Goal: Task Accomplishment & Management: Complete application form

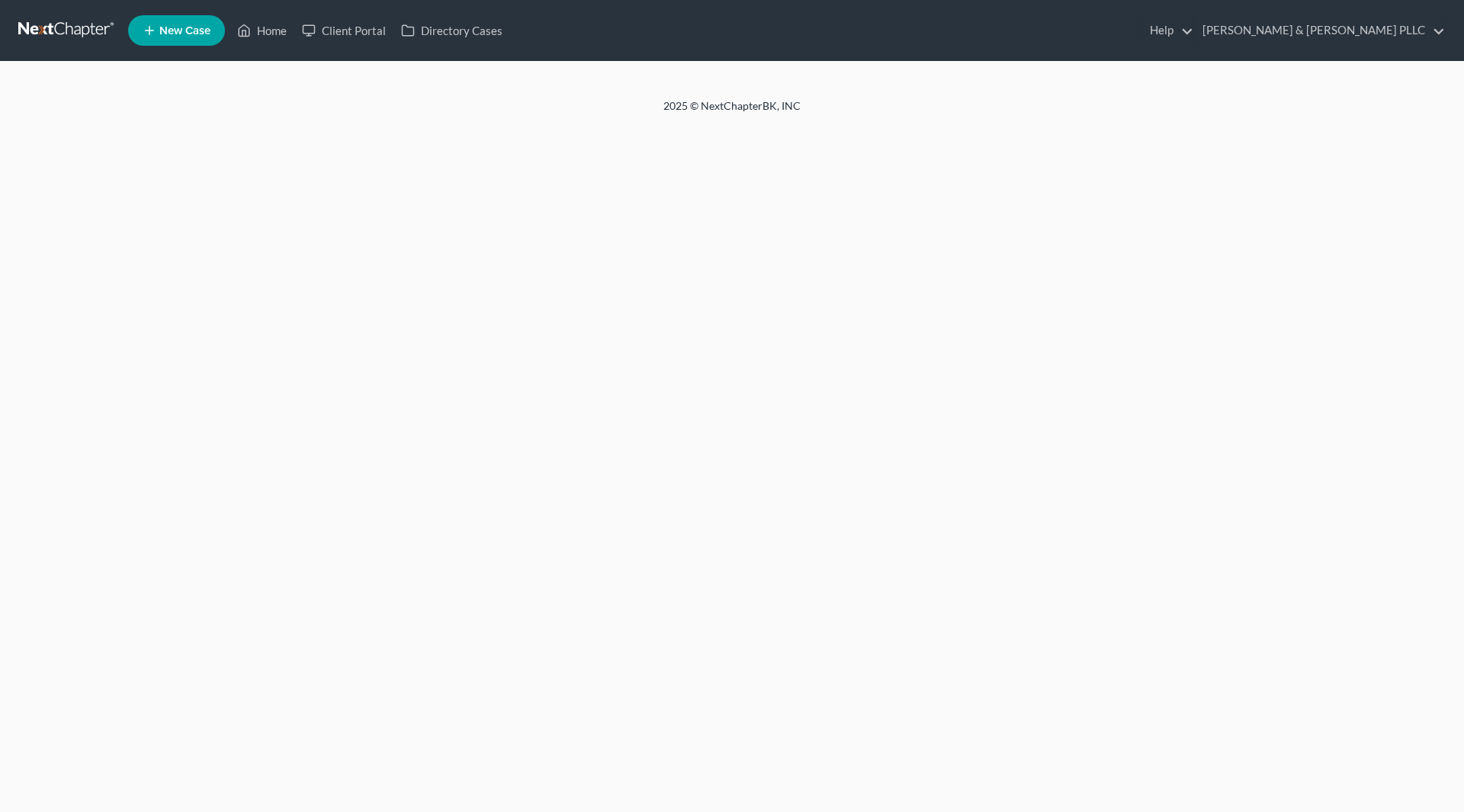
click at [186, 38] on new-legal-case-button "New Case" at bounding box center [176, 31] width 97 height 31
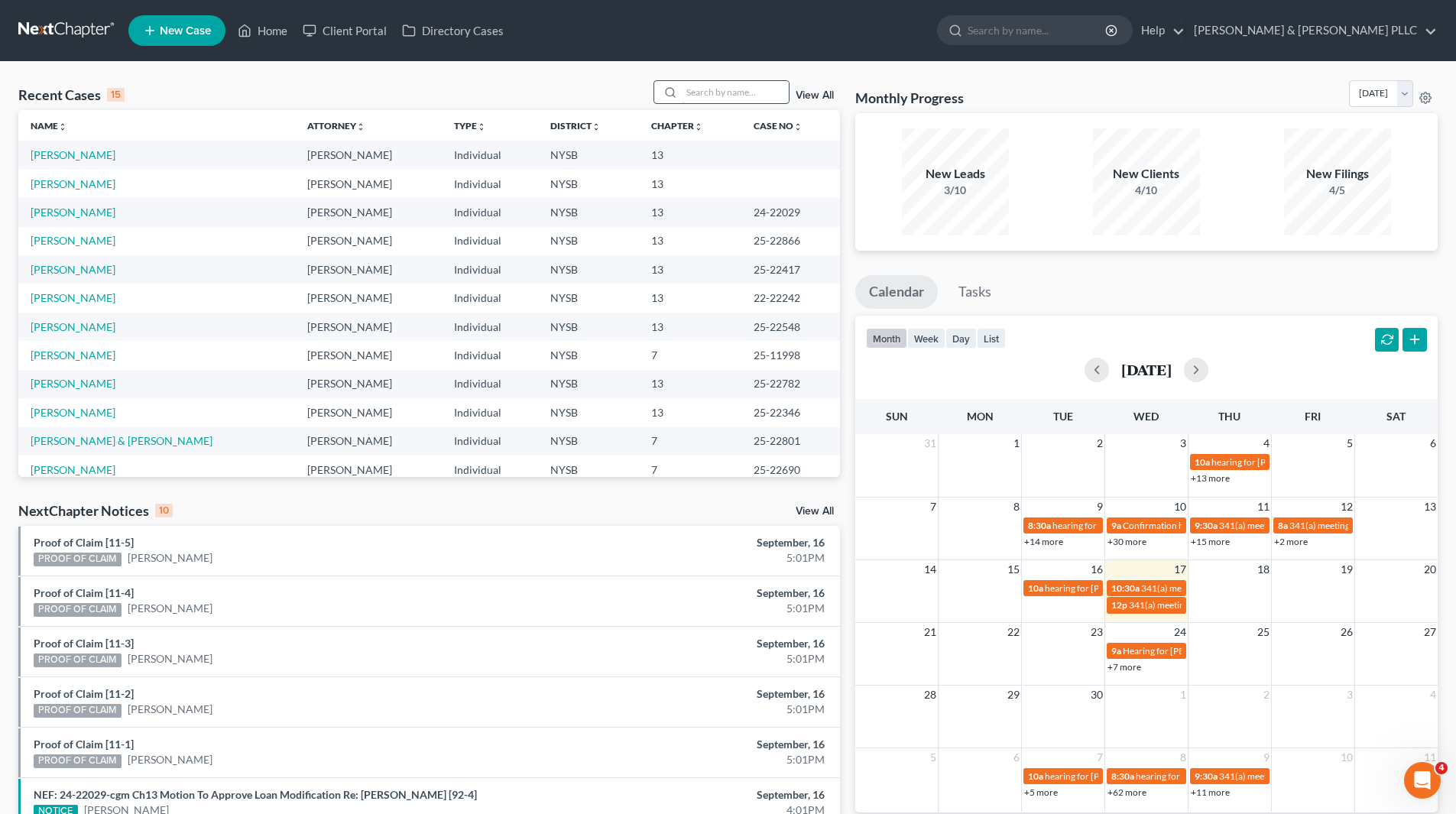
click at [711, 97] on input "search" at bounding box center [735, 92] width 107 height 22
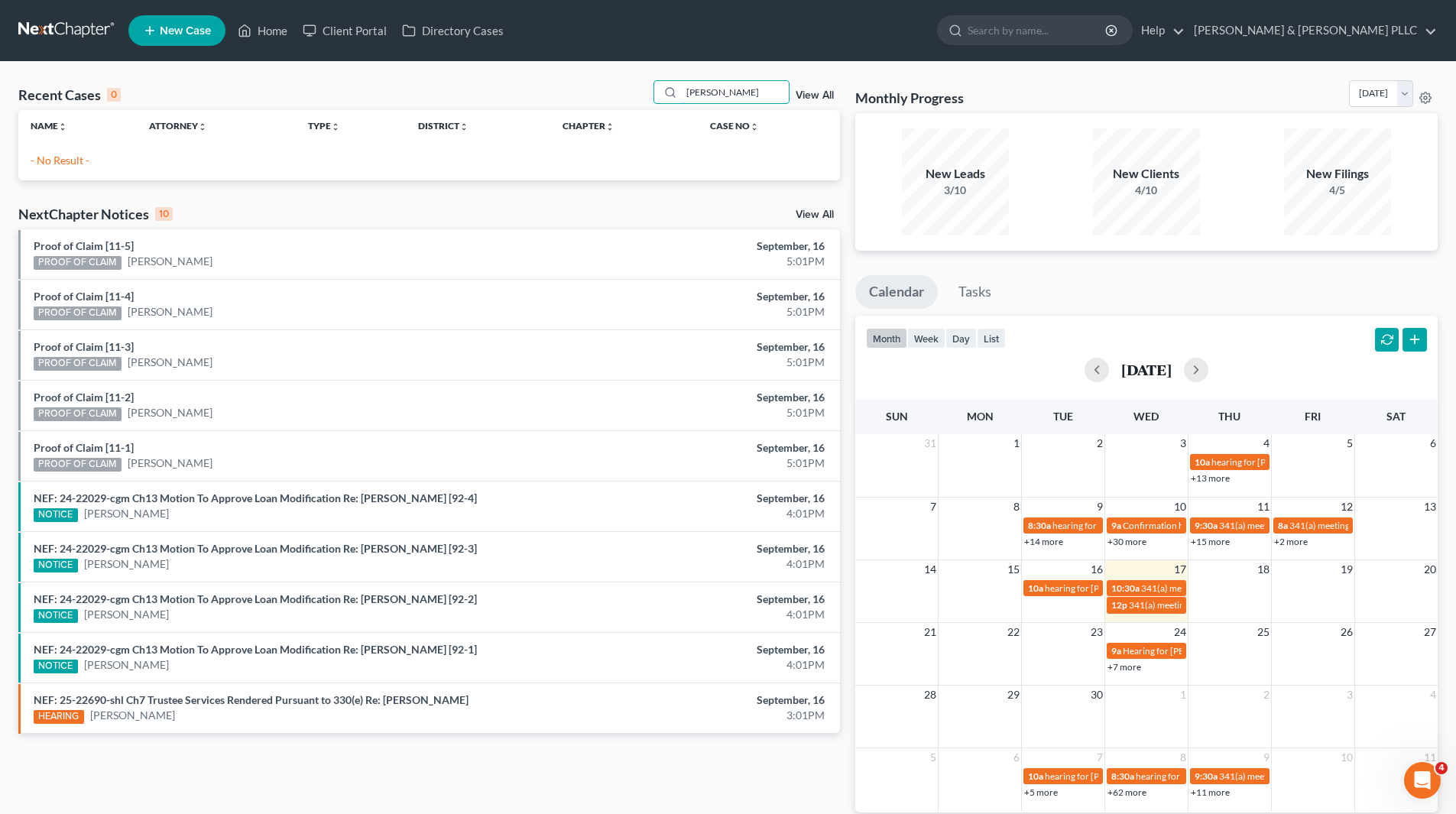
type input "[PERSON_NAME]"
click at [186, 19] on link "New Case" at bounding box center [176, 31] width 97 height 31
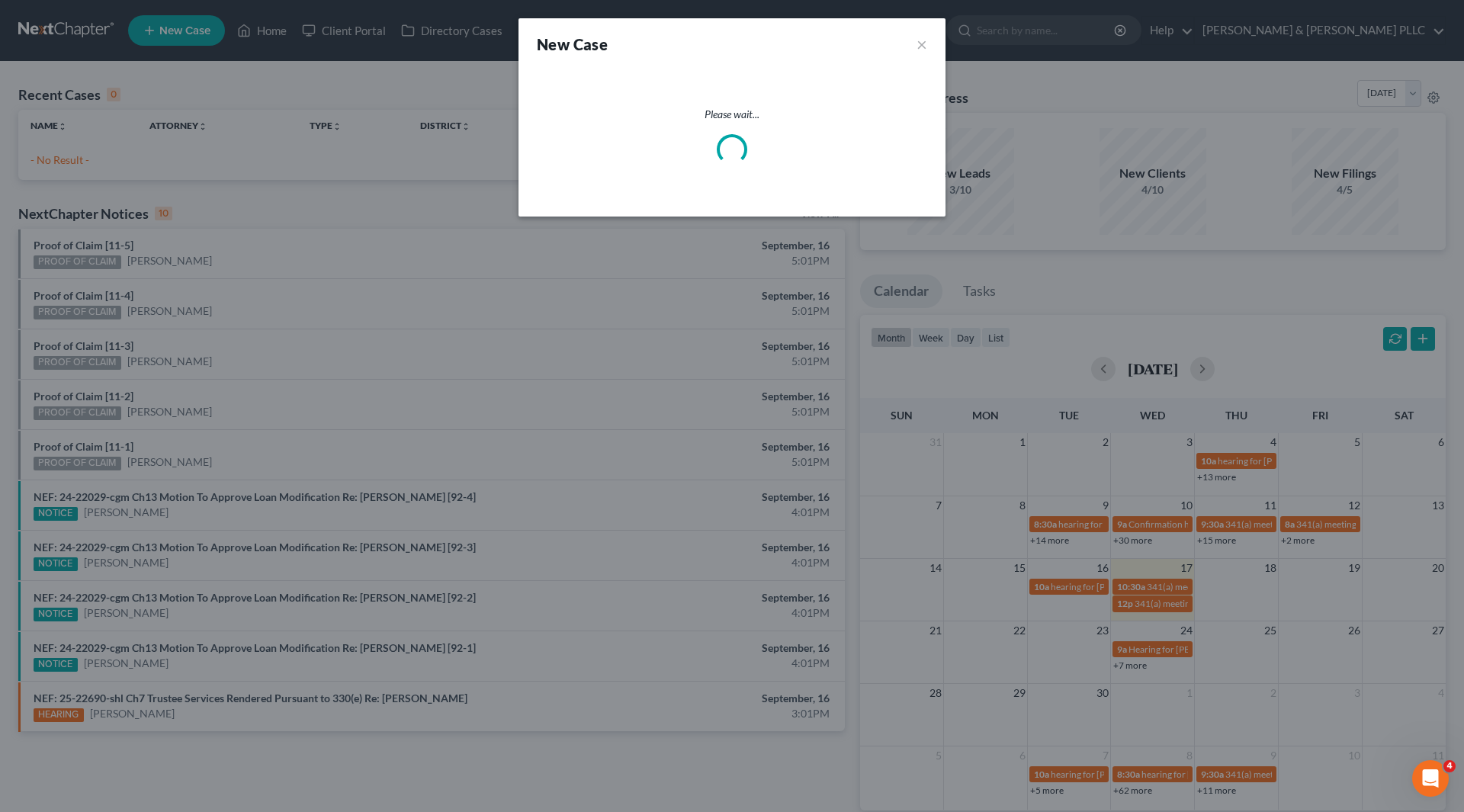
select select "55"
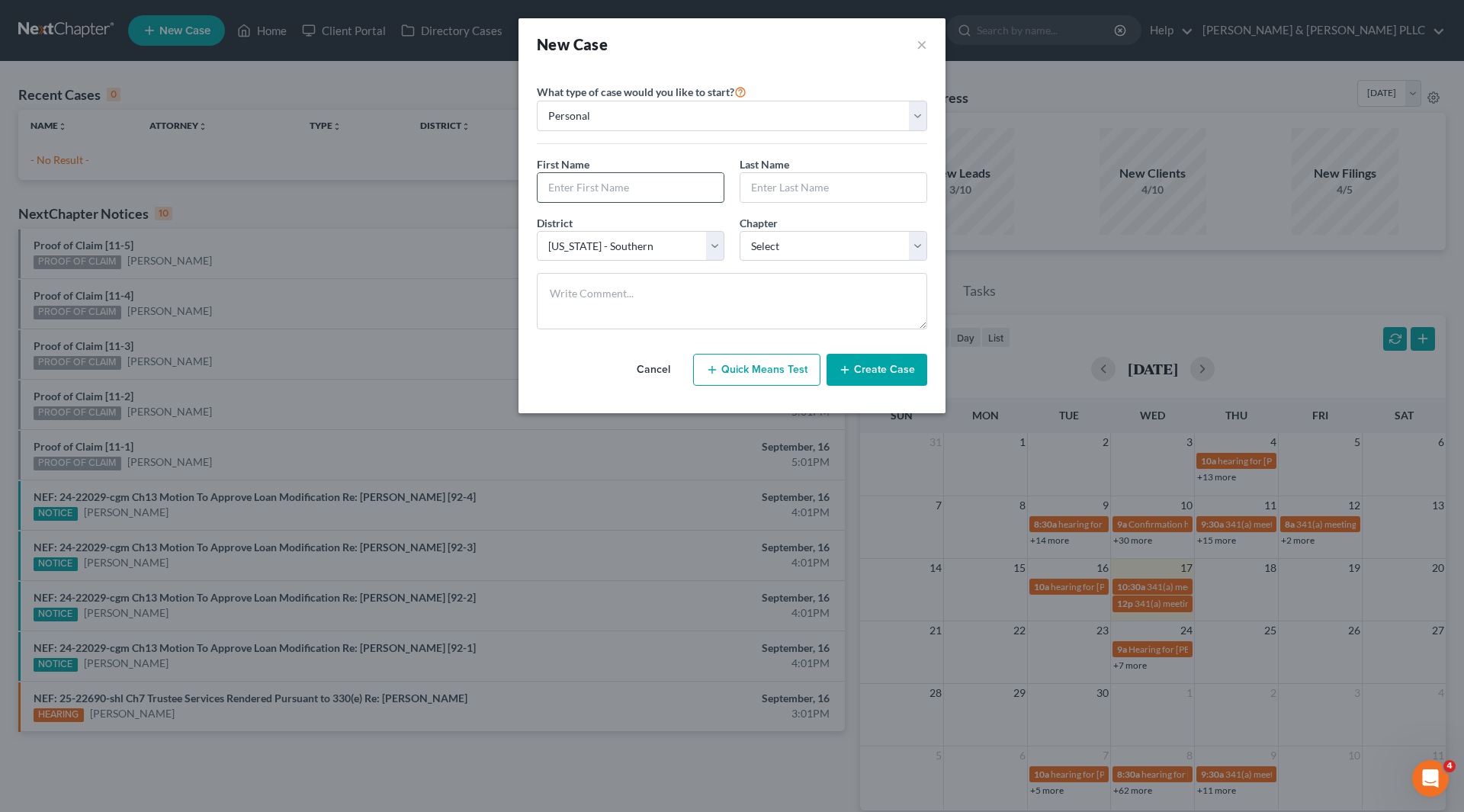
click at [576, 190] on input "text" at bounding box center [630, 188] width 186 height 29
type input "[PERSON_NAME]"
click at [922, 247] on select "Select 7 11 12 13" at bounding box center [834, 246] width 187 height 31
select select "0"
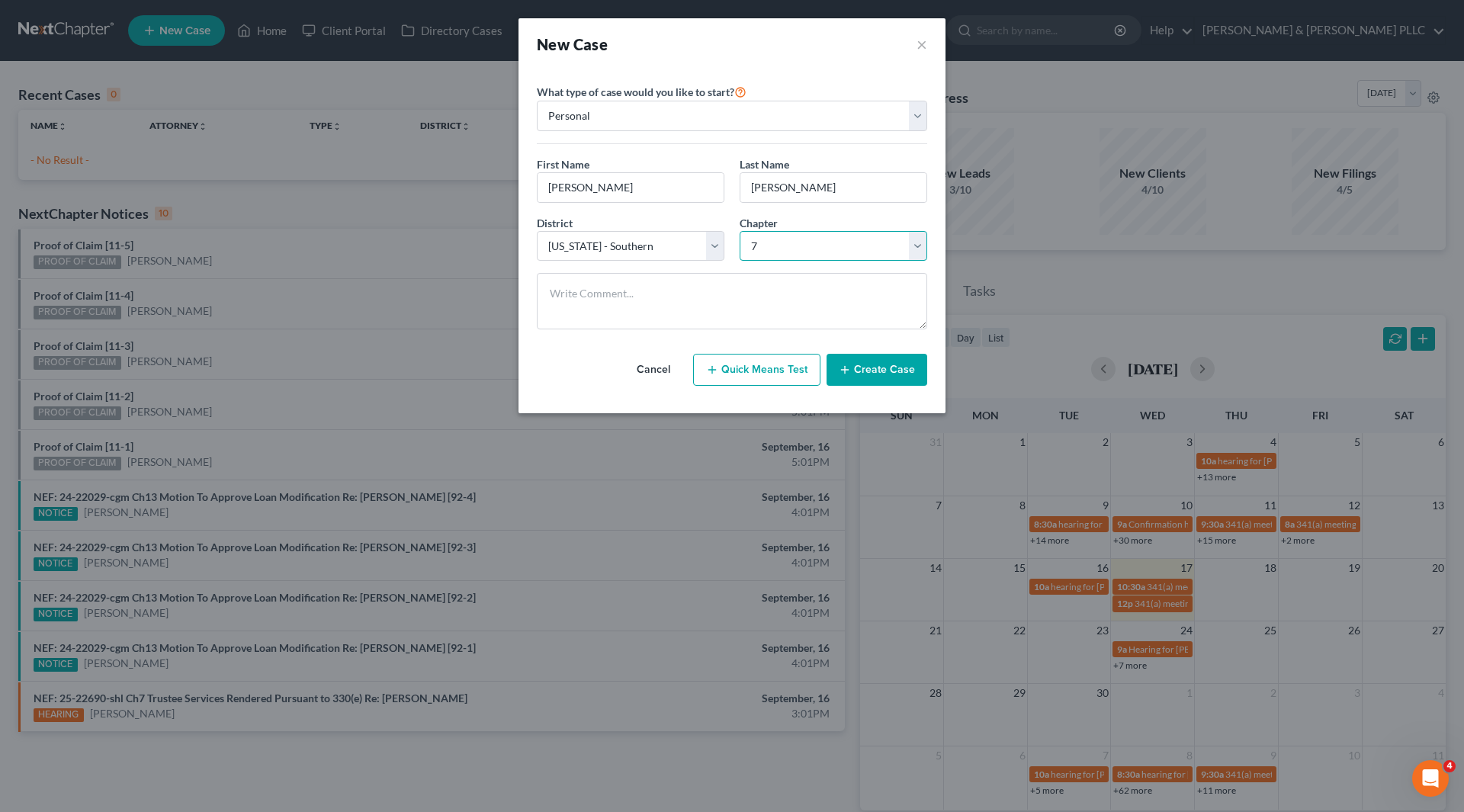
click at [740, 231] on select "Select 7 11 12 13" at bounding box center [834, 246] width 187 height 31
click at [856, 375] on button "Create Case" at bounding box center [877, 369] width 100 height 32
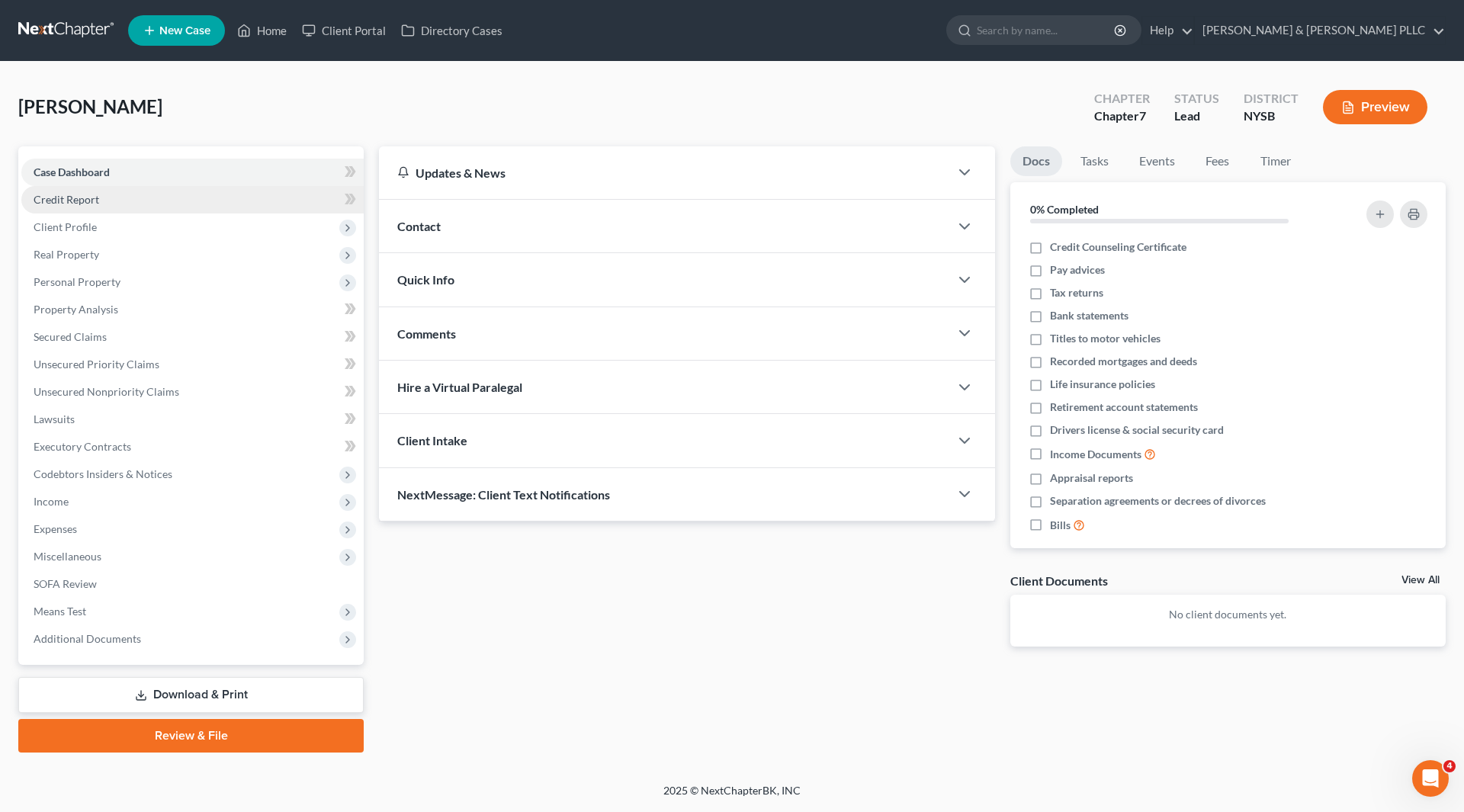
click at [91, 207] on link "Credit Report" at bounding box center [192, 200] width 343 height 27
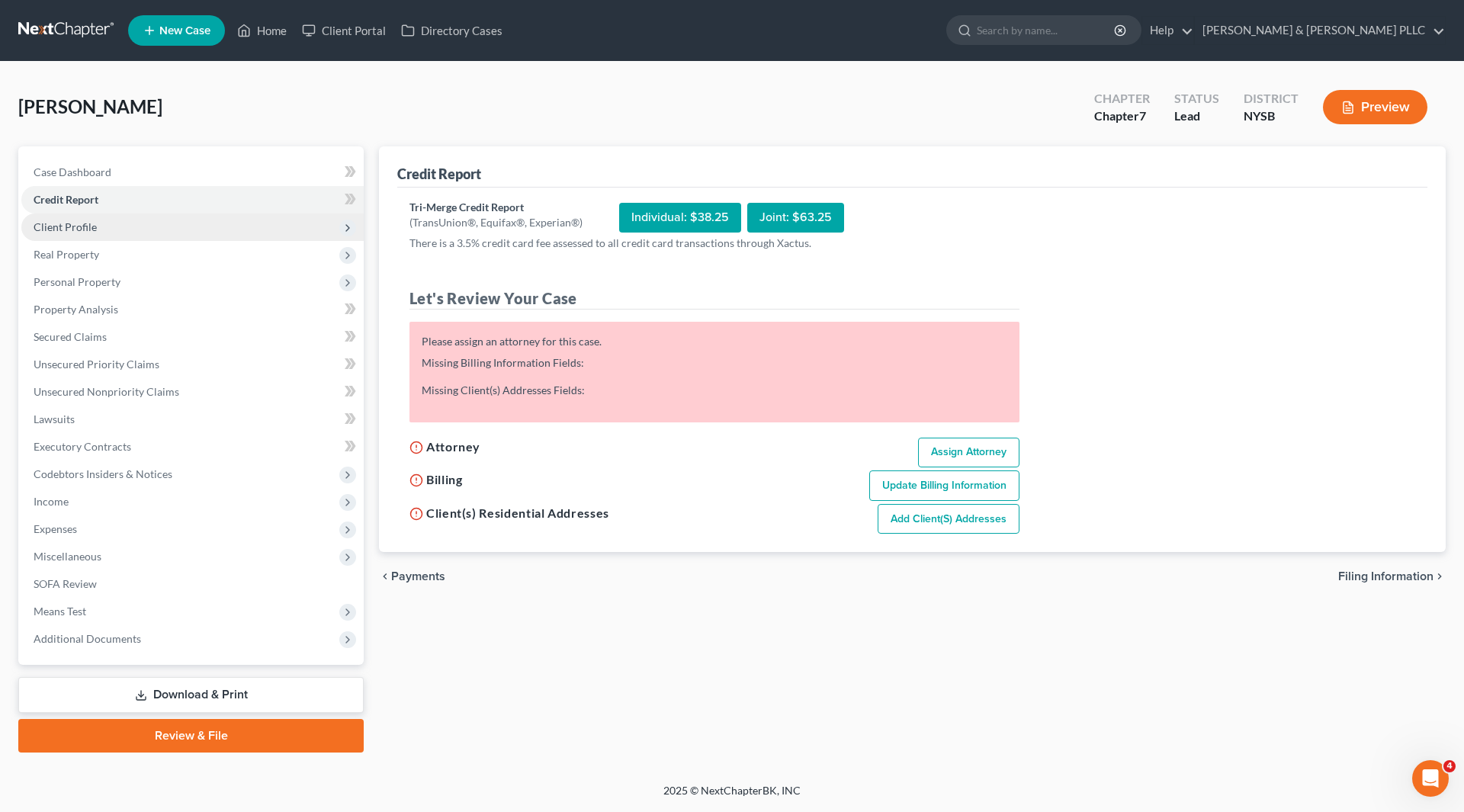
click at [101, 235] on span "Client Profile" at bounding box center [192, 227] width 343 height 27
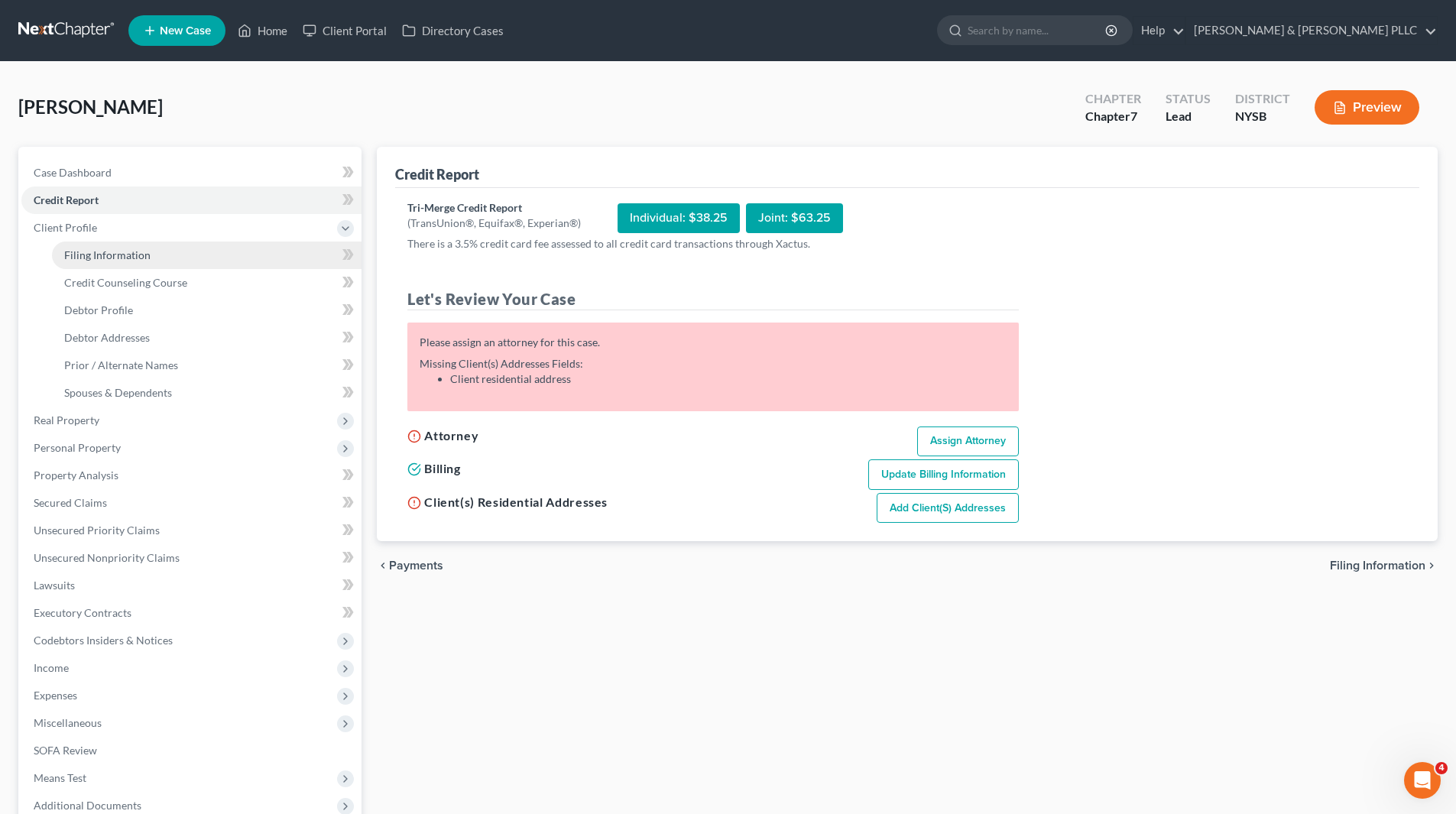
click at [106, 252] on span "Filing Information" at bounding box center [108, 255] width 86 height 13
select select "1"
select select "0"
select select "55"
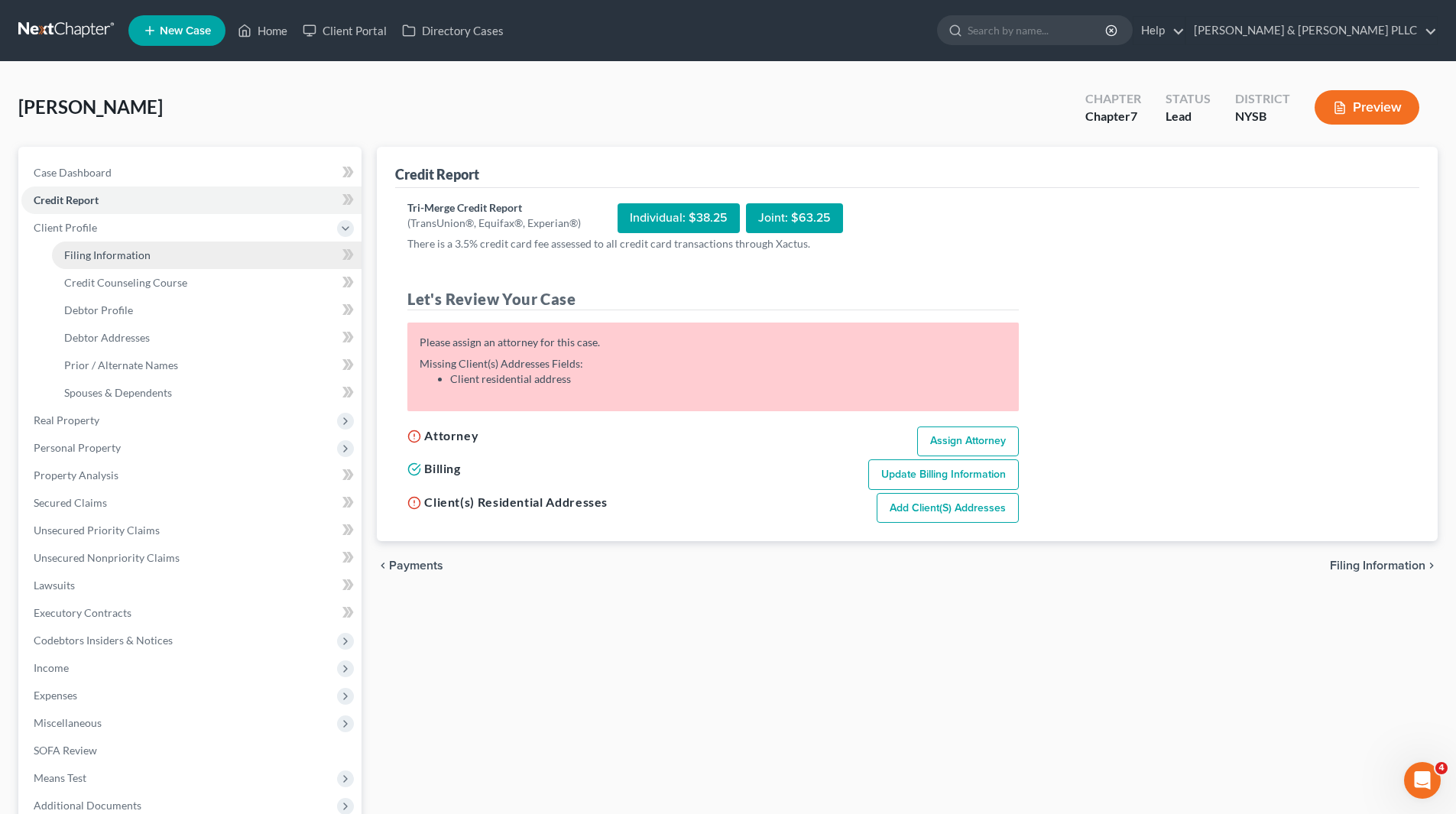
select select "35"
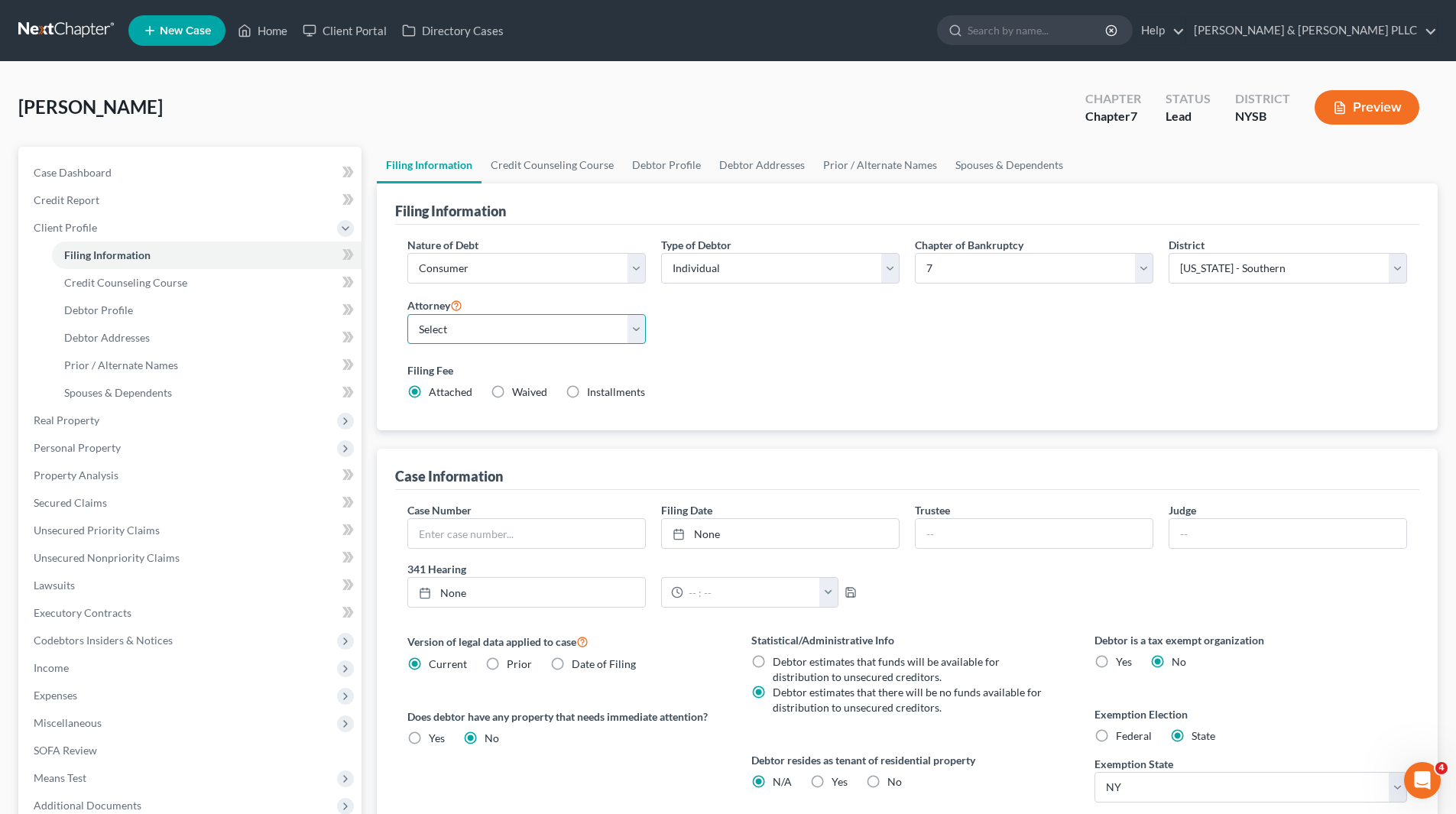
click at [636, 330] on select "Select Wendy Marie Weathers - NYSB Wendy Marie Weathers - NYEB Wendy Marie Weat…" at bounding box center [526, 330] width 238 height 31
select select "4"
click at [407, 314] on select "Select Wendy Marie Weathers - NYSB Wendy Marie Weathers - NYEB Wendy Marie Weat…" at bounding box center [526, 330] width 238 height 31
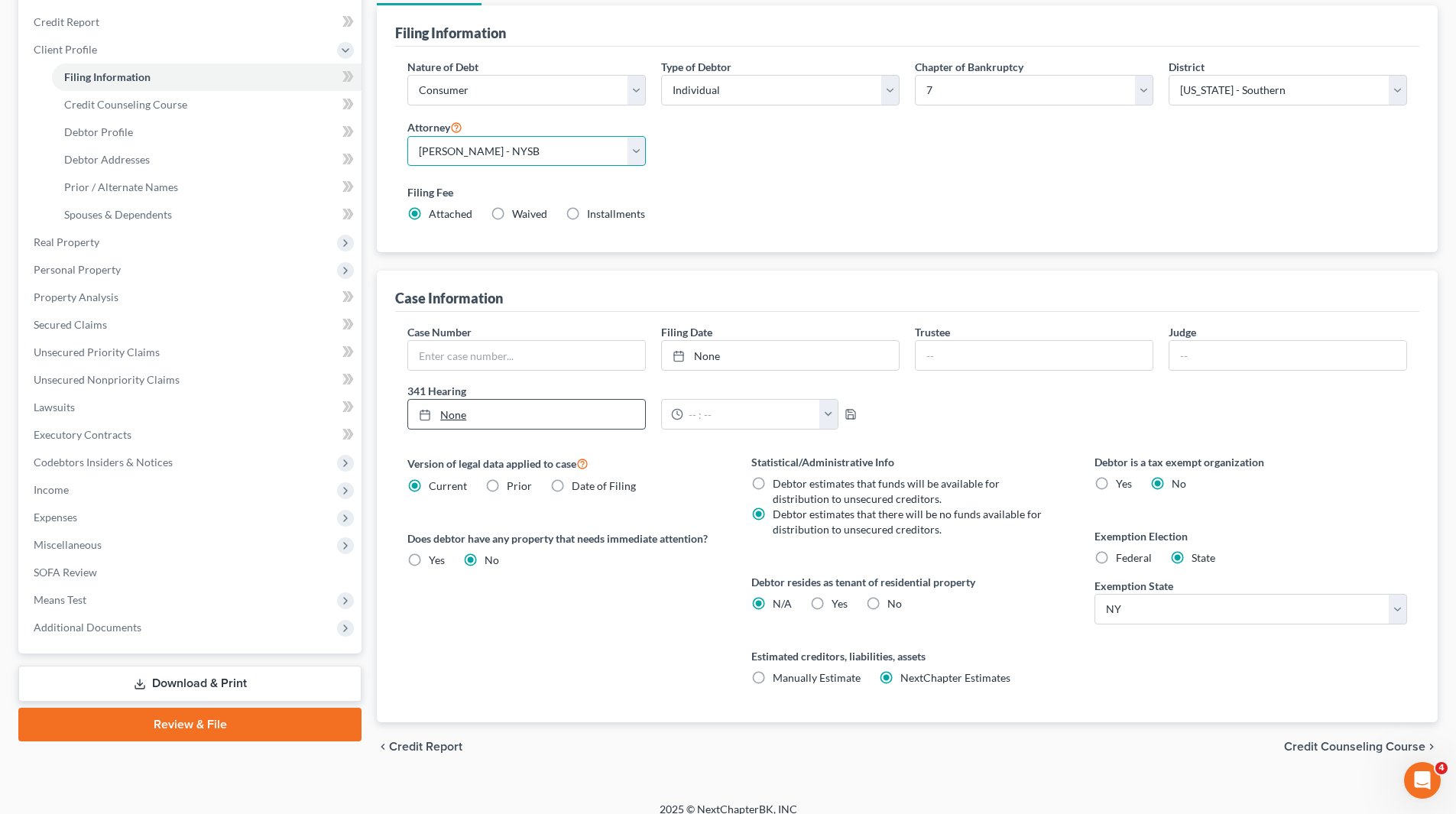
scroll to position [194, 0]
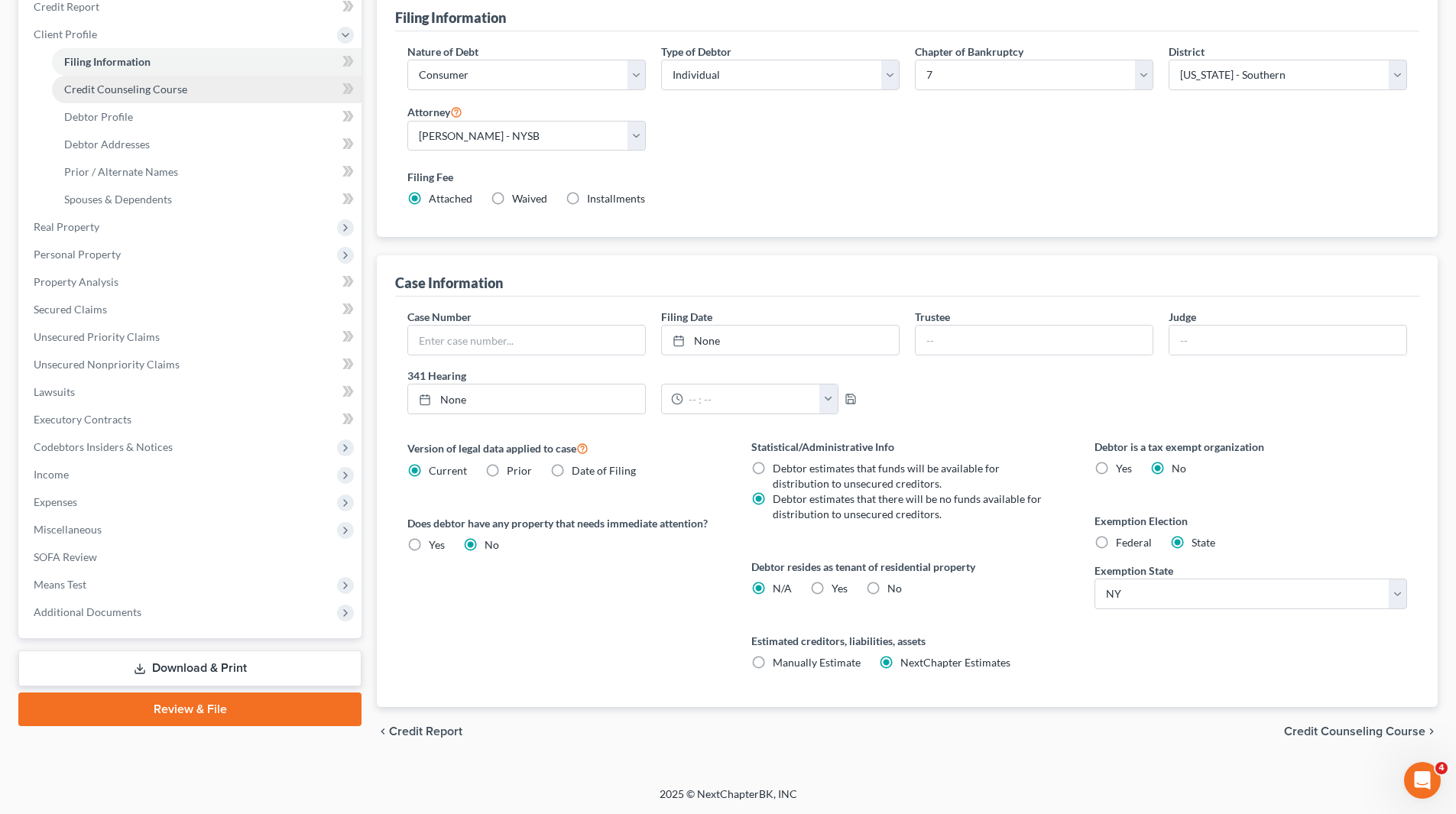
click at [108, 84] on span "Credit Counseling Course" at bounding box center [126, 89] width 123 height 13
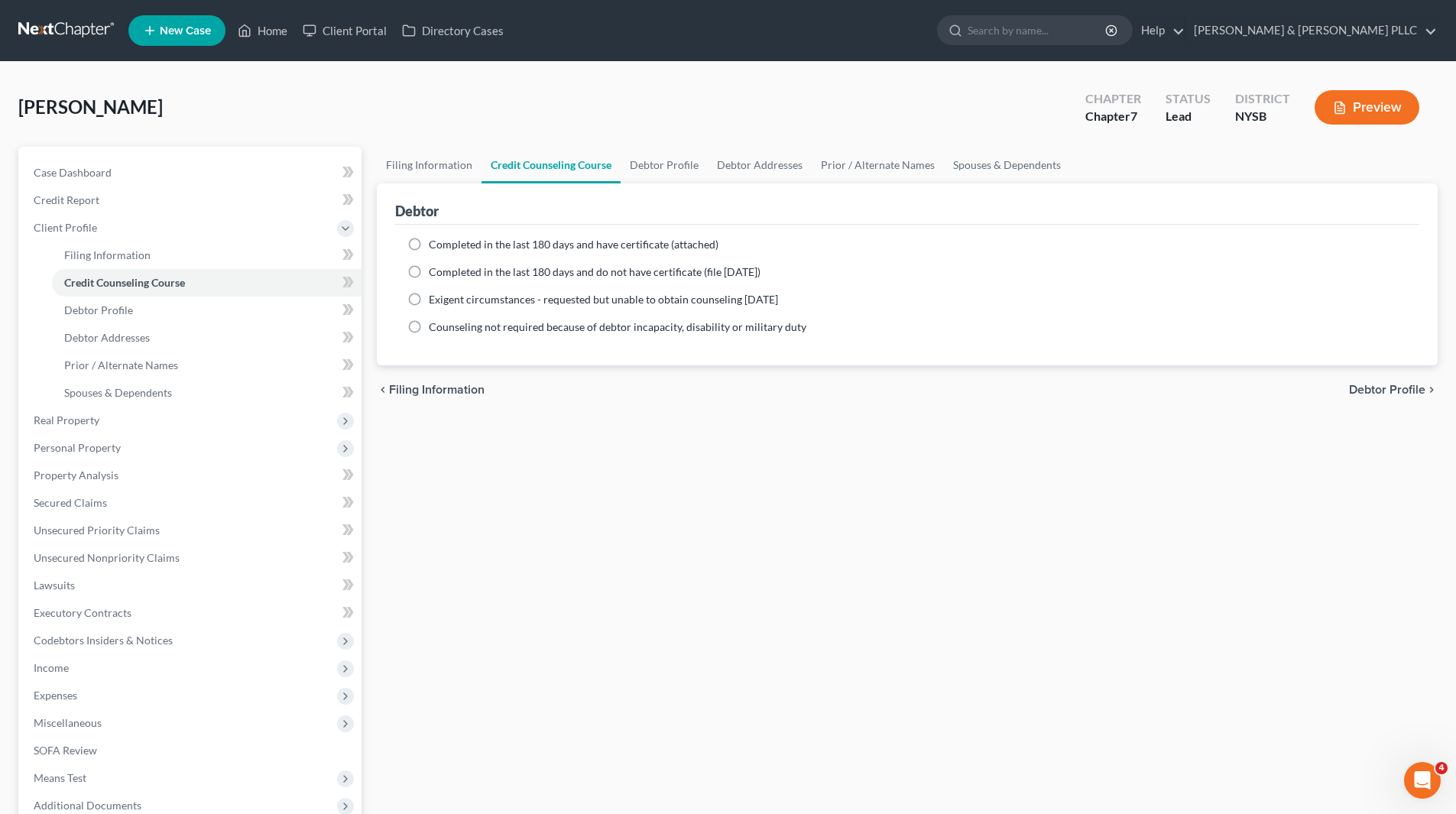
click at [429, 241] on label "Completed in the last 180 days and have certificate (attached)" at bounding box center [573, 244] width 290 height 15
click at [435, 241] on input "Completed in the last 180 days and have certificate (attached)" at bounding box center [440, 242] width 10 height 10
radio input "true"
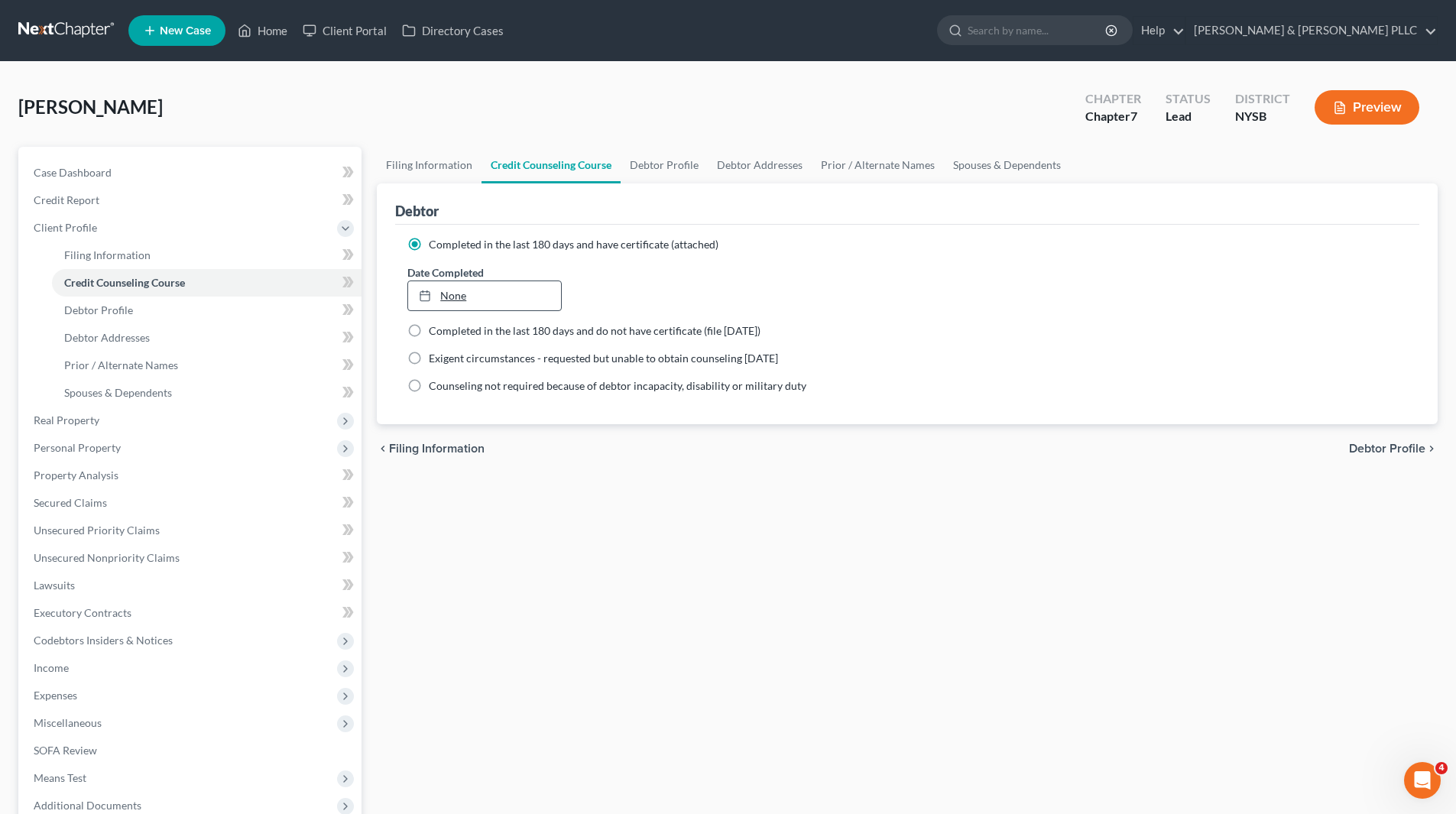
type input "9/17/2025"
click at [433, 296] on div at bounding box center [429, 295] width 22 height 13
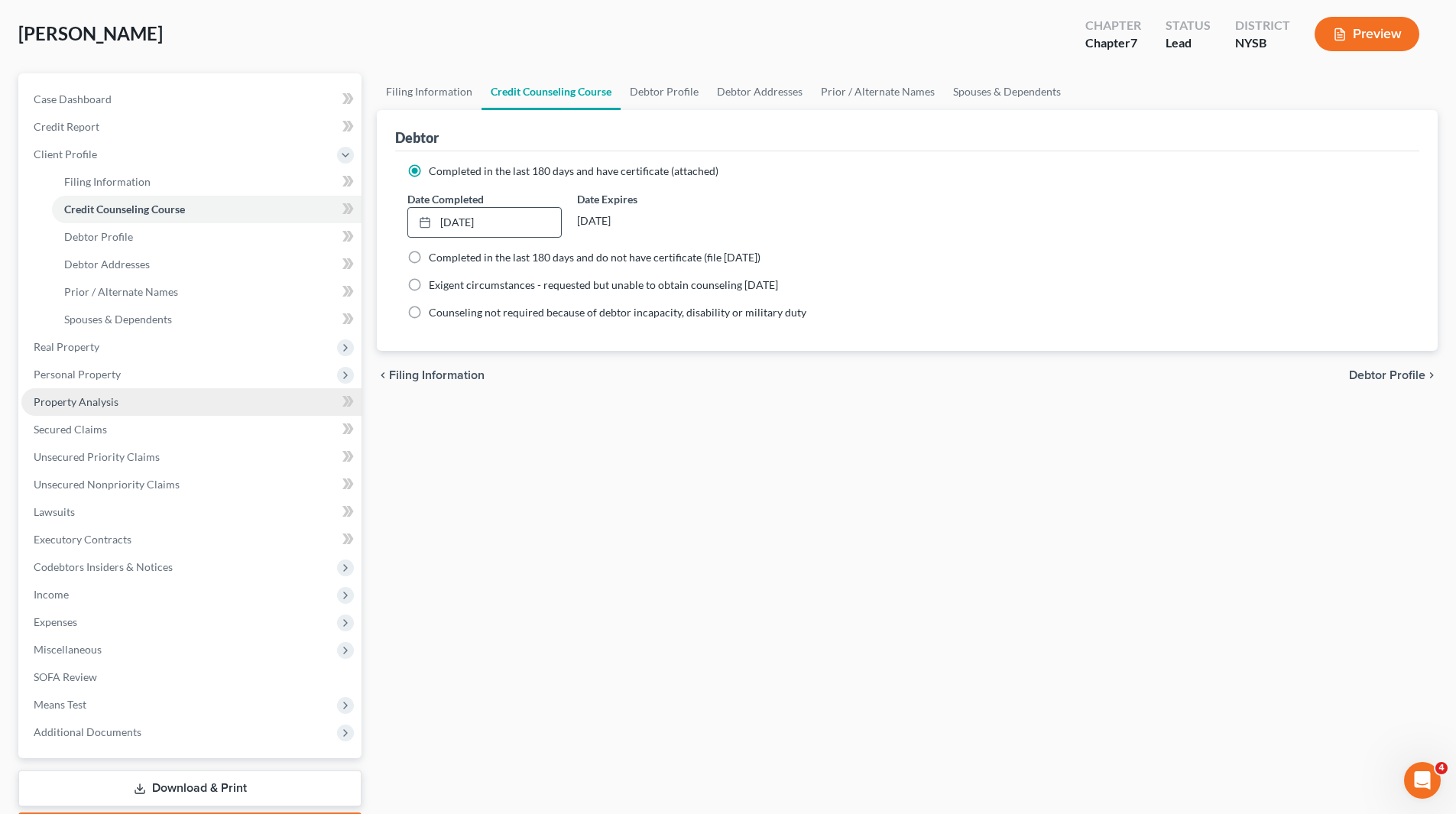
scroll to position [163, 0]
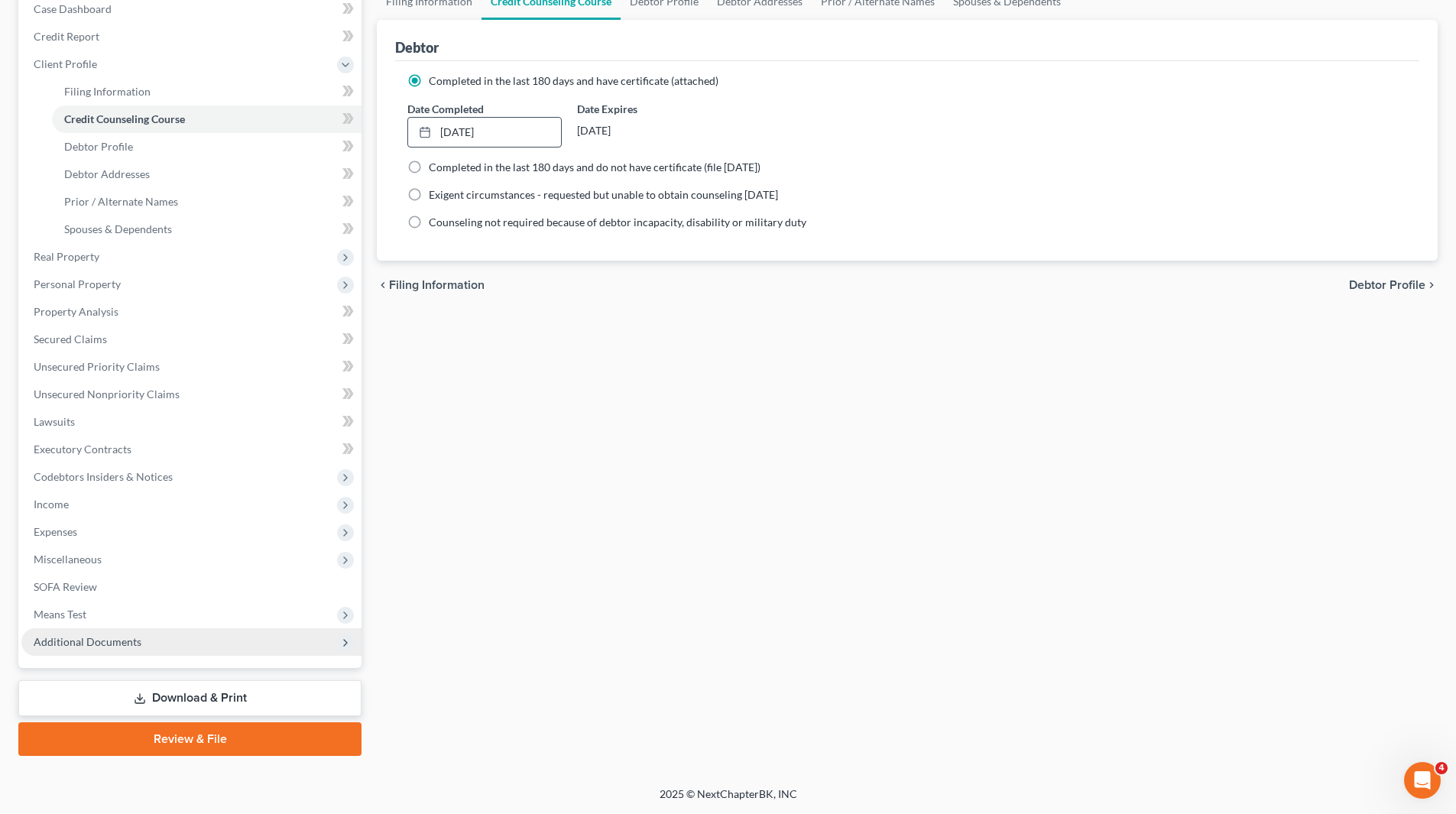
click at [141, 644] on span "Additional Documents" at bounding box center [191, 642] width 340 height 28
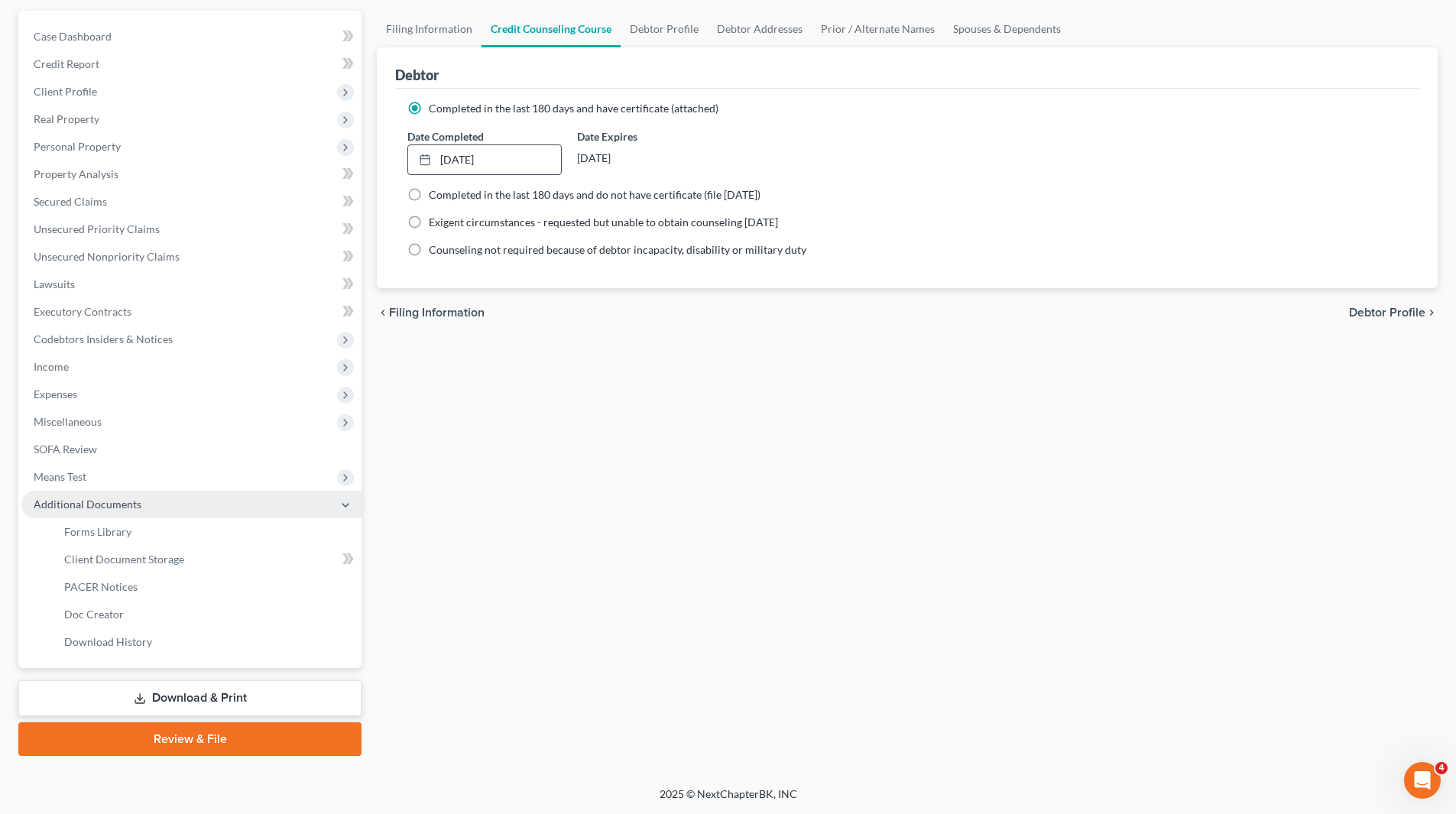
scroll to position [136, 0]
click at [134, 567] on link "Client Document Storage" at bounding box center [207, 559] width 310 height 28
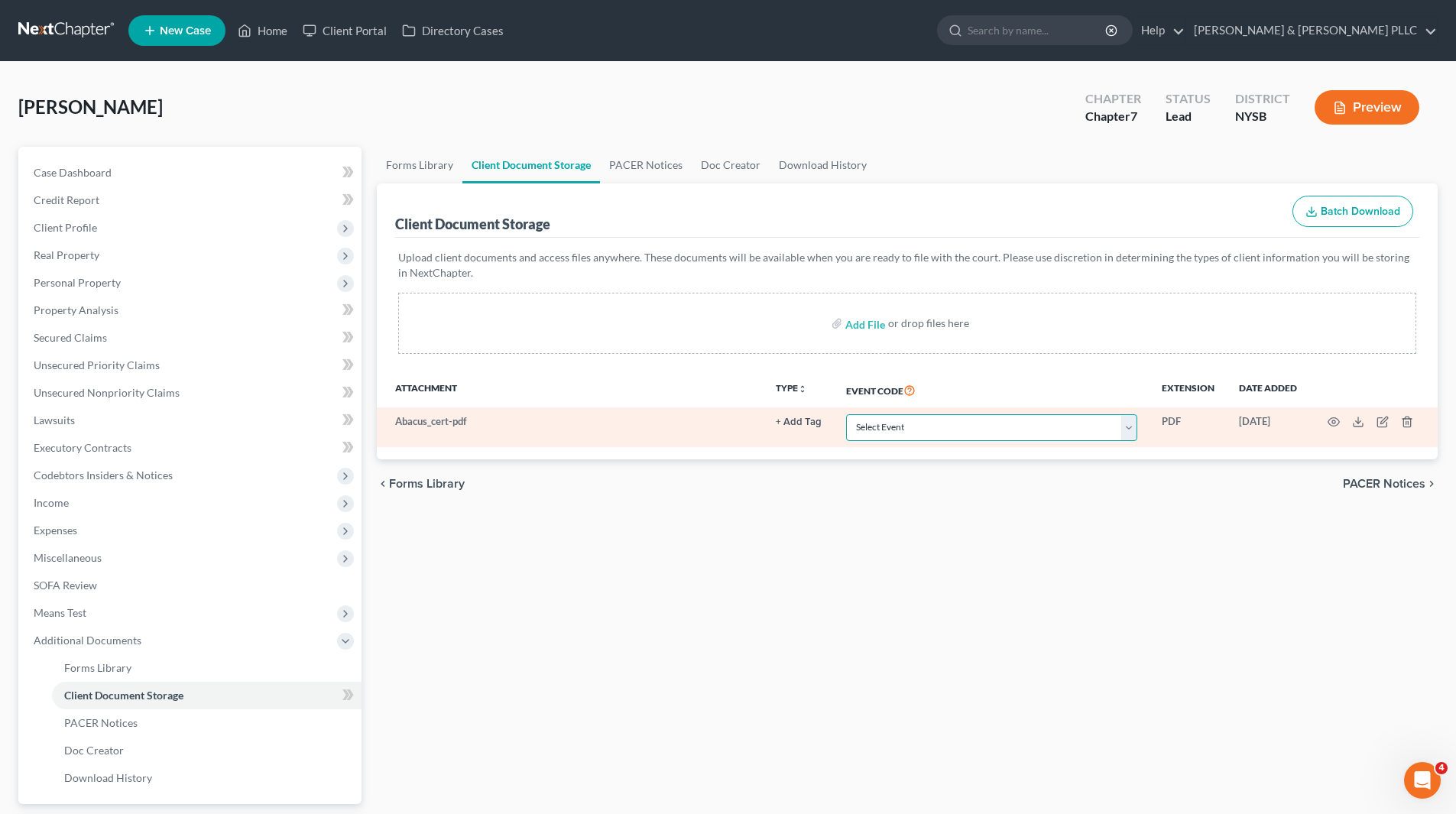
click at [1131, 428] on select "Select Event Certificate of Credit Counseling Chapter 13 Calculation of Disposa…" at bounding box center [991, 427] width 291 height 27
select select "0"
click at [846, 414] on select "Select Event Certificate of Credit Counseling Chapter 13 Calculation of Disposa…" at bounding box center [991, 427] width 291 height 27
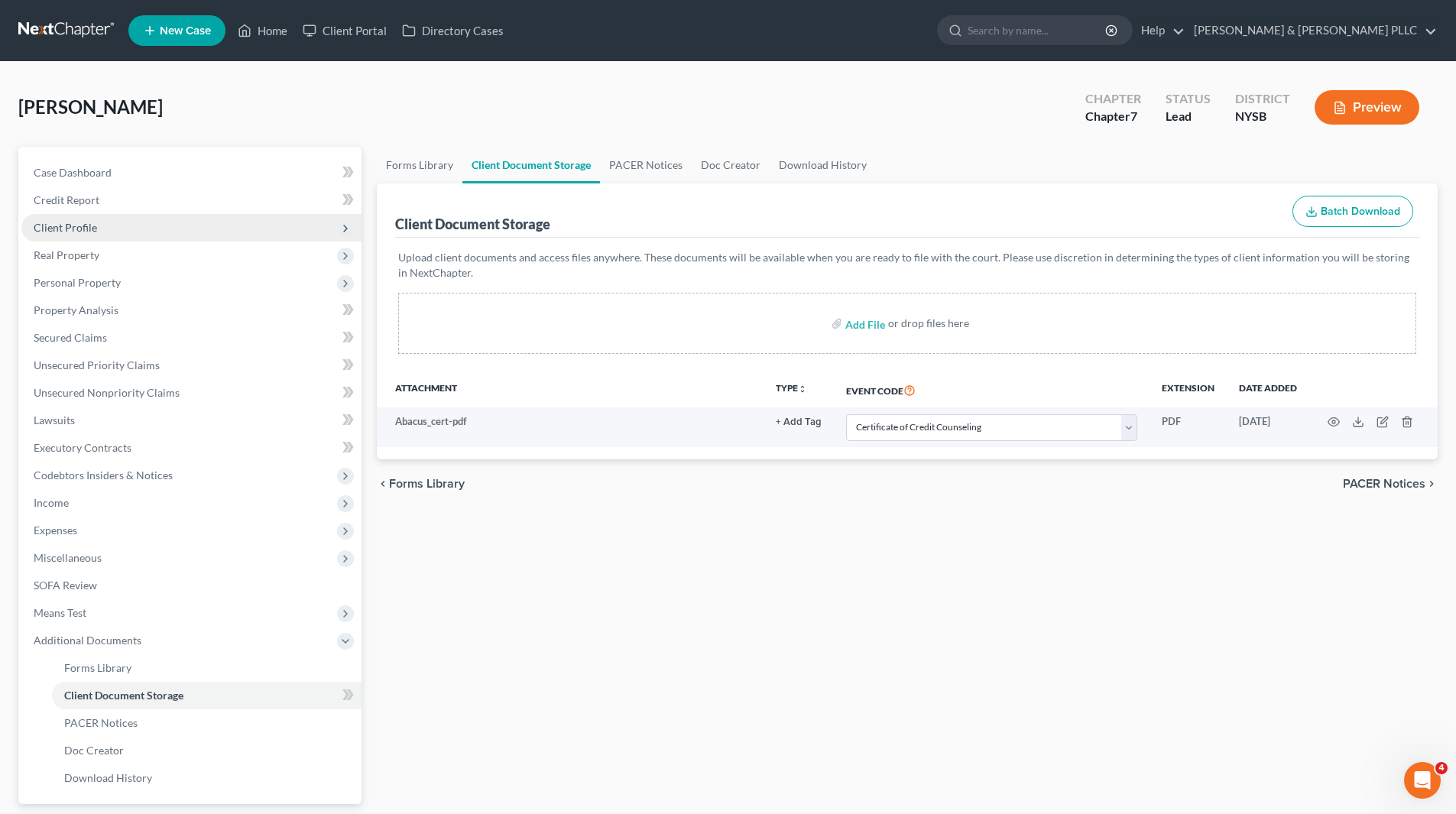
click at [82, 225] on span "Client Profile" at bounding box center [65, 227] width 64 height 13
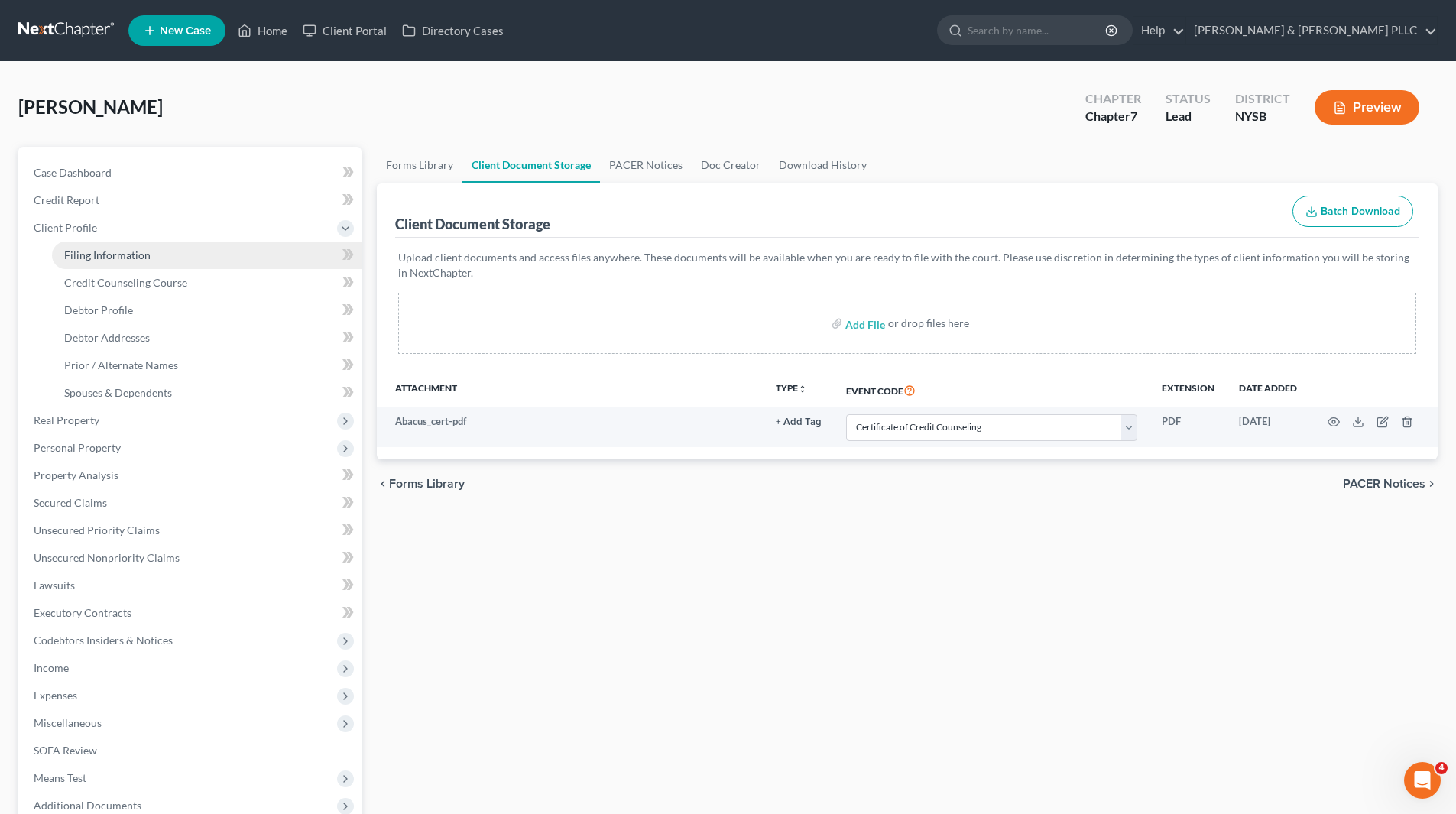
click at [93, 256] on span "Filing Information" at bounding box center [108, 255] width 86 height 13
select select "1"
select select "0"
select select "55"
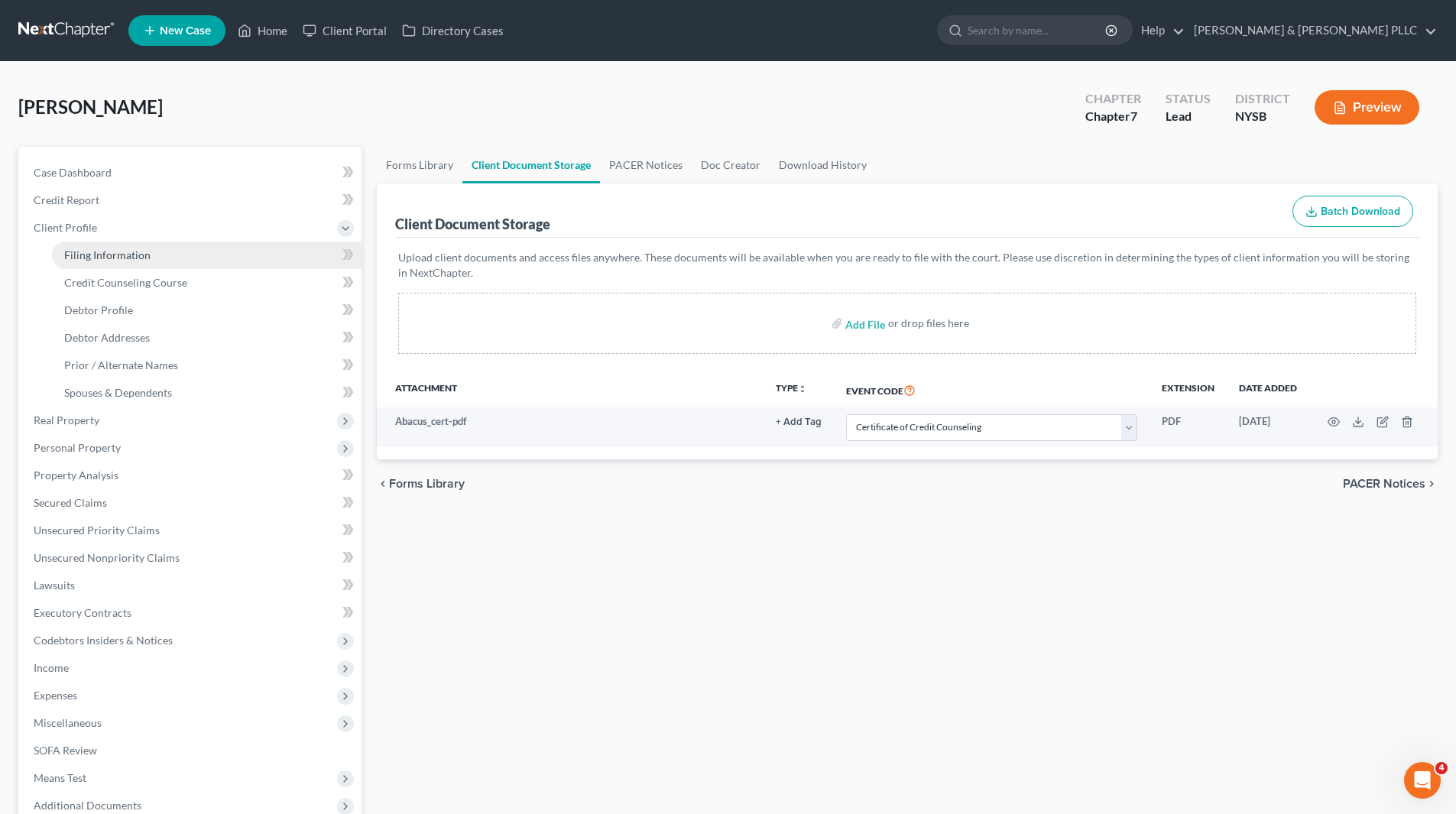
select select "4"
select select "35"
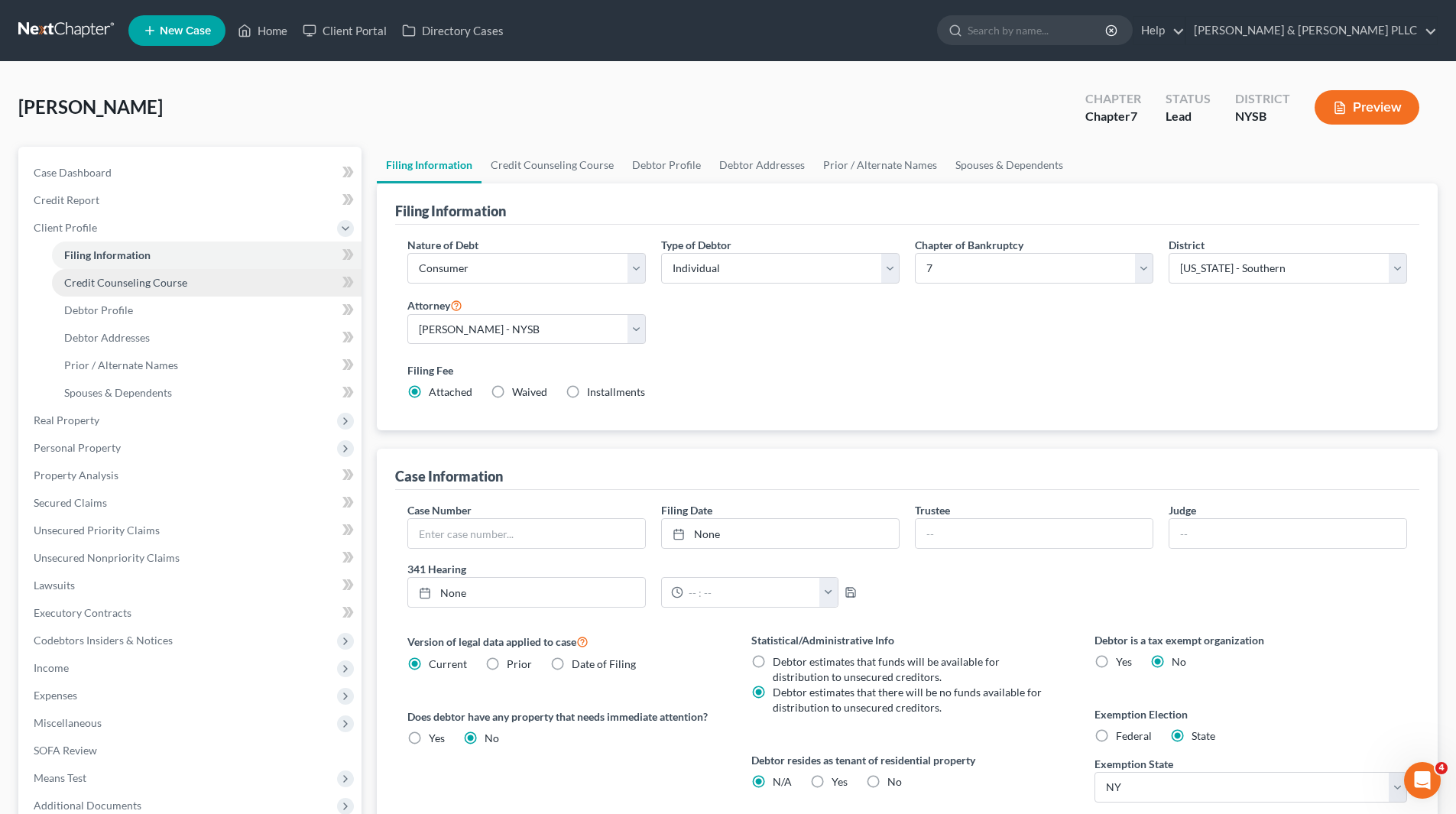
click at [100, 281] on span "Credit Counseling Course" at bounding box center [126, 282] width 123 height 13
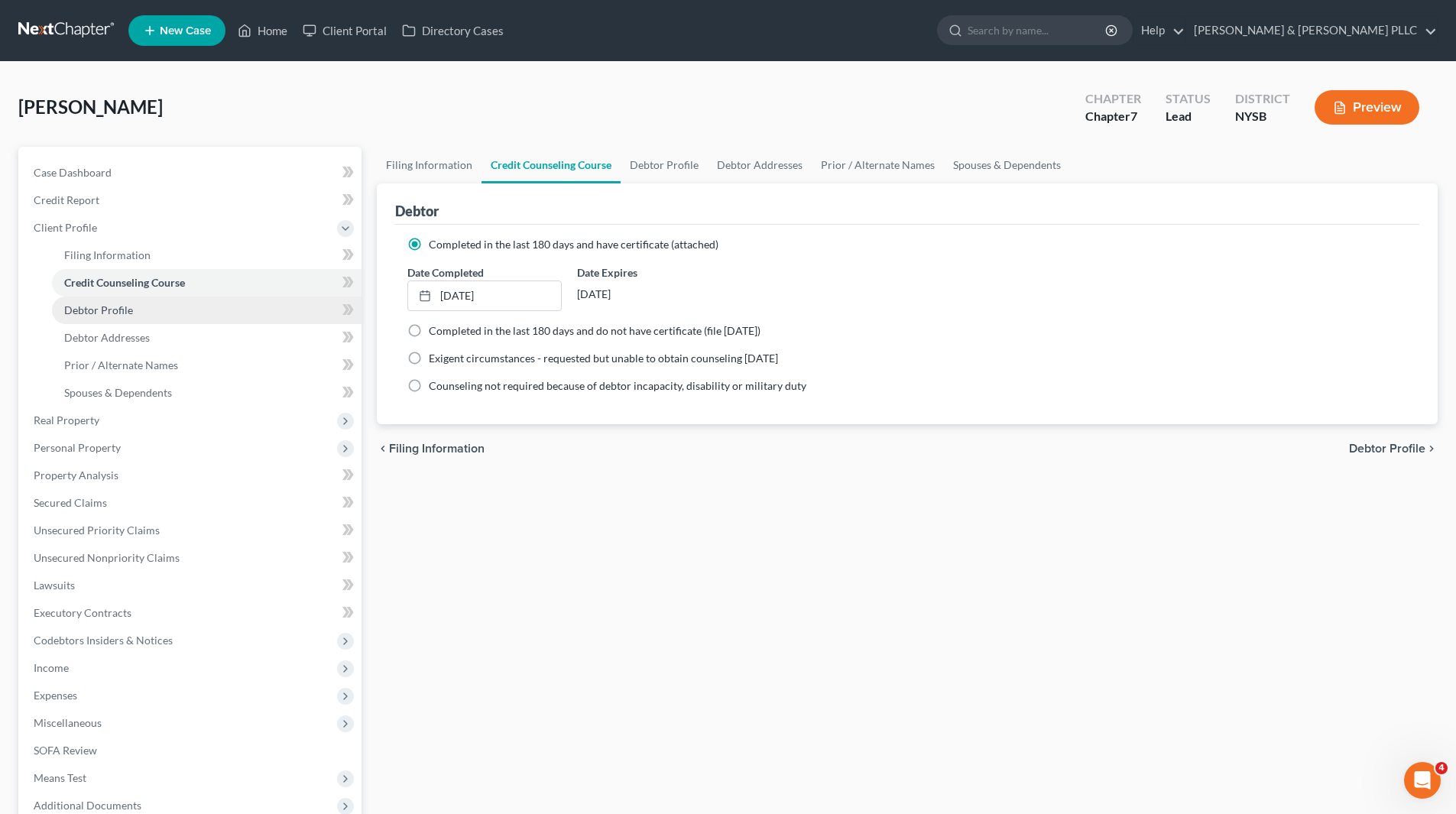
click at [101, 309] on span "Debtor Profile" at bounding box center [99, 310] width 69 height 13
select select "0"
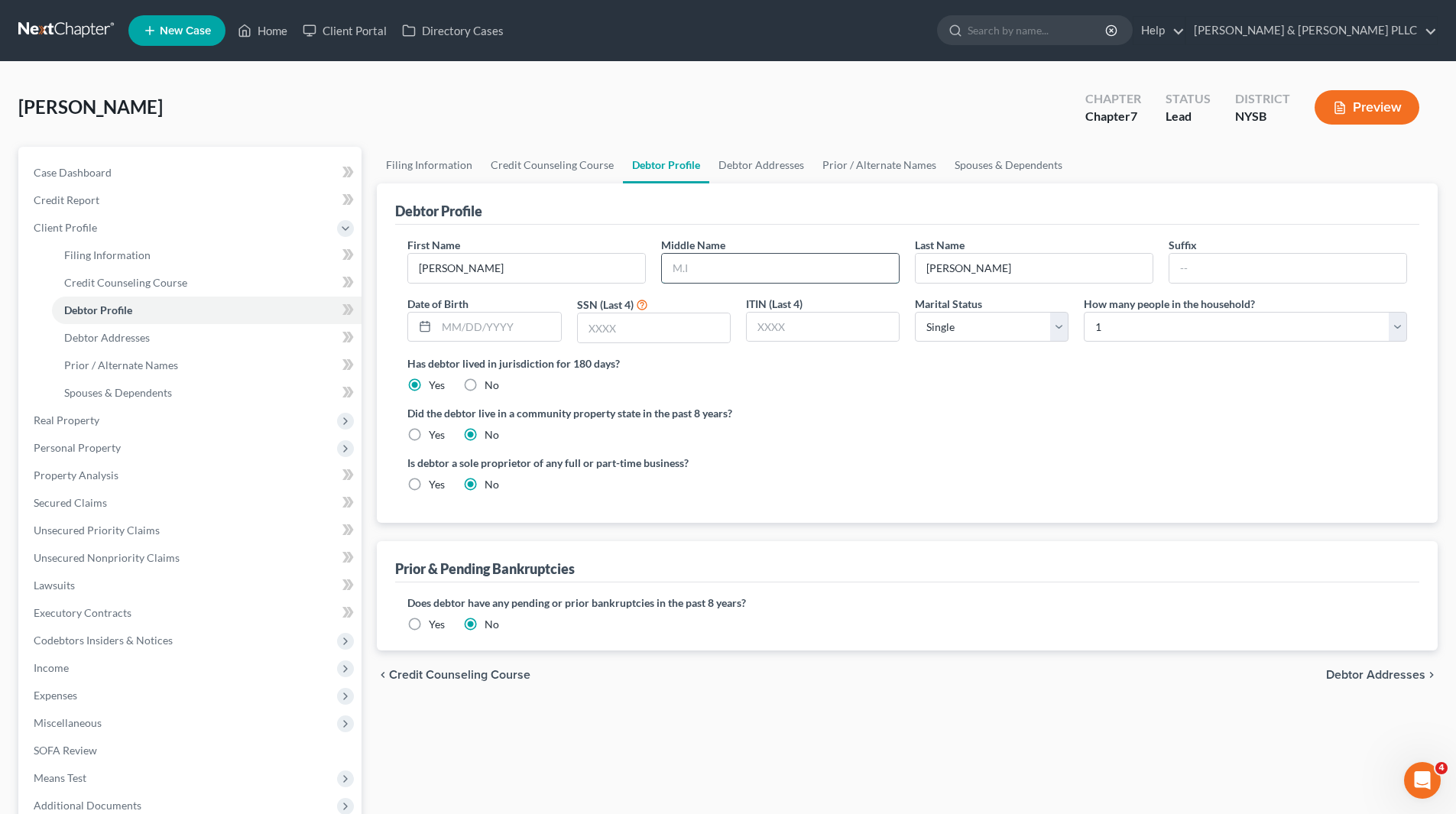
click at [706, 270] on input "text" at bounding box center [780, 268] width 237 height 29
type input "M."
click at [175, 342] on link "Debtor Addresses" at bounding box center [207, 338] width 310 height 28
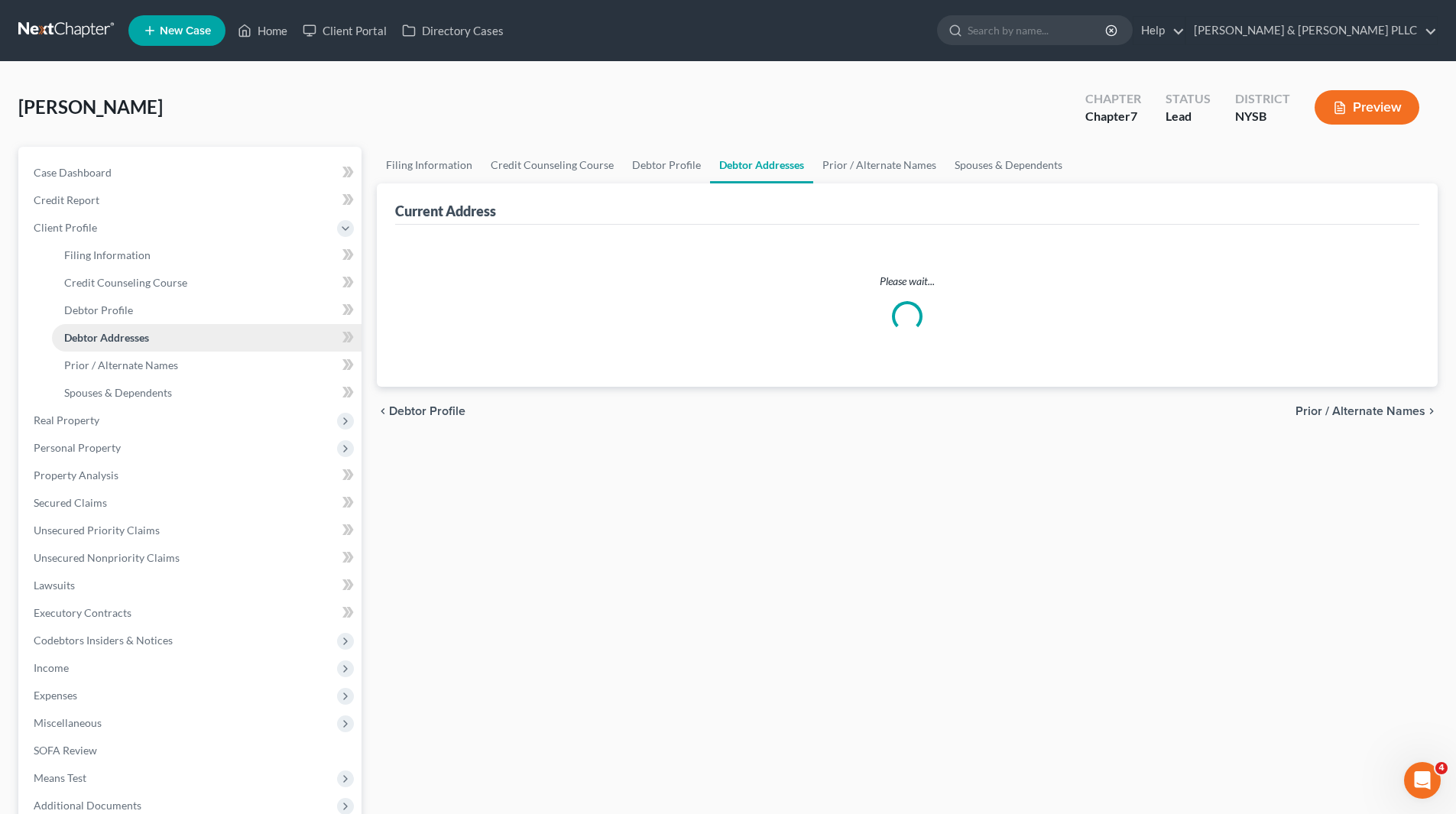
select select "0"
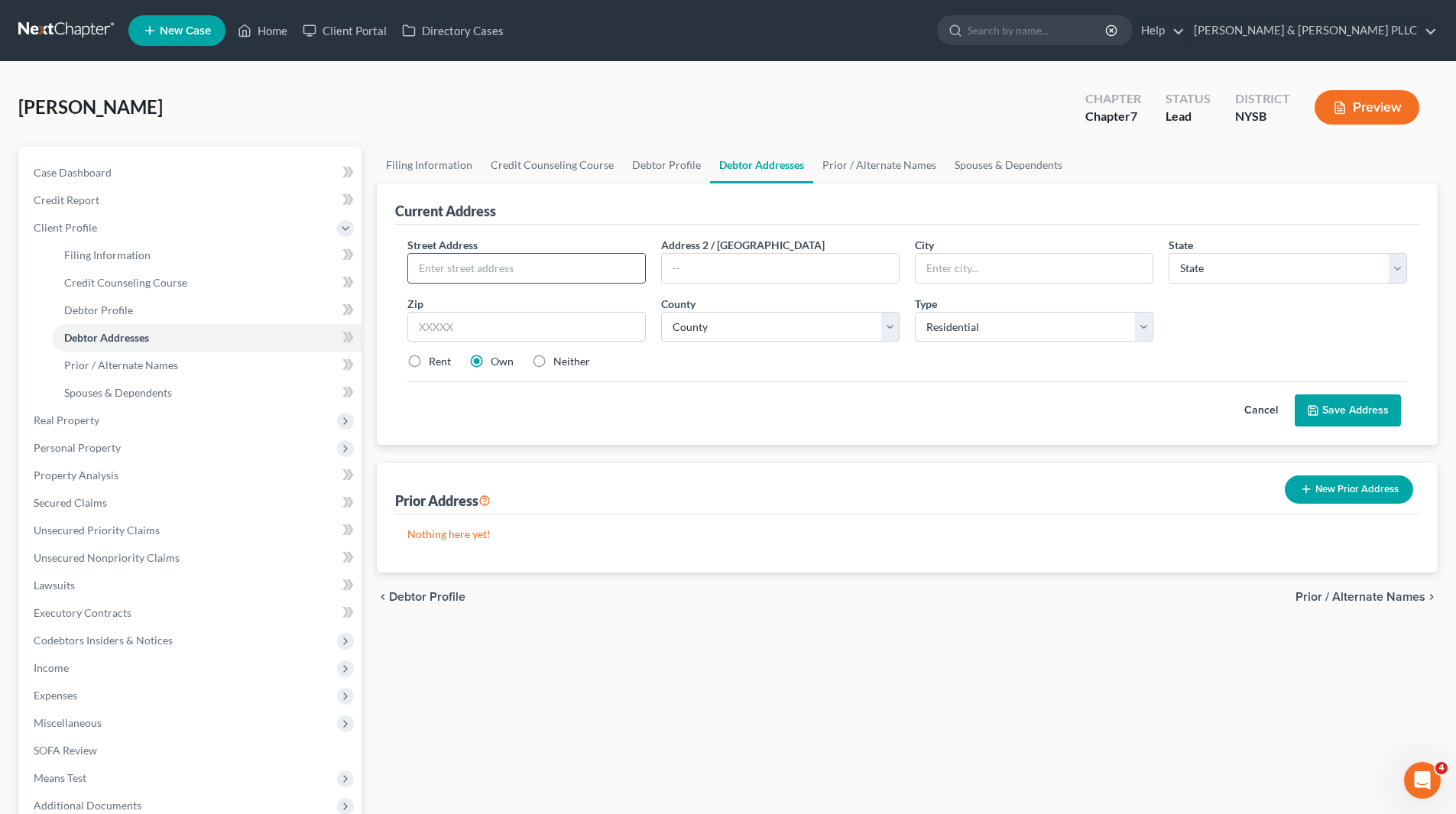
click at [432, 262] on input "text" at bounding box center [526, 268] width 237 height 29
type input "[STREET_ADDRESS]"
type input "10552"
type input "[GEOGRAPHIC_DATA][PERSON_NAME]"
select select "35"
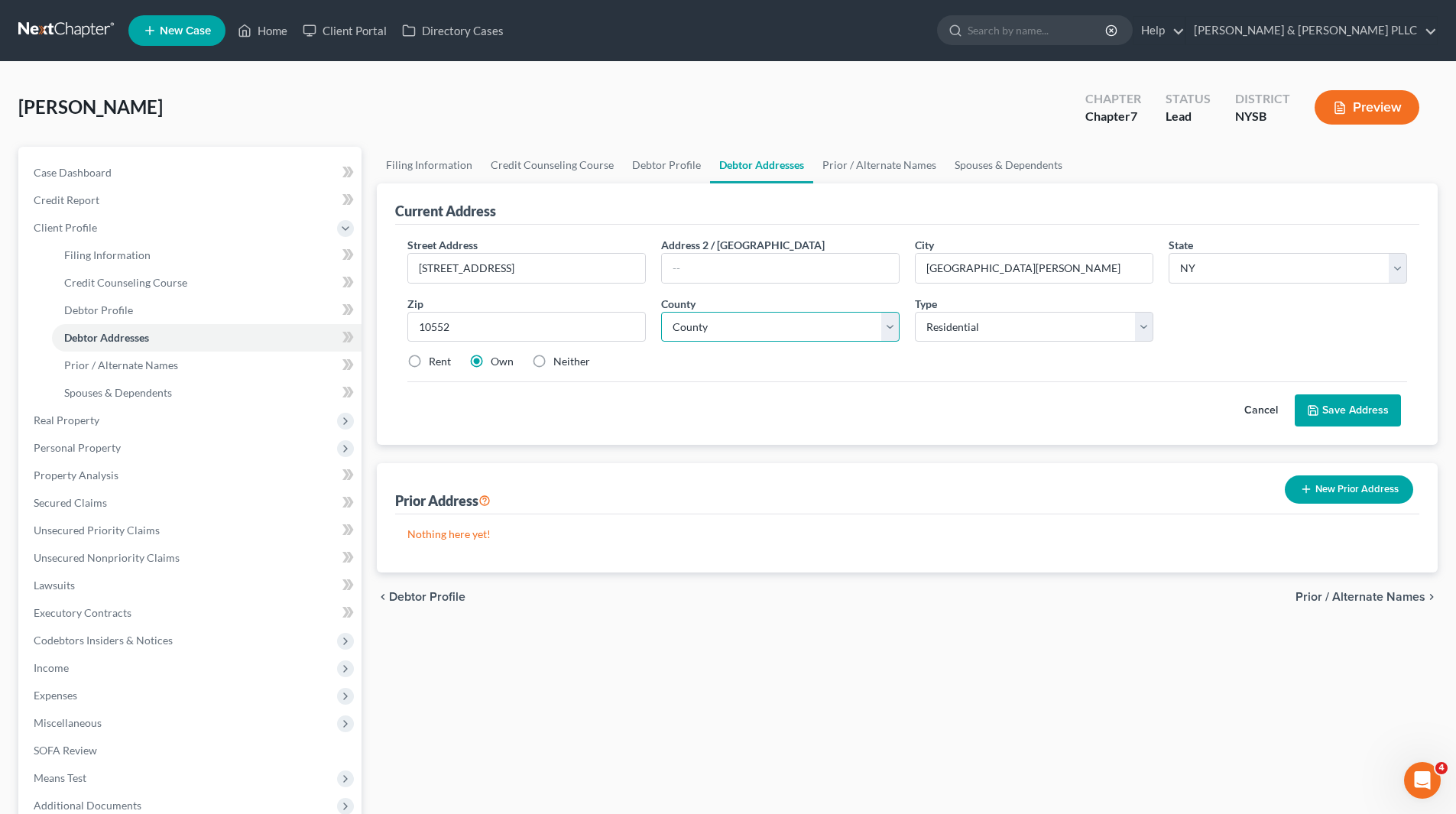
click at [882, 321] on select "County Albany County Allegany County Bronx County Broome County Cattaraugus Cou…" at bounding box center [780, 327] width 238 height 31
select select "59"
click at [661, 311] on select "County Albany County Allegany County Bronx County Broome County Cattaraugus Cou…" at bounding box center [780, 327] width 238 height 31
click at [1312, 402] on button "Save Address" at bounding box center [1348, 410] width 106 height 32
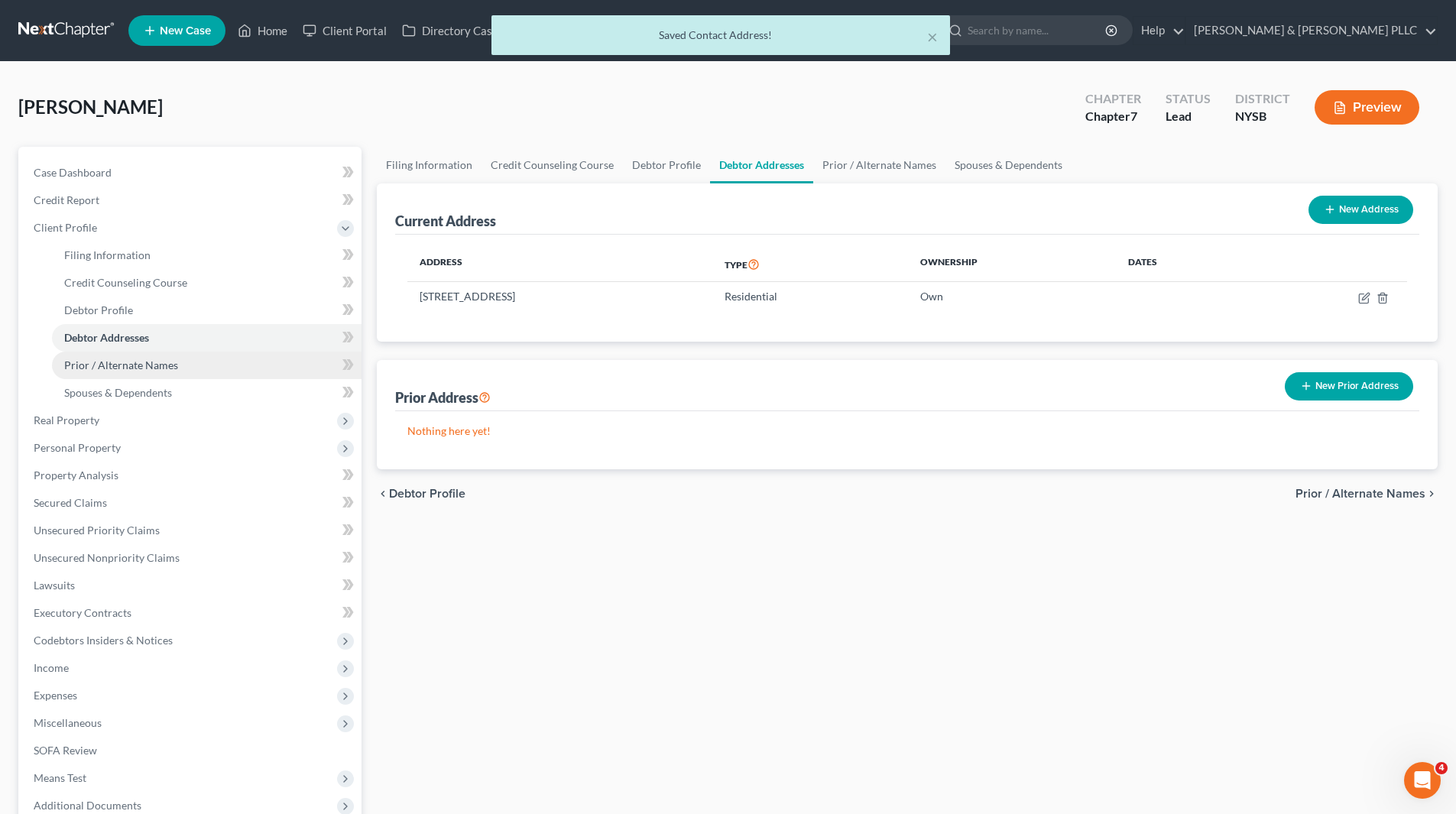
click at [176, 357] on link "Prior / Alternate Names" at bounding box center [207, 366] width 310 height 28
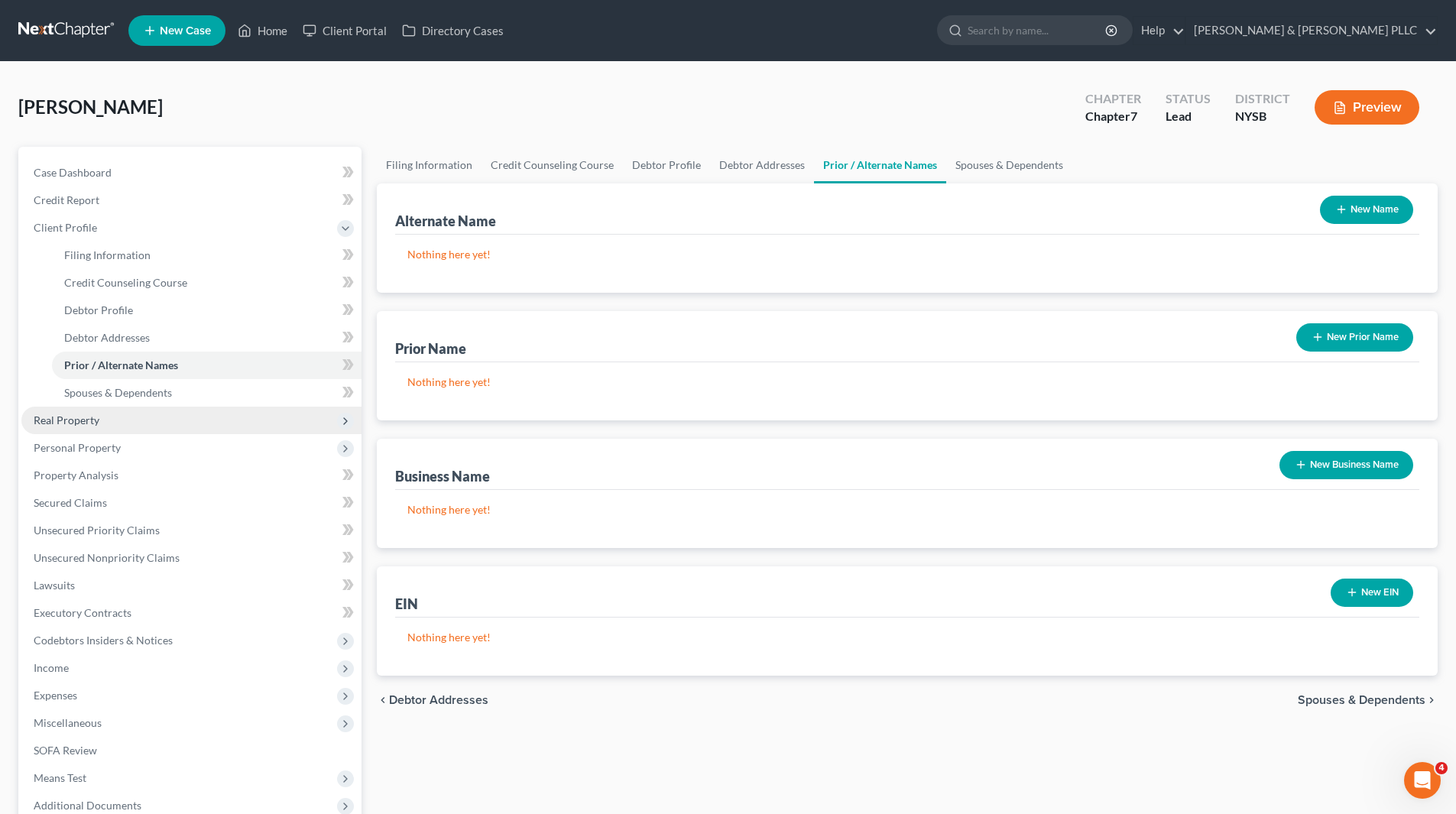
click at [83, 431] on span "Real Property" at bounding box center [191, 421] width 340 height 28
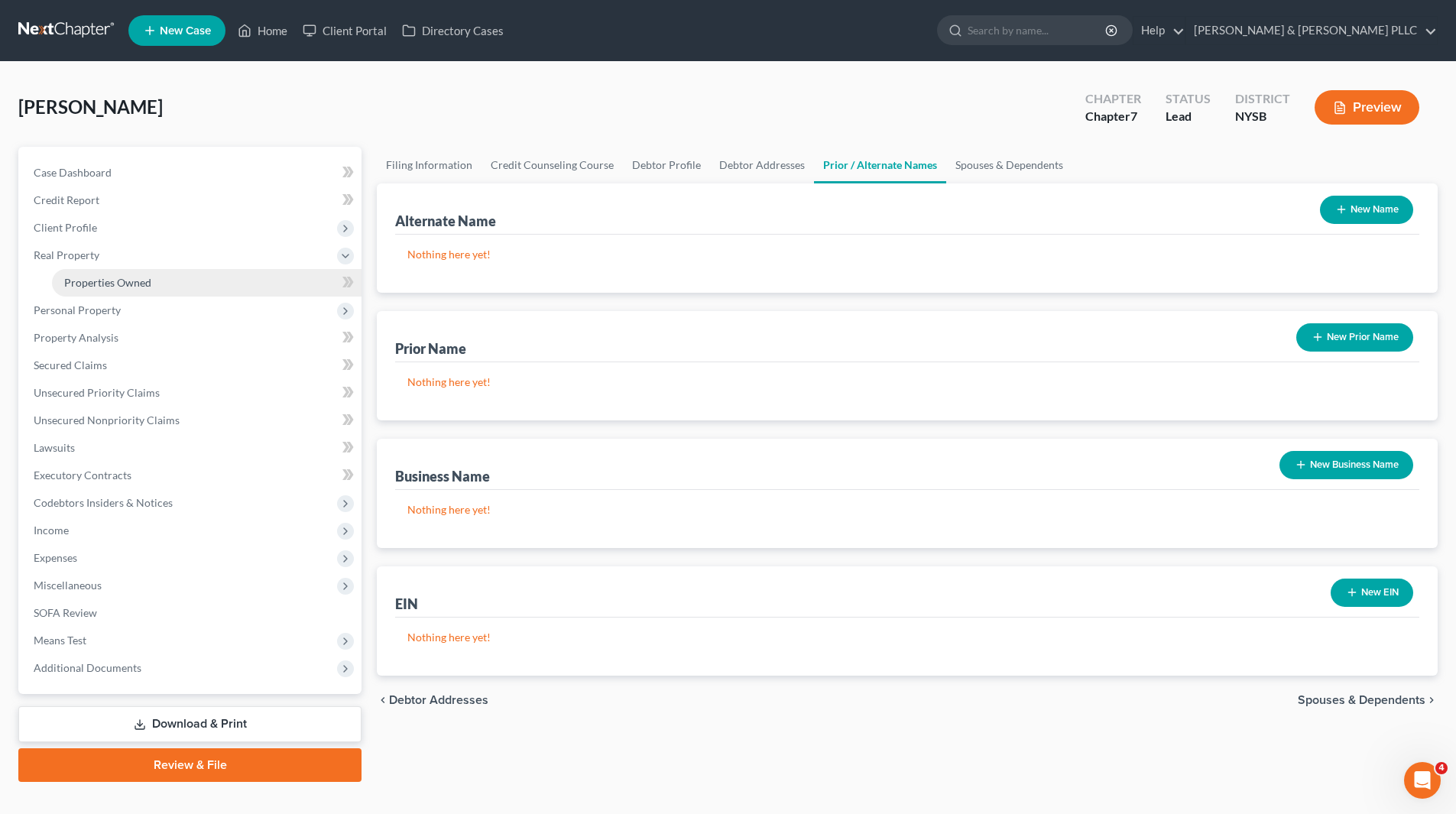
click at [91, 293] on link "Properties Owned" at bounding box center [207, 283] width 310 height 28
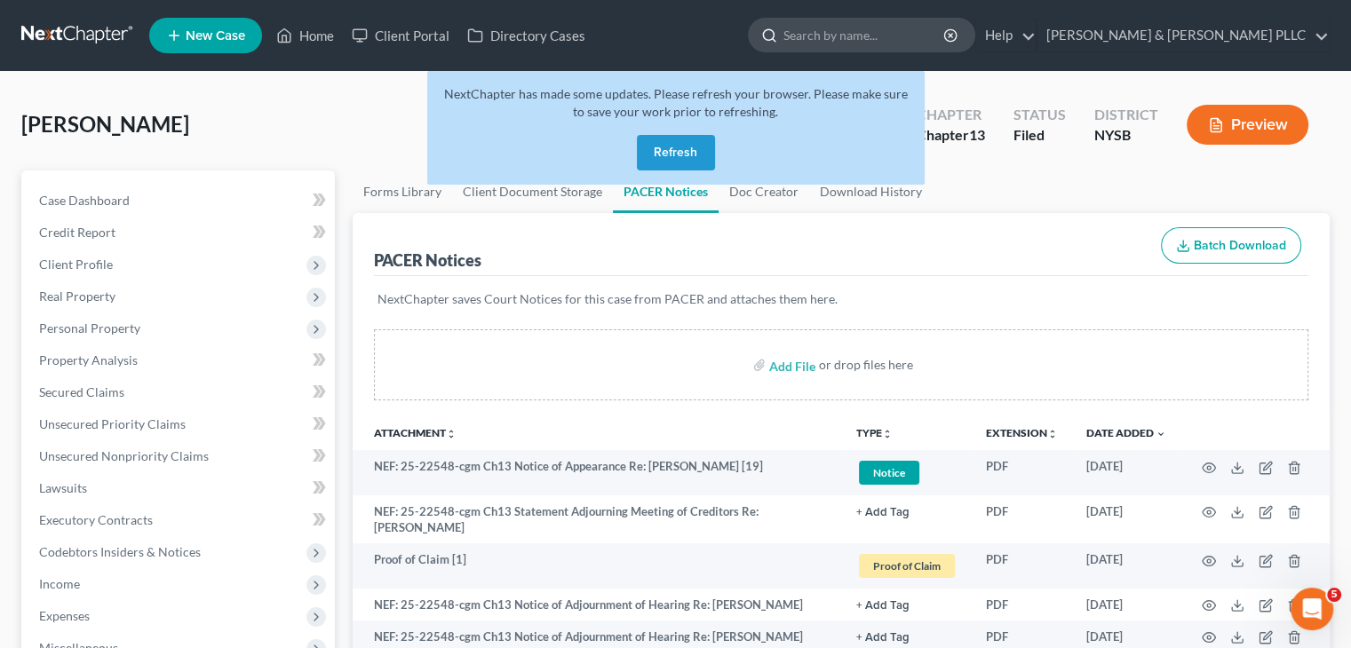
click at [858, 34] on input "search" at bounding box center [864, 35] width 163 height 33
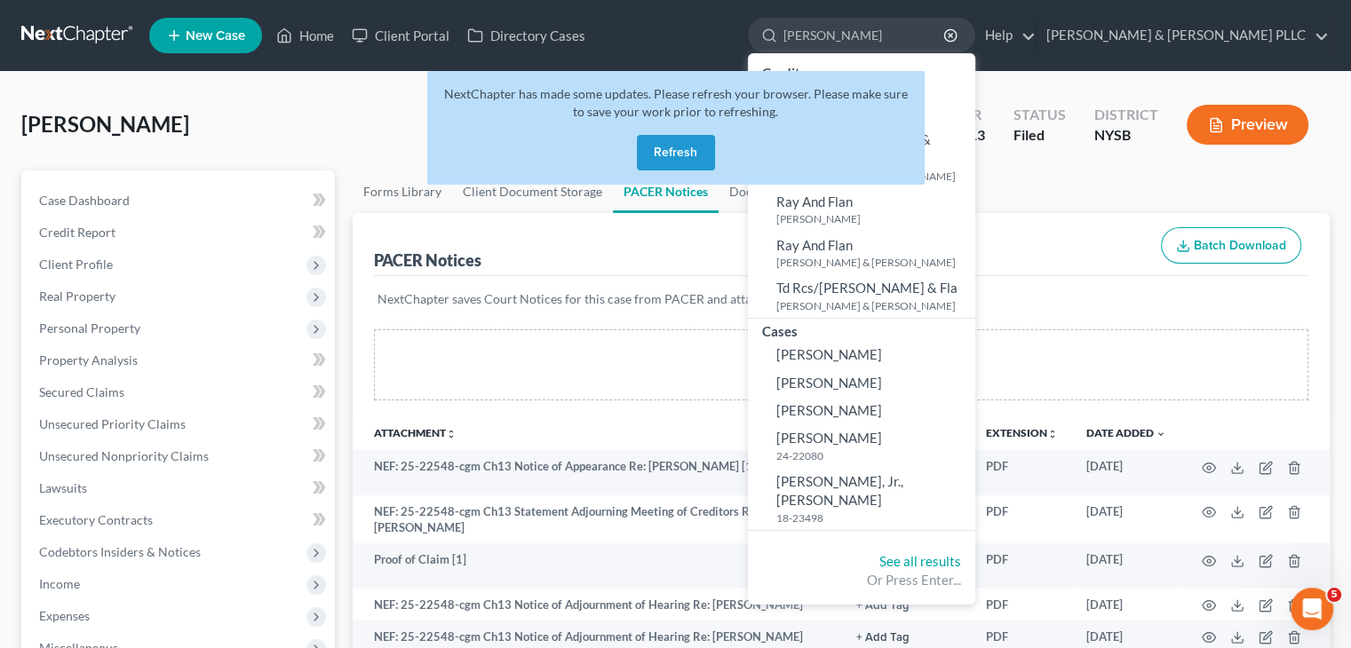
type input "[PERSON_NAME]"
click at [695, 142] on button "Refresh" at bounding box center [676, 153] width 78 height 36
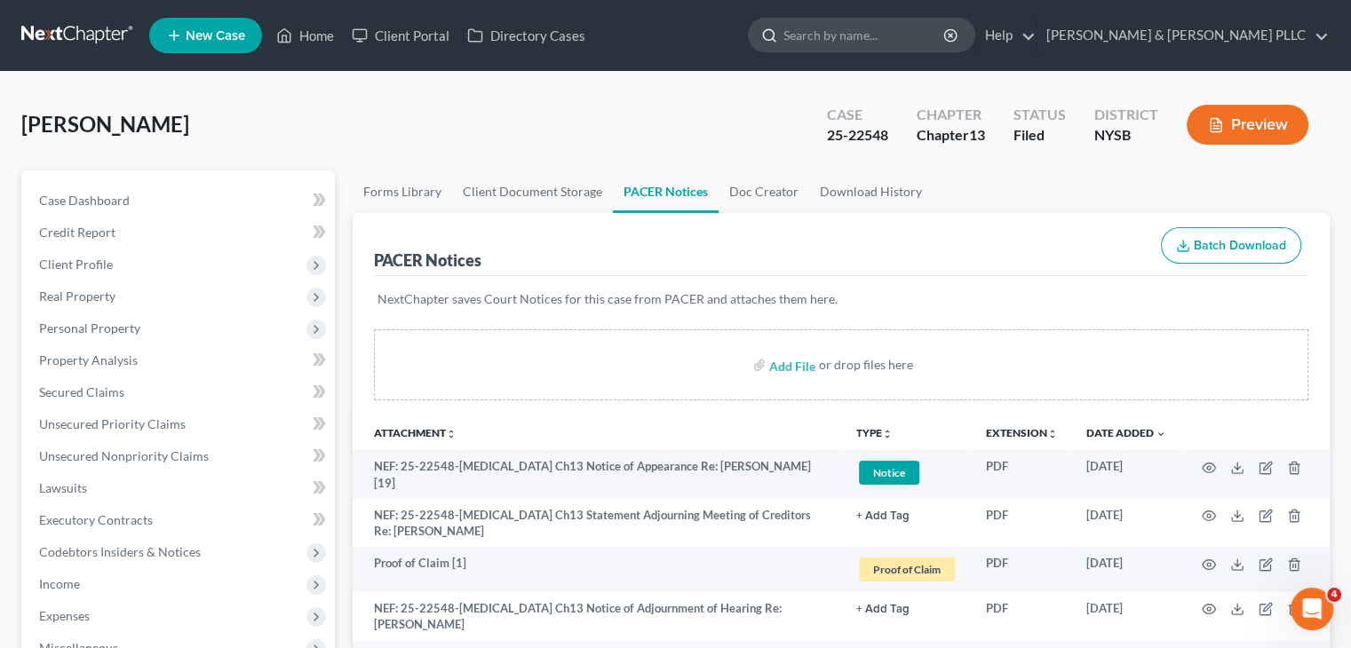
click at [904, 38] on input "search" at bounding box center [864, 35] width 163 height 33
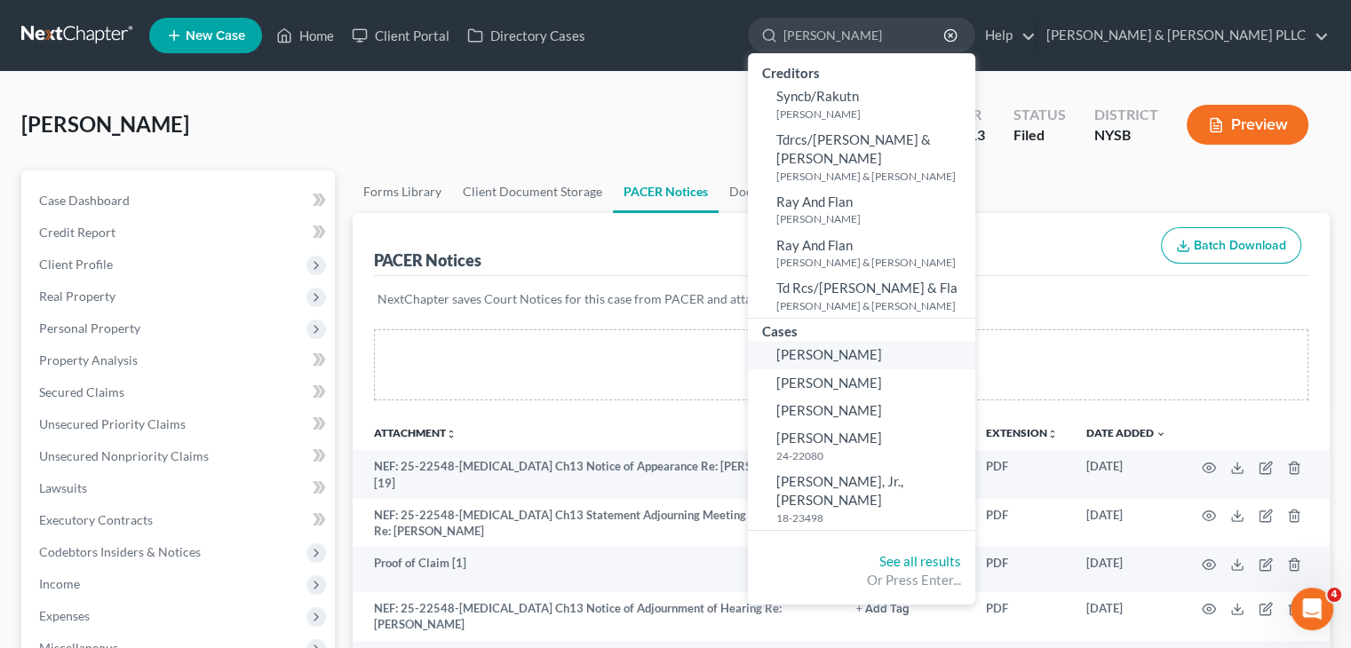
type input "[PERSON_NAME]"
click at [882, 346] on span "[PERSON_NAME]" at bounding box center [829, 354] width 106 height 16
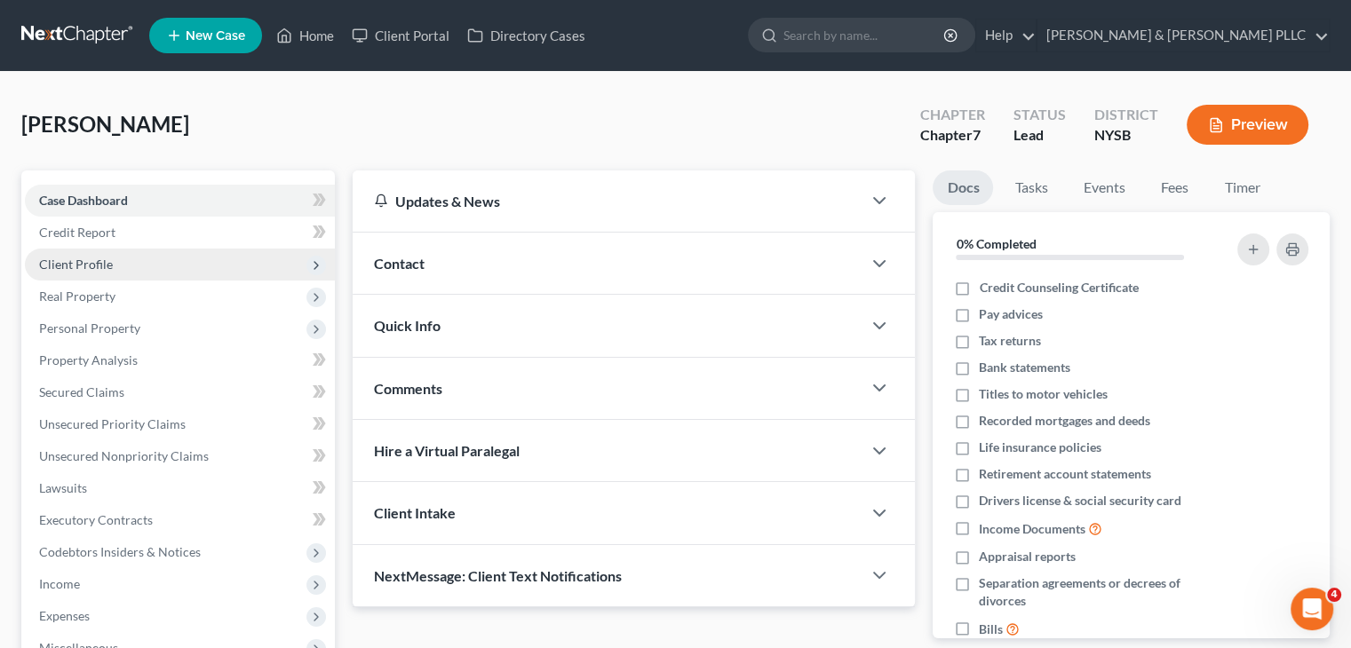
click at [92, 258] on span "Client Profile" at bounding box center [76, 264] width 74 height 15
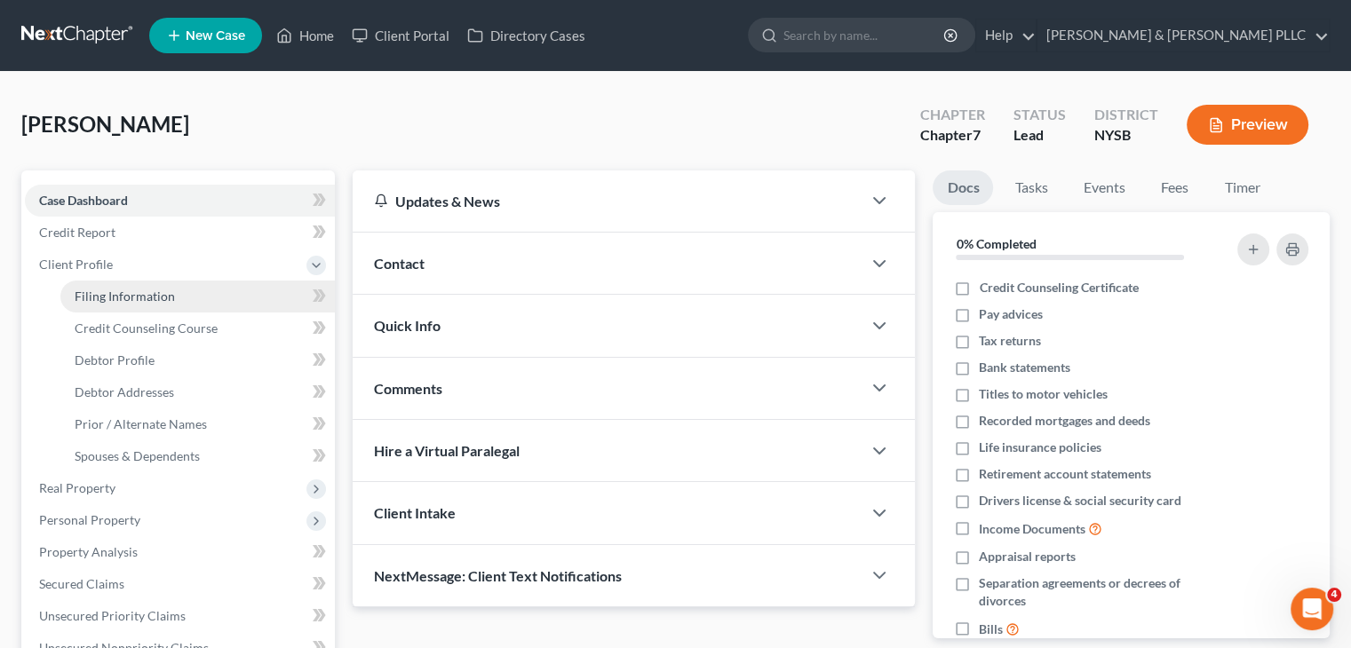
click at [111, 299] on span "Filing Information" at bounding box center [125, 296] width 100 height 15
select select "1"
select select "0"
select select "35"
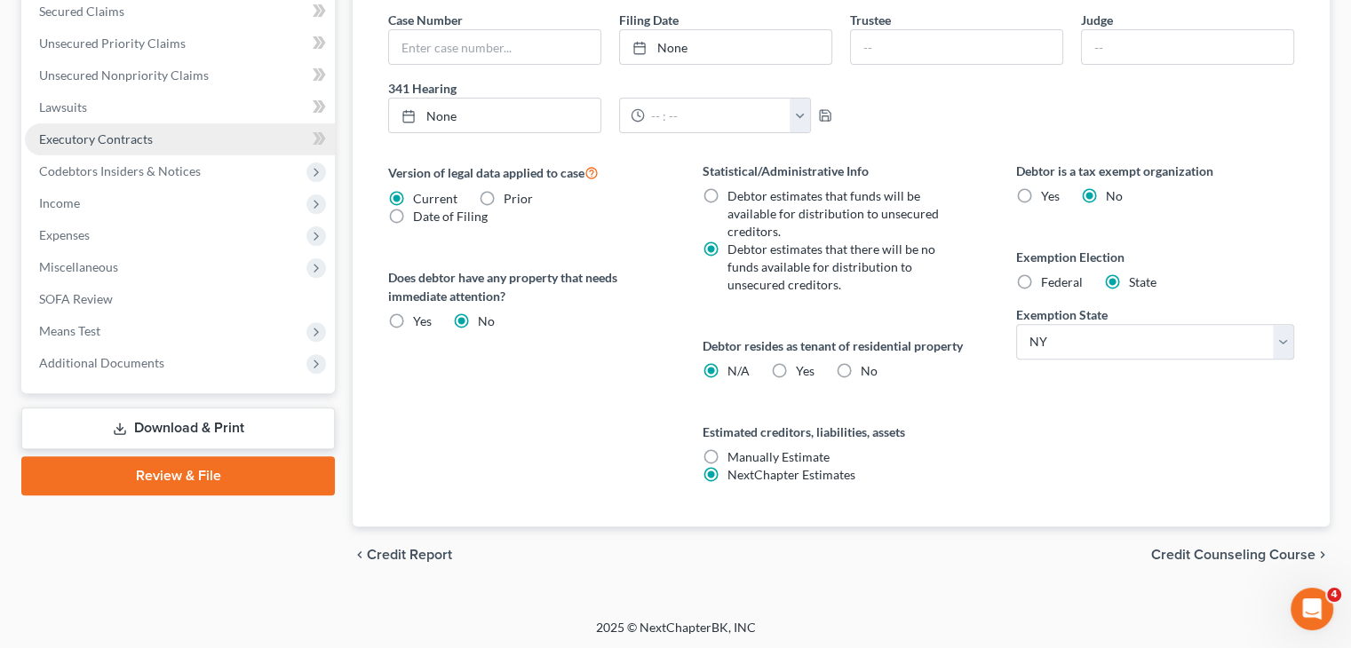
scroll to position [218, 0]
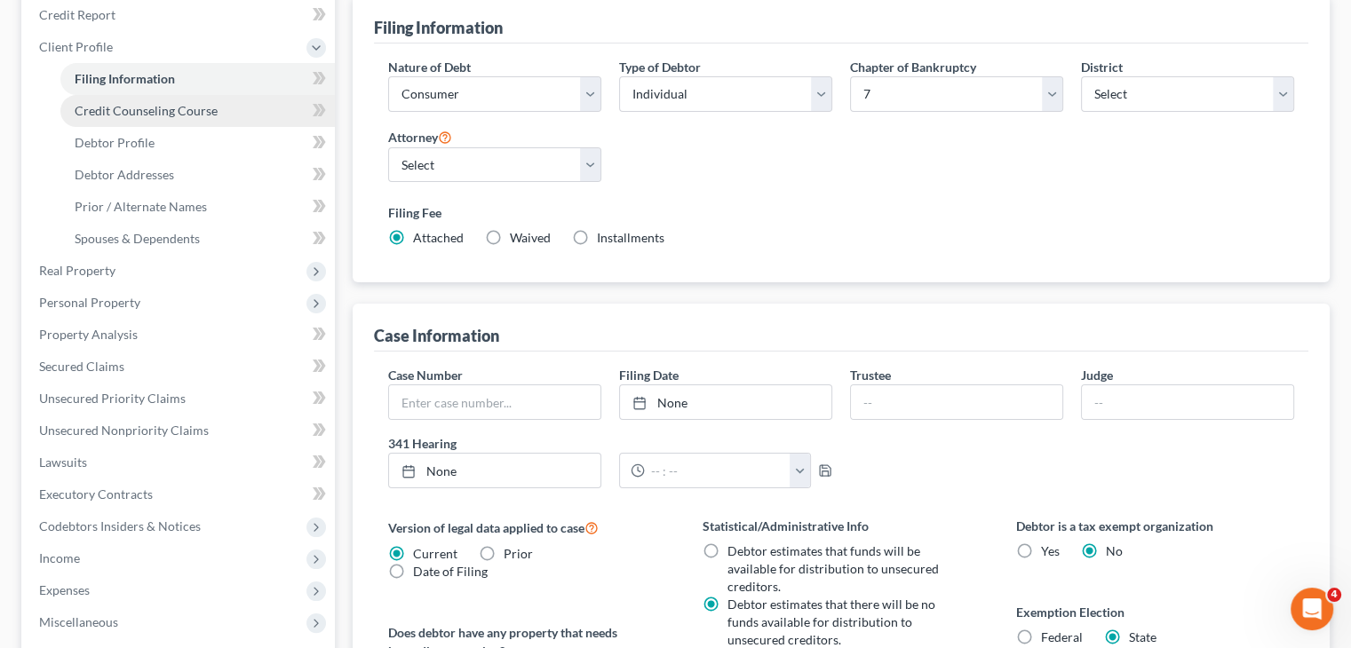
click at [178, 115] on span "Credit Counseling Course" at bounding box center [146, 110] width 143 height 15
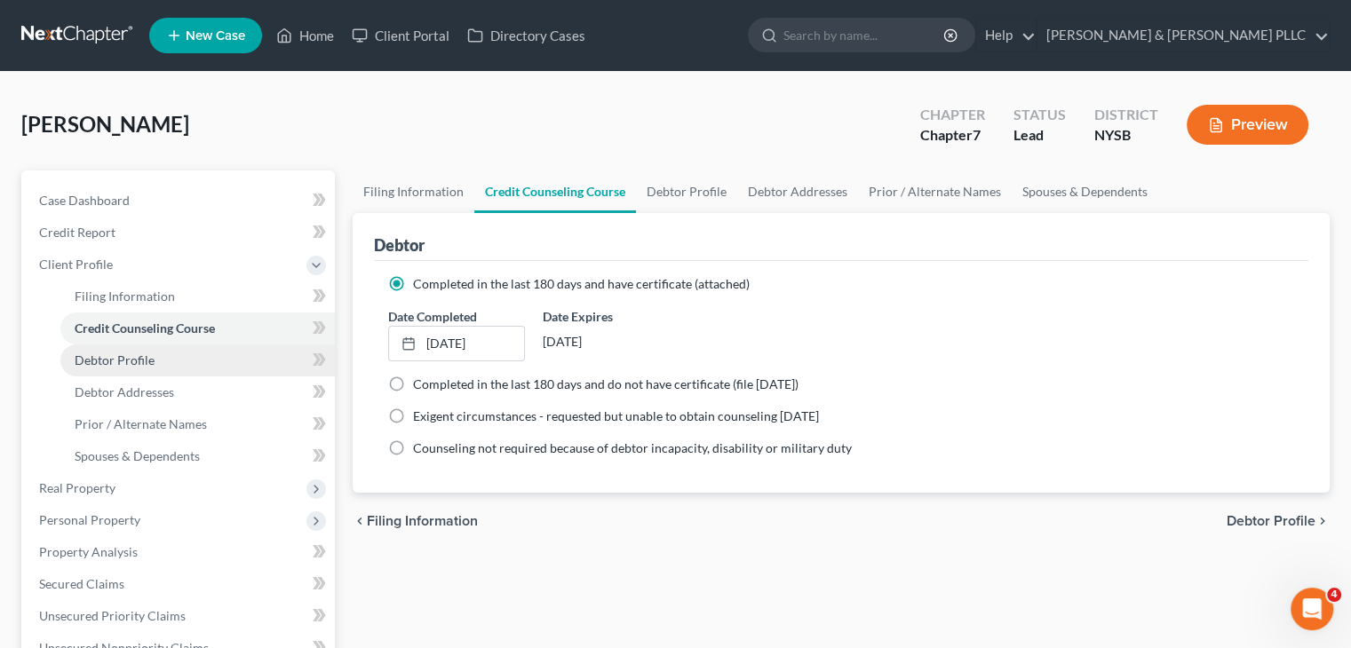
click at [149, 367] on link "Debtor Profile" at bounding box center [197, 361] width 274 height 32
select select "0"
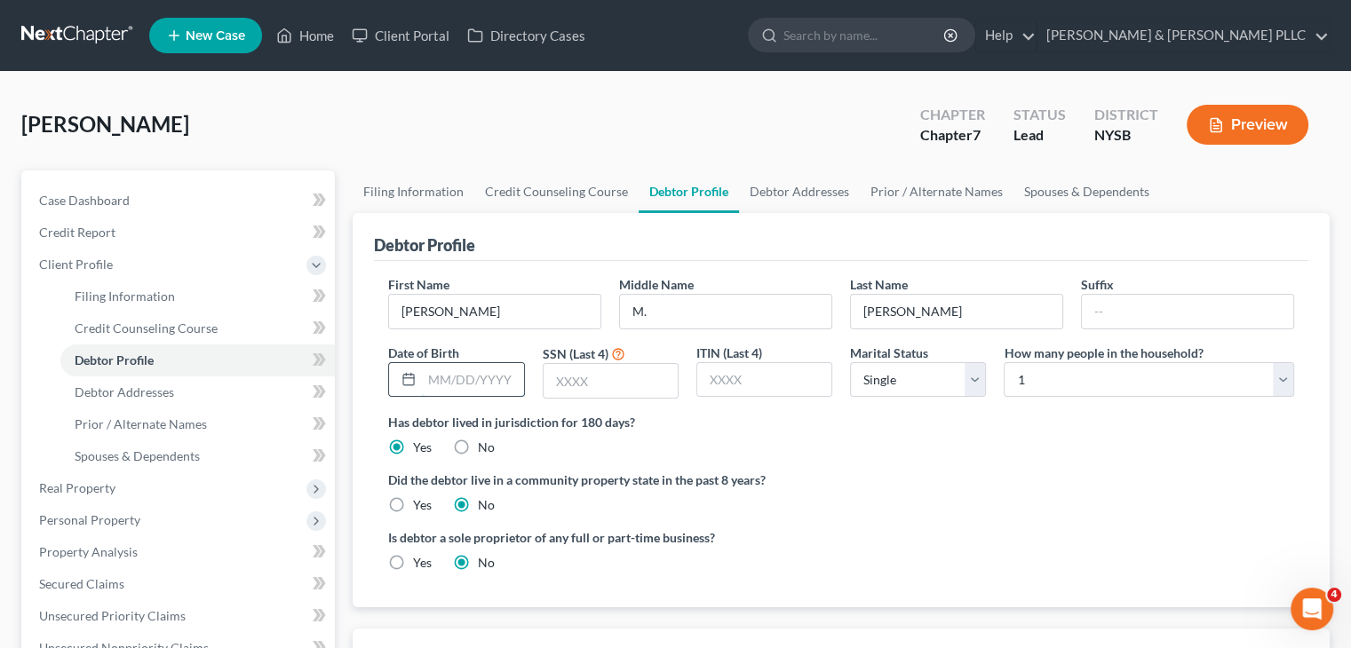
click at [430, 388] on input "text" at bounding box center [472, 380] width 101 height 34
type input "[DATE]"
click at [562, 385] on input "text" at bounding box center [611, 381] width 134 height 34
type input "5743"
click at [973, 378] on select "Select Single Married Separated Divorced Widowed" at bounding box center [918, 380] width 136 height 36
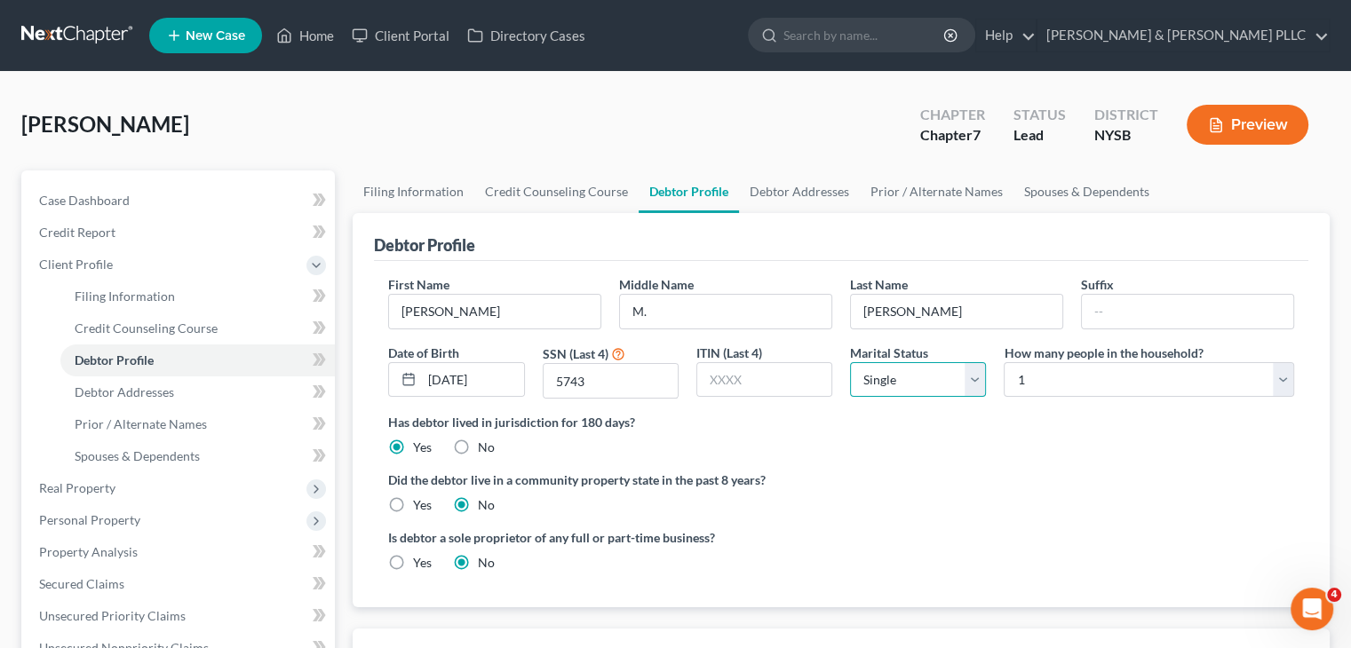
select select "4"
click at [850, 362] on select "Select Single Married Separated Divorced Widowed" at bounding box center [918, 380] width 136 height 36
click at [172, 394] on span "Debtor Addresses" at bounding box center [124, 392] width 99 height 15
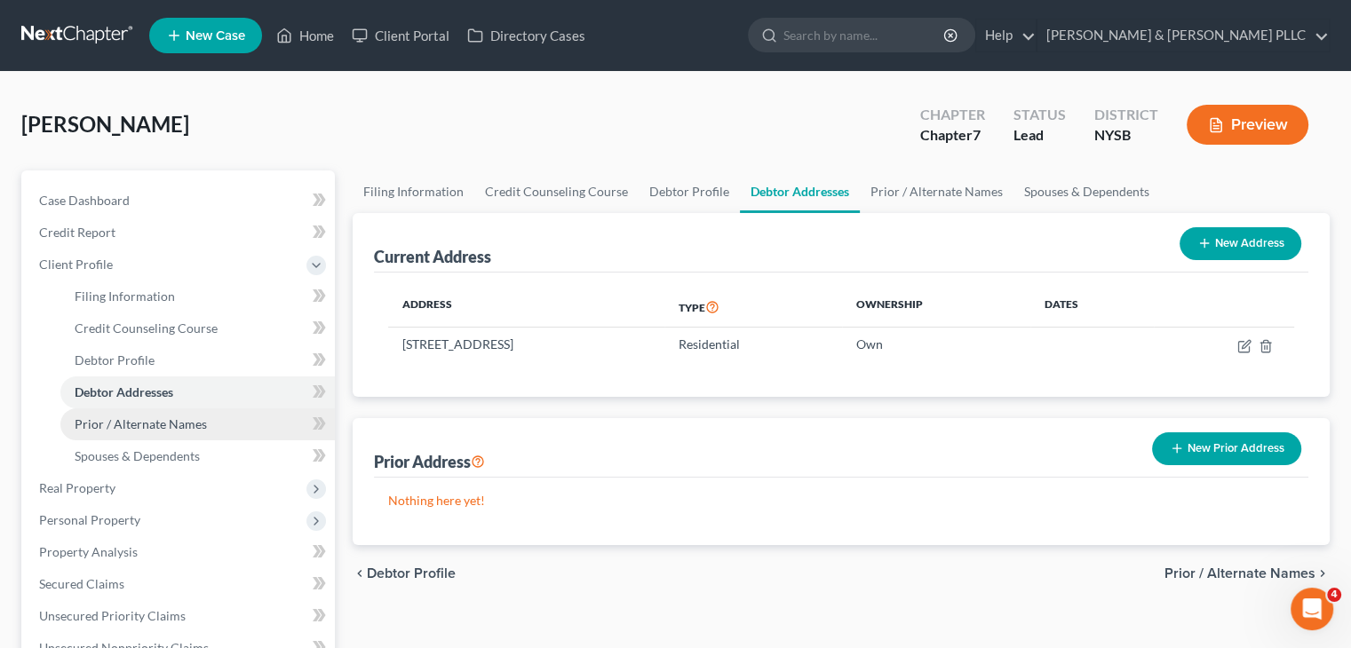
click at [211, 417] on link "Prior / Alternate Names" at bounding box center [197, 425] width 274 height 32
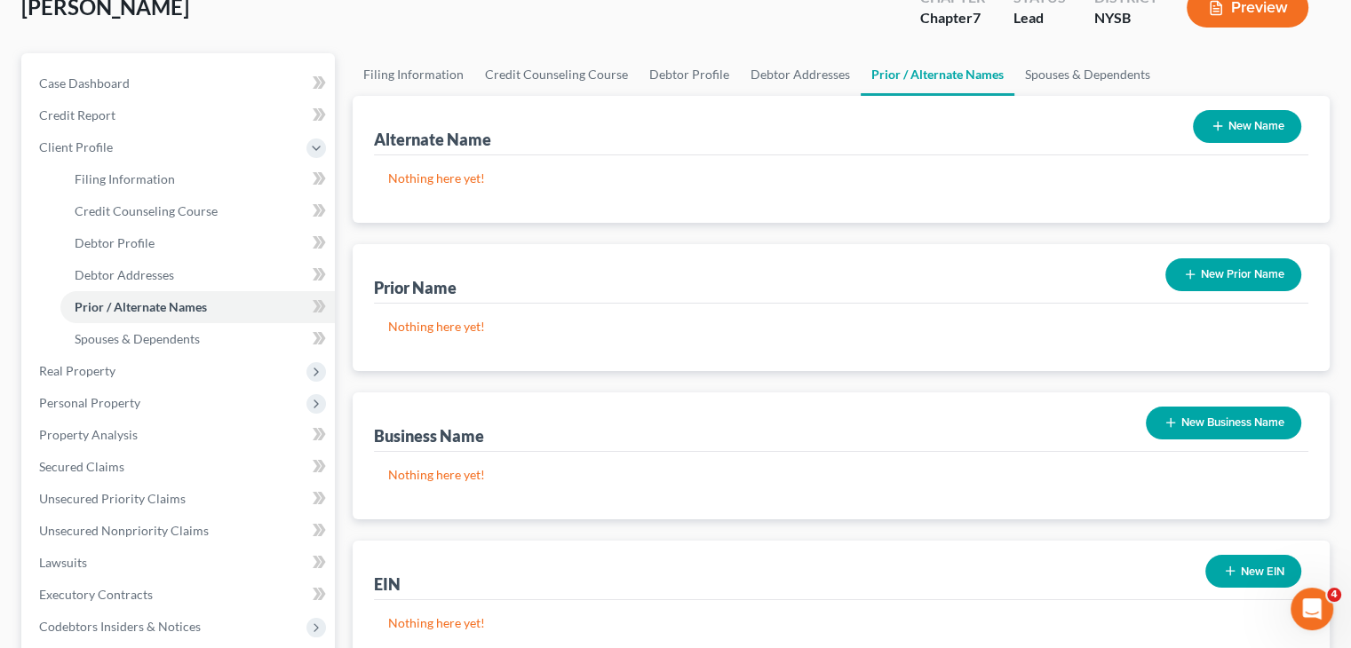
scroll to position [89, 0]
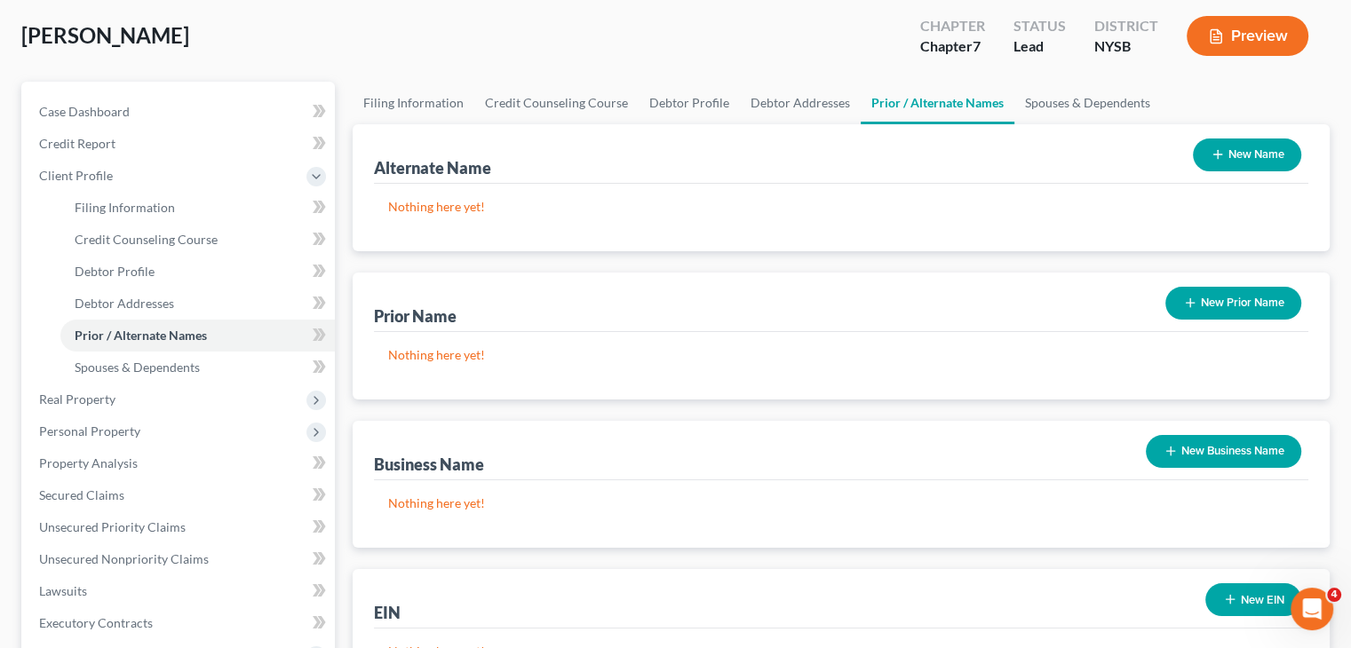
click at [1242, 158] on button "New Name" at bounding box center [1247, 155] width 108 height 33
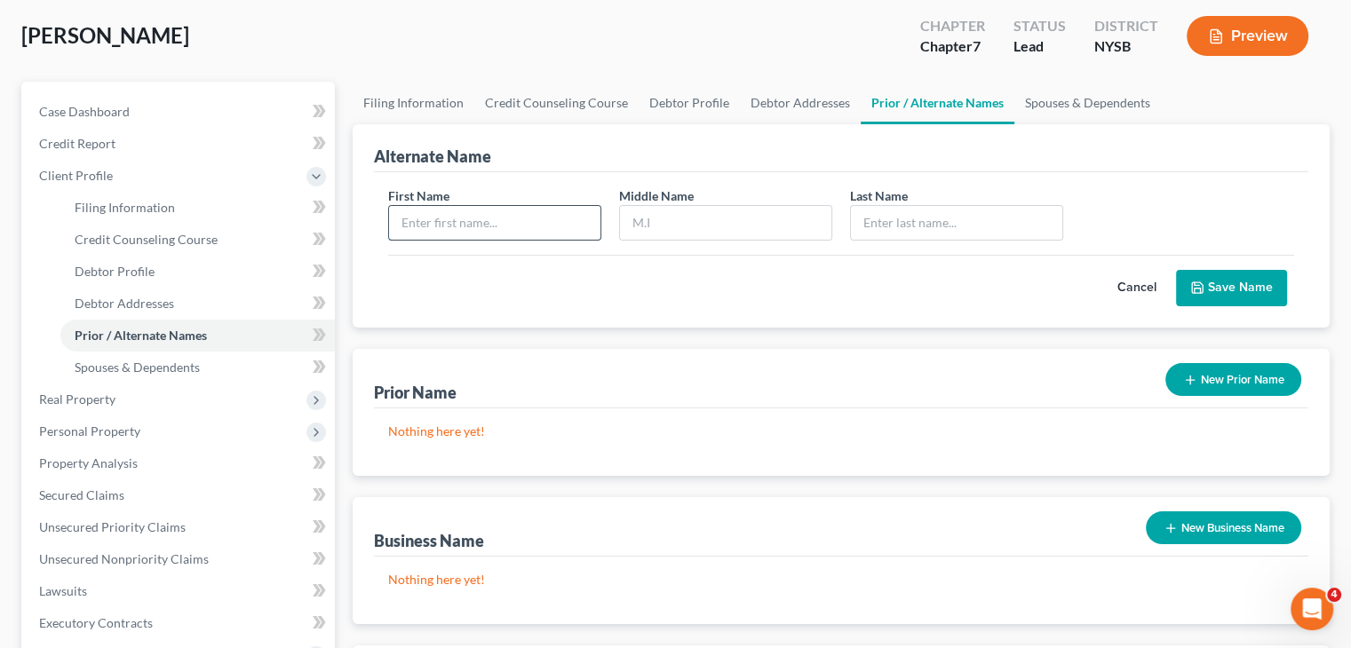
click at [444, 220] on input "text" at bounding box center [494, 223] width 211 height 34
type input "[PERSON_NAME]"
type input "M."
type input "[PERSON_NAME]"
click at [1194, 276] on button "Save Name" at bounding box center [1231, 288] width 111 height 37
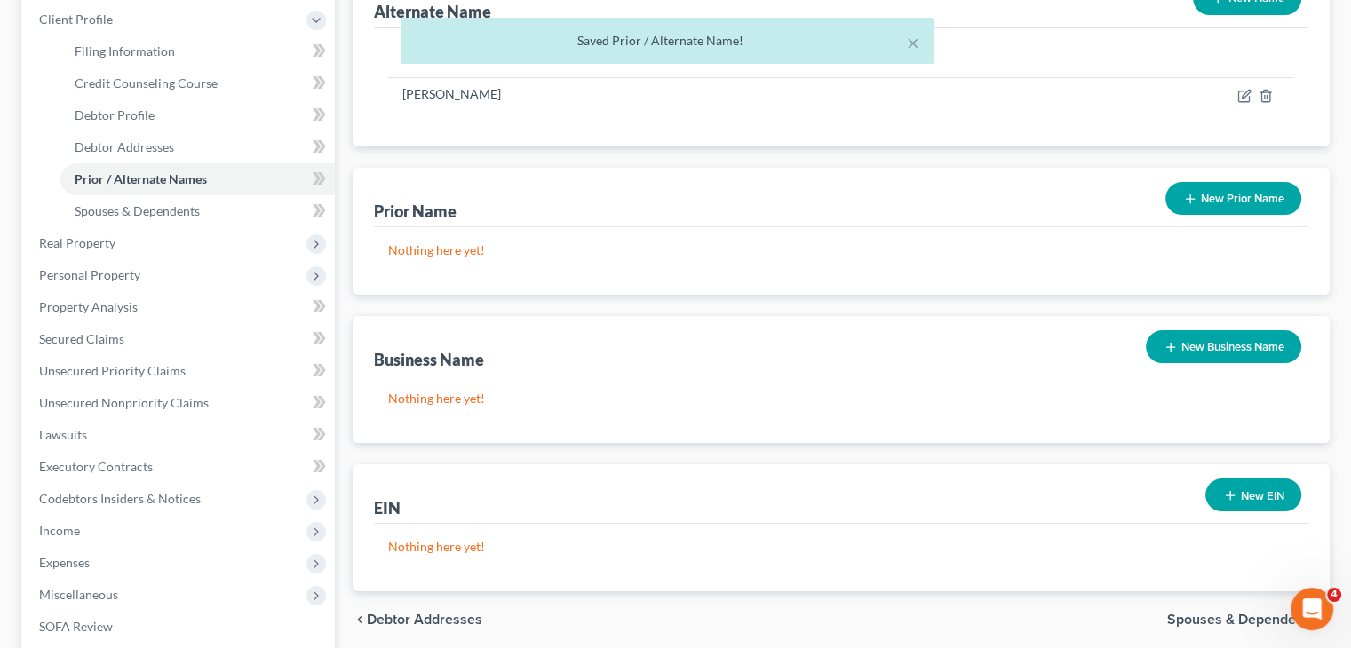
scroll to position [266, 0]
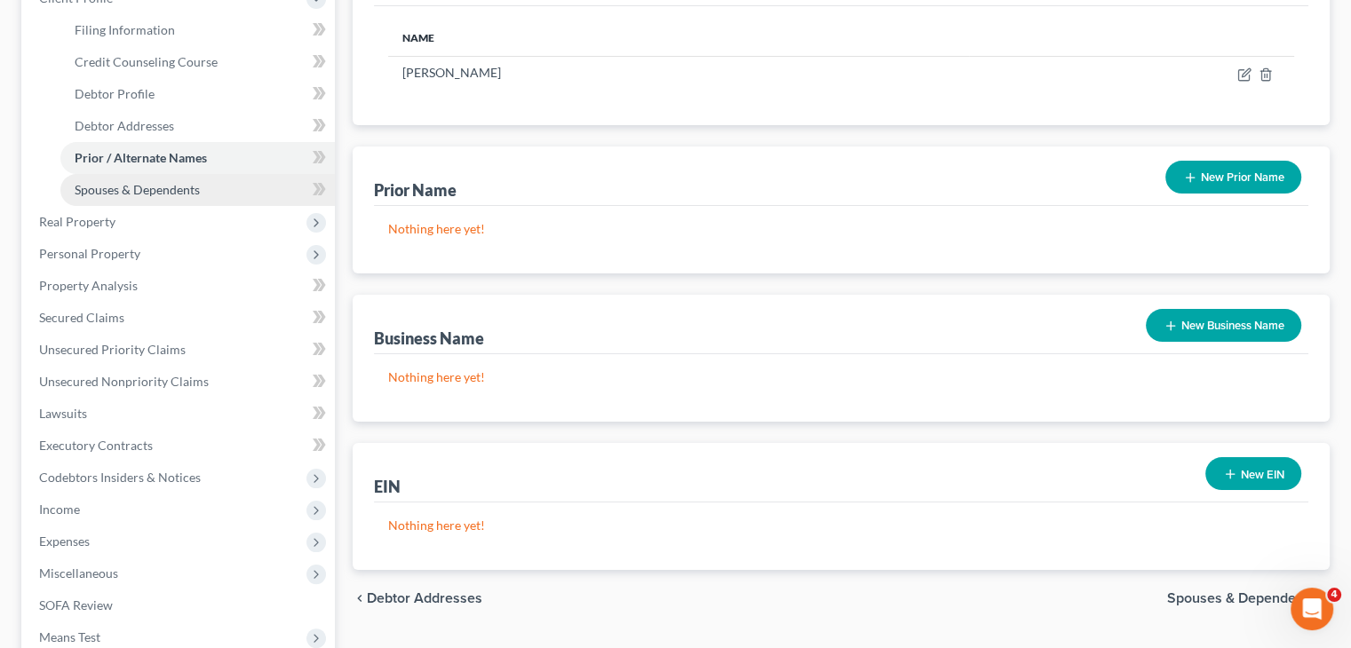
click at [193, 196] on link "Spouses & Dependents" at bounding box center [197, 190] width 274 height 32
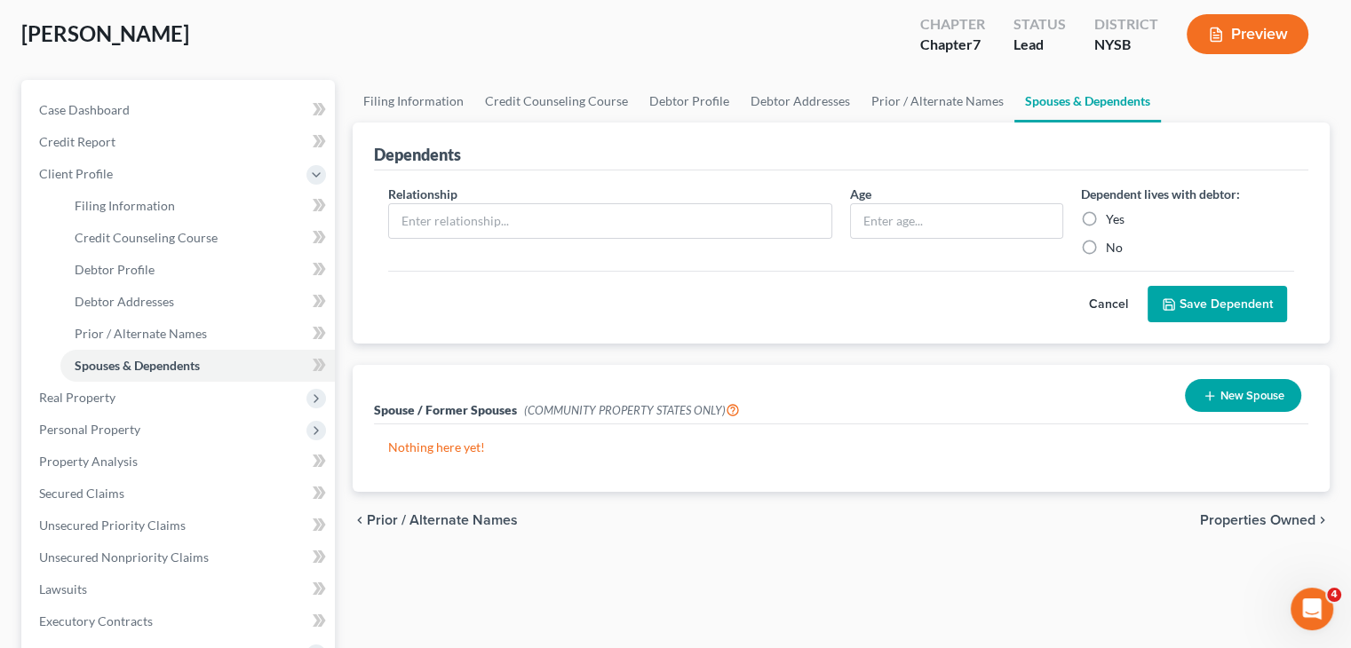
scroll to position [89, 0]
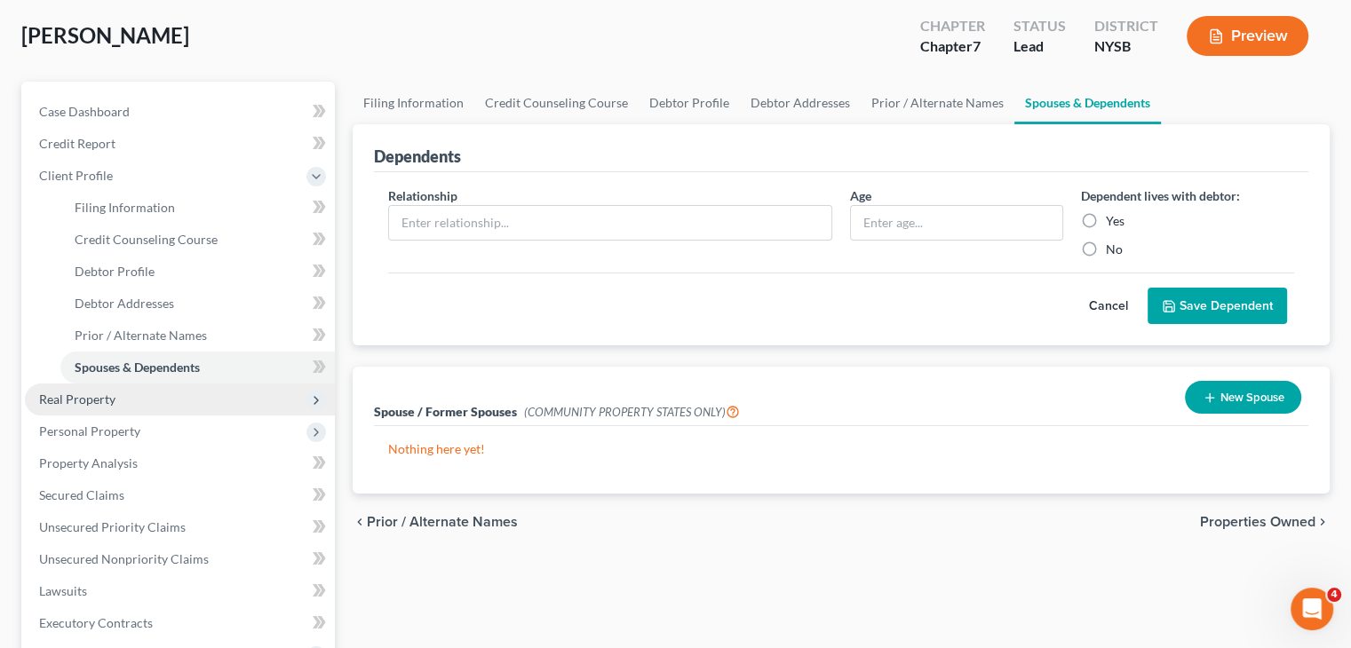
click at [65, 393] on span "Real Property" at bounding box center [77, 399] width 76 height 15
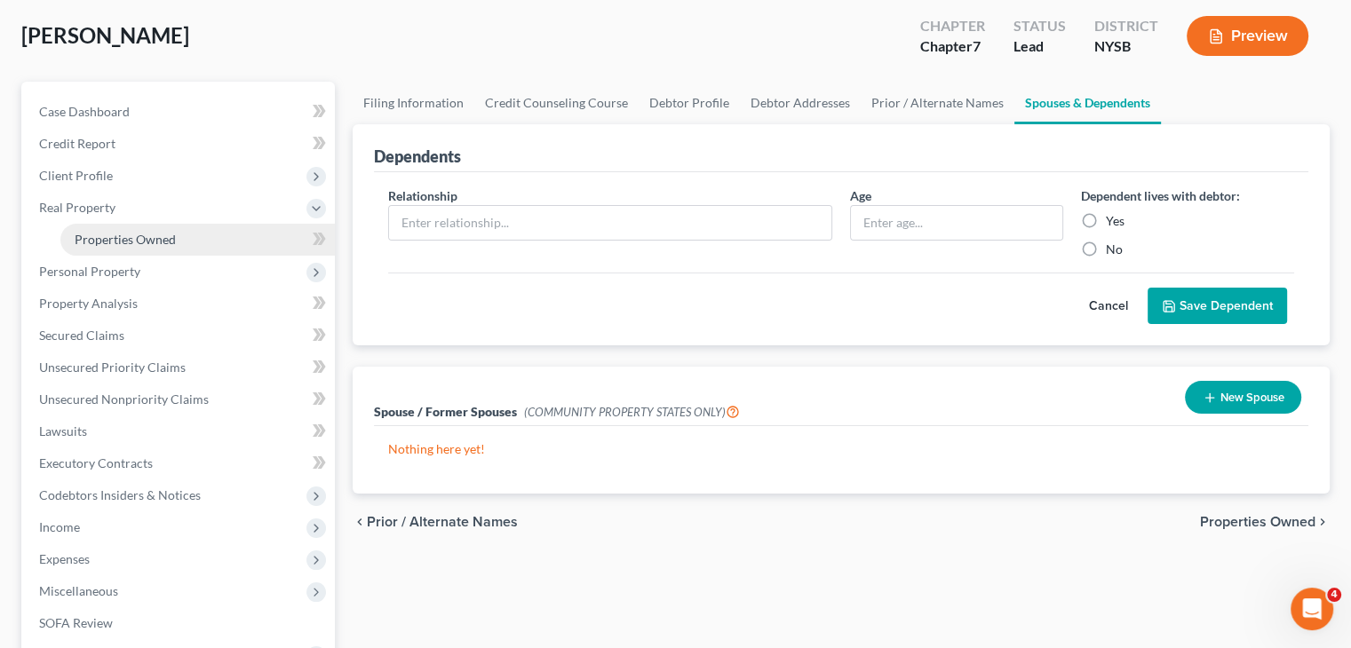
click at [133, 246] on link "Properties Owned" at bounding box center [197, 240] width 274 height 32
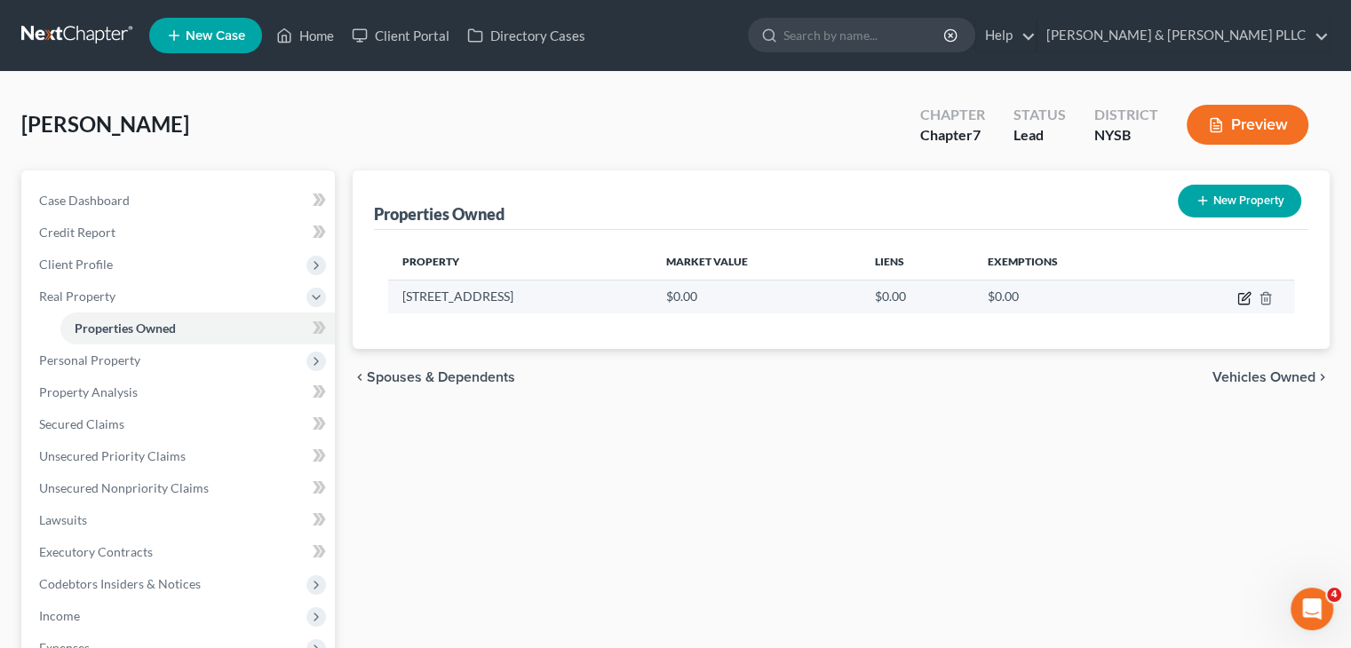
click at [1243, 296] on icon "button" at bounding box center [1244, 298] width 14 height 14
select select "35"
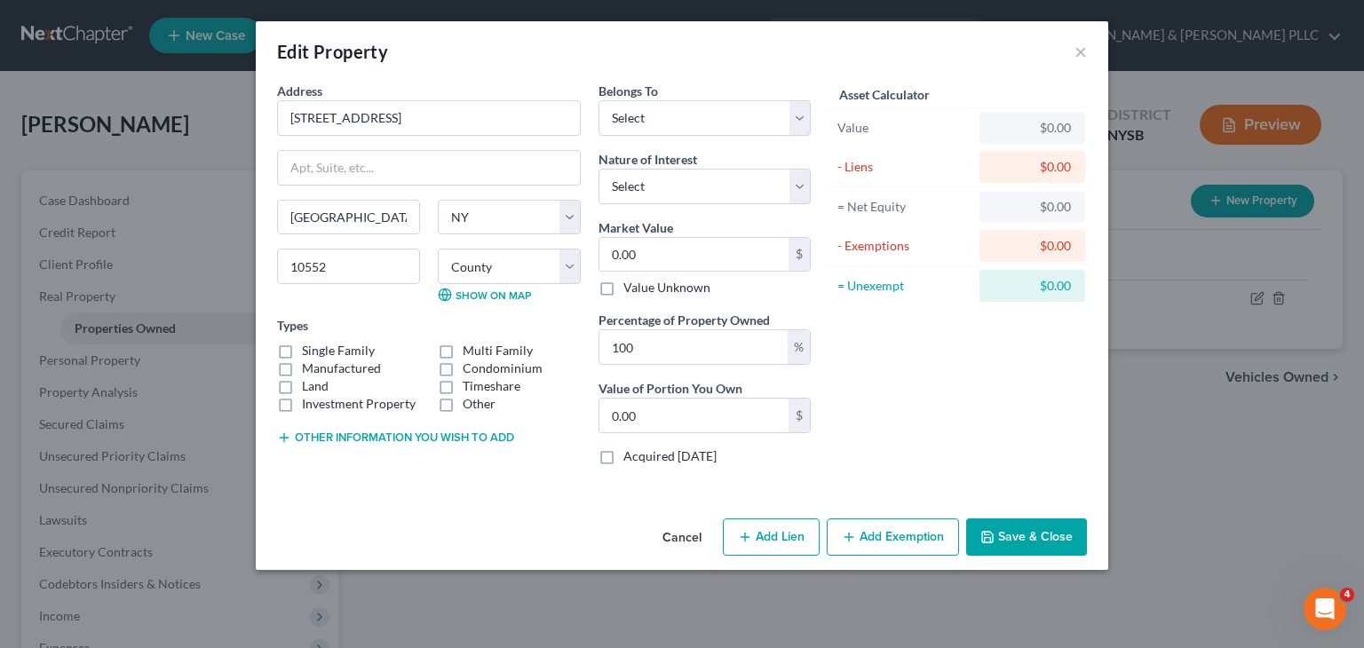
click at [463, 404] on label "Other" at bounding box center [479, 404] width 33 height 18
click at [470, 404] on input "Other" at bounding box center [476, 401] width 12 height 12
checkbox input "true"
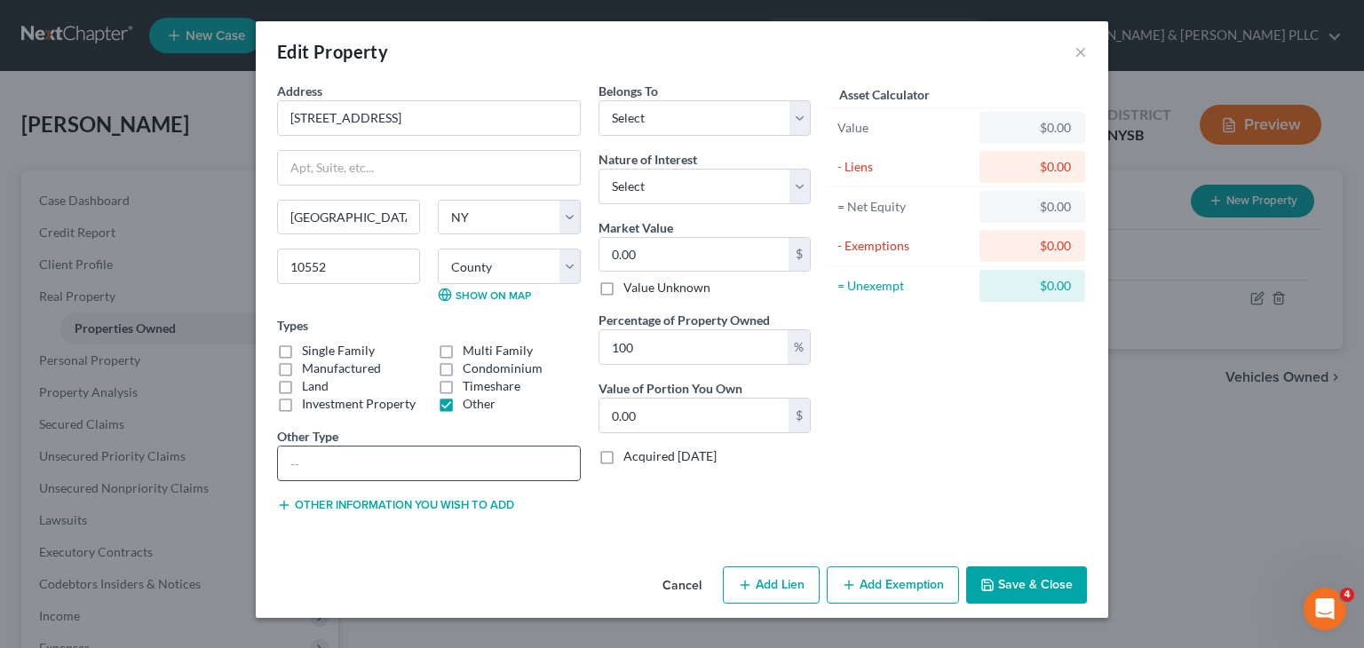
click at [315, 456] on input "text" at bounding box center [429, 464] width 302 height 34
type input "Home/Office"
click at [800, 121] on select "Select Debtor 1 Only Debtor 2 Only Debtor 1 And Debtor 2 Only At Least One Of T…" at bounding box center [705, 118] width 212 height 36
select select "0"
click at [599, 100] on select "Select Debtor 1 Only Debtor 2 Only Debtor 1 And Debtor 2 Only At Least One Of T…" at bounding box center [705, 118] width 212 height 36
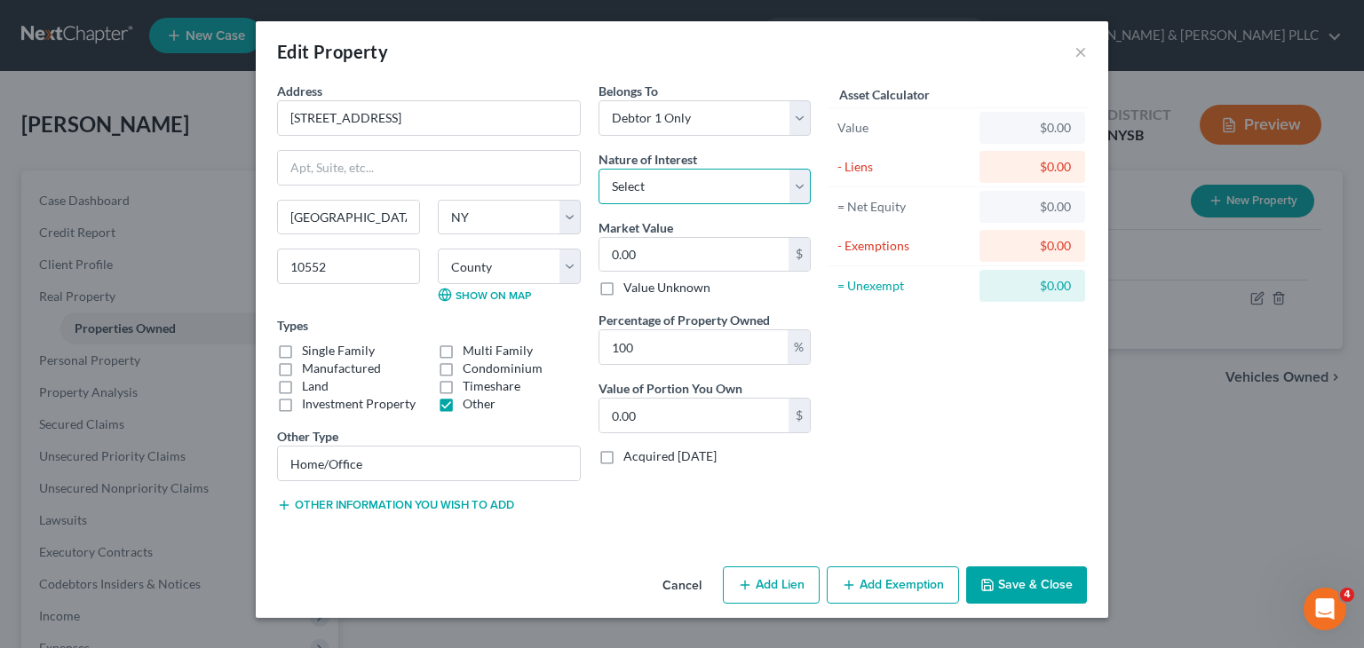
click at [799, 176] on select "Select Fee Simple Joint Tenant Life Estate Equitable Interest Future Interest T…" at bounding box center [705, 187] width 212 height 36
select select "0"
click at [599, 169] on select "Select Fee Simple Joint Tenant Life Estate Equitable Interest Future Interest T…" at bounding box center [705, 187] width 212 height 36
click at [646, 247] on input "0.00" at bounding box center [694, 255] width 189 height 34
type input "9"
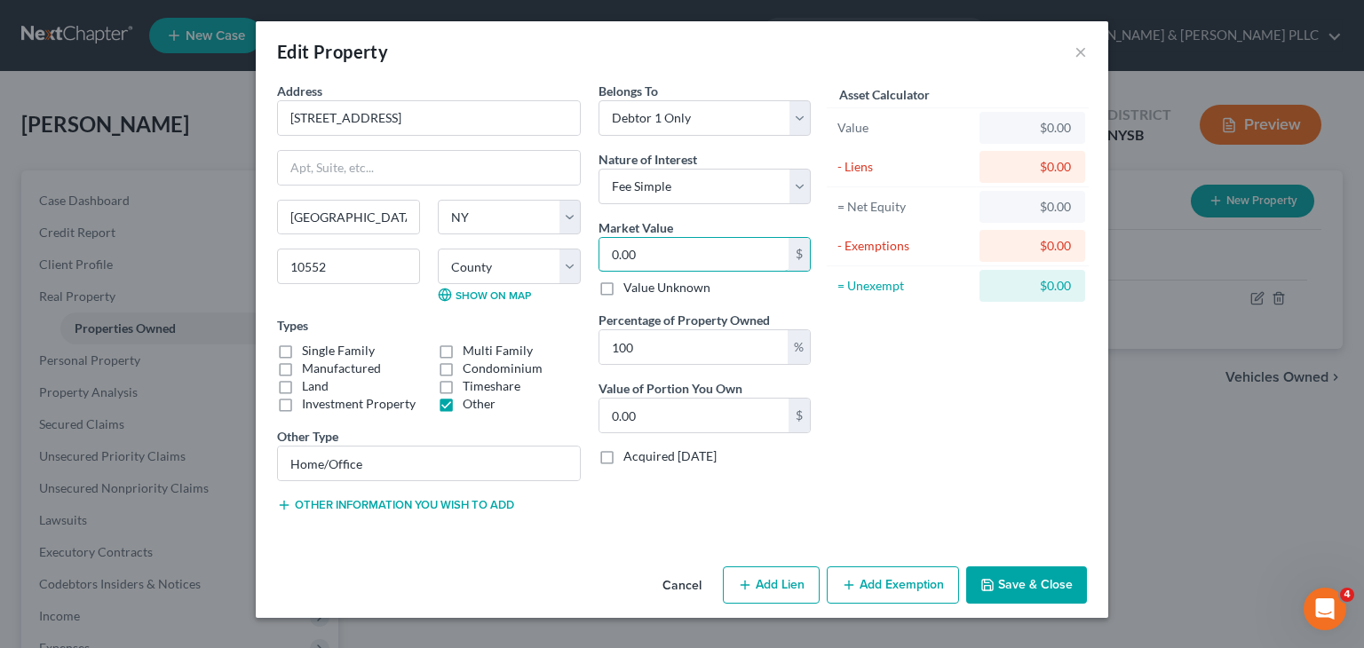
type input "9.00"
type input "90"
type input "90.00"
type input "900"
type input "900.00"
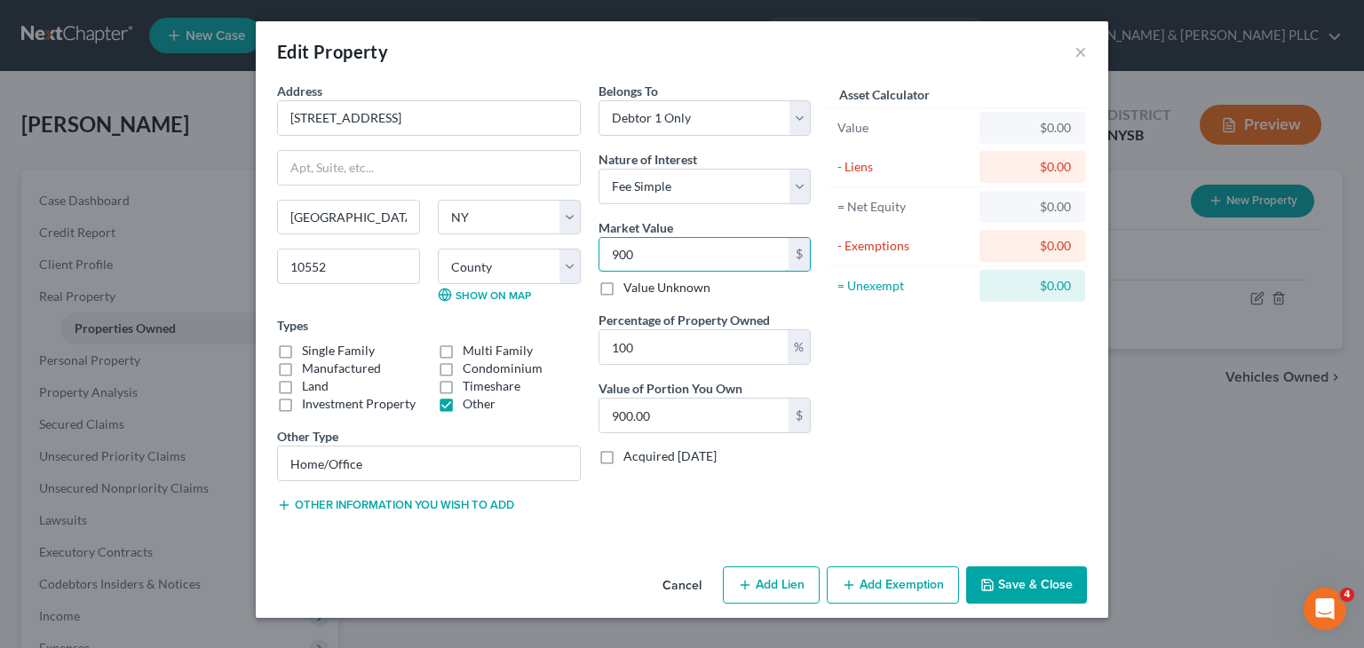
type input "9000"
type input "9,000.00"
type input "9,0000"
type input "90,000.00"
type input "90,0000"
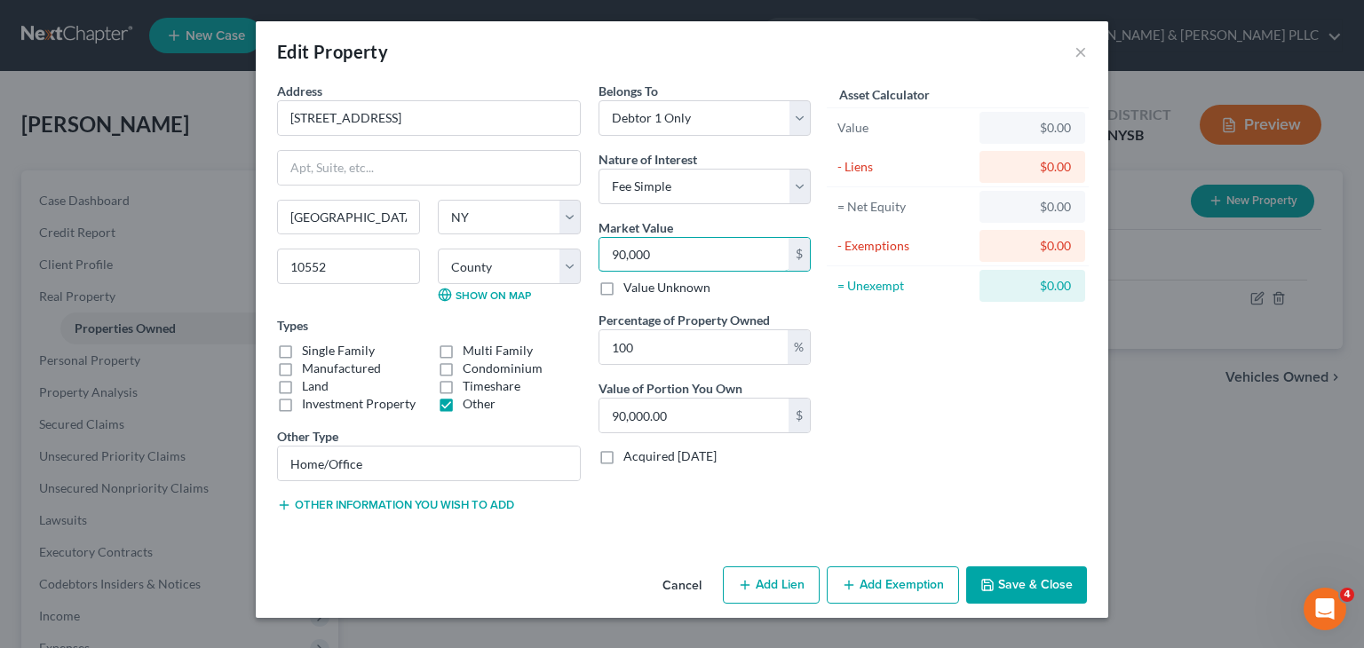
type input "900,000.00"
type input "900,000"
click at [1000, 583] on button "Save & Close" at bounding box center [1026, 585] width 121 height 37
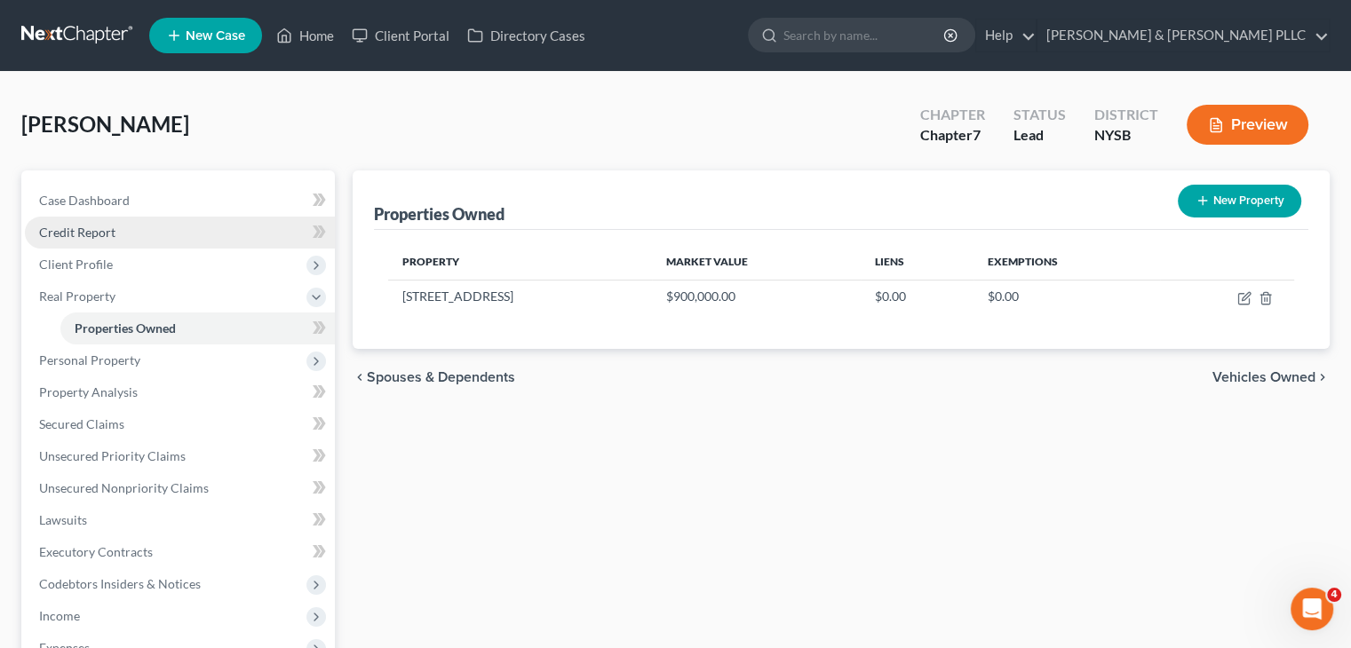
click at [167, 232] on link "Credit Report" at bounding box center [180, 233] width 310 height 32
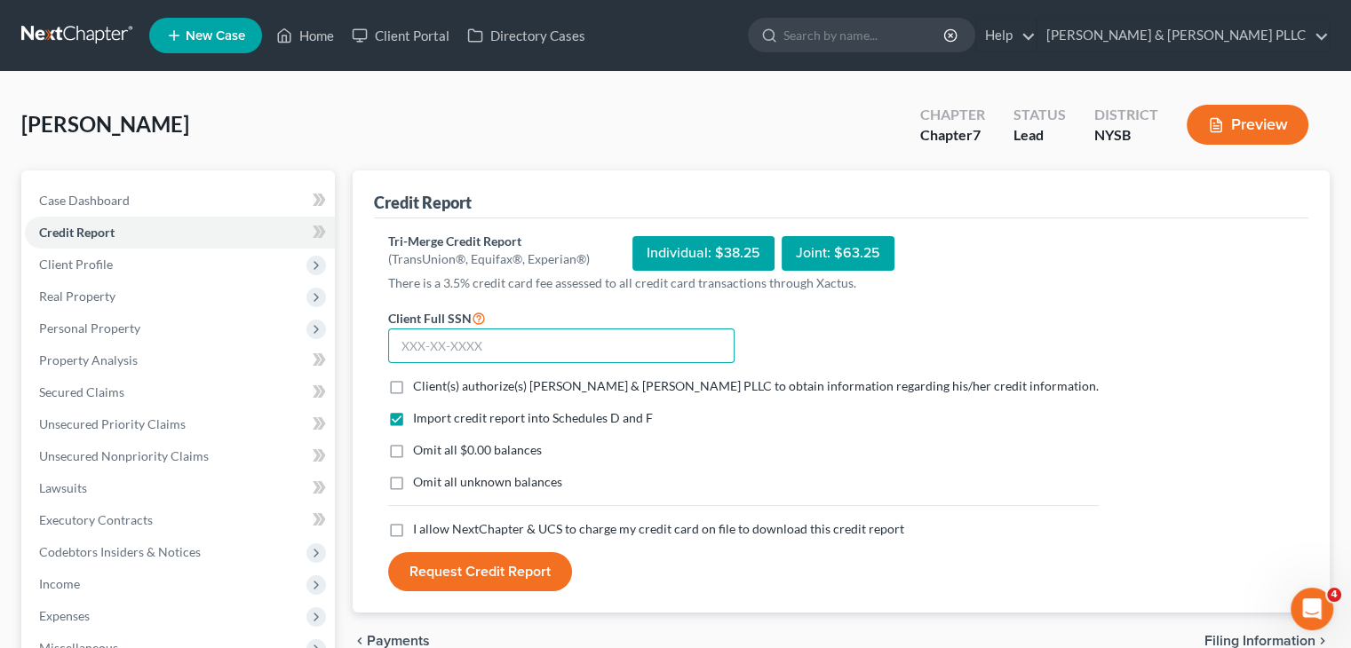
click at [394, 342] on input "text" at bounding box center [561, 347] width 346 height 36
type input "051-50-5743"
click at [413, 381] on label "Client(s) authorize(s) [PERSON_NAME] & [PERSON_NAME] PLLC to obtain information…" at bounding box center [756, 386] width 686 height 18
click at [420, 381] on input "Client(s) authorize(s) [PERSON_NAME] & [PERSON_NAME] PLLC to obtain information…" at bounding box center [426, 383] width 12 height 12
checkbox input "true"
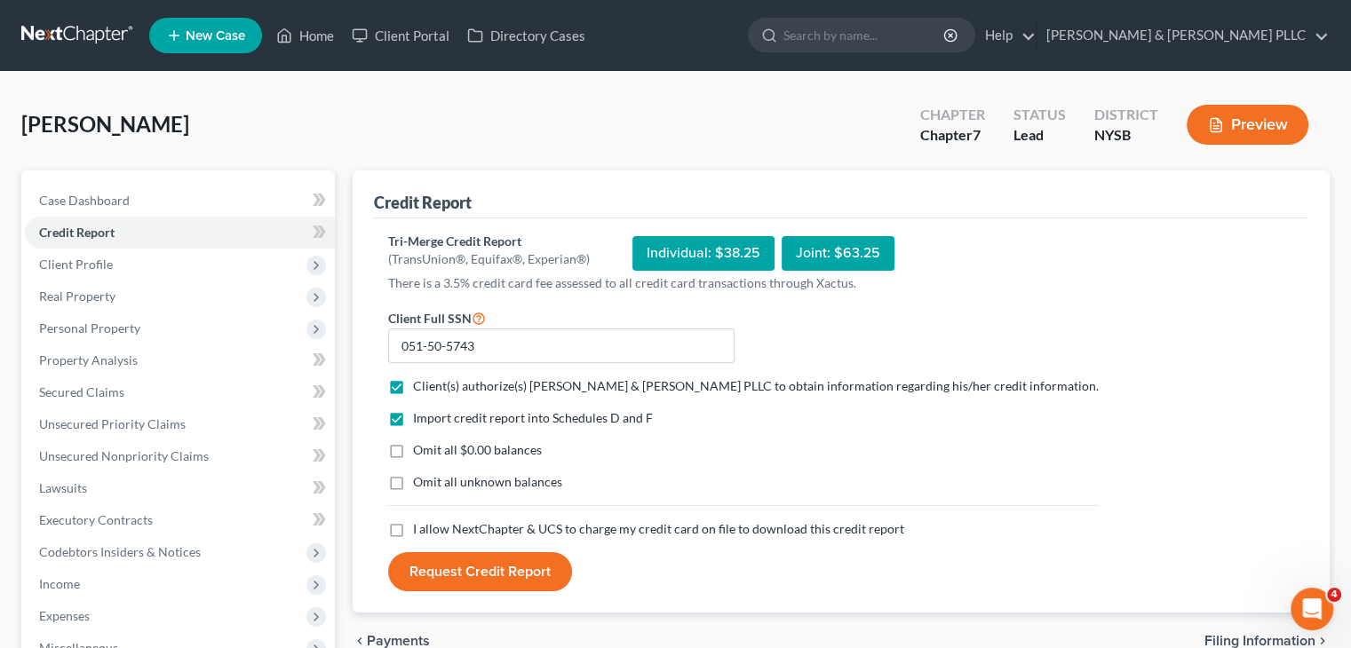
click at [413, 529] on label "I allow NextChapter & UCS to charge my credit card on file to download this cre…" at bounding box center [658, 529] width 491 height 18
click at [420, 529] on input "I allow NextChapter & UCS to charge my credit card on file to download this cre…" at bounding box center [426, 526] width 12 height 12
checkbox input "true"
click at [435, 565] on button "Request Credit Report" at bounding box center [480, 571] width 184 height 39
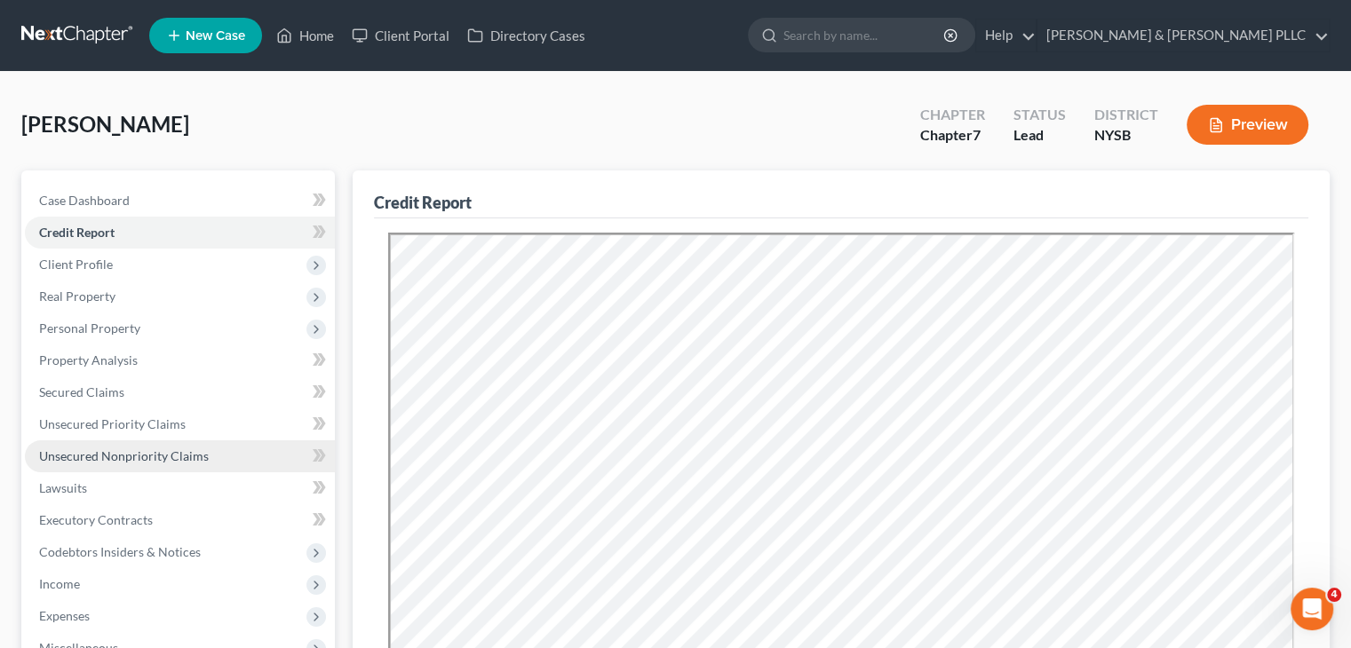
click at [109, 466] on link "Unsecured Nonpriority Claims" at bounding box center [180, 457] width 310 height 32
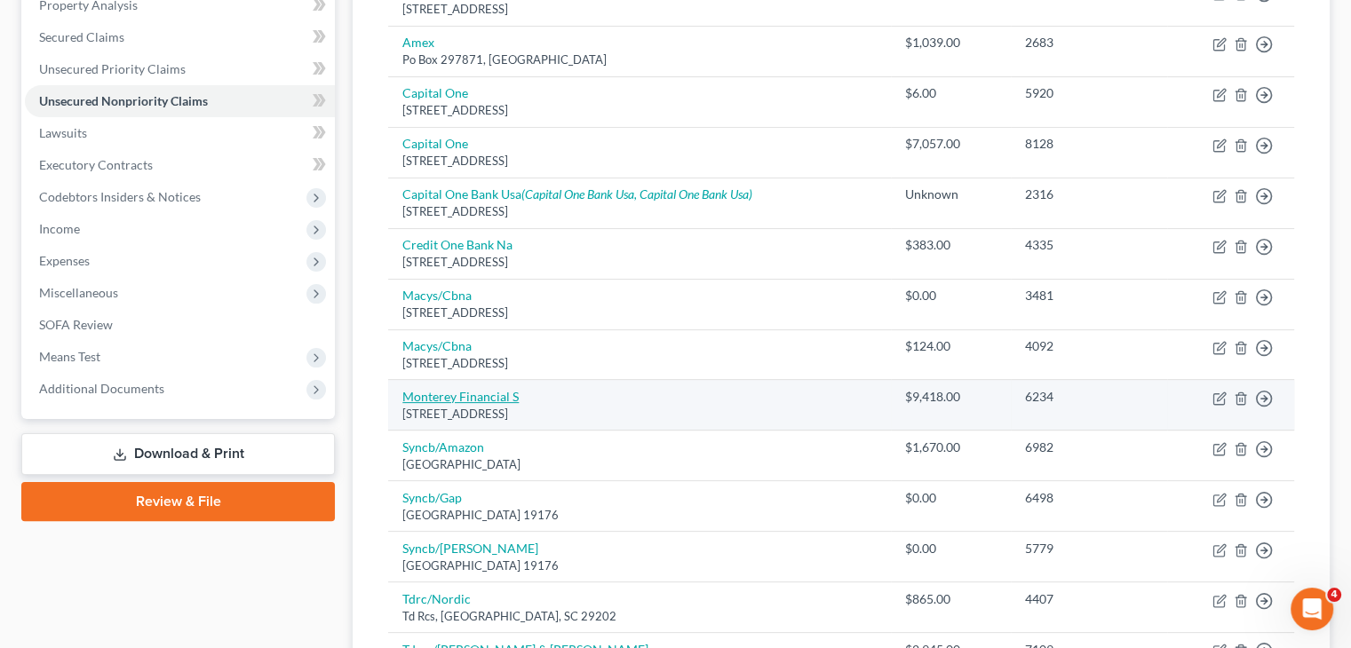
scroll to position [178, 0]
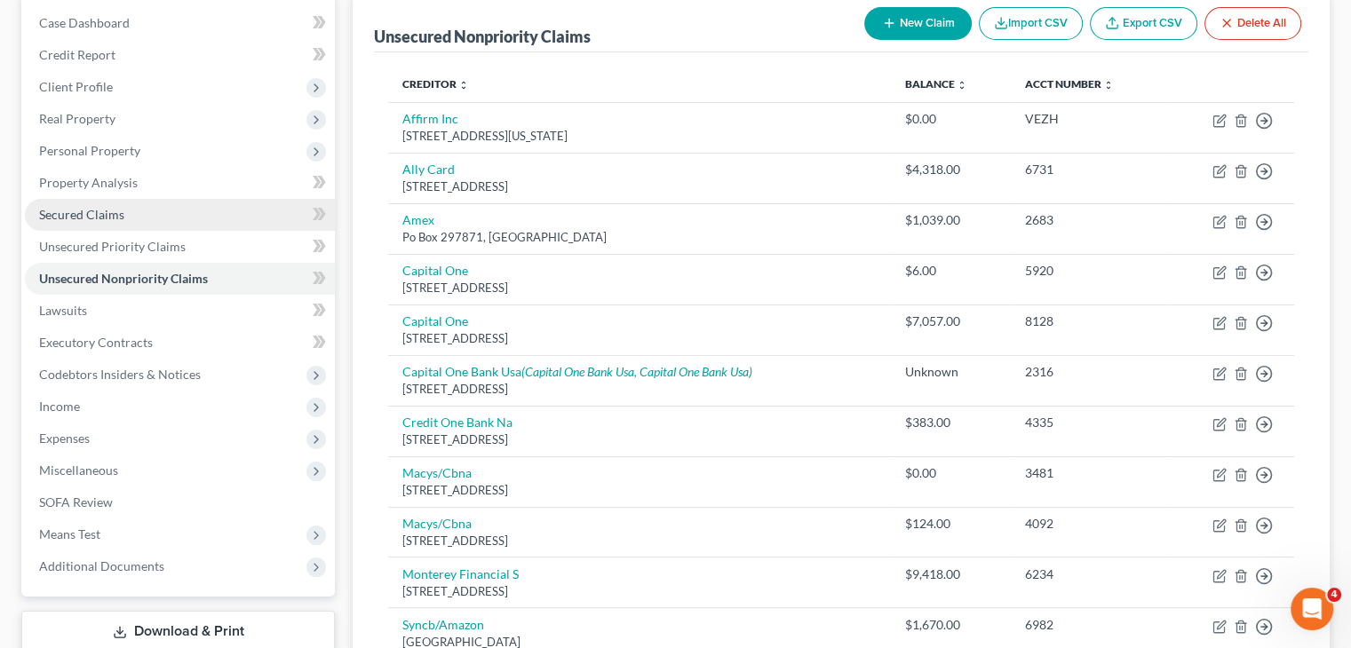
click at [110, 216] on span "Secured Claims" at bounding box center [81, 214] width 85 height 15
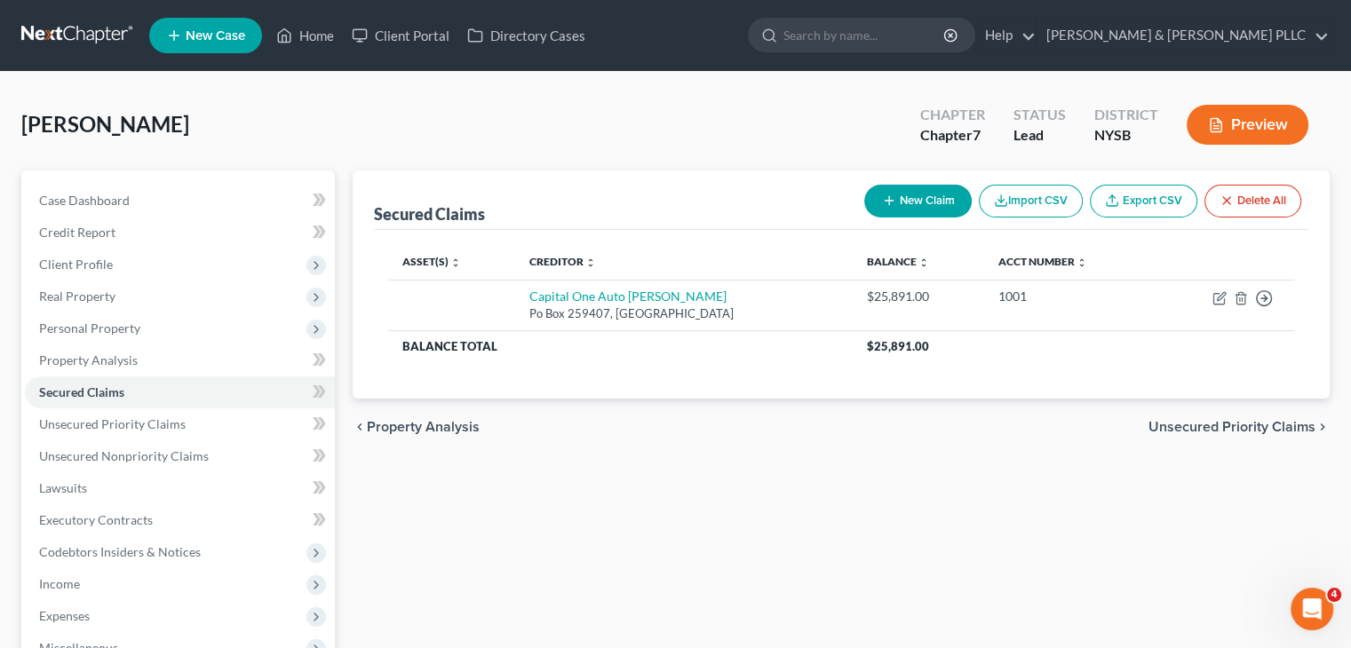
click at [900, 199] on button "New Claim" at bounding box center [917, 201] width 107 height 33
select select "0"
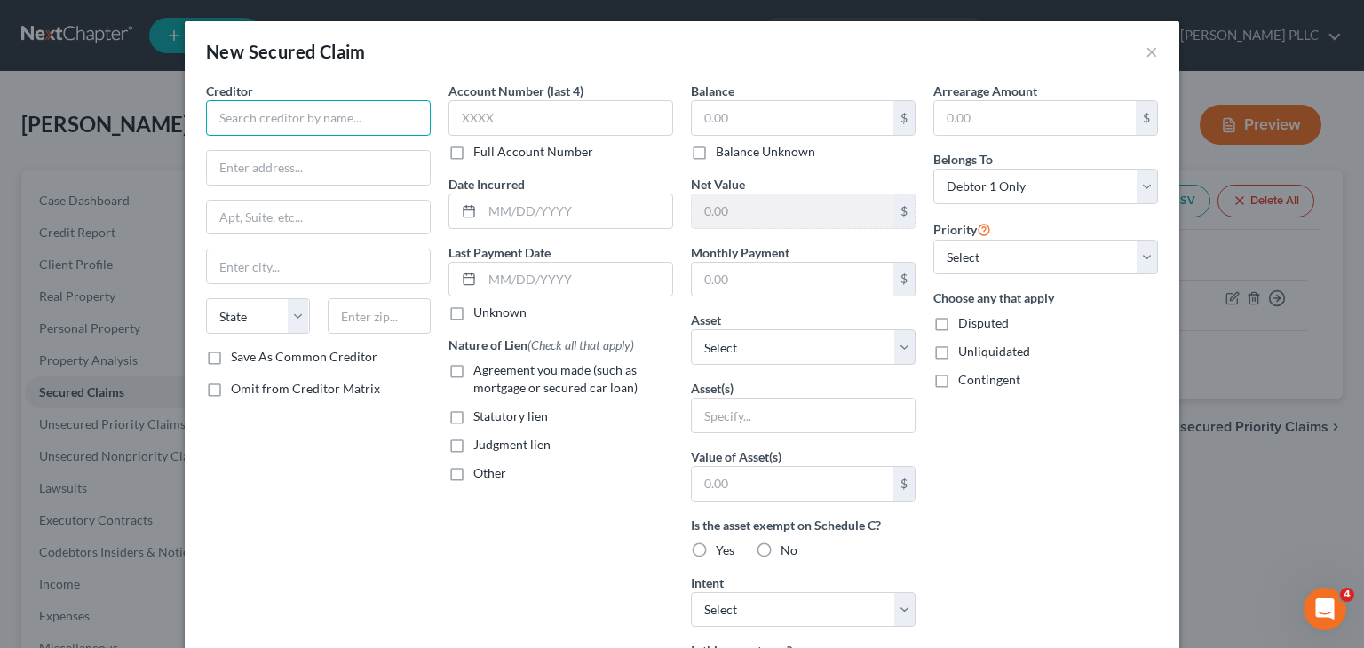
click at [266, 119] on input "text" at bounding box center [318, 118] width 225 height 36
type input "Bank of NY Mellon"
type input "[STREET_ADDRESS]"
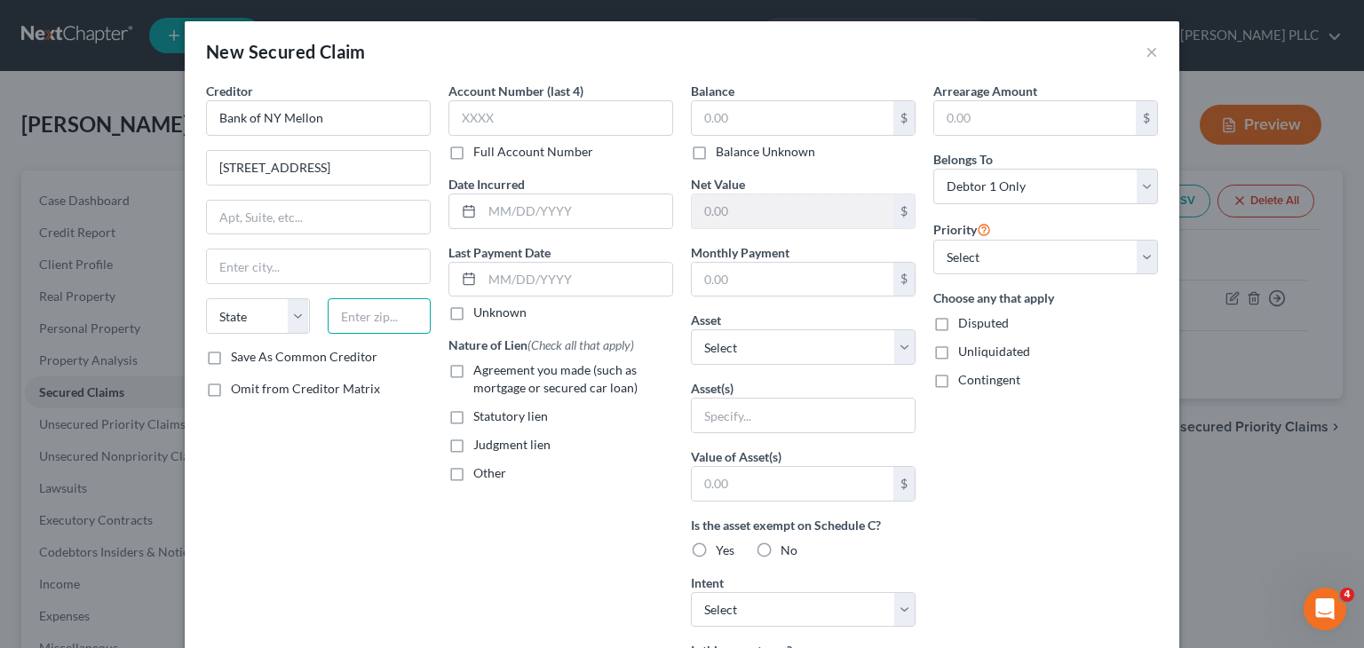
click at [387, 312] on input "text" at bounding box center [380, 316] width 104 height 36
type input "10286"
type input "[US_STATE]"
select select "35"
click at [720, 123] on input "text" at bounding box center [793, 118] width 202 height 34
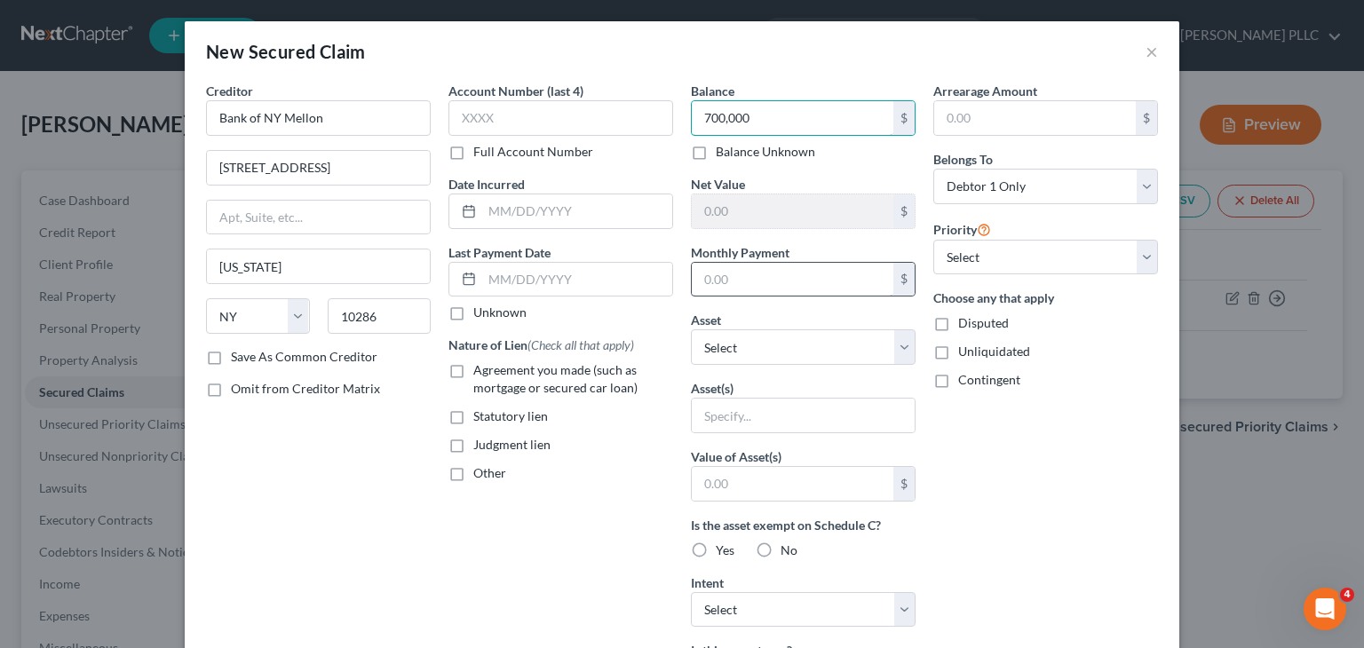
type input "700,000"
click at [707, 282] on input "text" at bounding box center [793, 280] width 202 height 34
type input "3,500"
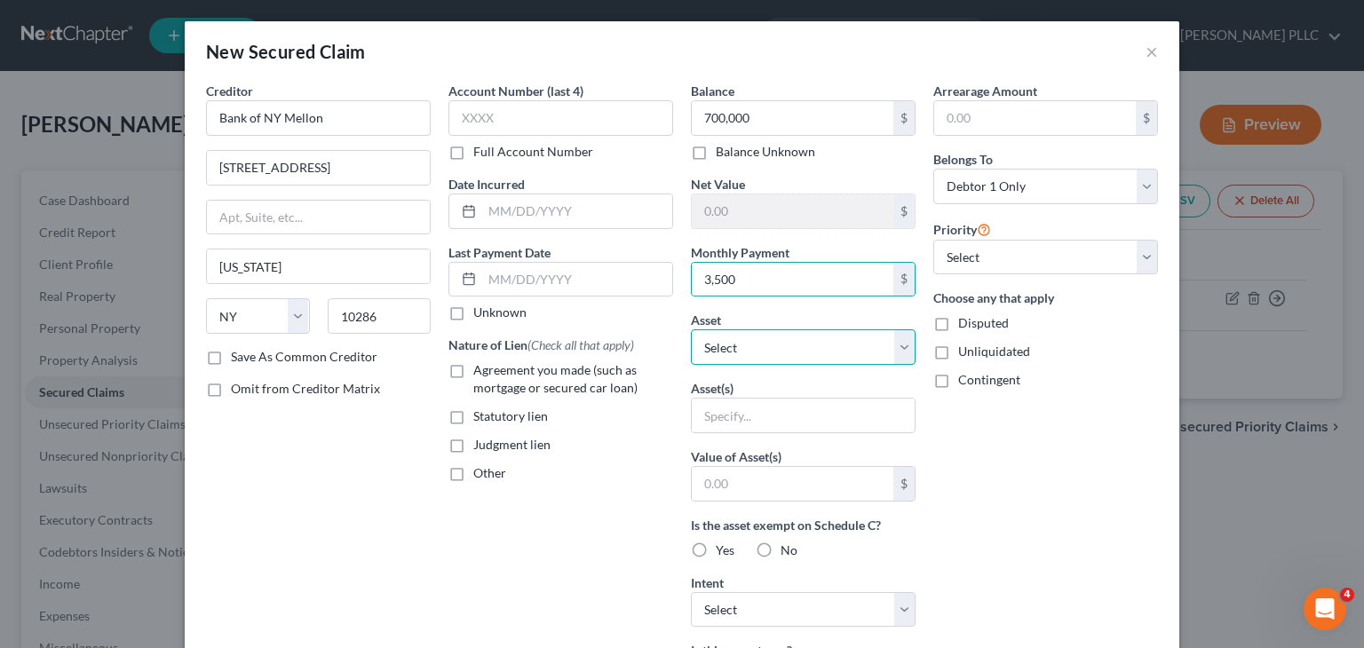
click at [899, 349] on select "Select Other Multiple Assets [STREET_ADDRESS] - $900000.0" at bounding box center [803, 348] width 225 height 36
select select "2"
click at [691, 330] on select "Select Other Multiple Assets [STREET_ADDRESS] - $900000.0" at bounding box center [803, 348] width 225 height 36
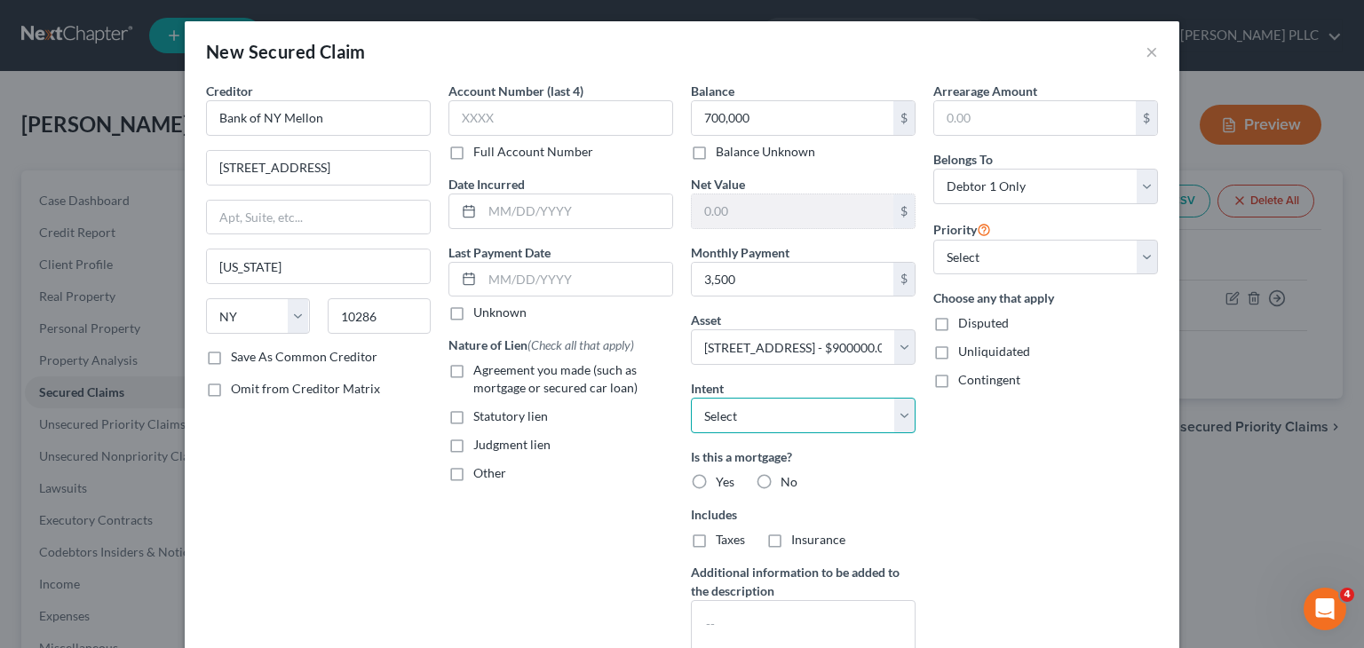
click at [773, 418] on select "Select Surrender Redeem Reaffirm Avoid Other" at bounding box center [803, 416] width 225 height 36
select select "4"
click at [691, 398] on select "Select Surrender Redeem Reaffirm Avoid Other" at bounding box center [803, 416] width 225 height 36
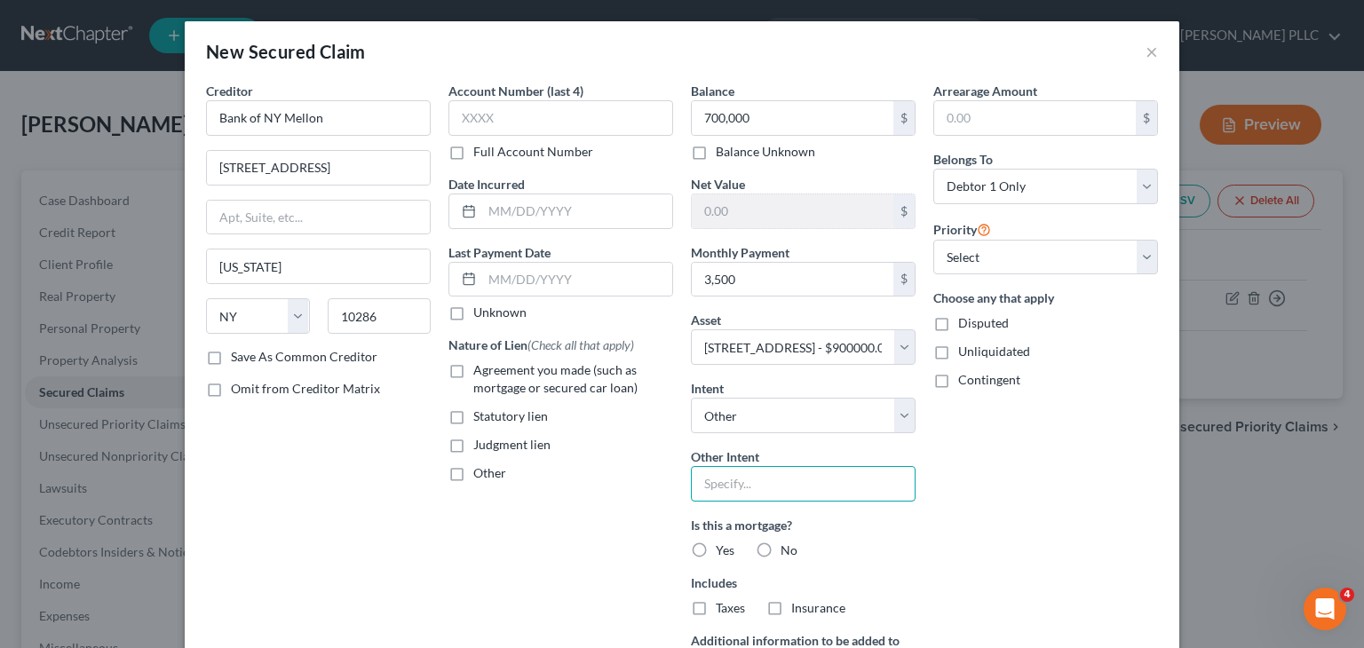
click at [707, 487] on input "text" at bounding box center [803, 484] width 225 height 36
type input "Sell Property"
click at [975, 121] on input "text" at bounding box center [1035, 118] width 202 height 34
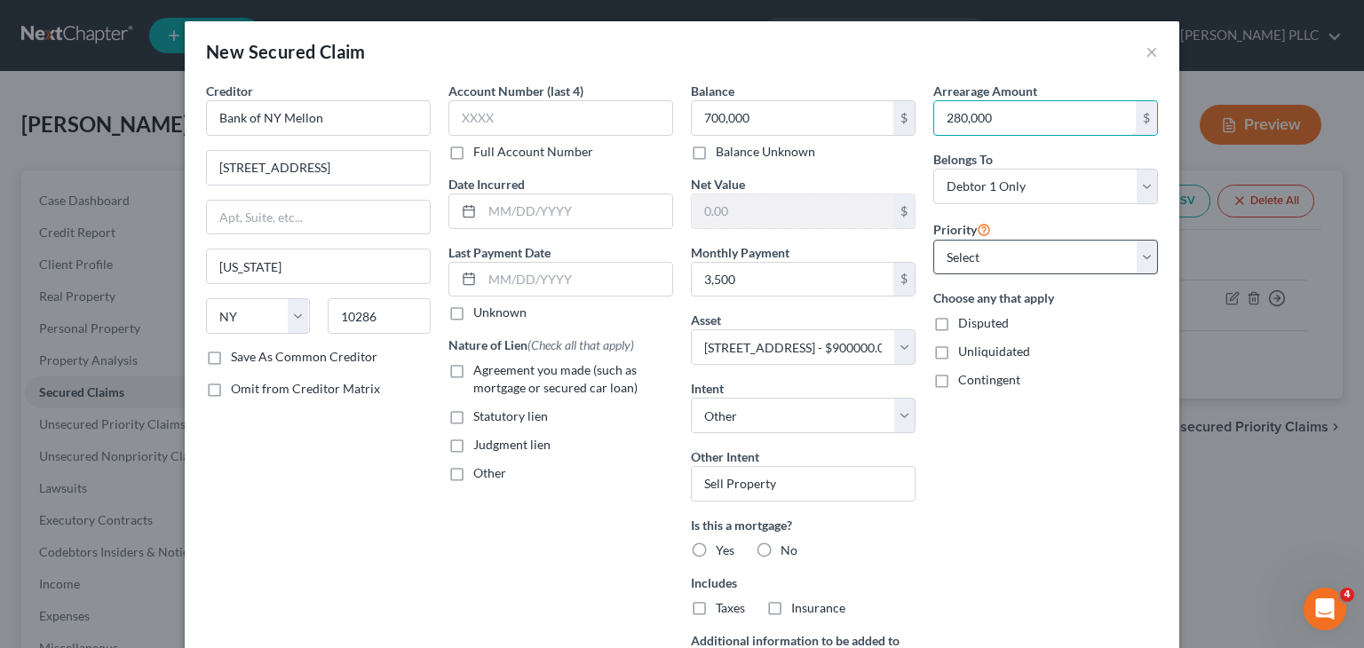
type input "280,000"
click at [1142, 260] on select "Select 1st 2nd 3rd 4th 5th 6th 7th 8th 9th 10th 11th 12th 13th 14th 15th 16th 1…" at bounding box center [1045, 258] width 225 height 36
select select "0"
click at [933, 240] on select "Select 1st 2nd 3rd 4th 5th 6th 7th 8th 9th 10th 11th 12th 13th 14th 15th 16th 1…" at bounding box center [1045, 258] width 225 height 36
click at [958, 325] on label "Disputed" at bounding box center [983, 323] width 51 height 18
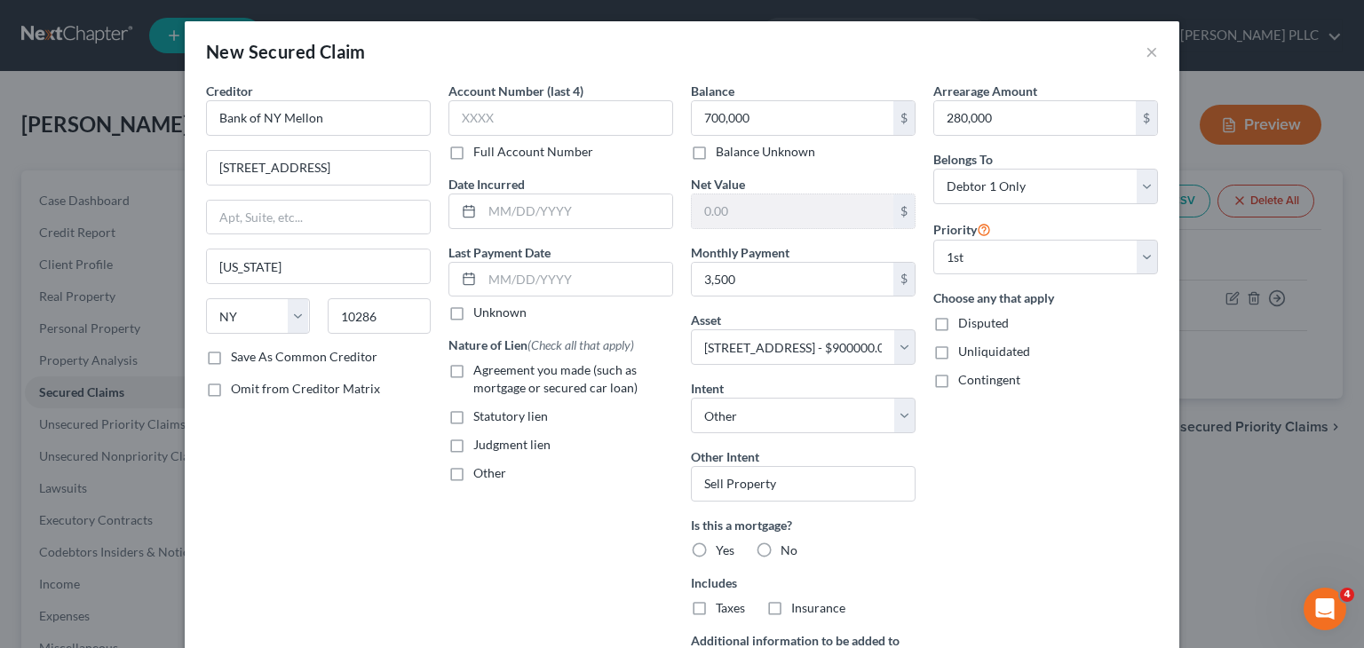
click at [965, 325] on input "Disputed" at bounding box center [971, 320] width 12 height 12
checkbox input "true"
click at [473, 366] on label "Agreement you made (such as mortgage or secured car loan)" at bounding box center [573, 379] width 200 height 36
click at [481, 366] on input "Agreement you made (such as mortgage or secured car loan)" at bounding box center [487, 367] width 12 height 12
checkbox input "true"
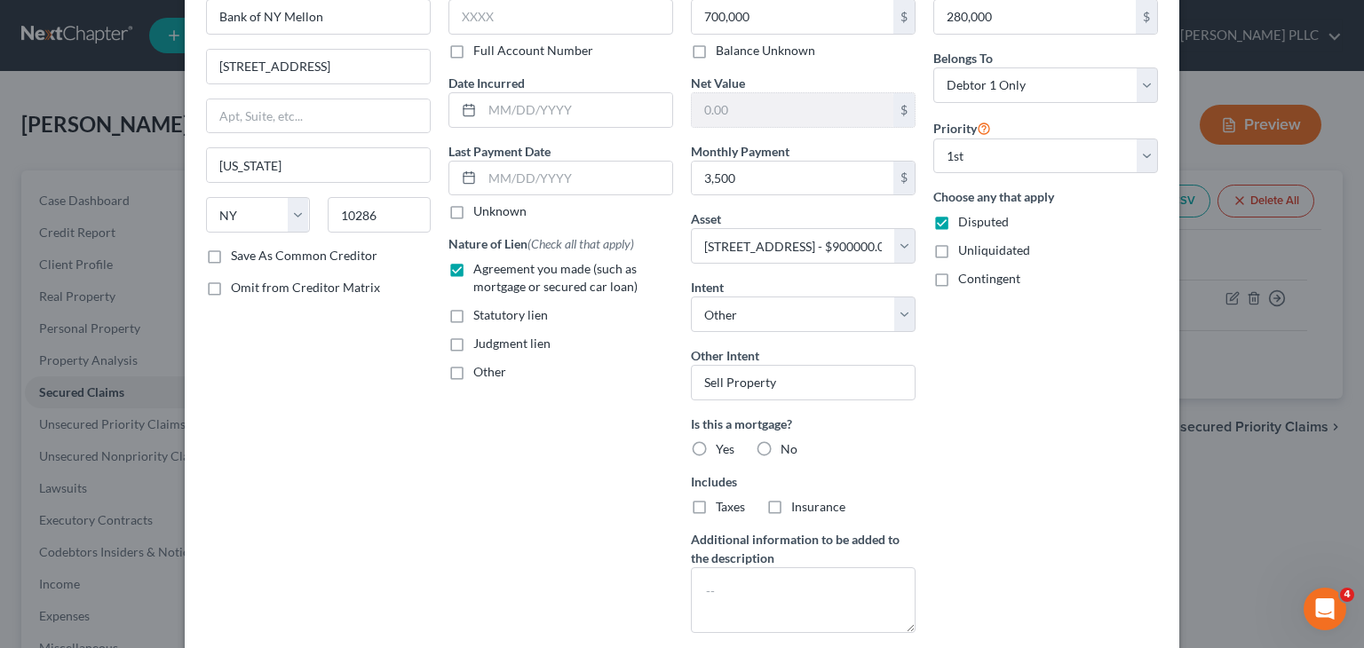
scroll to position [210, 0]
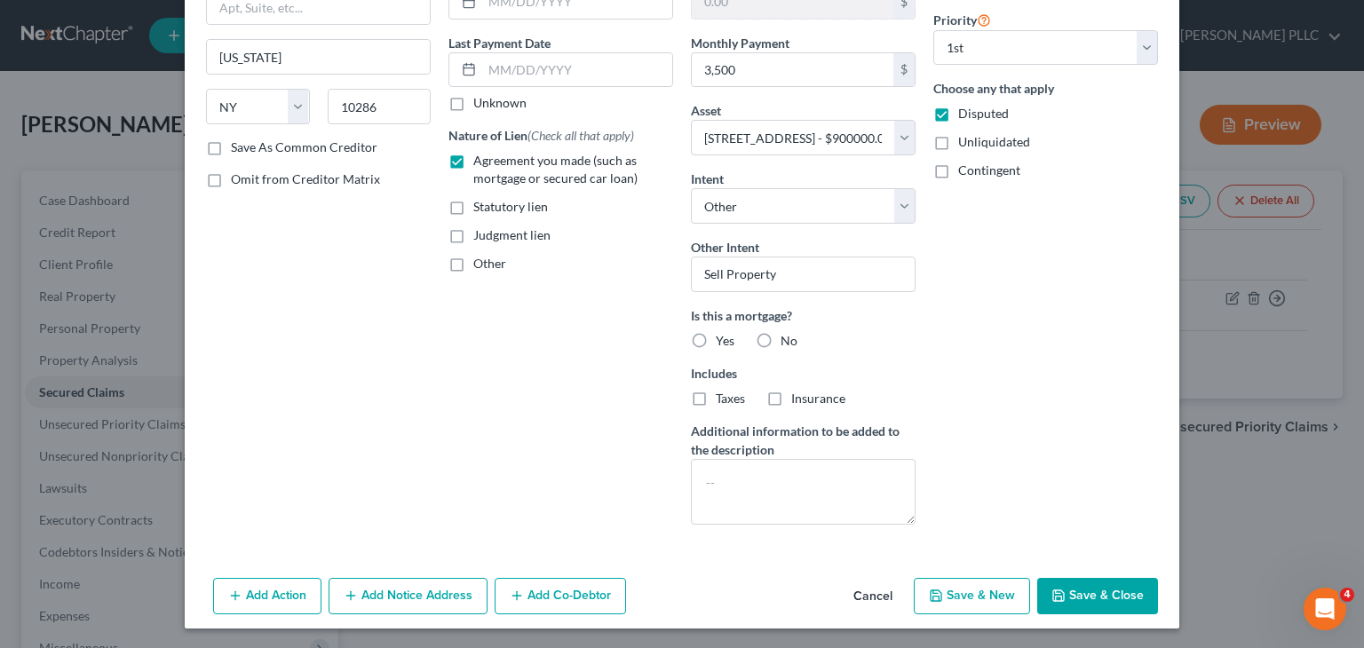
click at [420, 596] on button "Add Notice Address" at bounding box center [408, 596] width 159 height 37
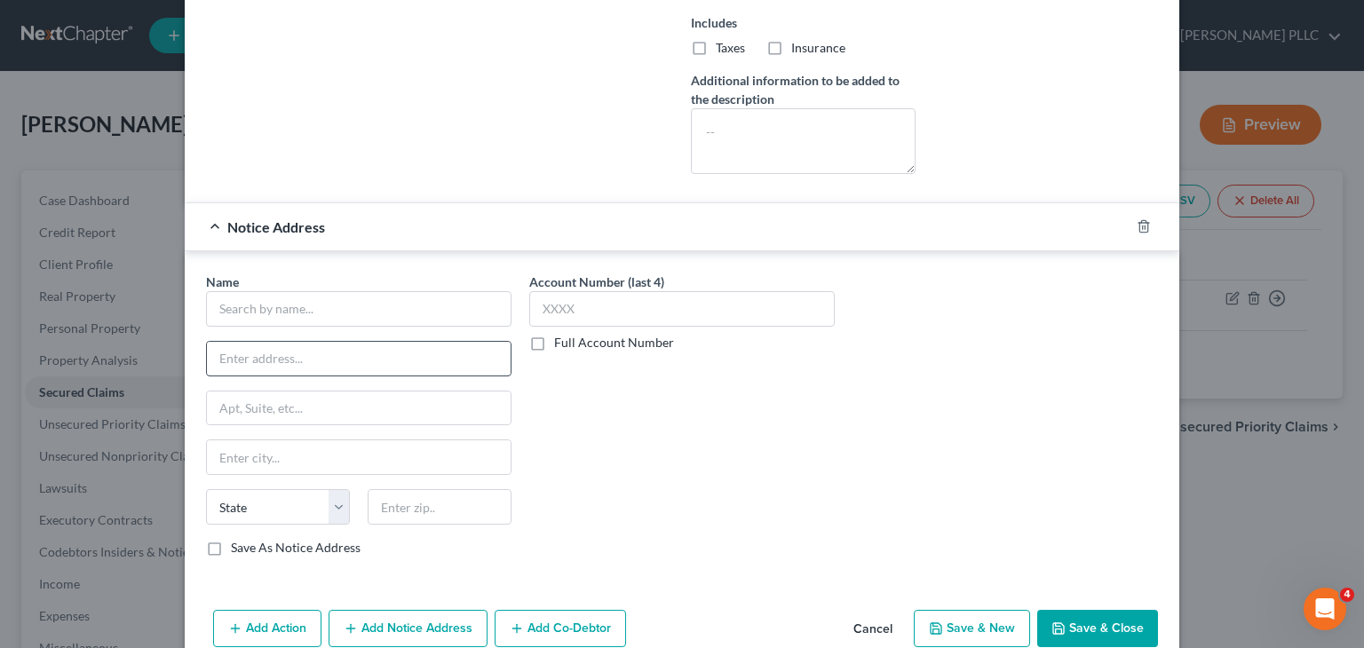
scroll to position [565, 0]
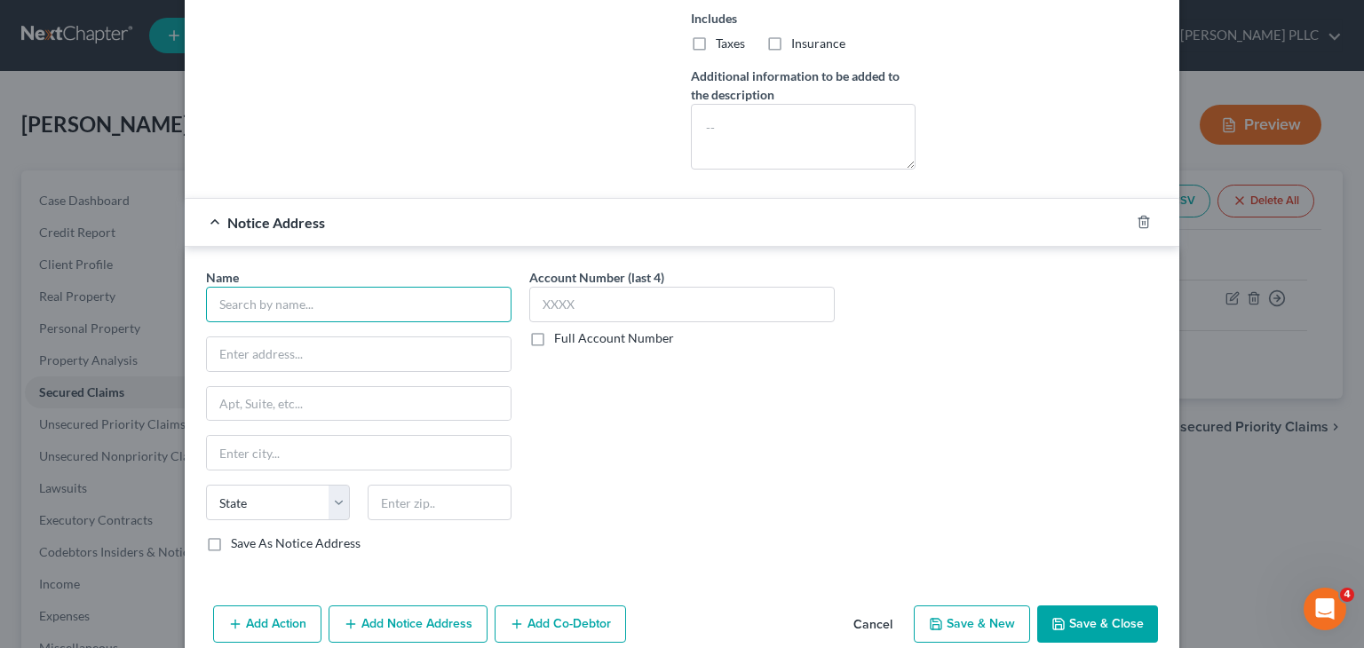
click at [269, 306] on input "text" at bounding box center [359, 305] width 306 height 36
type input "Shellpoint Mortgage"
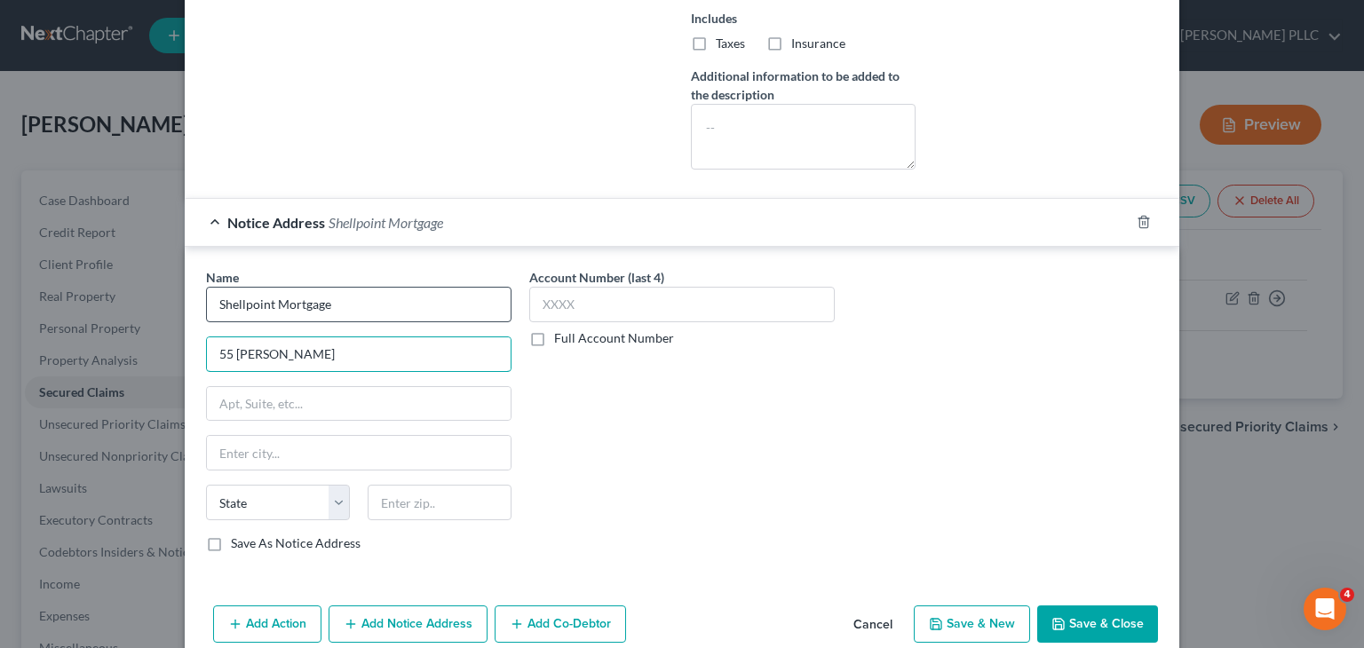
type input "55 [PERSON_NAME]"
type input "29601"
type input "[GEOGRAPHIC_DATA]"
select select "42"
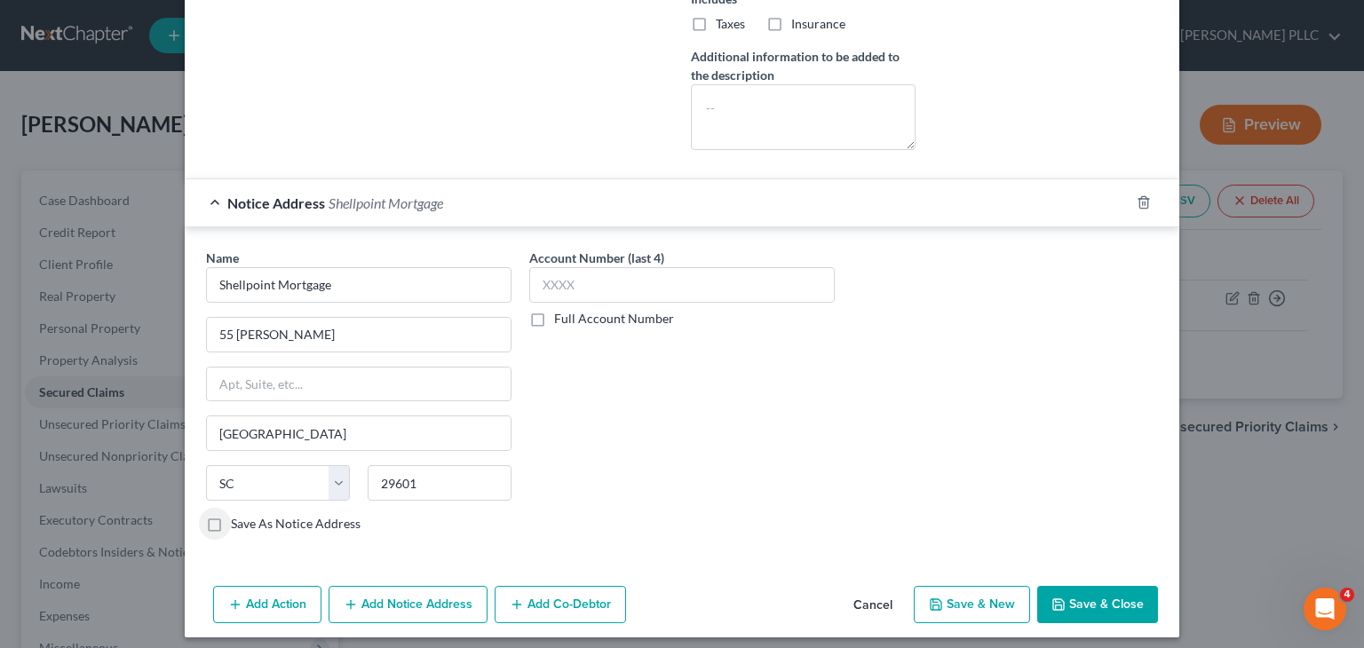
scroll to position [590, 0]
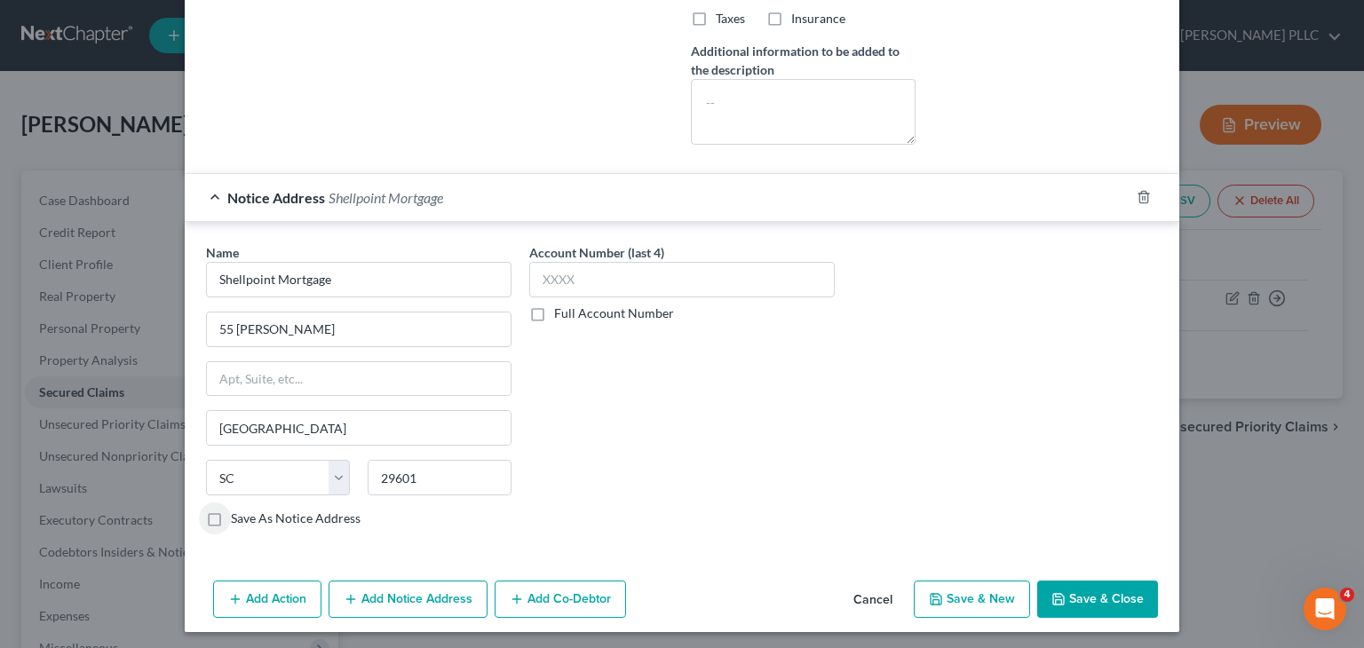
click at [417, 584] on button "Add Notice Address" at bounding box center [408, 599] width 159 height 37
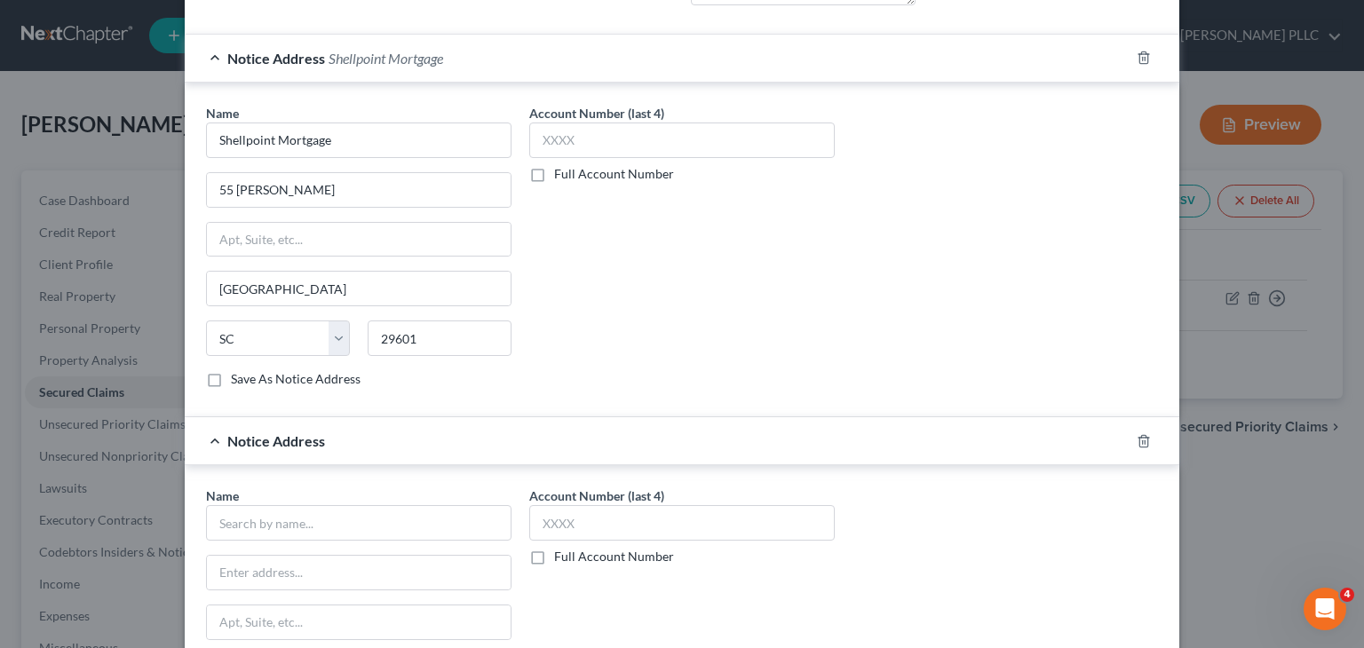
scroll to position [945, 0]
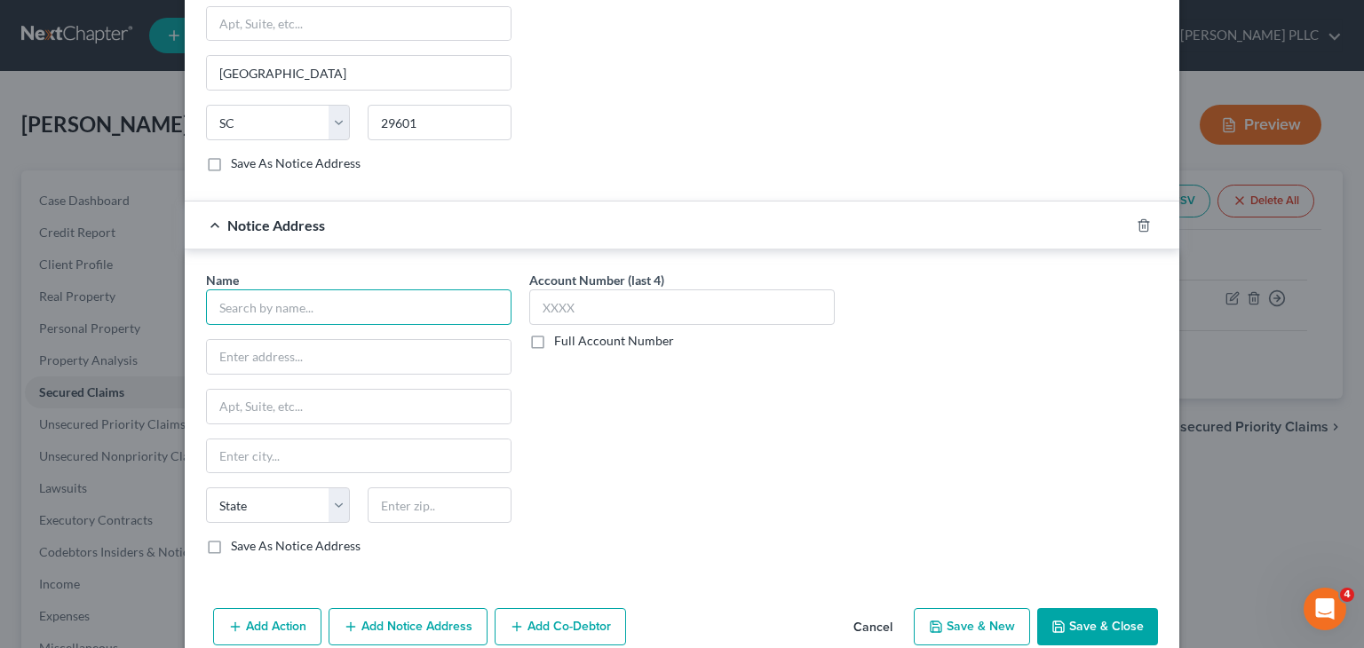
click at [278, 308] on input "text" at bounding box center [359, 308] width 306 height 36
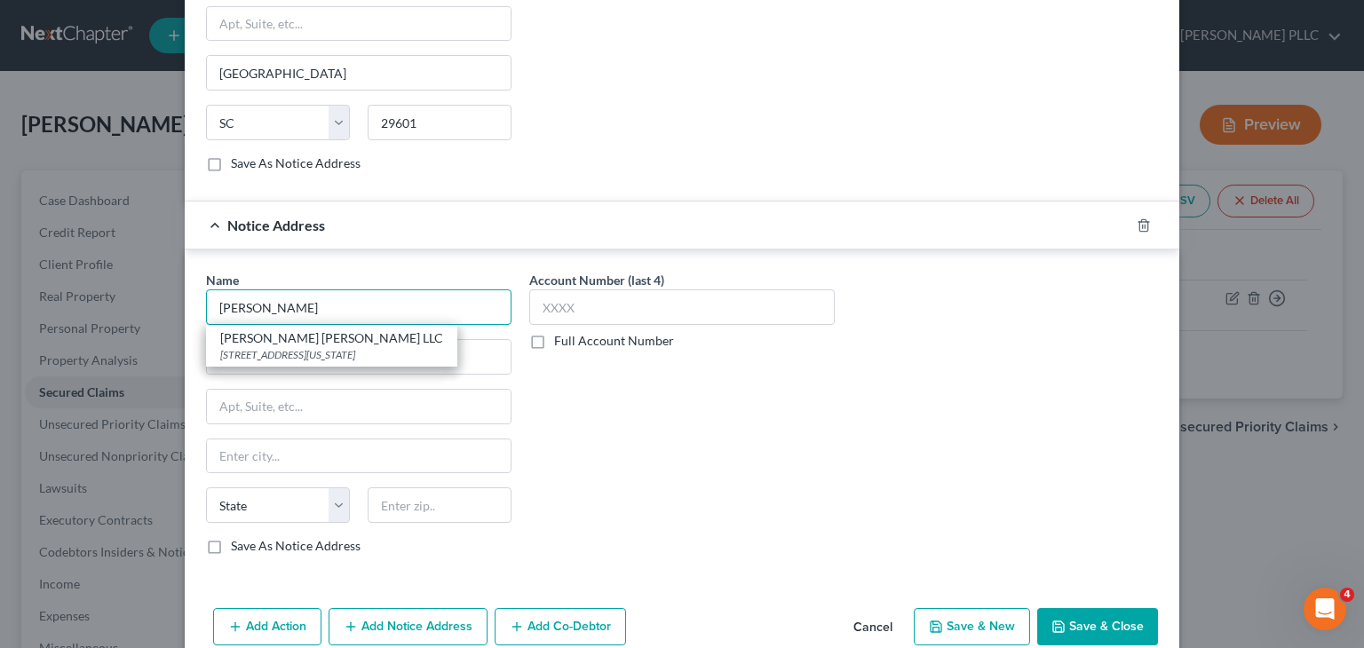
type input "[PERSON_NAME]"
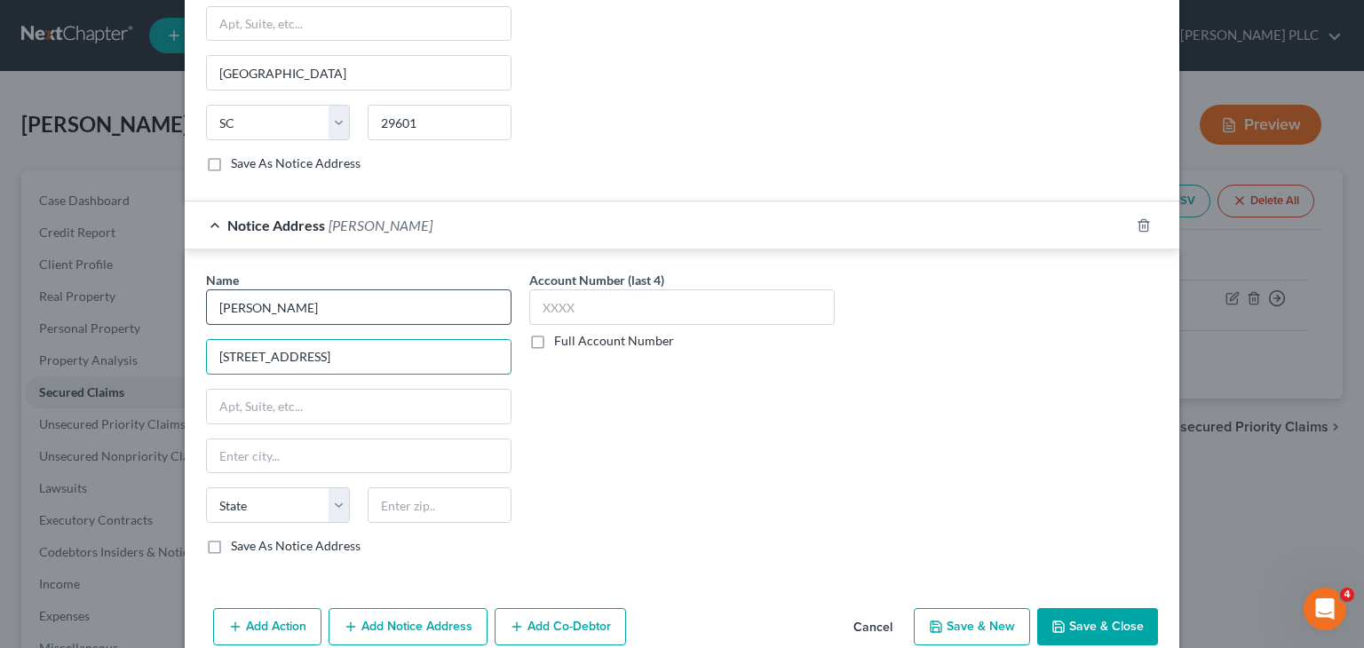
type input "[STREET_ADDRESS]"
type input "10170"
type input "[US_STATE]"
select select "35"
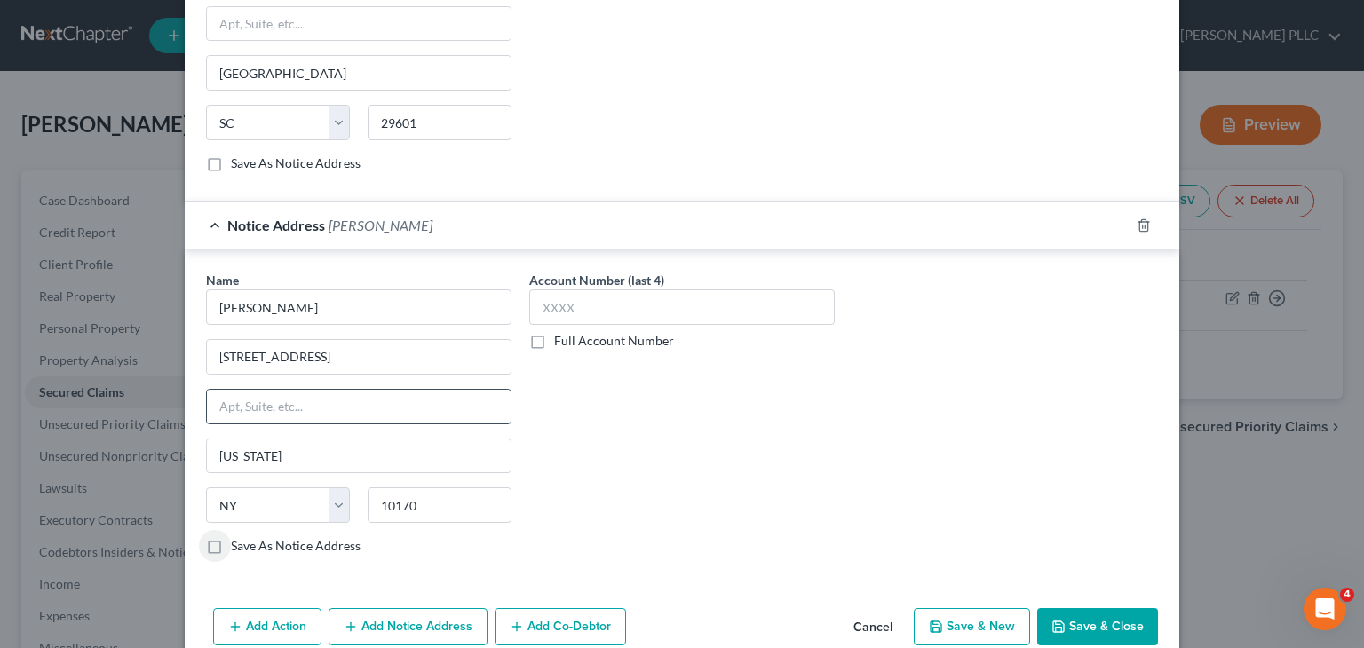
click at [245, 393] on input "text" at bounding box center [359, 407] width 304 height 34
type input "Suite 840"
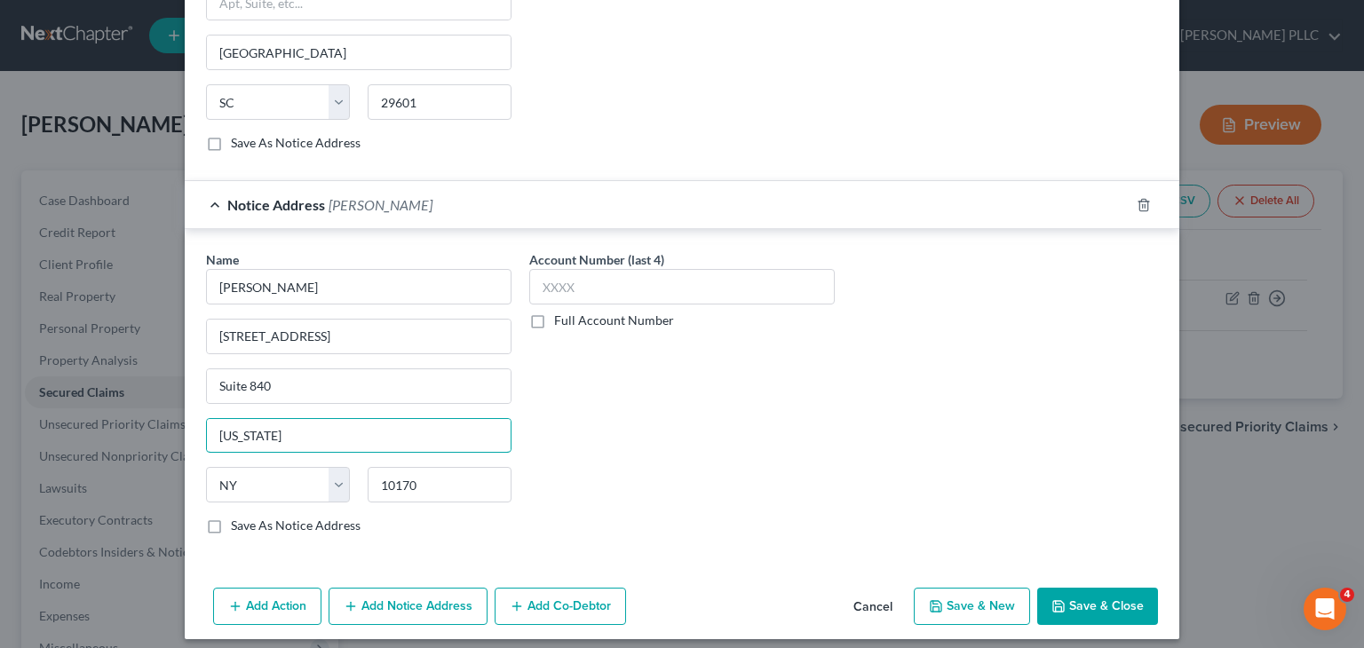
scroll to position [971, 0]
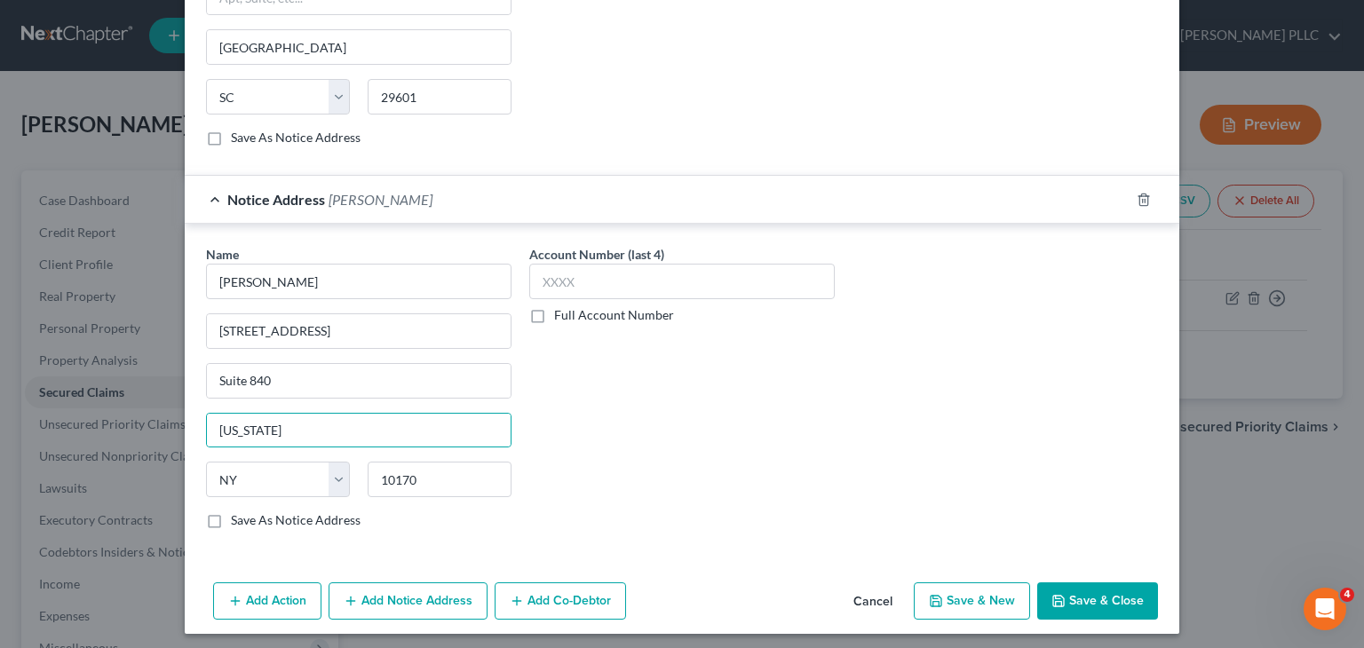
click at [1091, 591] on button "Save & Close" at bounding box center [1097, 601] width 121 height 37
select select
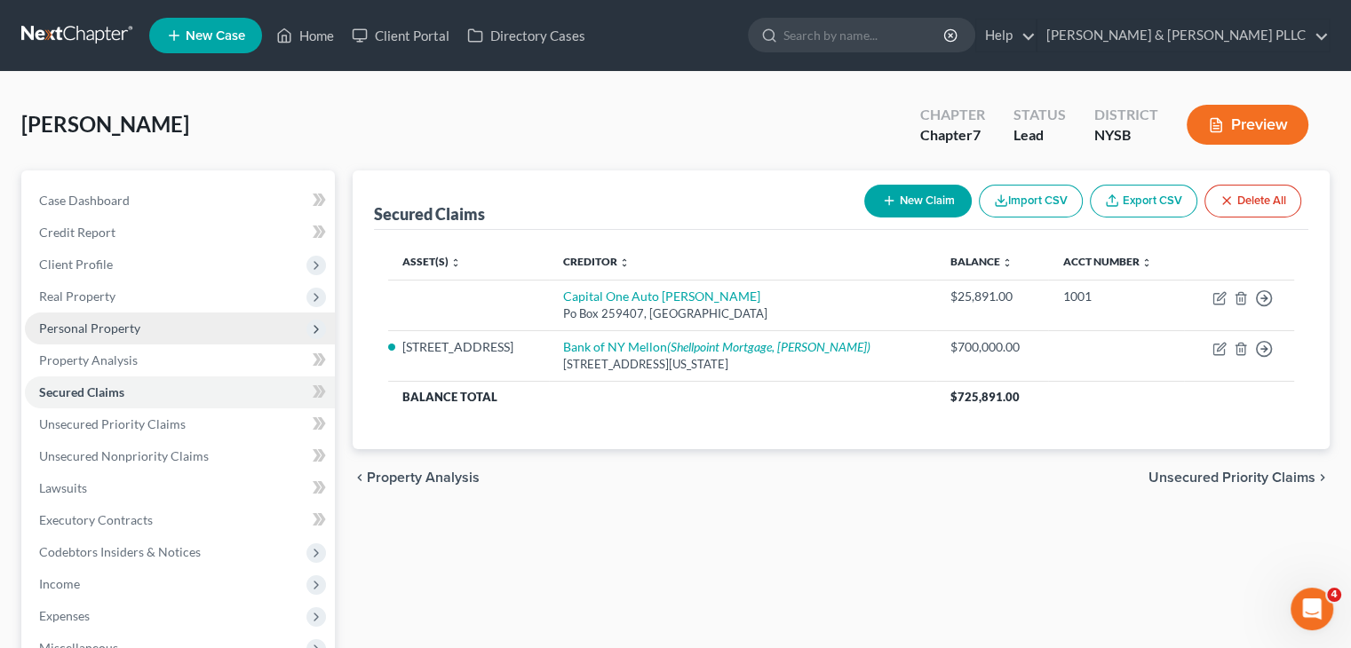
click at [109, 331] on span "Personal Property" at bounding box center [89, 328] width 101 height 15
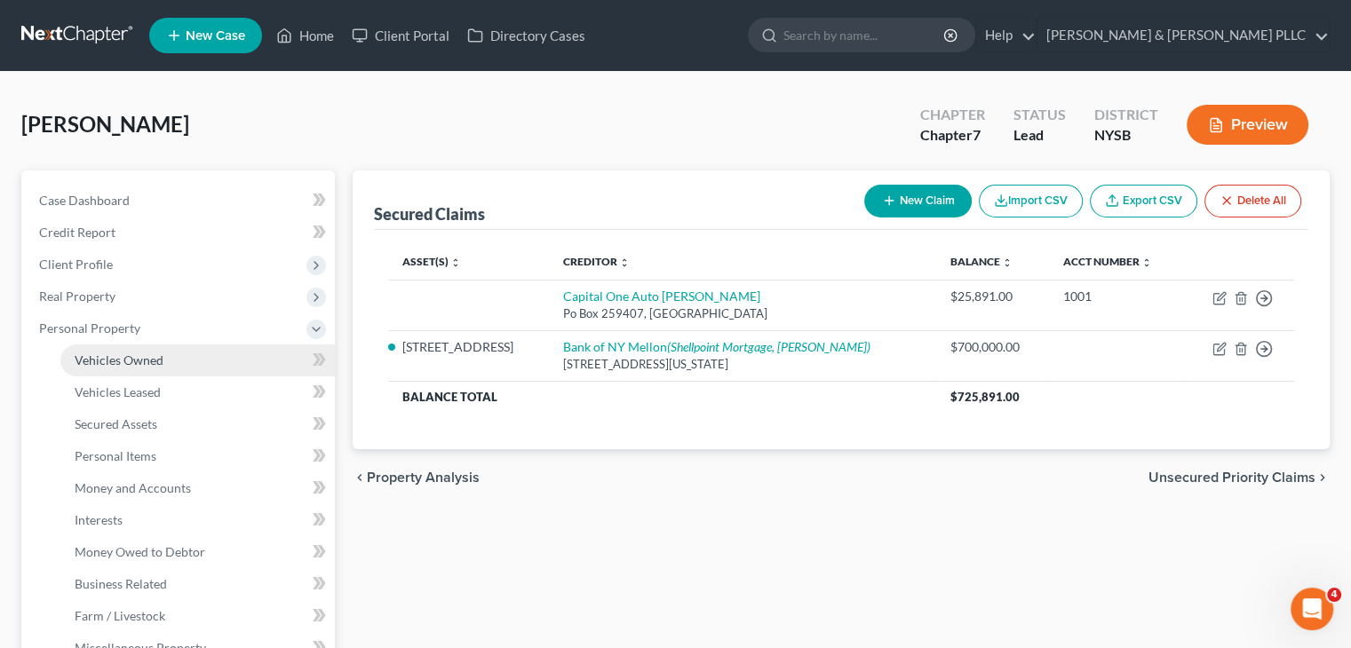
click at [142, 356] on span "Vehicles Owned" at bounding box center [119, 360] width 89 height 15
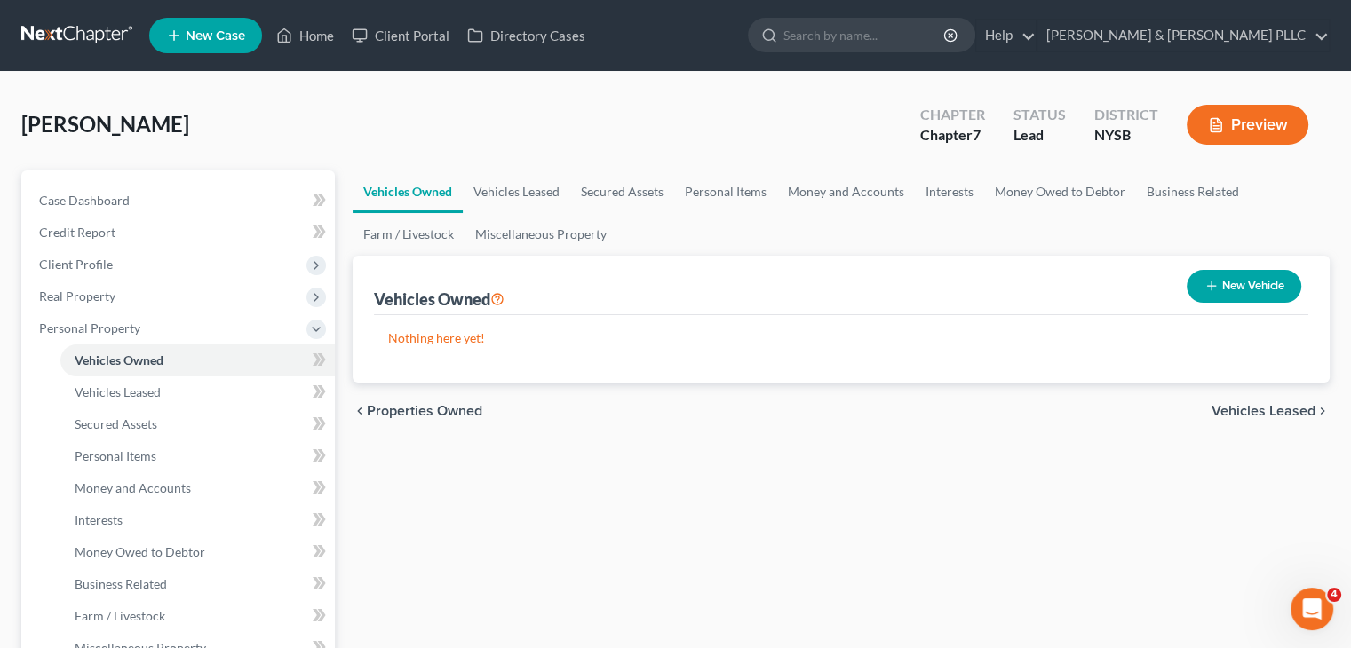
click at [1220, 282] on button "New Vehicle" at bounding box center [1244, 286] width 115 height 33
select select "0"
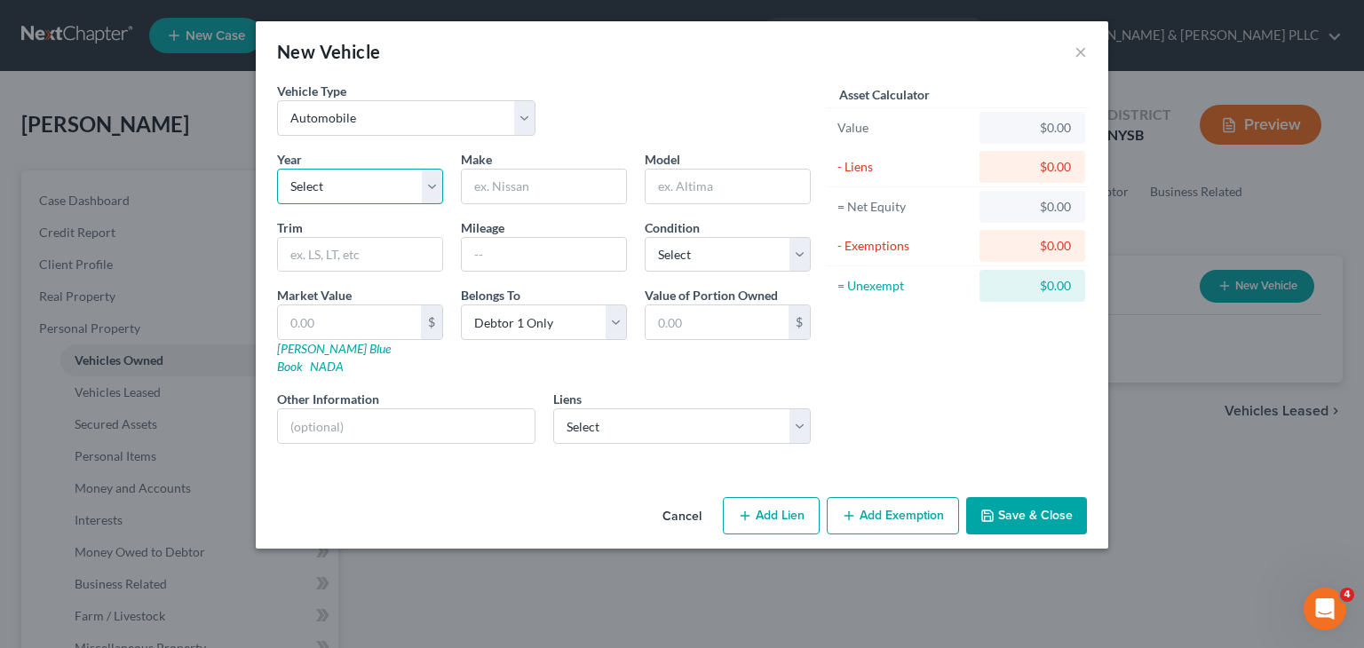
click at [430, 189] on select "Select 2026 2025 2024 2023 2022 2021 2020 2019 2018 2017 2016 2015 2014 2013 20…" at bounding box center [360, 187] width 166 height 36
select select "7"
click at [277, 169] on select "Select 2026 2025 2024 2023 2022 2021 2020 2019 2018 2017 2016 2015 2014 2013 20…" at bounding box center [360, 187] width 166 height 36
click at [523, 189] on input "text" at bounding box center [544, 187] width 164 height 34
type input "Lexus"
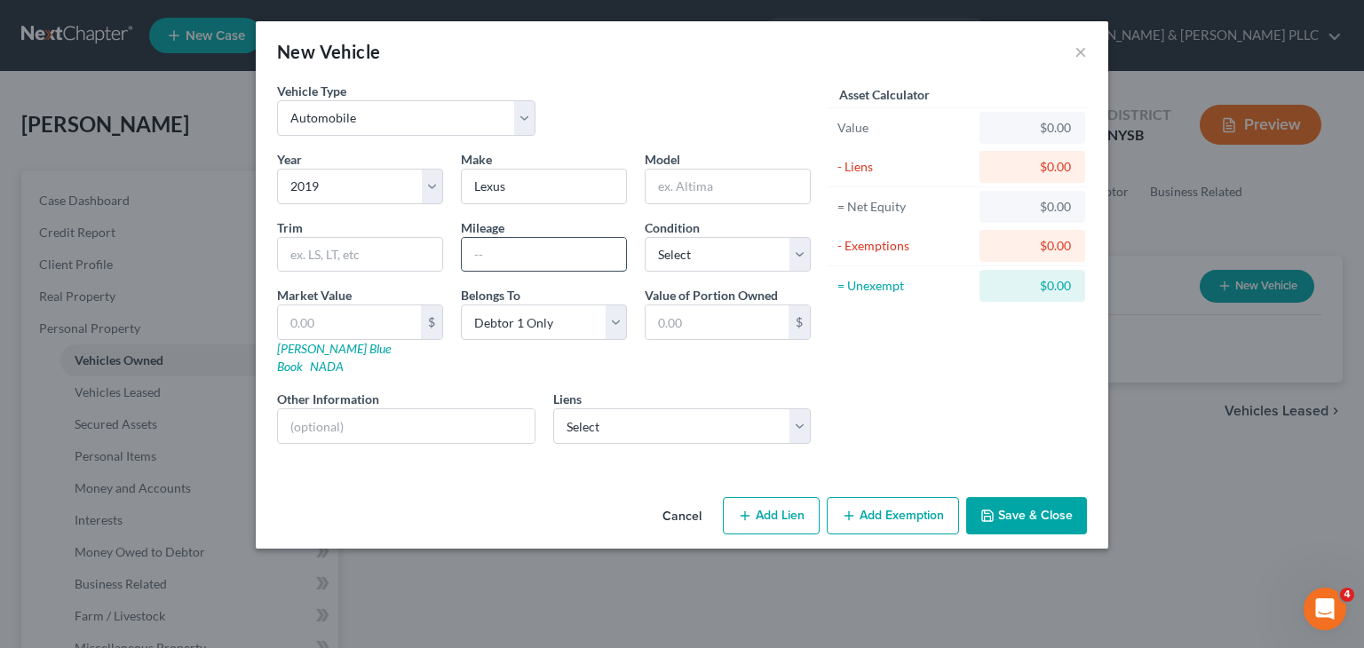
click at [528, 260] on input "text" at bounding box center [544, 255] width 164 height 34
type input "58000"
click at [799, 249] on select "Select Excellent Very Good Good Fair Poor" at bounding box center [728, 255] width 166 height 36
click at [684, 182] on input "text" at bounding box center [728, 187] width 164 height 34
type input "ES"
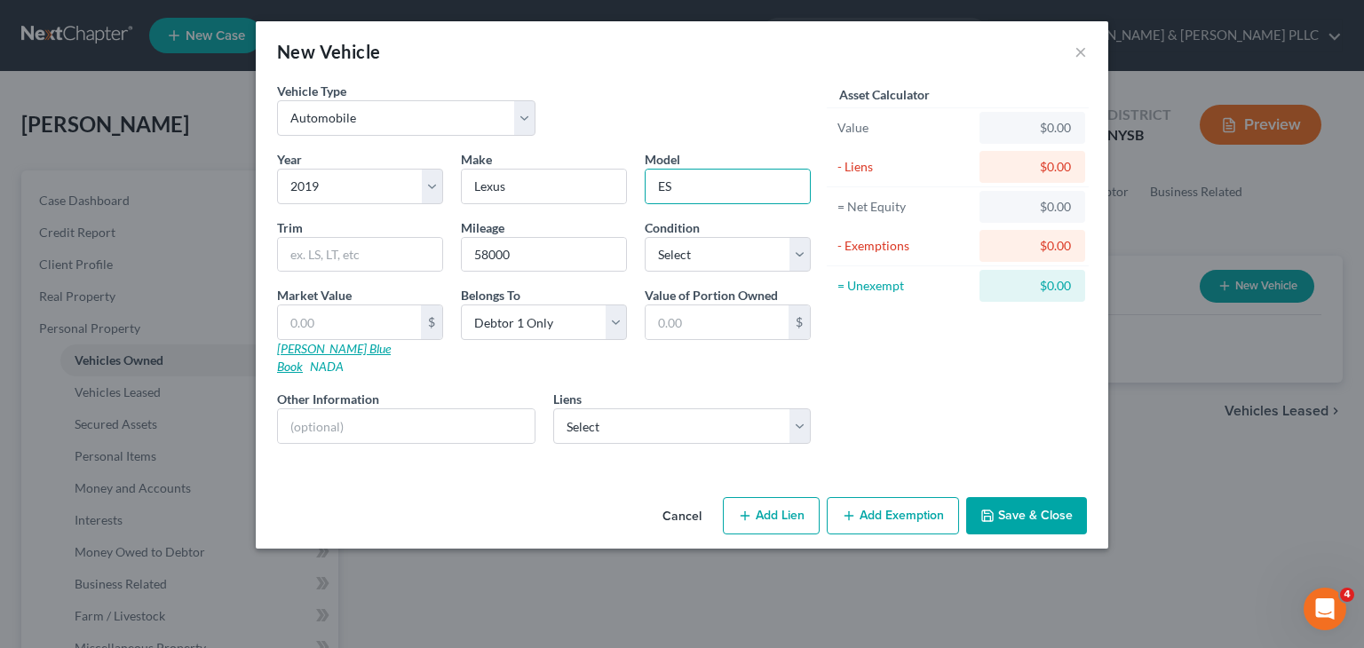
click at [328, 347] on link "[PERSON_NAME] Blue Book" at bounding box center [334, 357] width 114 height 33
click at [312, 317] on input "text" at bounding box center [349, 323] width 143 height 34
type input "2"
type input "2.00"
type input "25"
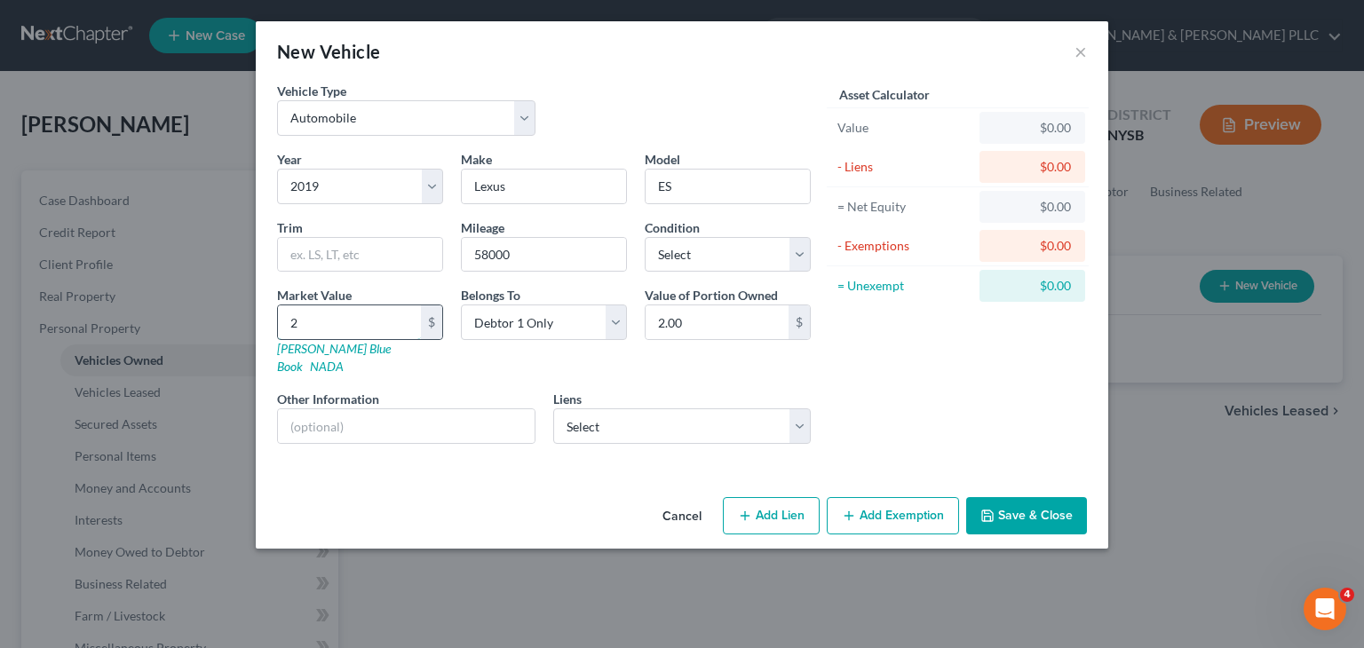
type input "25.00"
type input "255"
type input "255.00"
type input "2553"
type input "2,553.00"
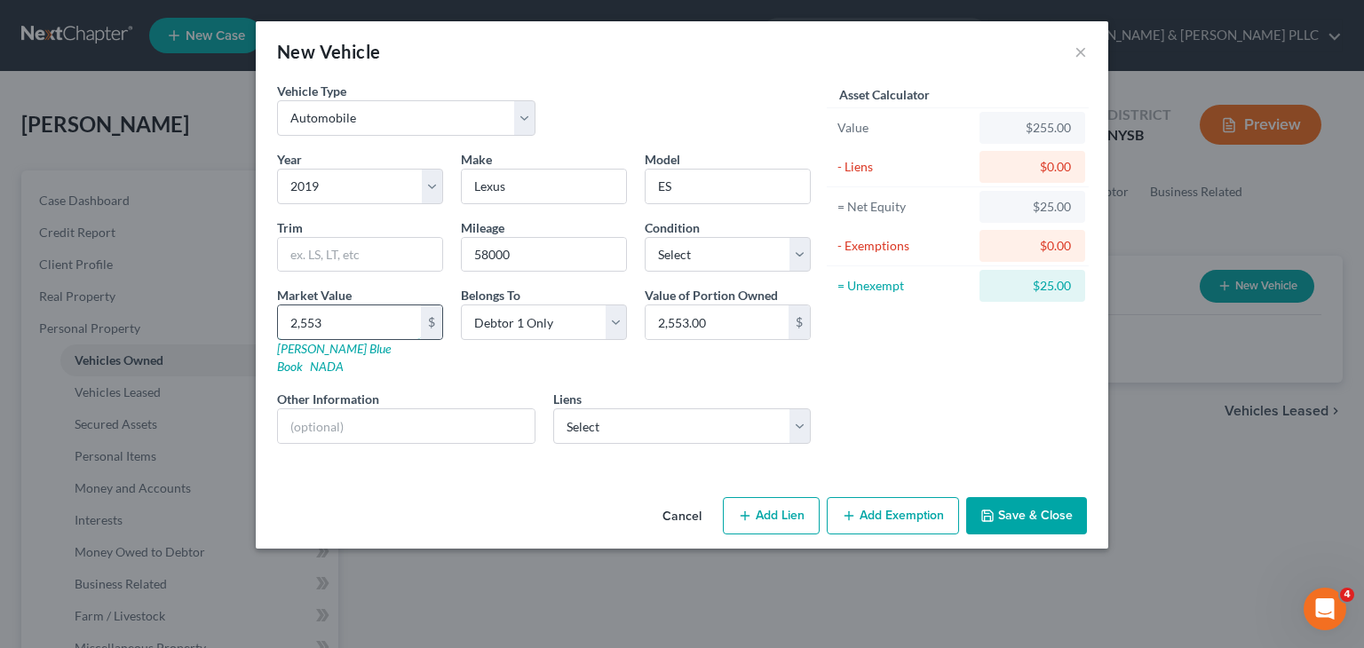
type input "2,5532"
type input "25,532.00"
type input "25,532"
click at [902, 497] on button "Add Exemption" at bounding box center [893, 515] width 132 height 37
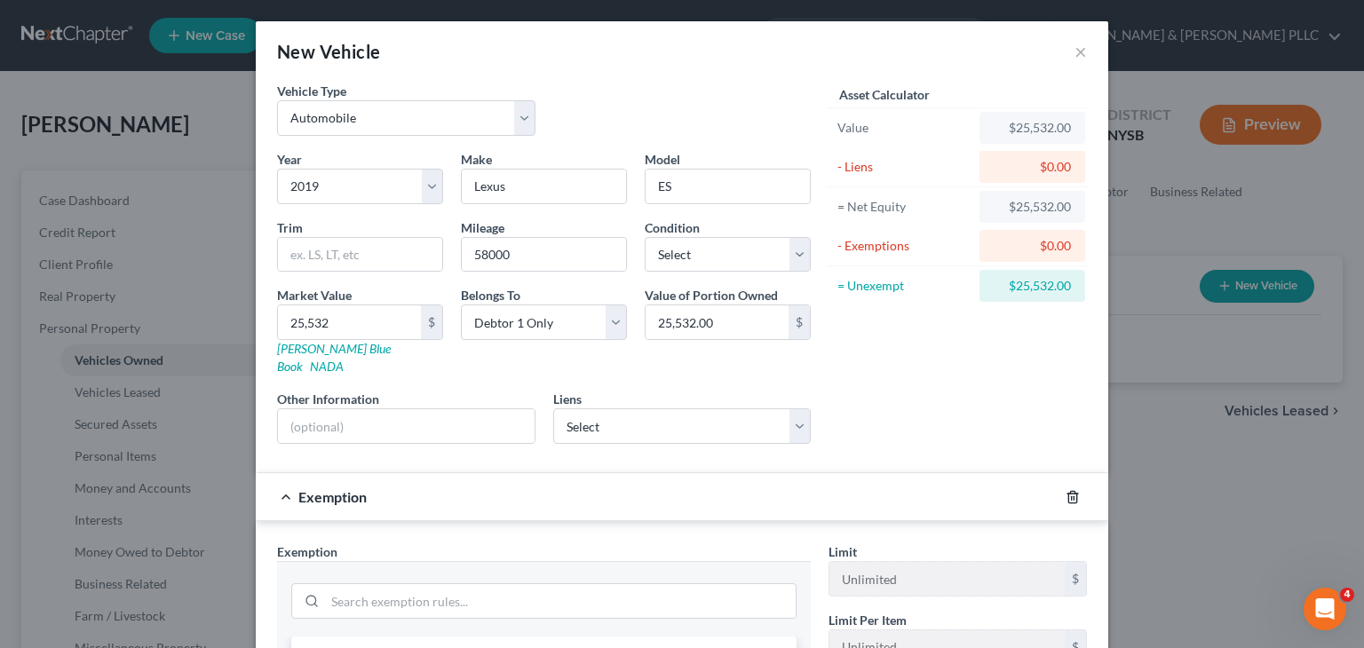
click at [1074, 496] on line "button" at bounding box center [1074, 498] width 0 height 4
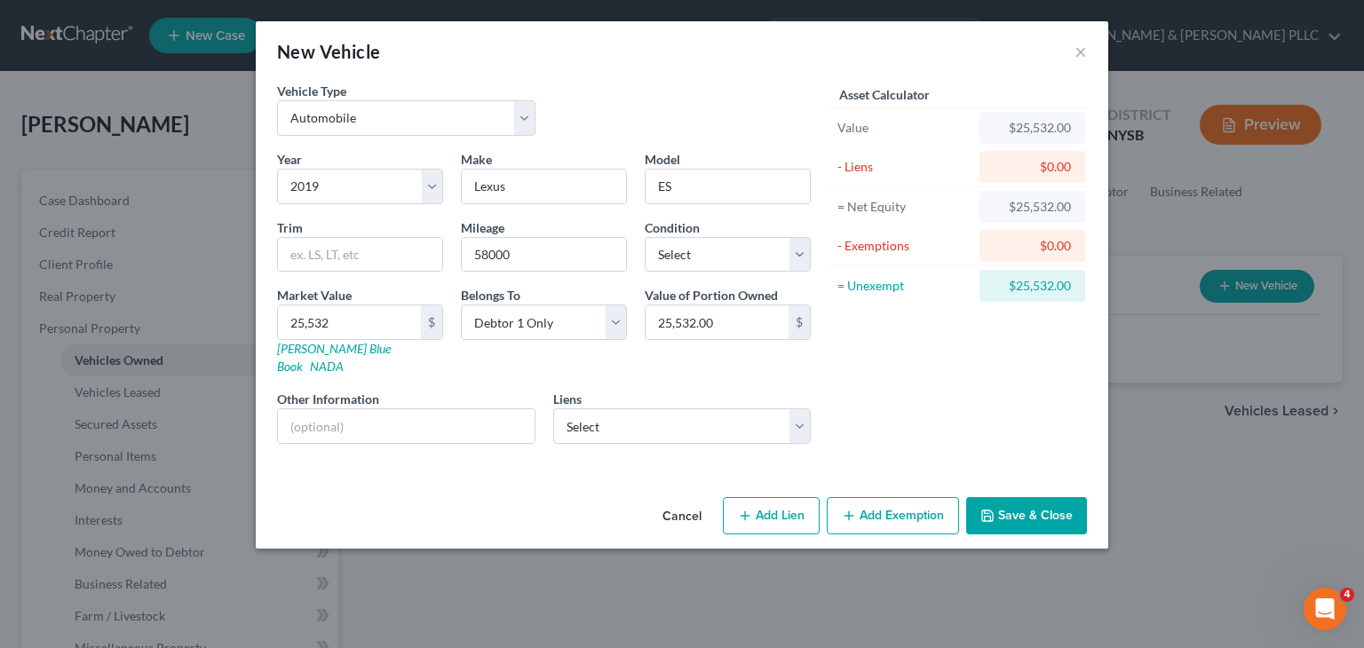
click at [755, 497] on button "Add Lien" at bounding box center [771, 515] width 97 height 37
select select "0"
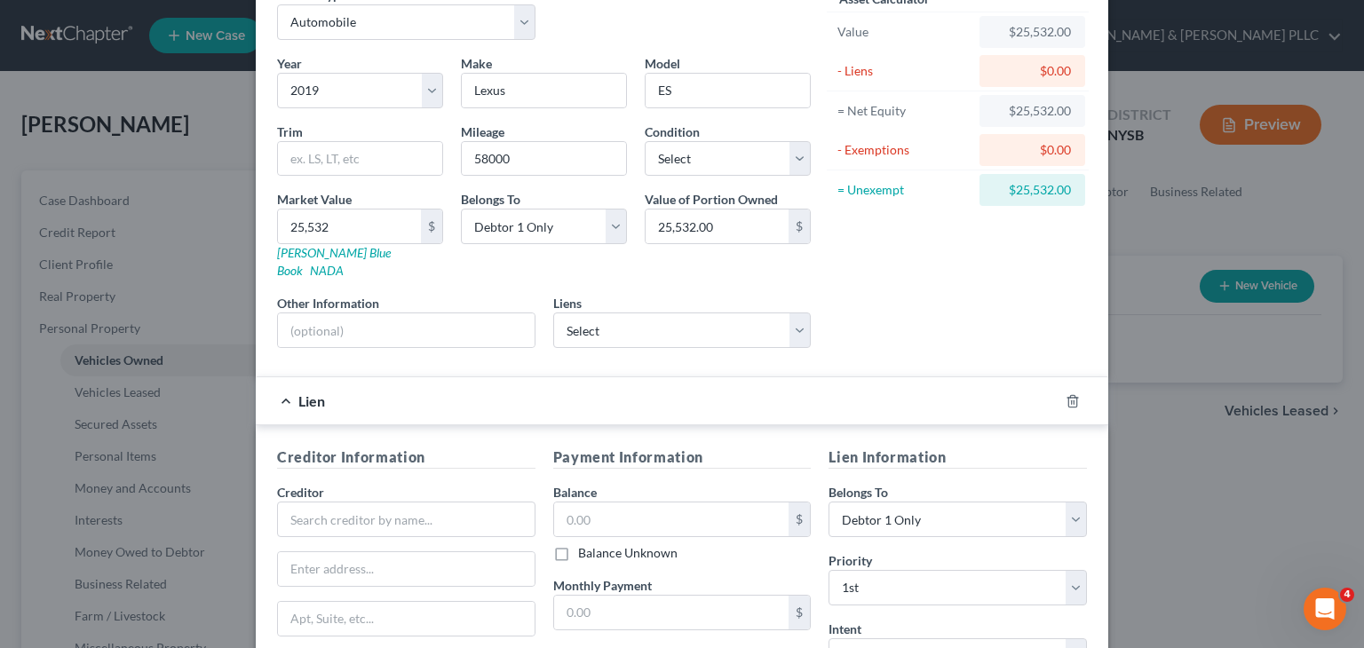
scroll to position [320, 0]
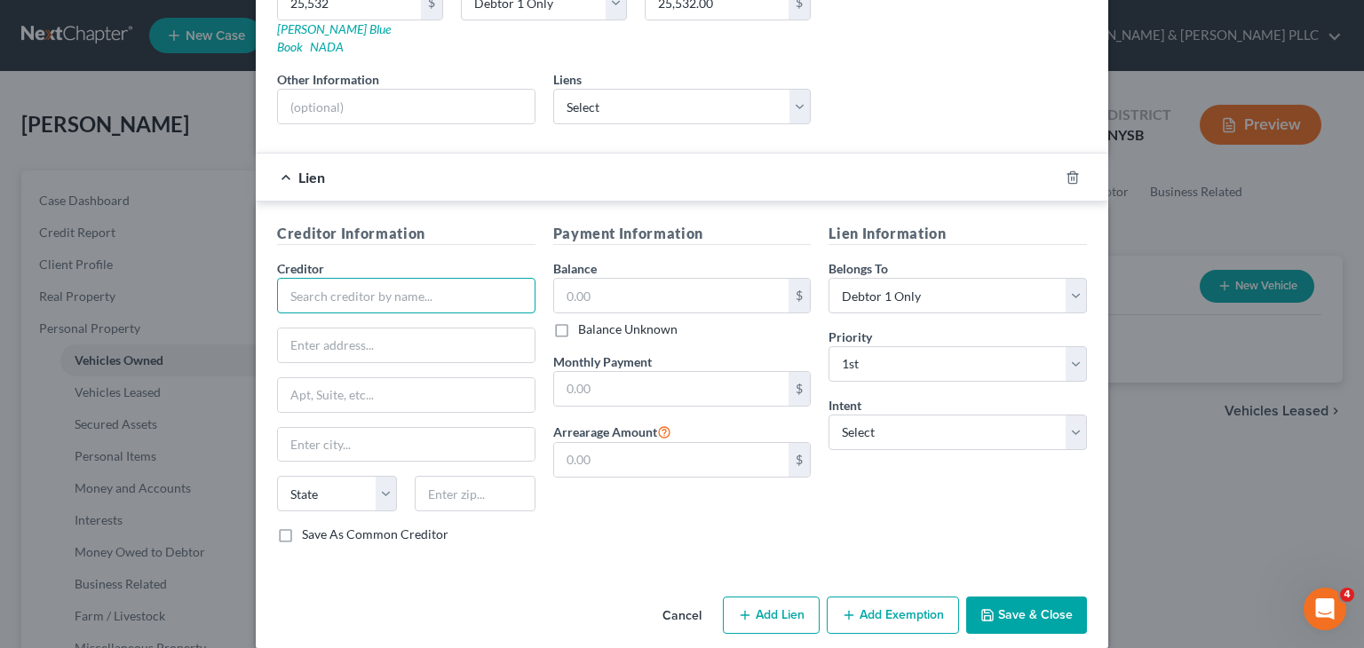
click at [328, 278] on input "text" at bounding box center [406, 296] width 258 height 36
click at [331, 278] on input "text" at bounding box center [406, 296] width 258 height 36
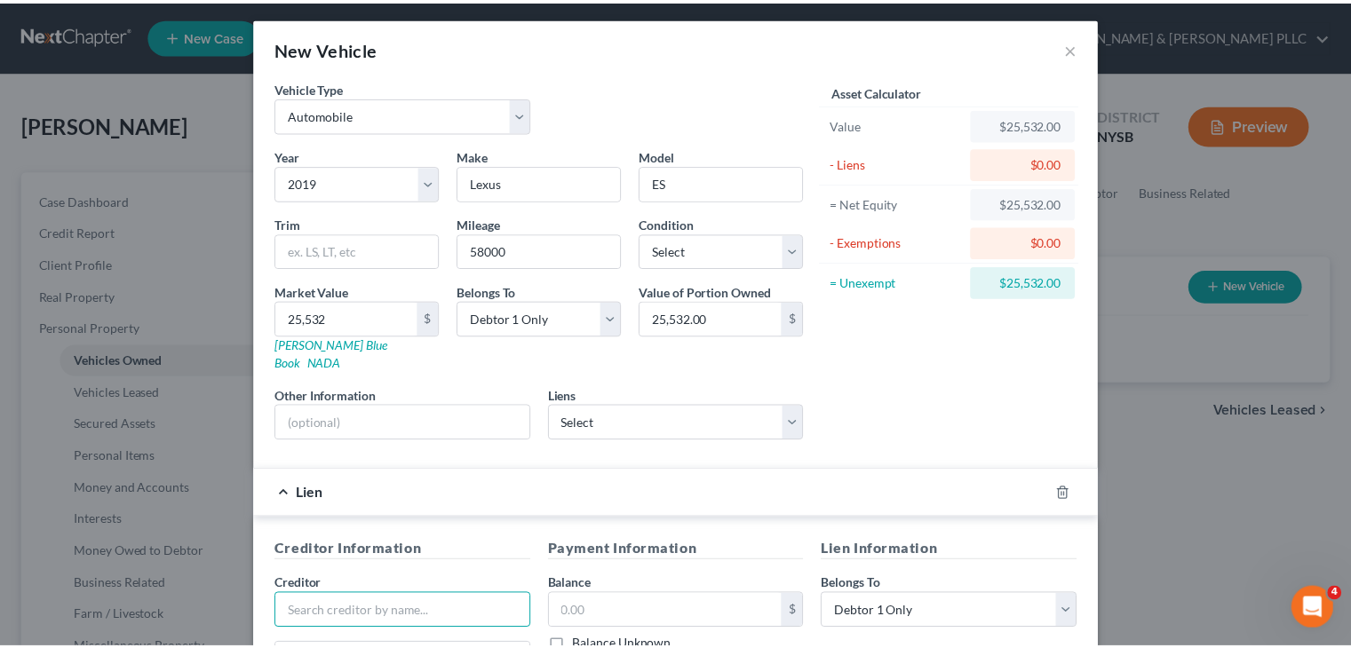
scroll to position [0, 0]
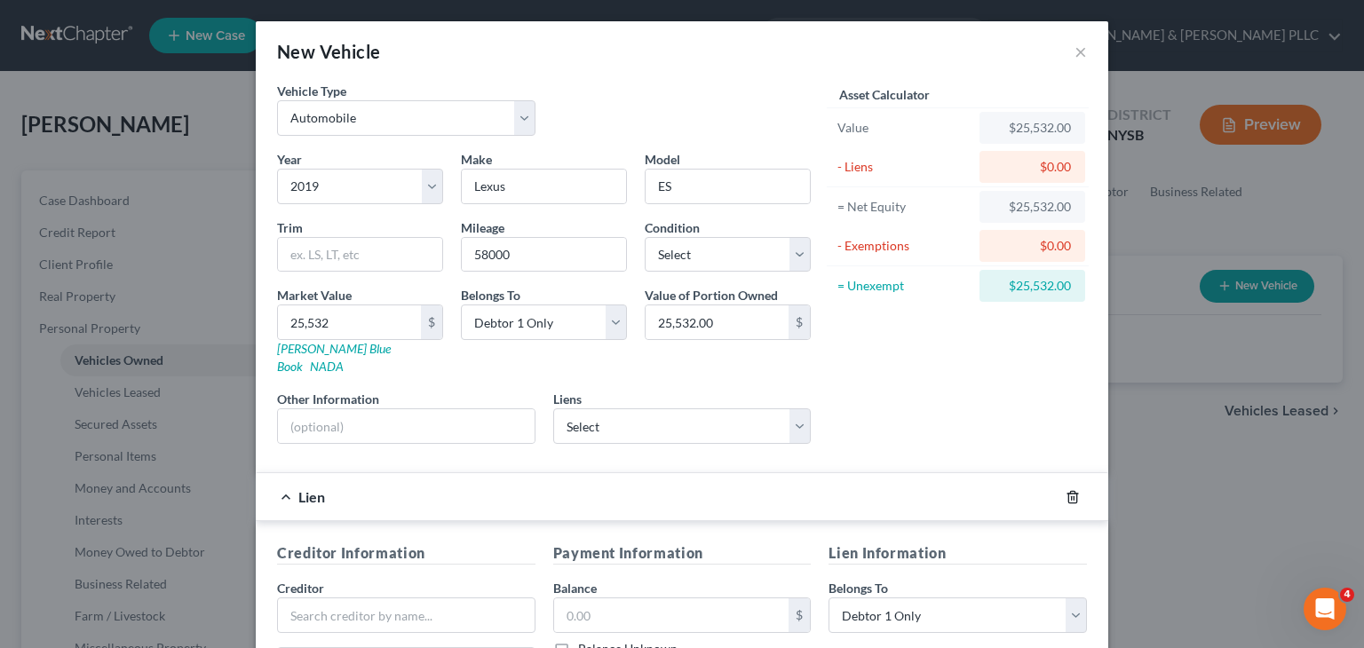
click at [1068, 491] on icon "button" at bounding box center [1072, 497] width 8 height 12
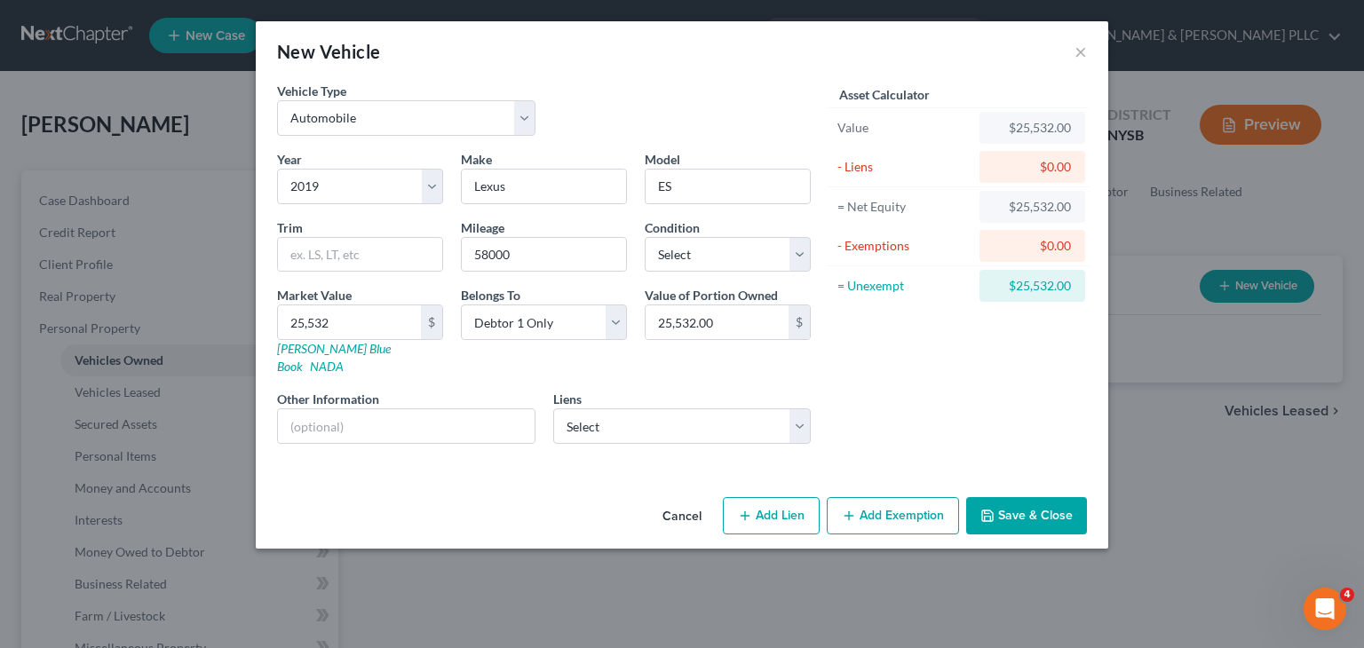
click at [1020, 497] on button "Save & Close" at bounding box center [1026, 515] width 121 height 37
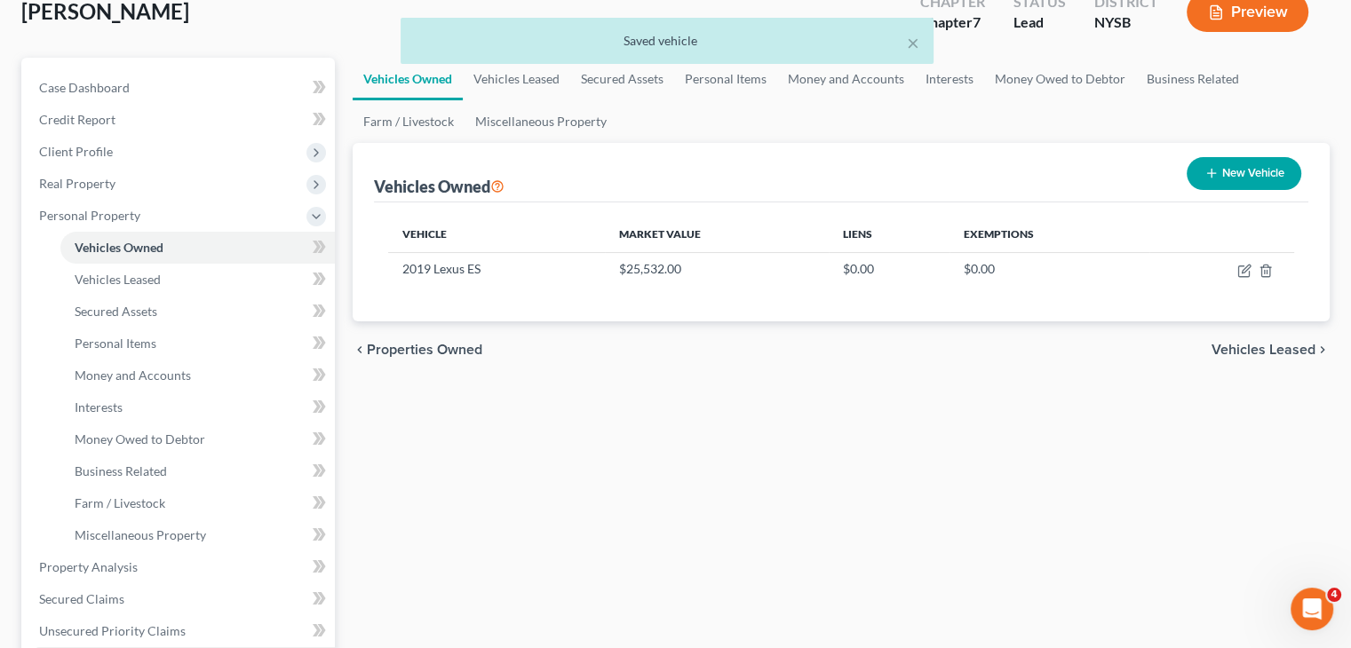
scroll to position [266, 0]
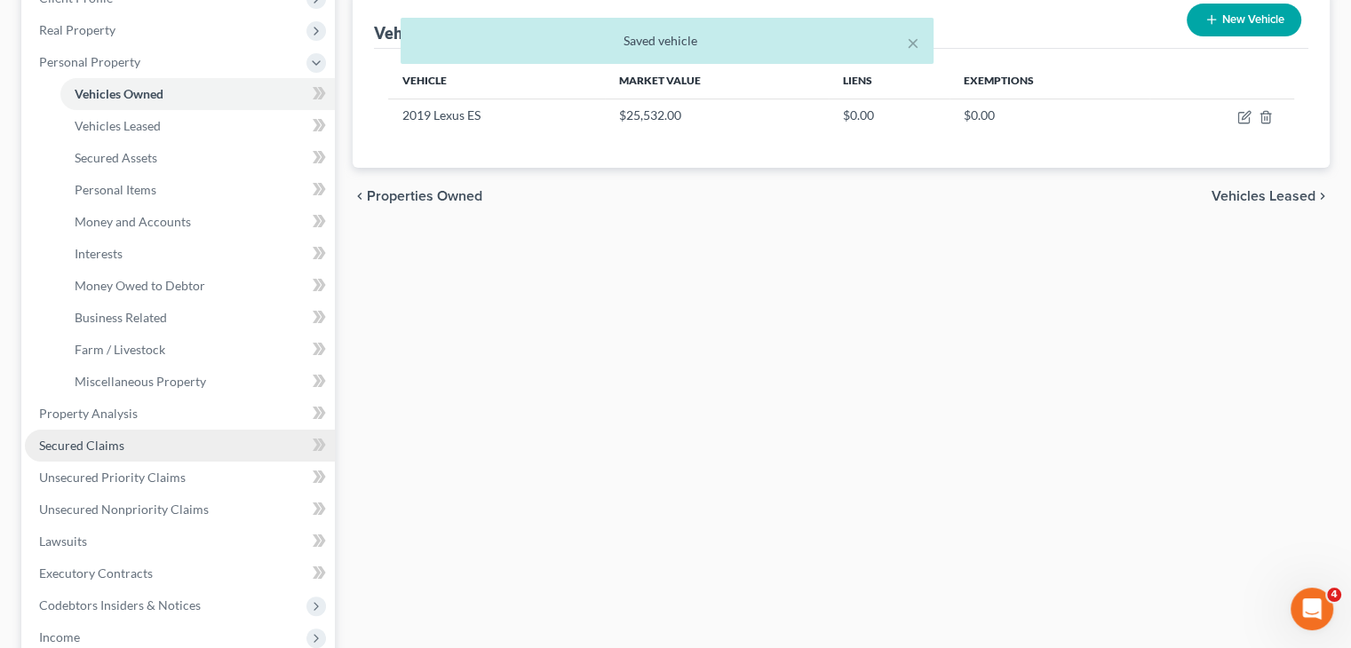
click at [92, 444] on span "Secured Claims" at bounding box center [81, 445] width 85 height 15
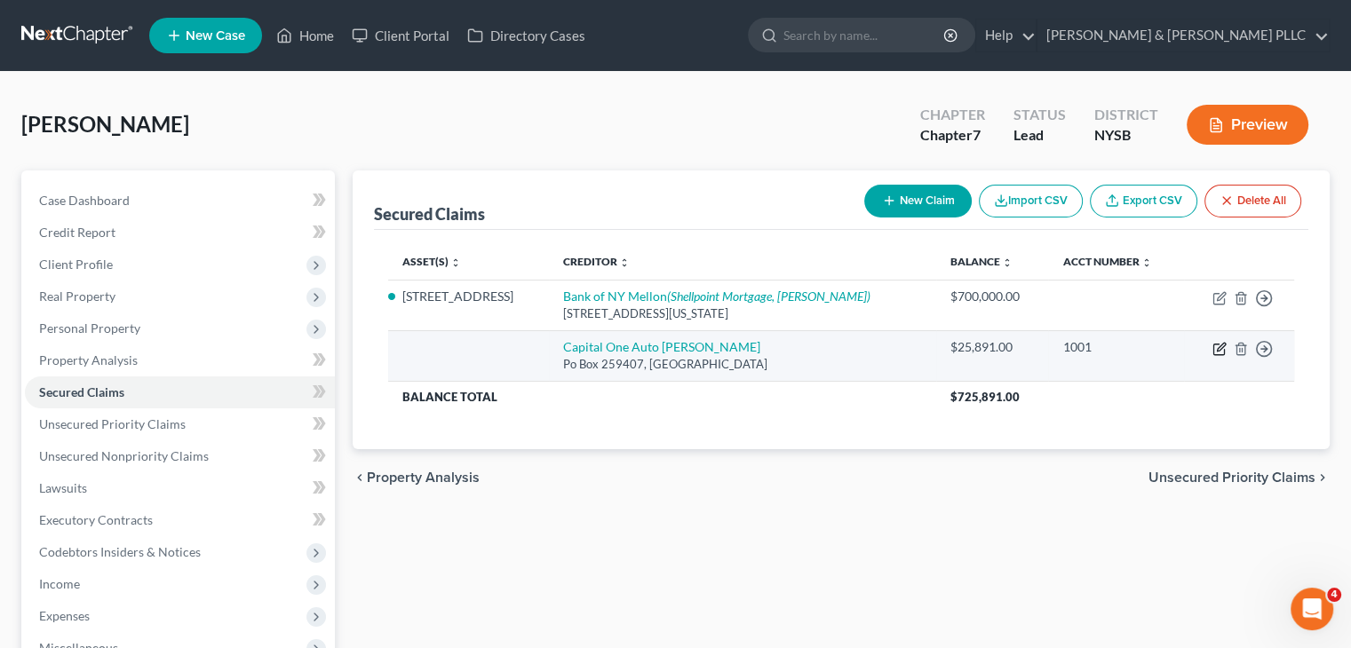
click at [1215, 348] on icon "button" at bounding box center [1219, 349] width 14 height 14
select select "45"
select select "0"
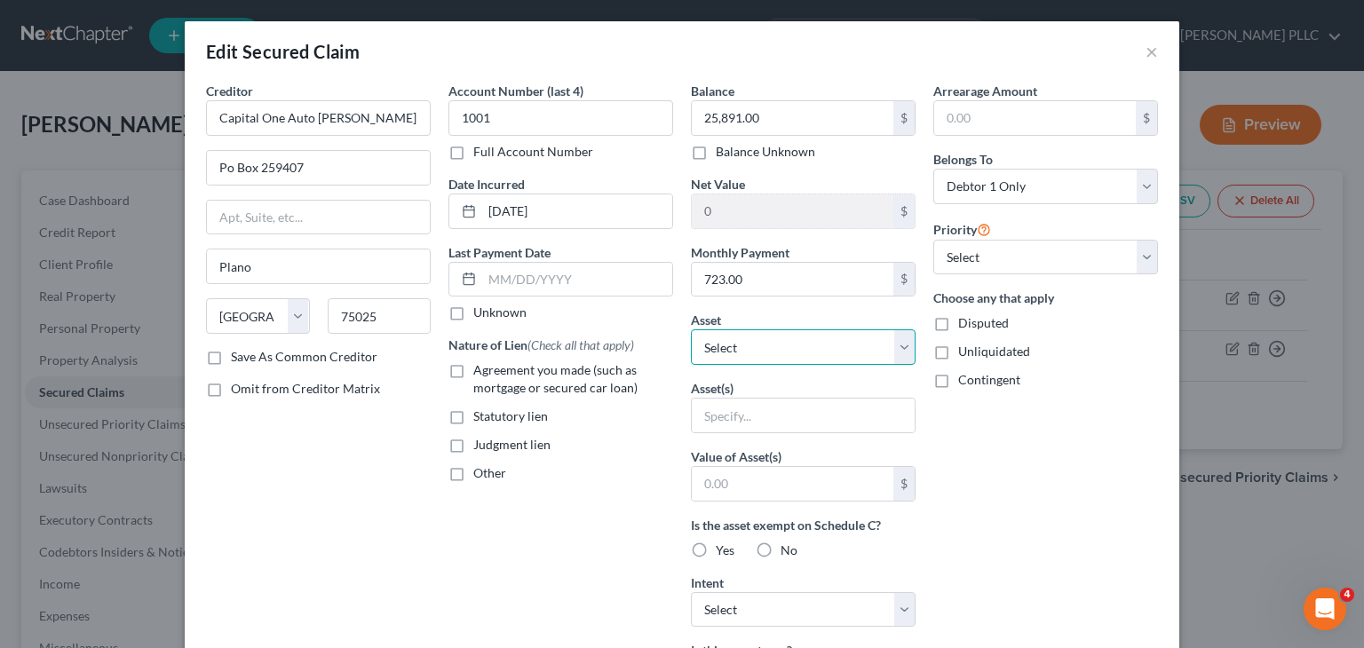
click at [901, 344] on select "Select Other Multiple Assets [STREET_ADDRESS] - $900000.0 2019 Lexus ES - $2553…" at bounding box center [803, 348] width 225 height 36
select select "3"
click at [691, 330] on select "Select Other Multiple Assets [STREET_ADDRESS] - $900000.0 2019 Lexus ES - $2553…" at bounding box center [803, 348] width 225 height 36
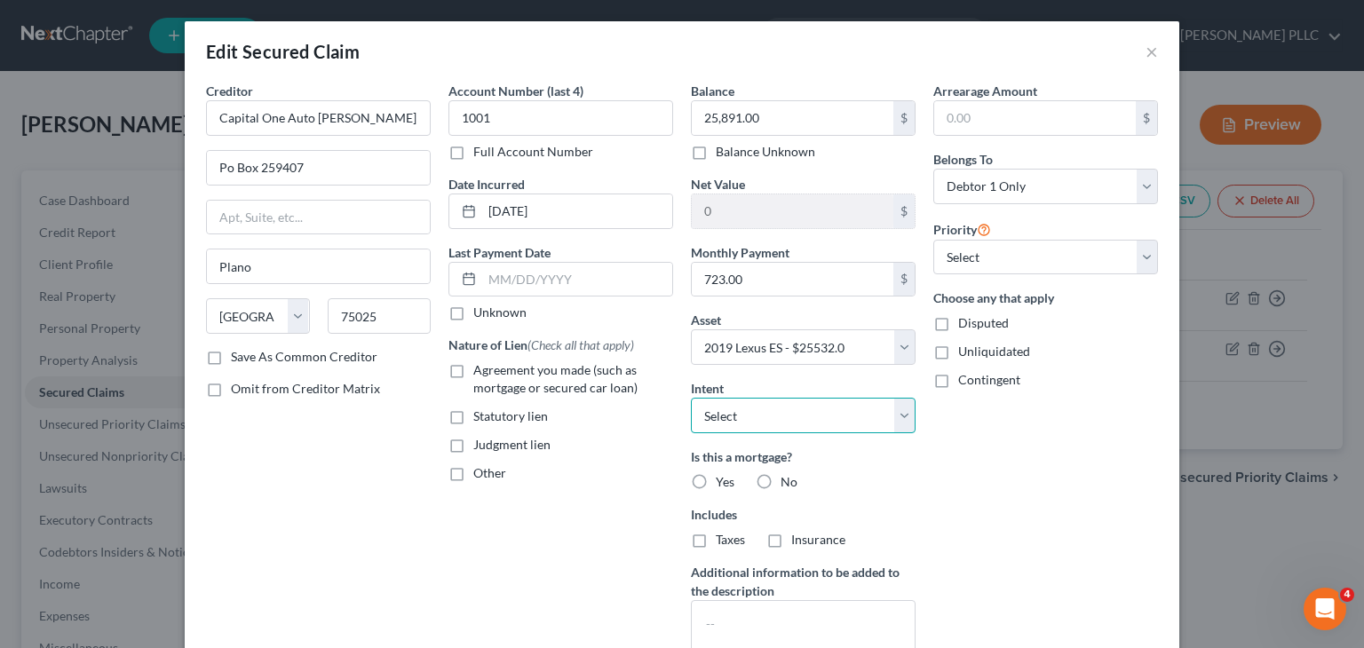
click at [892, 414] on select "Select Surrender Redeem Reaffirm Avoid Other" at bounding box center [803, 416] width 225 height 36
select select "2"
click at [691, 398] on select "Select Surrender Redeem Reaffirm Avoid Other" at bounding box center [803, 416] width 225 height 36
click at [781, 480] on label "No" at bounding box center [789, 482] width 17 height 18
click at [788, 480] on input "No" at bounding box center [794, 479] width 12 height 12
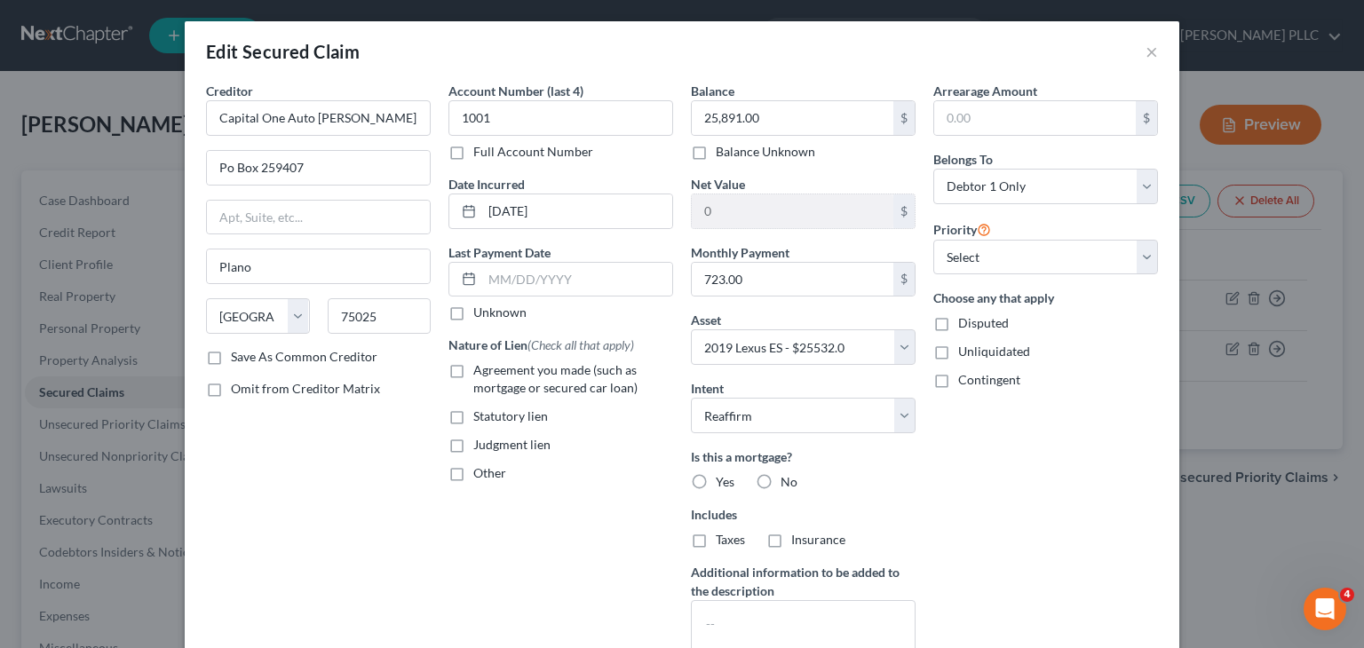
radio input "true"
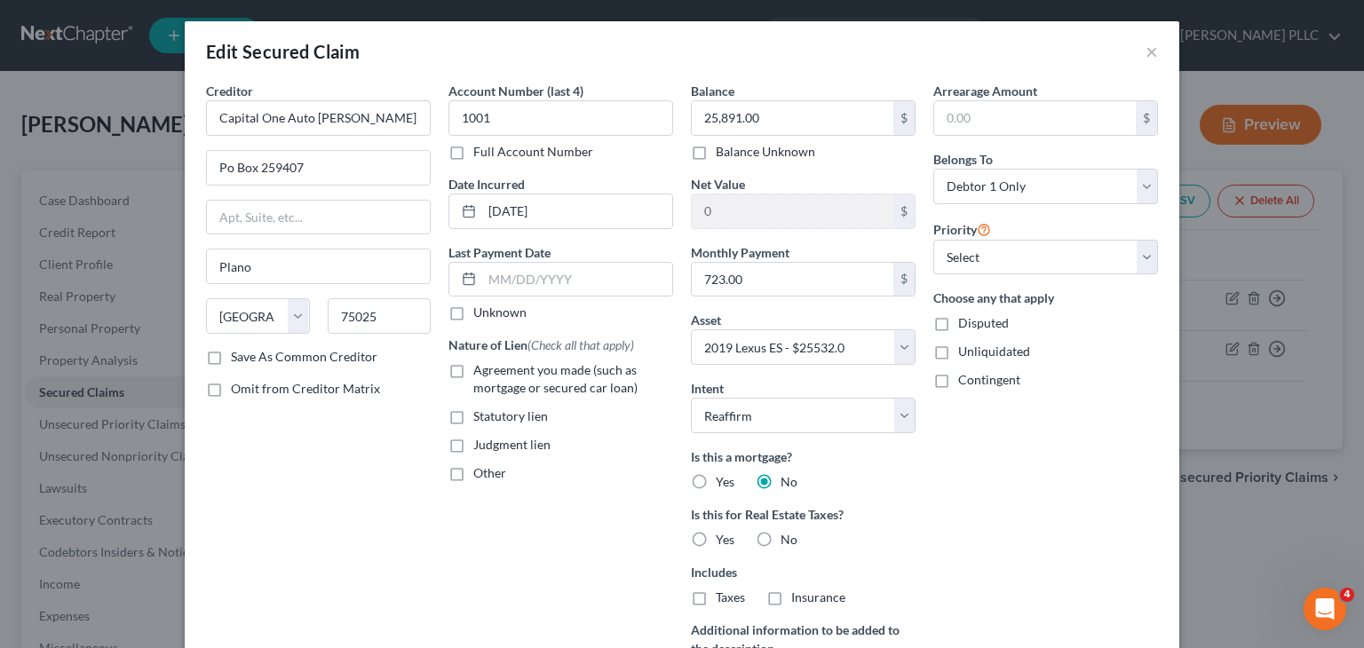
click at [781, 531] on label "No" at bounding box center [789, 540] width 17 height 18
click at [788, 531] on input "No" at bounding box center [794, 537] width 12 height 12
radio input "true"
click at [1139, 253] on select "Select 1st 2nd 3rd 4th 5th 6th 7th 8th 9th 10th 11th 12th 13th 14th 15th 16th 1…" at bounding box center [1045, 258] width 225 height 36
select select "0"
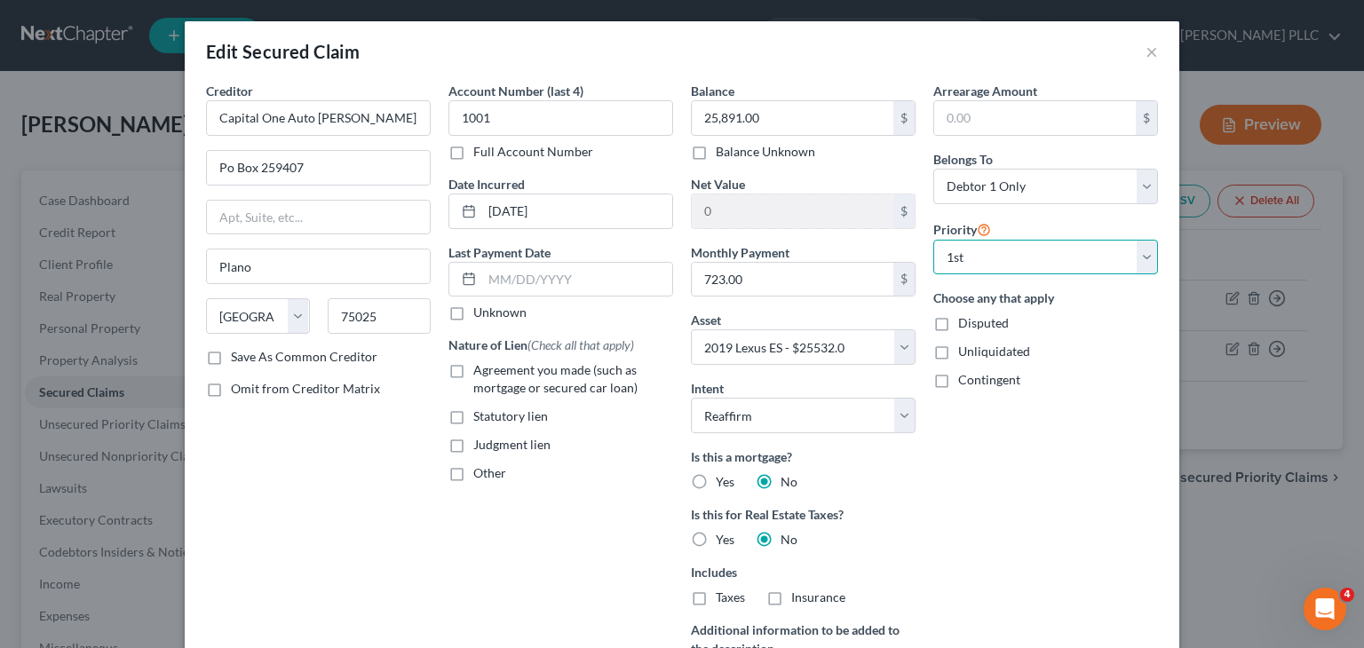
click at [933, 240] on select "Select 1st 2nd 3rd 4th 5th 6th 7th 8th 9th 10th 11th 12th 13th 14th 15th 16th 1…" at bounding box center [1045, 258] width 225 height 36
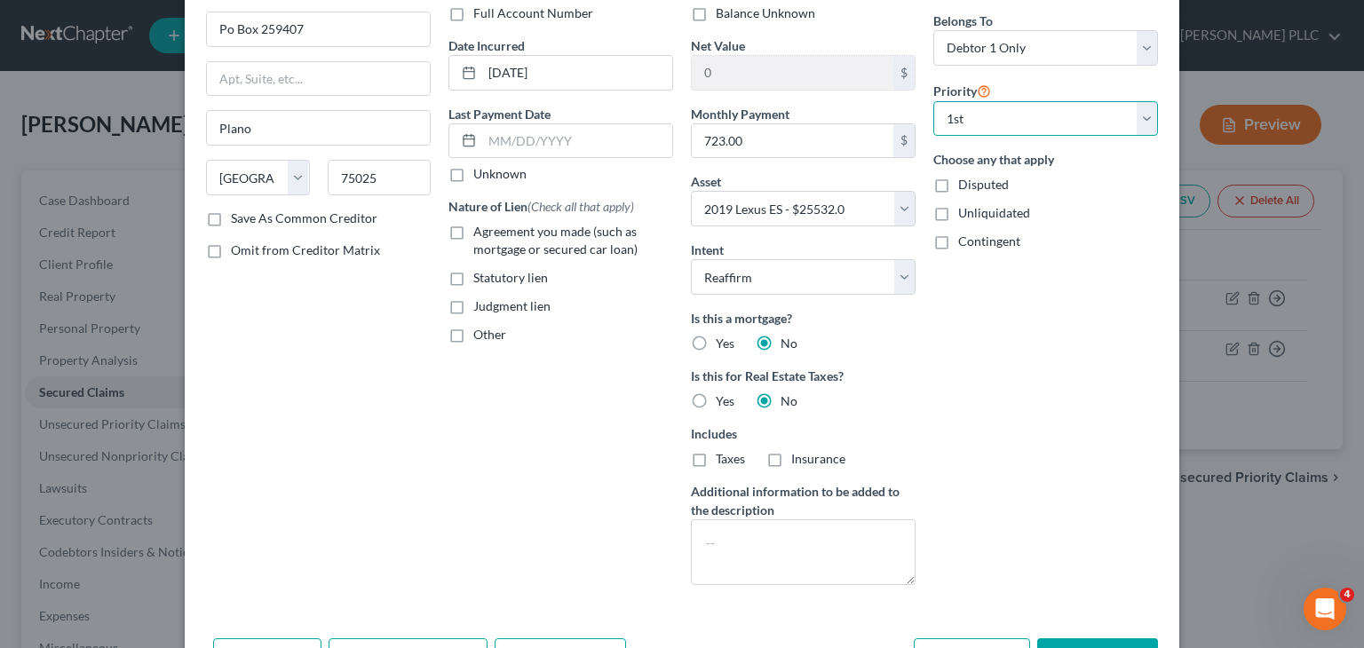
scroll to position [250, 0]
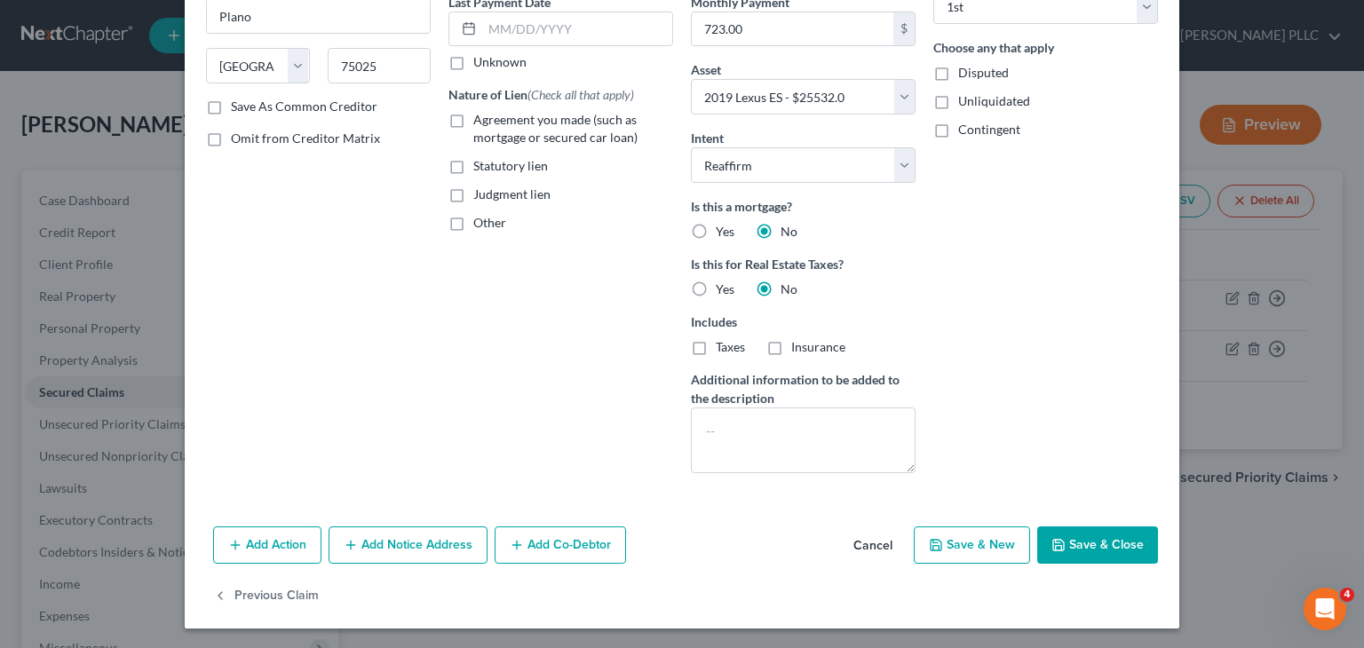
click at [1086, 537] on button "Save & Close" at bounding box center [1097, 545] width 121 height 37
select select
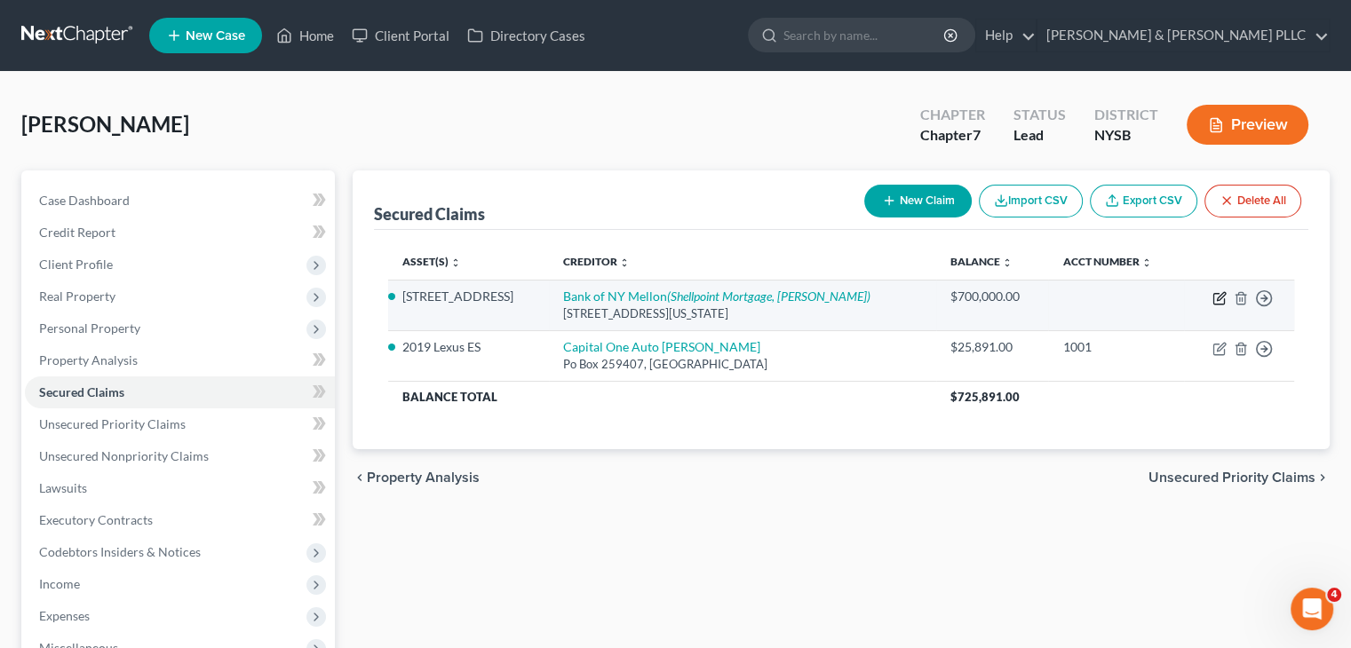
click at [1222, 298] on icon "button" at bounding box center [1219, 298] width 14 height 14
select select "35"
select select "2"
select select "4"
select select "0"
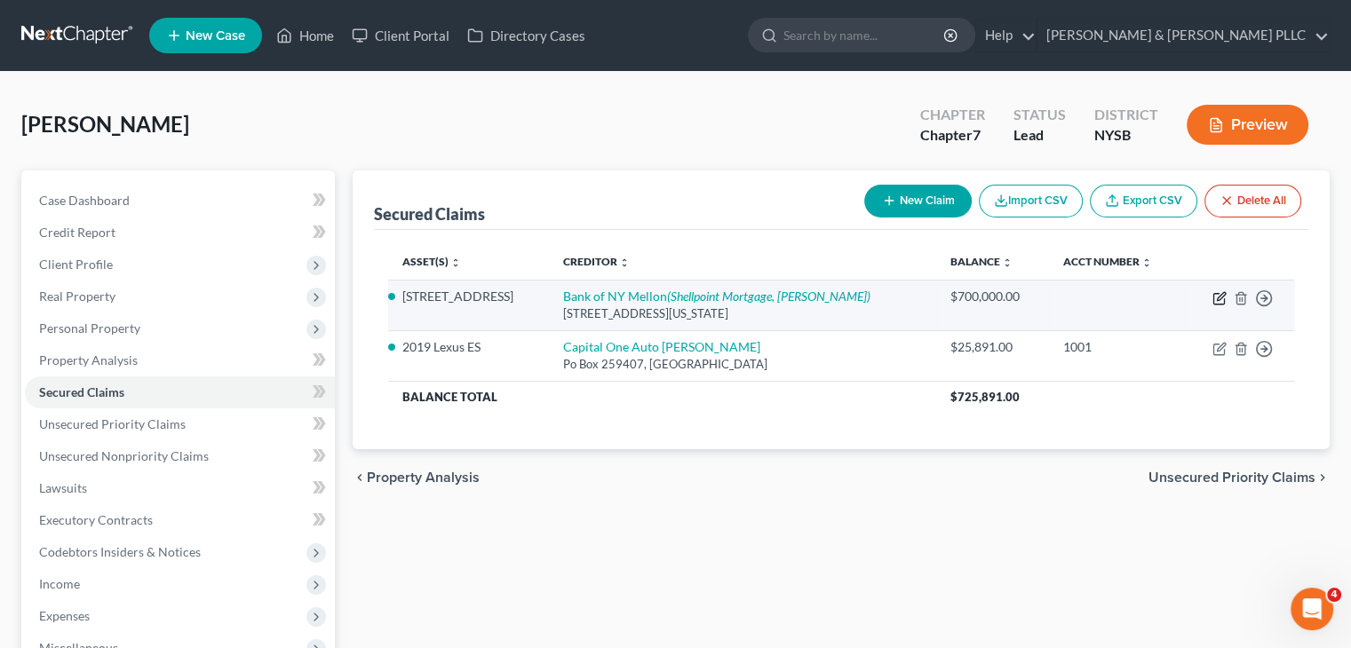
select select "0"
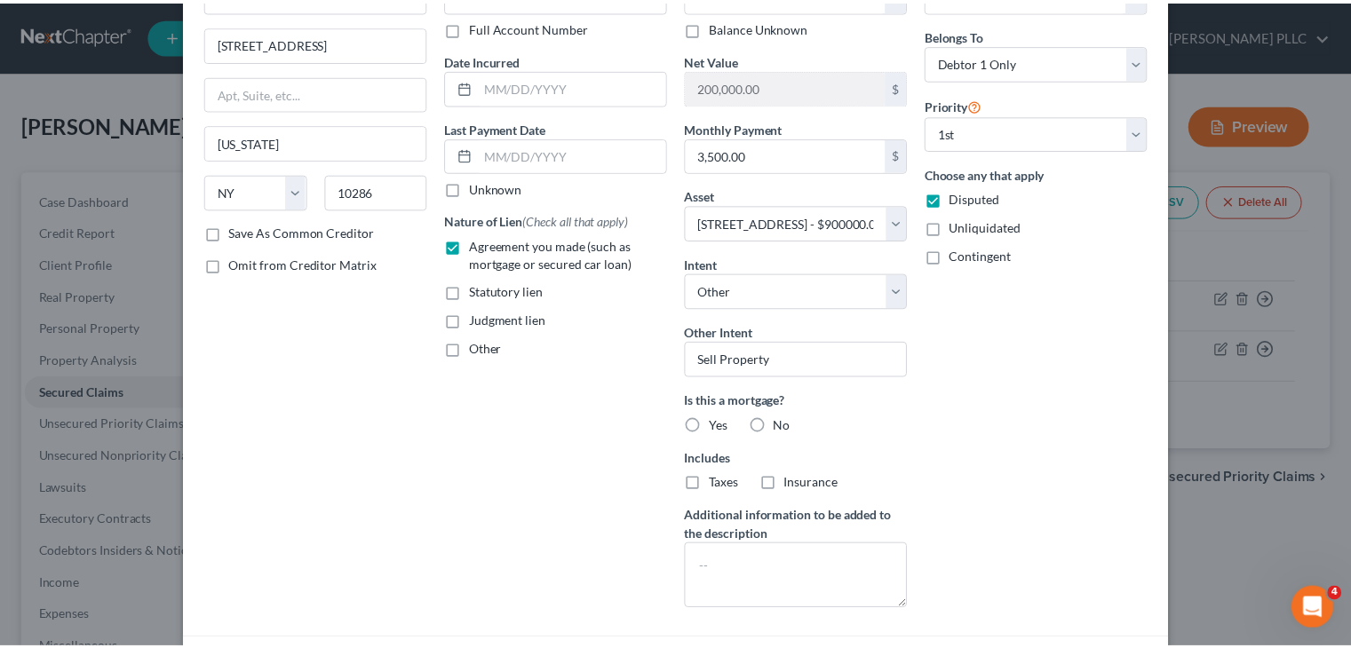
scroll to position [266, 0]
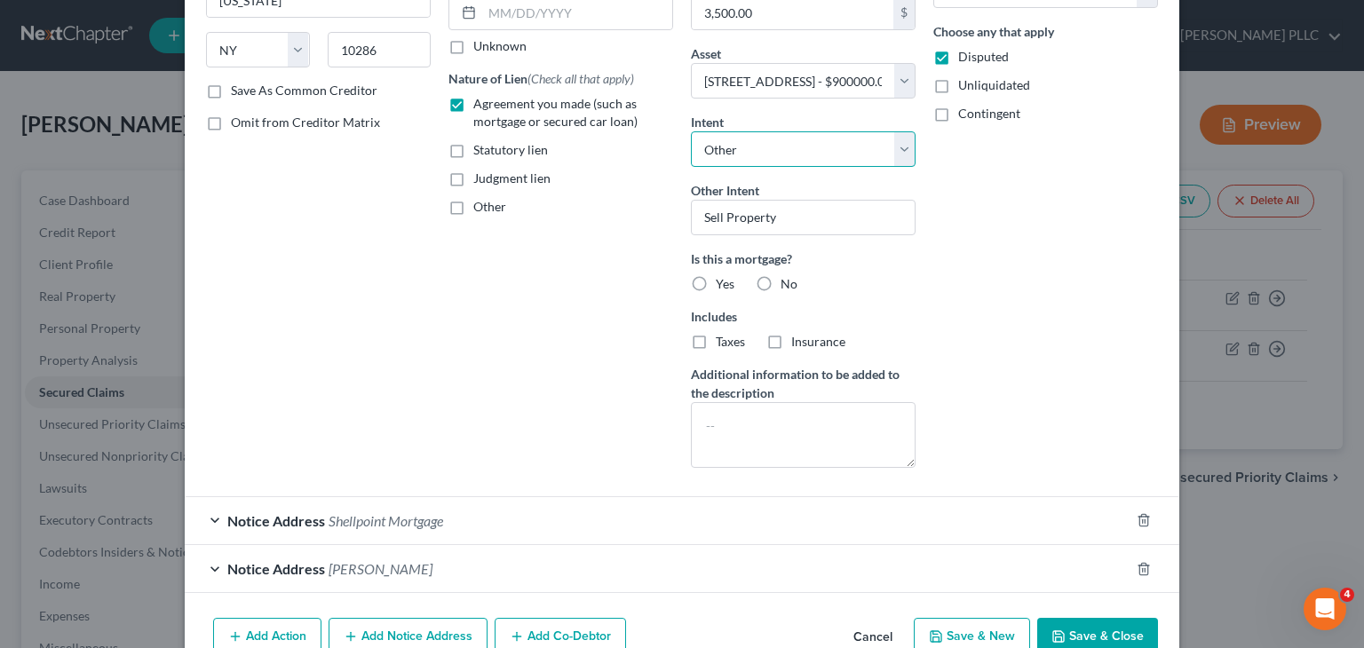
click at [902, 154] on select "Select Surrender Redeem Reaffirm Avoid Other" at bounding box center [803, 149] width 225 height 36
click at [691, 131] on select "Select Surrender Redeem Reaffirm Avoid Other" at bounding box center [803, 149] width 225 height 36
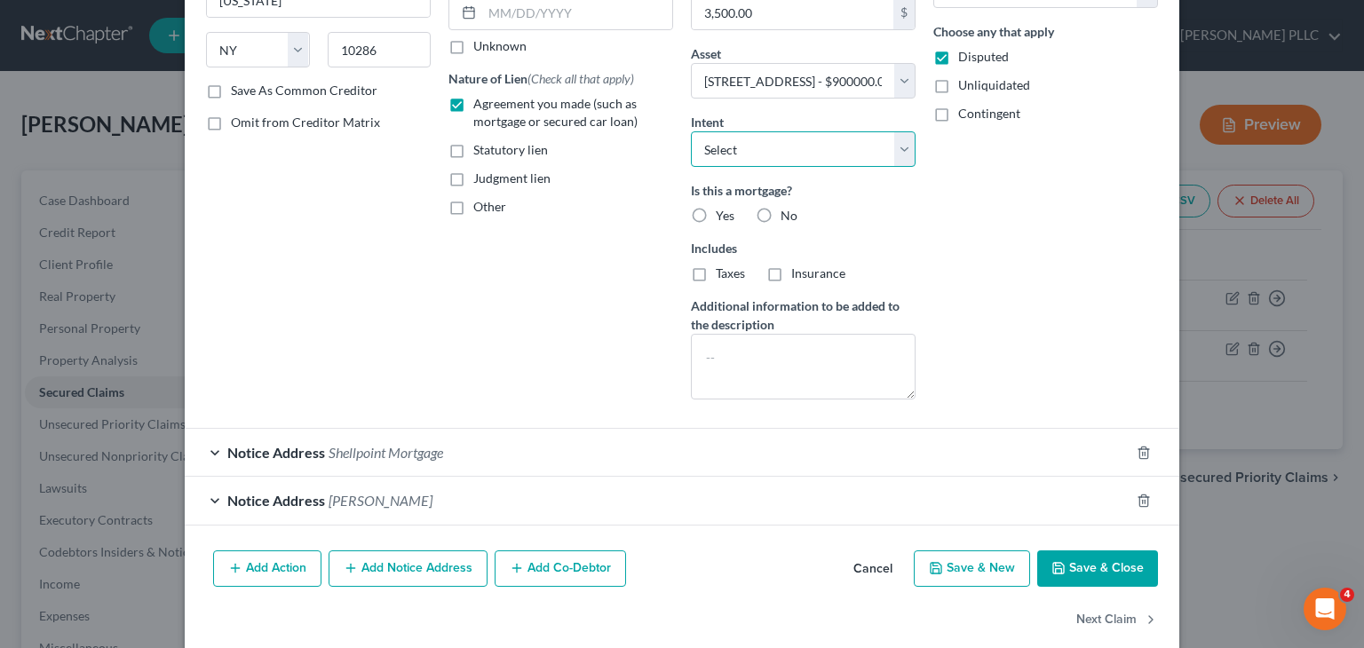
click at [895, 159] on select "Select Surrender Redeem Reaffirm Avoid Other" at bounding box center [803, 149] width 225 height 36
select select "4"
click at [691, 131] on select "Select Surrender Redeem Reaffirm Avoid Other" at bounding box center [803, 149] width 225 height 36
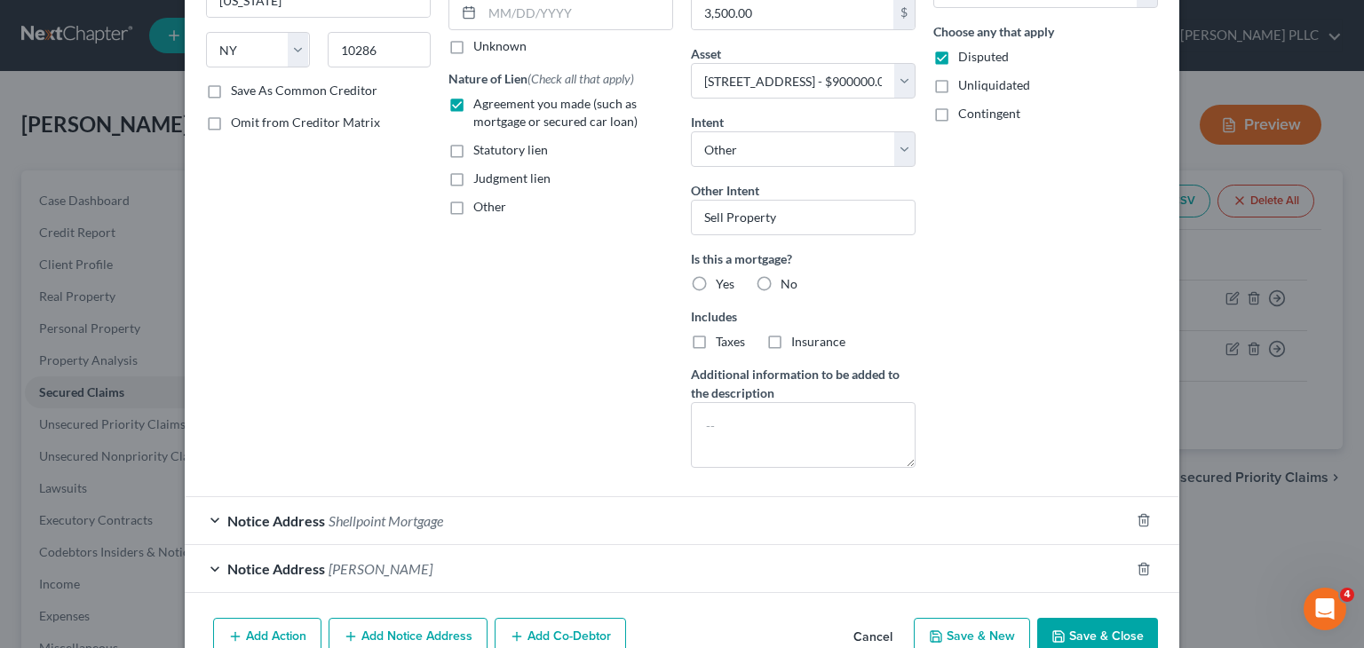
click at [1101, 633] on button "Save & Close" at bounding box center [1097, 636] width 121 height 37
select select
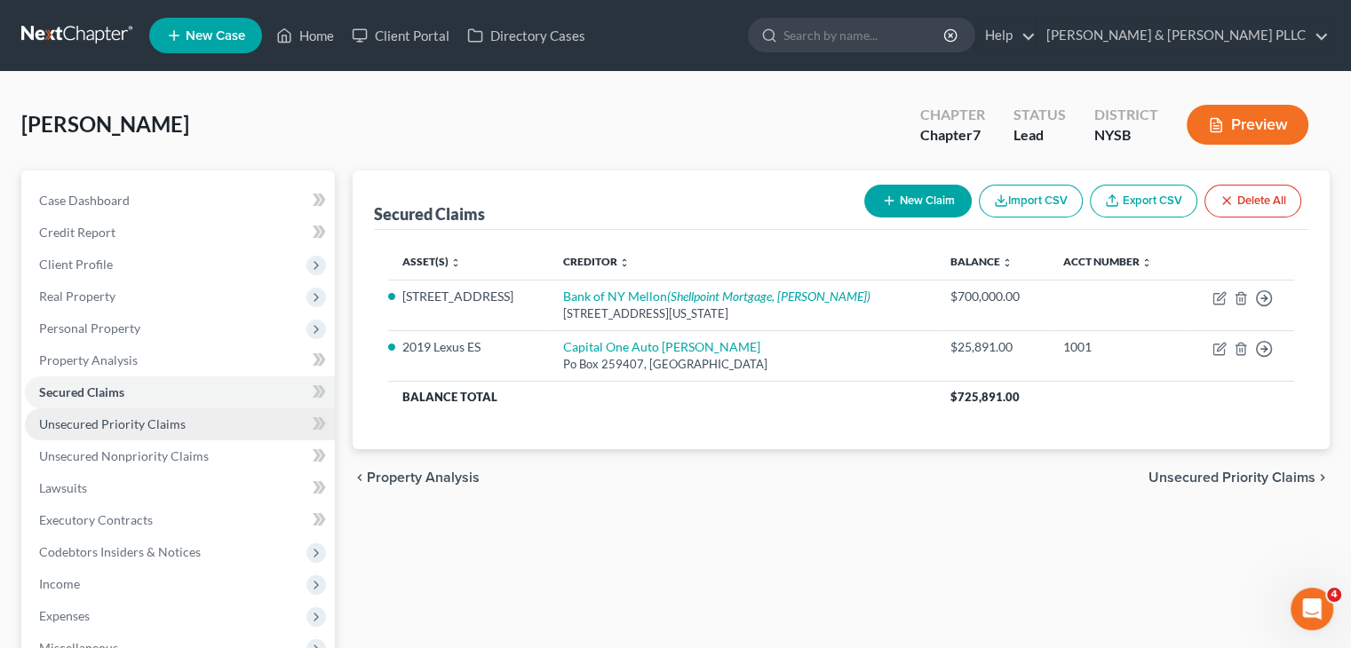
click at [151, 425] on span "Unsecured Priority Claims" at bounding box center [112, 424] width 147 height 15
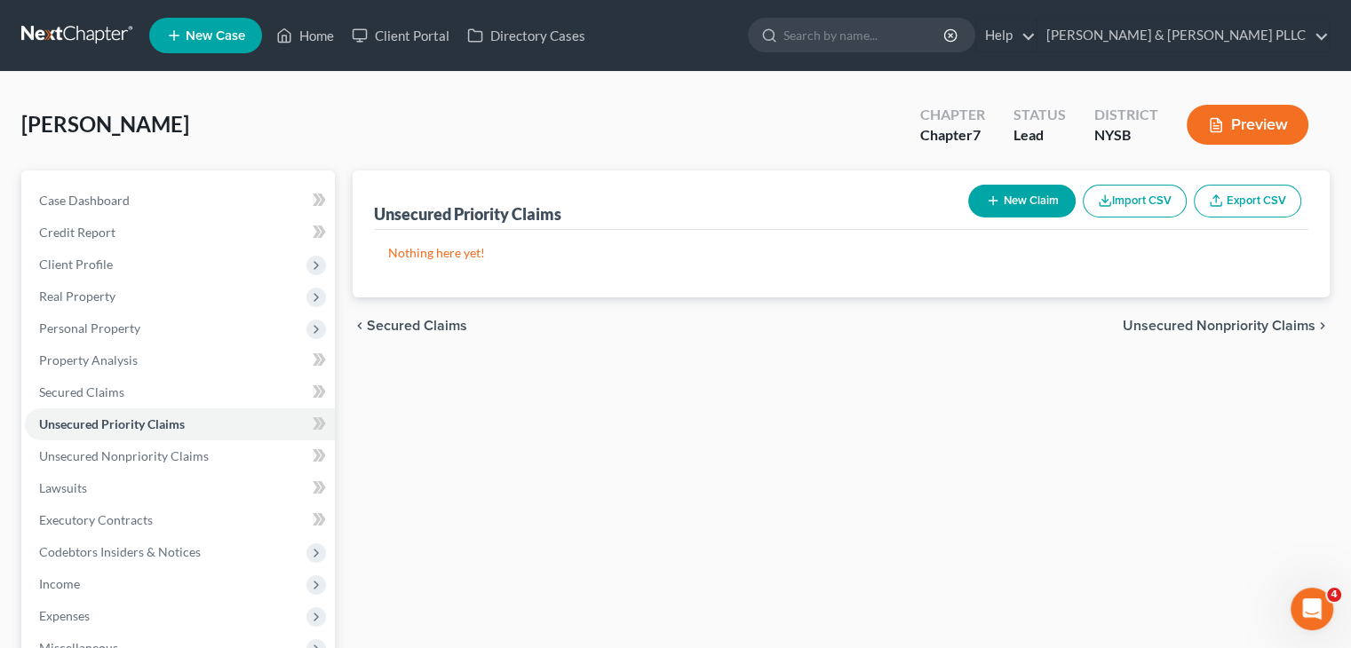
click at [1012, 189] on button "New Claim" at bounding box center [1021, 201] width 107 height 33
select select "0"
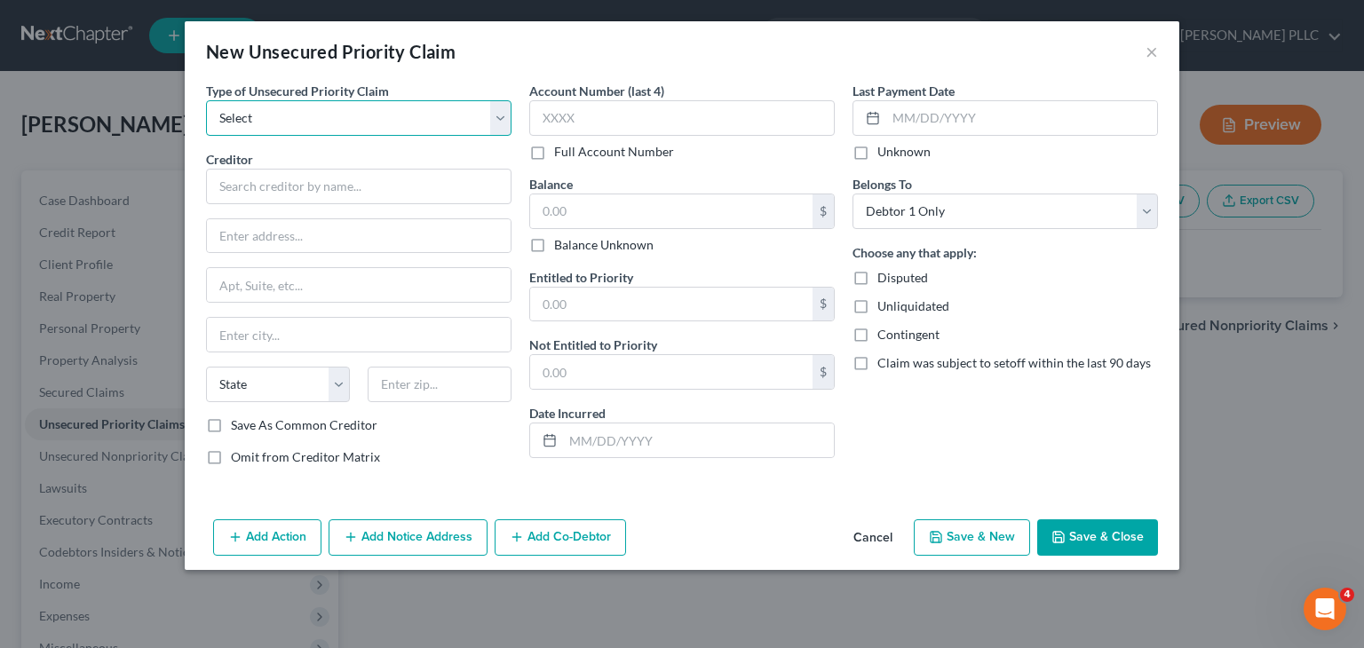
click at [497, 118] on select "Select Taxes & Other Government Units Domestic Support Obligations Extensions o…" at bounding box center [359, 118] width 306 height 36
select select "0"
click at [206, 100] on select "Select Taxes & Other Government Units Domestic Support Obligations Extensions o…" at bounding box center [359, 118] width 306 height 36
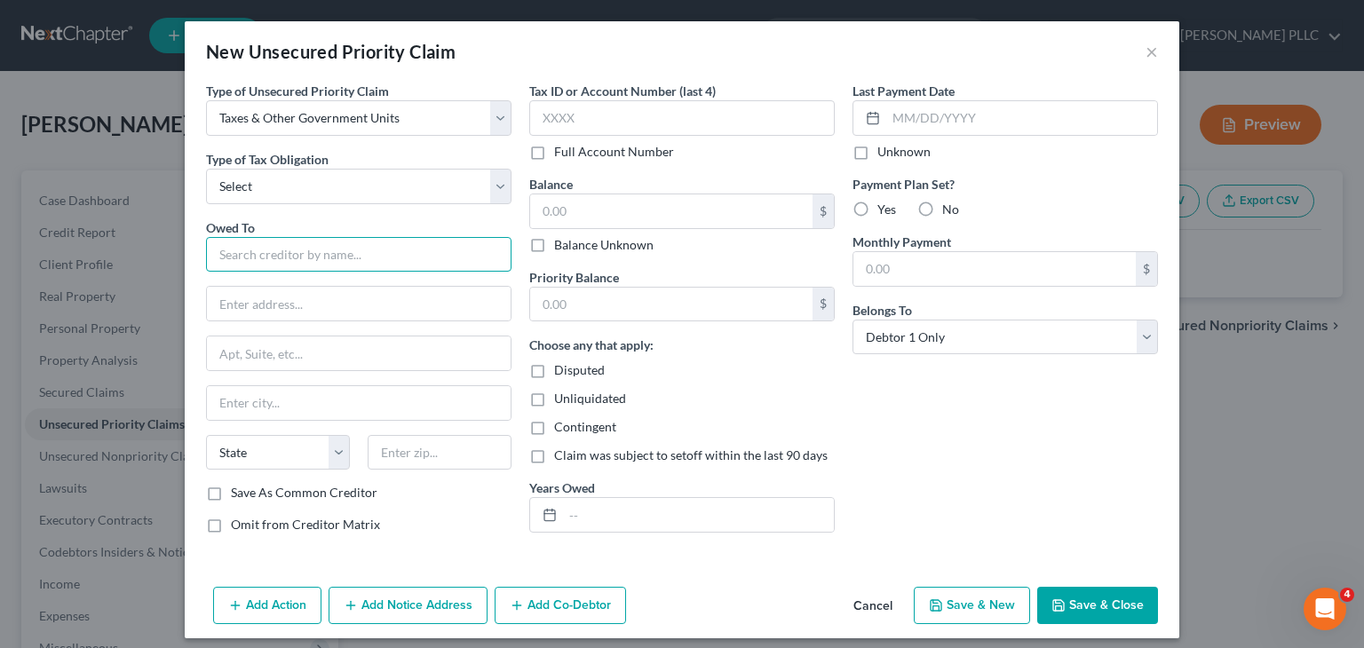
click at [235, 252] on input "text" at bounding box center [359, 255] width 306 height 36
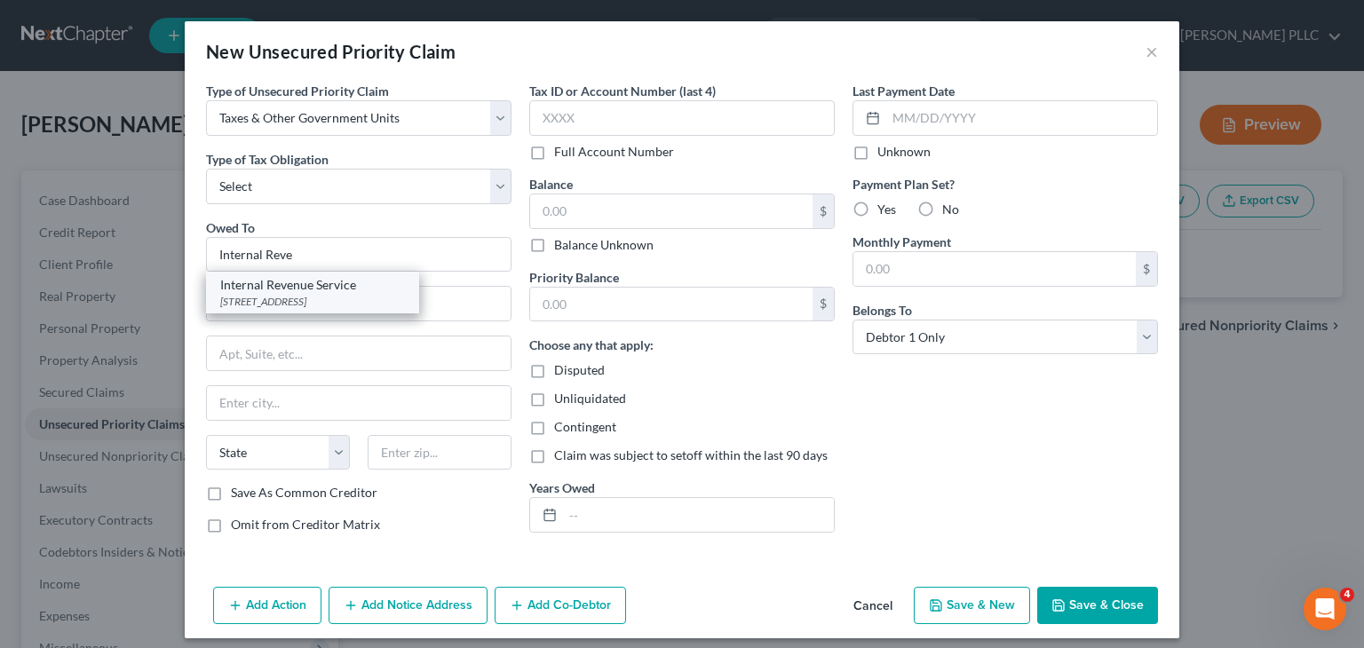
click at [290, 299] on div "[STREET_ADDRESS]" at bounding box center [312, 301] width 185 height 15
type input "Internal Revenue Service"
type input "PO Box 7346"
type input "[GEOGRAPHIC_DATA]"
select select "39"
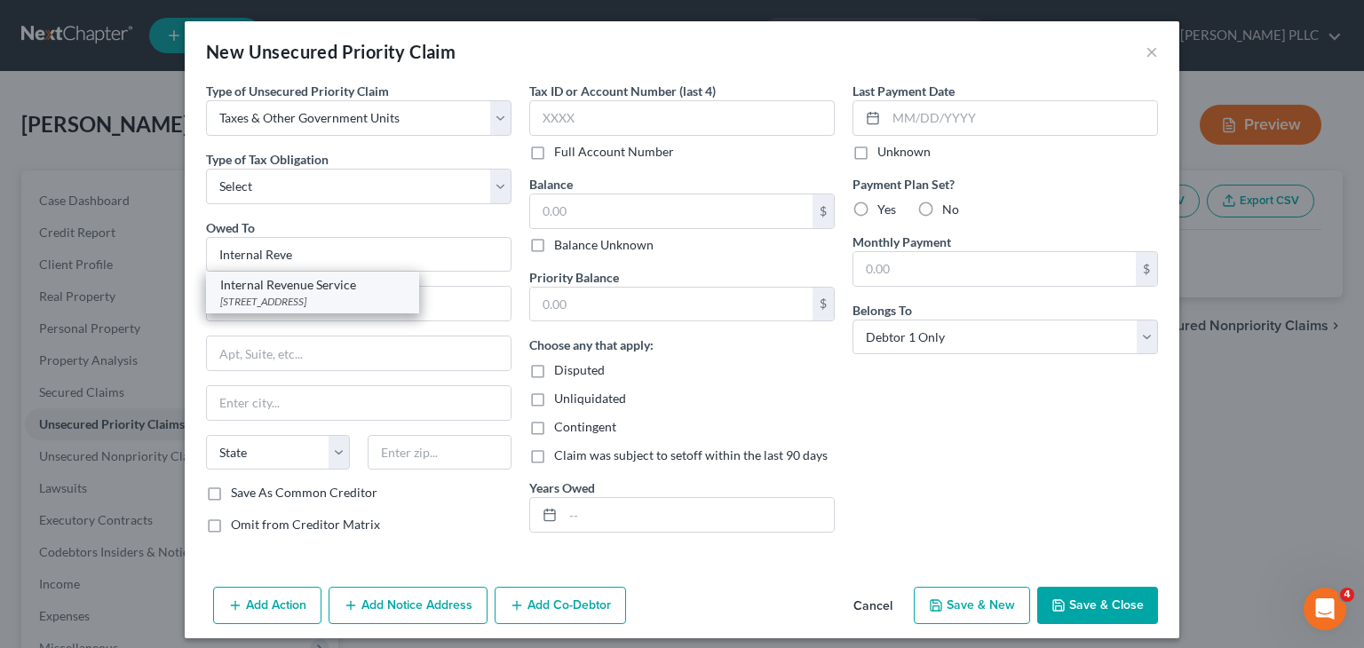
type input "19101"
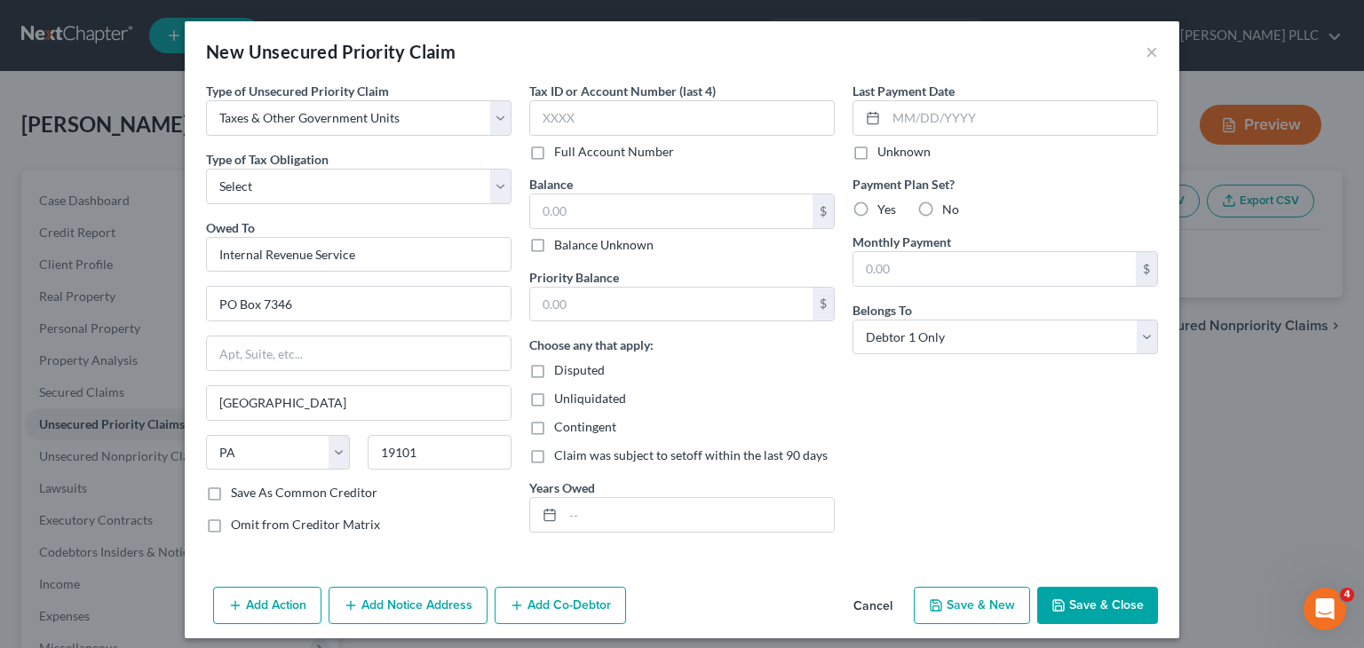
click at [554, 242] on label "Balance Unknown" at bounding box center [603, 245] width 99 height 18
click at [561, 242] on input "Balance Unknown" at bounding box center [567, 242] width 12 height 12
checkbox input "true"
type input "0.00"
click at [1108, 605] on button "Save & Close" at bounding box center [1097, 605] width 121 height 37
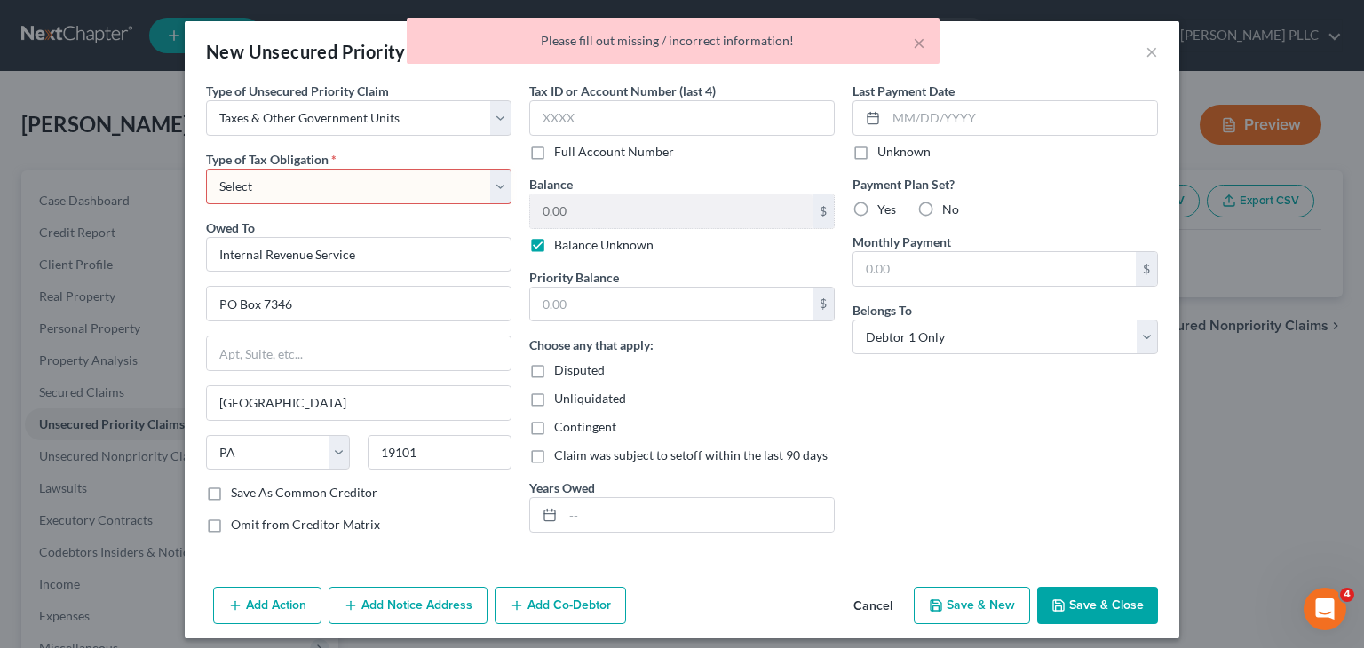
click at [488, 179] on select "Select Federal City State Franchise Tax Board Other" at bounding box center [359, 187] width 306 height 36
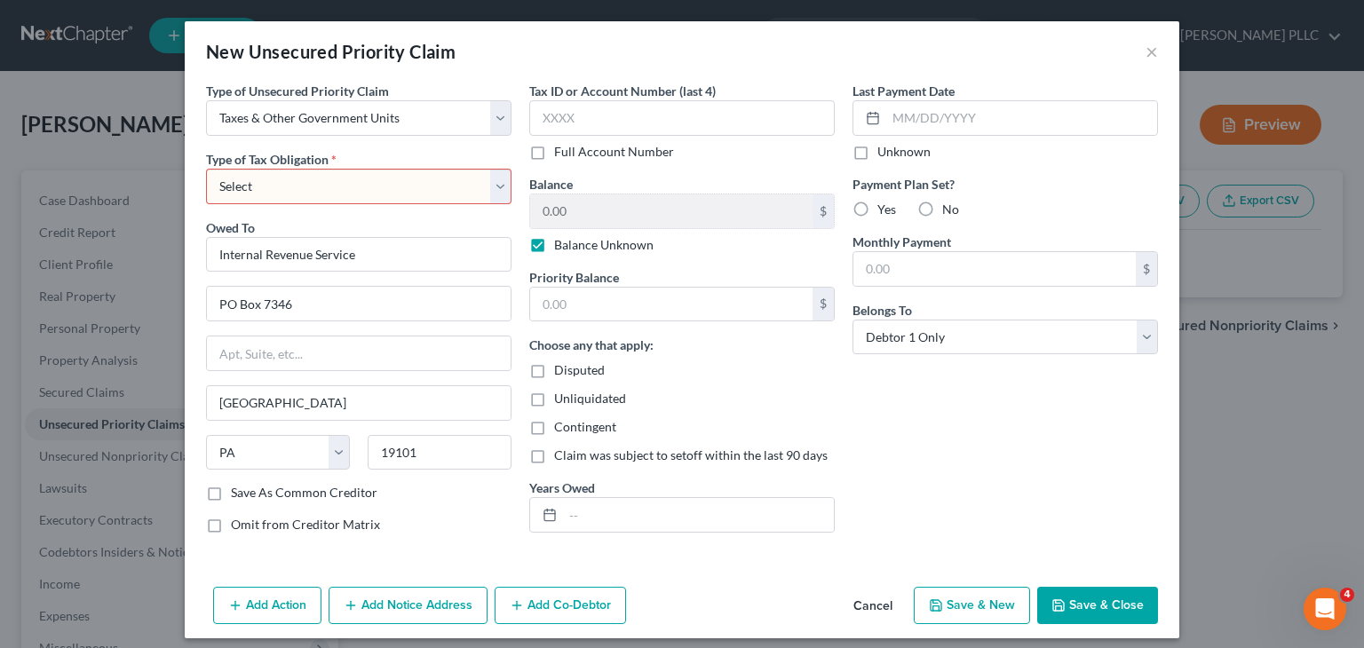
select select "0"
click at [206, 169] on select "Select Federal City State Franchise Tax Board Other" at bounding box center [359, 187] width 306 height 36
click at [1084, 612] on button "Save & Close" at bounding box center [1097, 605] width 121 height 37
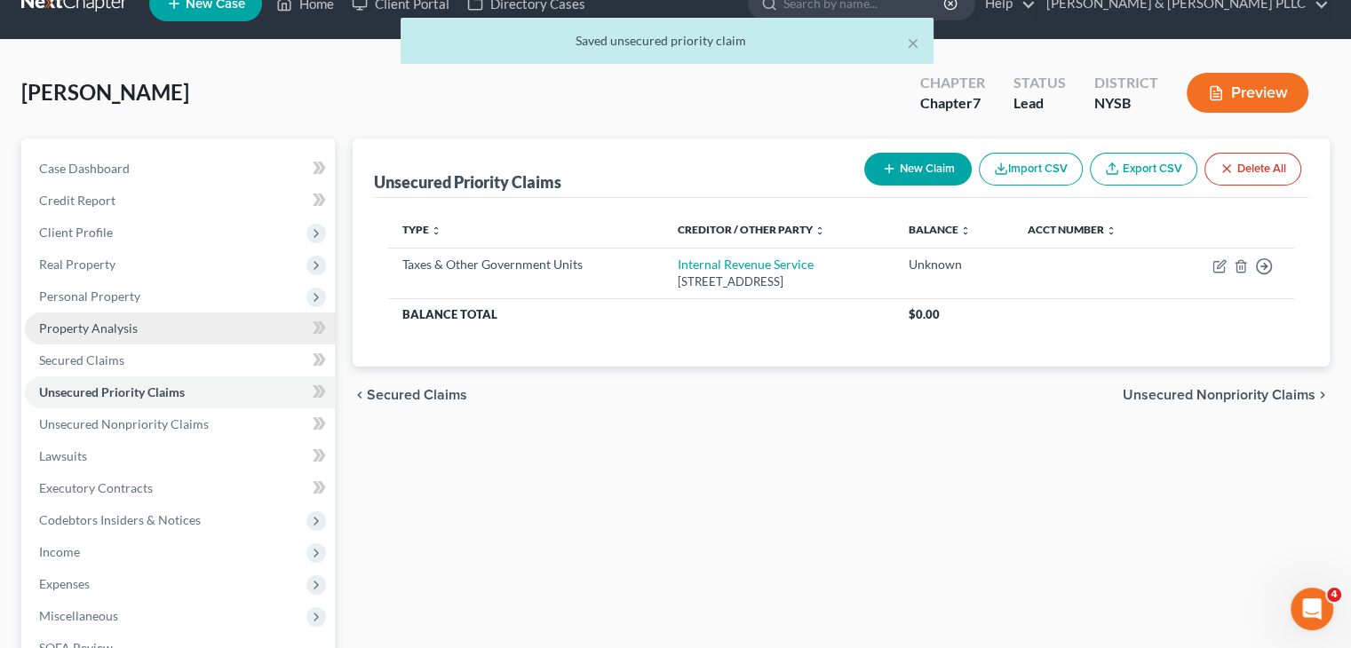
scroll to position [89, 0]
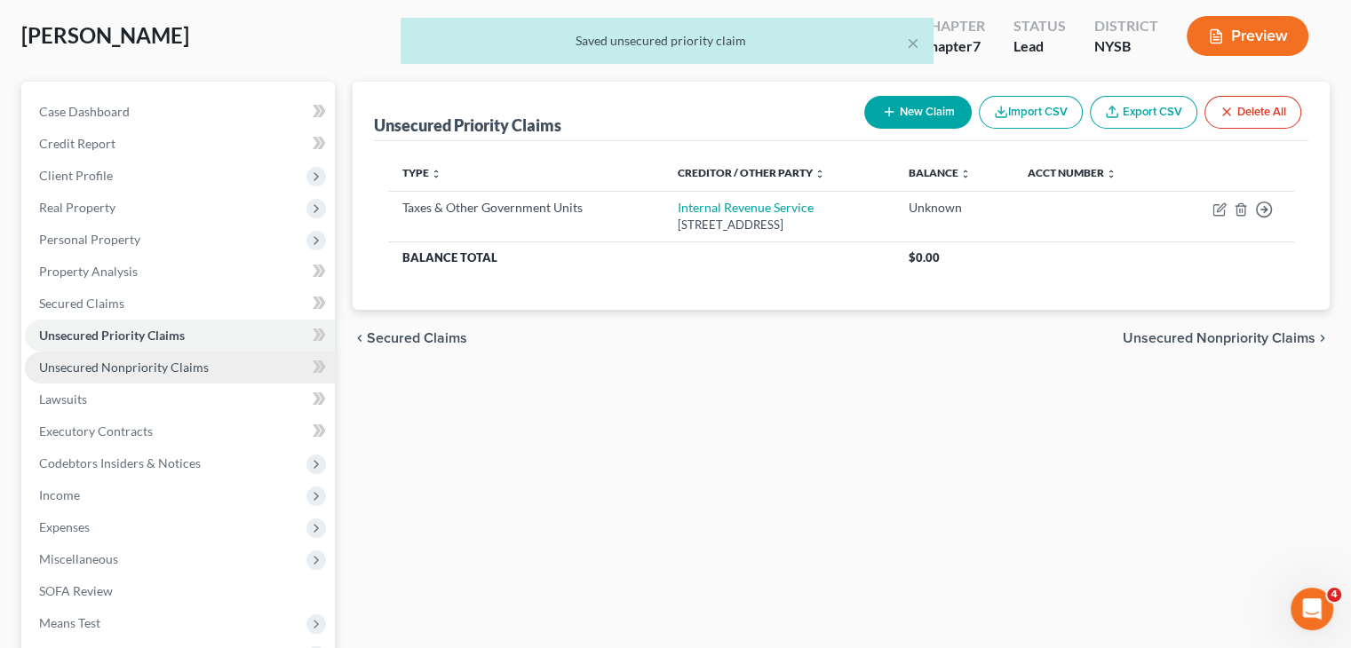
click at [195, 367] on span "Unsecured Nonpriority Claims" at bounding box center [124, 367] width 170 height 15
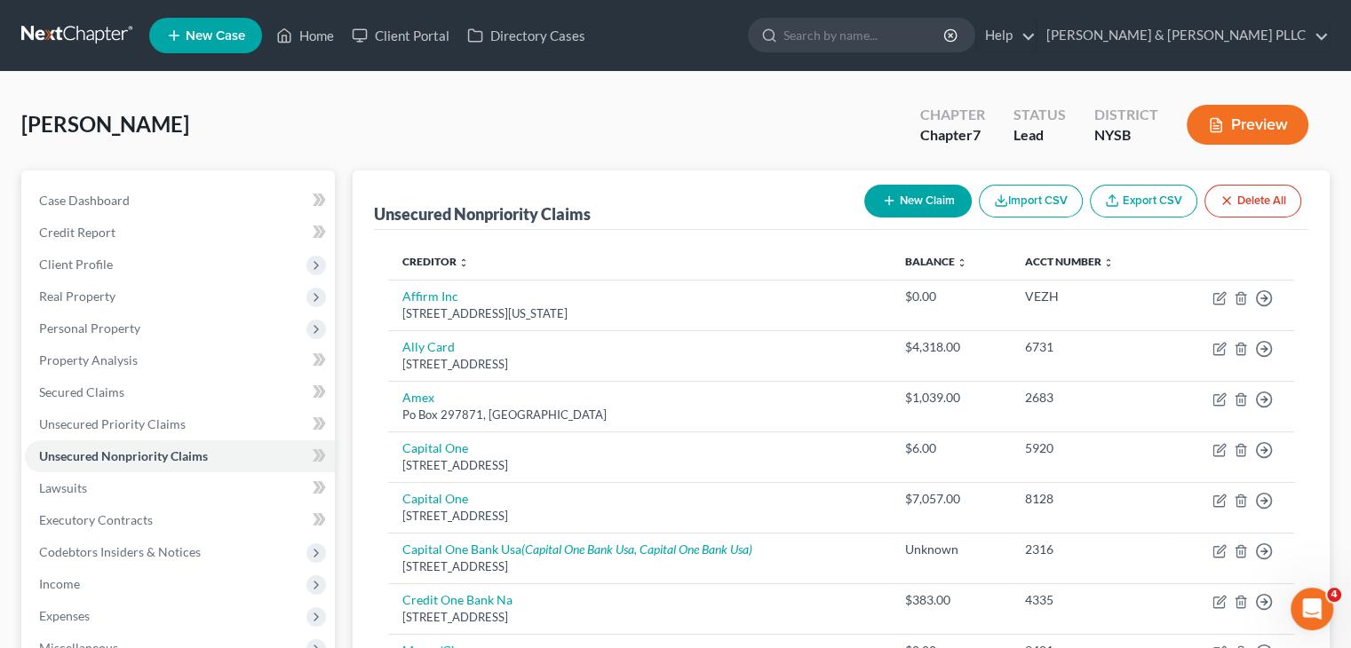
click at [892, 195] on icon "button" at bounding box center [889, 201] width 14 height 14
select select "0"
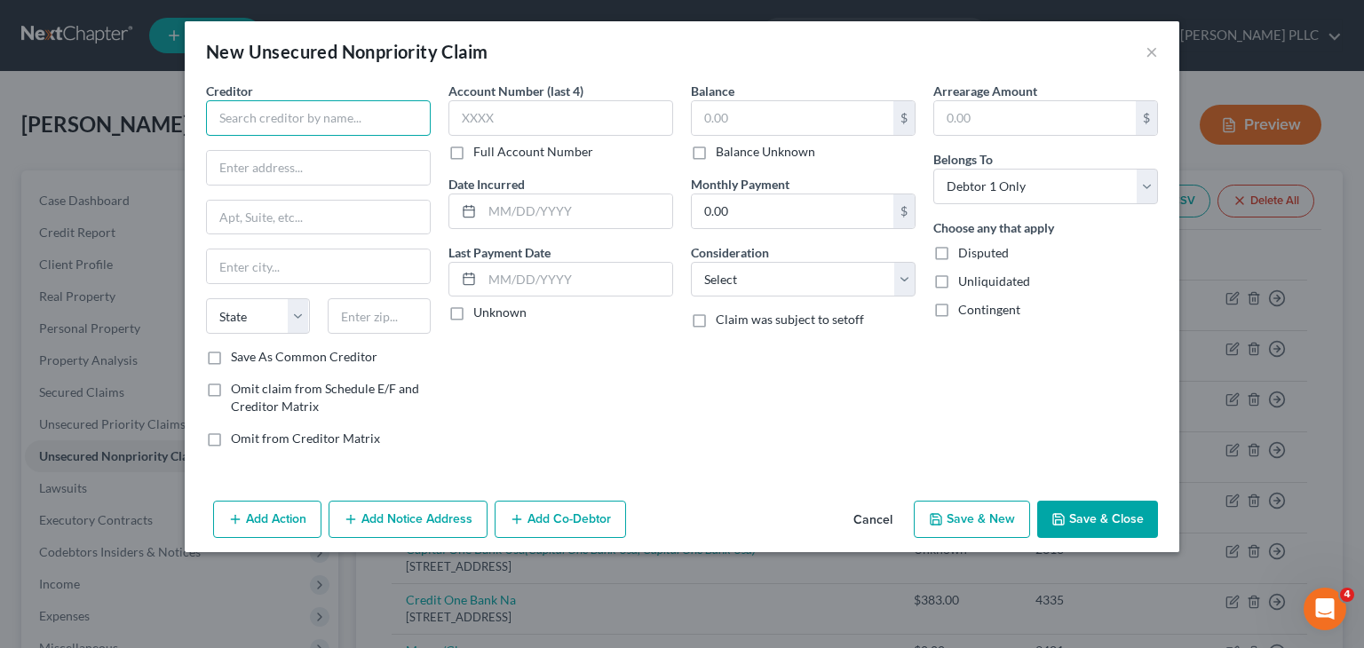
click at [268, 116] on input "text" at bounding box center [318, 118] width 225 height 36
type input "US Department of Education"
type input "[STREET_ADDRESS][US_STATE]"
type input "20202"
type input "[US_STATE]"
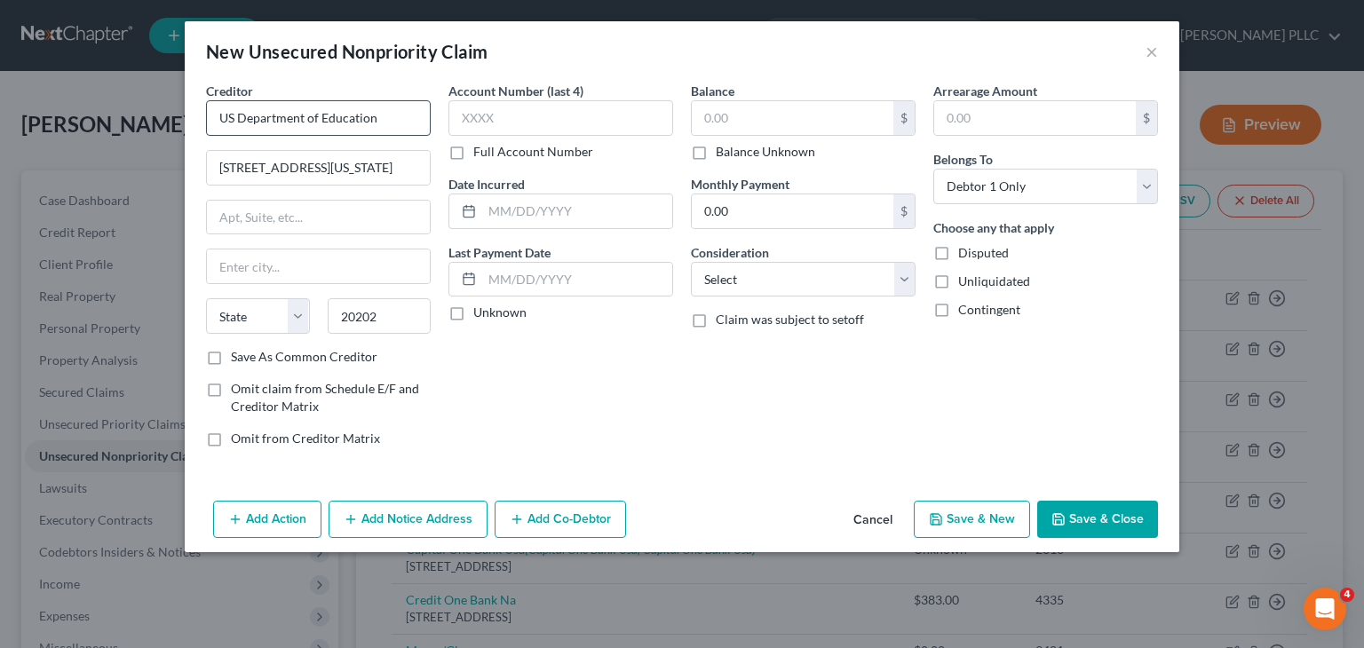
select select "8"
drag, startPoint x: 703, startPoint y: 118, endPoint x: 686, endPoint y: 125, distance: 19.1
click at [703, 120] on input "text" at bounding box center [793, 118] width 202 height 34
type input "90,000"
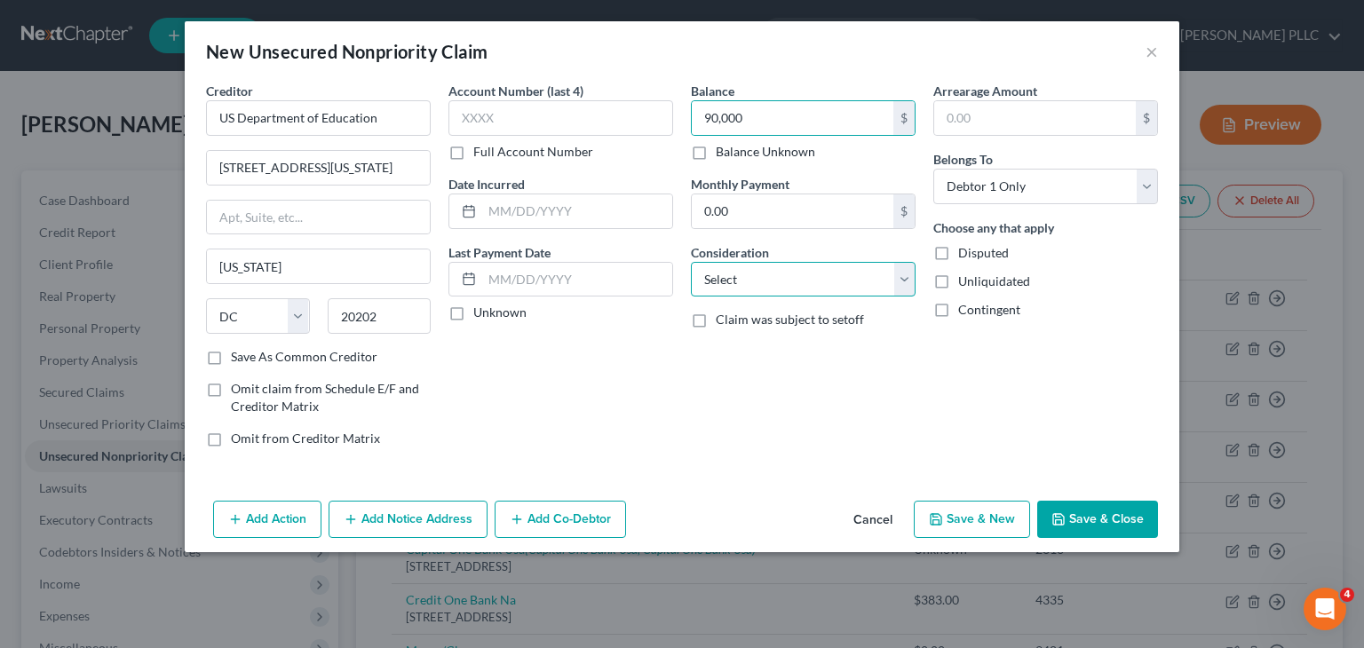
click at [902, 273] on select "Select Cable / Satellite Services Collection Agency Credit Card Debt Debt Couns…" at bounding box center [803, 280] width 225 height 36
select select "17"
click at [691, 262] on select "Select Cable / Satellite Services Collection Agency Credit Card Debt Debt Couns…" at bounding box center [803, 280] width 225 height 36
click at [1087, 513] on button "Save & Close" at bounding box center [1097, 519] width 121 height 37
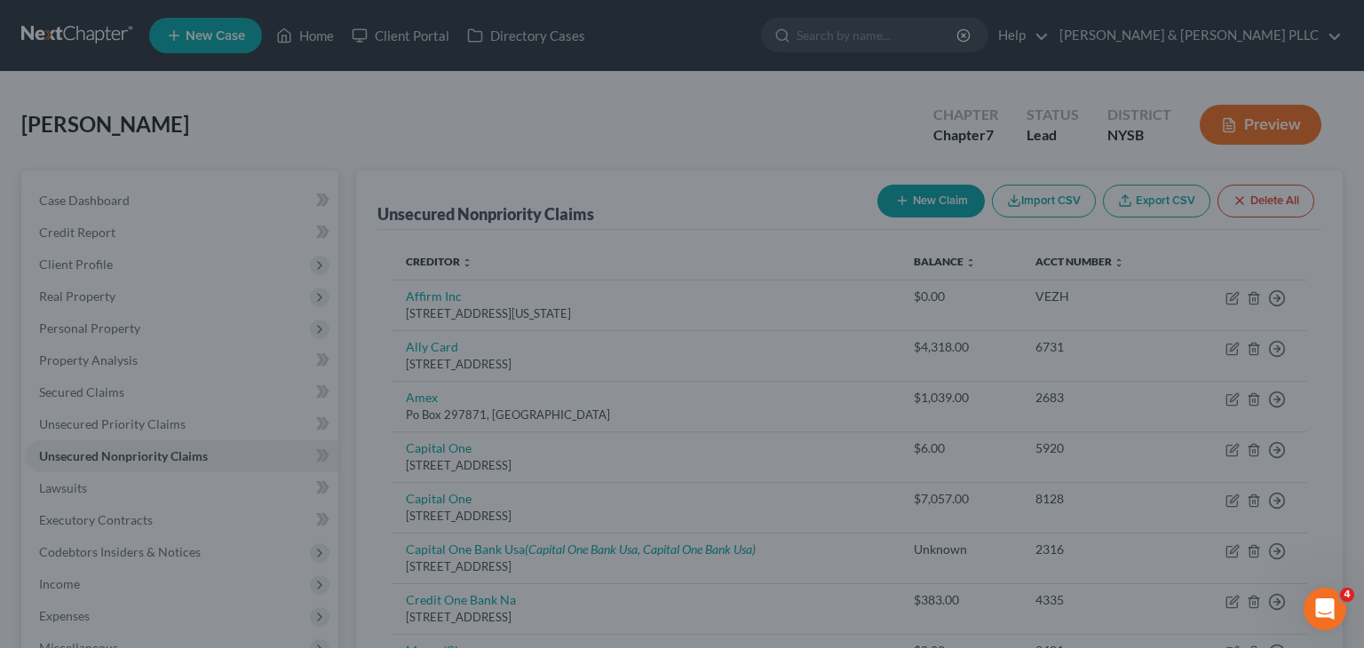
type input "90,000.00"
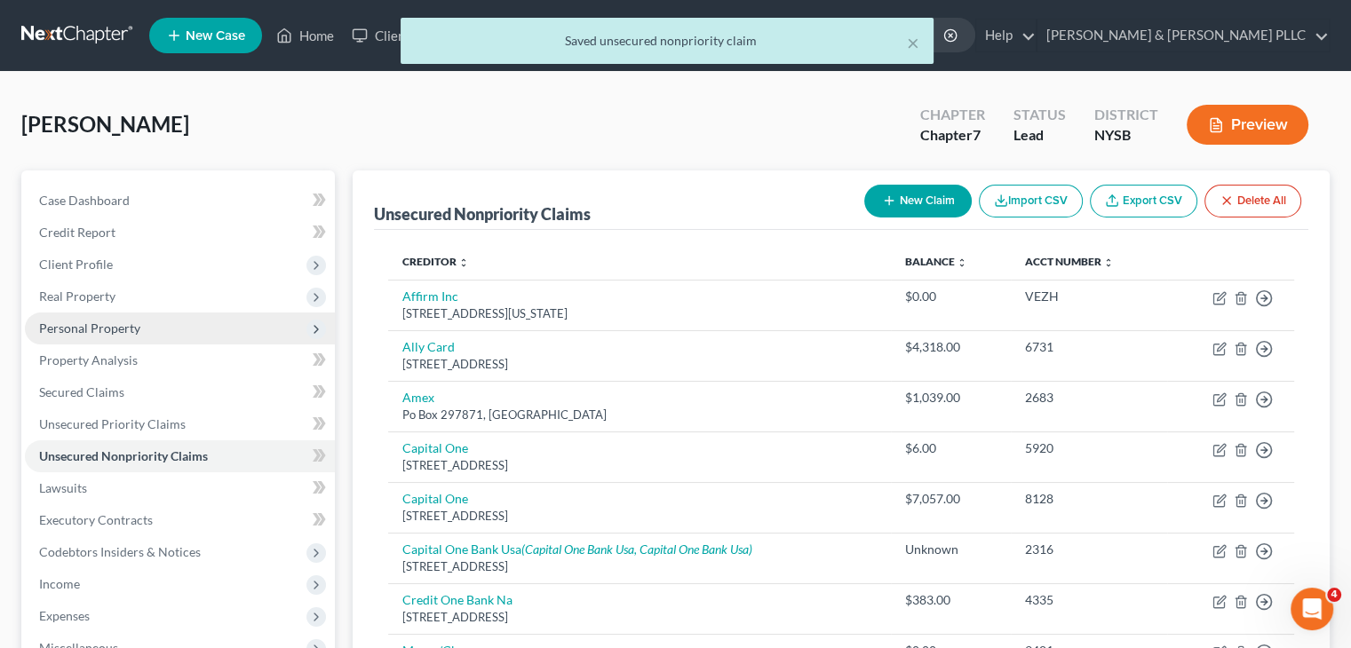
click at [112, 325] on span "Personal Property" at bounding box center [89, 328] width 101 height 15
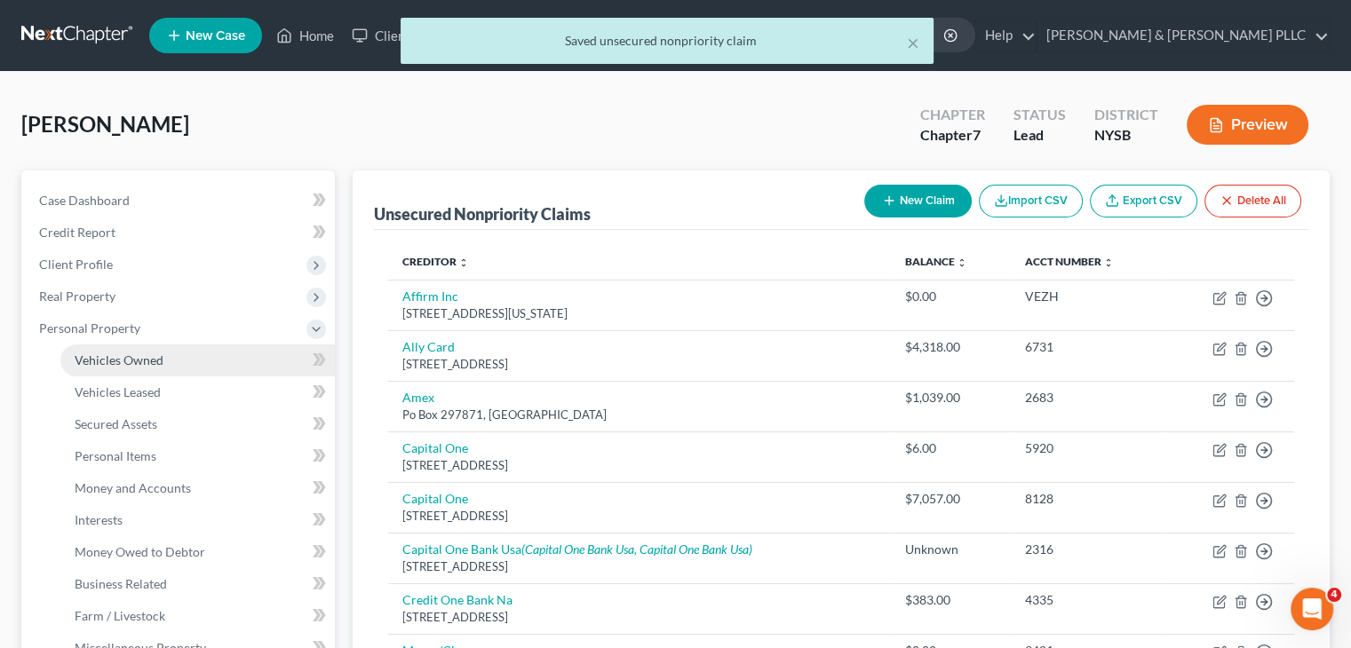
click at [112, 353] on span "Vehicles Owned" at bounding box center [119, 360] width 89 height 15
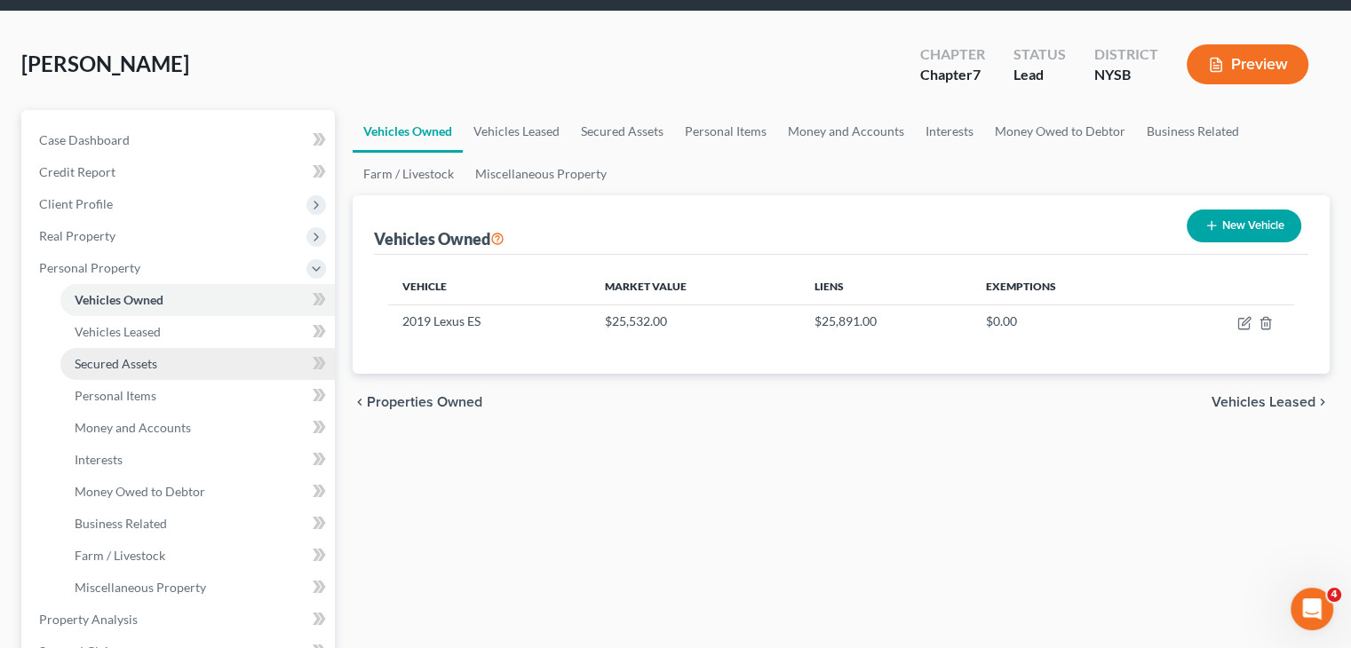
scroll to position [89, 0]
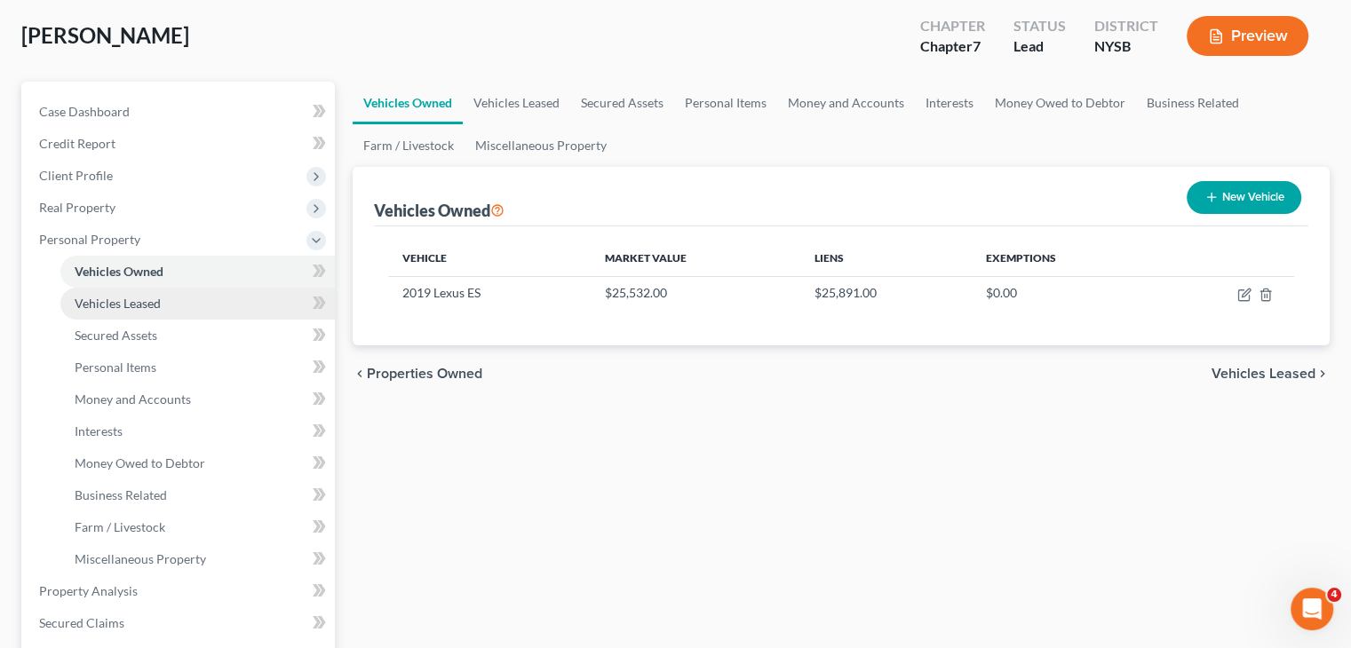
click at [131, 299] on span "Vehicles Leased" at bounding box center [118, 303] width 86 height 15
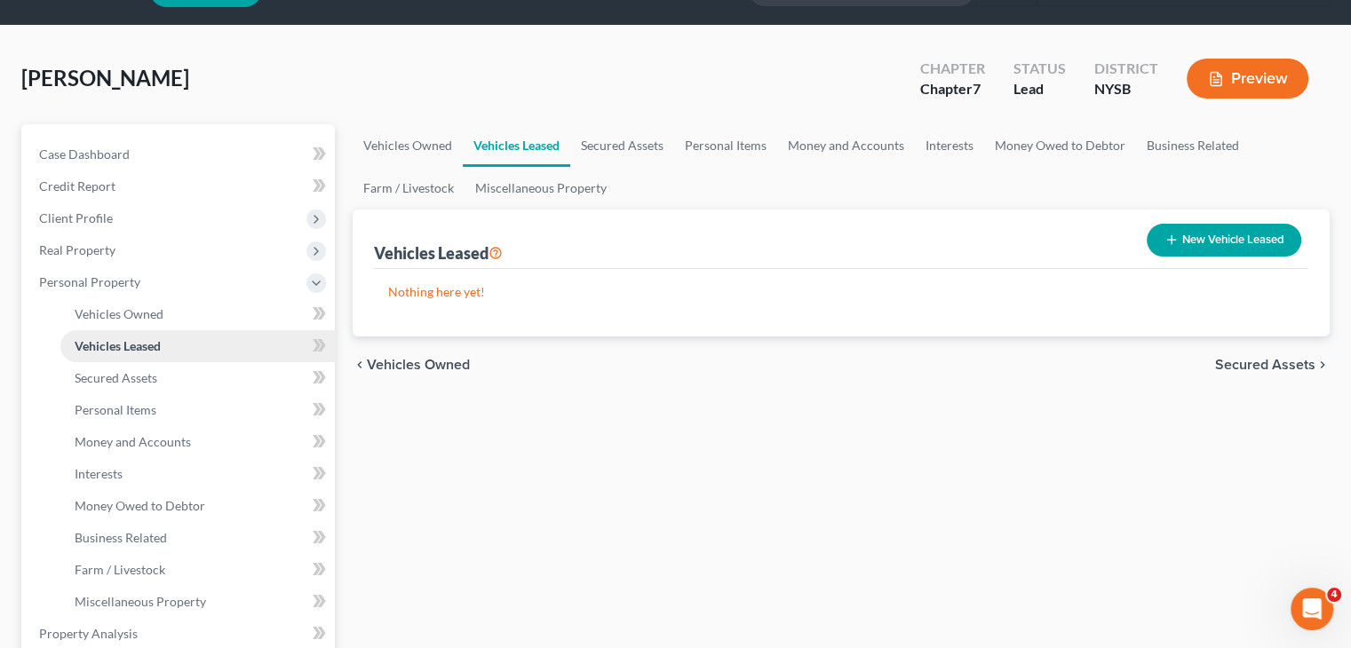
scroll to position [89, 0]
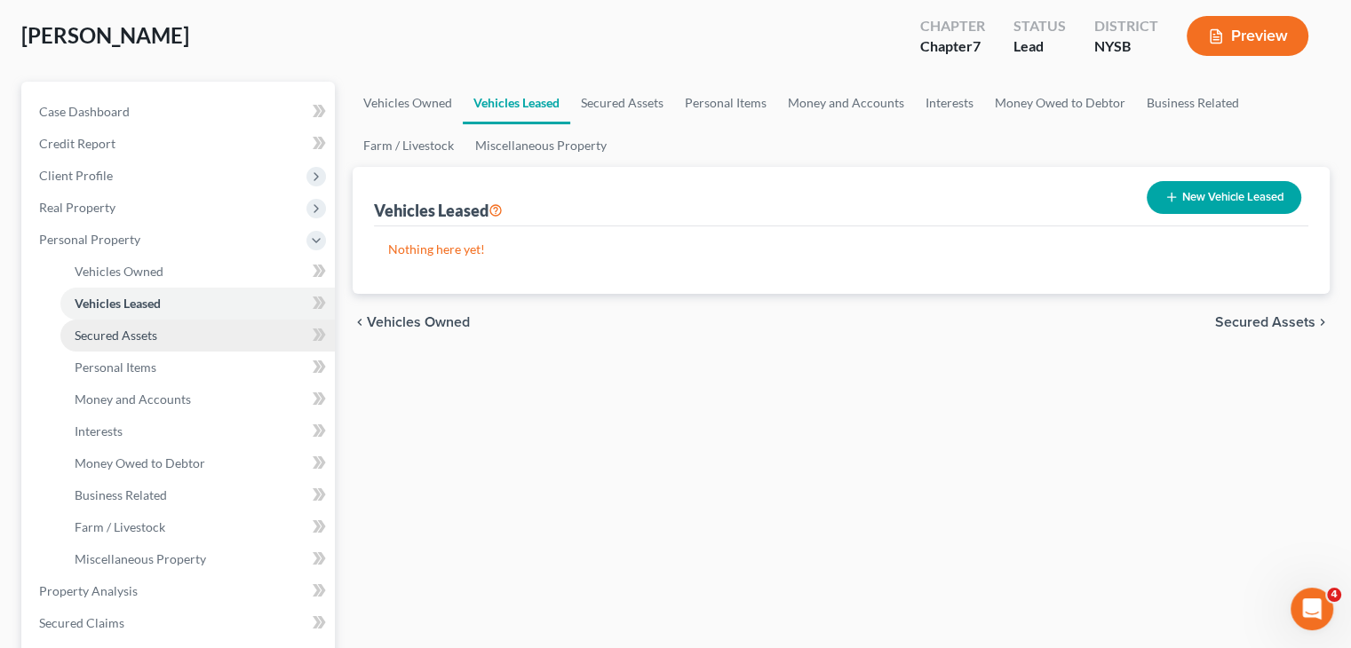
click at [135, 335] on span "Secured Assets" at bounding box center [116, 335] width 83 height 15
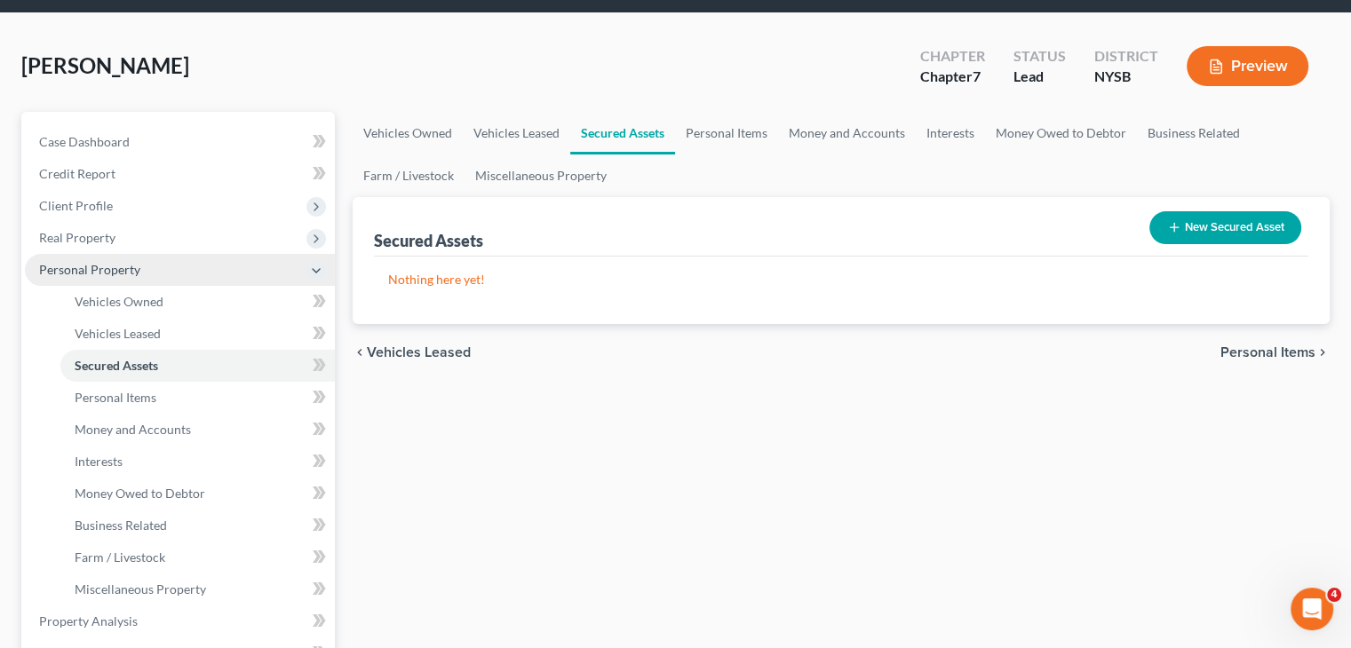
scroll to position [89, 0]
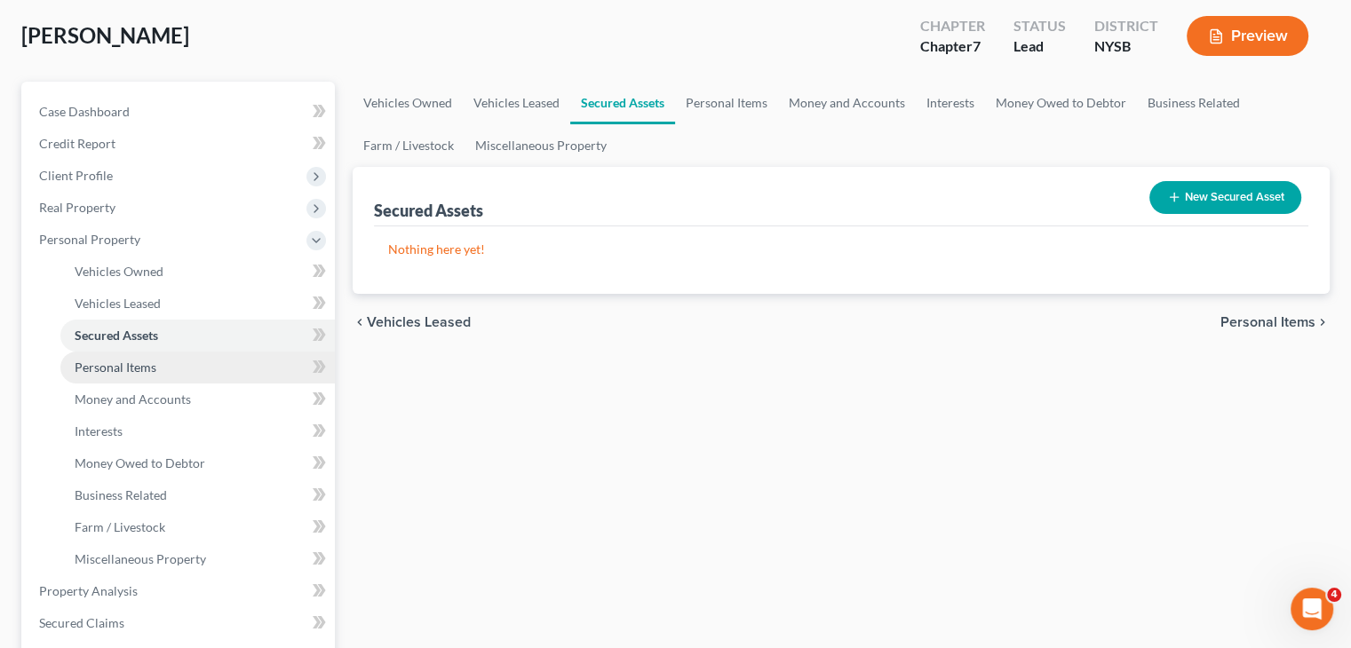
click at [139, 366] on span "Personal Items" at bounding box center [116, 367] width 82 height 15
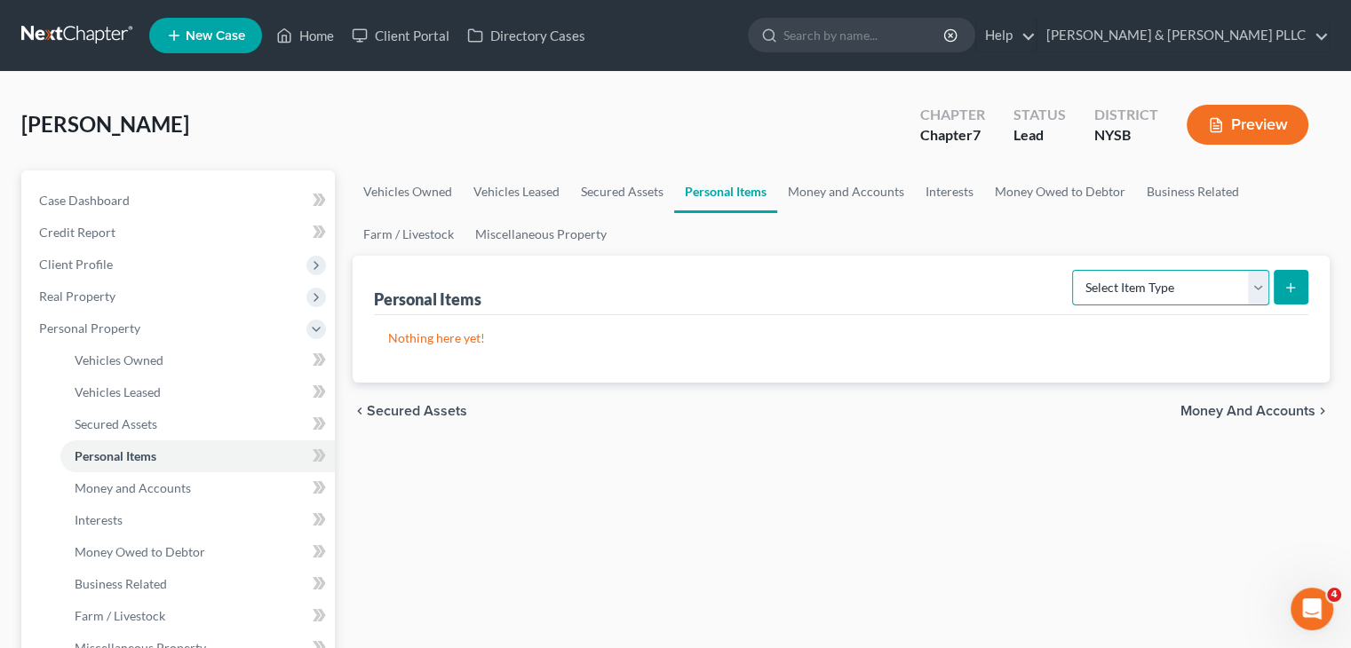
click at [1261, 278] on select "Select Item Type Clothing Collectibles Of Value Electronics Firearms Household …" at bounding box center [1170, 288] width 197 height 36
select select "clothing"
click at [1074, 270] on select "Select Item Type Clothing Collectibles Of Value Electronics Firearms Household …" at bounding box center [1170, 288] width 197 height 36
click at [1301, 282] on button "submit" at bounding box center [1291, 287] width 35 height 35
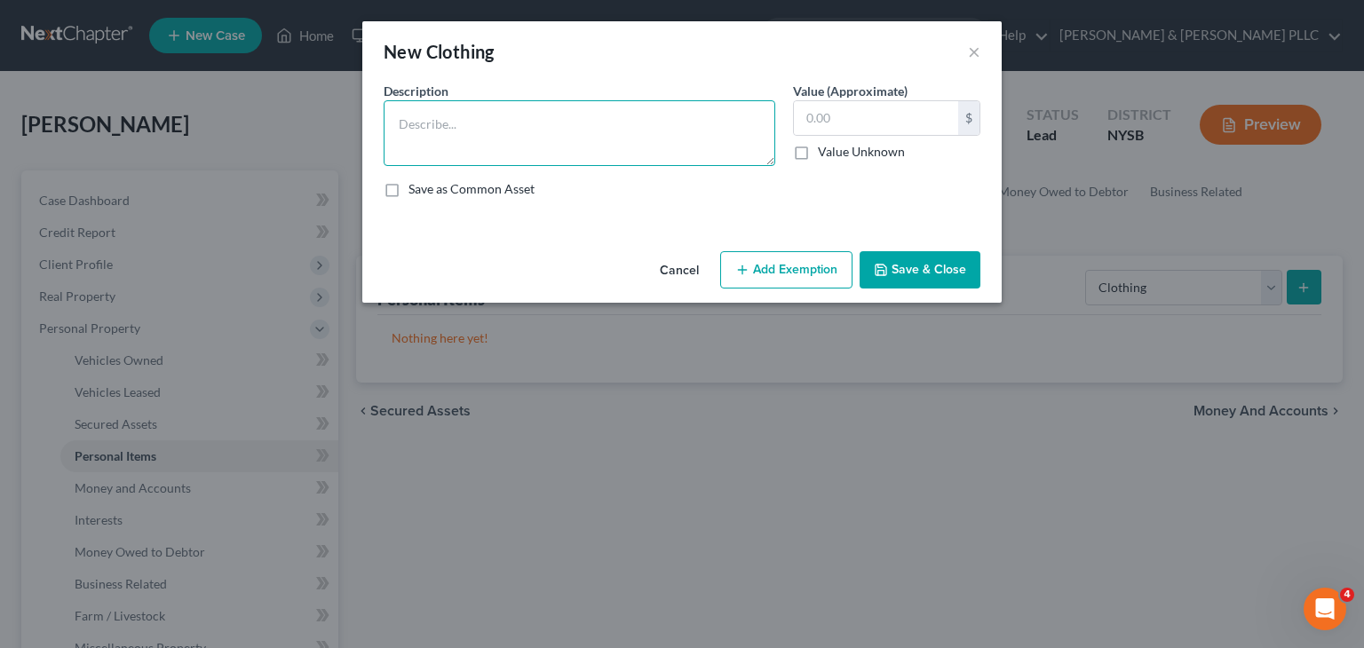
click at [441, 106] on textarea at bounding box center [580, 133] width 392 height 66
type textarea "Clothing"
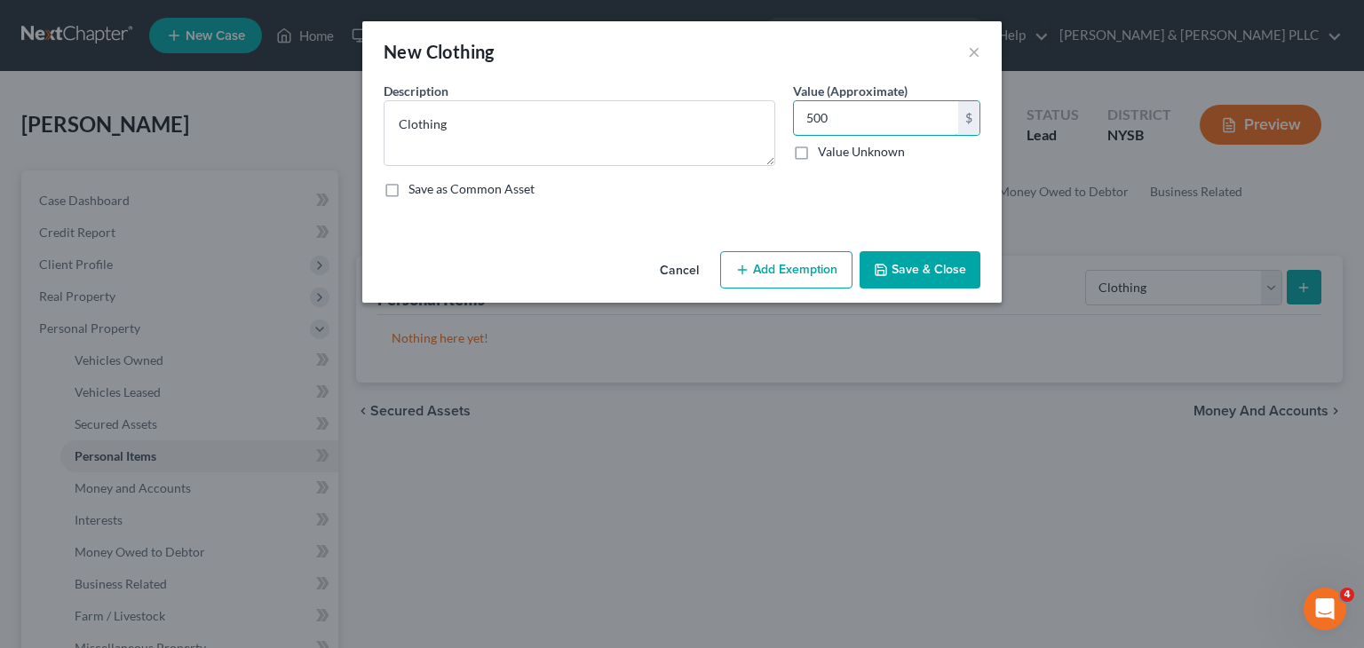
type input "500"
click at [814, 274] on button "Add Exemption" at bounding box center [786, 269] width 132 height 37
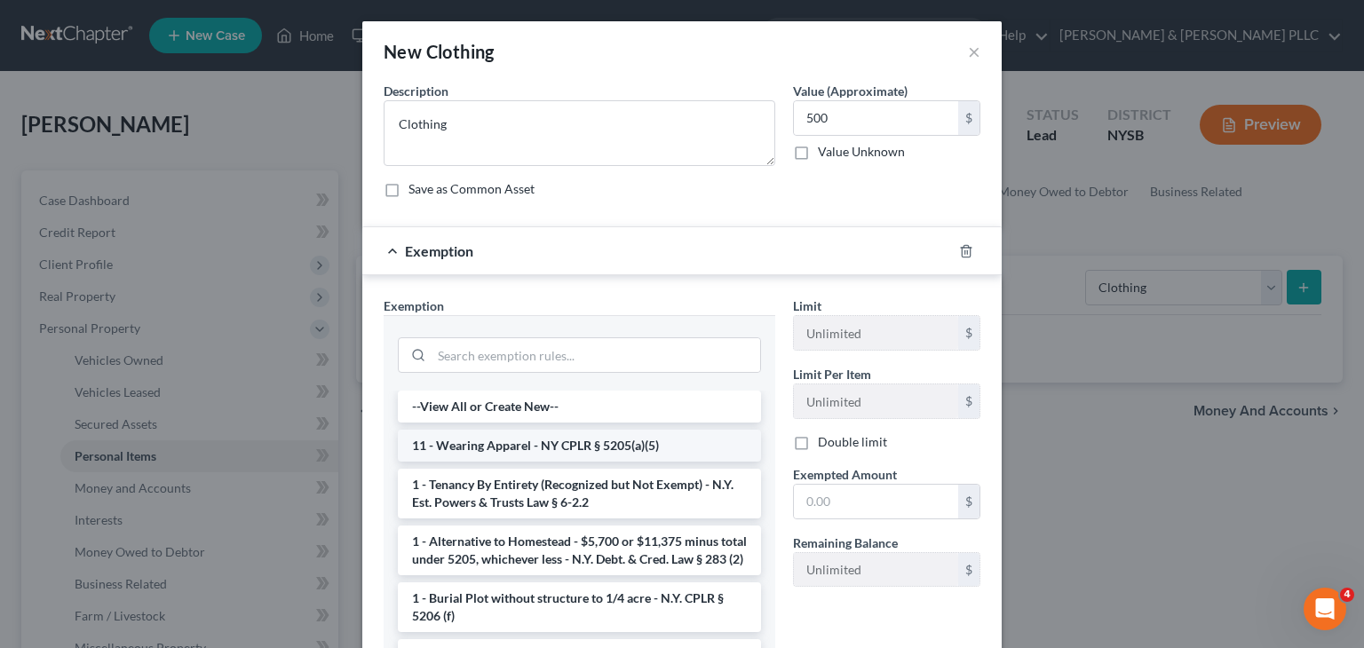
click at [531, 443] on li "11 - Wearing Apparel - NY CPLR § 5205(a)(5)" at bounding box center [579, 446] width 363 height 32
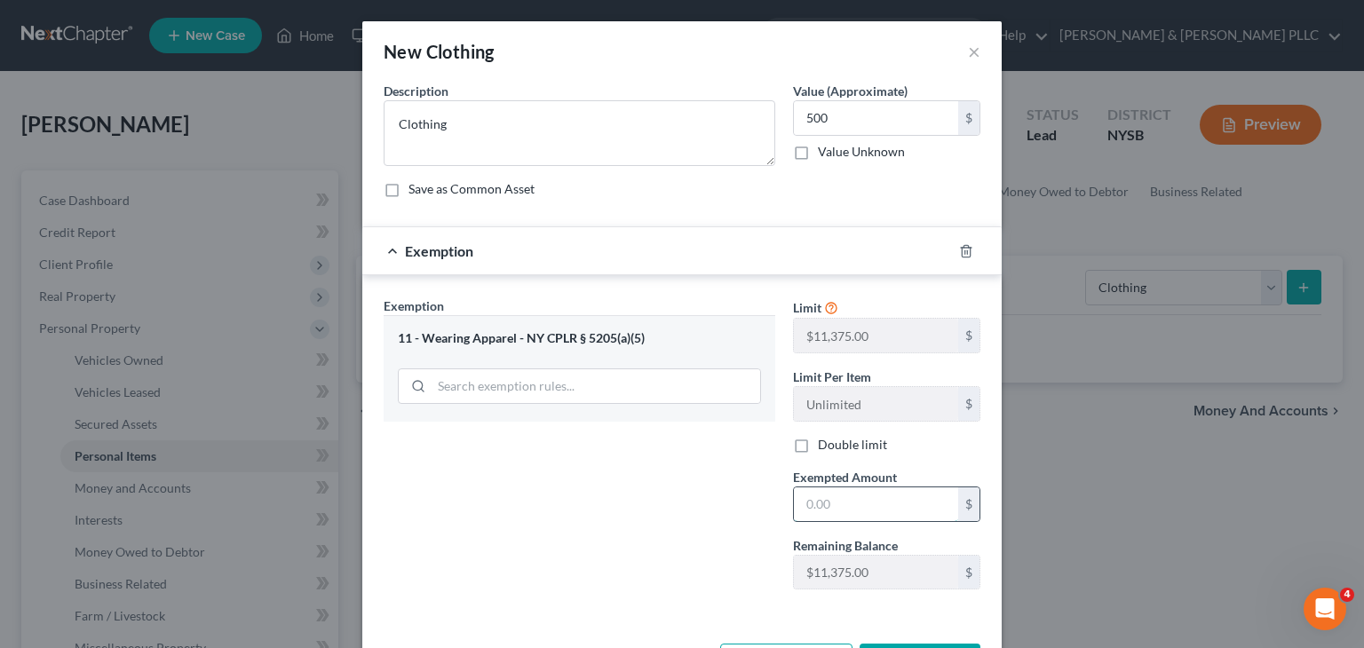
drag, startPoint x: 808, startPoint y: 503, endPoint x: 824, endPoint y: 504, distance: 16.1
click at [810, 503] on input "text" at bounding box center [876, 505] width 164 height 34
type input "500"
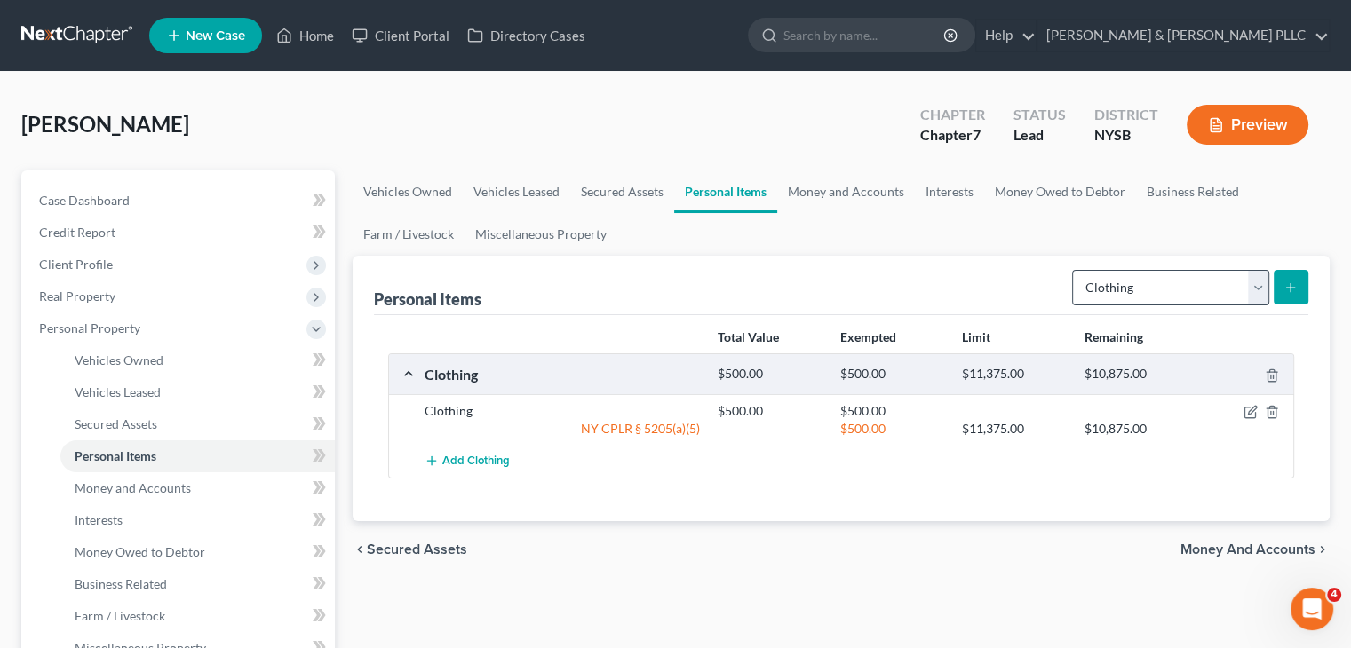
click at [1240, 266] on div "Select Item Type Clothing Collectibles Of Value Electronics Firearms Household …" at bounding box center [1186, 286] width 243 height 47
click at [1255, 285] on select "Select Item Type Clothing Collectibles Of Value Electronics Firearms Household …" at bounding box center [1170, 288] width 197 height 36
select select "electronics"
click at [1074, 270] on select "Select Item Type Clothing Collectibles Of Value Electronics Firearms Household …" at bounding box center [1170, 288] width 197 height 36
click at [1299, 289] on button "submit" at bounding box center [1291, 287] width 35 height 35
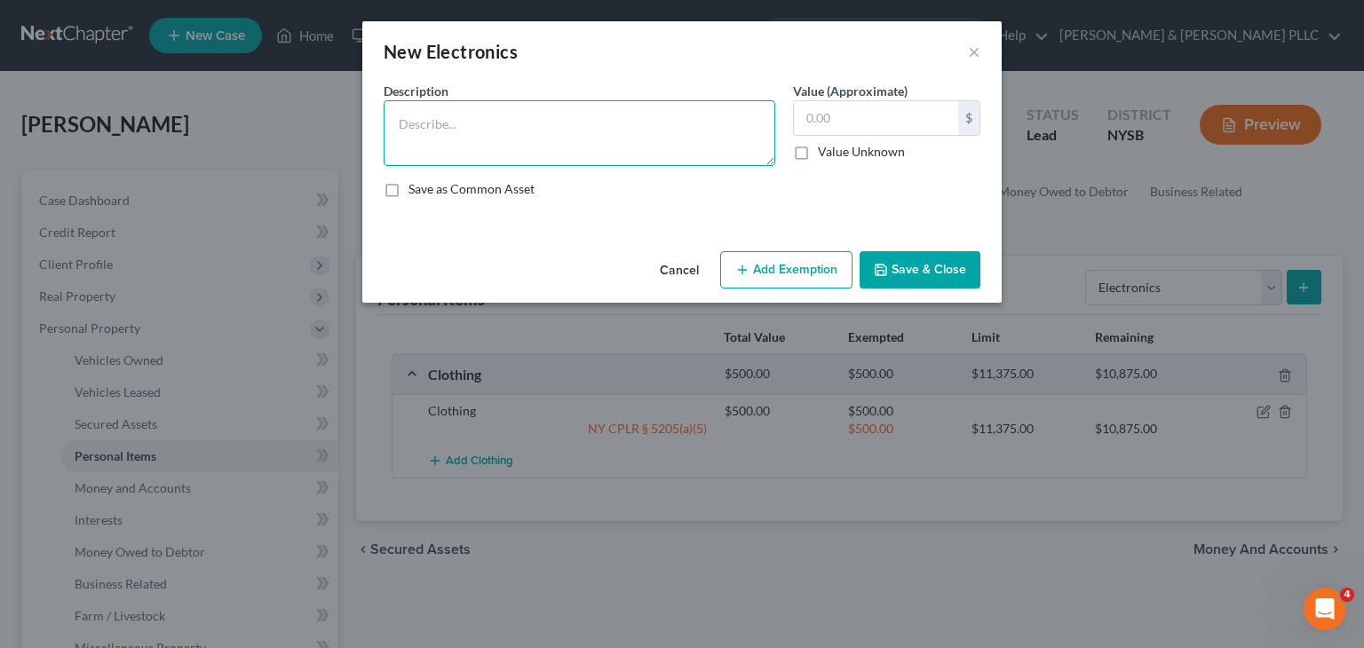
click at [426, 113] on textarea at bounding box center [580, 133] width 392 height 66
type textarea "Flat Screen TV"
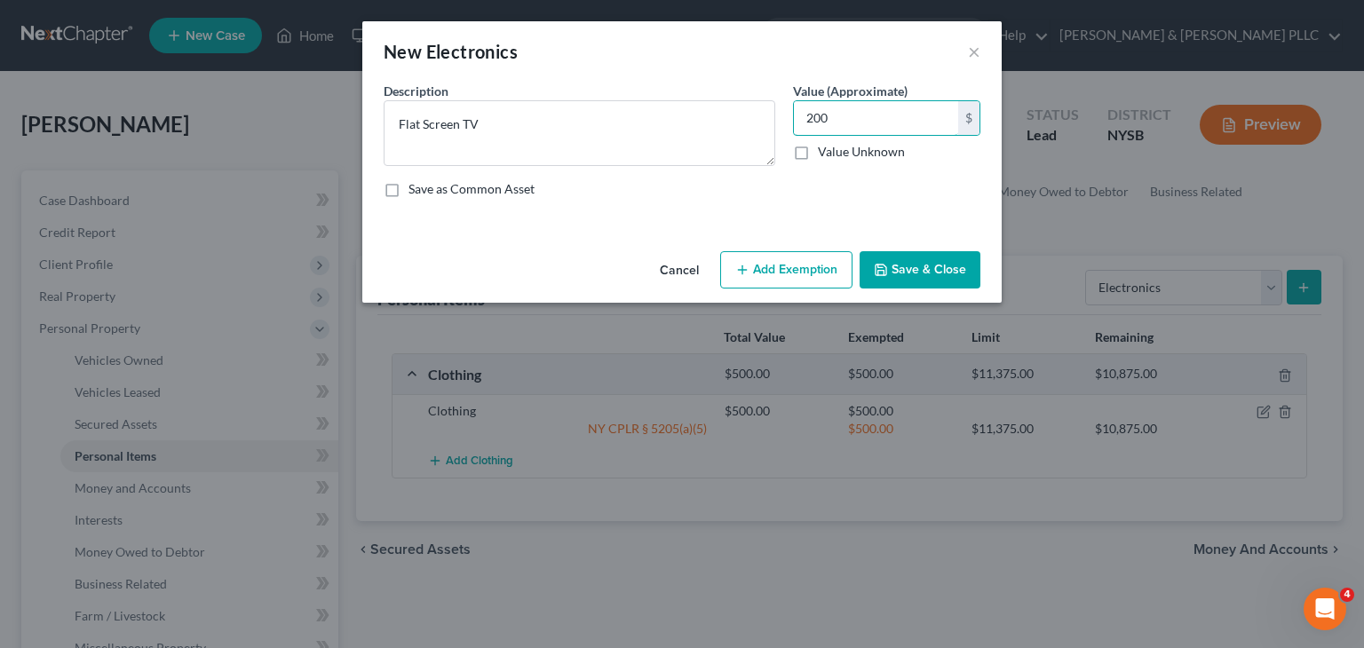
type input "200"
click at [783, 266] on button "Add Exemption" at bounding box center [786, 269] width 132 height 37
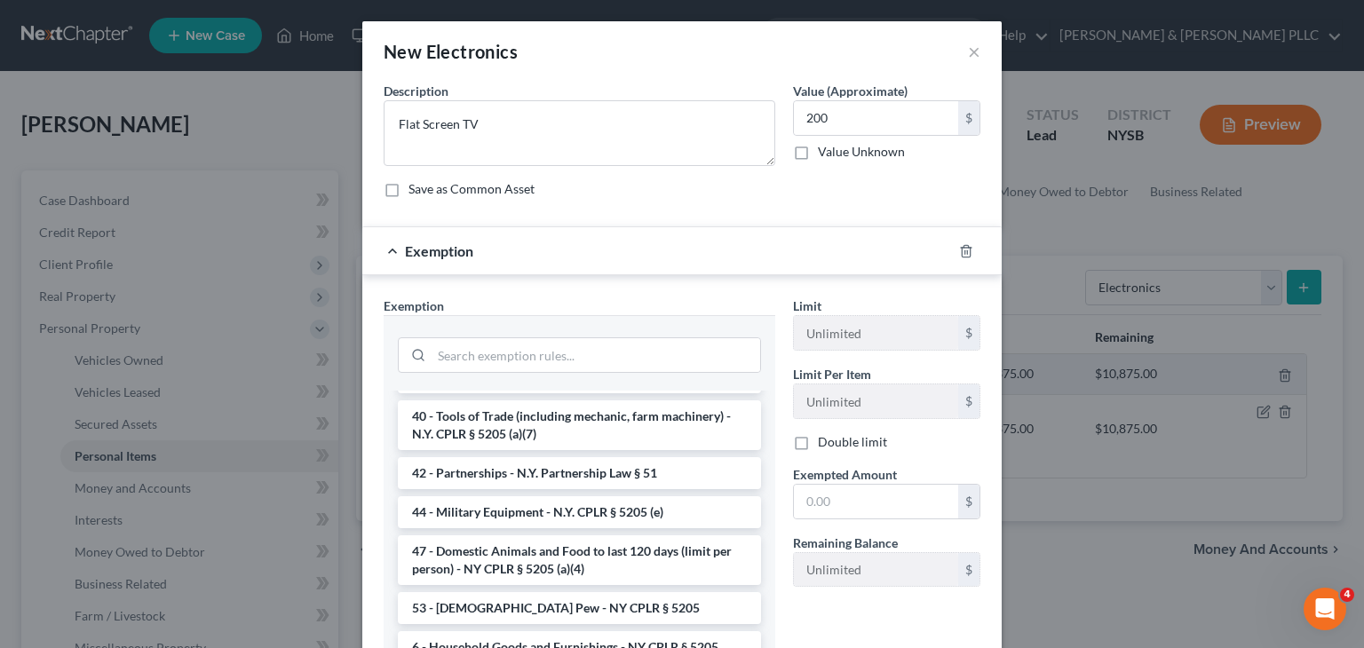
scroll to position [2753, 0]
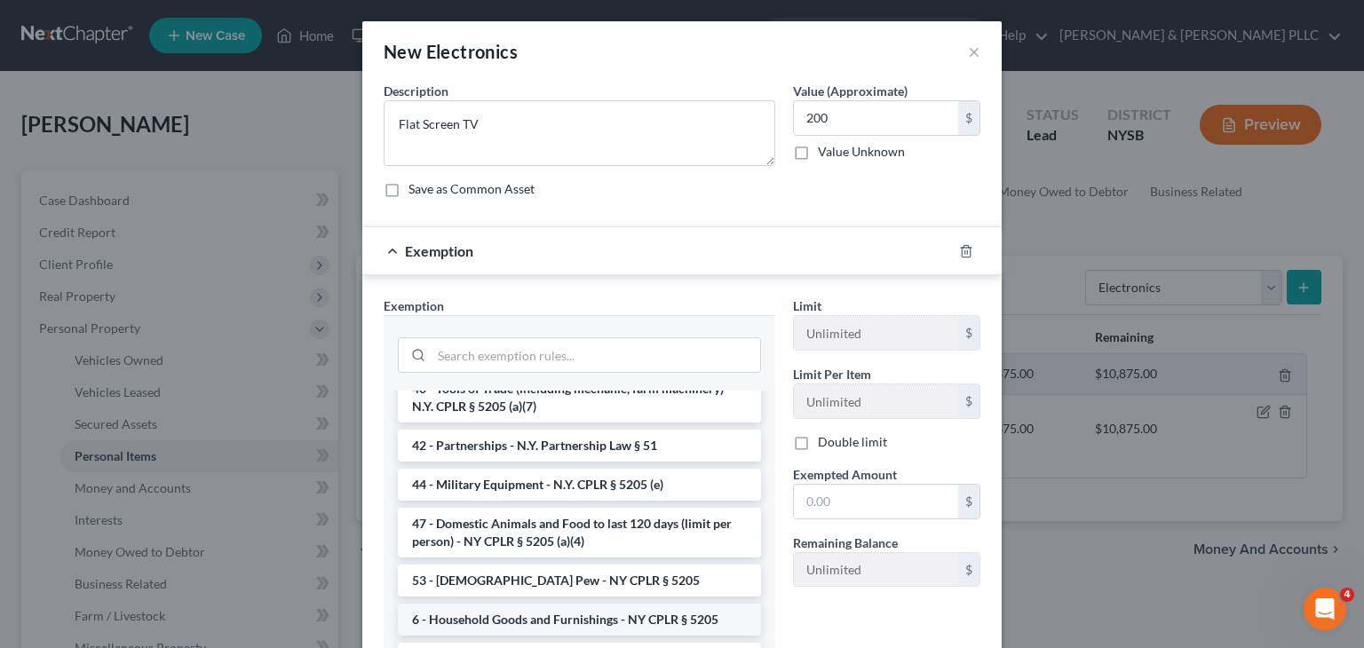
click at [581, 604] on li "6 - Household Goods and Furnishings - NY CPLR § 5205" at bounding box center [579, 620] width 363 height 32
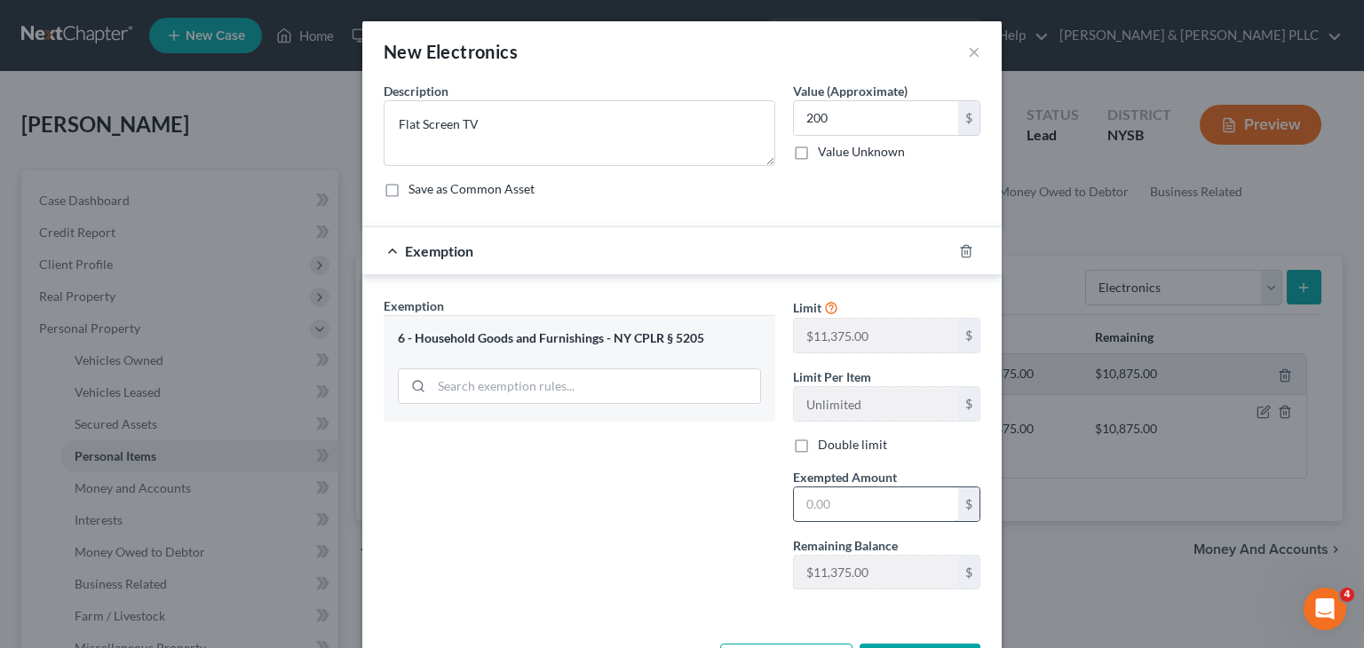
click at [808, 496] on input "text" at bounding box center [876, 505] width 164 height 34
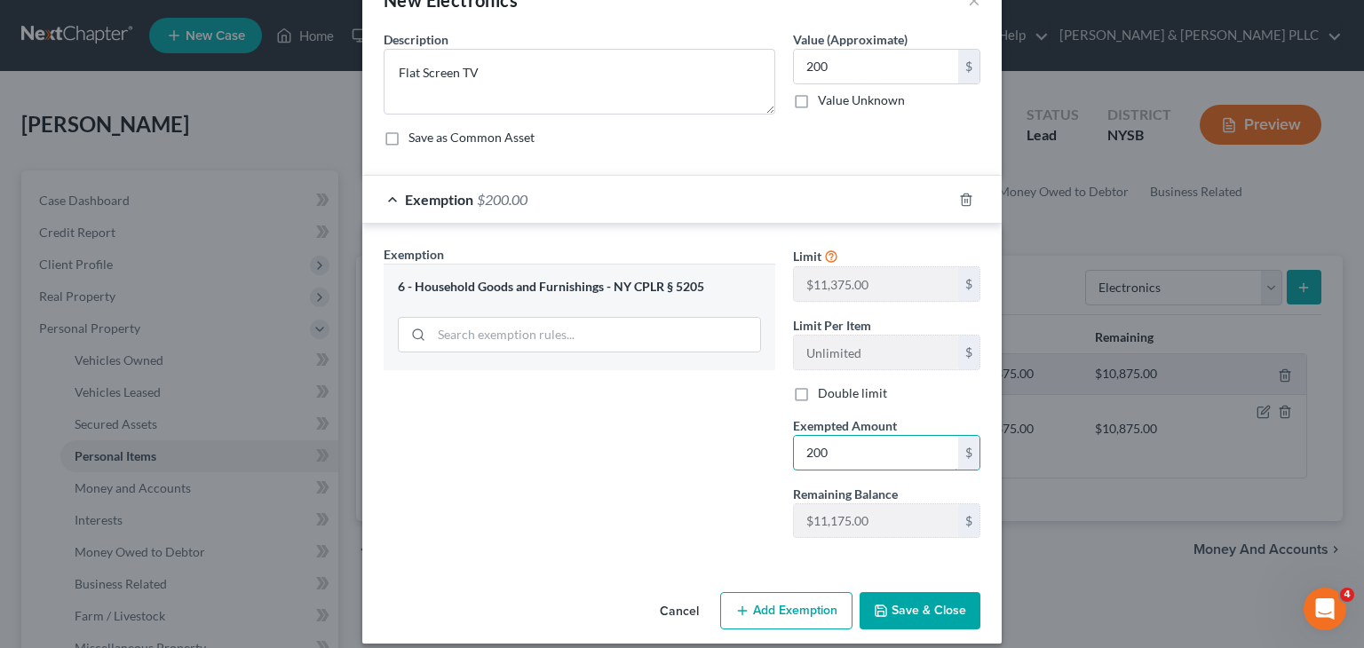
scroll to position [67, 0]
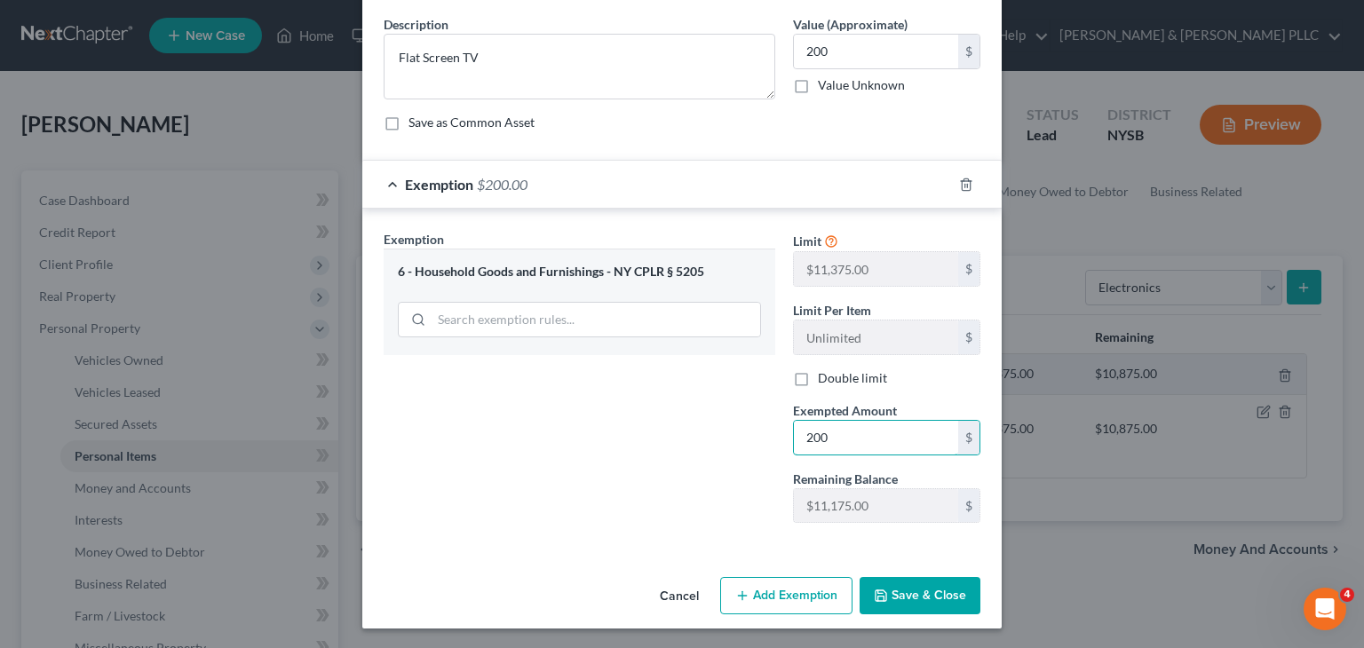
type input "200"
click at [878, 608] on button "Save & Close" at bounding box center [920, 595] width 121 height 37
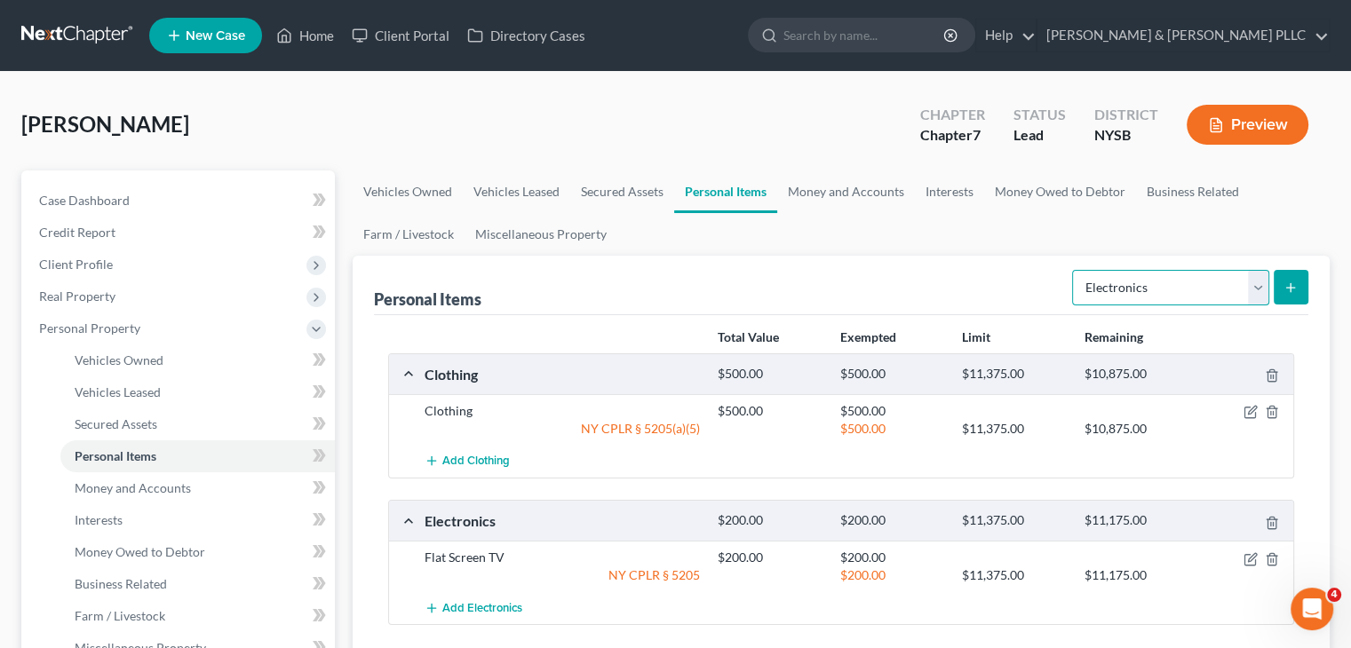
click at [1254, 292] on select "Select Item Type Clothing Collectibles Of Value Electronics Firearms Household …" at bounding box center [1170, 288] width 197 height 36
select select "household_goods"
click at [1074, 270] on select "Select Item Type Clothing Collectibles Of Value Electronics Firearms Household …" at bounding box center [1170, 288] width 197 height 36
click at [1287, 288] on line "submit" at bounding box center [1291, 288] width 8 height 0
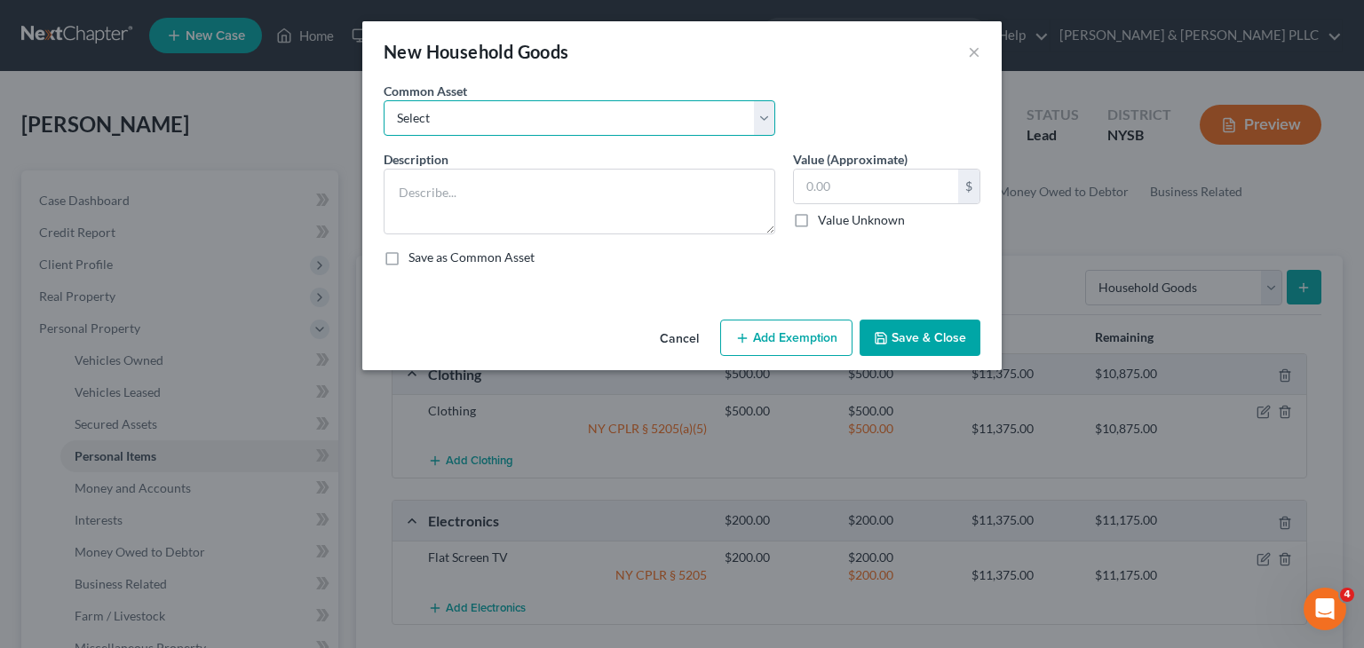
click at [767, 114] on select "Select Furniture" at bounding box center [580, 118] width 392 height 36
select select "0"
click at [384, 100] on select "Select Furniture" at bounding box center [580, 118] width 392 height 36
type textarea "Furniture"
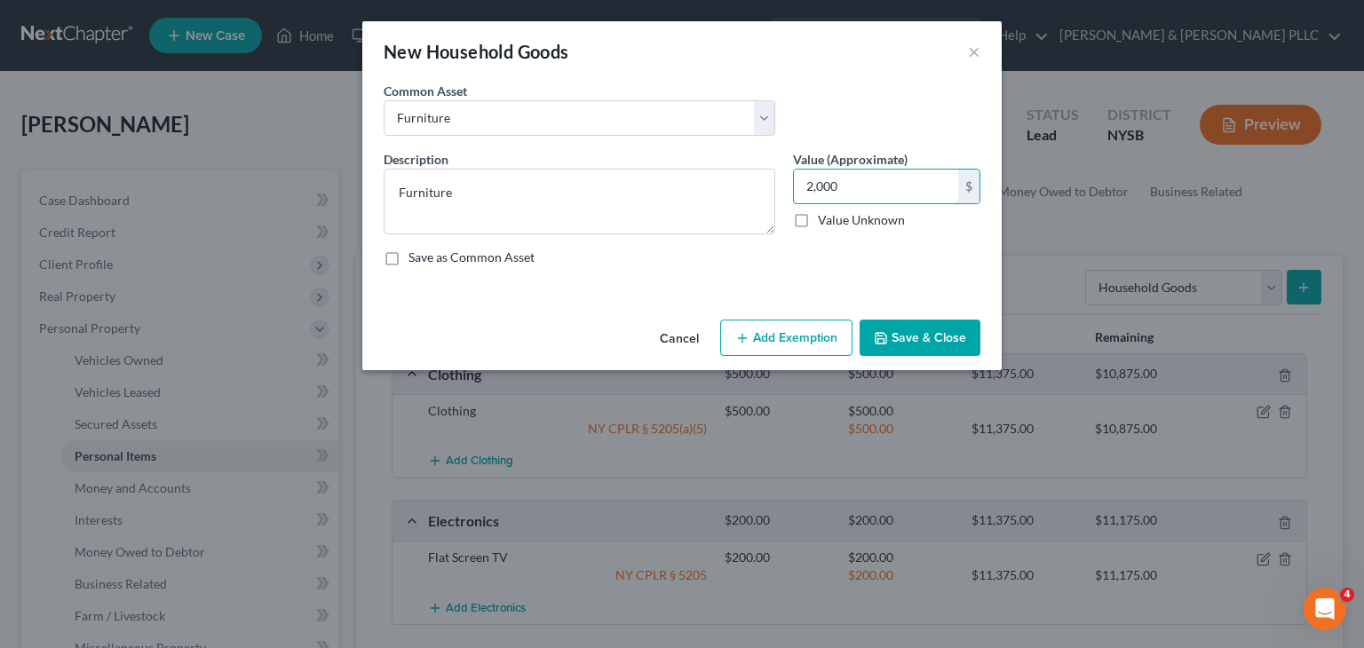
type input "2,000"
click at [753, 330] on button "Add Exemption" at bounding box center [786, 338] width 132 height 37
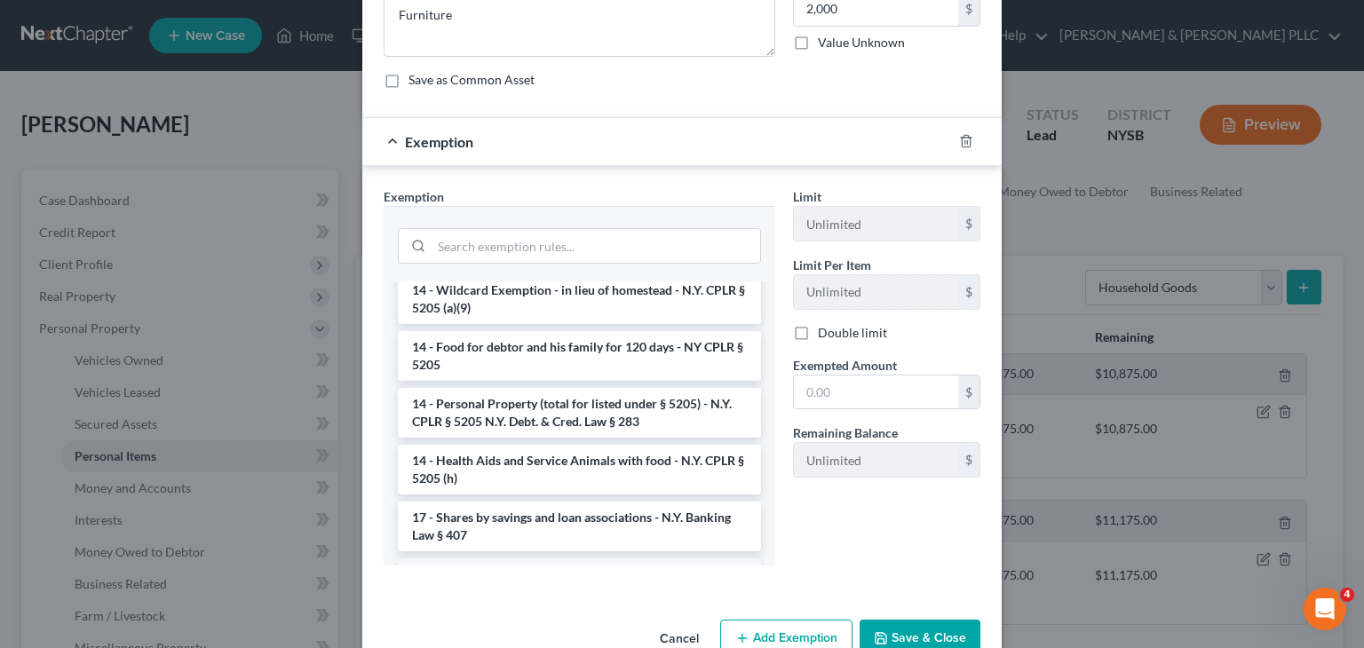
scroll to position [888, 0]
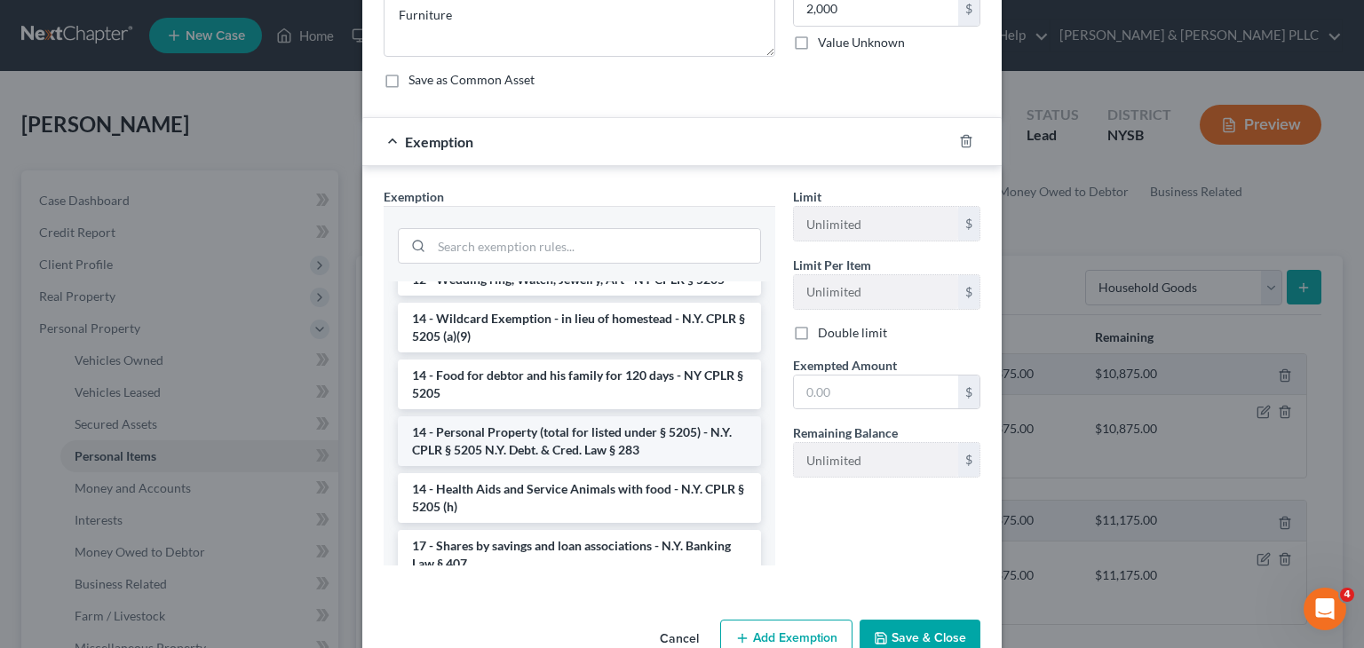
click at [574, 417] on li "14 - Personal Property (total for listed under § 5205) - N.Y. CPLR § 5205 N.Y. …" at bounding box center [579, 442] width 363 height 50
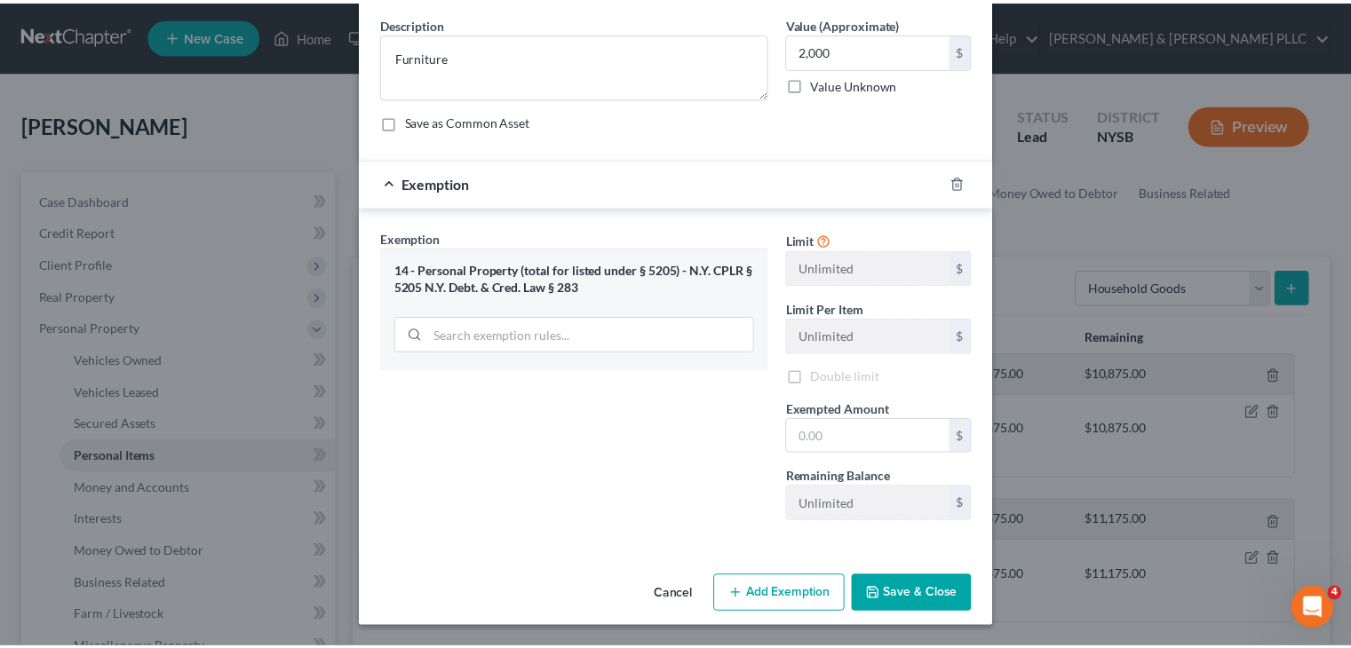
scroll to position [135, 0]
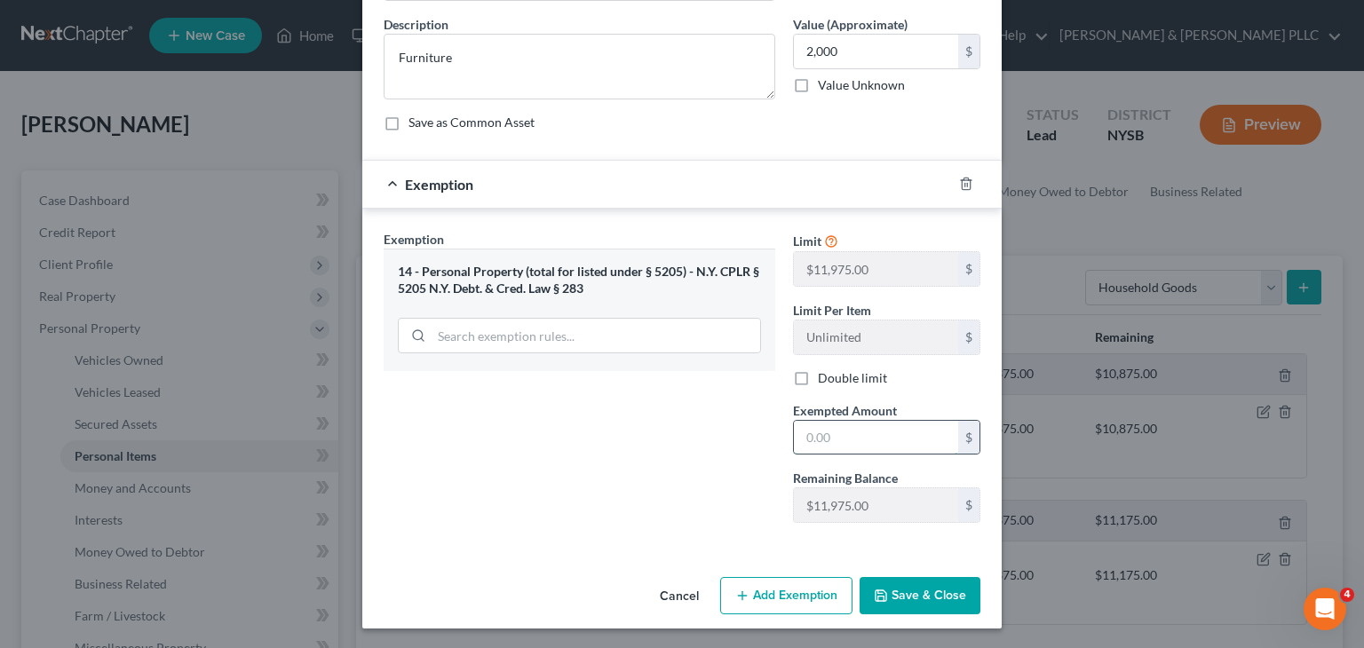
click at [809, 435] on input "text" at bounding box center [876, 438] width 164 height 34
type input "2,000"
click at [920, 601] on button "Save & Close" at bounding box center [920, 595] width 121 height 37
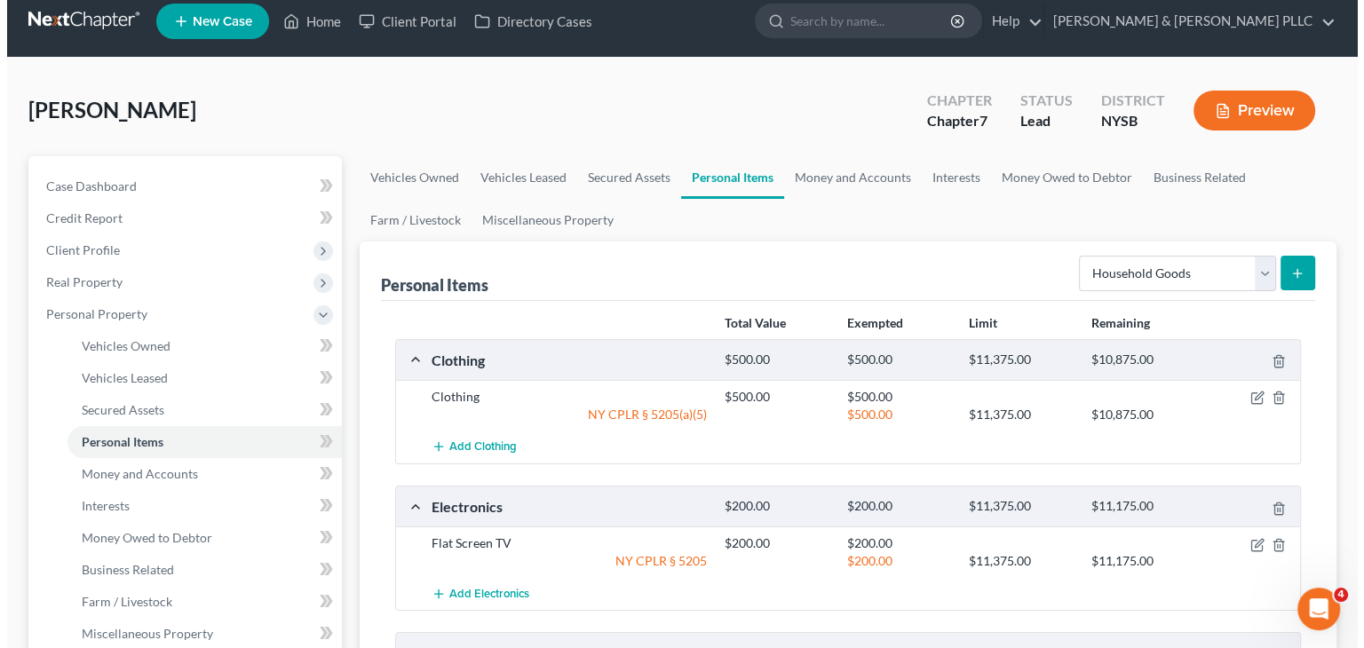
scroll to position [0, 0]
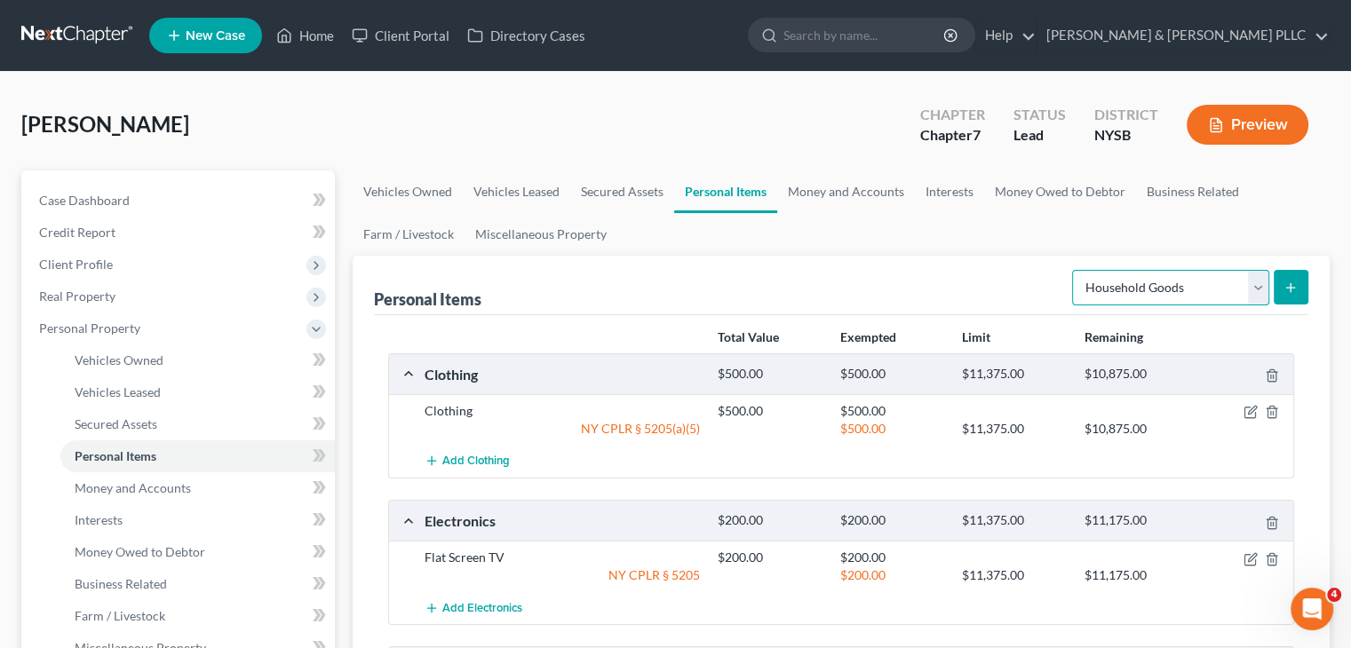
click at [1264, 287] on select "Select Item Type Clothing Collectibles Of Value Electronics Firearms Household …" at bounding box center [1170, 288] width 197 height 36
select select "other"
click at [1074, 270] on select "Select Item Type Clothing Collectibles Of Value Electronics Firearms Household …" at bounding box center [1170, 288] width 197 height 36
click at [1307, 290] on button "submit" at bounding box center [1291, 287] width 35 height 35
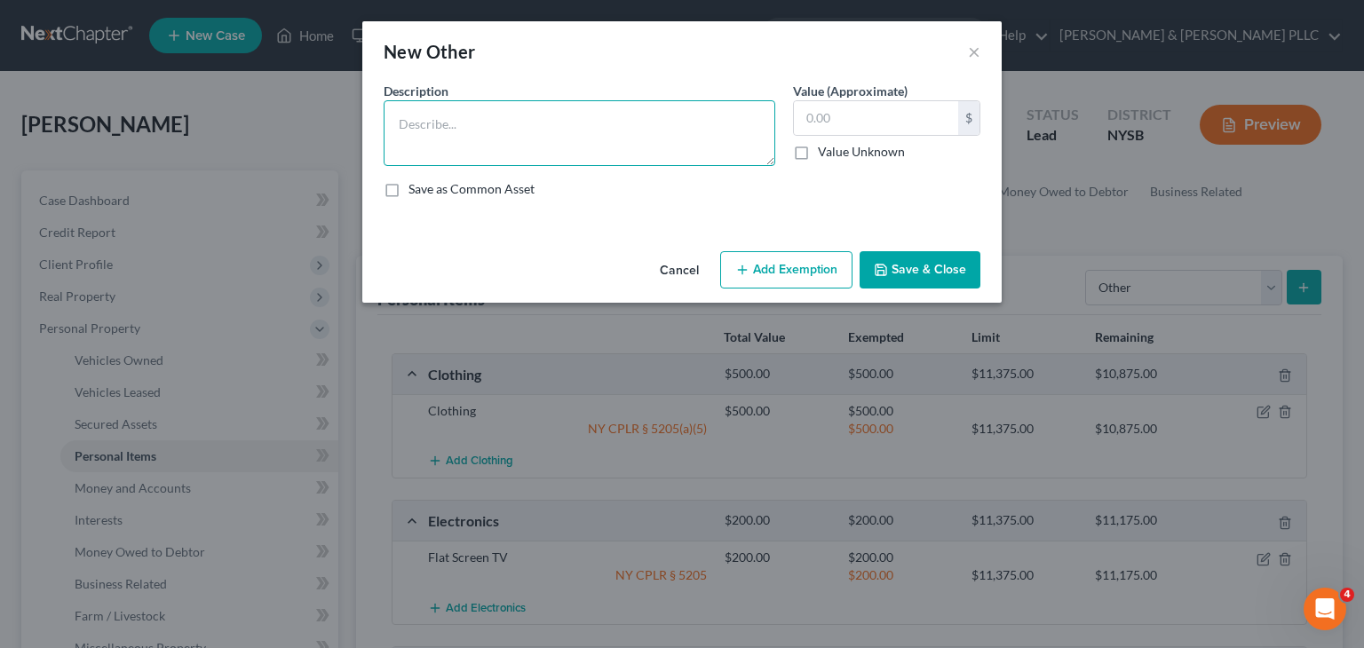
click at [433, 124] on textarea at bounding box center [580, 133] width 392 height 66
type textarea "2 [MEDICAL_DATA] Chairs"
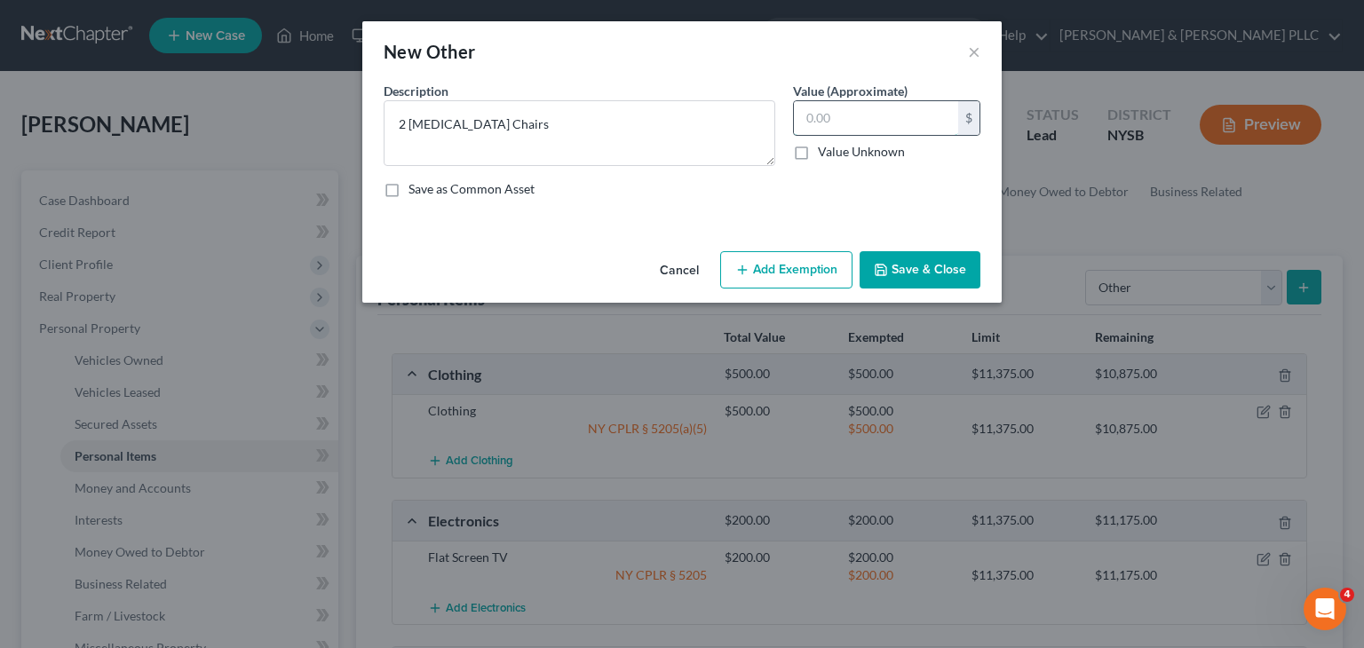
click at [808, 122] on input "text" at bounding box center [876, 118] width 164 height 34
type input "500"
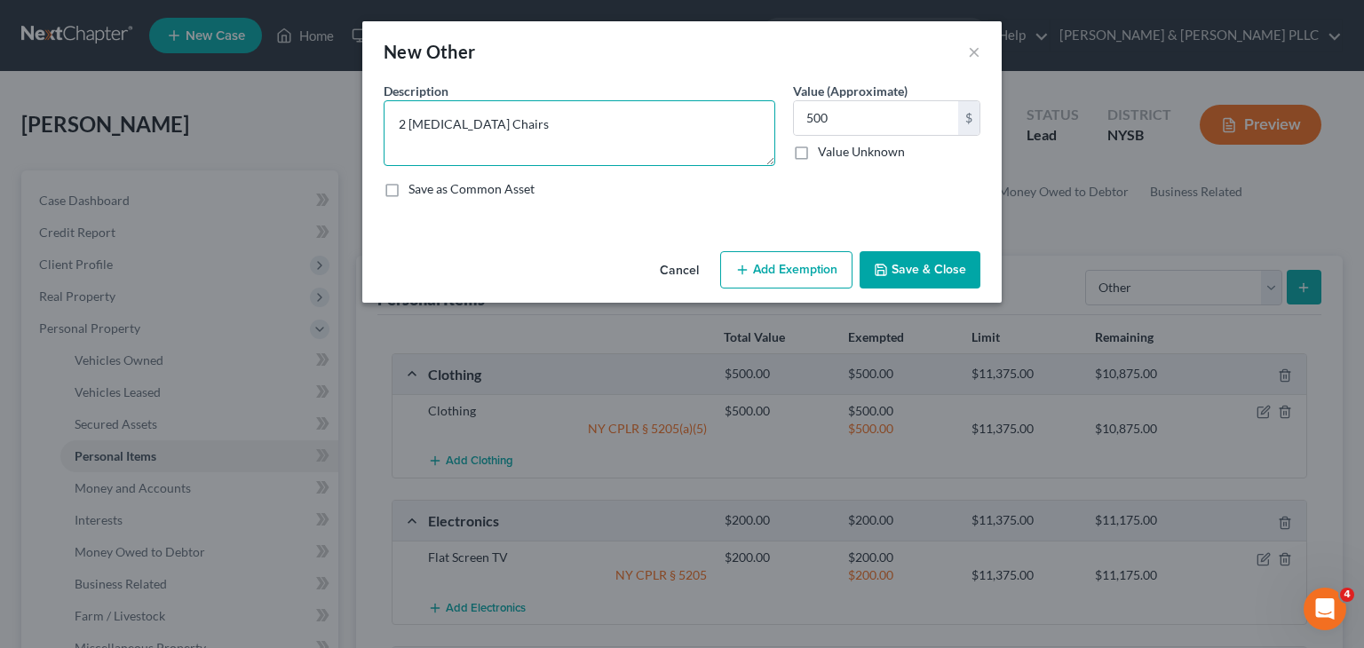
click at [515, 123] on textarea "2 [MEDICAL_DATA] Chairs" at bounding box center [580, 133] width 392 height 66
type textarea "2 [MEDICAL_DATA] Chairs (1991)"
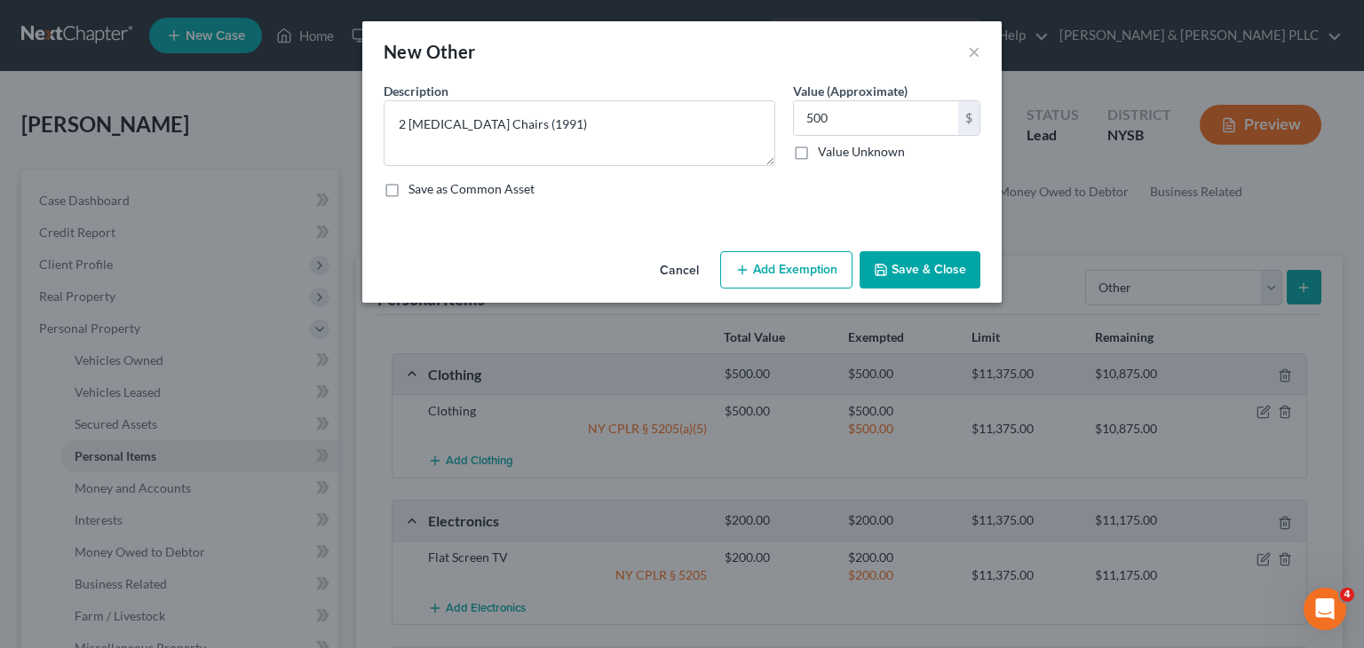
click at [800, 275] on button "Add Exemption" at bounding box center [786, 269] width 132 height 37
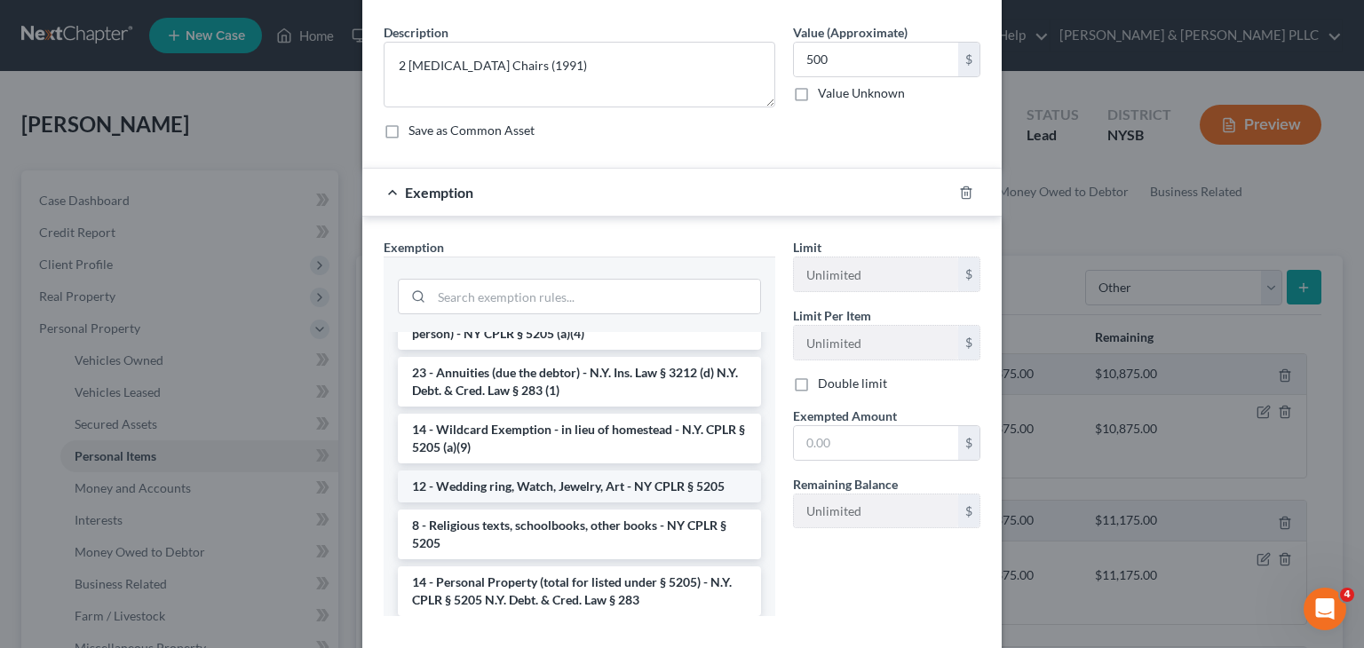
scroll to position [89, 0]
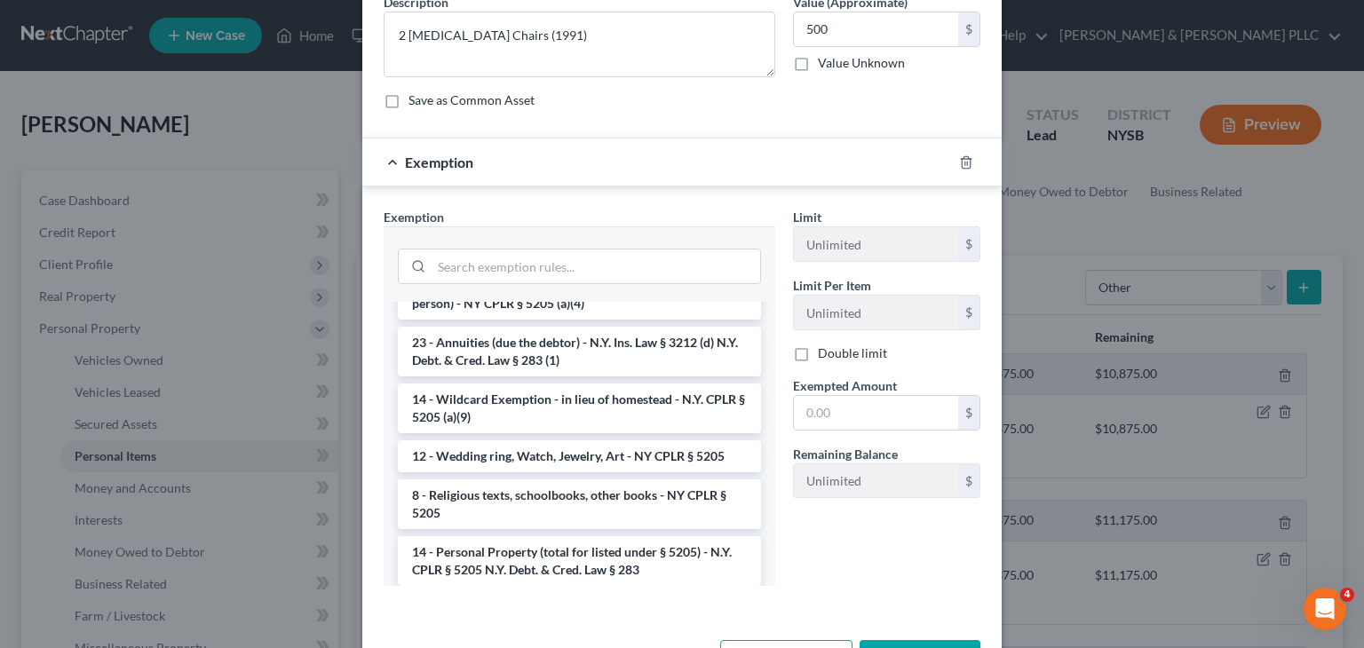
click at [570, 593] on li "40 - Tools of Trade (including mechanic, farm machinery) - N.Y. CPLR § 5205 (a)…" at bounding box center [579, 618] width 363 height 50
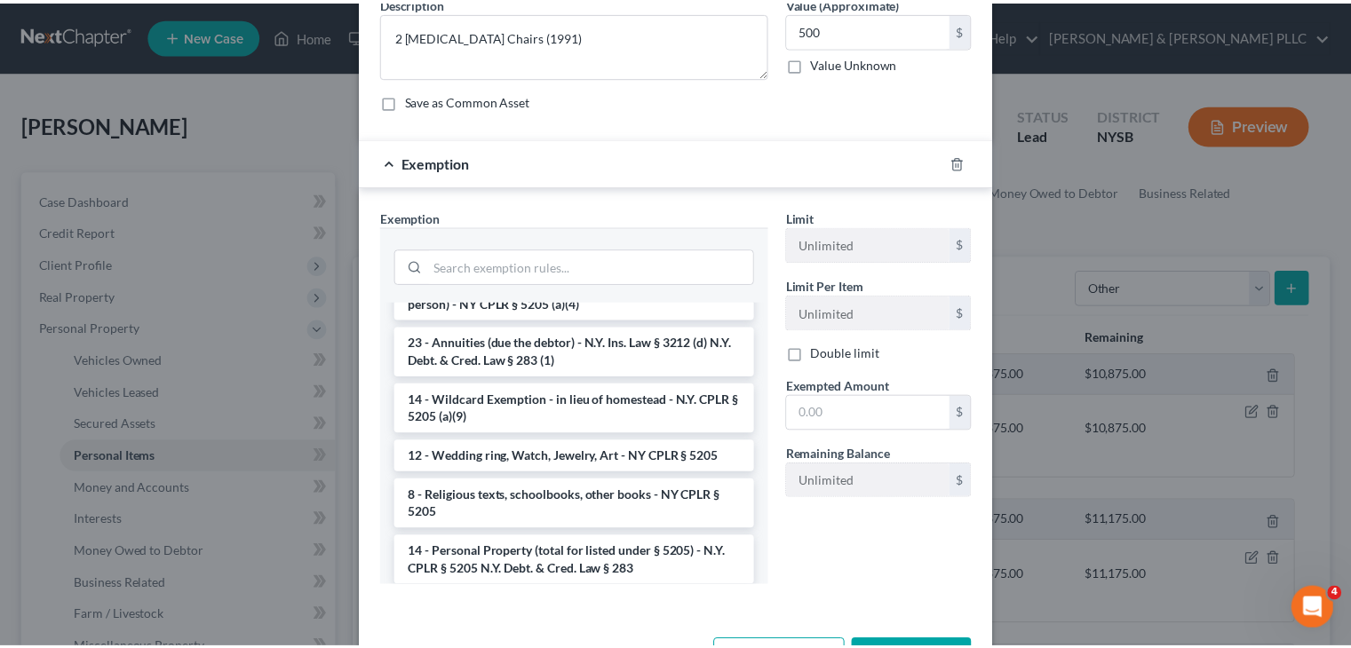
scroll to position [64, 0]
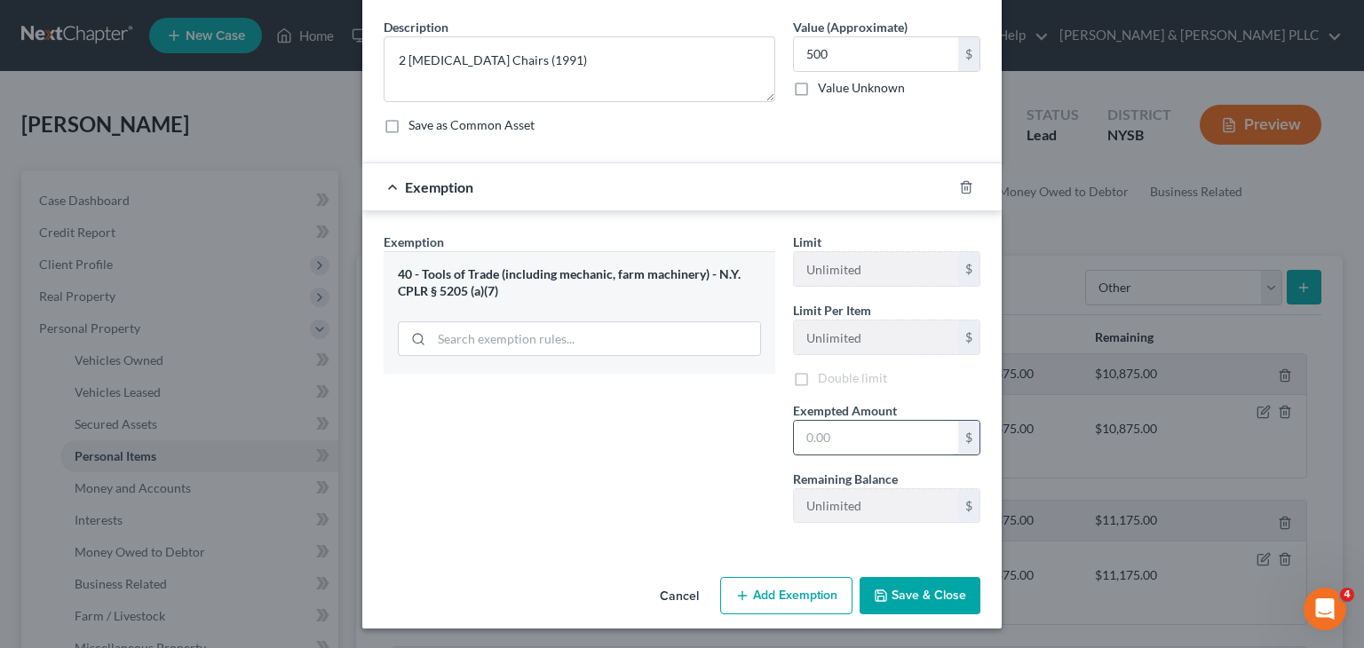
click at [805, 440] on input "text" at bounding box center [876, 438] width 164 height 34
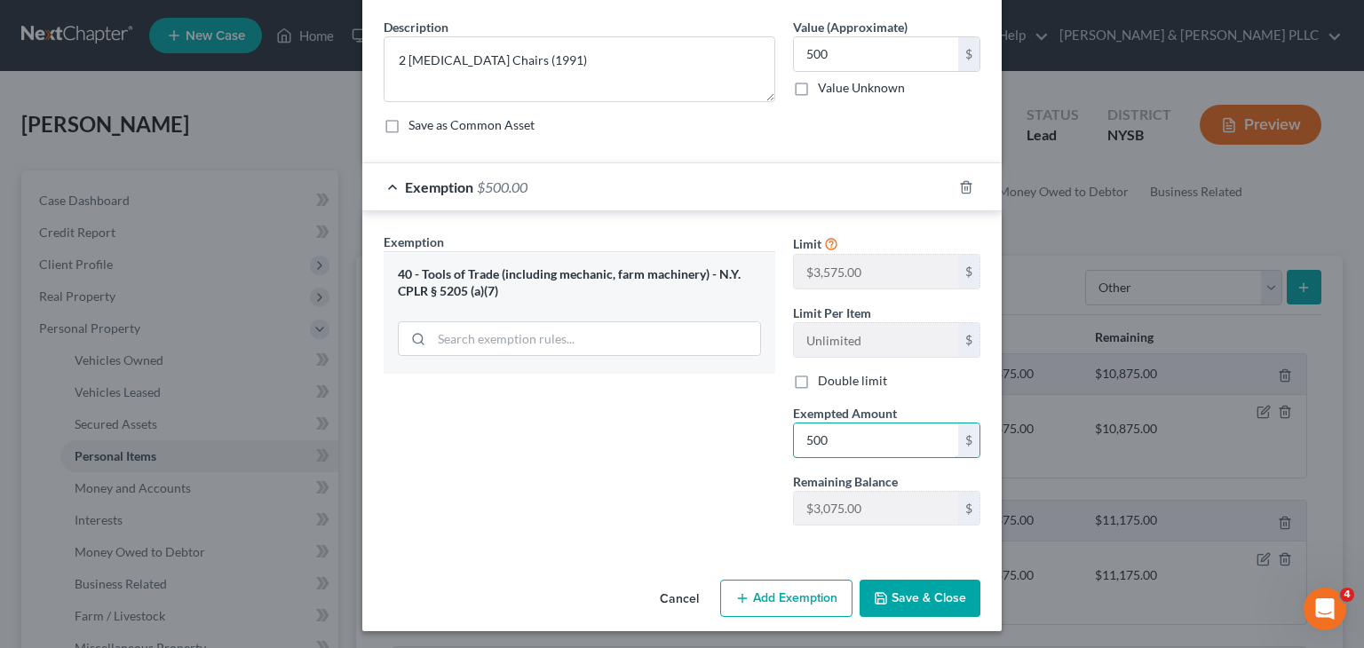
type input "500"
click at [919, 586] on button "Save & Close" at bounding box center [920, 598] width 121 height 37
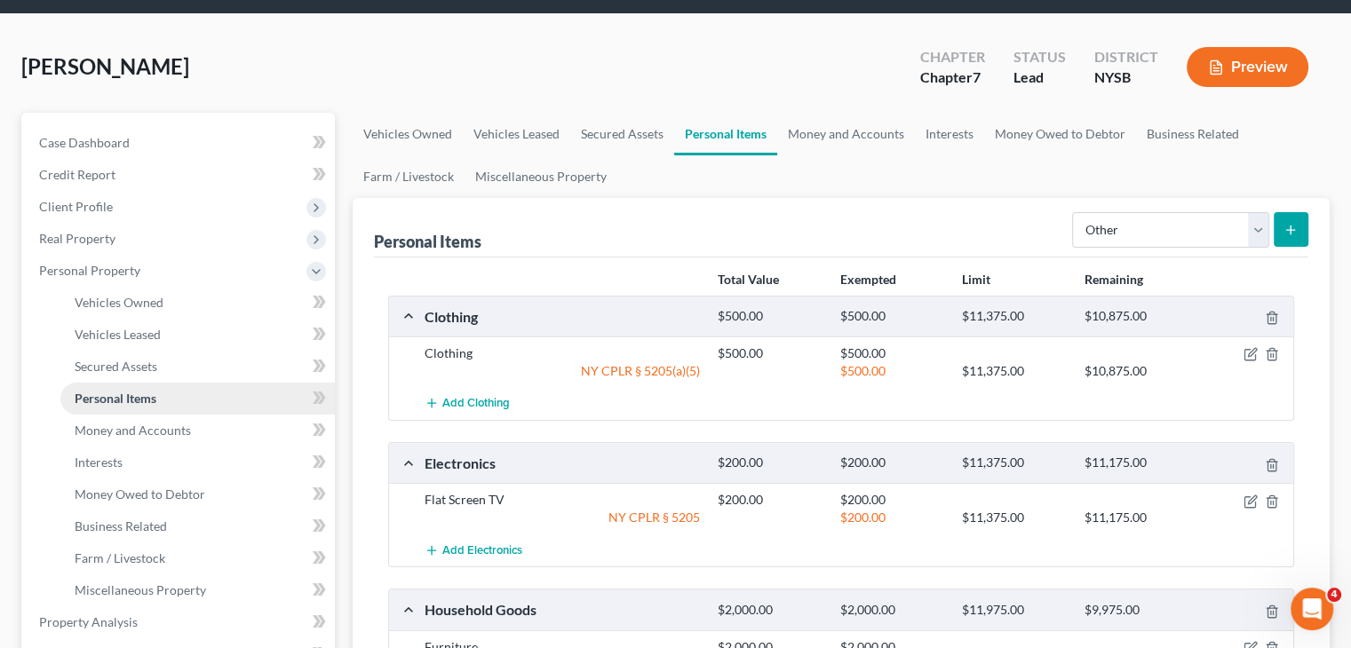
scroll to position [89, 0]
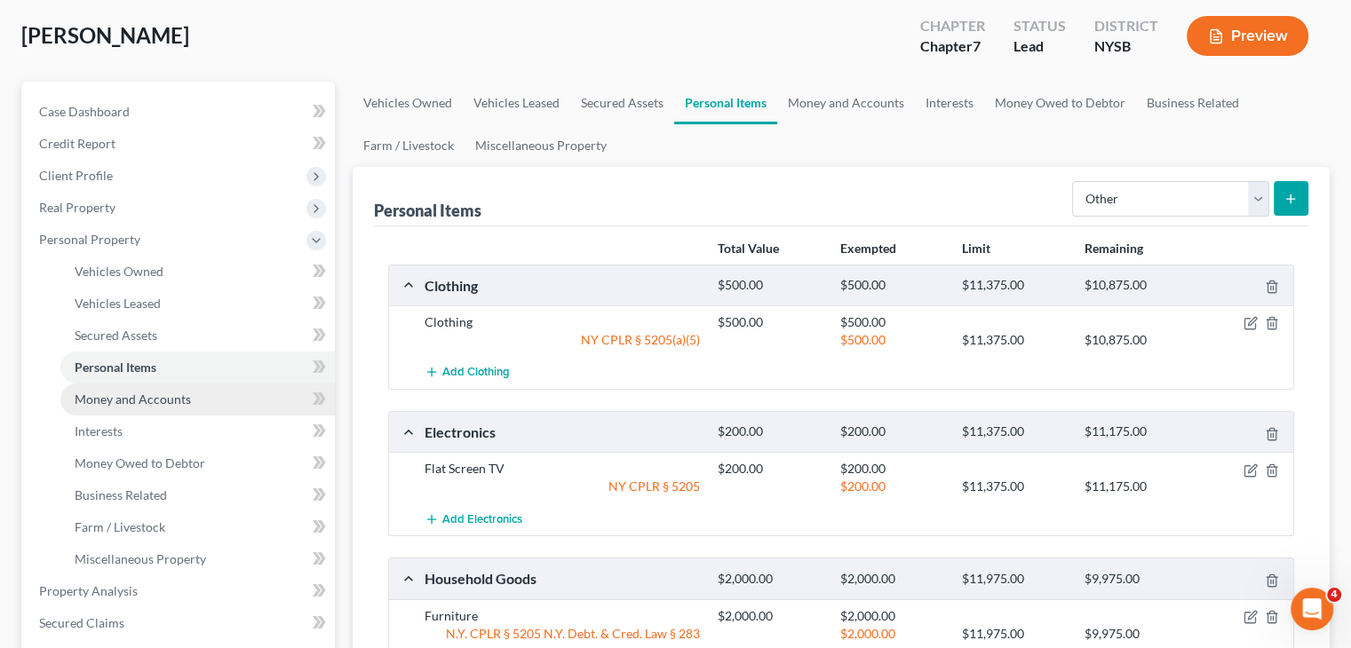
click at [185, 403] on span "Money and Accounts" at bounding box center [133, 399] width 116 height 15
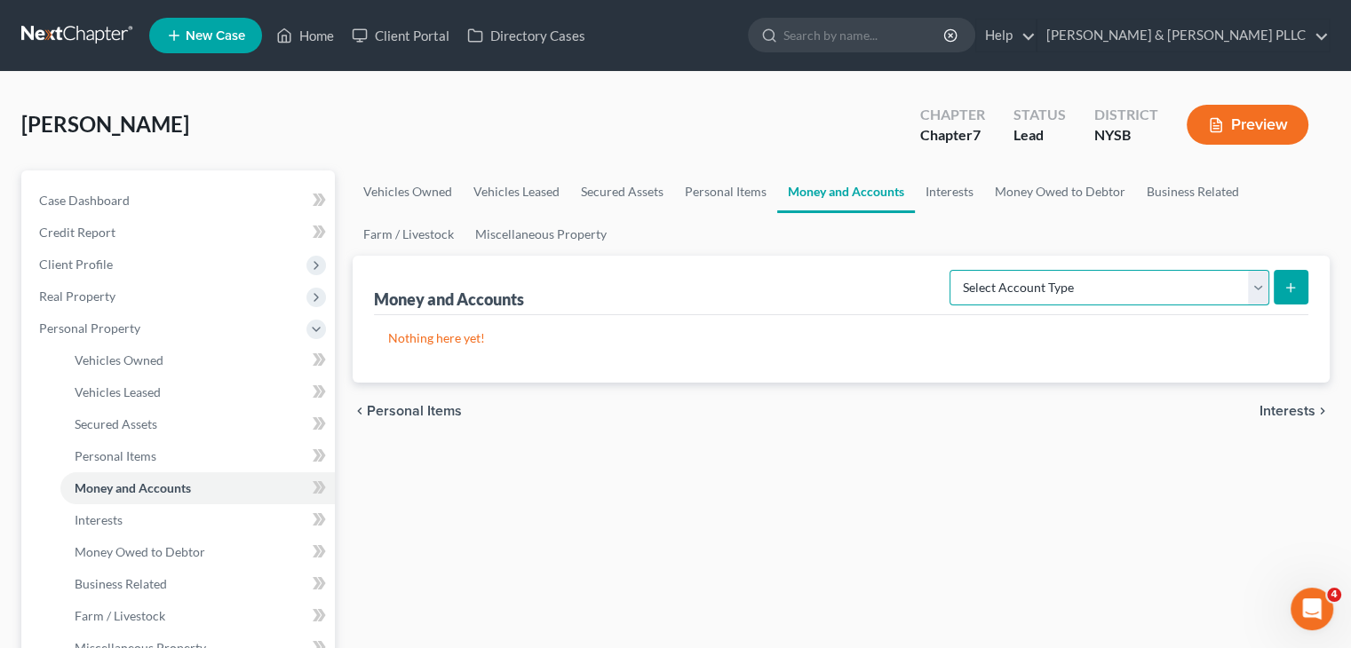
click at [1262, 284] on select "Select Account Type Brokerage Cash on Hand Certificates of Deposit Checking Acc…" at bounding box center [1109, 288] width 320 height 36
select select "cash_on_hand"
click at [953, 270] on select "Select Account Type Brokerage Cash on Hand Certificates of Deposit Checking Acc…" at bounding box center [1109, 288] width 320 height 36
click at [1291, 285] on icon "submit" at bounding box center [1290, 288] width 14 height 14
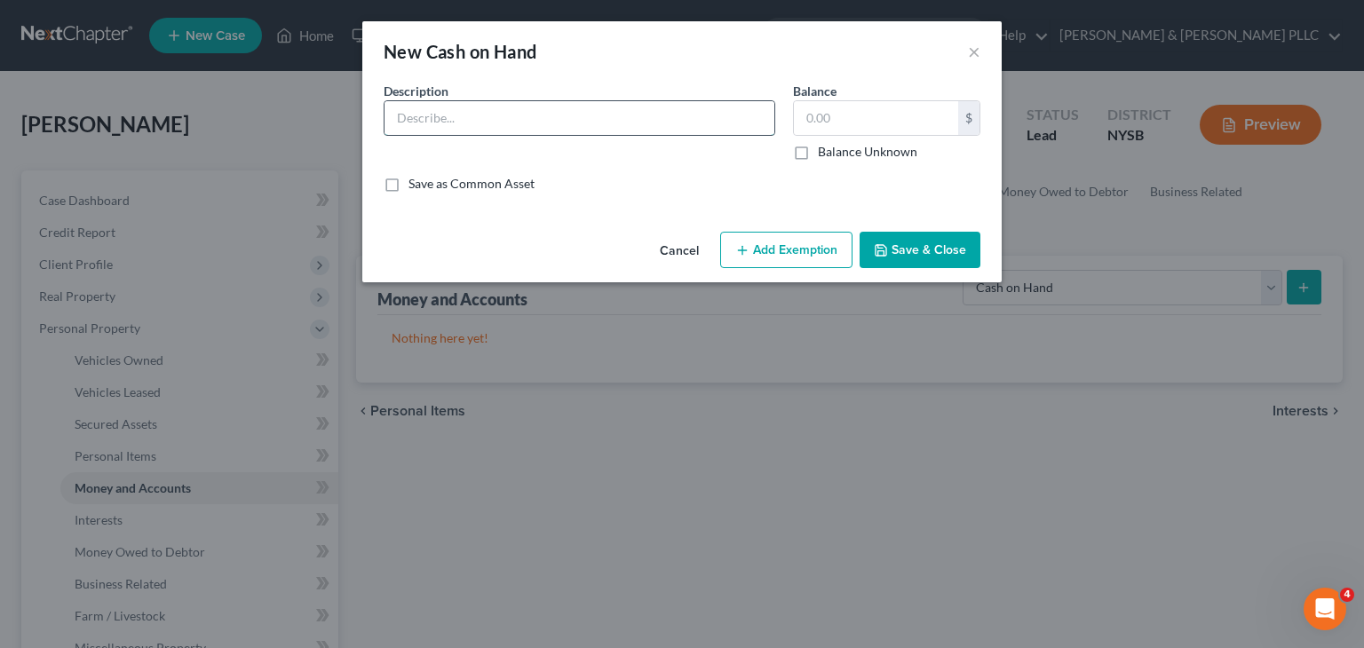
click at [439, 119] on input "text" at bounding box center [580, 118] width 390 height 34
type input "Cash"
type input "2"
type input "100"
click at [940, 257] on button "Save & Close" at bounding box center [920, 250] width 121 height 37
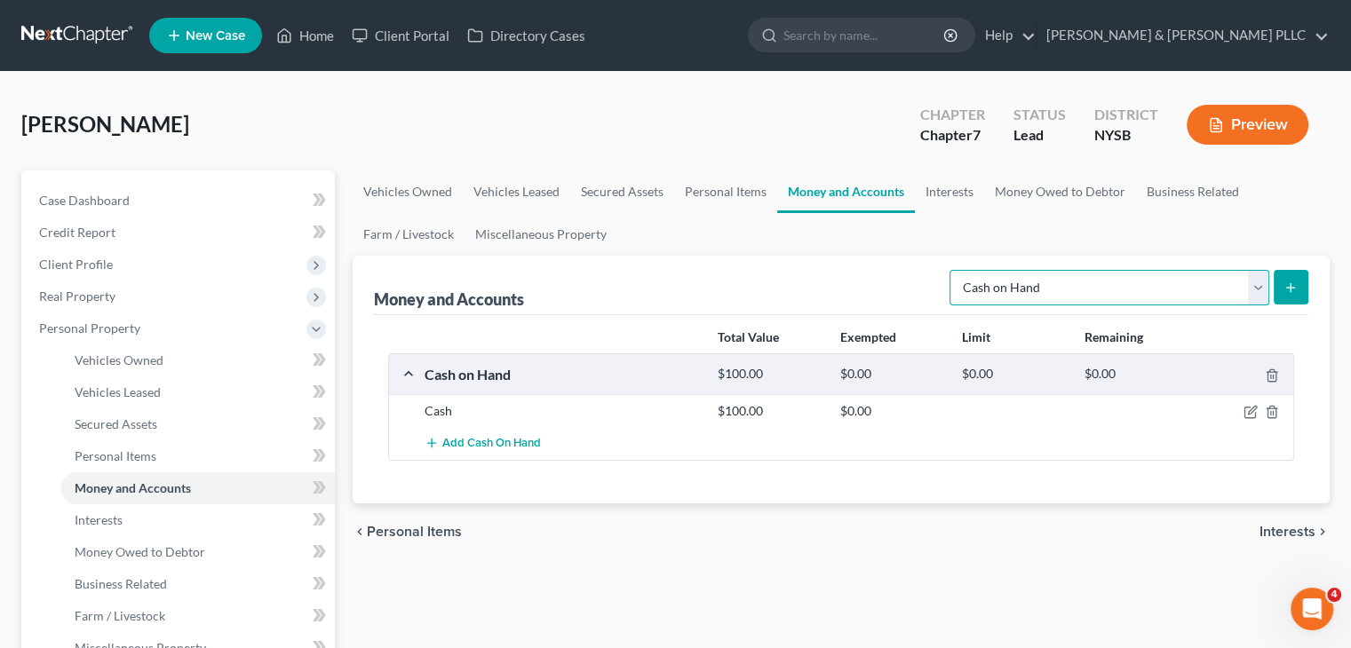
click at [1254, 293] on select "Select Account Type Brokerage Cash on Hand Certificates of Deposit Checking Acc…" at bounding box center [1109, 288] width 320 height 36
select select "checking"
click at [953, 270] on select "Select Account Type Brokerage Cash on Hand Certificates of Deposit Checking Acc…" at bounding box center [1109, 288] width 320 height 36
click at [1286, 282] on icon "submit" at bounding box center [1290, 288] width 14 height 14
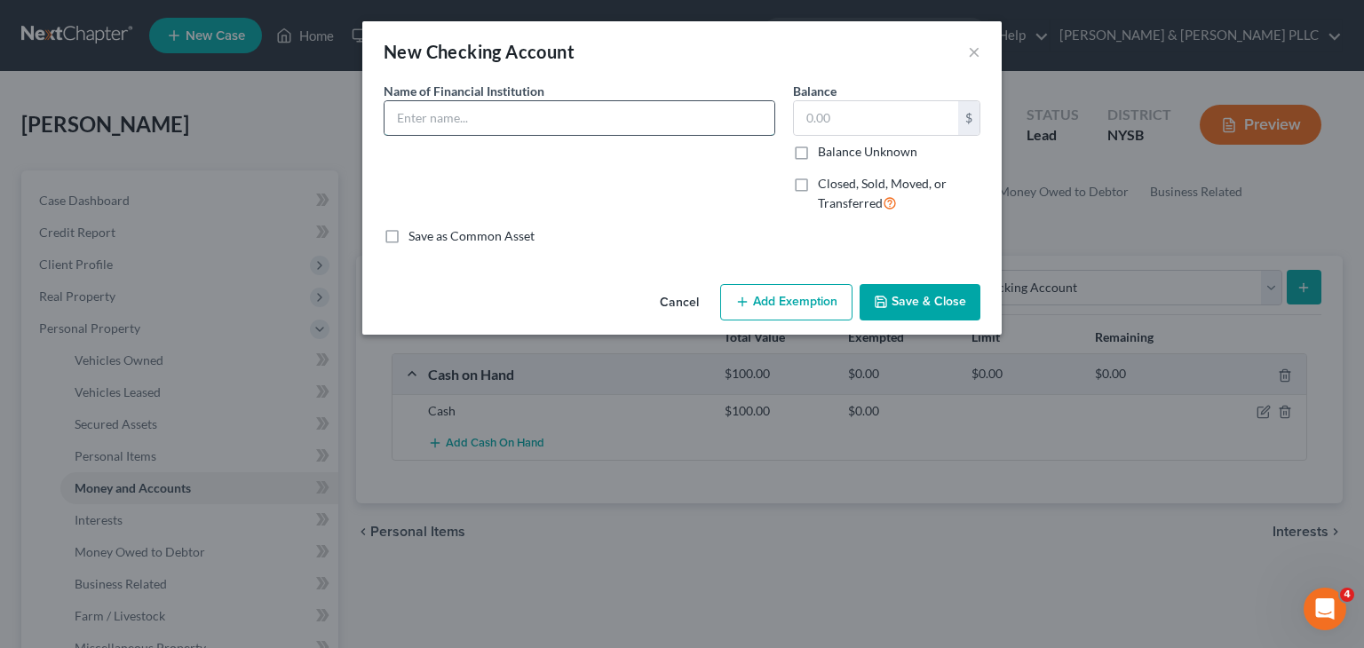
click at [441, 107] on input "text" at bounding box center [580, 118] width 390 height 34
type input "C"
type input "Citibank"
type input "2"
type input "625"
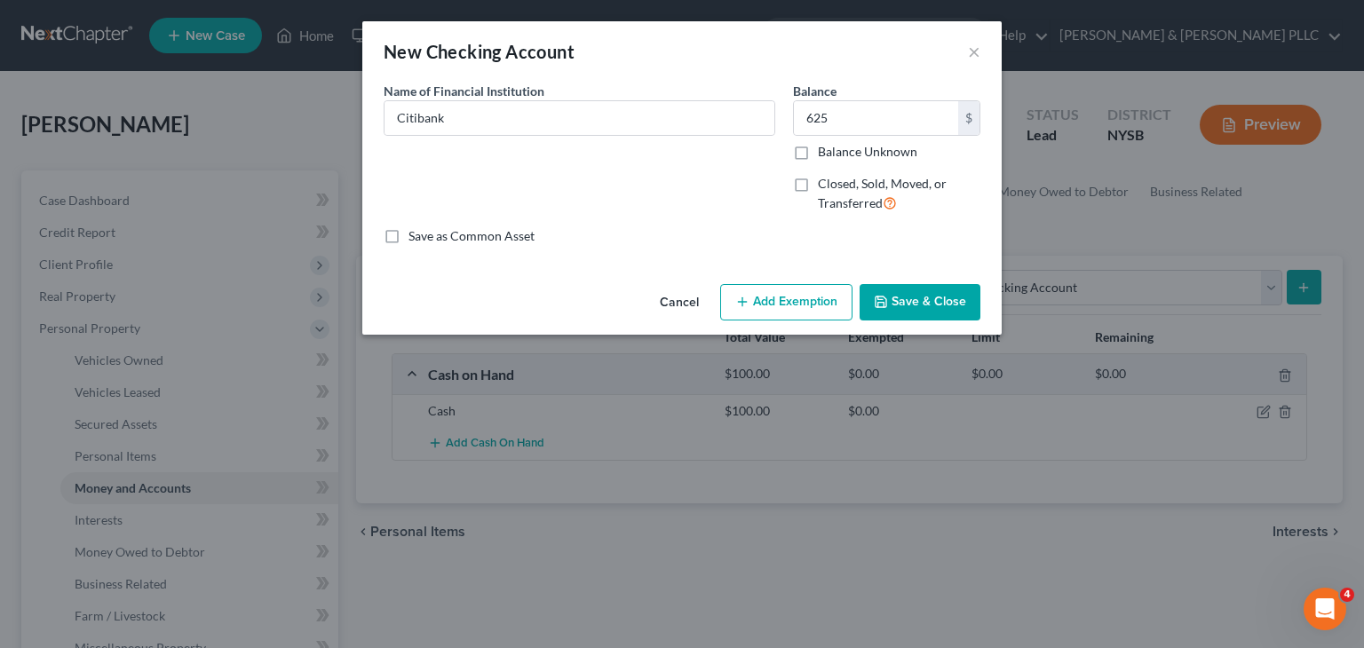
click at [875, 299] on icon "button" at bounding box center [881, 302] width 14 height 14
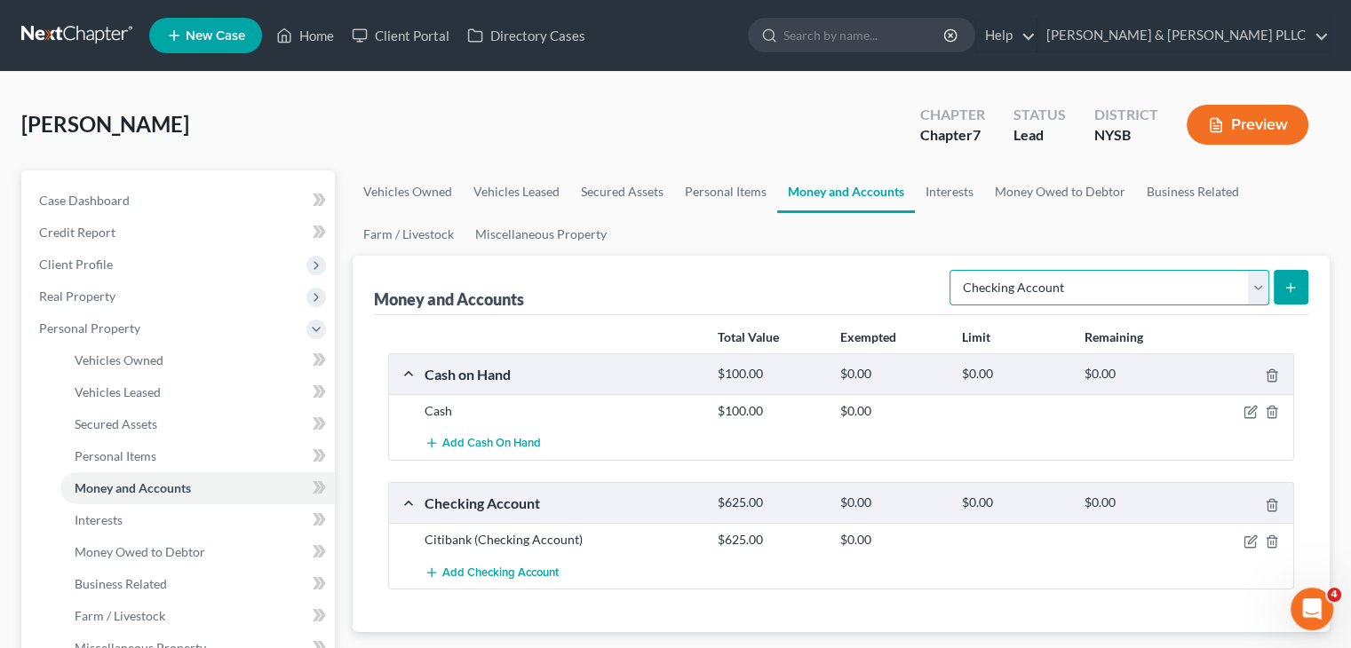
click at [1258, 282] on select "Select Account Type Brokerage Cash on Hand Certificates of Deposit Checking Acc…" at bounding box center [1109, 288] width 320 height 36
click at [953, 270] on select "Select Account Type Brokerage Cash on Hand Certificates of Deposit Checking Acc…" at bounding box center [1109, 288] width 320 height 36
click at [1295, 290] on icon "submit" at bounding box center [1290, 288] width 14 height 14
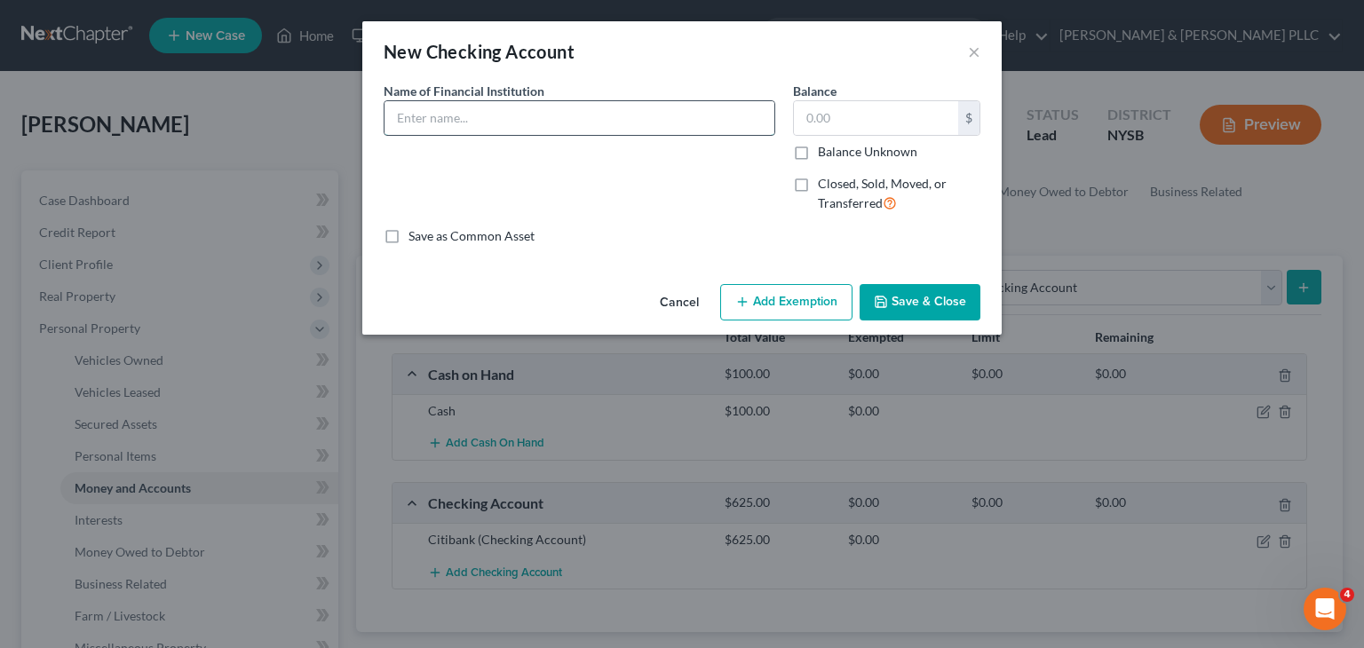
click at [408, 121] on input "text" at bounding box center [580, 118] width 390 height 34
type input "Chase"
type input "100"
click at [931, 298] on button "Save & Close" at bounding box center [920, 302] width 121 height 37
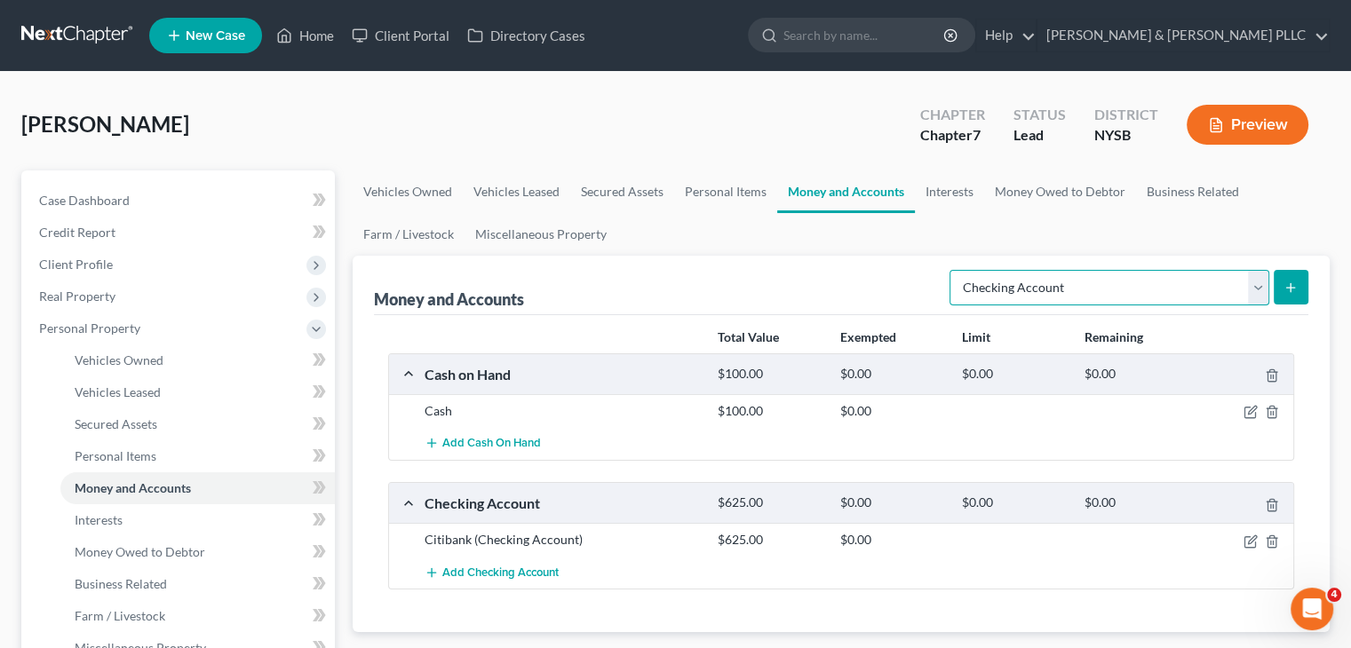
click at [1252, 282] on select "Select Account Type Brokerage Cash on Hand Certificates of Deposit Checking Acc…" at bounding box center [1109, 288] width 320 height 36
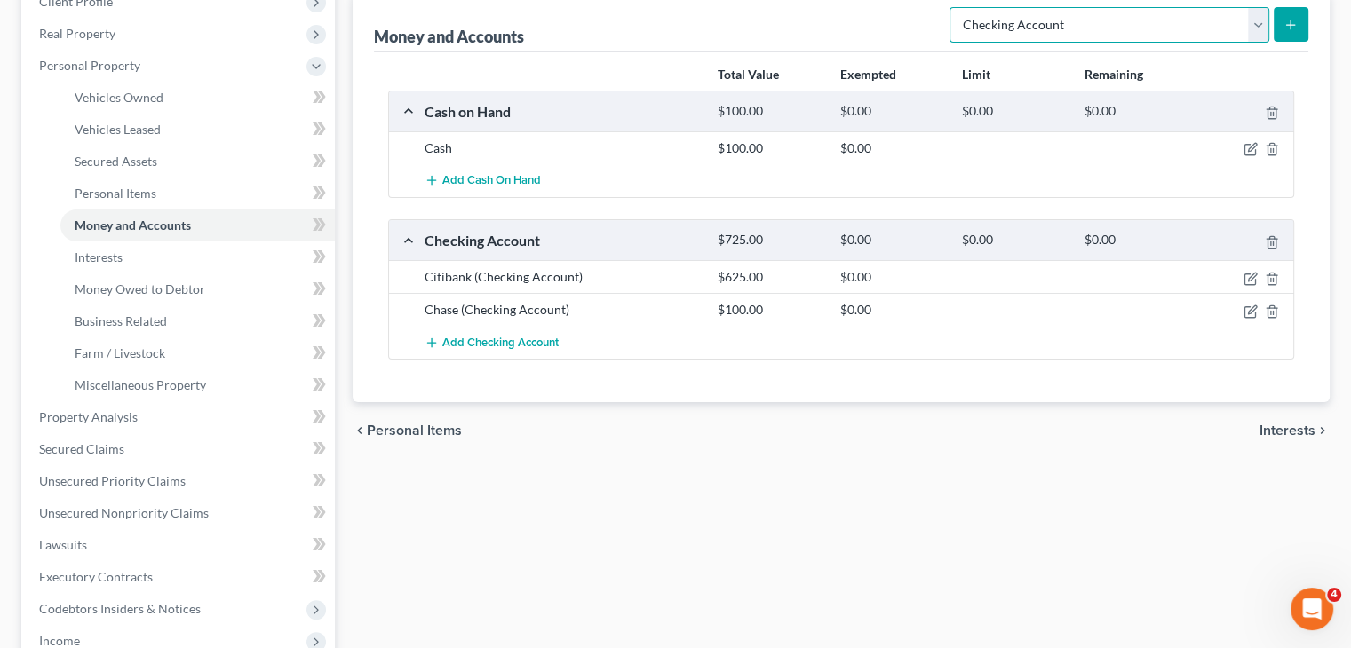
scroll to position [266, 0]
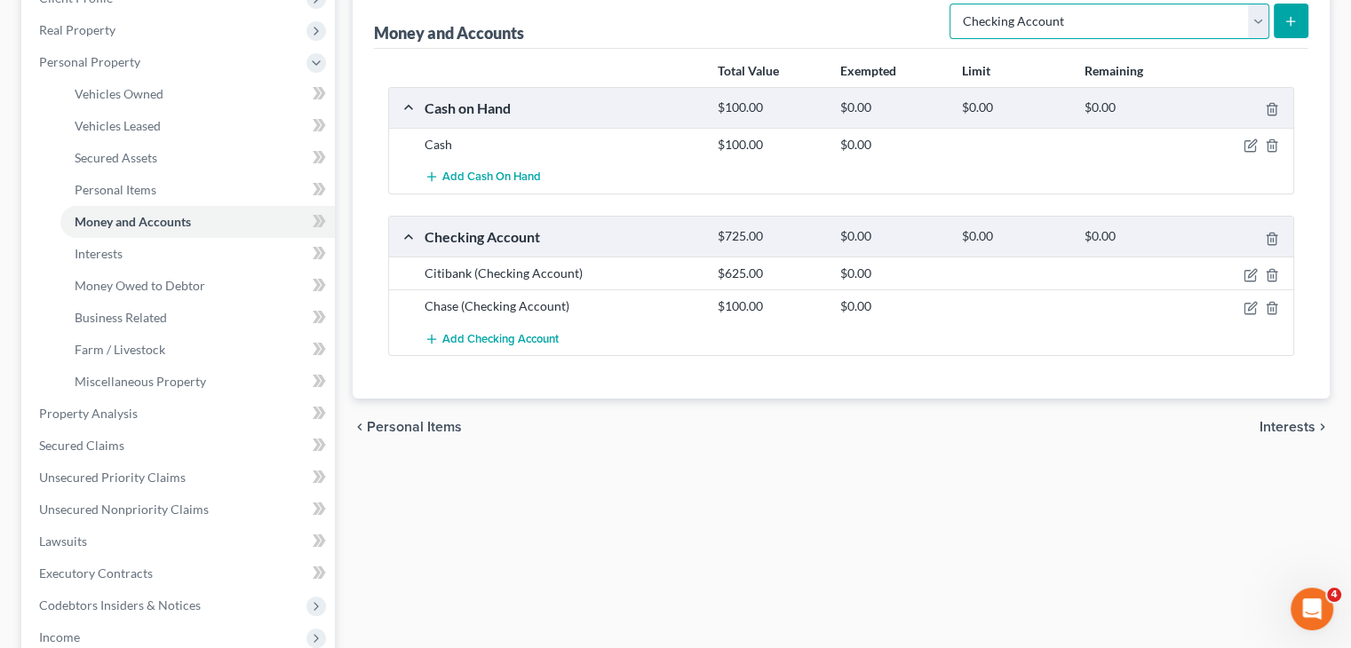
click at [1261, 18] on select "Select Account Type Brokerage Cash on Hand Certificates of Deposit Checking Acc…" at bounding box center [1109, 22] width 320 height 36
select select "savings"
click at [953, 4] on select "Select Account Type Brokerage Cash on Hand Certificates of Deposit Checking Acc…" at bounding box center [1109, 22] width 320 height 36
click at [1283, 23] on button "submit" at bounding box center [1291, 21] width 35 height 35
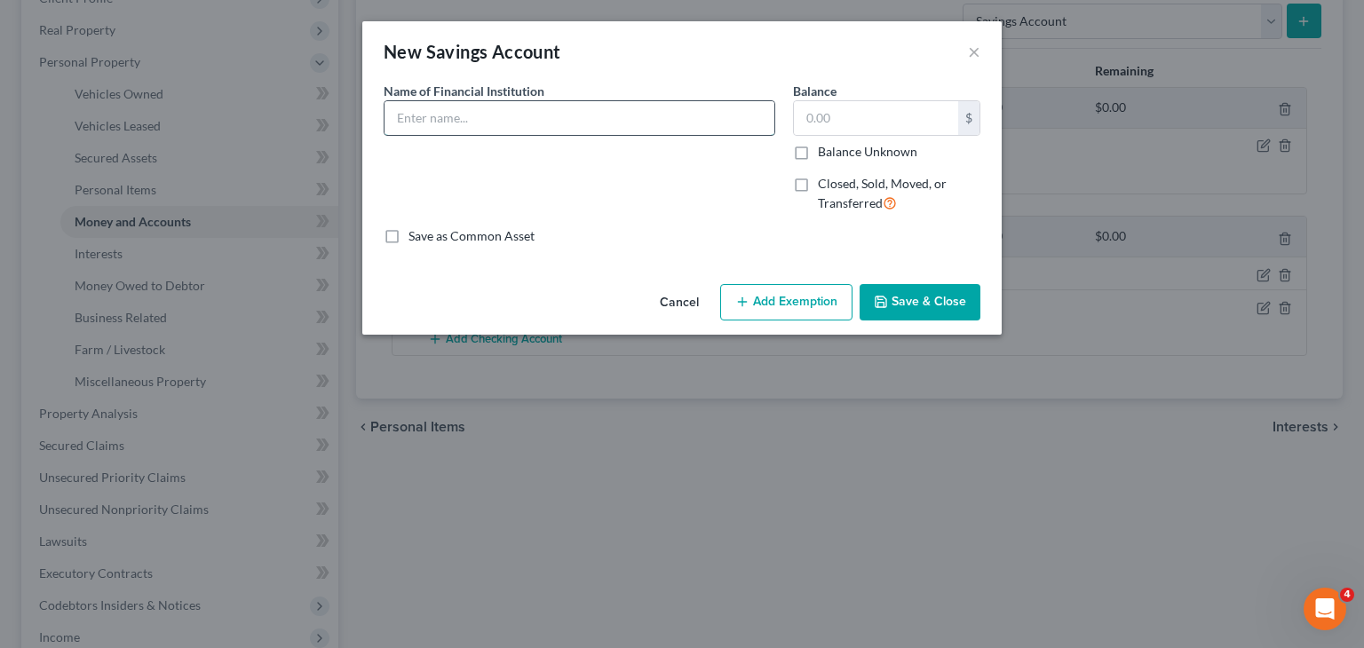
click at [511, 127] on input "text" at bounding box center [580, 118] width 390 height 34
type input "Capital One"
type input "400"
click at [931, 304] on button "Save & Close" at bounding box center [920, 302] width 121 height 37
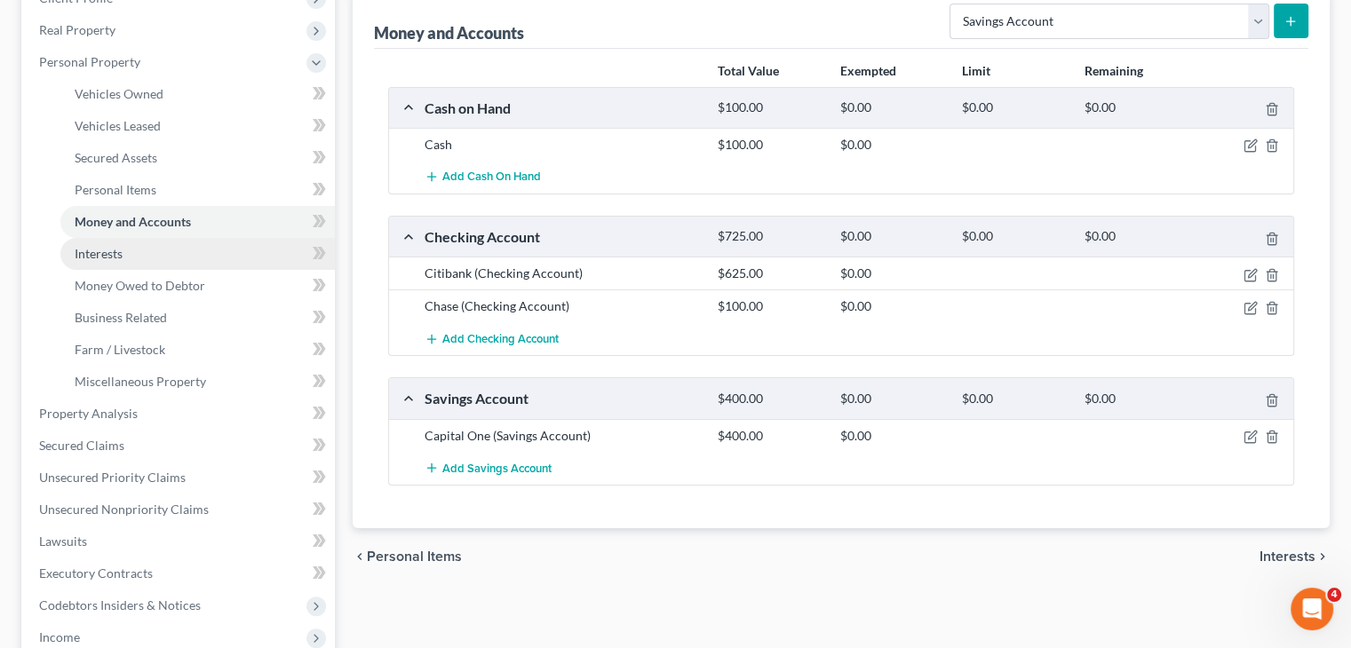
click at [168, 263] on link "Interests" at bounding box center [197, 254] width 274 height 32
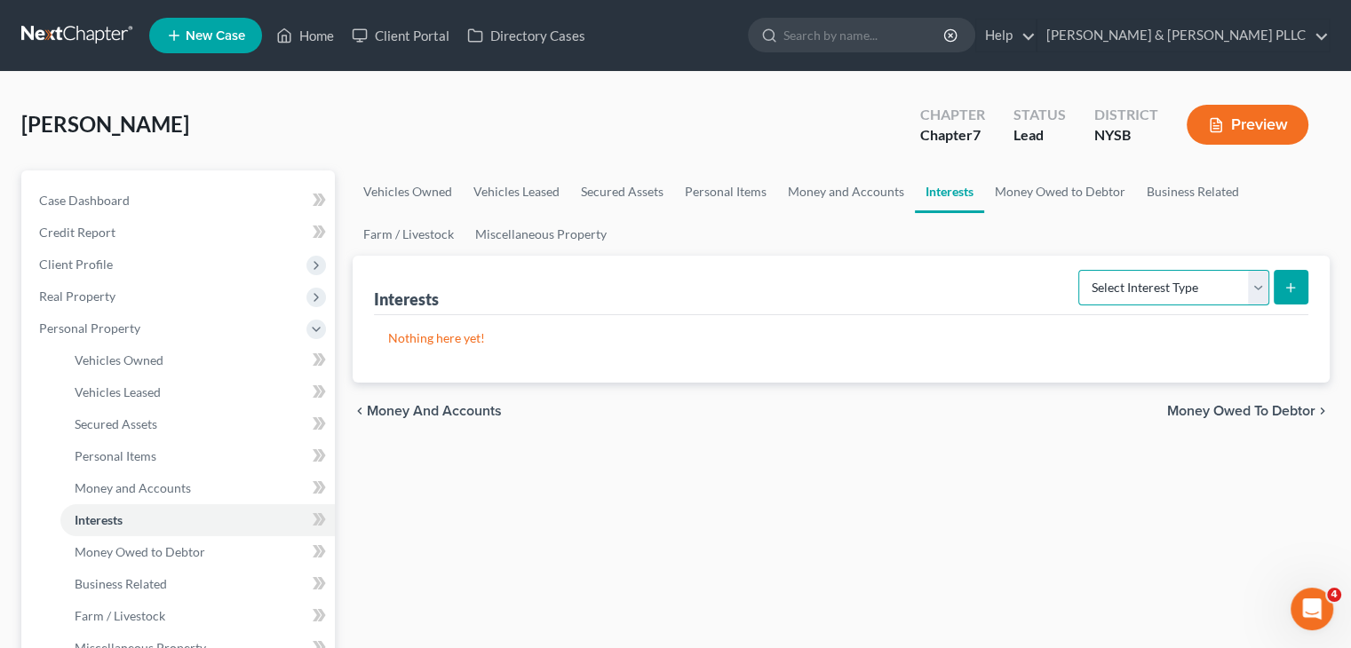
click at [1250, 289] on select "Select Interest Type 401K Annuity Bond Education IRA Government Bond Government…" at bounding box center [1173, 288] width 191 height 36
select select "pension_plan"
click at [1080, 270] on select "Select Interest Type 401K Annuity Bond Education IRA Government Bond Government…" at bounding box center [1173, 288] width 191 height 36
click at [1291, 285] on line "submit" at bounding box center [1291, 287] width 0 height 8
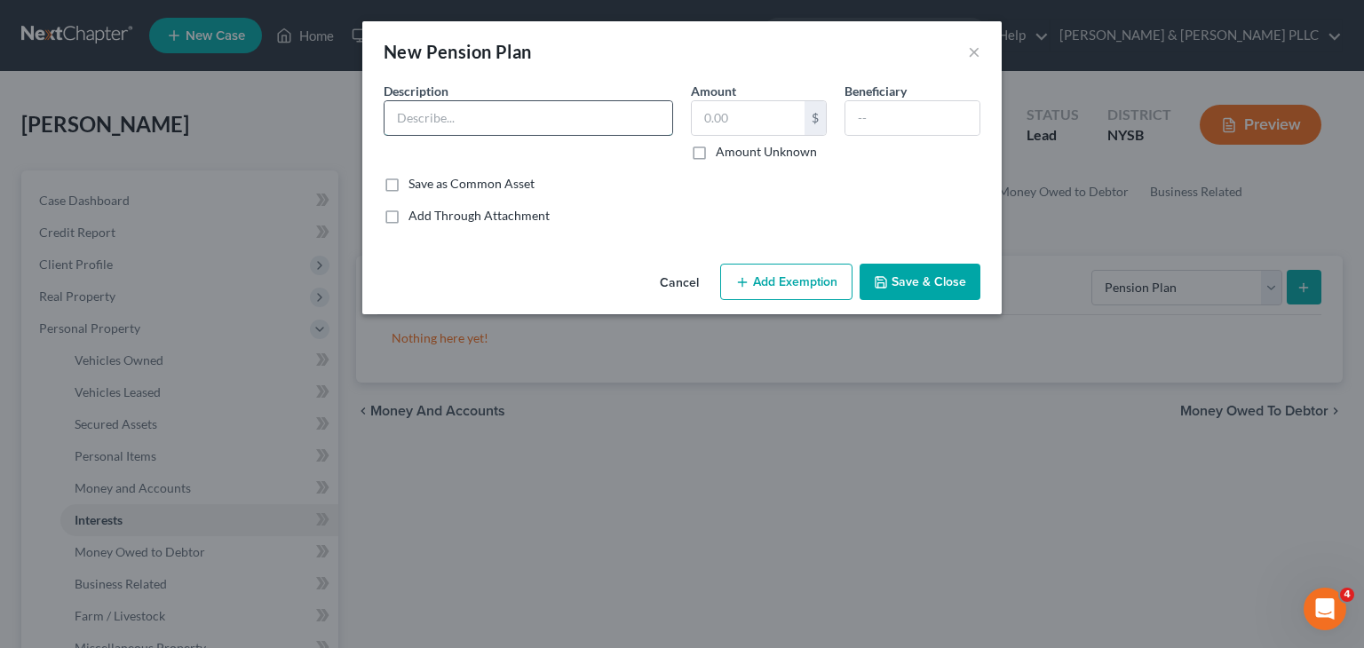
click at [500, 122] on input "text" at bounding box center [529, 118] width 288 height 34
type input "O"
type input "Office of Personnel Management (Late Husband)"
type input "1,300"
click at [838, 286] on button "Add Exemption" at bounding box center [786, 282] width 132 height 37
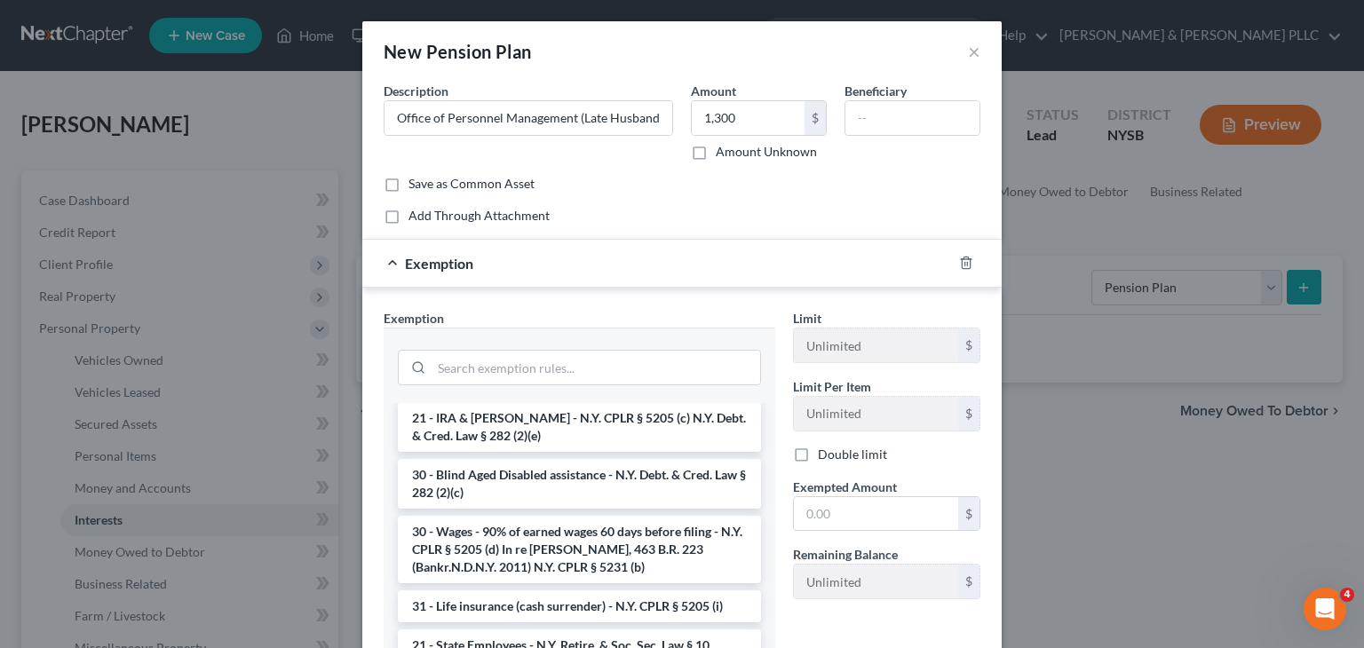
scroll to position [1599, 0]
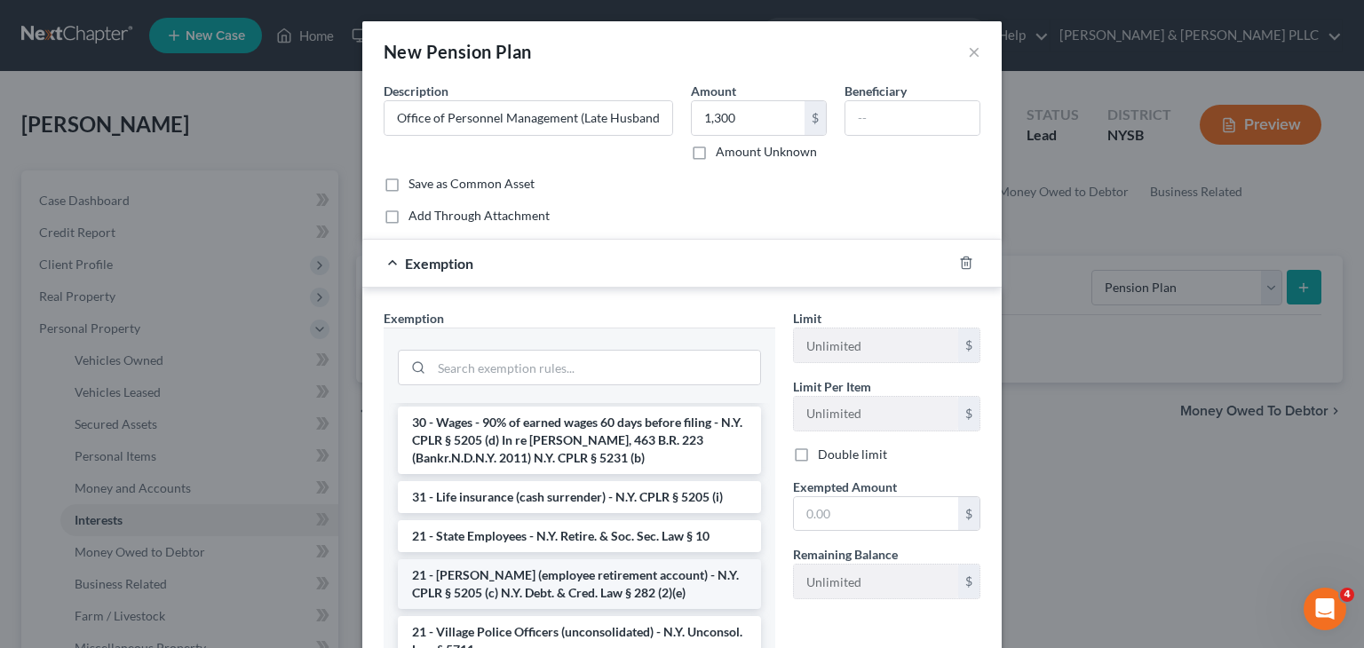
click at [576, 580] on li "21 - [PERSON_NAME] (employee retirement account) - N.Y. CPLR § 5205 (c) N.Y. De…" at bounding box center [579, 585] width 363 height 50
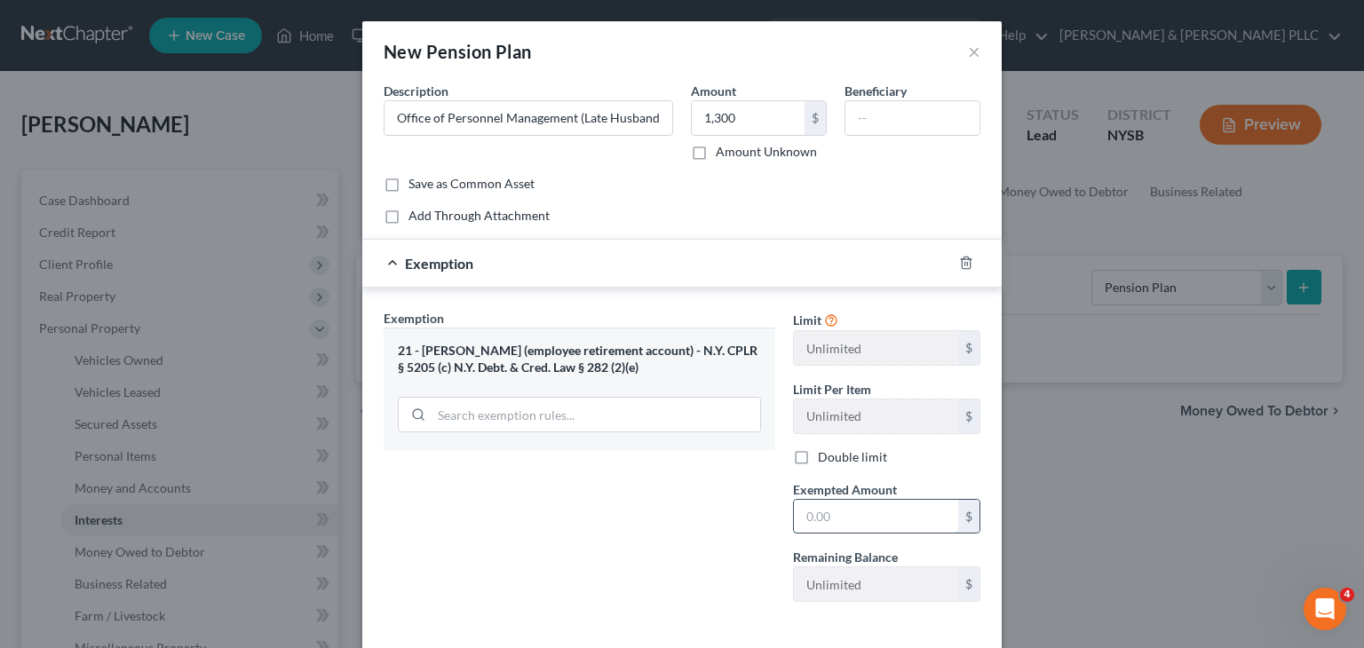
click at [794, 518] on input "text" at bounding box center [876, 517] width 164 height 34
type input "1,300"
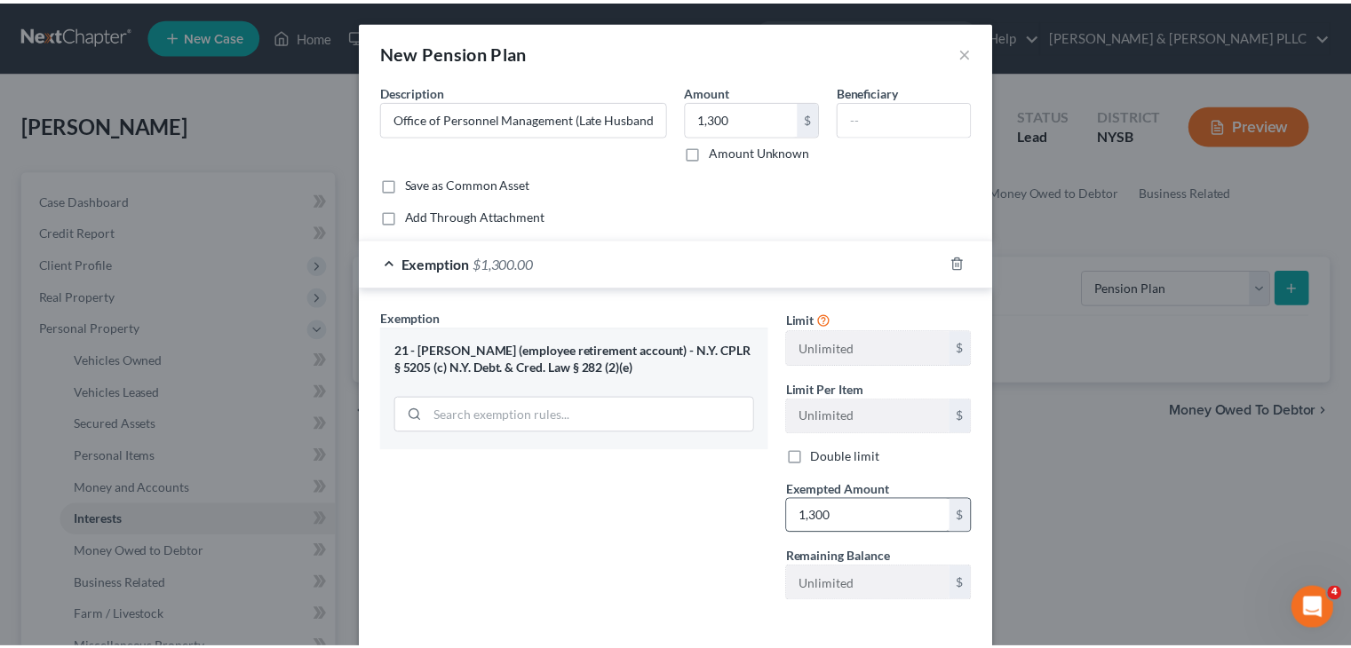
scroll to position [78, 0]
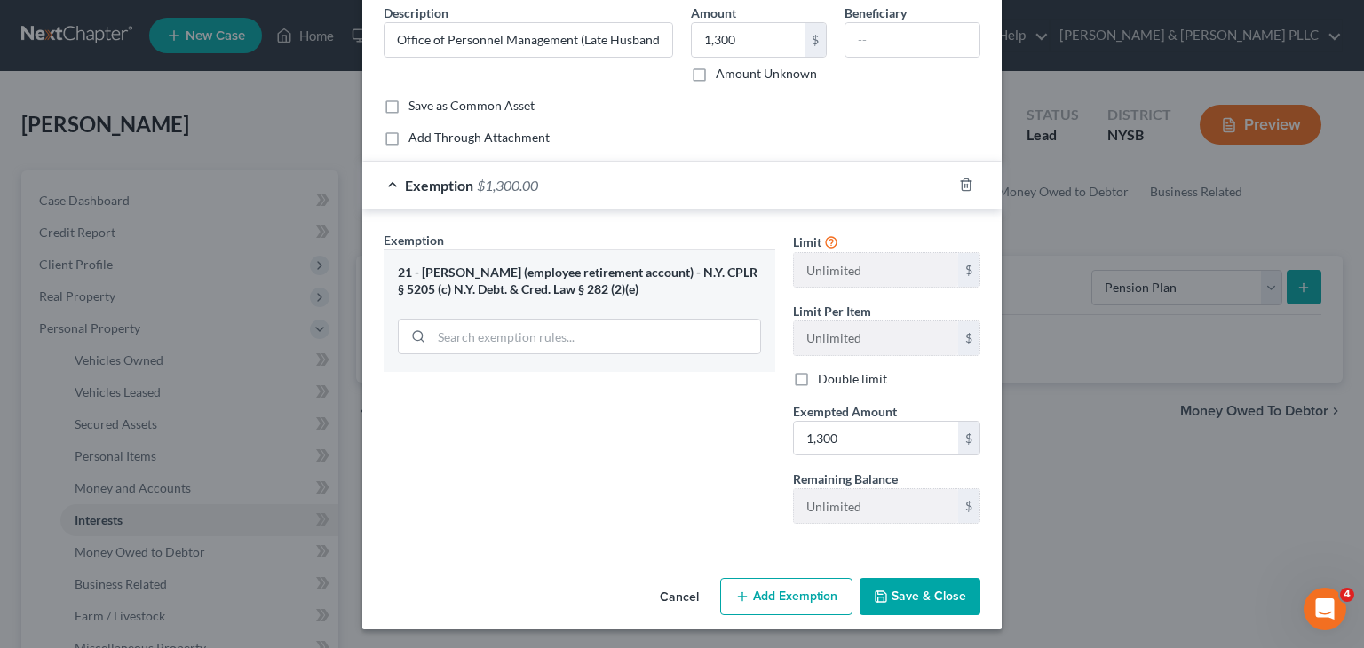
click at [938, 601] on button "Save & Close" at bounding box center [920, 596] width 121 height 37
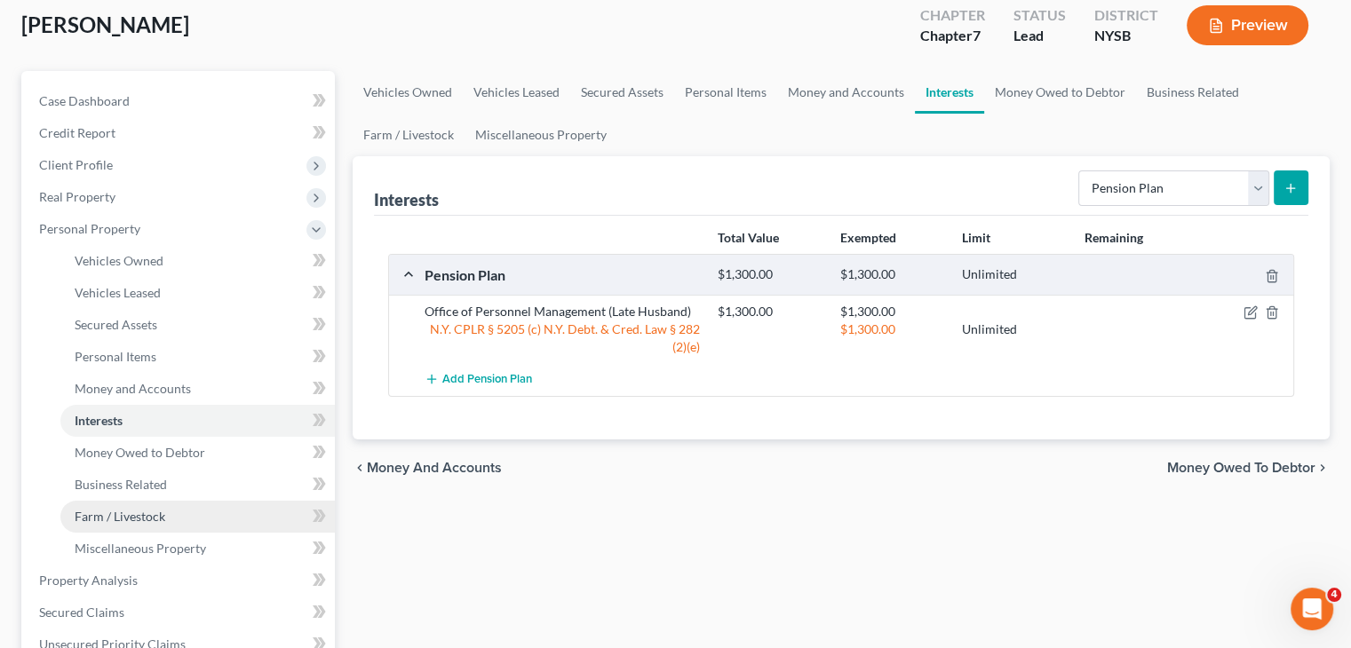
scroll to position [178, 0]
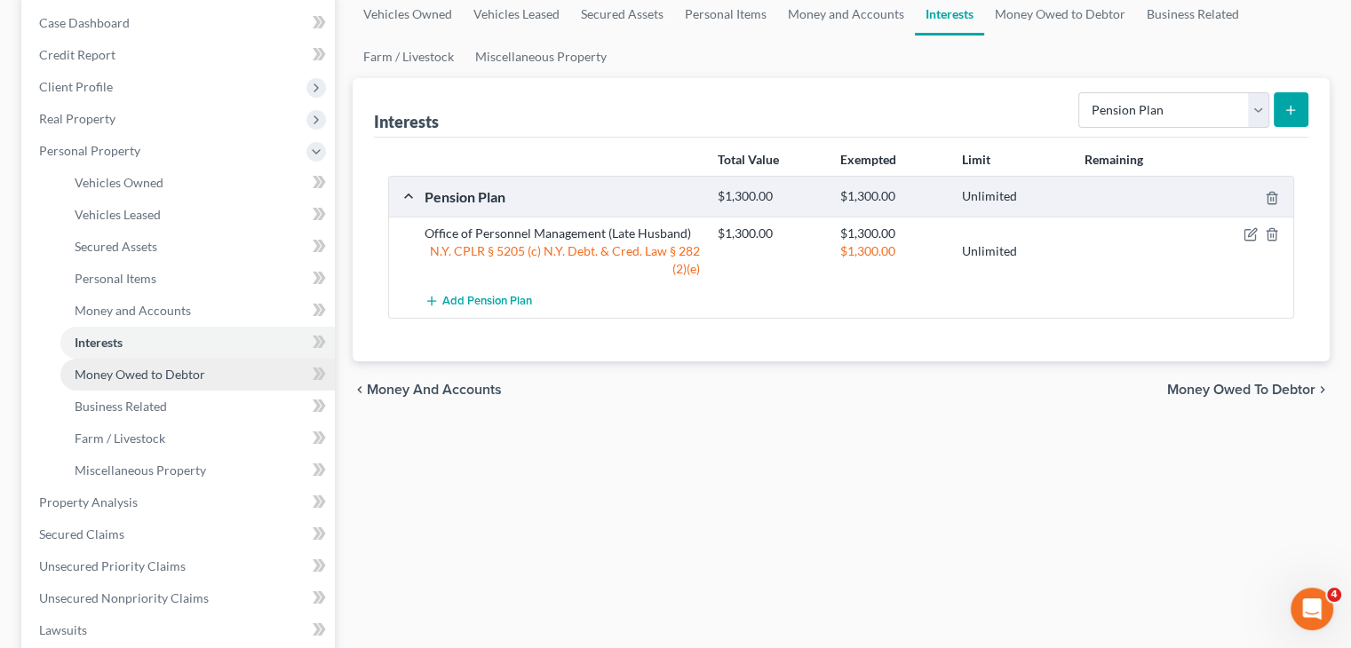
click at [167, 383] on link "Money Owed to Debtor" at bounding box center [197, 375] width 274 height 32
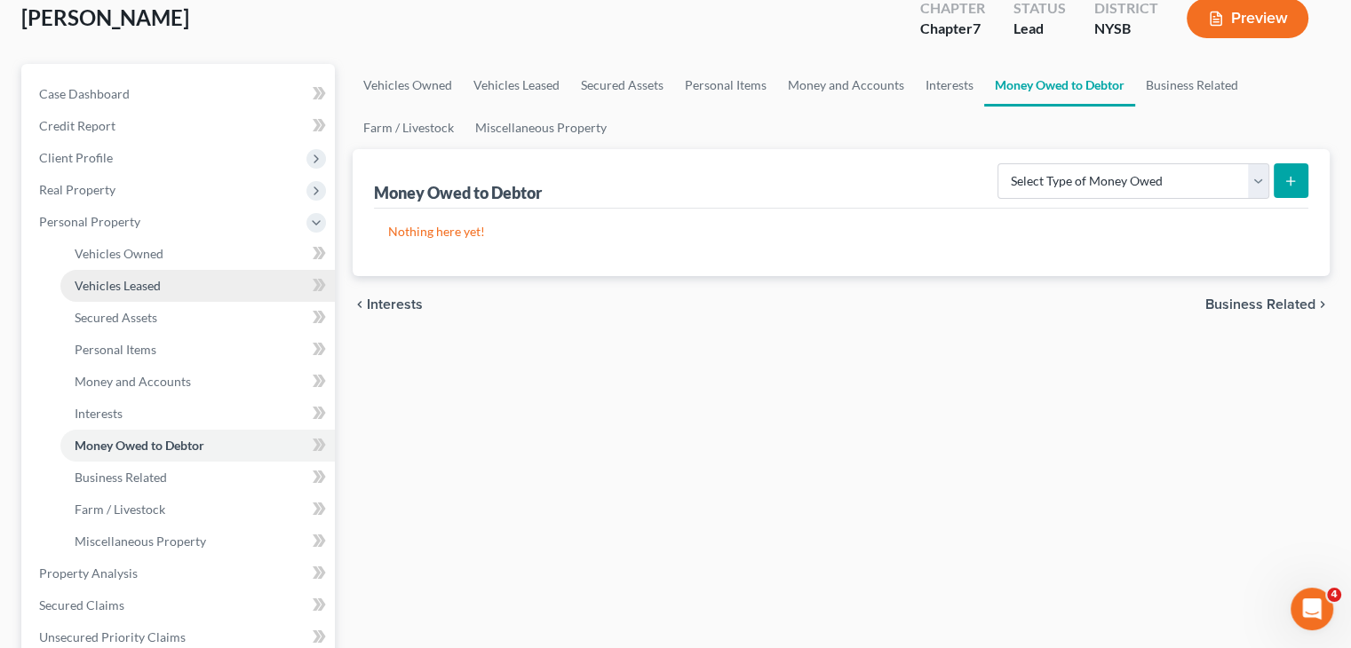
scroll to position [266, 0]
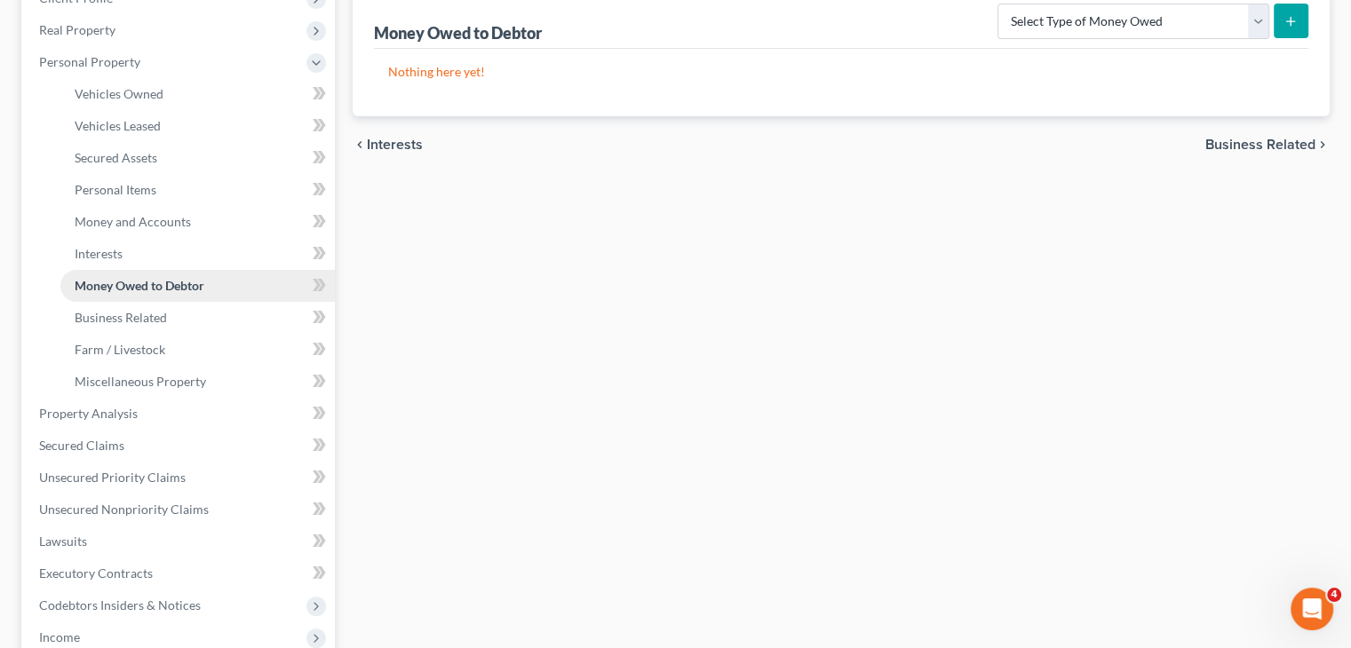
click at [150, 283] on span "Money Owed to Debtor" at bounding box center [140, 285] width 130 height 15
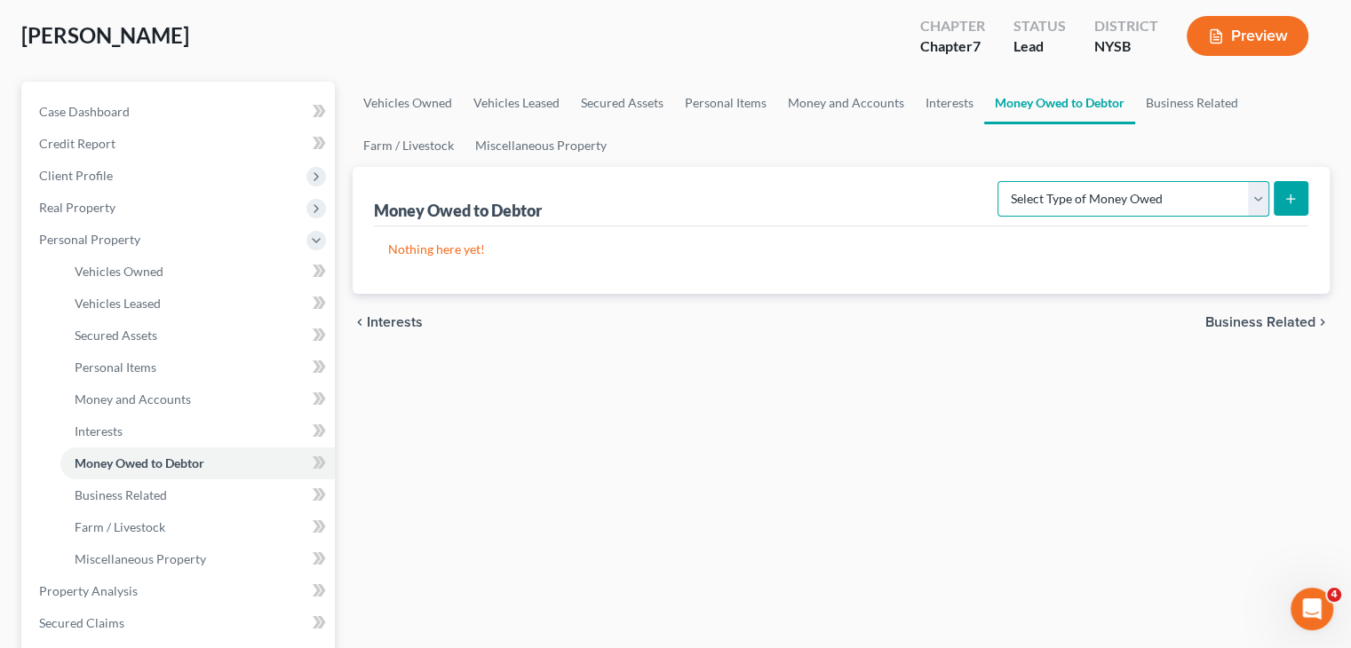
click at [1260, 200] on select "Select Type of Money Owed Accounts Receivable Alimony Child Support Claims Agai…" at bounding box center [1133, 199] width 272 height 36
select select "accounts_receivable"
click at [1001, 181] on select "Select Type of Money Owed Accounts Receivable Alimony Child Support Claims Agai…" at bounding box center [1133, 199] width 272 height 36
click at [1291, 201] on line "submit" at bounding box center [1291, 199] width 0 height 8
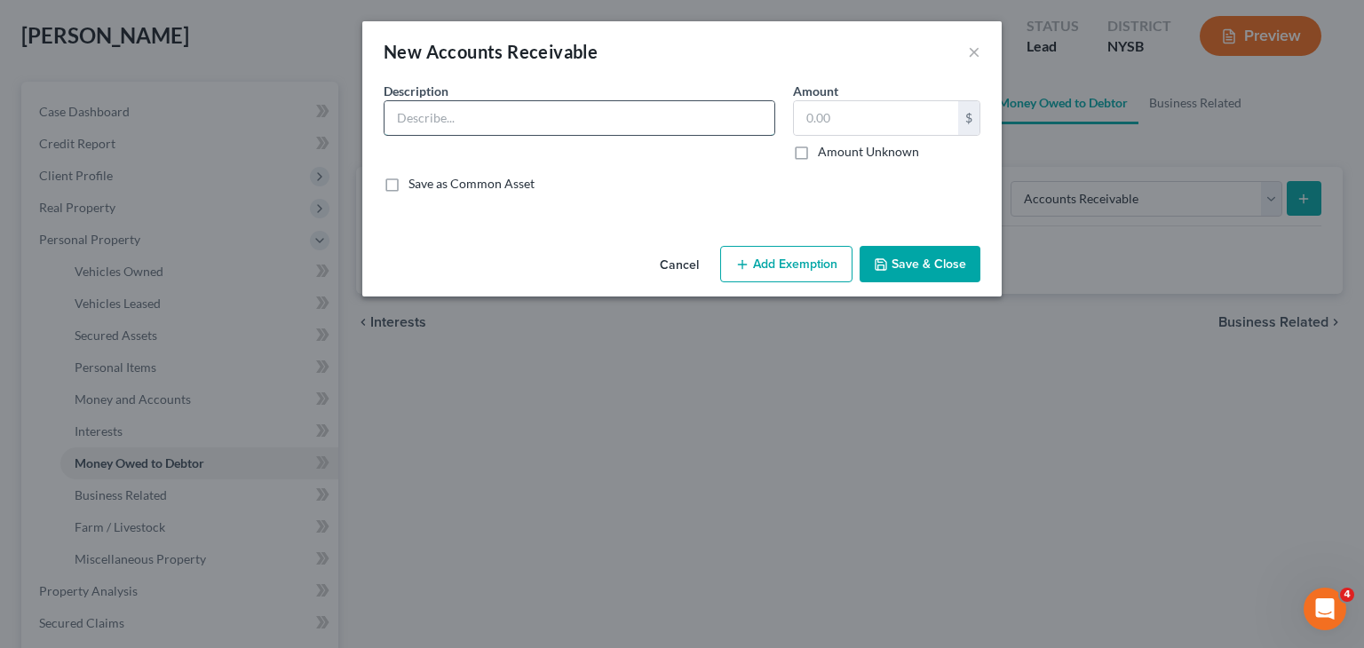
click at [441, 124] on input "text" at bounding box center [580, 118] width 390 height 34
type input "Account Recceivables"
type input "400"
click at [909, 267] on button "Save & Close" at bounding box center [920, 264] width 121 height 37
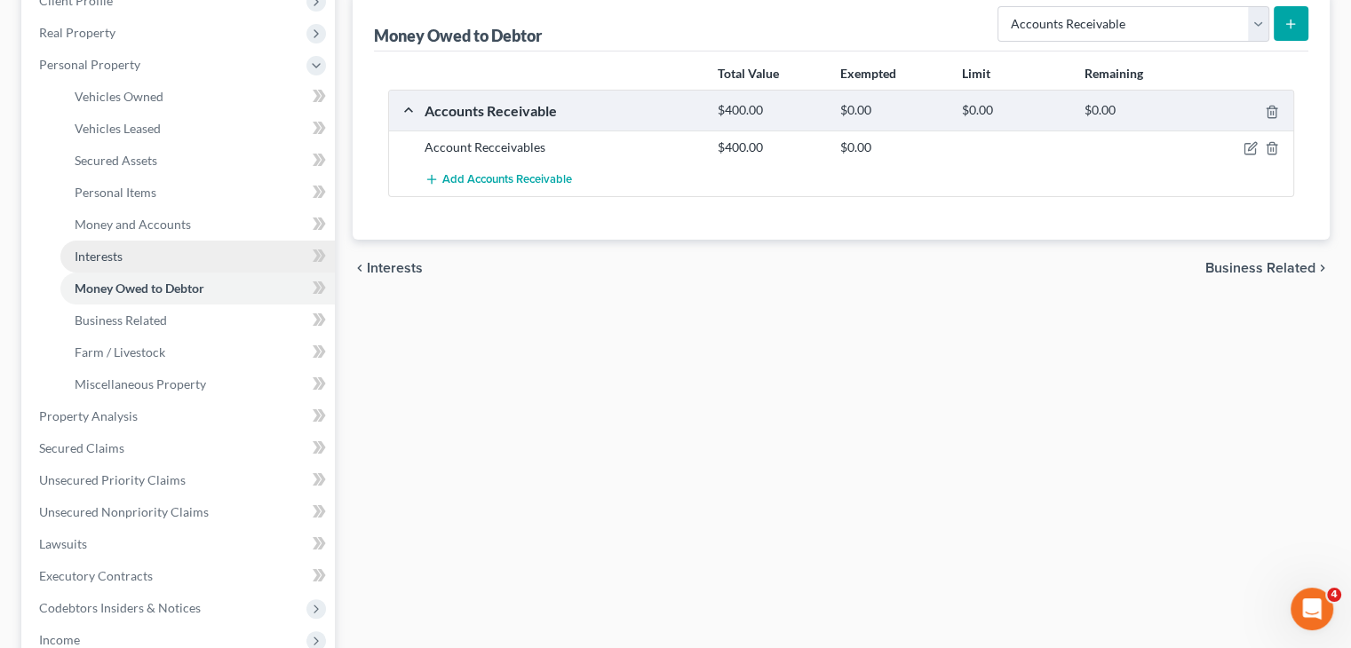
scroll to position [266, 0]
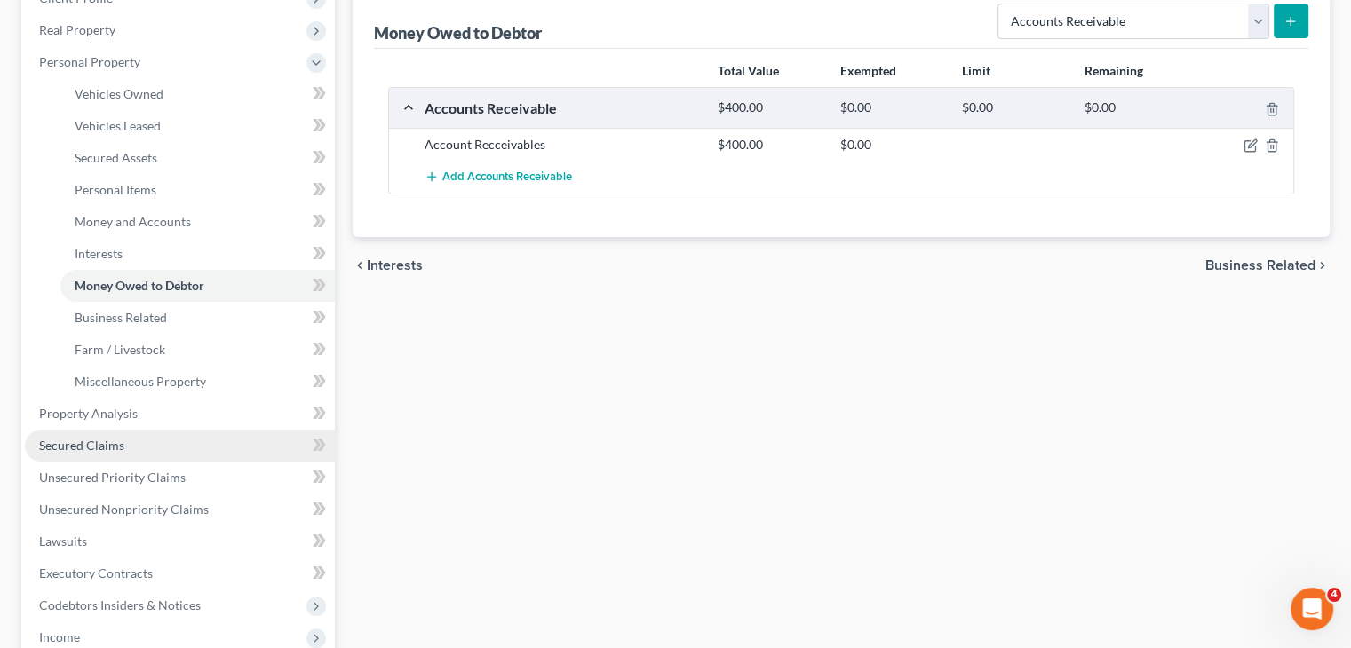
click at [127, 449] on link "Secured Claims" at bounding box center [180, 446] width 310 height 32
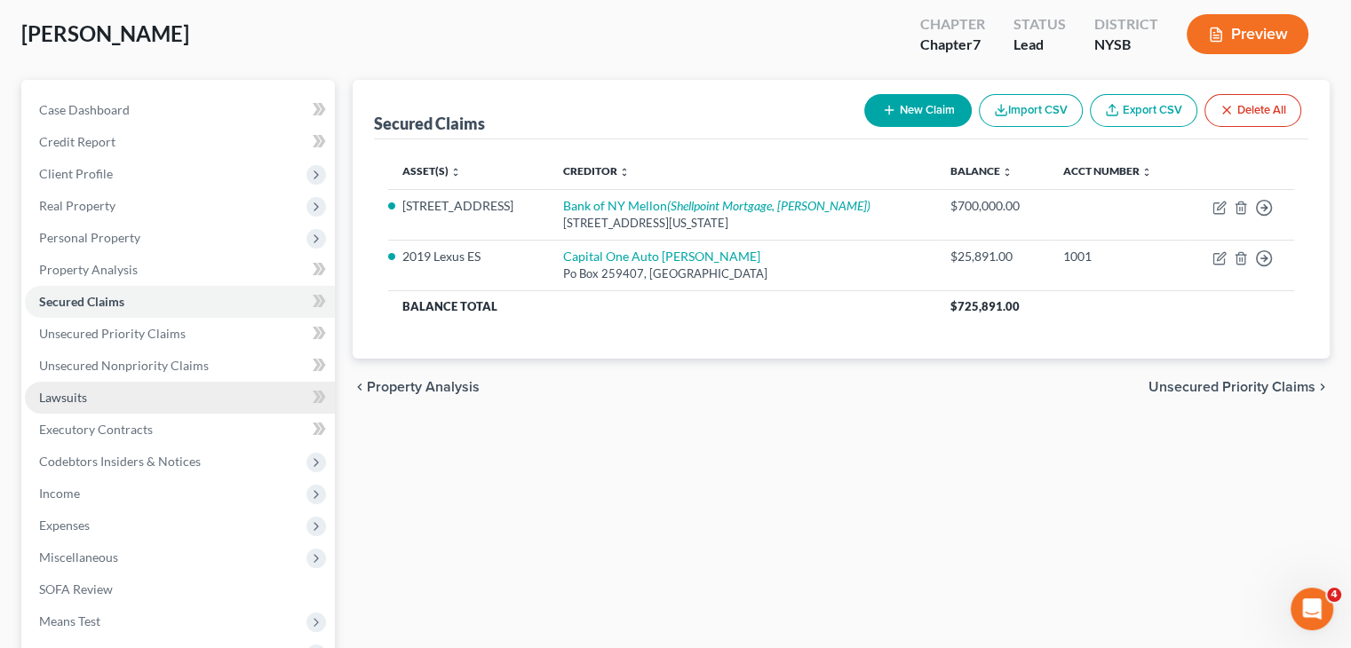
scroll to position [266, 0]
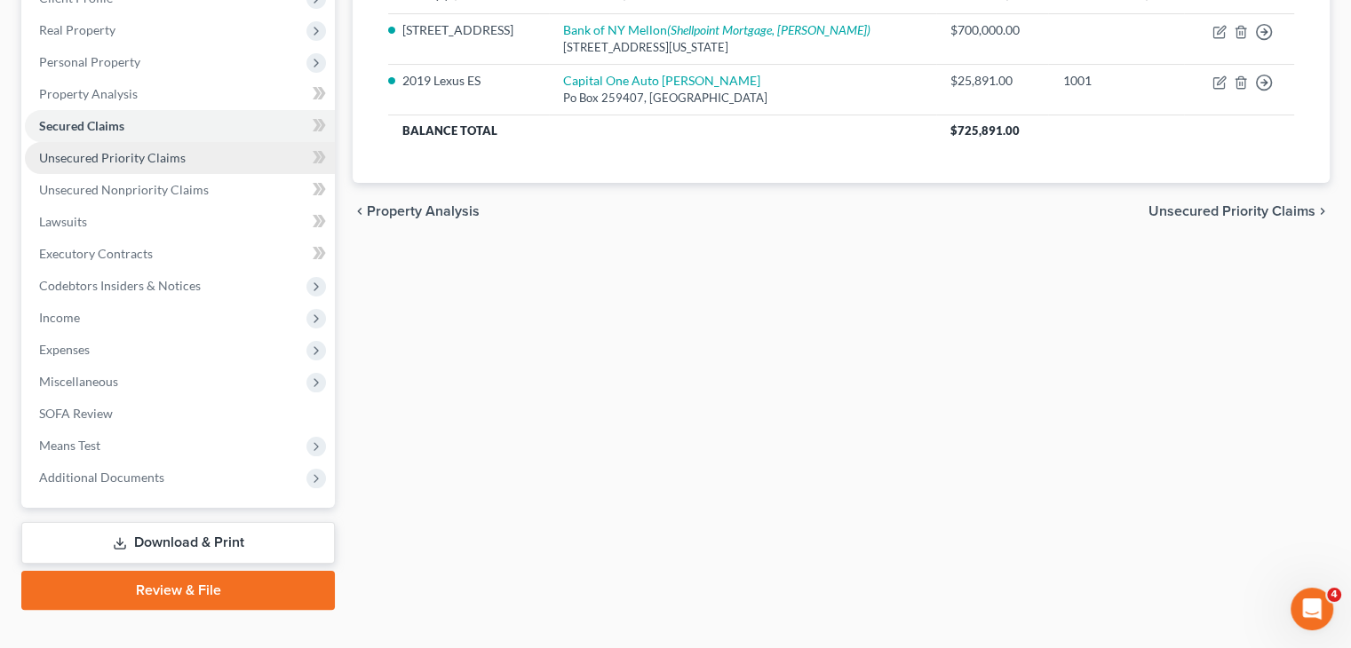
click at [171, 164] on link "Unsecured Priority Claims" at bounding box center [180, 158] width 310 height 32
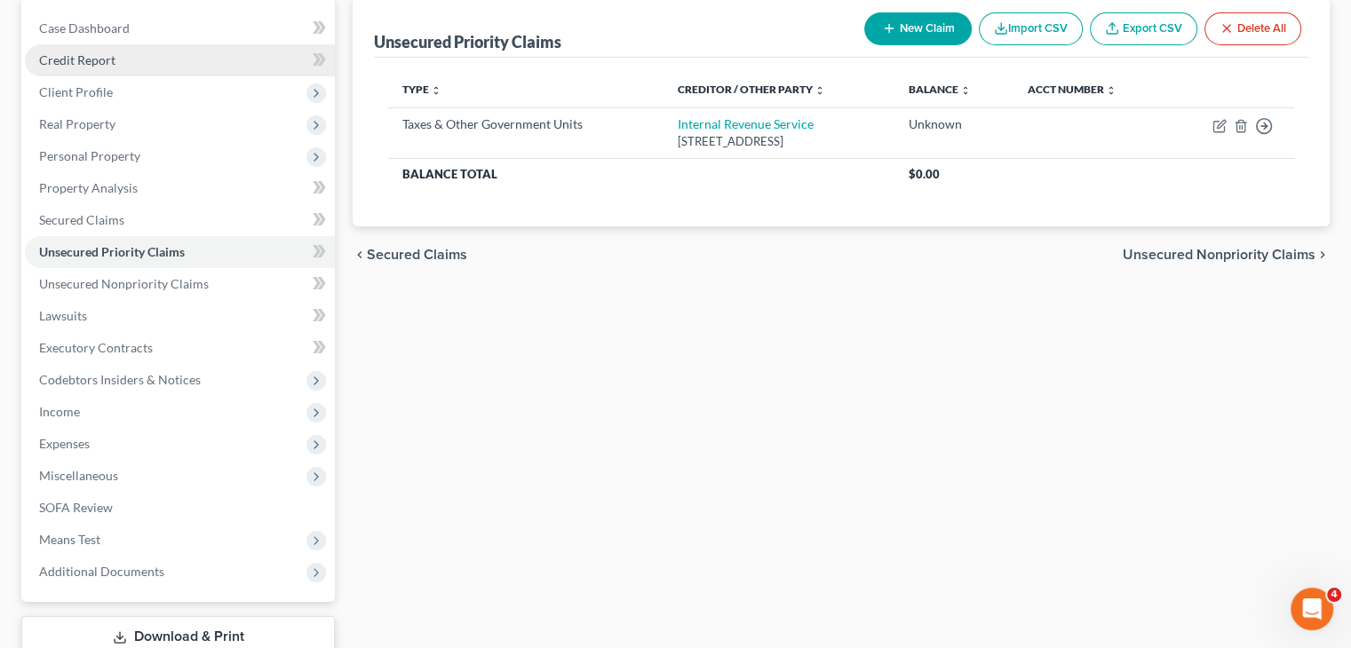
scroll to position [266, 0]
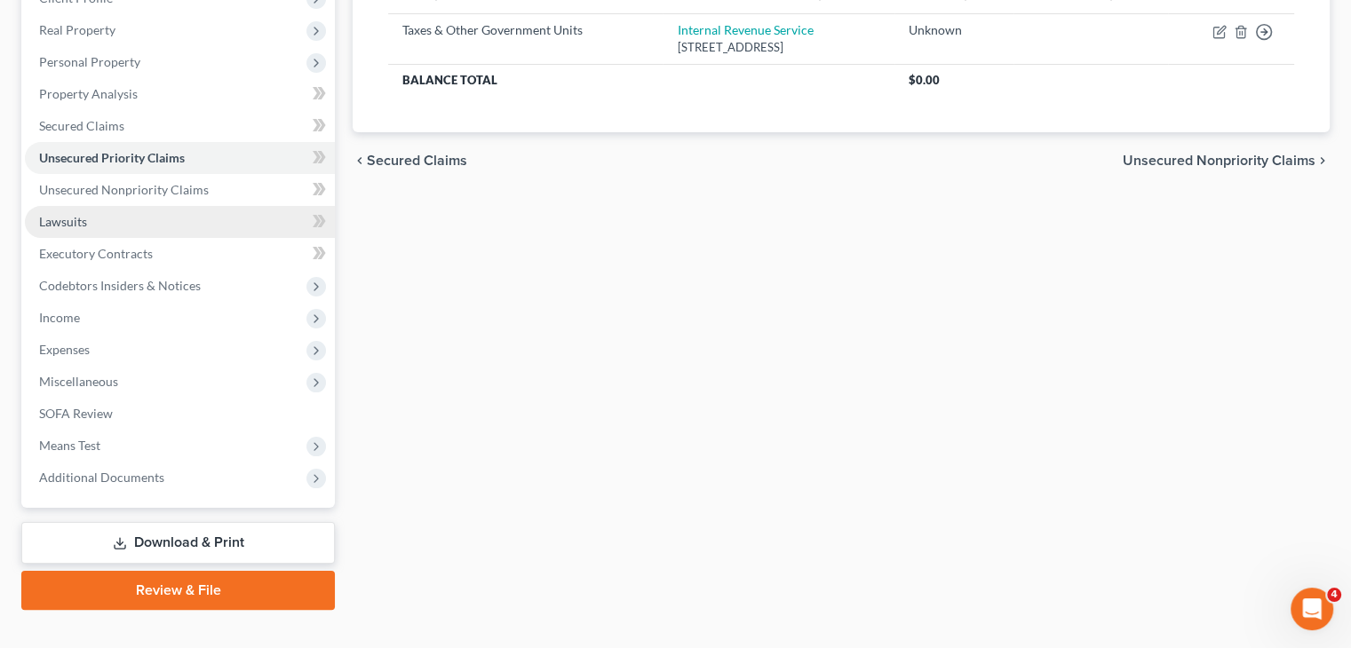
click at [155, 214] on link "Lawsuits" at bounding box center [180, 222] width 310 height 32
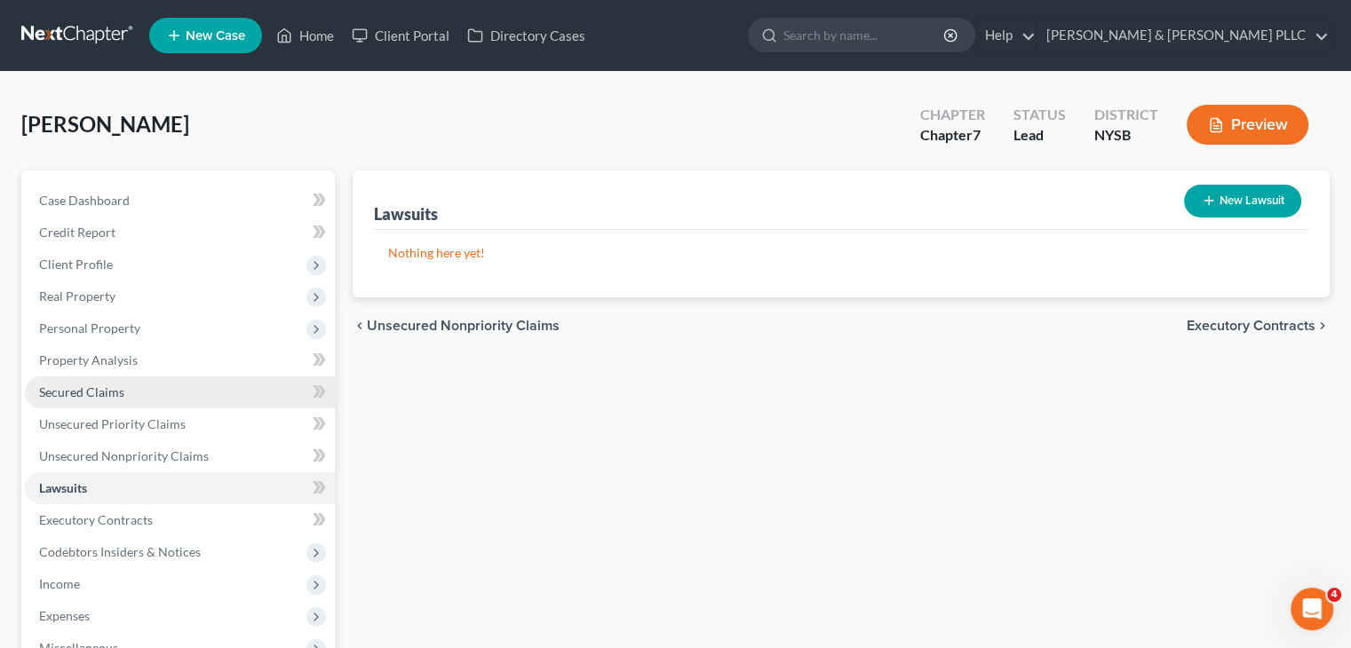
click at [96, 392] on span "Secured Claims" at bounding box center [81, 392] width 85 height 15
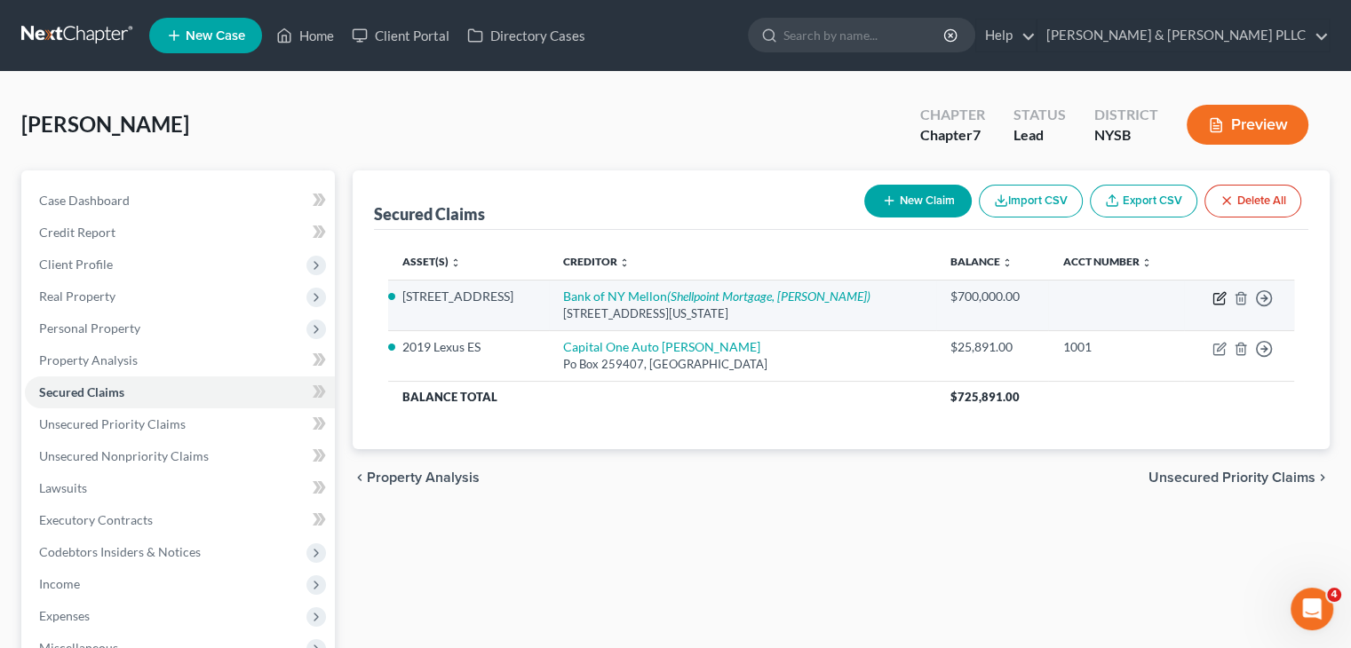
click at [1221, 295] on icon "button" at bounding box center [1219, 298] width 14 height 14
select select "35"
select select "4"
select select "0"
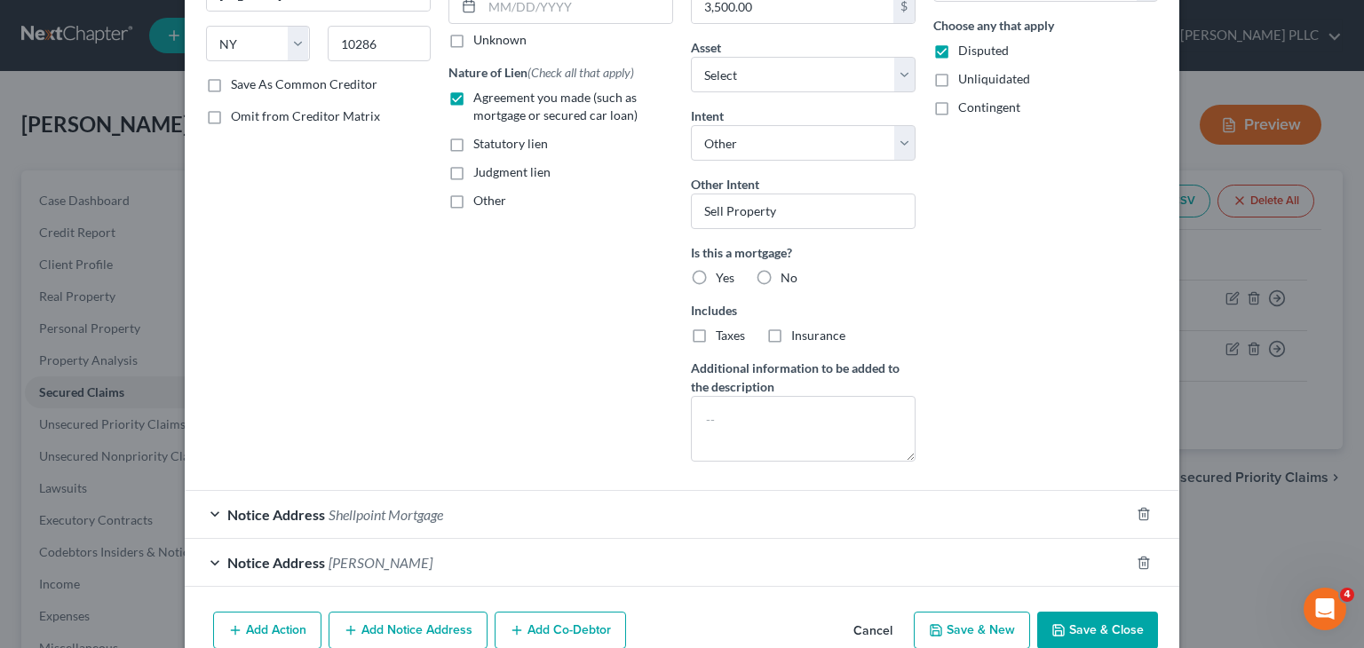
scroll to position [179, 0]
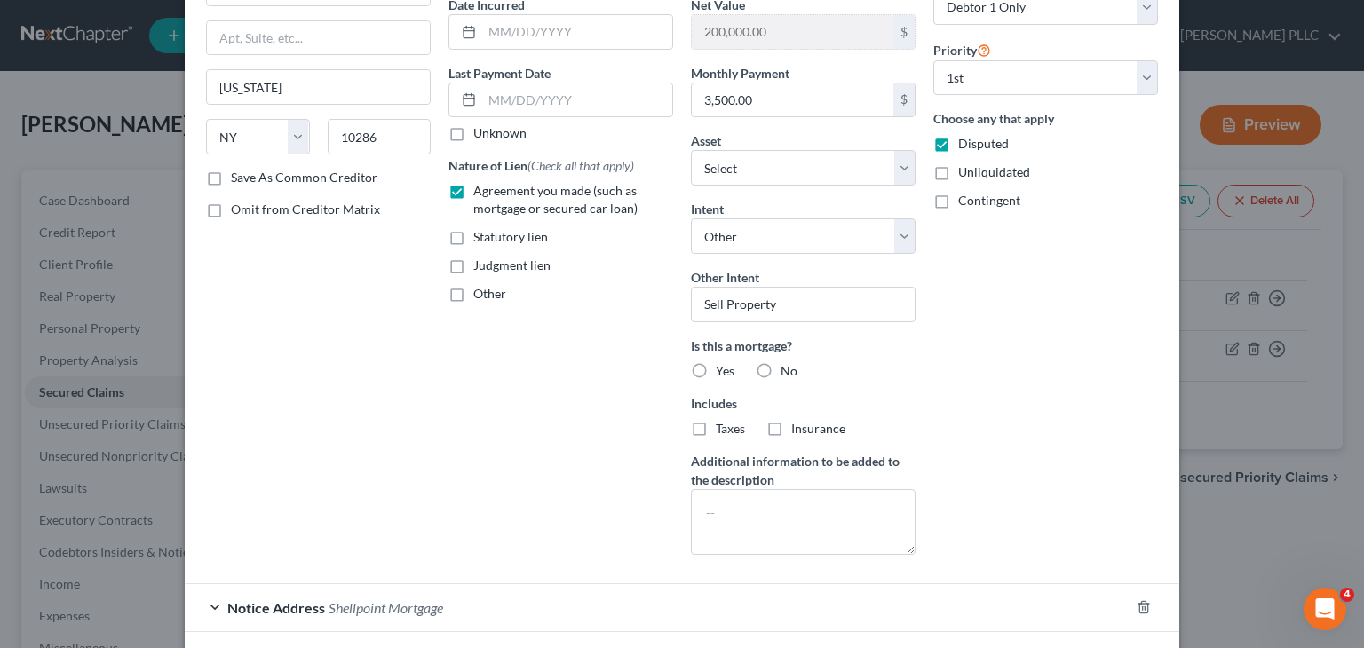
click at [231, 178] on label "Save As Common Creditor" at bounding box center [304, 178] width 147 height 18
click at [238, 178] on input "Save As Common Creditor" at bounding box center [244, 175] width 12 height 12
checkbox input "true"
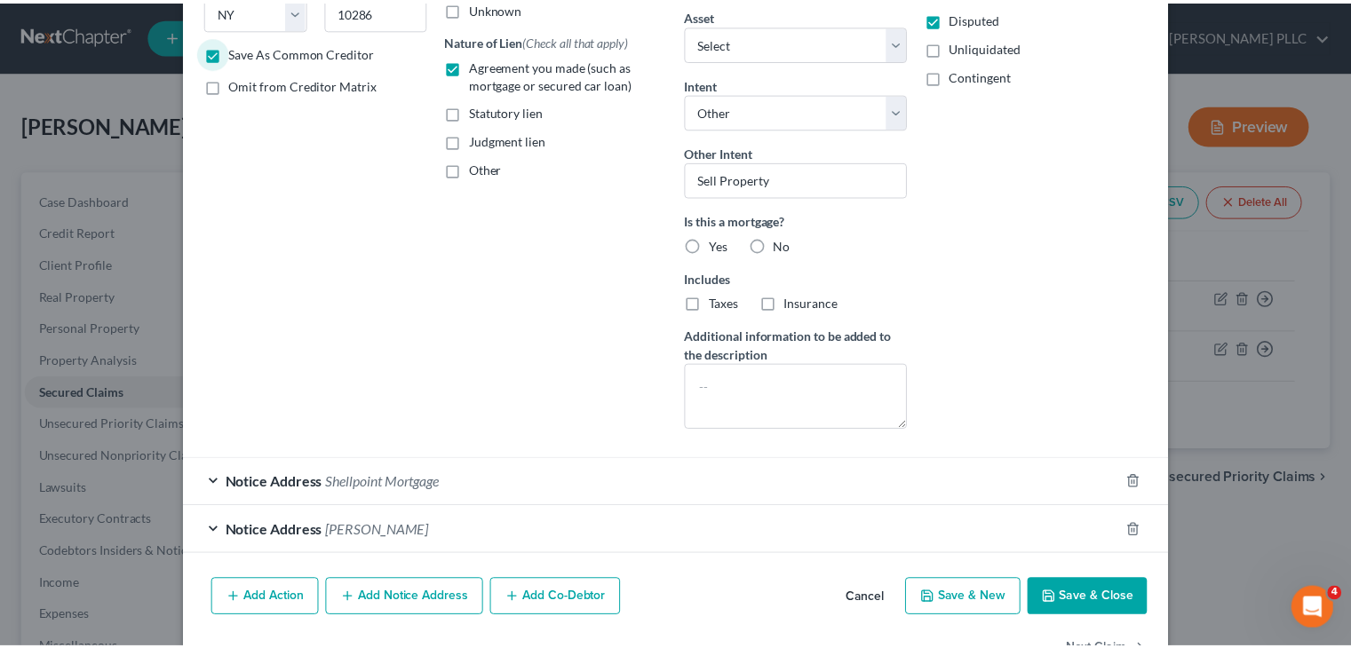
scroll to position [357, 0]
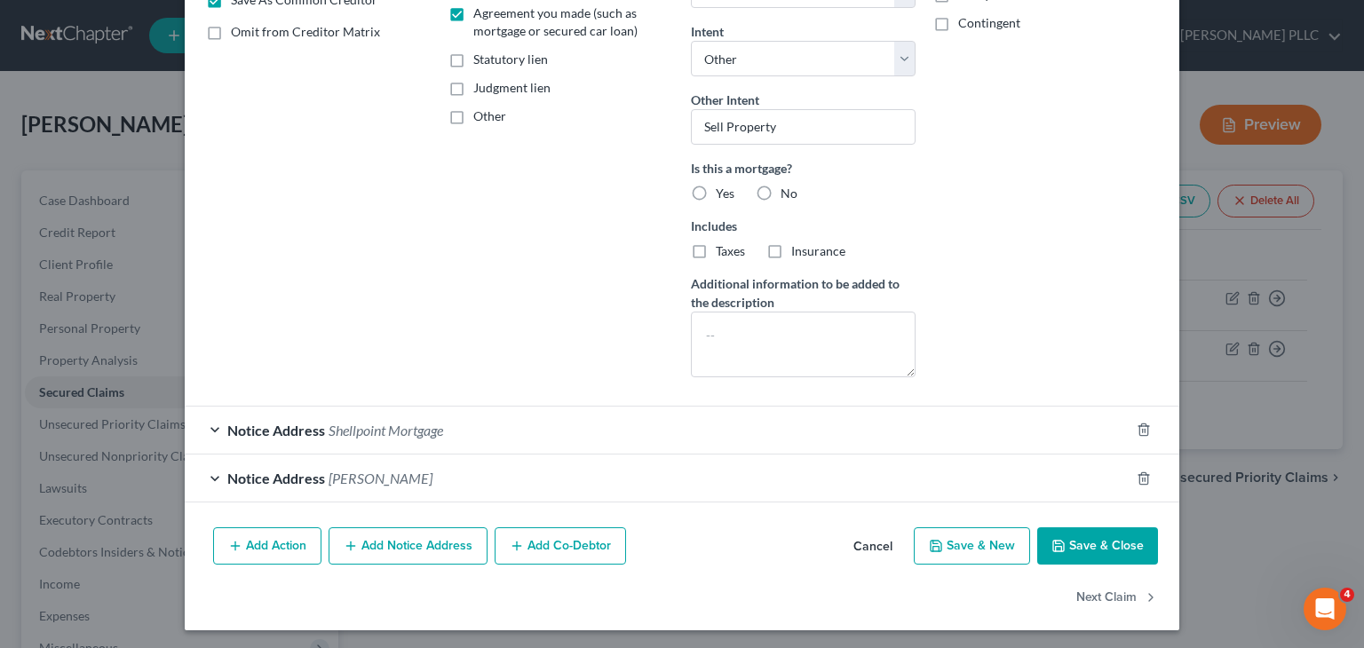
click at [1070, 544] on button "Save & Close" at bounding box center [1097, 546] width 121 height 37
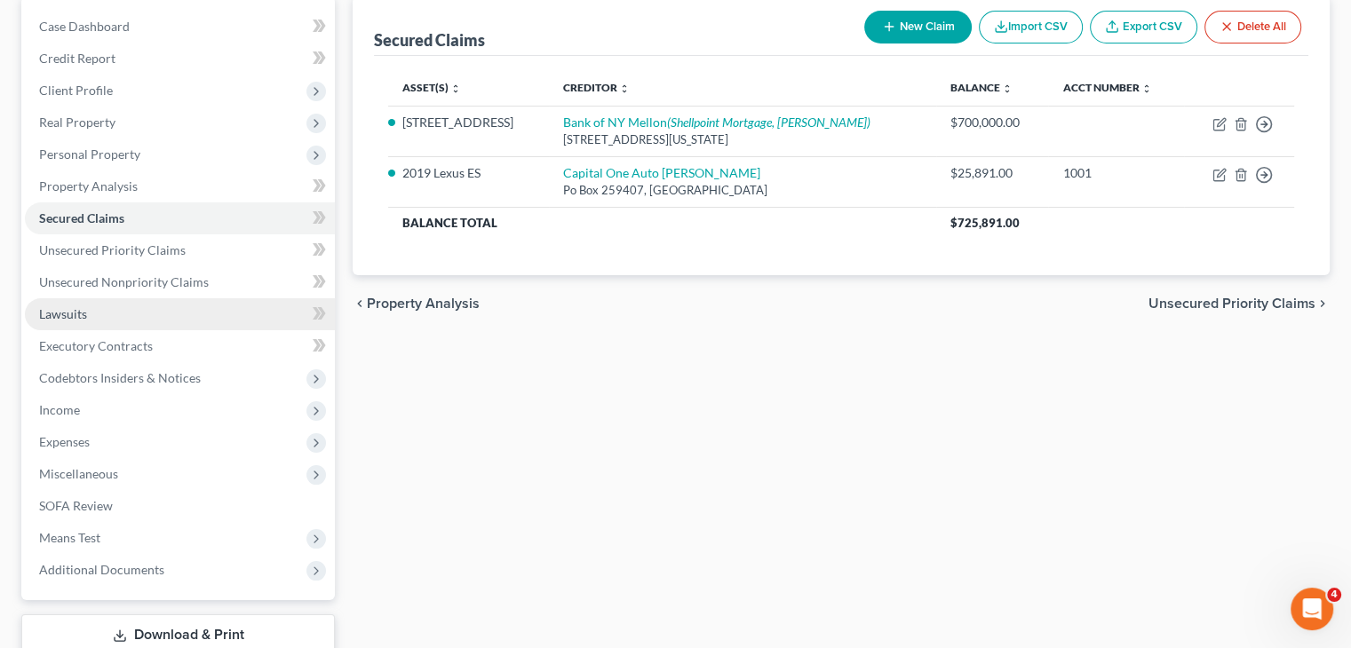
scroll to position [178, 0]
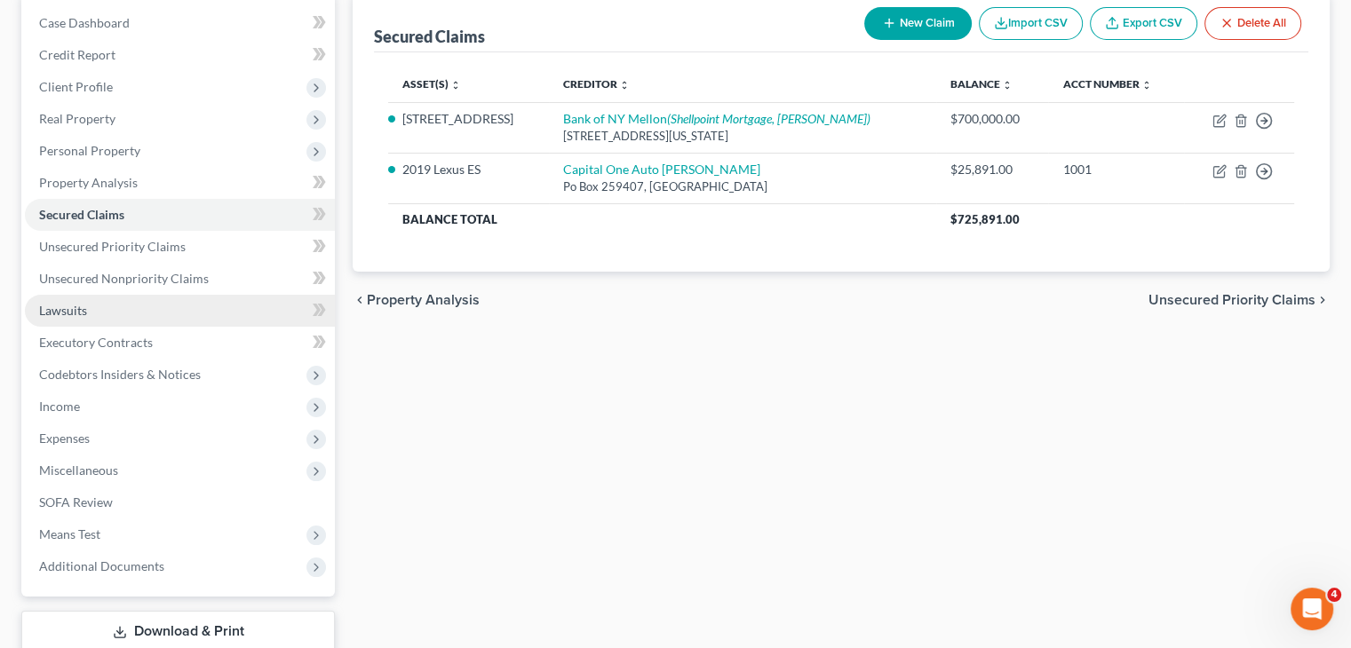
click at [122, 310] on link "Lawsuits" at bounding box center [180, 311] width 310 height 32
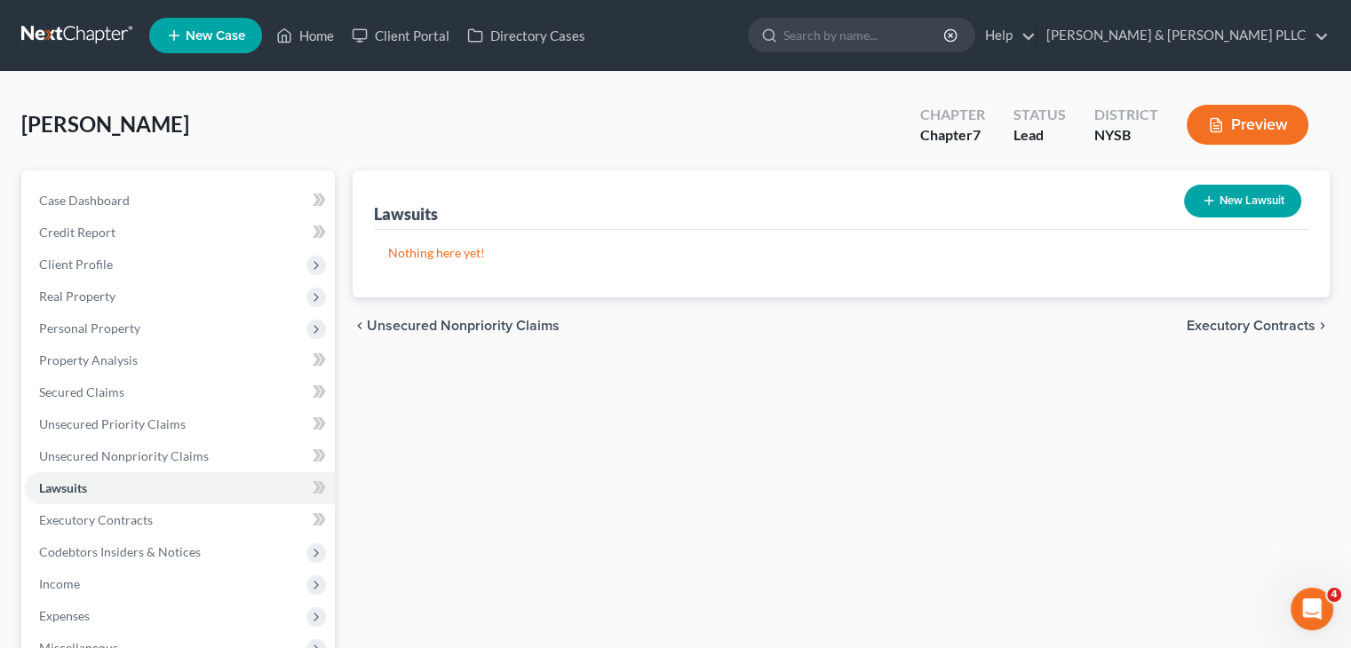
click at [1211, 198] on icon "button" at bounding box center [1209, 201] width 14 height 14
select select "0"
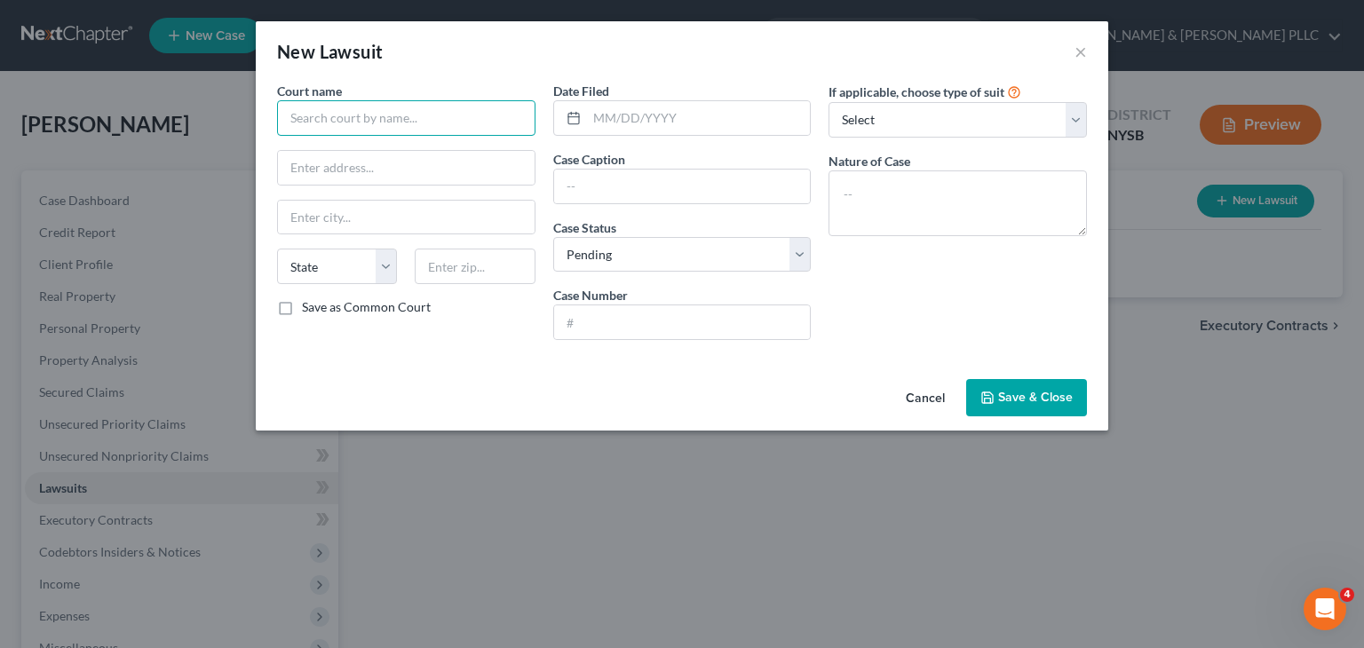
click at [280, 125] on input "text" at bounding box center [406, 118] width 258 height 36
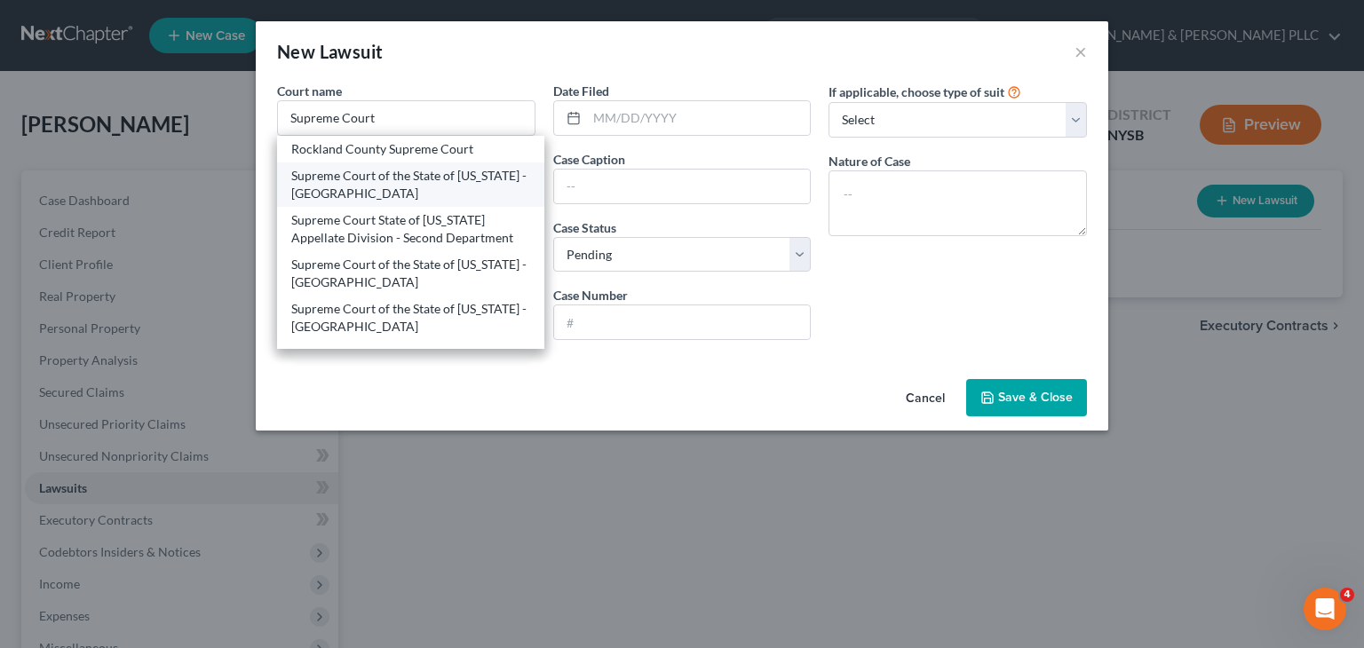
click at [360, 182] on div "Supreme Court of the State of [US_STATE] - [GEOGRAPHIC_DATA]" at bounding box center [410, 185] width 239 height 36
type input "Supreme Court of the State of [US_STATE] - [GEOGRAPHIC_DATA]"
type input "[STREET_ADDRESS][PERSON_NAME][PERSON_NAME]"
type input "[GEOGRAPHIC_DATA]"
select select "35"
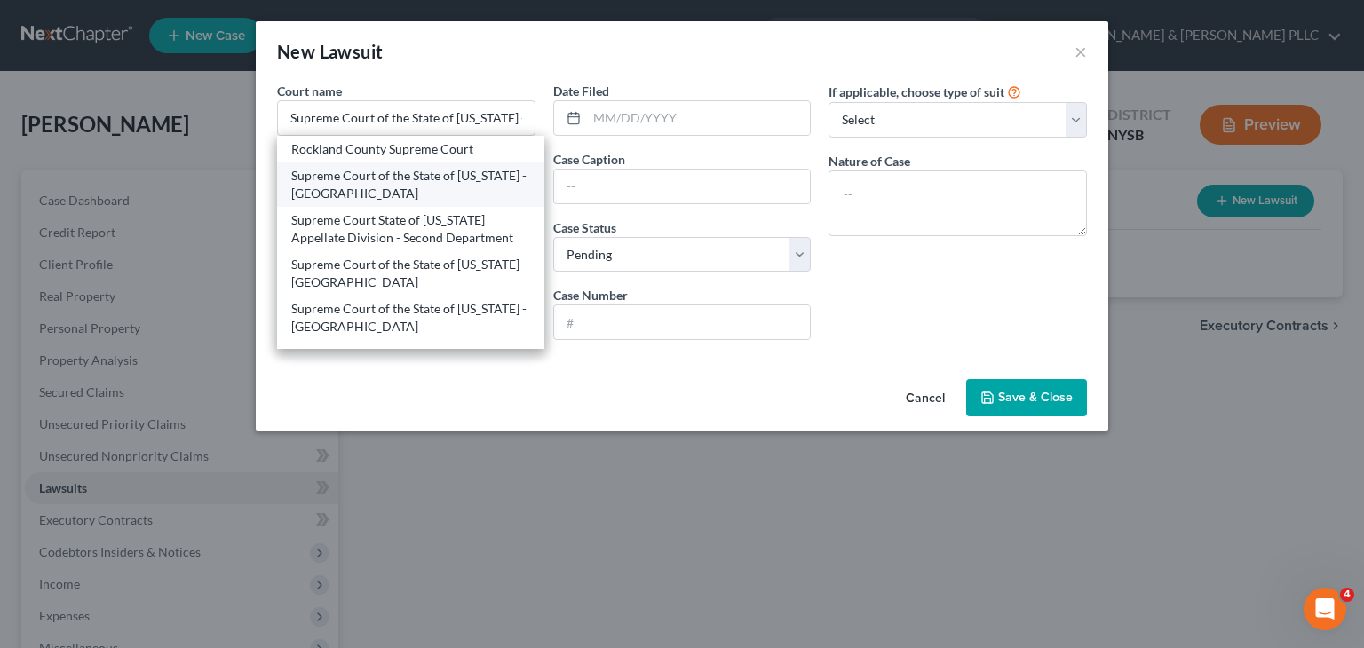
type input "10601"
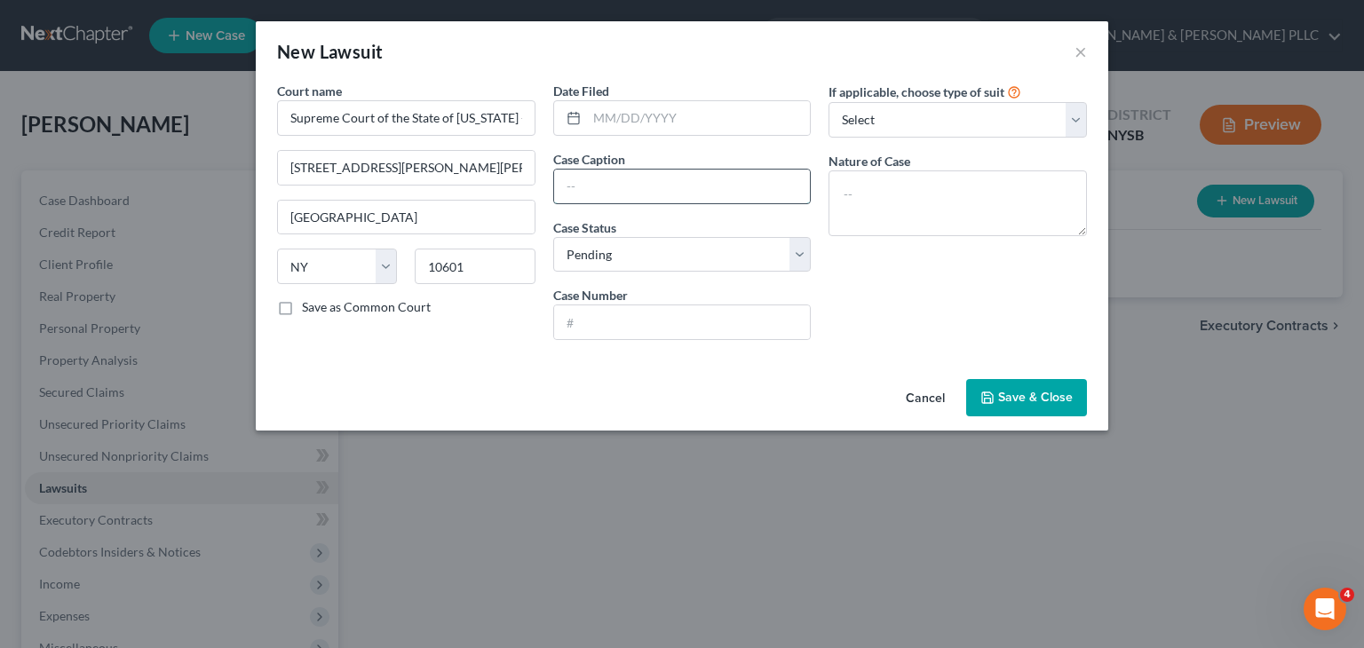
click at [600, 192] on input "text" at bounding box center [682, 187] width 257 height 34
click at [923, 306] on div "If applicable, choose type of suit Select Repossession Garnishment Foreclosure …" at bounding box center [958, 218] width 276 height 273
click at [1077, 117] on select "Select Repossession Garnishment Foreclosure Attached, Seized, Or Levied Other" at bounding box center [958, 120] width 258 height 36
select select "2"
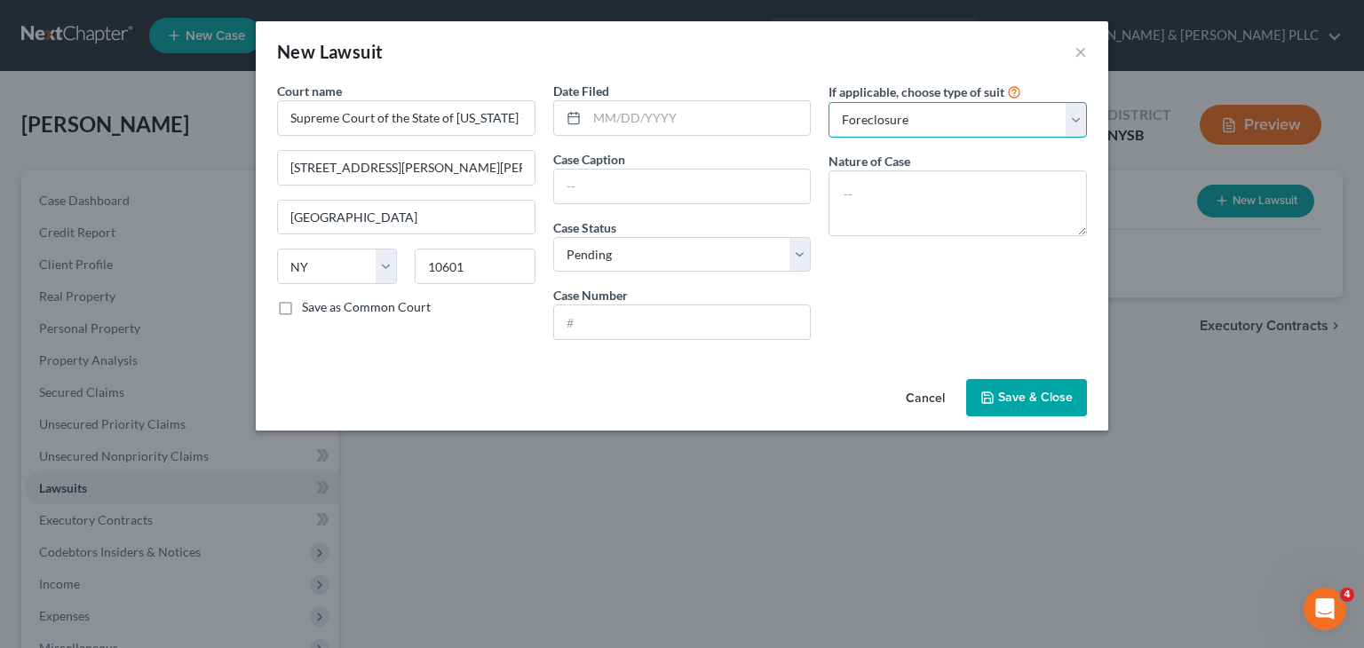
click at [829, 102] on select "Select Repossession Garnishment Foreclosure Attached, Seized, Or Levied Other" at bounding box center [958, 120] width 258 height 36
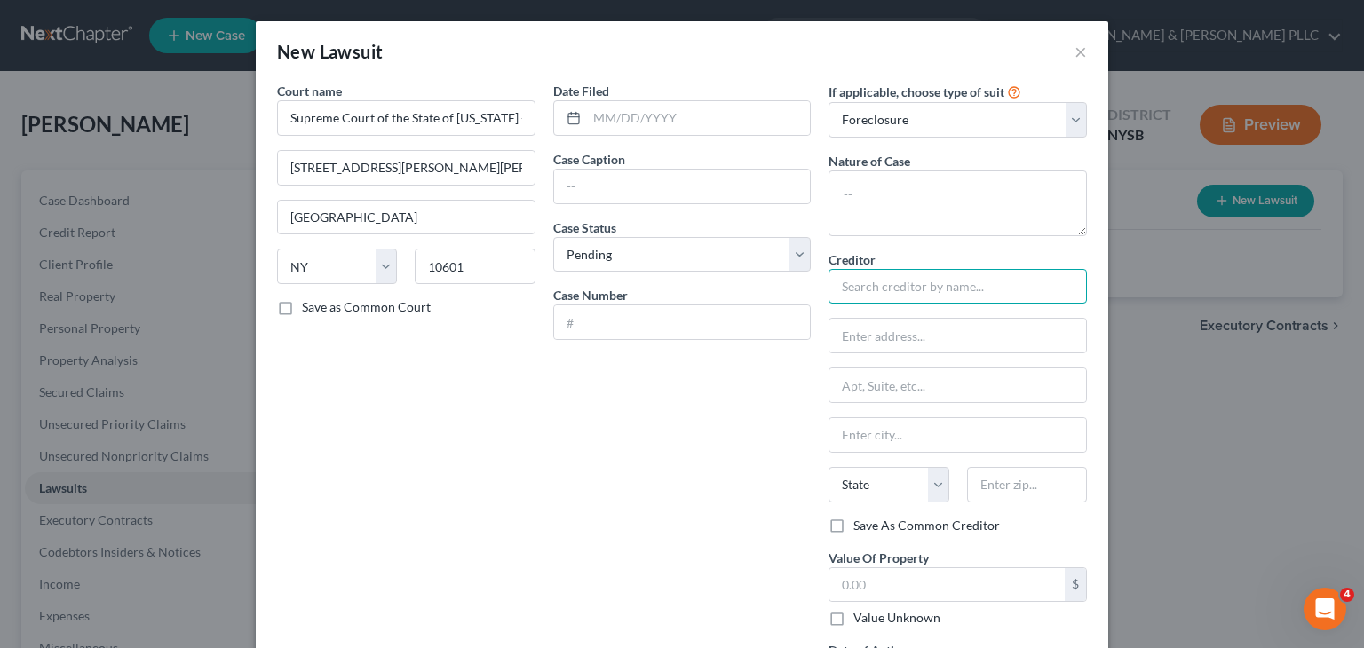
click at [865, 291] on input "text" at bounding box center [958, 287] width 258 height 36
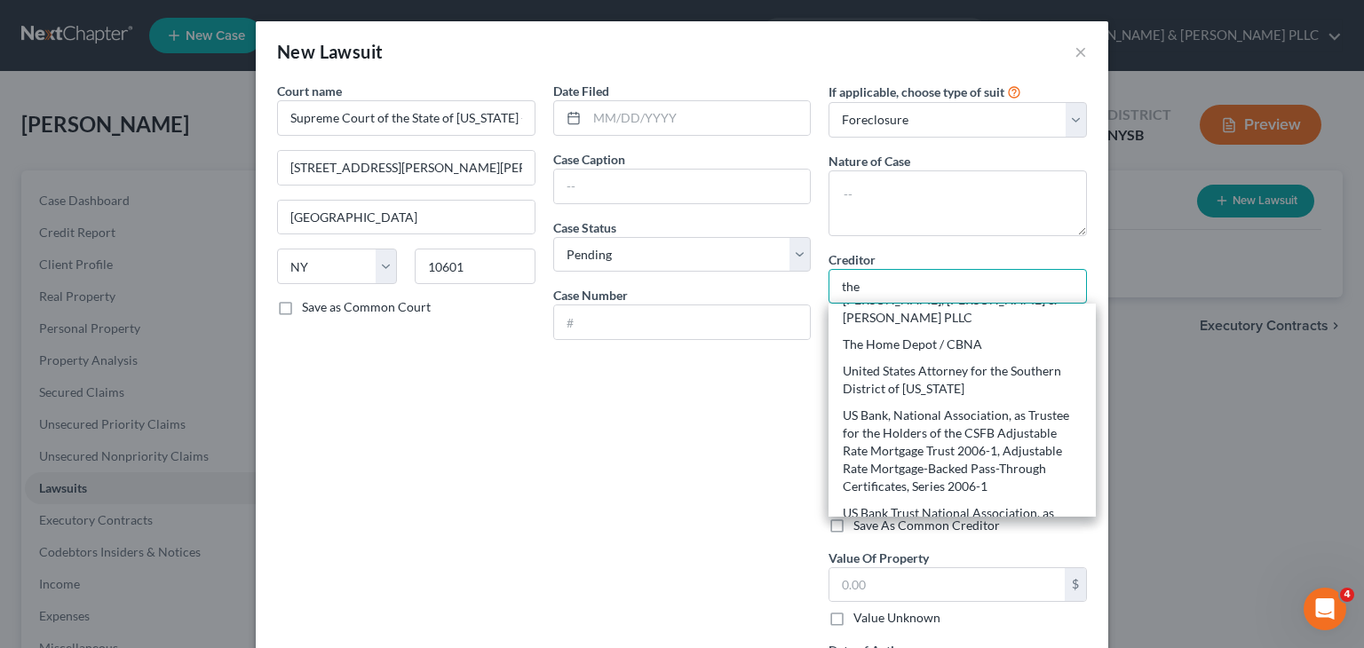
scroll to position [89, 0]
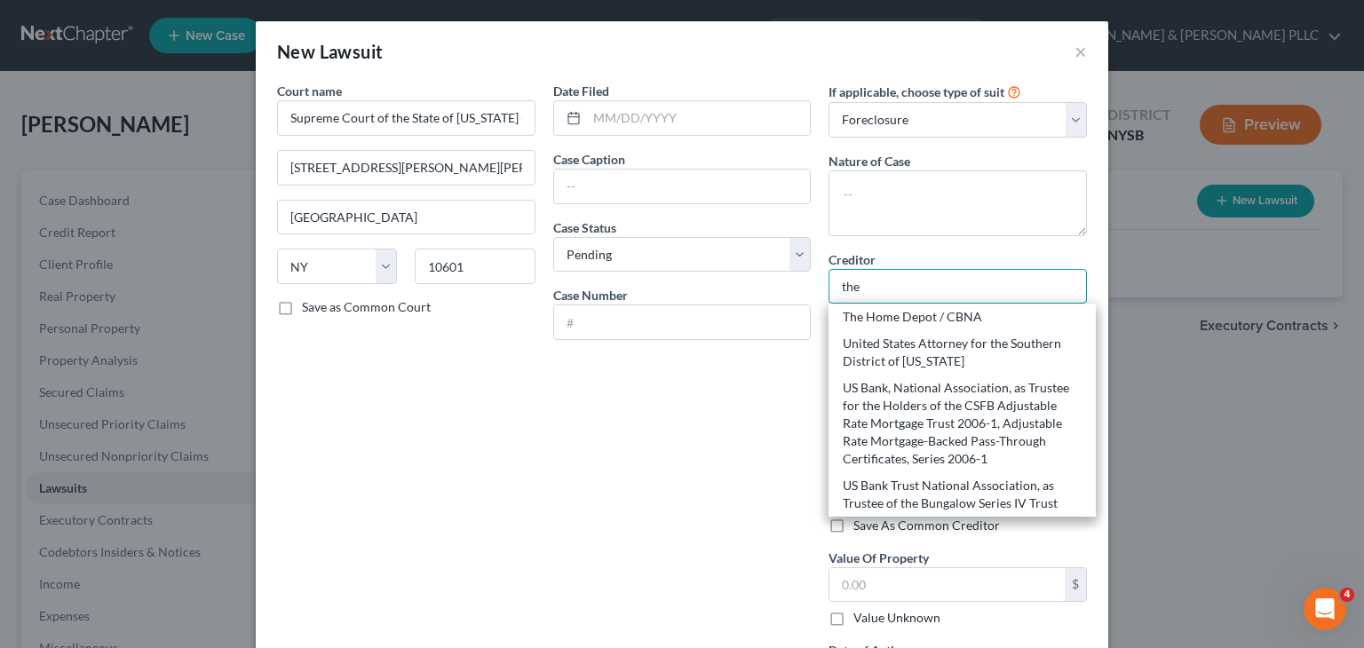
type input "the"
click at [693, 432] on div "Date Filed Case Caption Case Status * Select Pending On Appeal Concluded Case N…" at bounding box center [682, 396] width 276 height 628
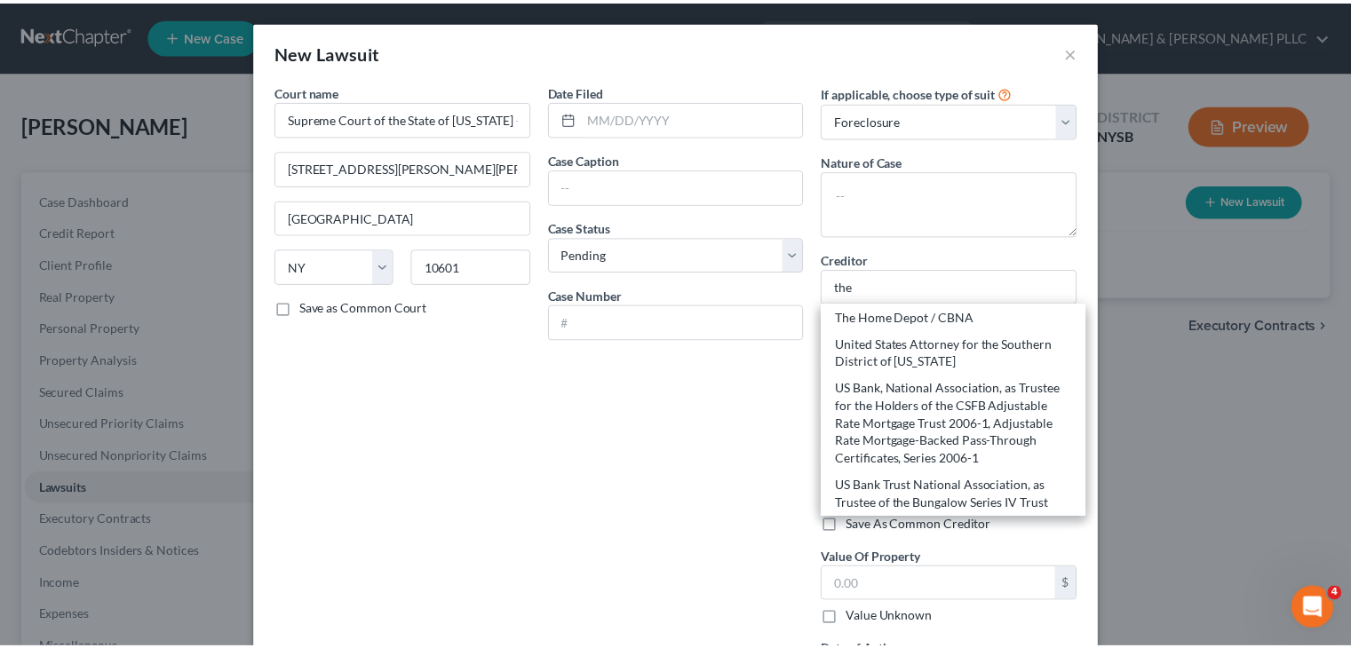
scroll to position [0, 0]
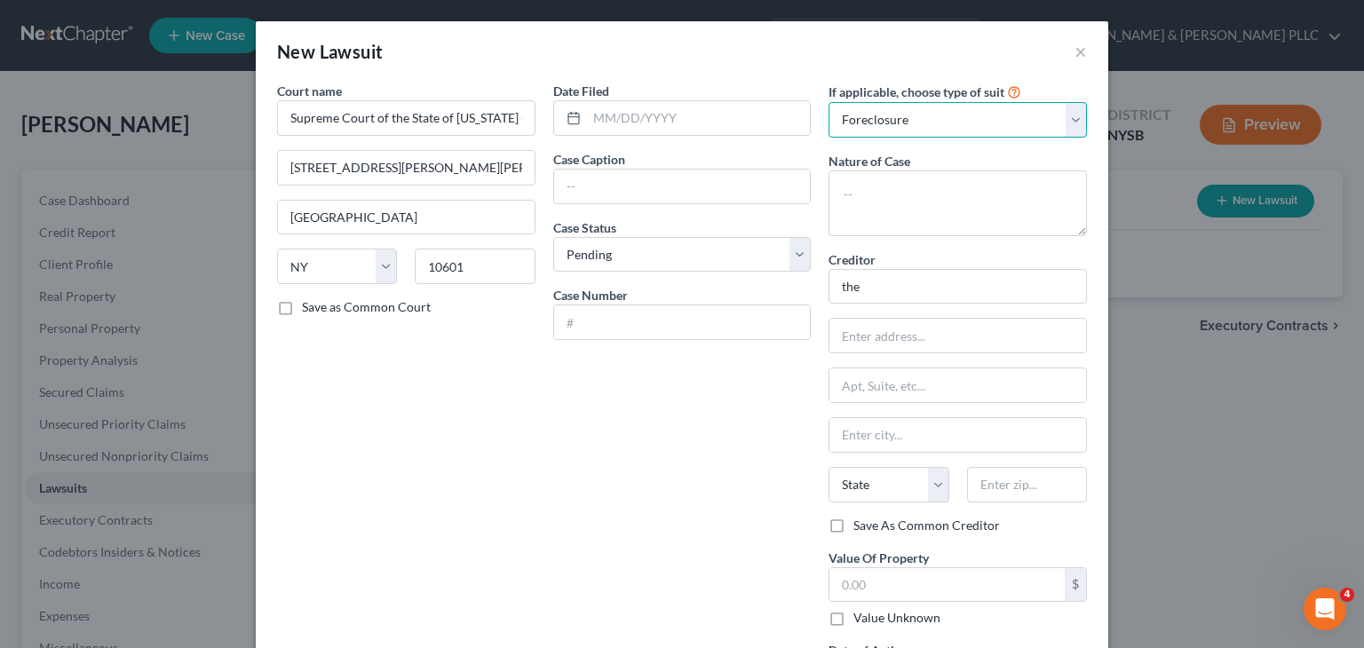
click at [1076, 113] on select "Select Repossession Garnishment Foreclosure Attached, Seized, Or Levied Other" at bounding box center [958, 120] width 258 height 36
click at [829, 102] on select "Select Repossession Garnishment Foreclosure Attached, Seized, Or Levied Other" at bounding box center [958, 120] width 258 height 36
click at [1079, 111] on select "Select Repossession Garnishment Foreclosure Attached, Seized, Or Levied Other" at bounding box center [958, 120] width 258 height 36
select select "0"
click at [829, 102] on select "Select Repossession Garnishment Foreclosure Attached, Seized, Or Levied Other" at bounding box center [958, 120] width 258 height 36
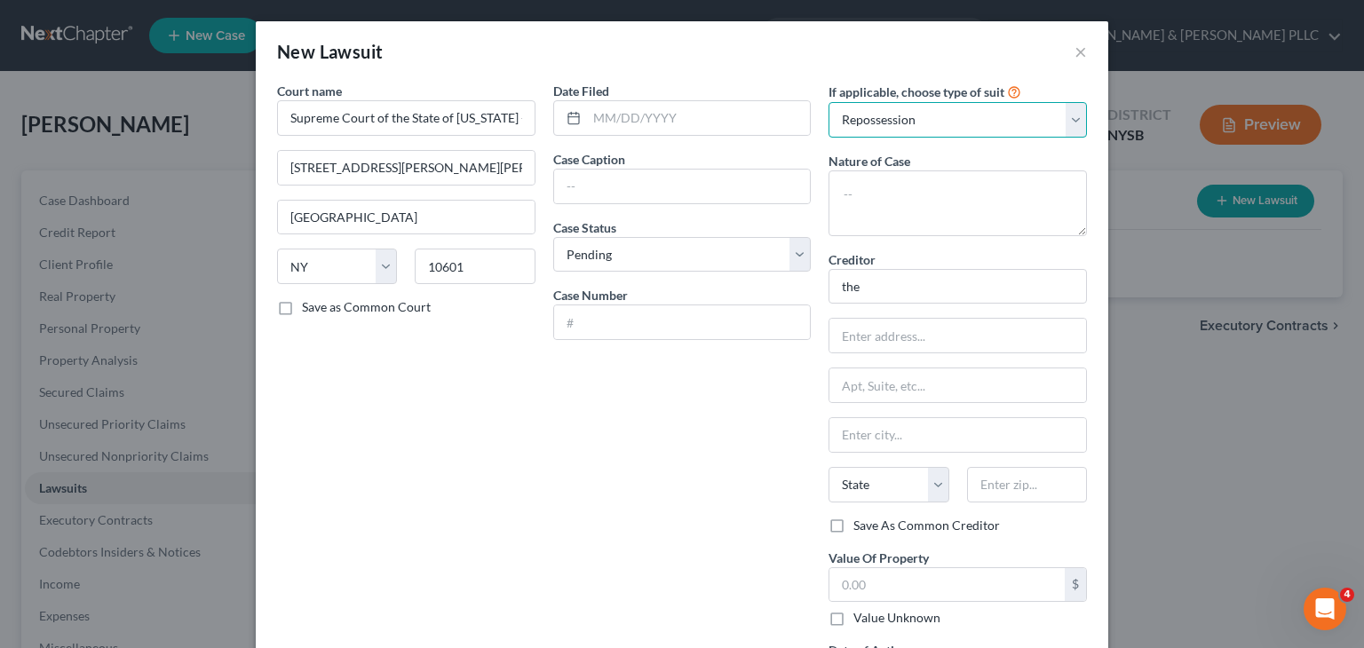
drag, startPoint x: 1066, startPoint y: 118, endPoint x: 1014, endPoint y: 130, distance: 52.8
click at [1066, 118] on select "Select Repossession Garnishment Foreclosure Attached, Seized, Or Levied Other" at bounding box center [958, 120] width 258 height 36
select select
click at [829, 102] on select "Select Repossession Garnishment Foreclosure Attached, Seized, Or Levied Other" at bounding box center [958, 120] width 258 height 36
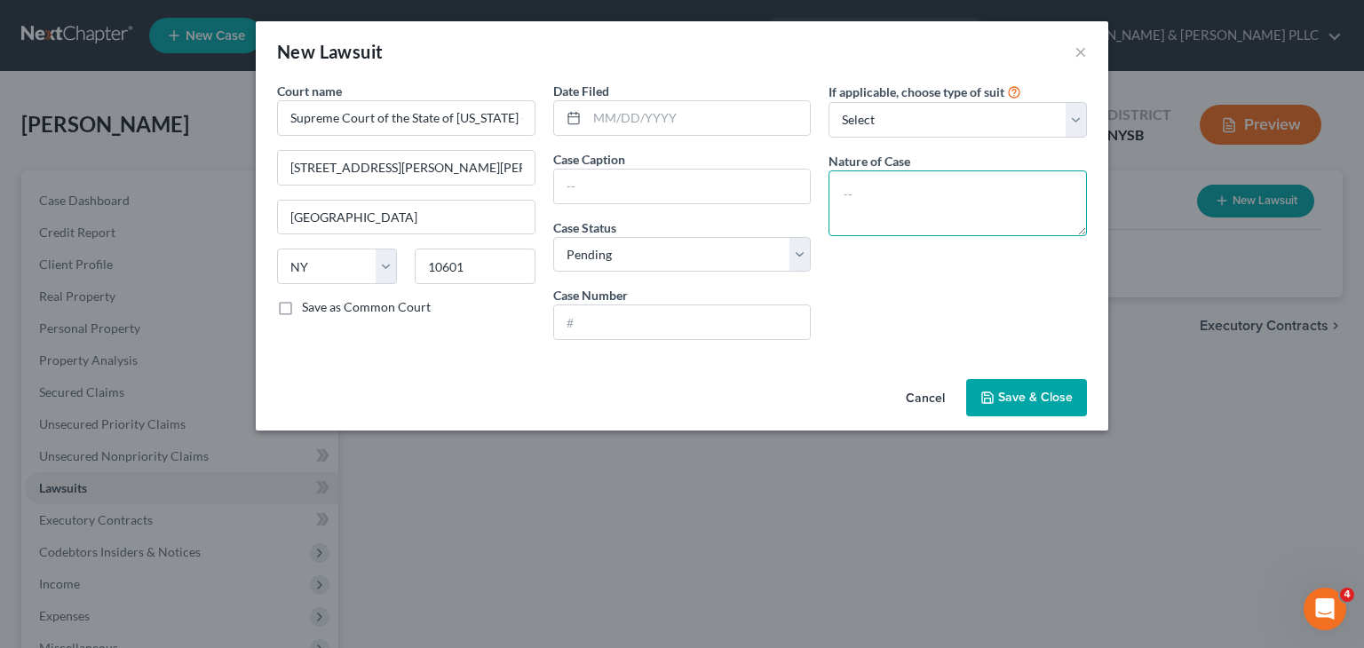
click at [850, 189] on textarea at bounding box center [958, 204] width 258 height 66
type textarea "Foreclosure"
click at [577, 187] on input "text" at bounding box center [682, 187] width 257 height 34
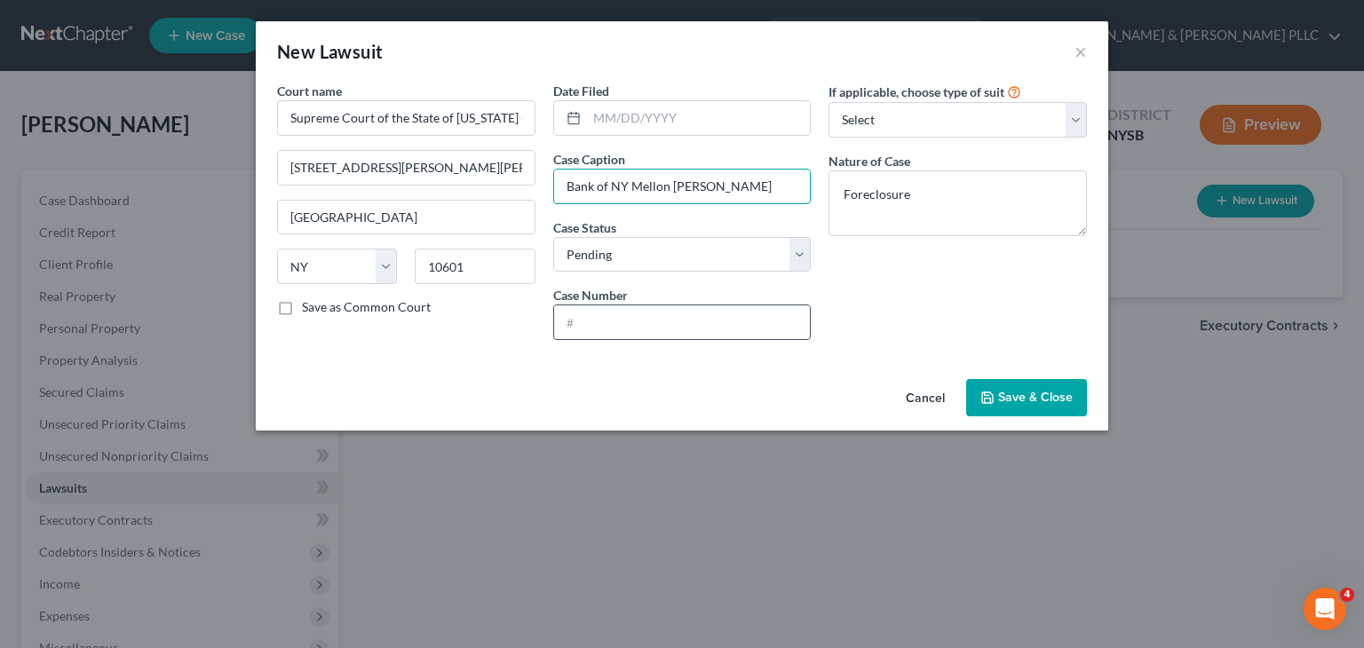
type input "Bank of NY Mellon [PERSON_NAME]"
click at [604, 313] on input "text" at bounding box center [682, 323] width 257 height 34
type input "66328/2023"
click at [1051, 401] on span "Save & Close" at bounding box center [1035, 397] width 75 height 15
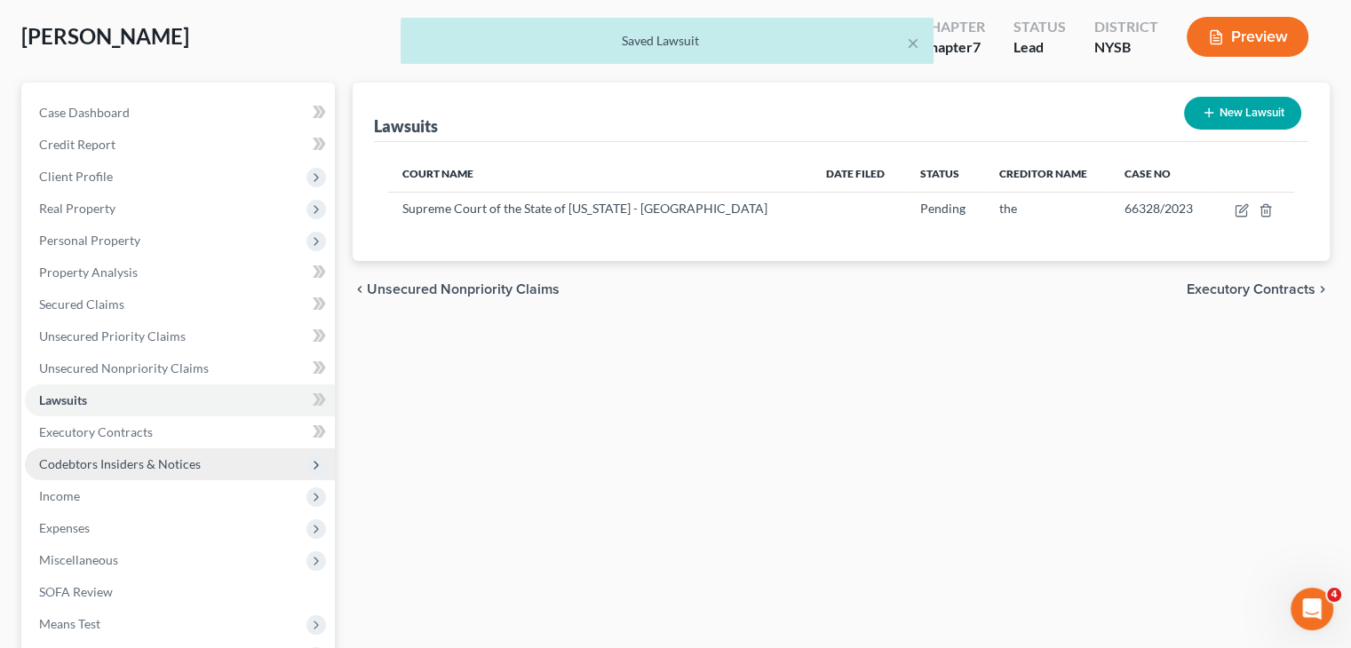
scroll to position [89, 0]
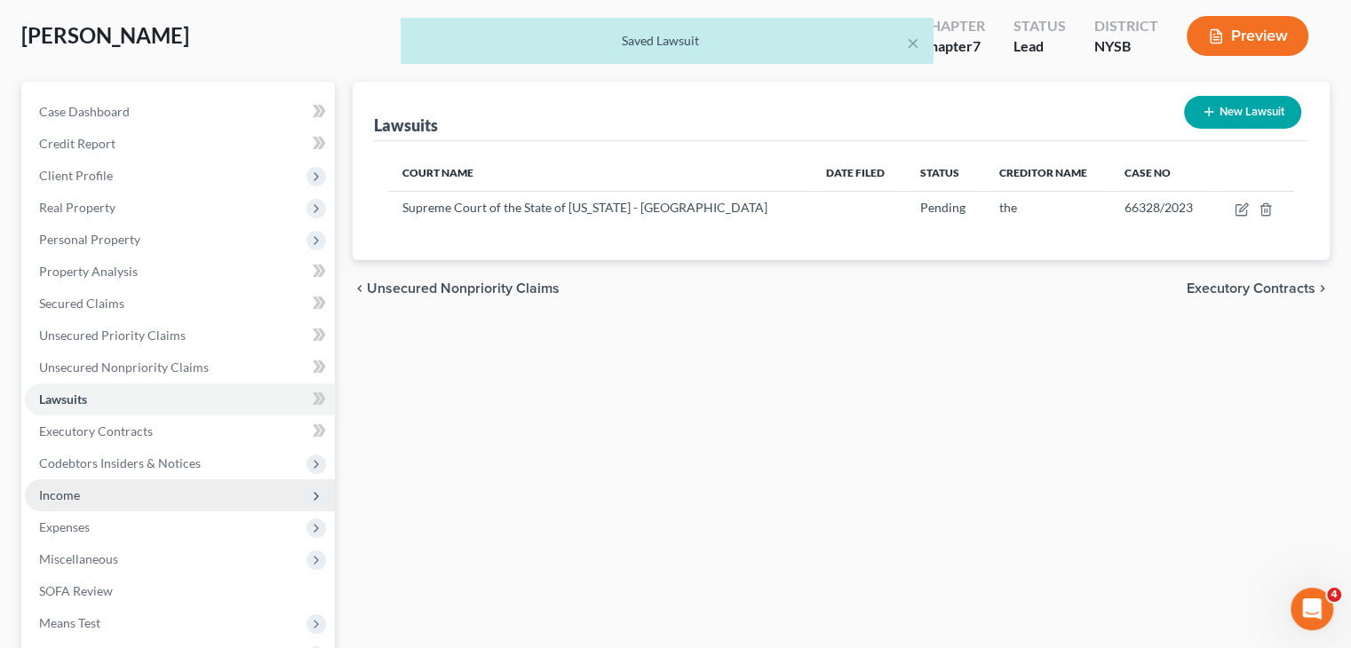
click at [58, 498] on span "Income" at bounding box center [59, 495] width 41 height 15
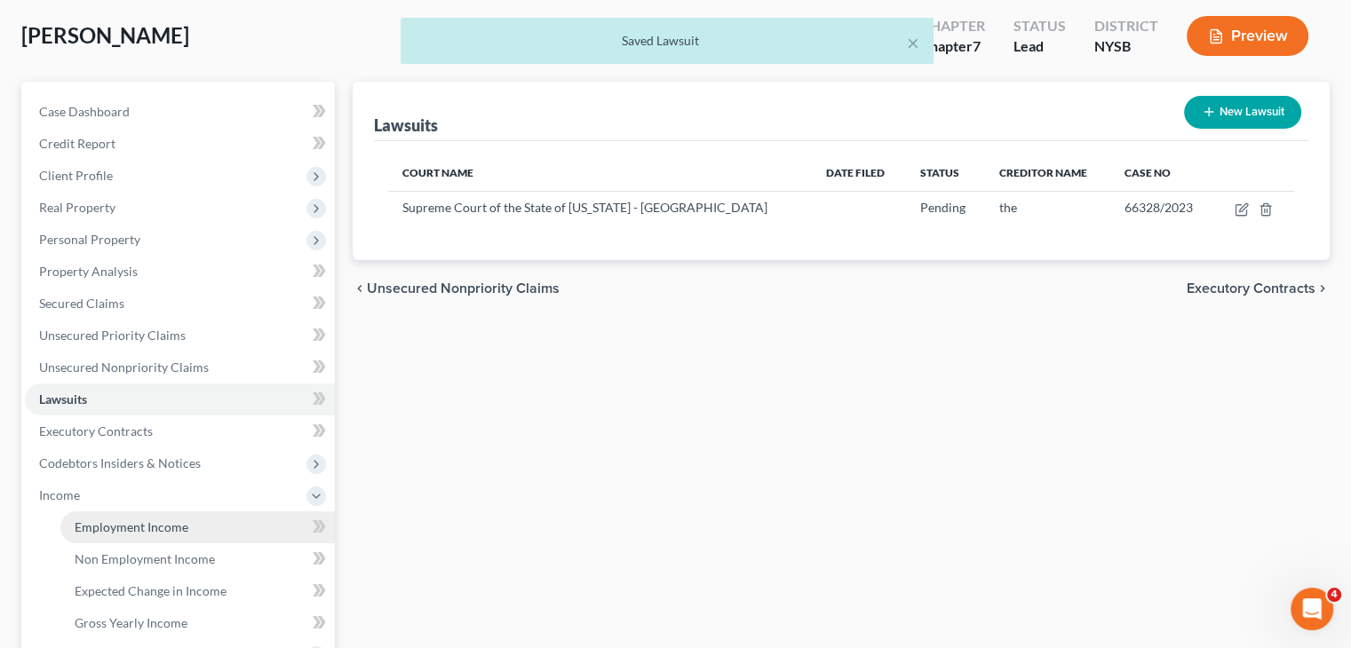
click at [95, 525] on span "Employment Income" at bounding box center [132, 527] width 114 height 15
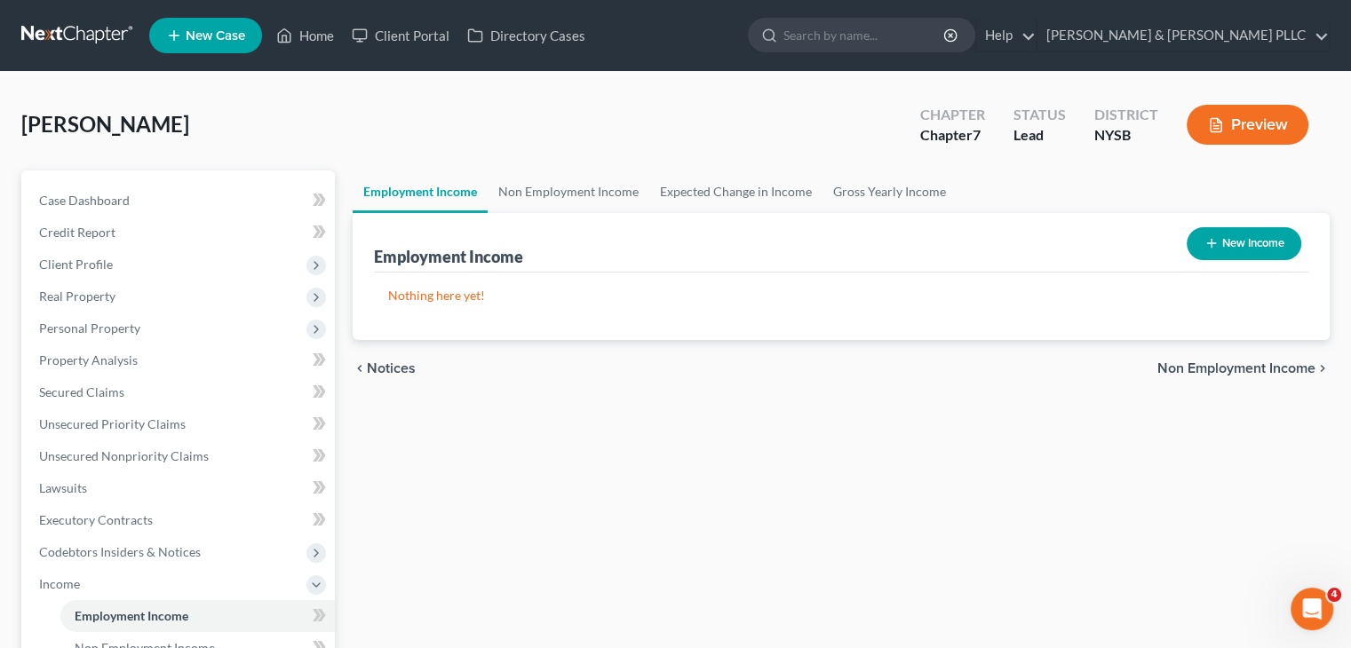
click at [1242, 234] on button "New Income" at bounding box center [1244, 243] width 115 height 33
select select "0"
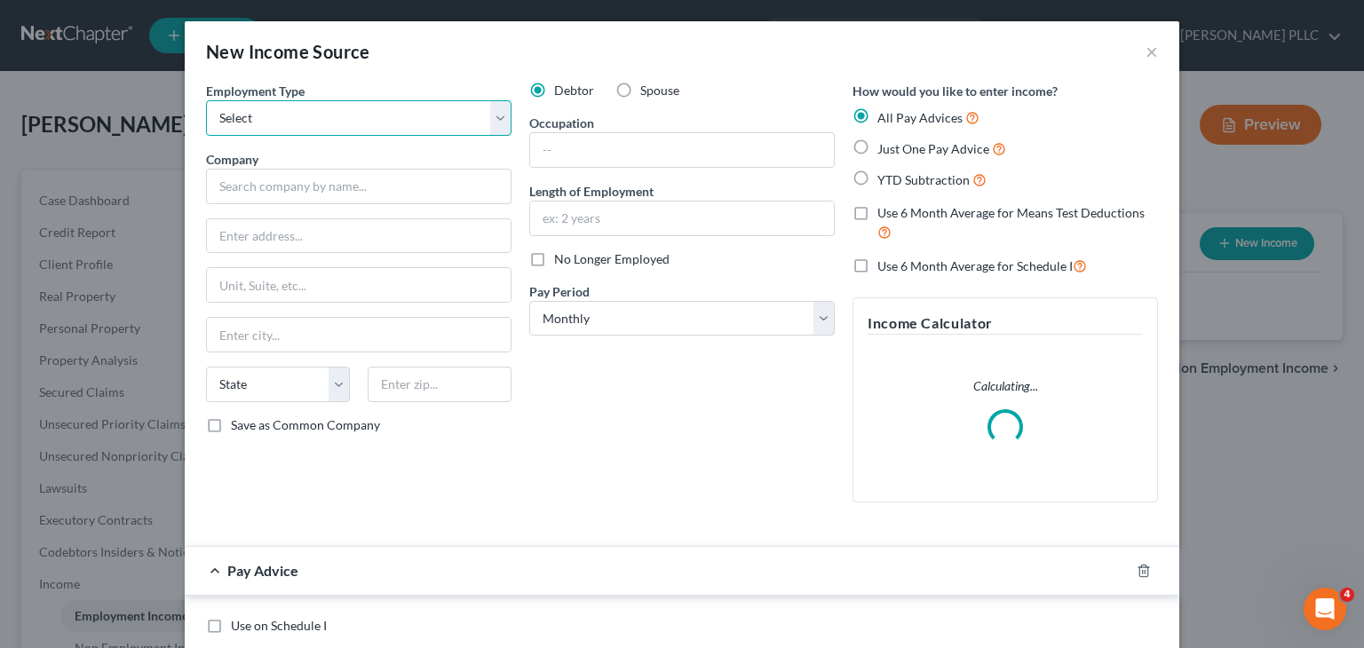
click at [501, 121] on select "Select Full or [DEMOGRAPHIC_DATA] Employment Self Employment" at bounding box center [359, 118] width 306 height 36
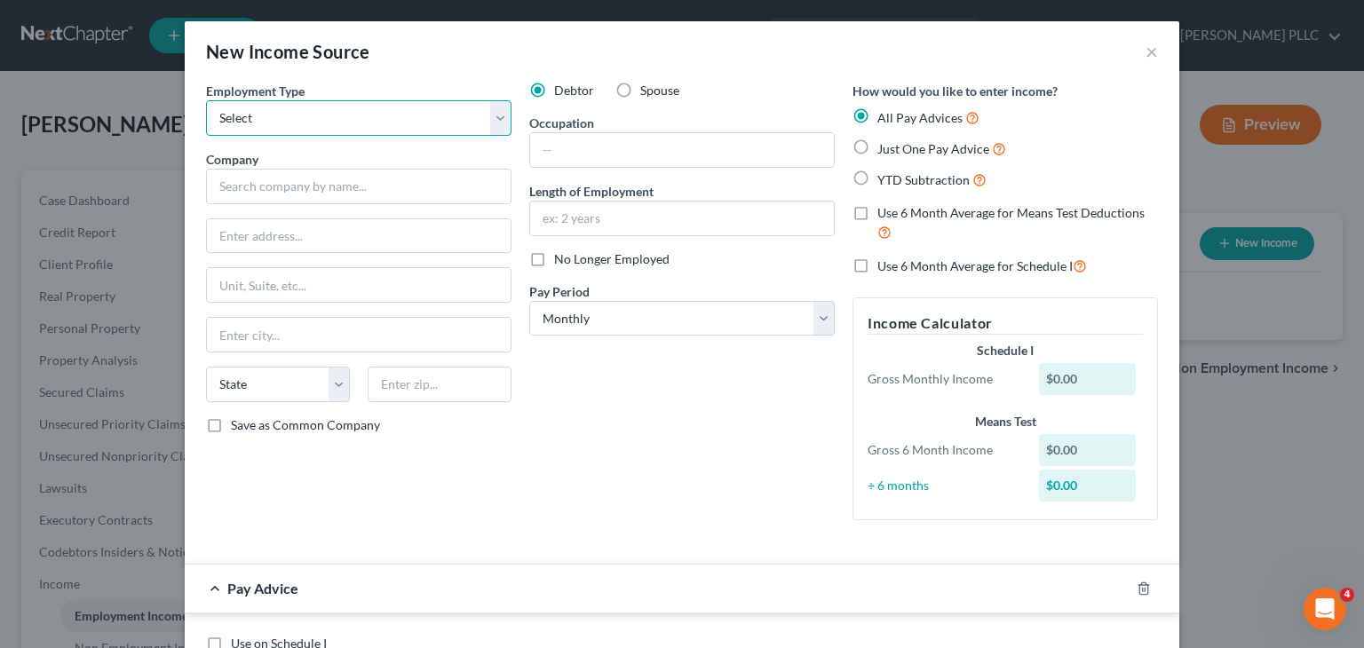
select select "0"
click at [206, 100] on select "Select Full or [DEMOGRAPHIC_DATA] Employment Self Employment" at bounding box center [359, 118] width 306 height 36
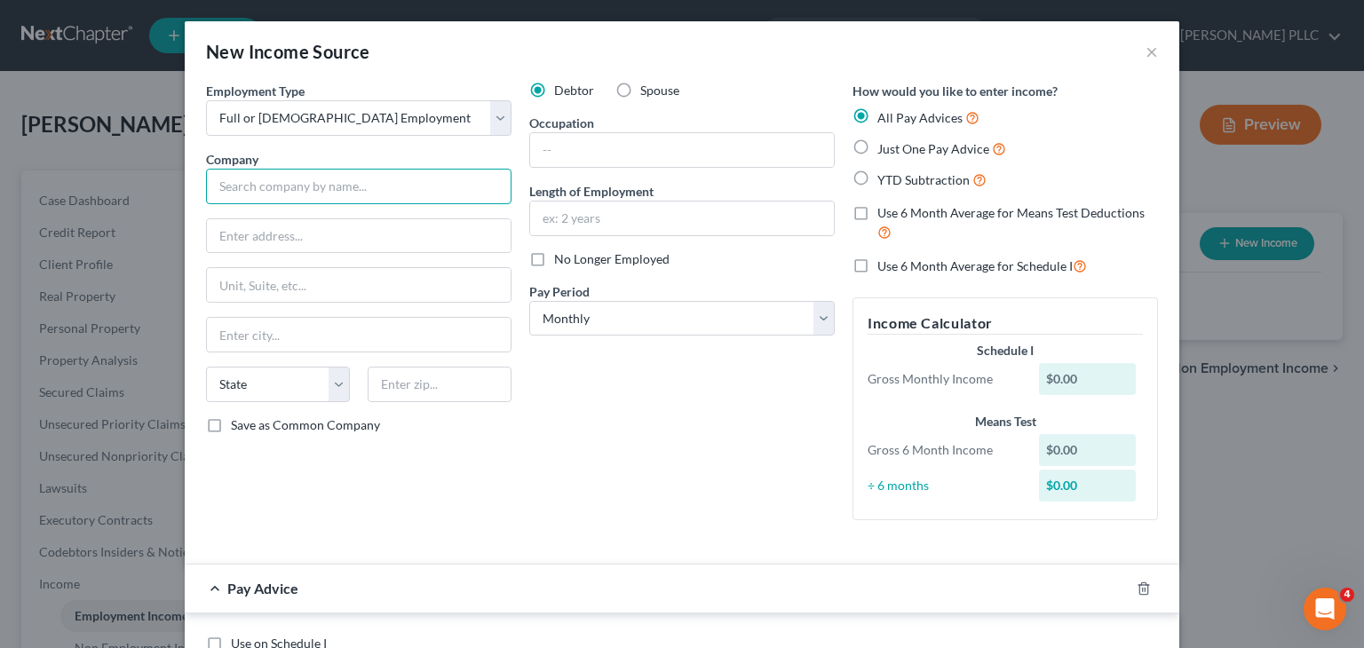
click at [276, 190] on input "text" at bounding box center [359, 187] width 306 height 36
type input "Self"
click at [878, 150] on label "Just One Pay Advice" at bounding box center [942, 149] width 129 height 20
click at [885, 150] on input "Just One Pay Advice" at bounding box center [891, 145] width 12 height 12
radio input "true"
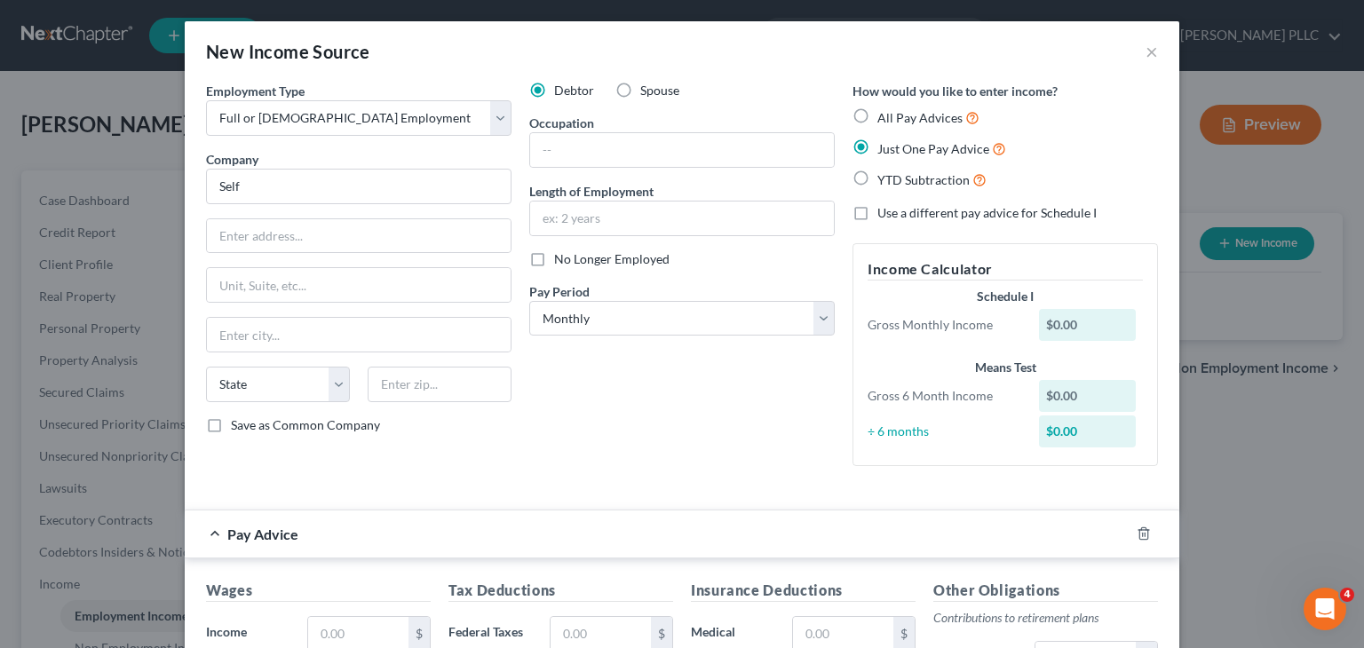
type input "Self"
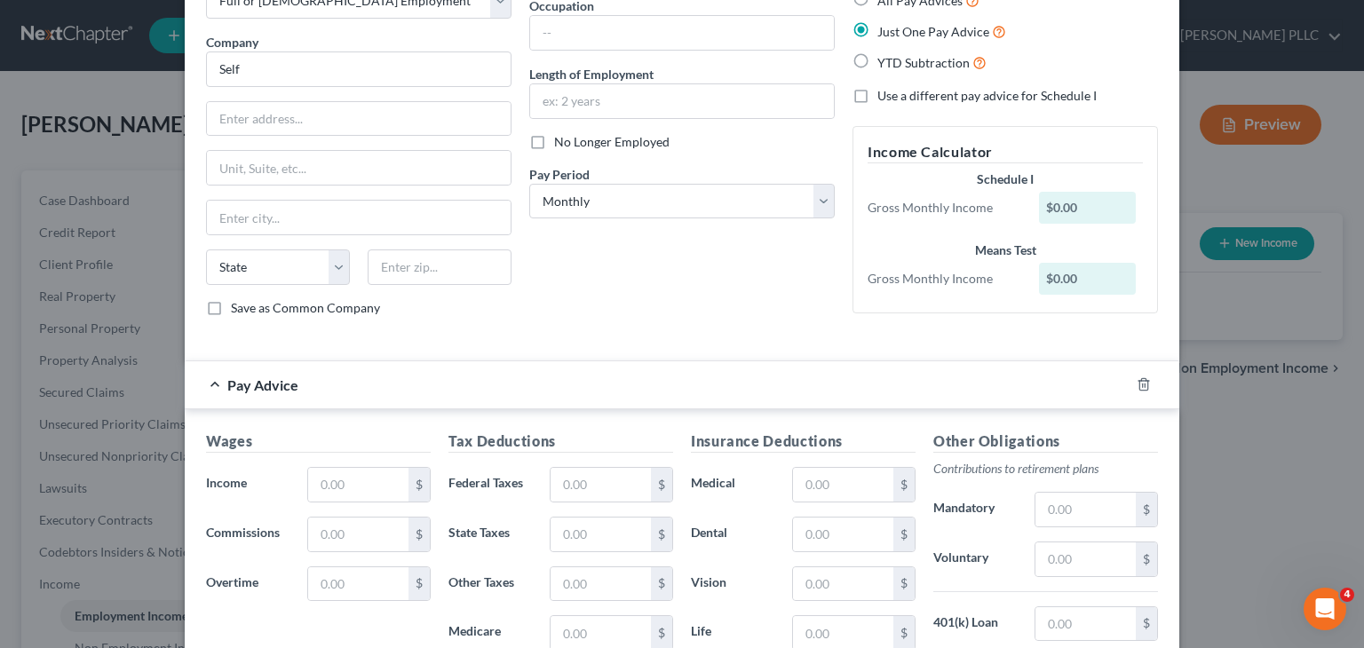
scroll to position [178, 0]
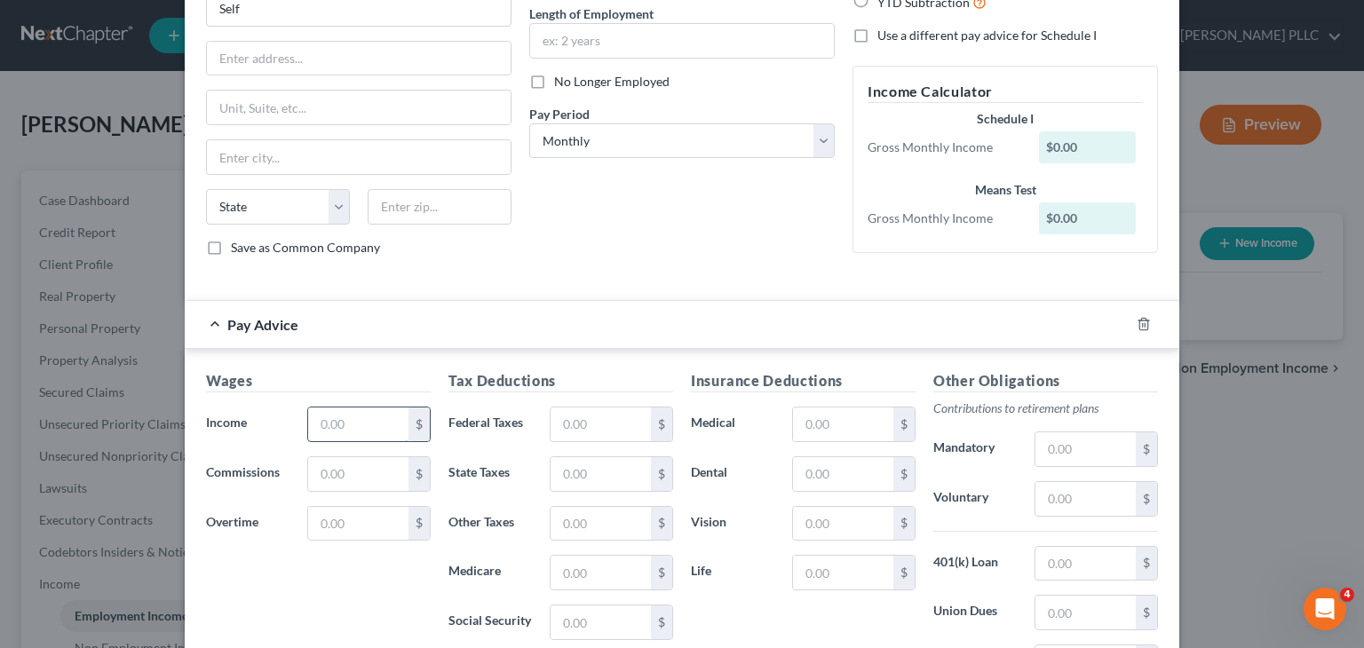
click at [330, 424] on input "text" at bounding box center [358, 425] width 100 height 34
type input "1,179"
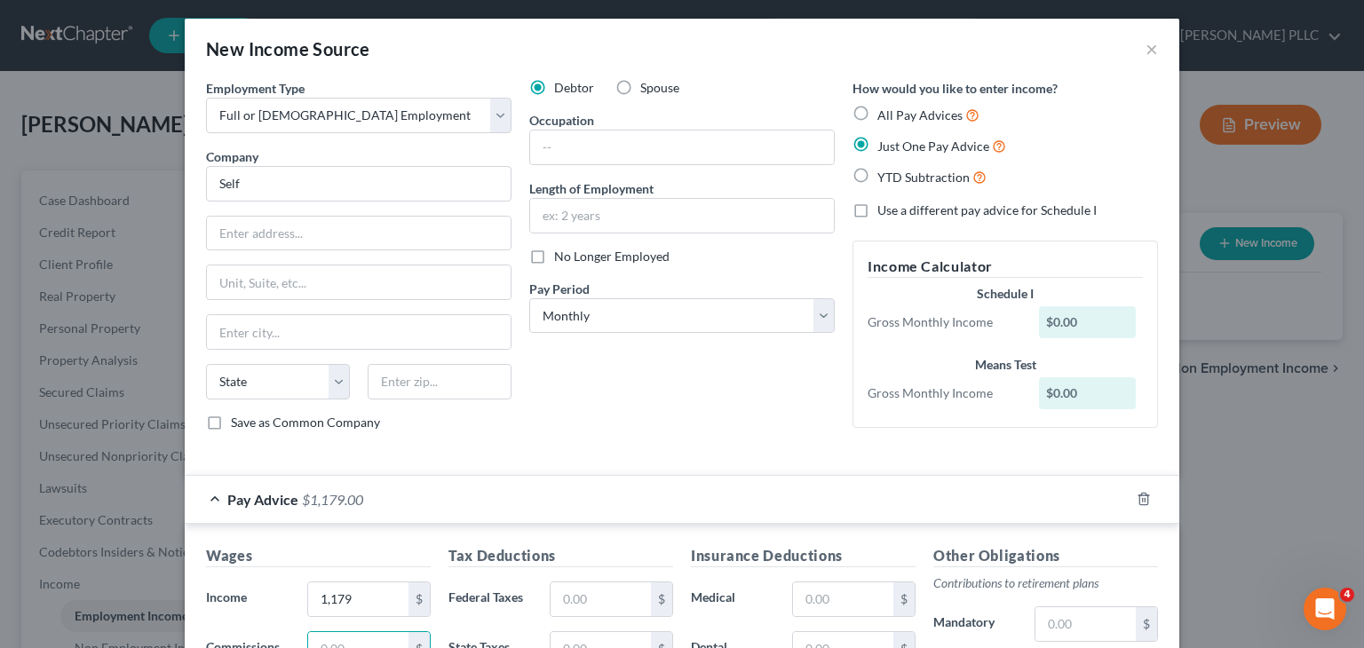
scroll to position [0, 0]
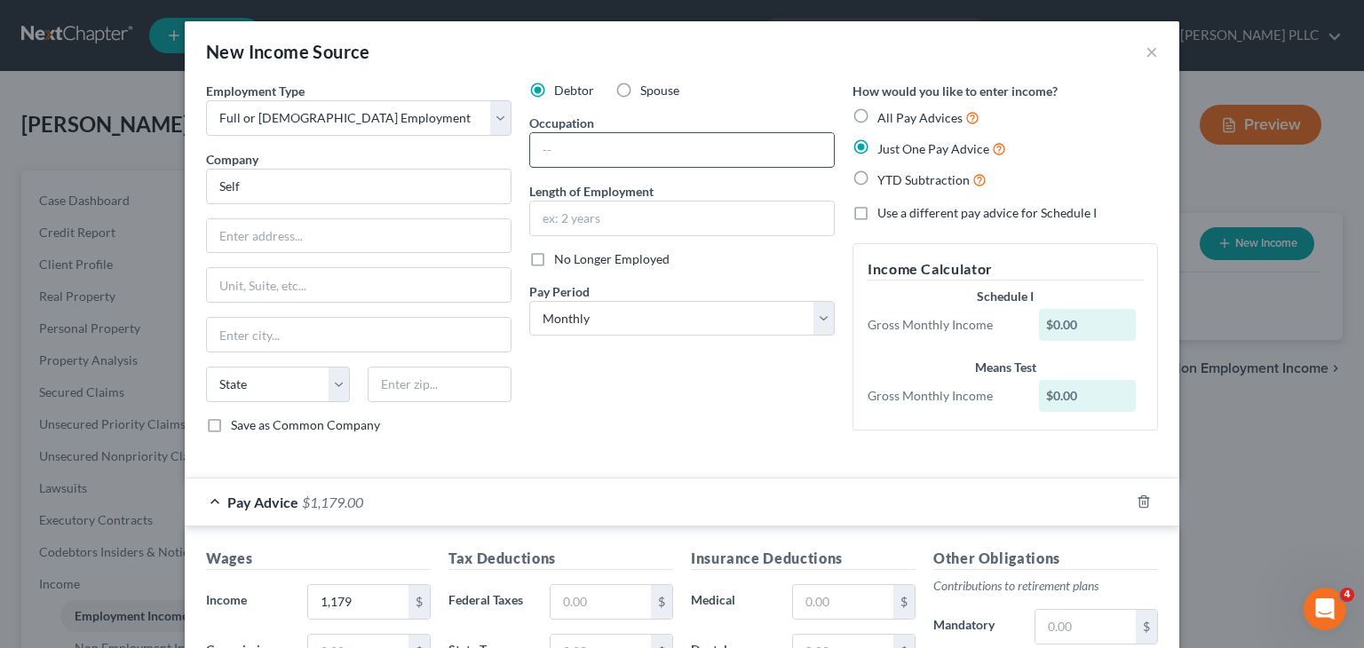
click at [549, 148] on input "text" at bounding box center [682, 150] width 304 height 34
type input "3"
type input "Foot Doctor"
click at [591, 221] on input "text" at bounding box center [682, 219] width 304 height 34
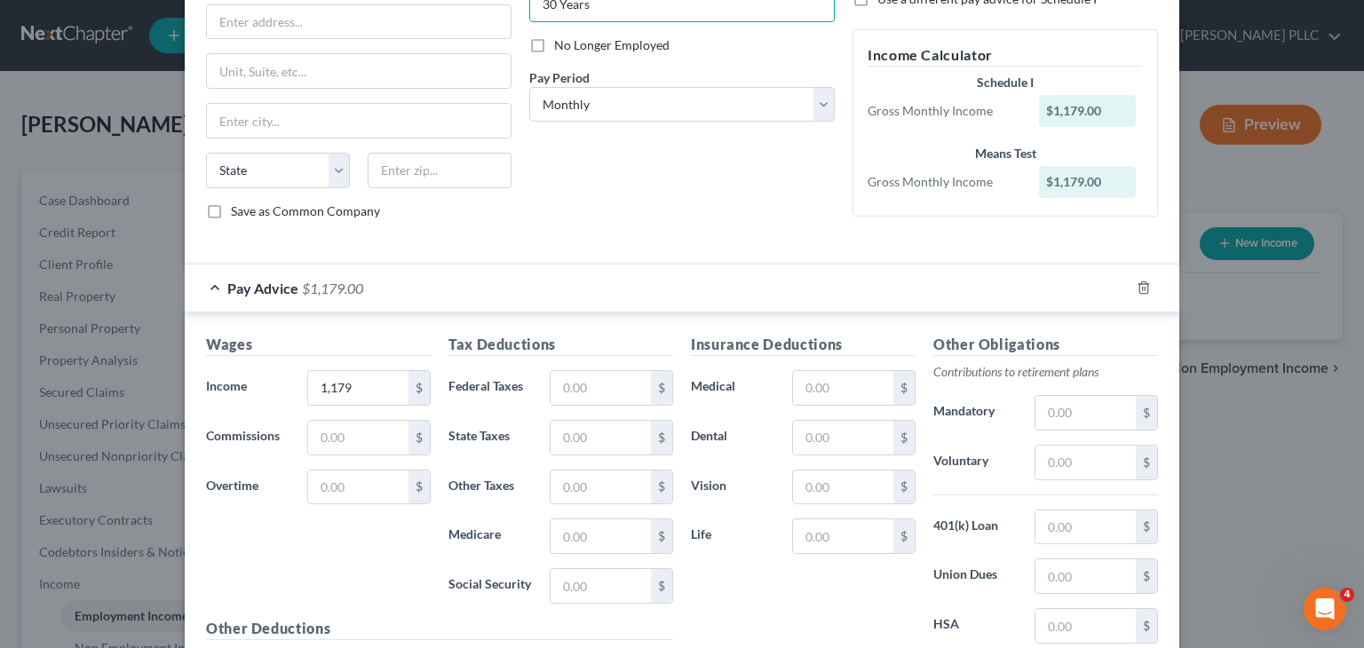
scroll to position [266, 0]
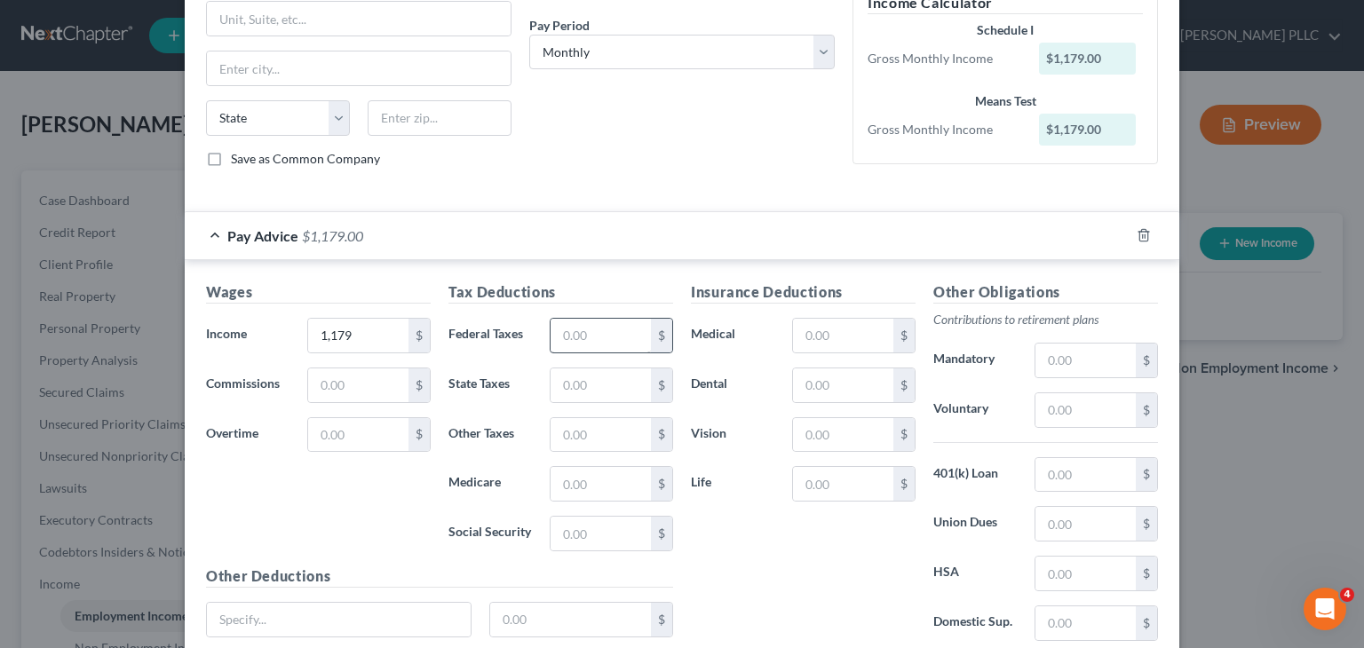
type input "30 Years"
click at [553, 338] on input "text" at bounding box center [601, 336] width 100 height 34
type input "294"
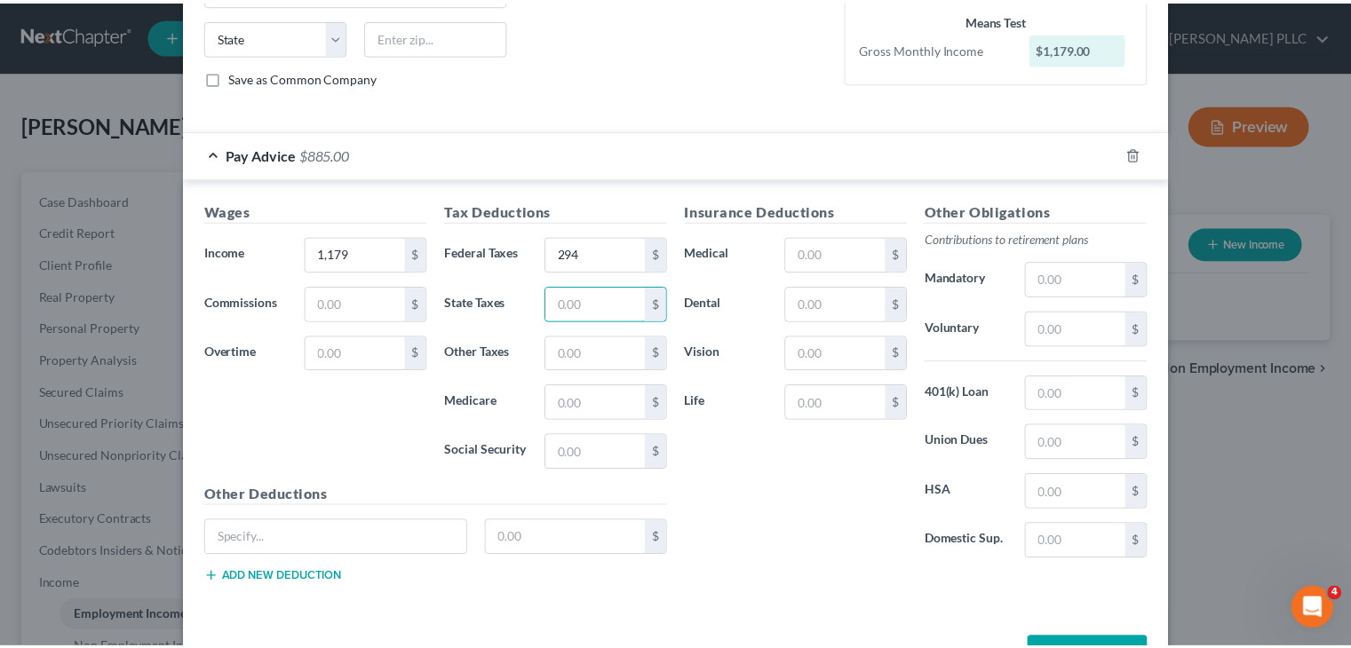
scroll to position [405, 0]
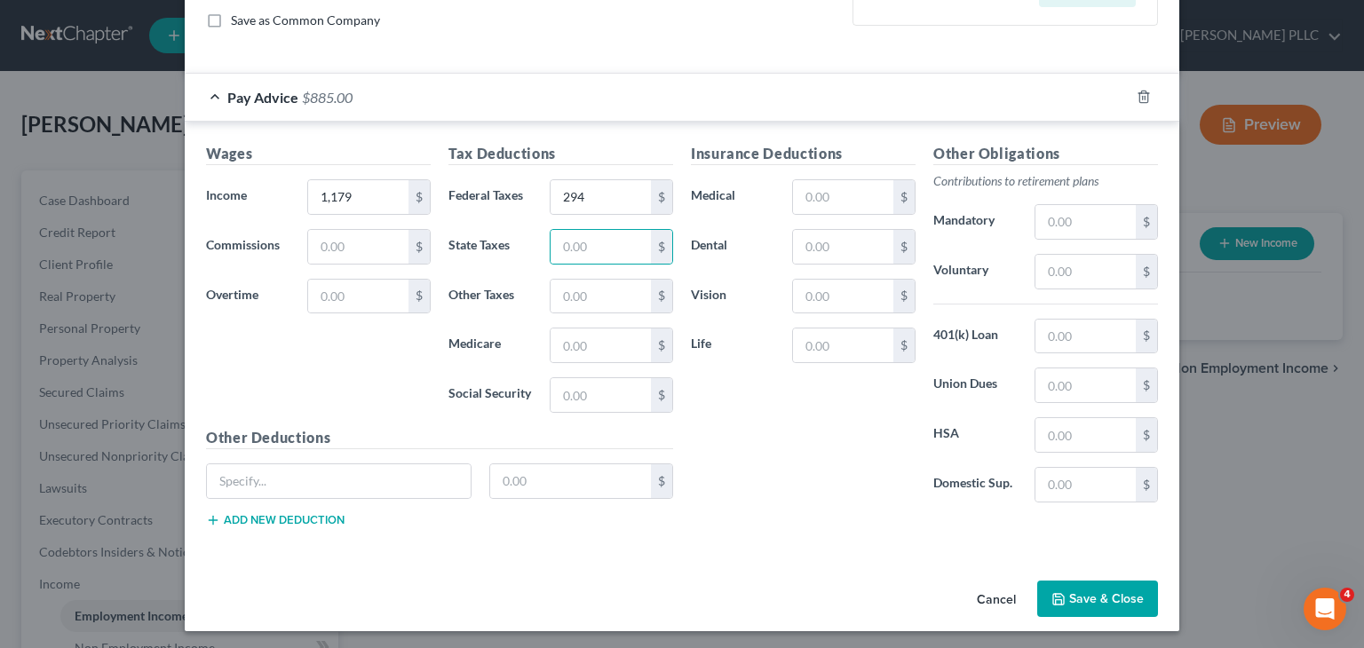
click at [1066, 594] on button "Save & Close" at bounding box center [1097, 599] width 121 height 37
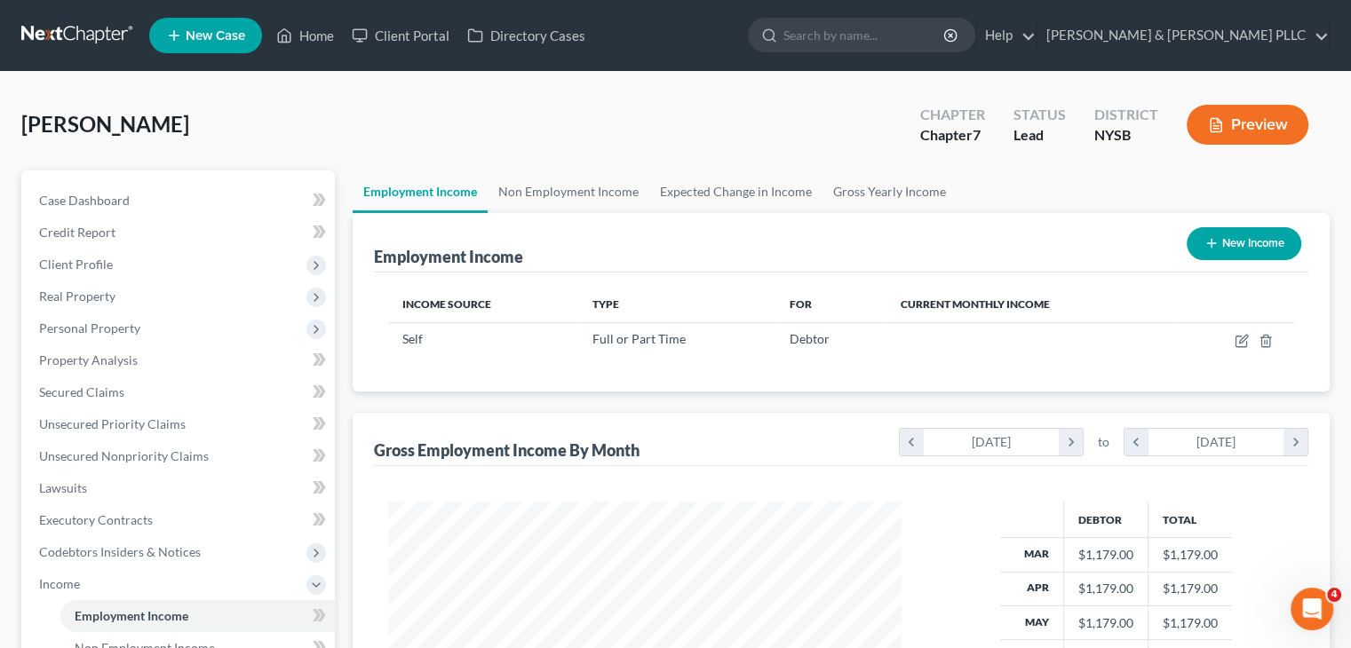
scroll to position [266, 0]
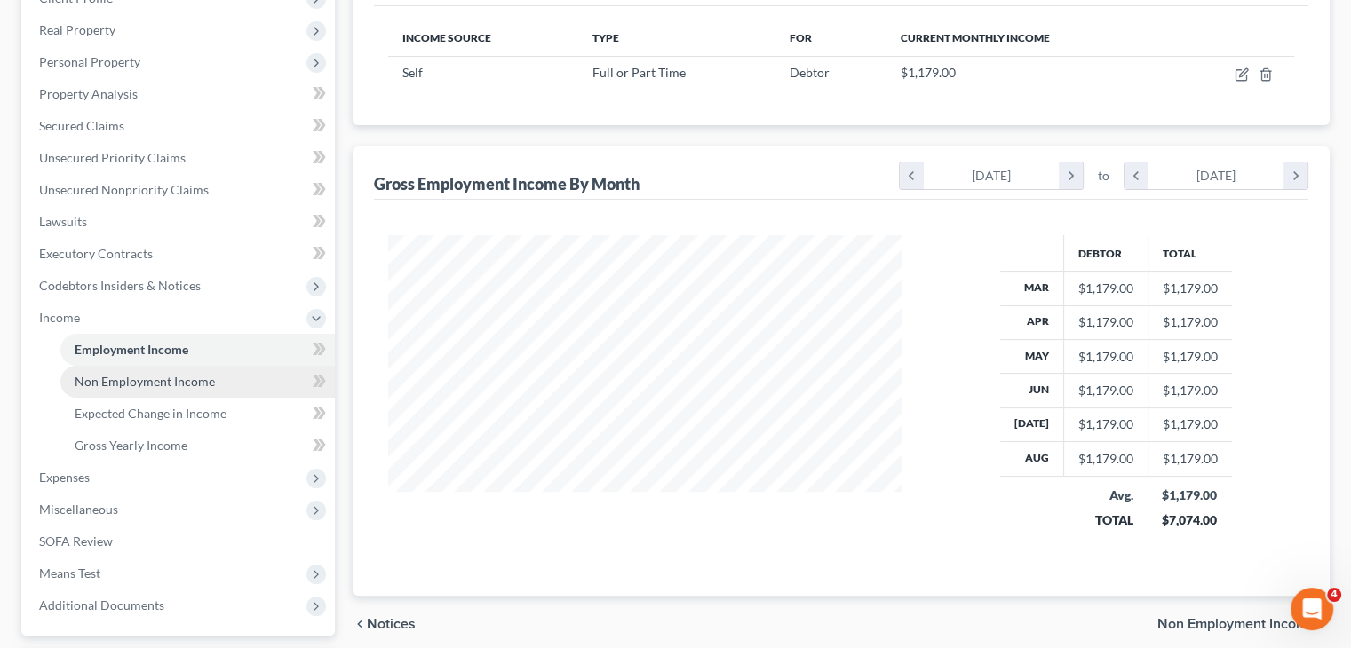
click at [181, 386] on span "Non Employment Income" at bounding box center [145, 381] width 140 height 15
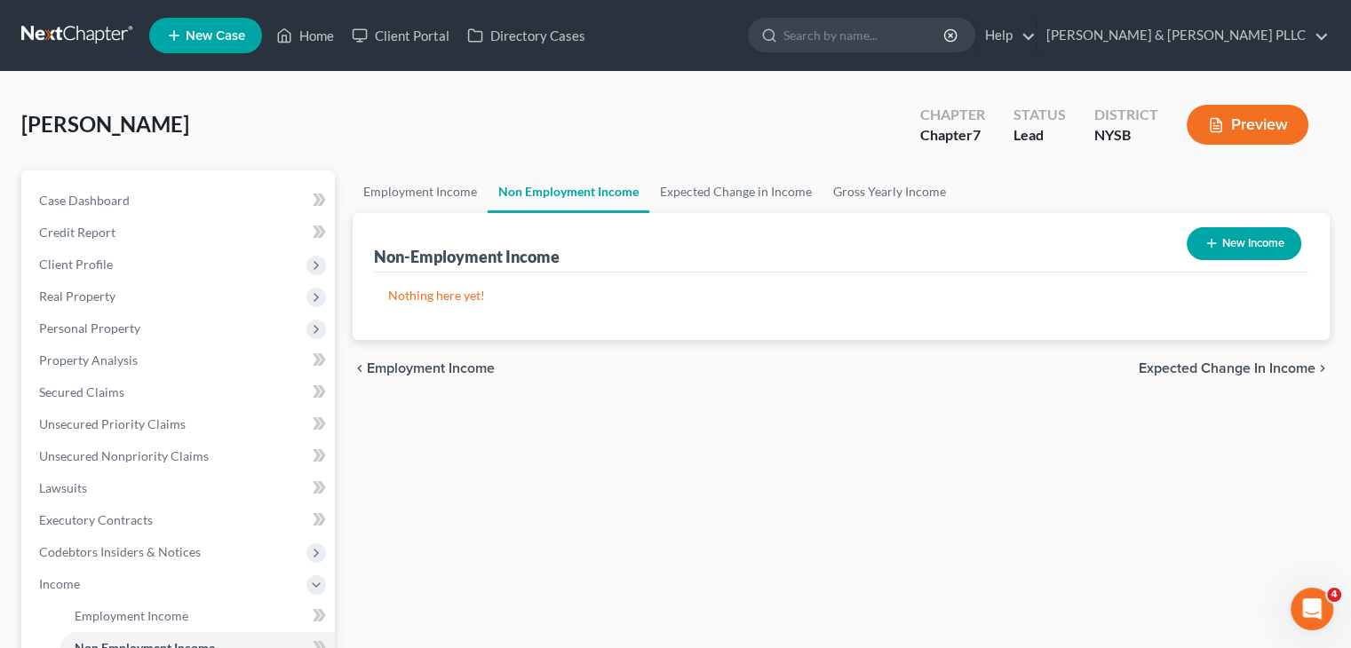
click at [1214, 237] on icon "button" at bounding box center [1211, 243] width 14 height 14
select select "0"
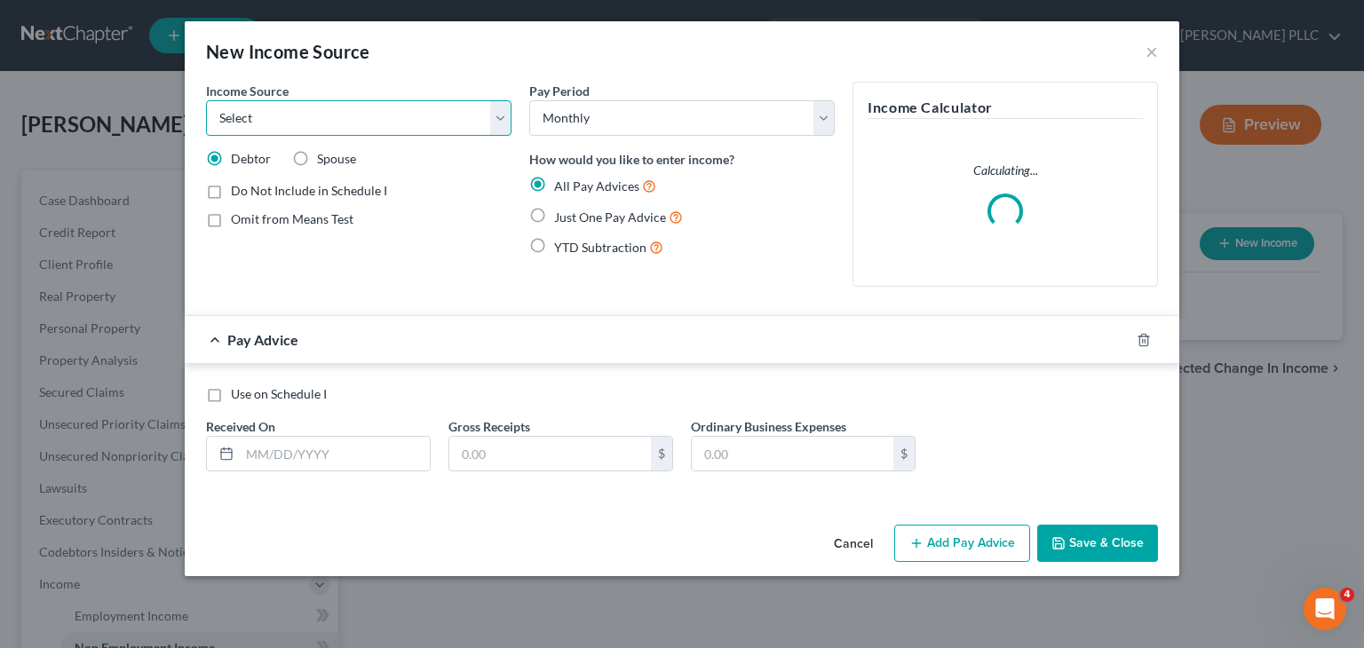
click at [502, 122] on select "Select Unemployment Disability (from employer) Pension Retirement Social Securi…" at bounding box center [359, 118] width 306 height 36
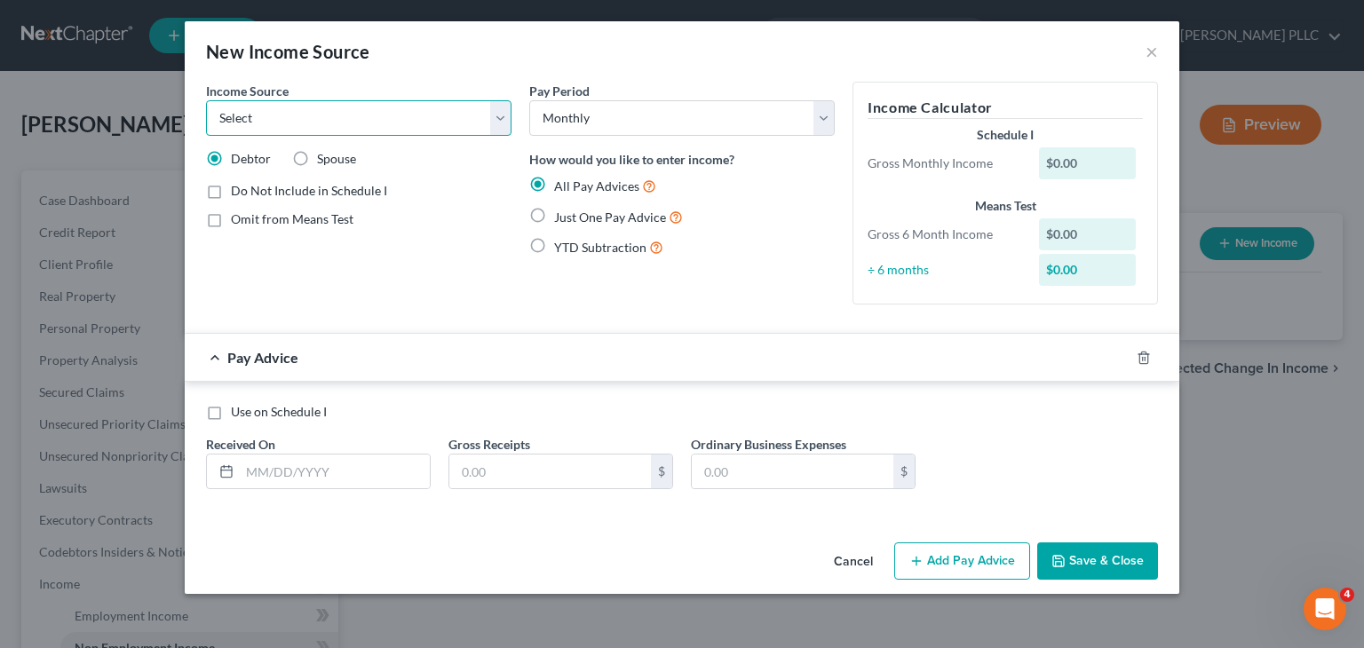
select select "4"
click at [206, 100] on select "Select Unemployment Disability (from employer) Pension Retirement Social Securi…" at bounding box center [359, 118] width 306 height 36
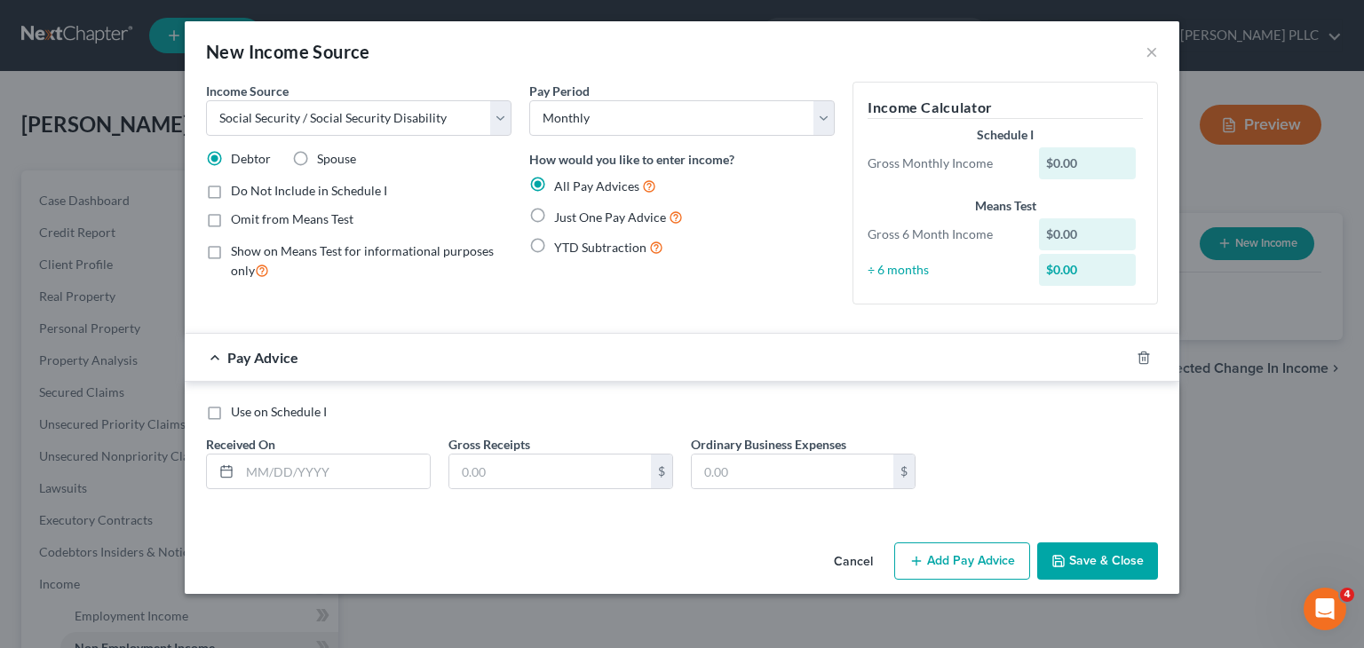
click at [231, 216] on label "Omit from Means Test" at bounding box center [292, 219] width 123 height 18
click at [238, 216] on input "Omit from Means Test" at bounding box center [244, 216] width 12 height 12
checkbox input "true"
click at [554, 210] on label "Just One Pay Advice" at bounding box center [618, 217] width 129 height 20
click at [561, 210] on input "Just One Pay Advice" at bounding box center [567, 213] width 12 height 12
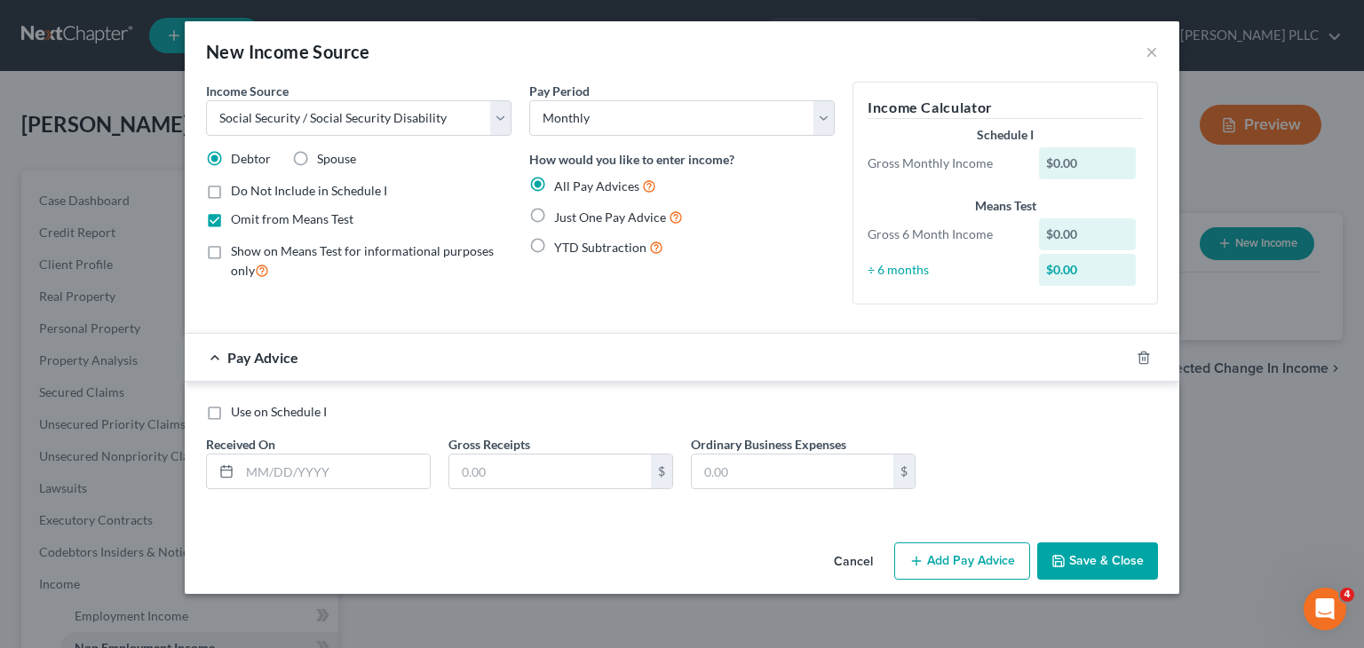
radio input "true"
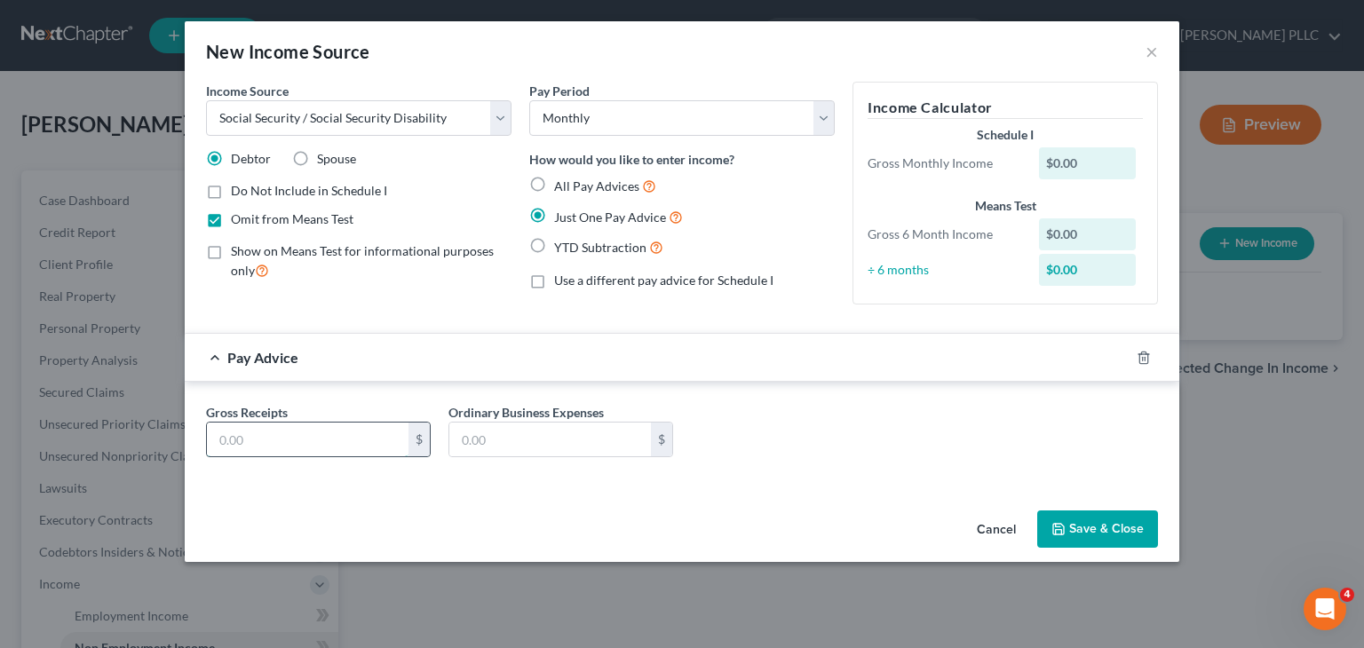
click at [229, 438] on input "text" at bounding box center [308, 440] width 202 height 34
type input "2,229"
click at [1087, 531] on button "Save & Close" at bounding box center [1097, 529] width 121 height 37
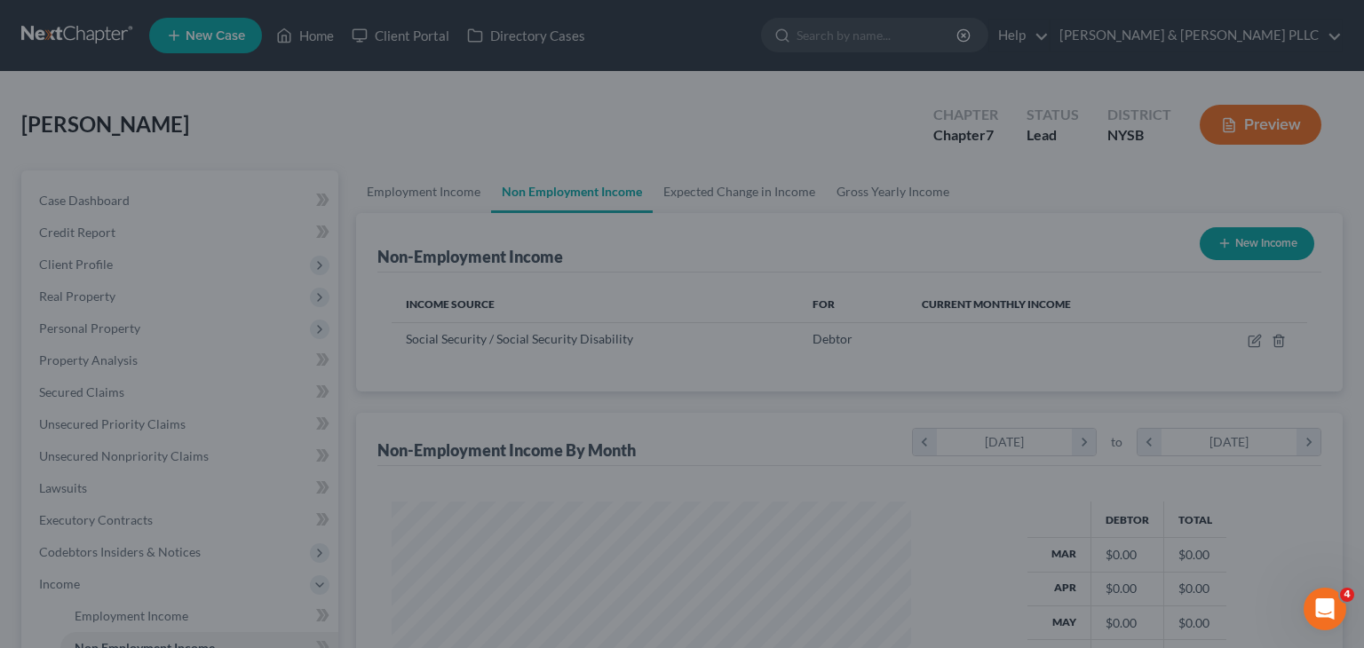
scroll to position [887865, 887632]
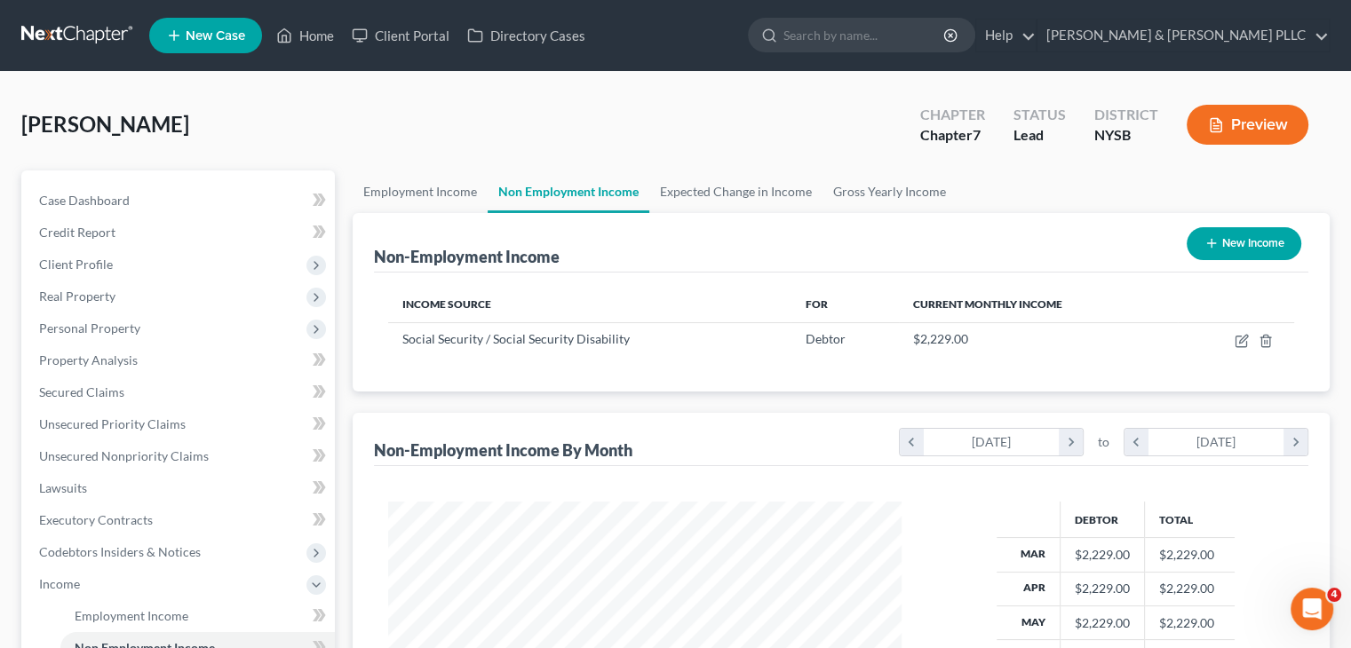
click at [1244, 242] on button "New Income" at bounding box center [1244, 243] width 115 height 33
select select "0"
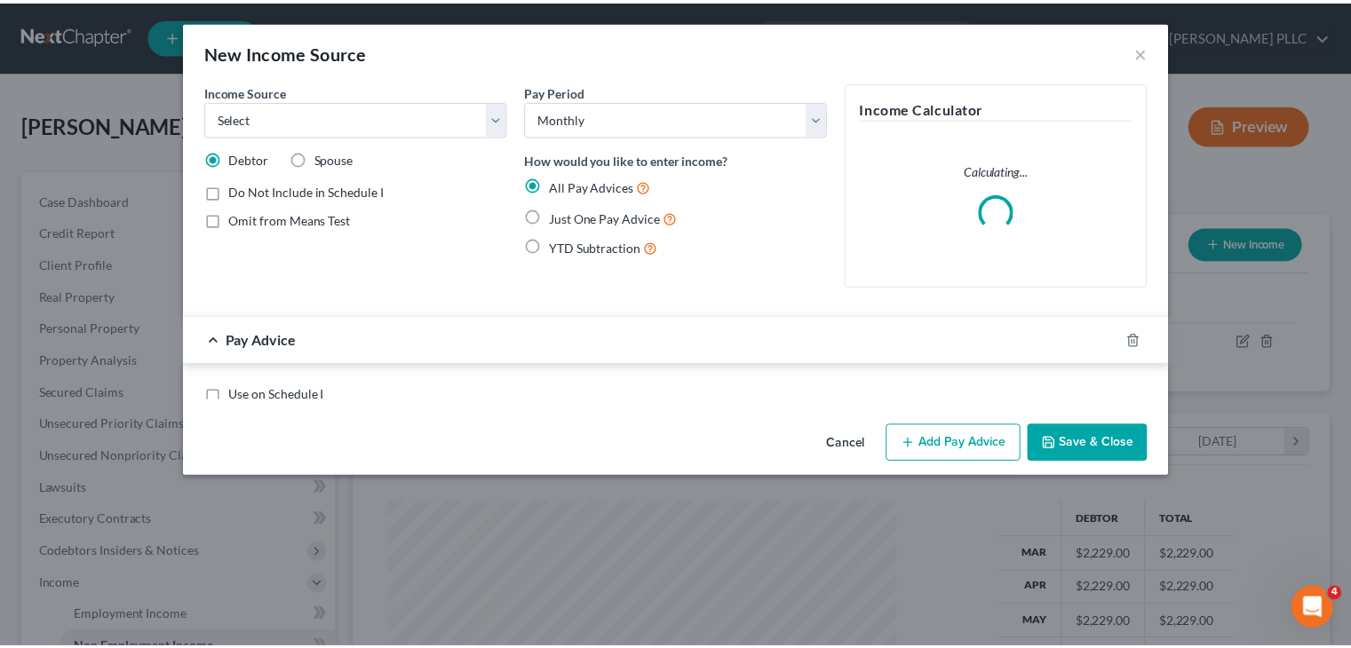
scroll to position [316, 554]
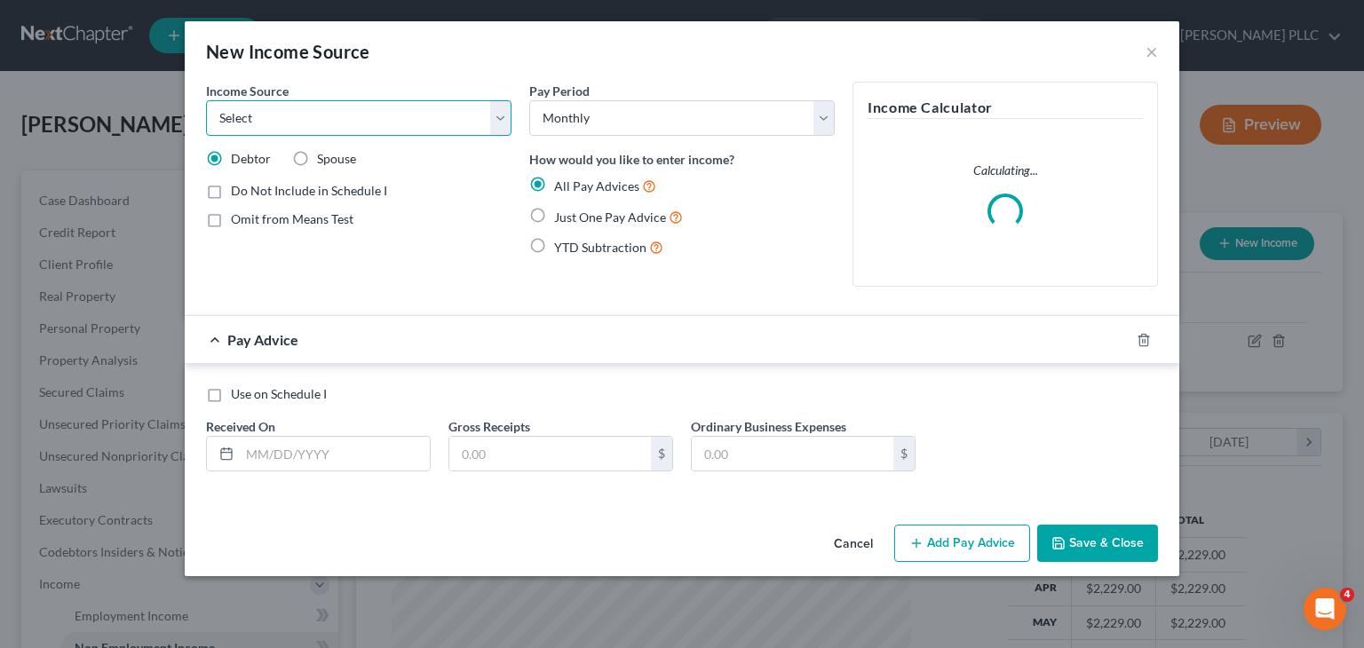
click at [503, 113] on select "Select Unemployment Disability (from employer) Pension Retirement Social Securi…" at bounding box center [359, 118] width 306 height 36
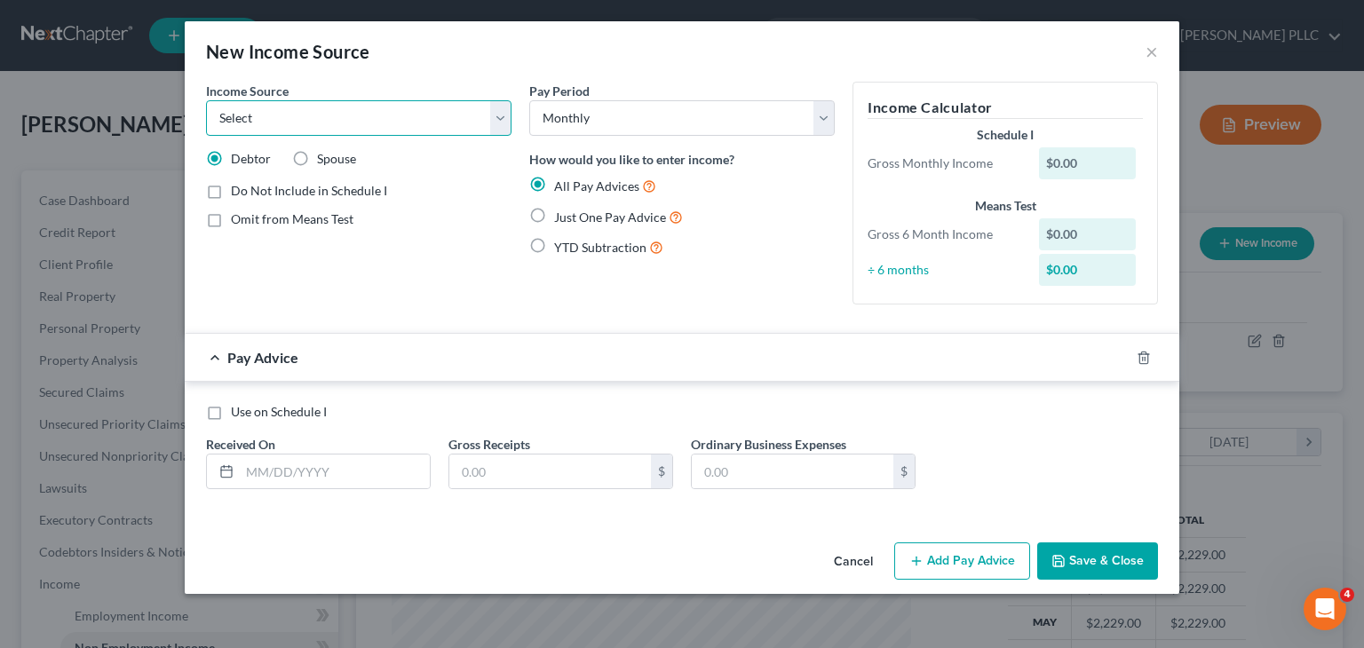
select select "2"
click at [206, 100] on select "Select Unemployment Disability (from employer) Pension Retirement Social Securi…" at bounding box center [359, 118] width 306 height 36
click at [554, 214] on label "Just One Pay Advice" at bounding box center [618, 217] width 129 height 20
click at [561, 214] on input "Just One Pay Advice" at bounding box center [567, 213] width 12 height 12
radio input "true"
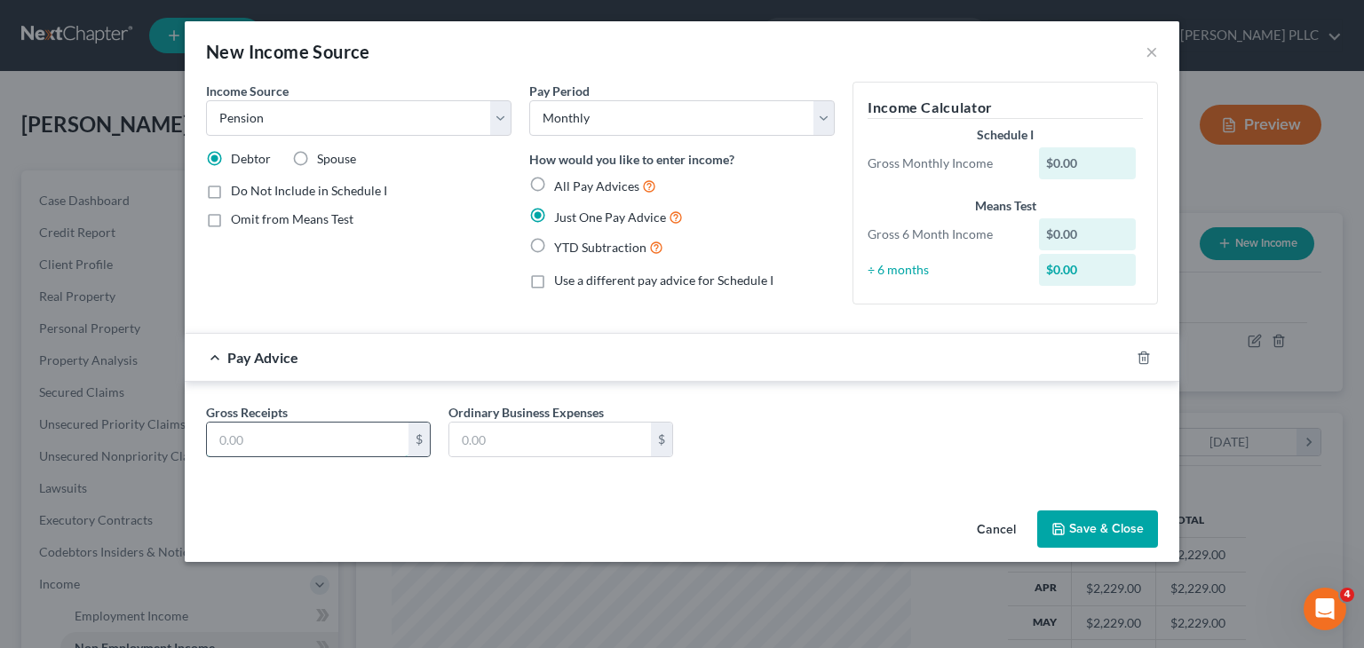
click at [248, 439] on input "text" at bounding box center [308, 440] width 202 height 34
type input "1,300"
click at [1084, 535] on button "Save & Close" at bounding box center [1097, 529] width 121 height 37
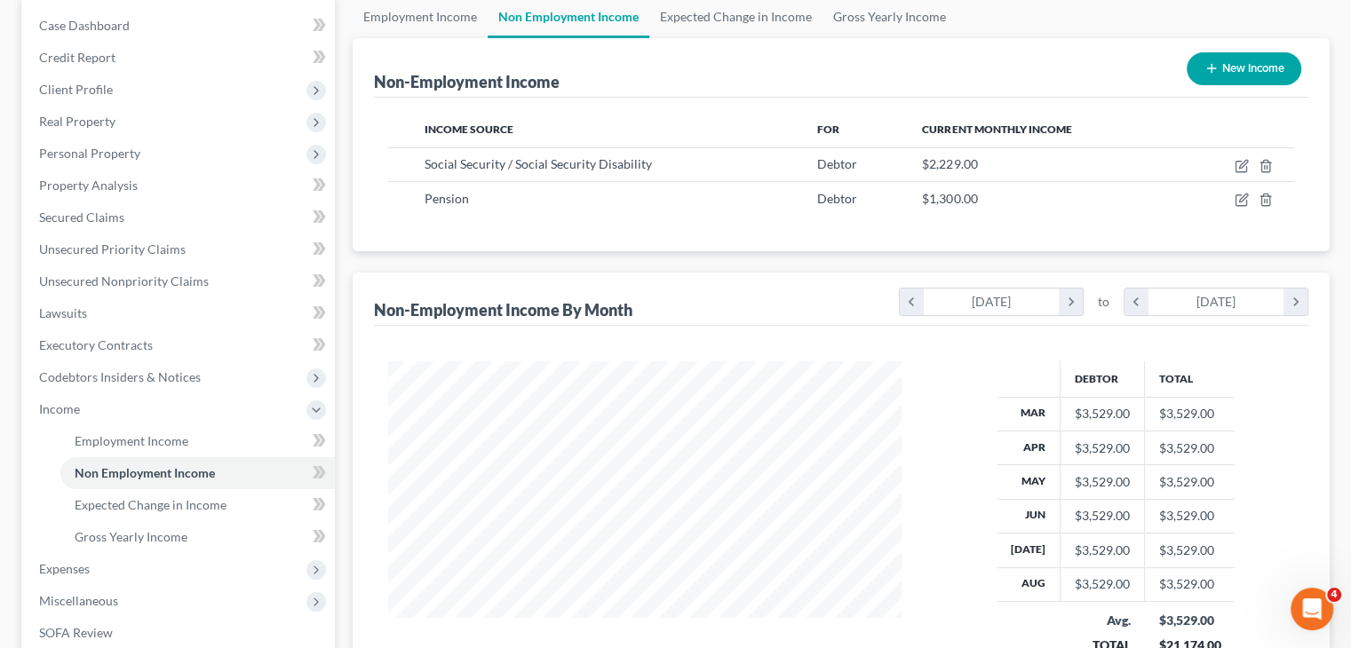
scroll to position [178, 0]
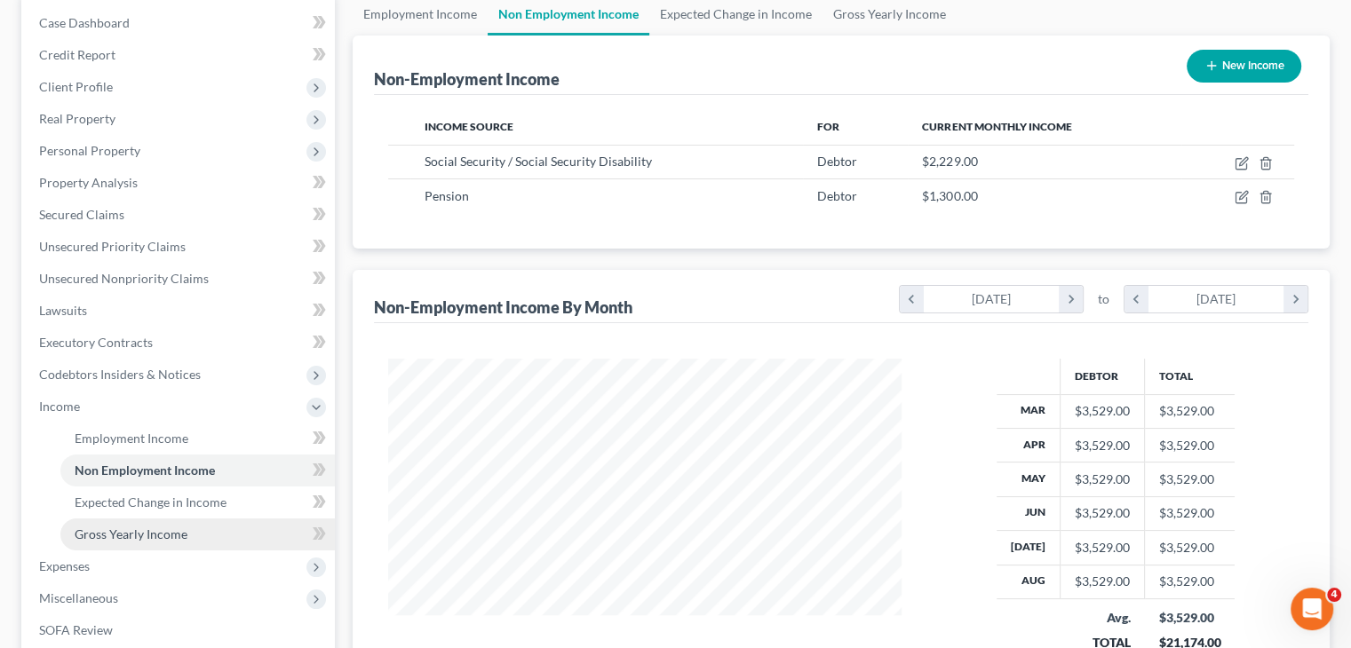
click at [200, 544] on link "Gross Yearly Income" at bounding box center [197, 535] width 274 height 32
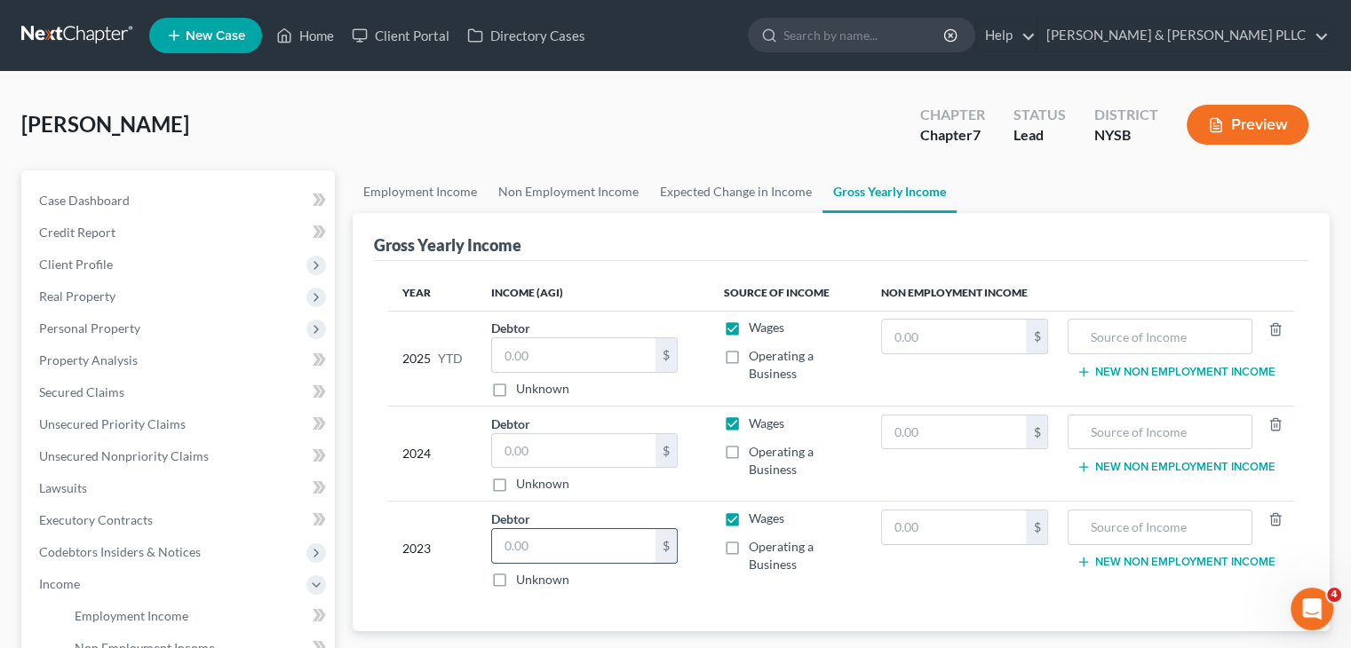
click at [554, 550] on input "text" at bounding box center [573, 546] width 163 height 34
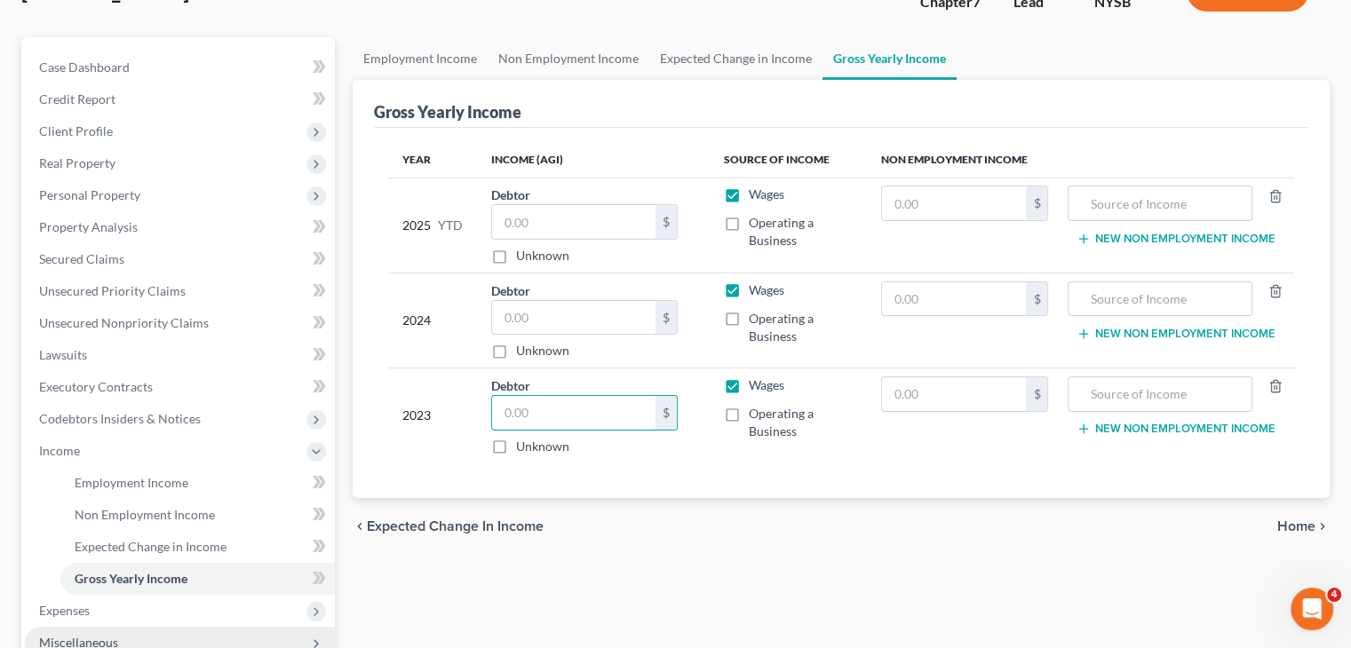
scroll to position [266, 0]
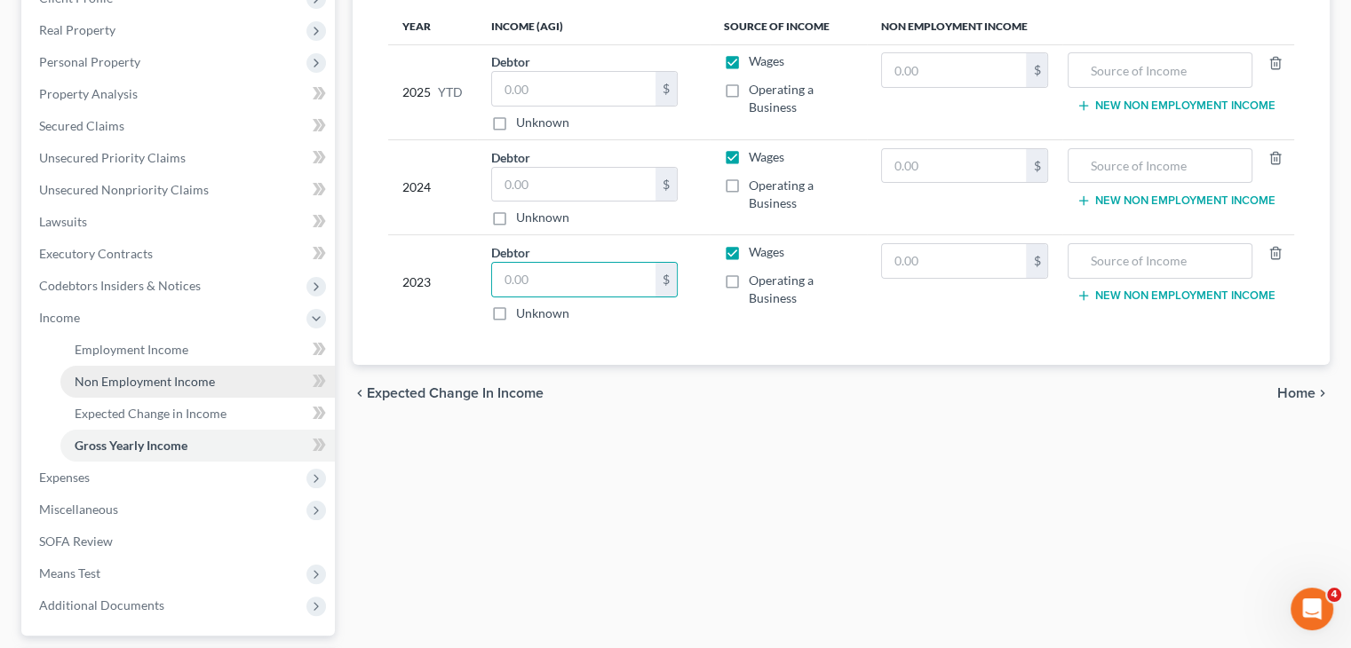
click at [188, 385] on span "Non Employment Income" at bounding box center [145, 381] width 140 height 15
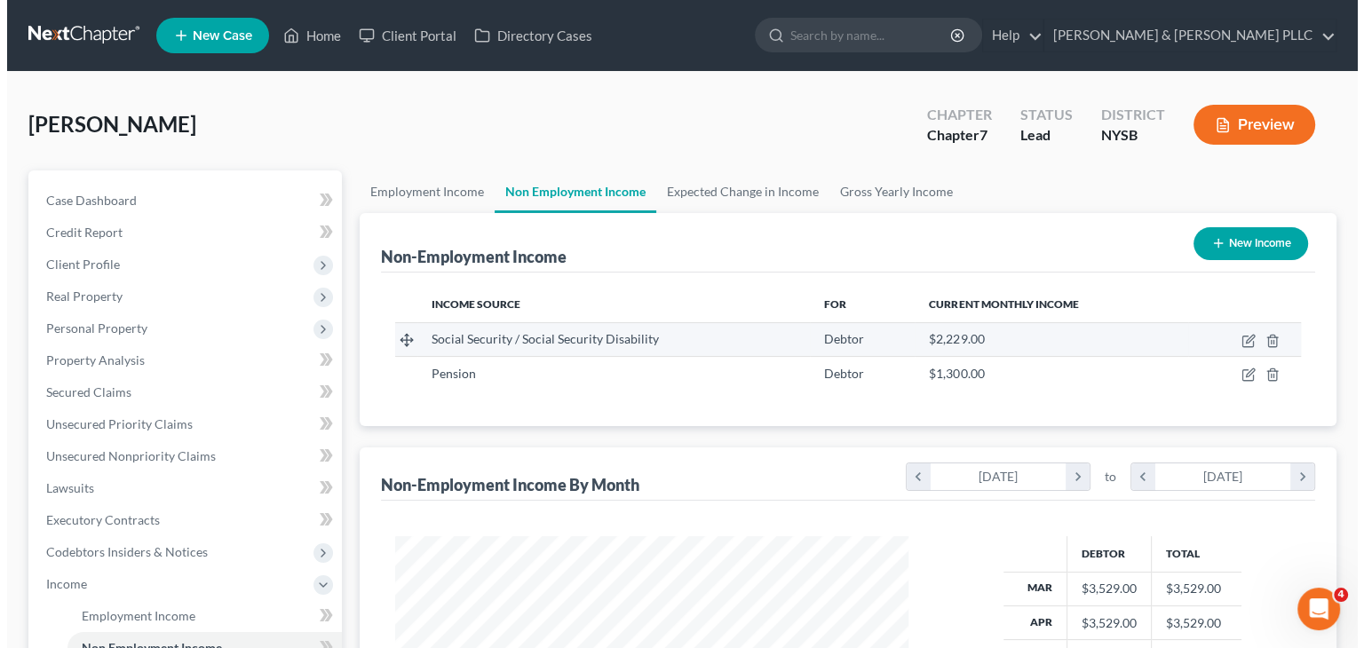
scroll to position [316, 548]
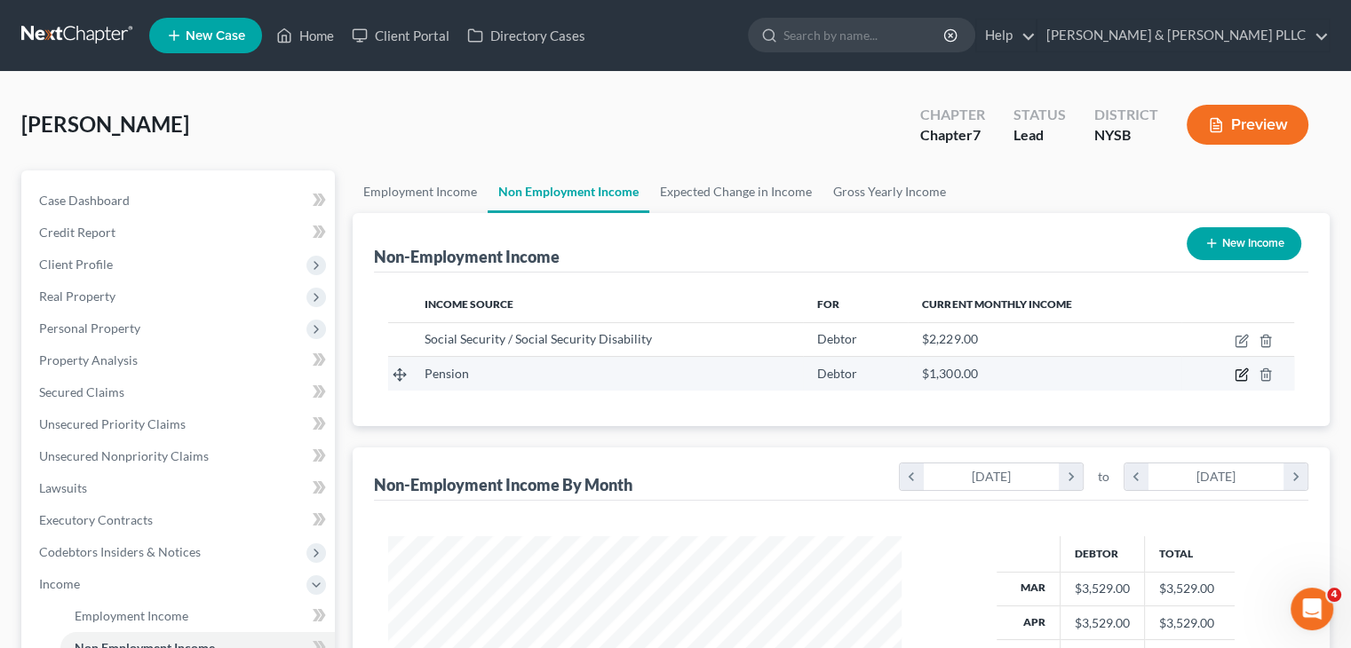
click at [1243, 370] on icon "button" at bounding box center [1242, 375] width 14 height 14
select select "2"
select select "0"
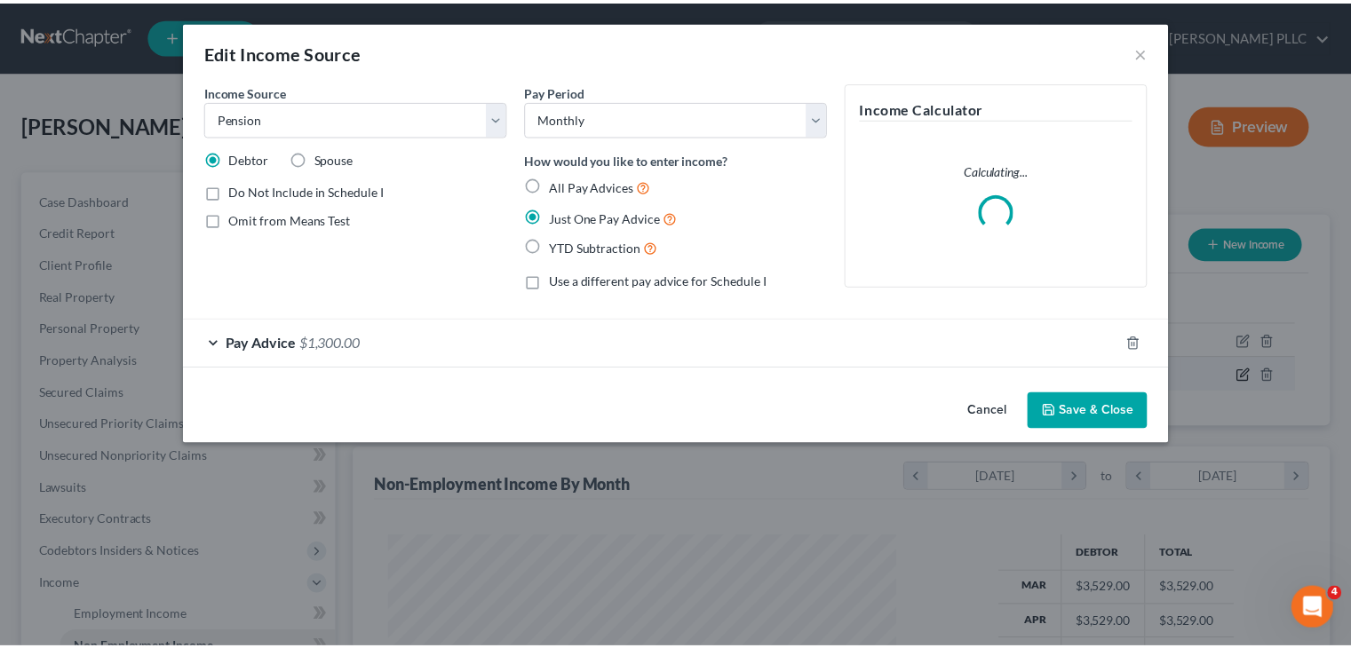
scroll to position [316, 554]
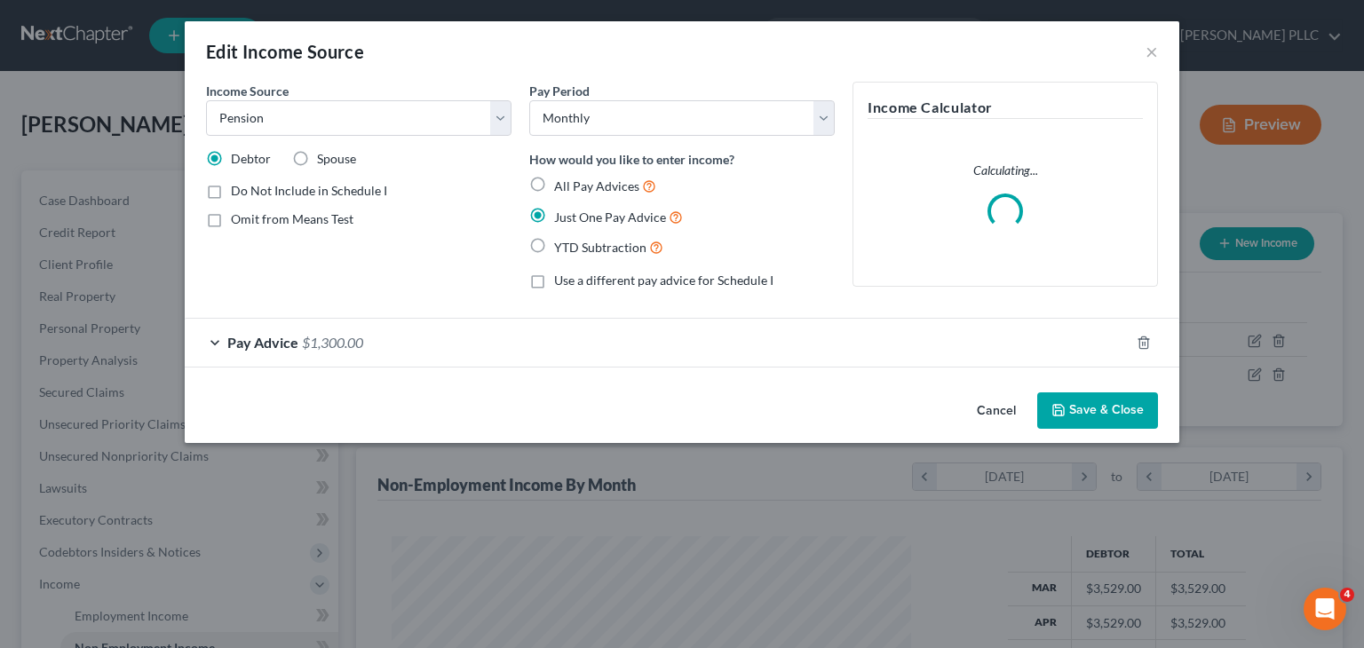
click at [252, 340] on span "Pay Advice" at bounding box center [262, 342] width 71 height 17
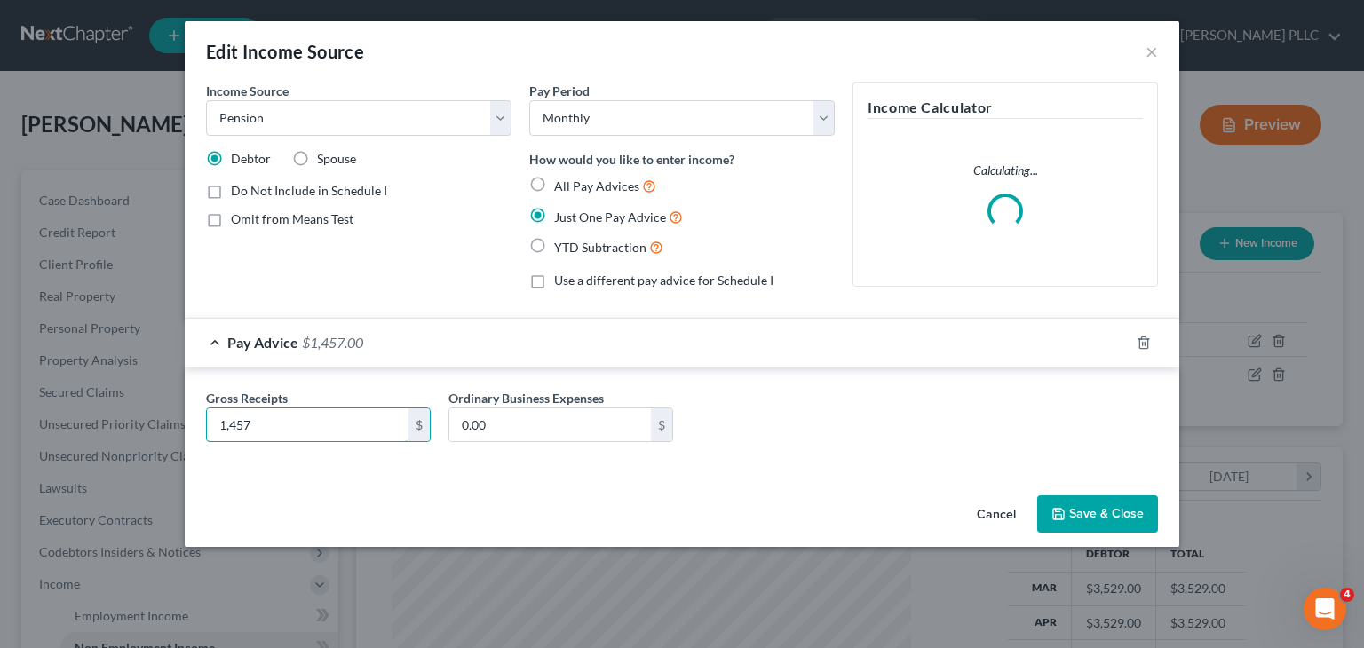
type input "1,457"
click at [1114, 512] on button "Save & Close" at bounding box center [1097, 514] width 121 height 37
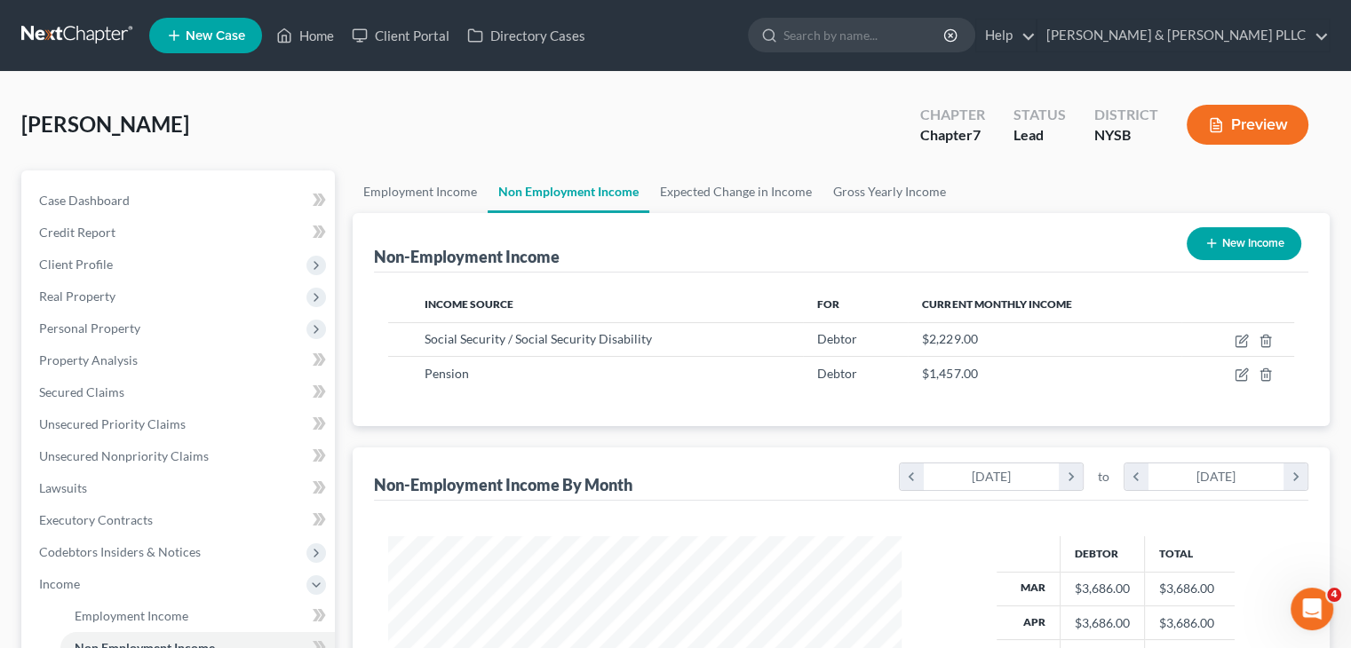
scroll to position [355, 0]
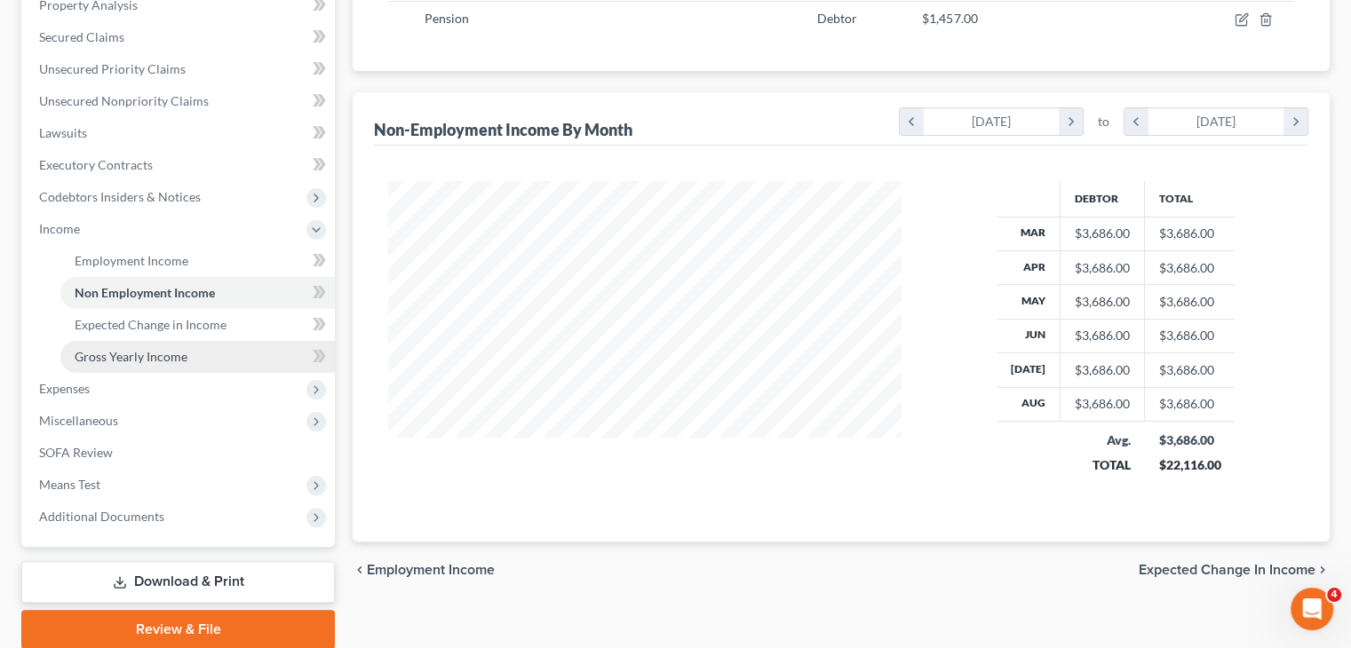
click at [92, 354] on span "Gross Yearly Income" at bounding box center [131, 356] width 113 height 15
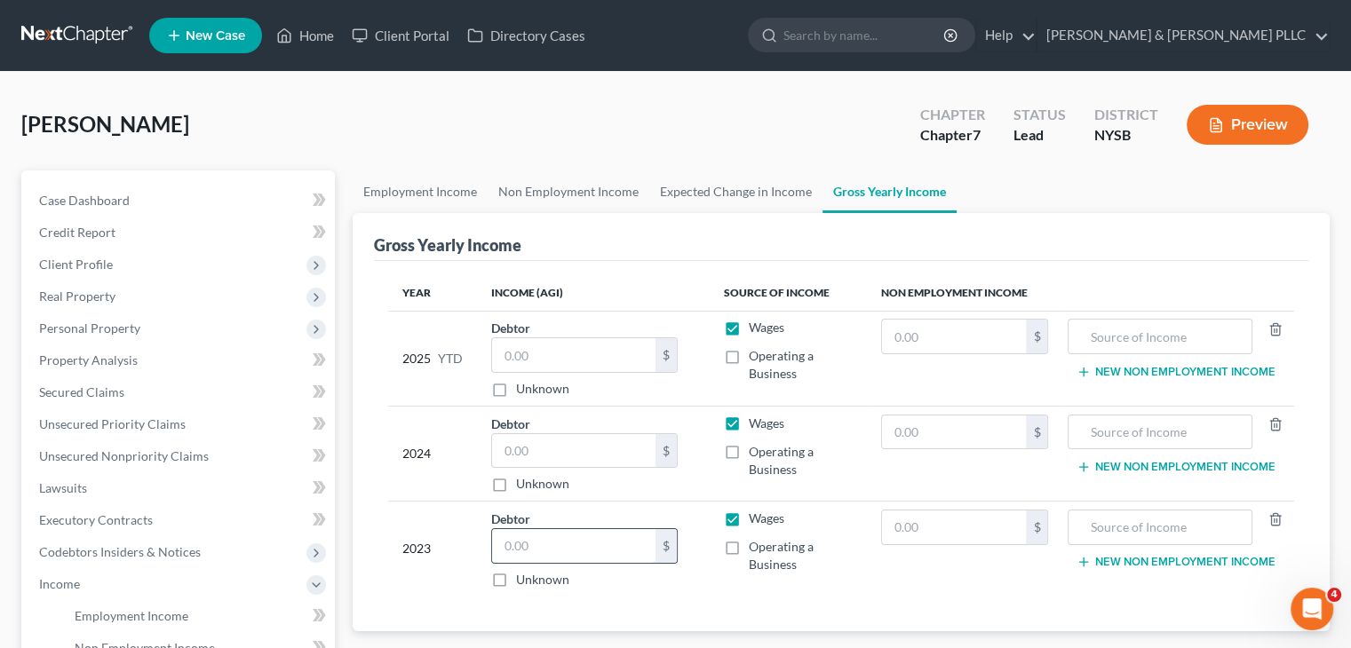
click at [503, 541] on input "text" at bounding box center [573, 546] width 163 height 34
click at [505, 537] on input "text" at bounding box center [573, 546] width 163 height 34
type input "95,778"
click at [526, 444] on input "text" at bounding box center [573, 451] width 163 height 34
click at [499, 352] on input "text" at bounding box center [573, 355] width 163 height 34
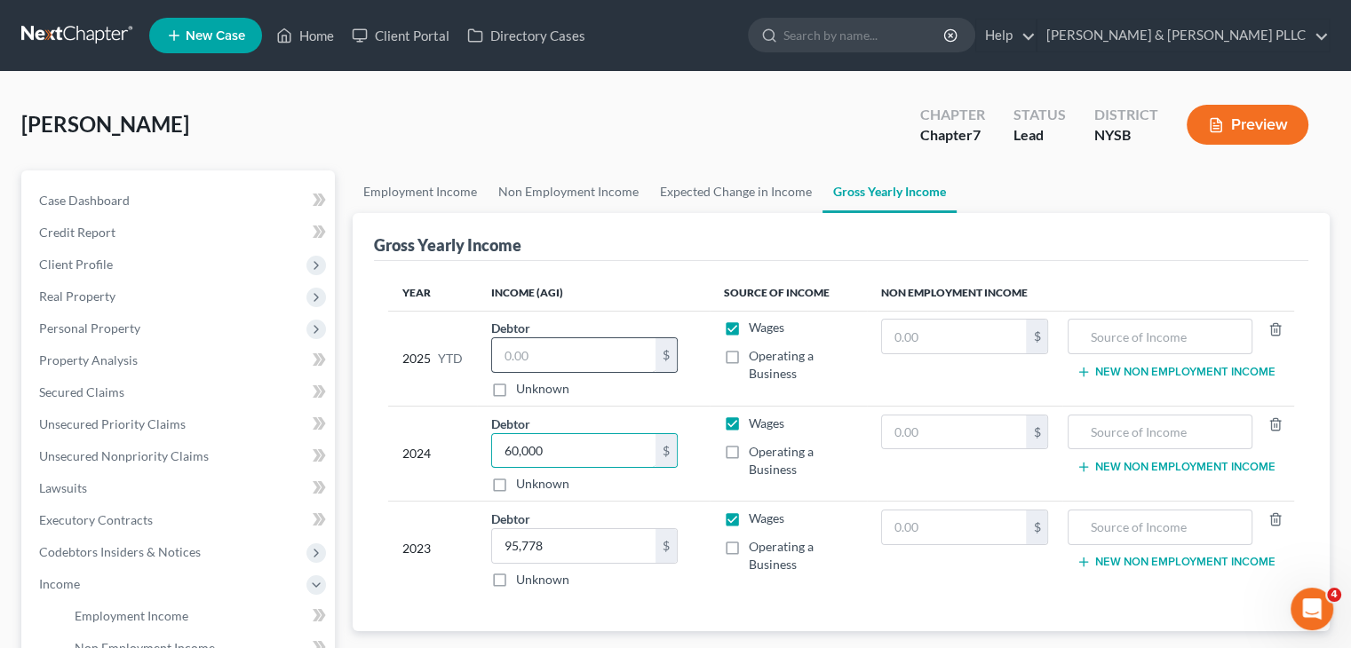
type input "60,000"
click at [527, 359] on input "text" at bounding box center [573, 355] width 163 height 34
click at [1092, 343] on input "text" at bounding box center [1159, 337] width 164 height 34
click at [533, 351] on input "text" at bounding box center [573, 355] width 163 height 34
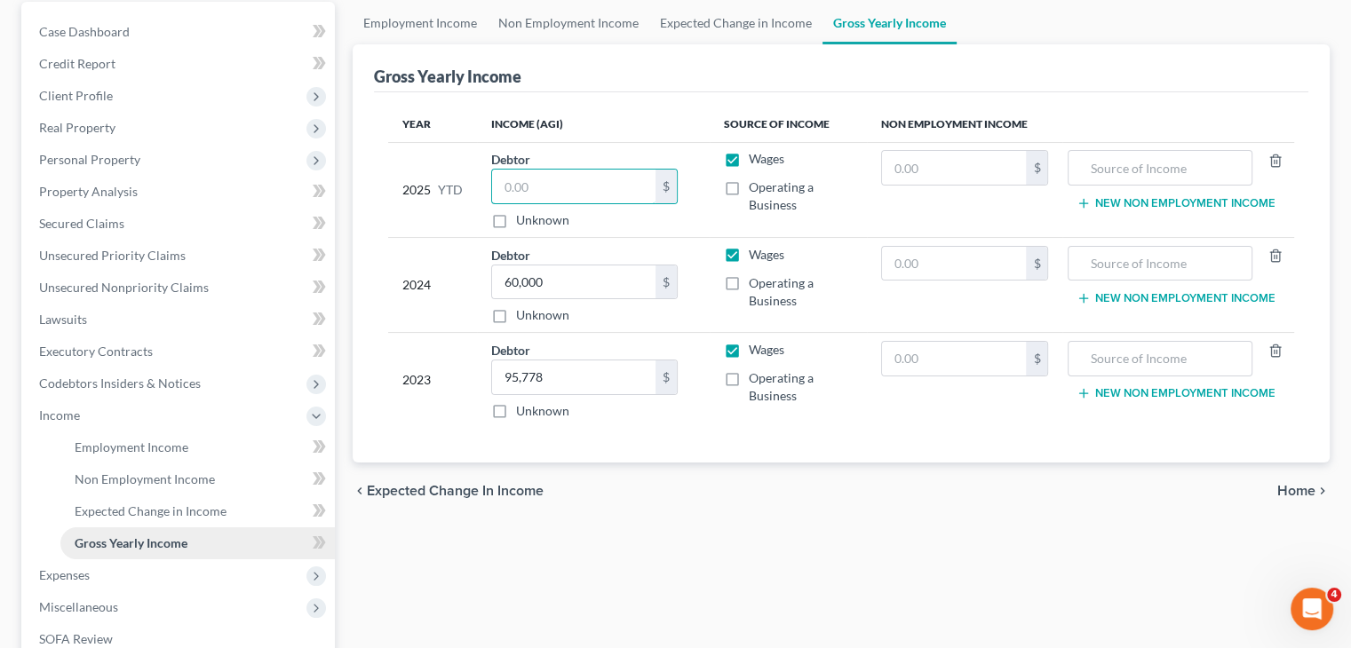
scroll to position [178, 0]
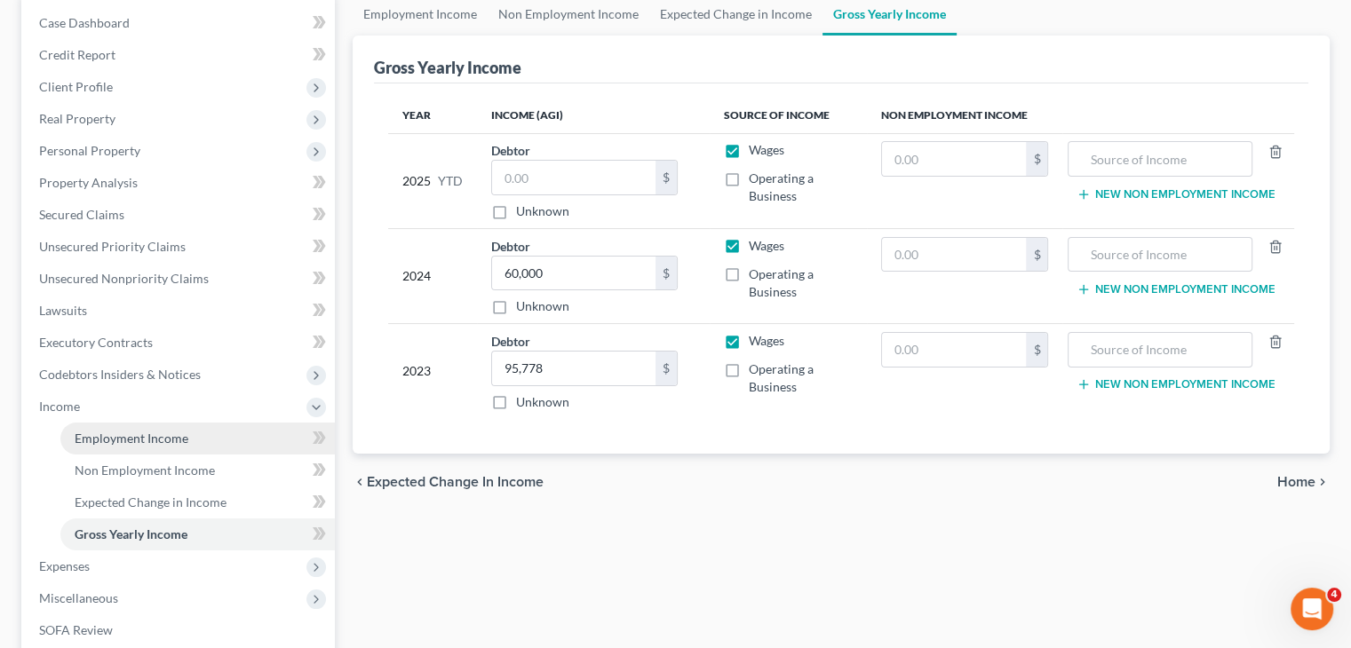
click at [152, 450] on link "Employment Income" at bounding box center [197, 439] width 274 height 32
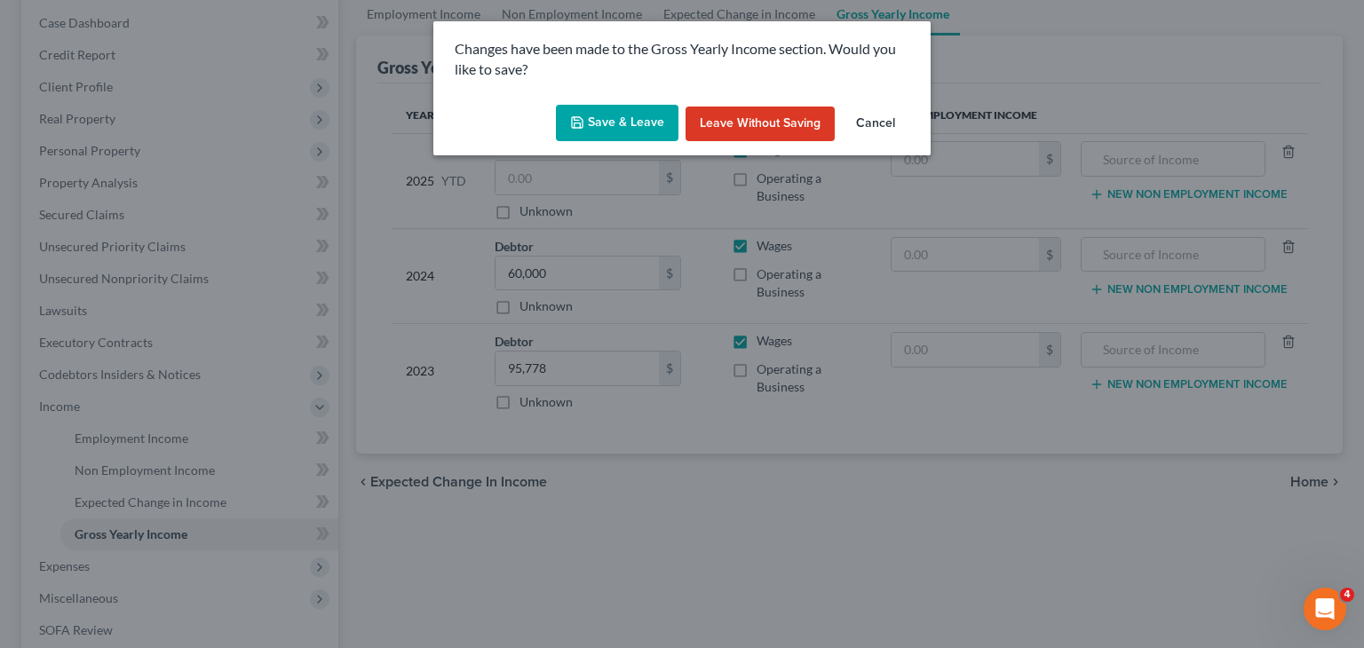
click at [636, 123] on button "Save & Leave" at bounding box center [617, 123] width 123 height 37
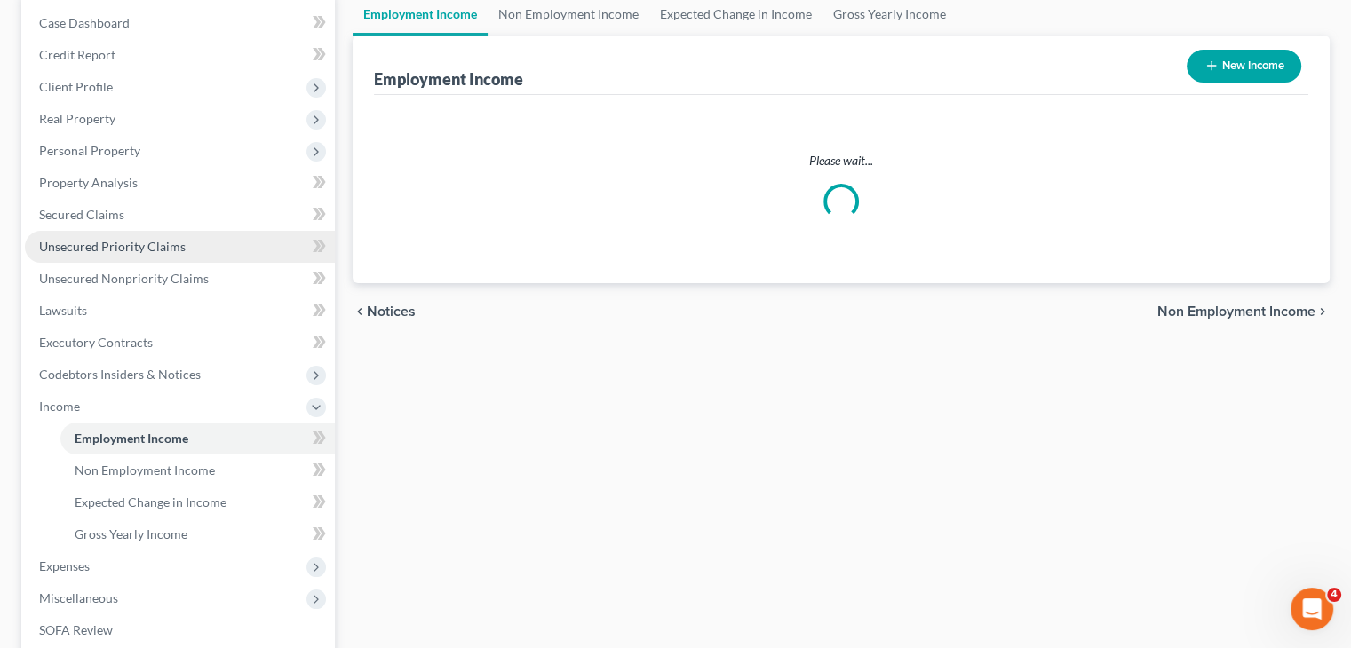
click at [220, 433] on ul "Case Dashboard Payments Invoices Payments Payments Credit Report Client Profile" at bounding box center [180, 358] width 310 height 703
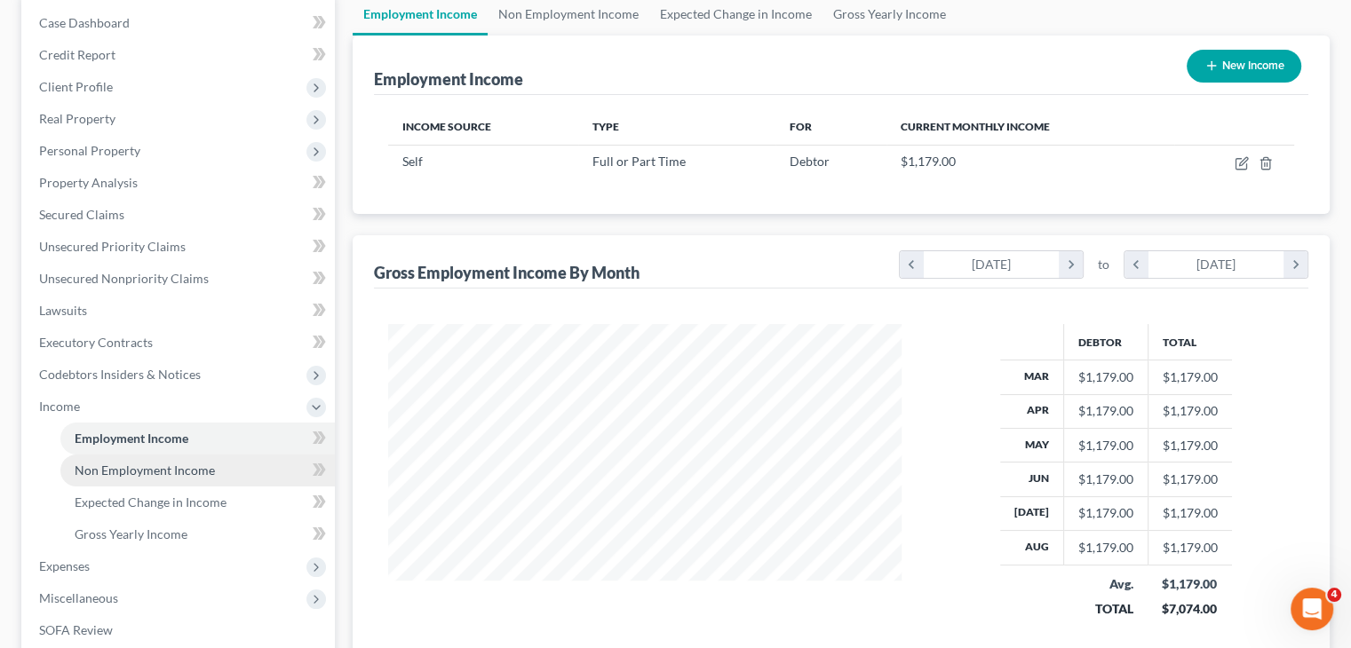
scroll to position [316, 548]
click at [187, 479] on link "Non Employment Income" at bounding box center [197, 471] width 274 height 32
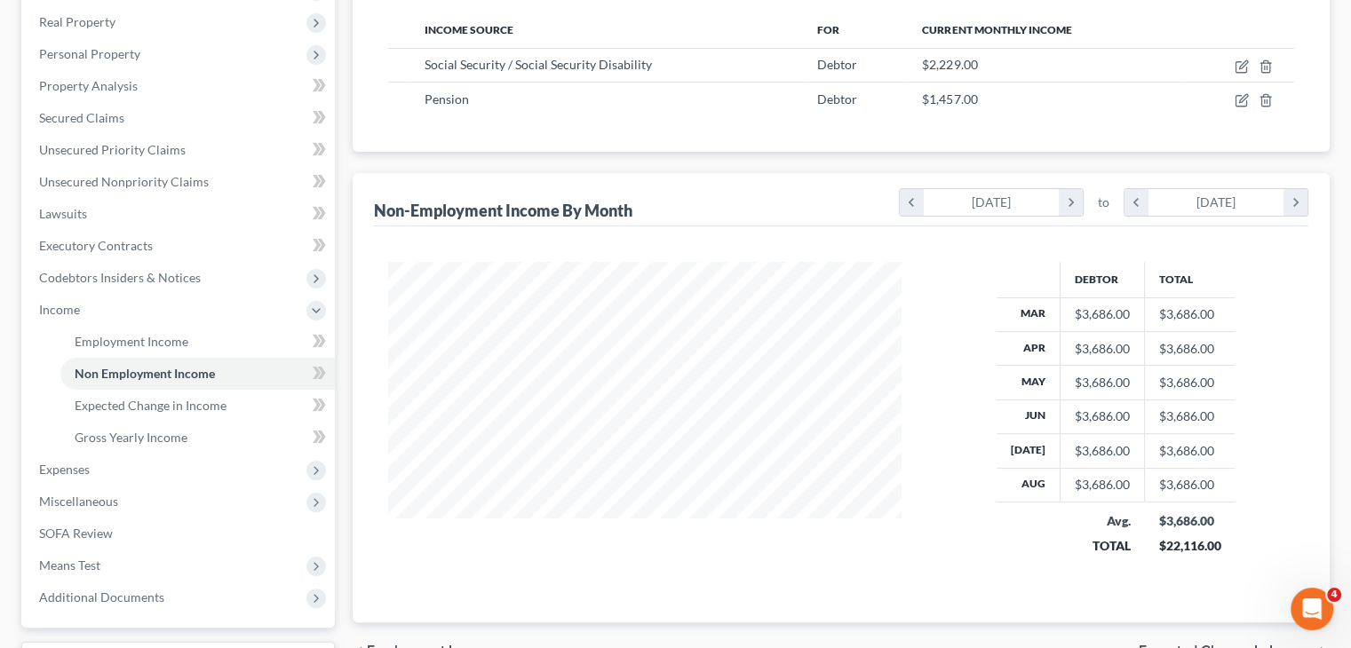
scroll to position [423, 0]
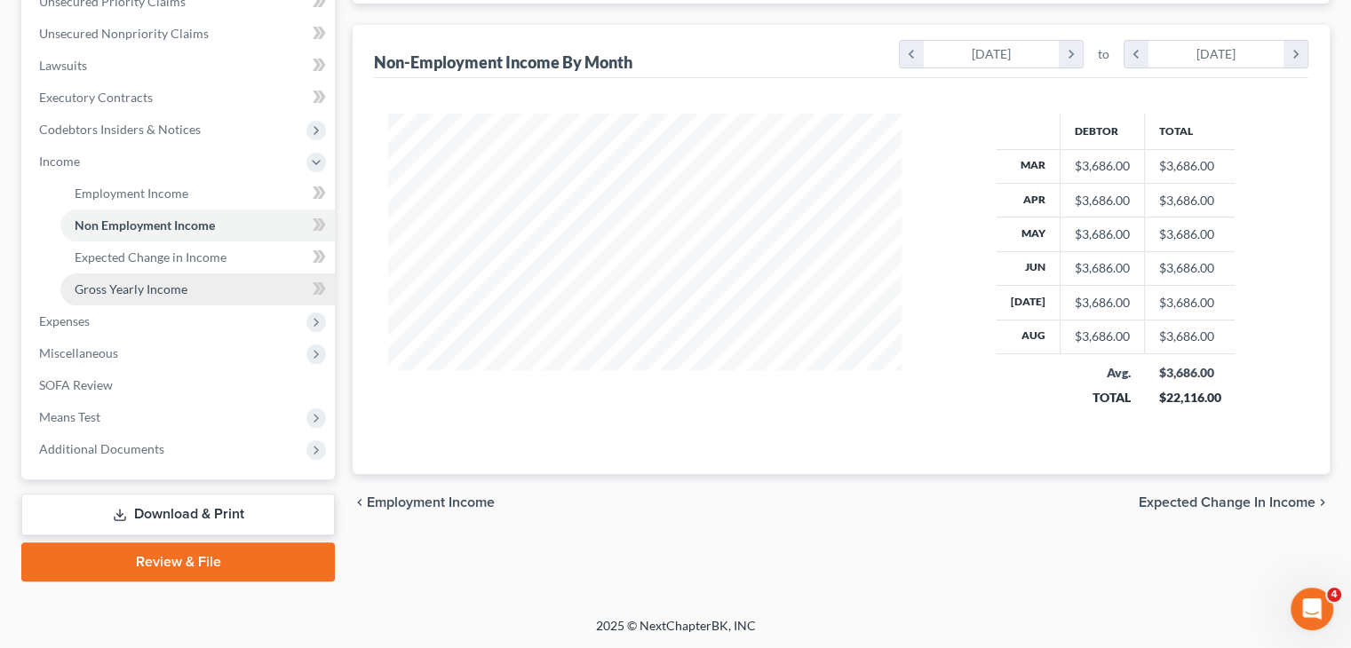
click at [190, 288] on link "Gross Yearly Income" at bounding box center [197, 290] width 274 height 32
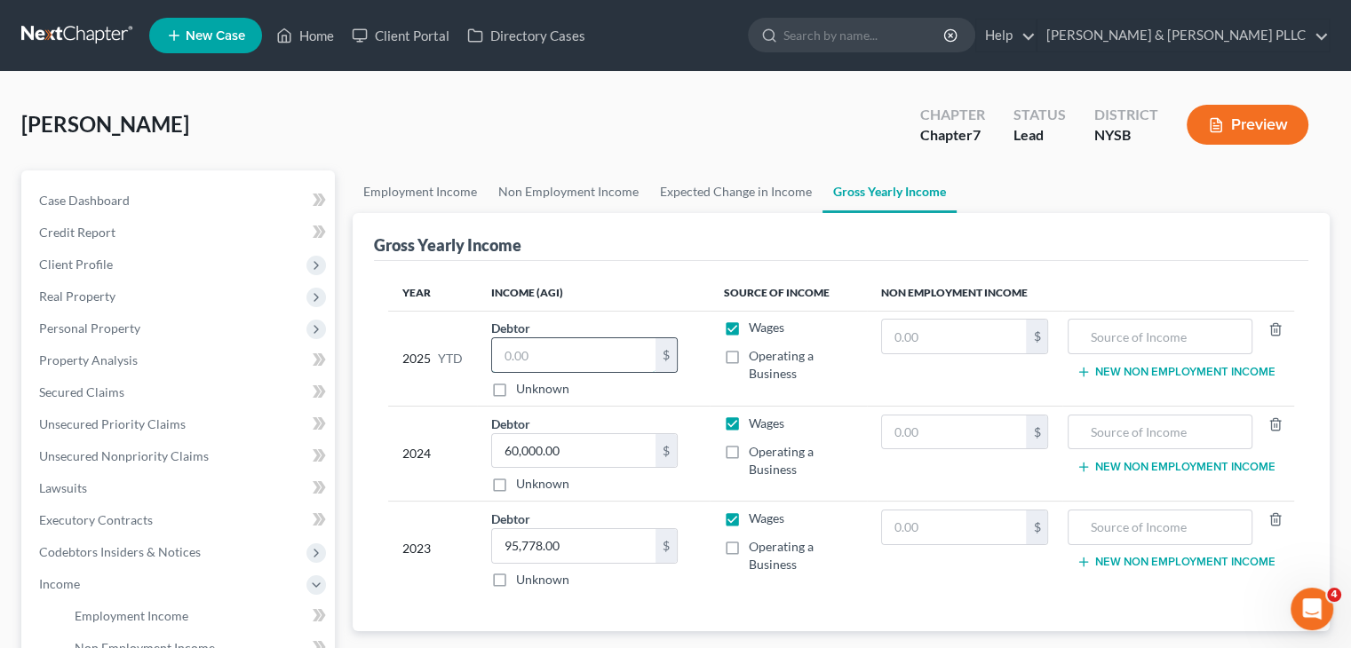
click at [544, 357] on input "text" at bounding box center [573, 355] width 163 height 34
type input "43,785"
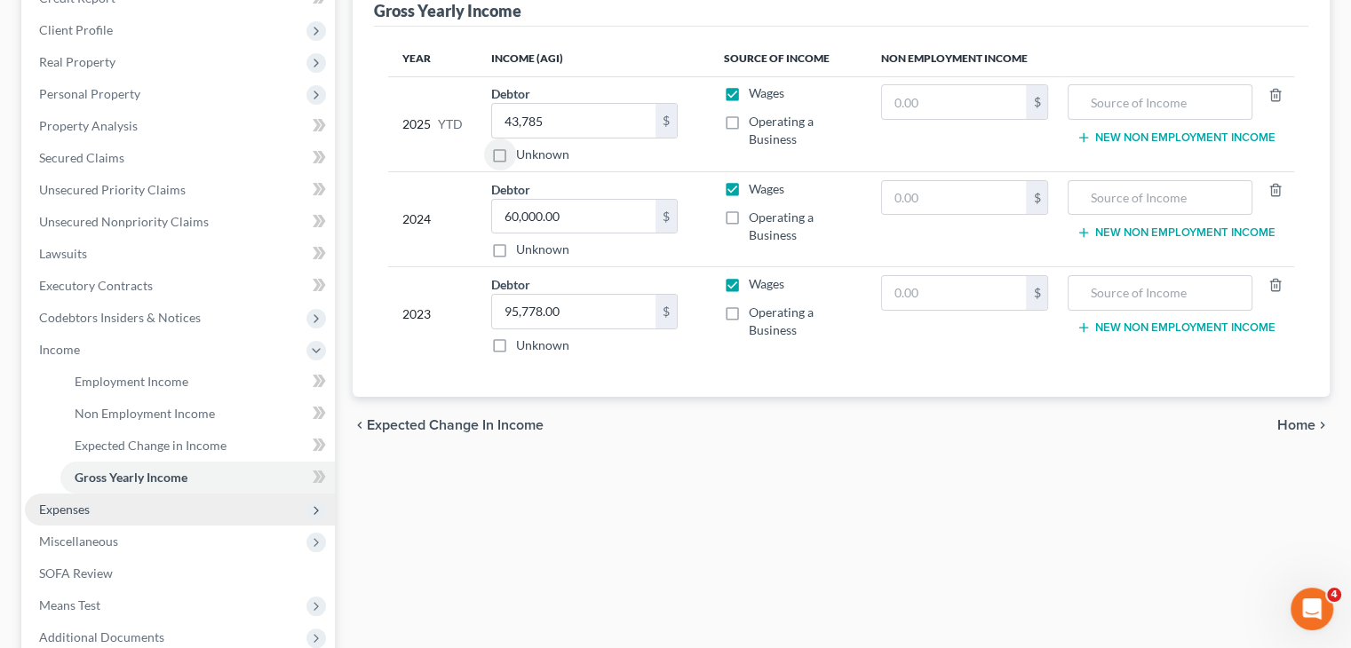
scroll to position [266, 0]
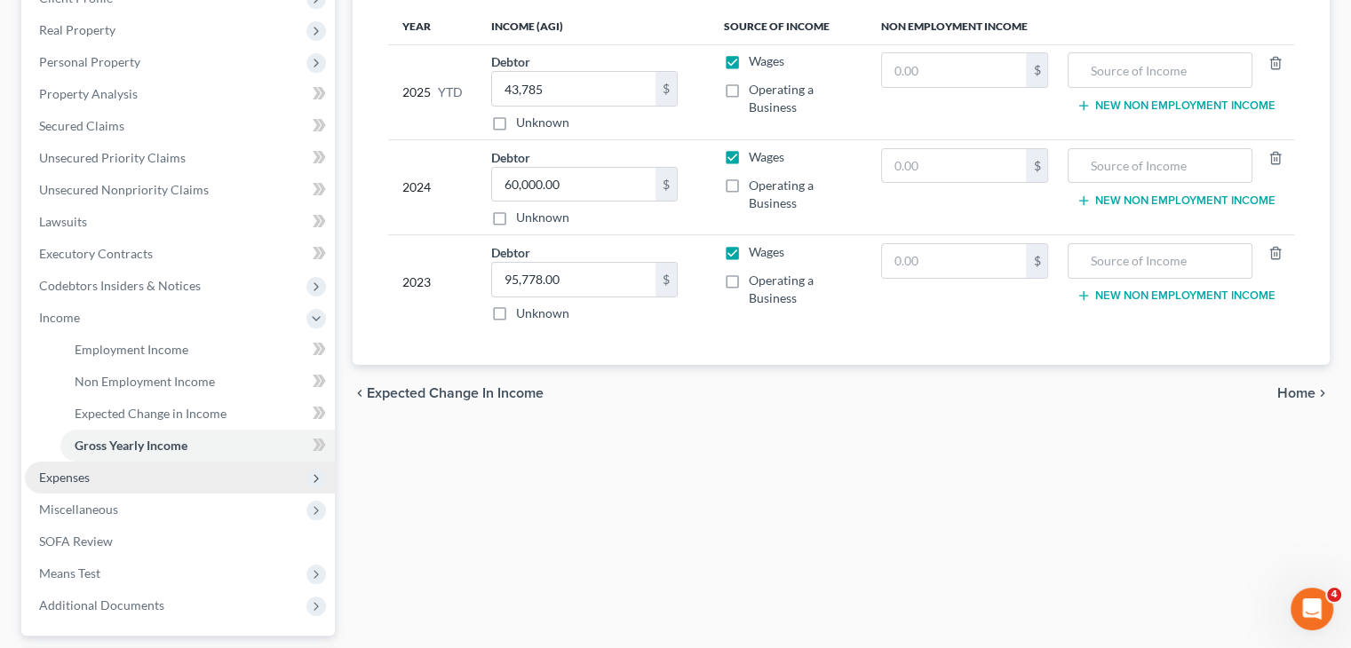
click at [210, 478] on span "Expenses" at bounding box center [180, 478] width 310 height 32
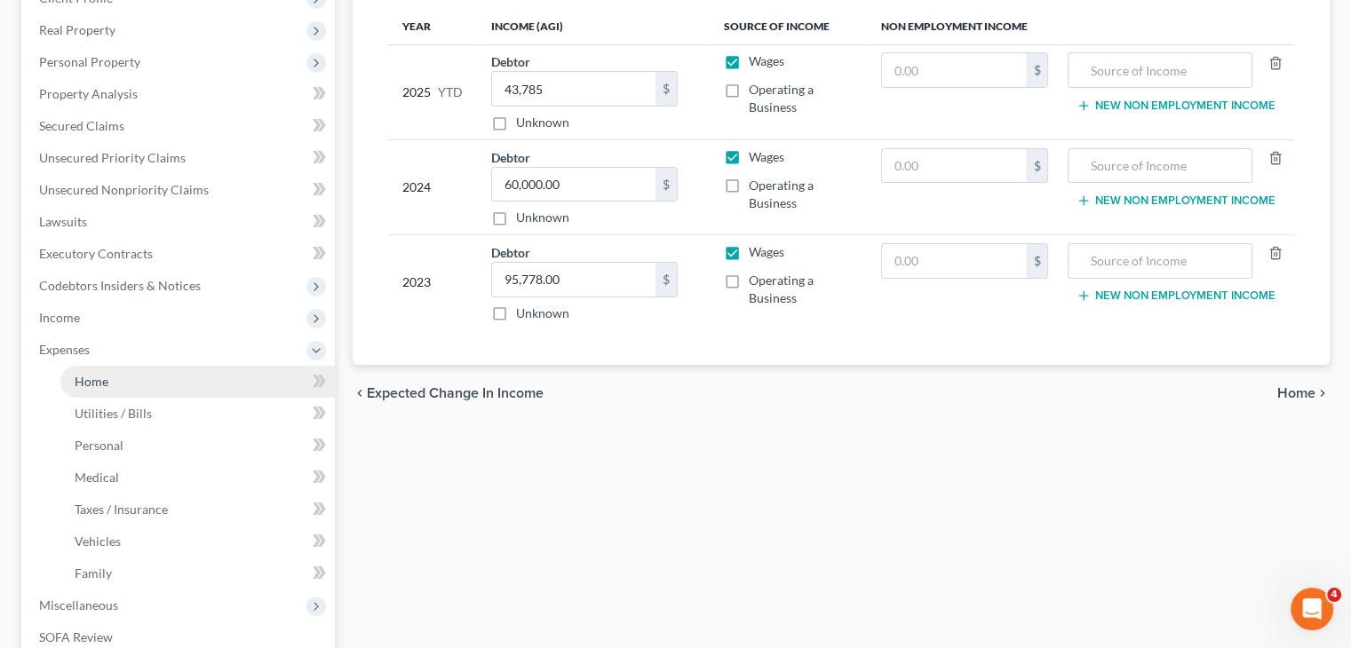
click at [194, 377] on link "Home" at bounding box center [197, 382] width 274 height 32
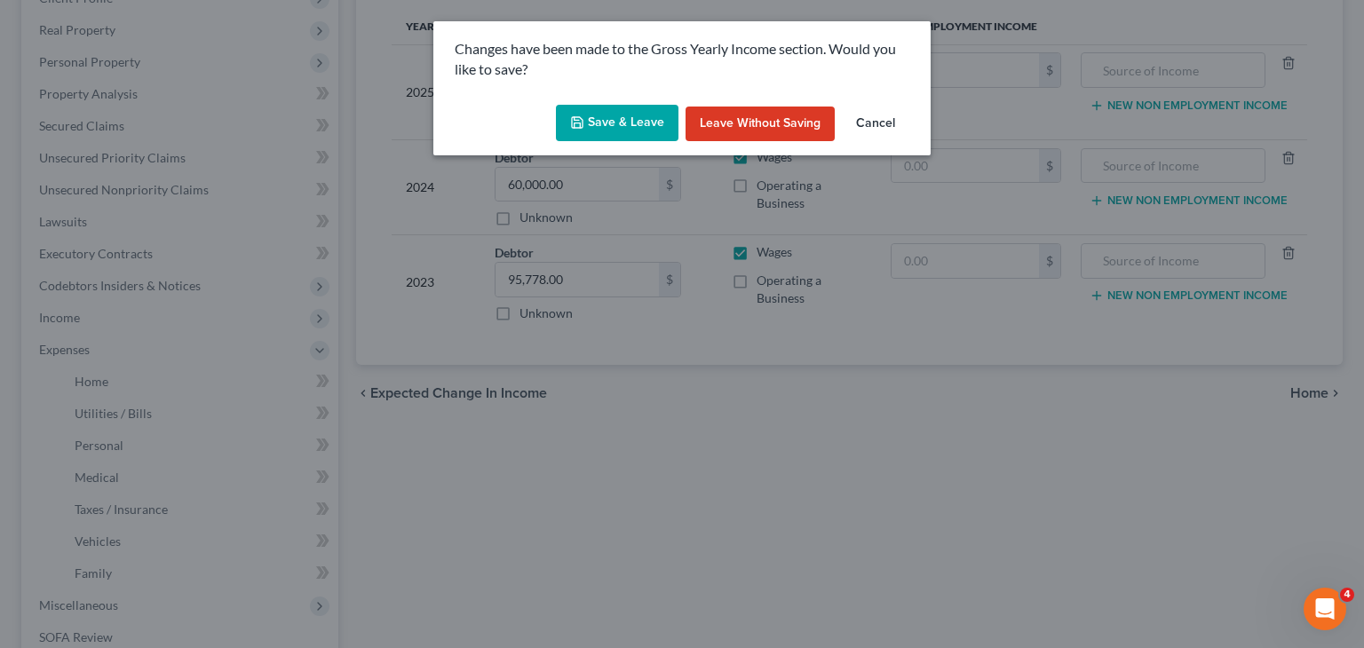
click at [589, 136] on button "Save & Leave" at bounding box center [617, 123] width 123 height 37
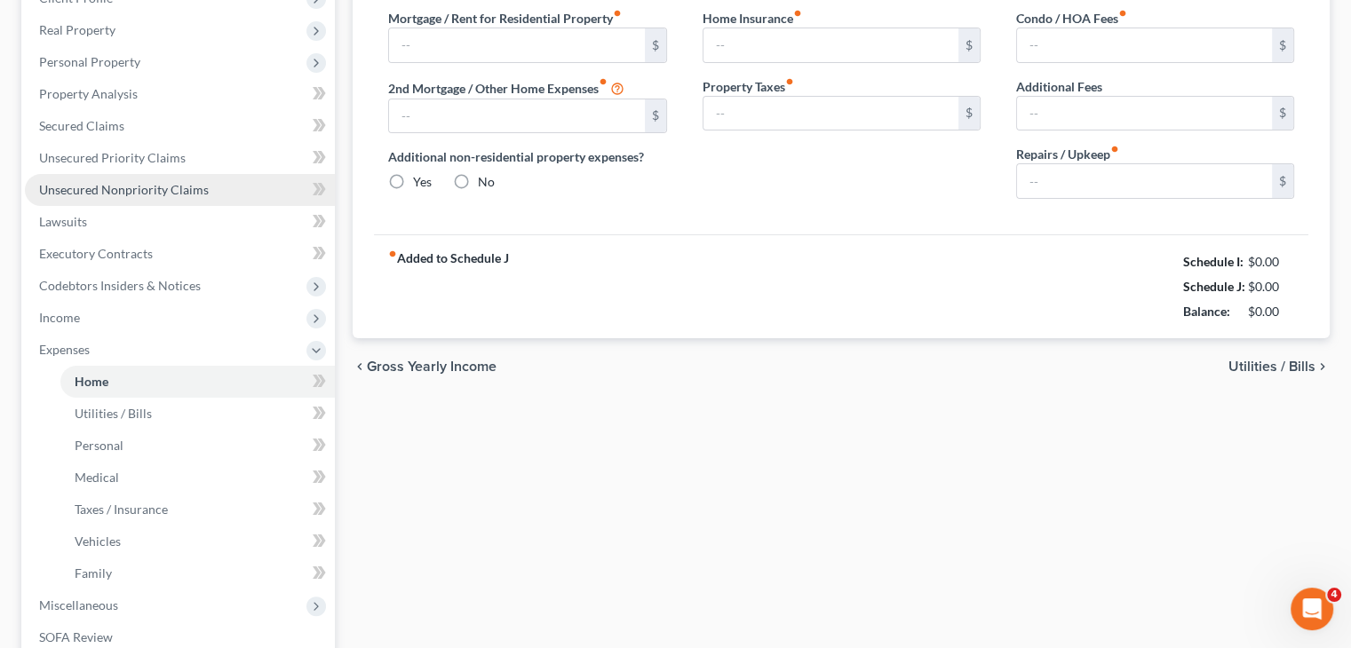
type input "0.00"
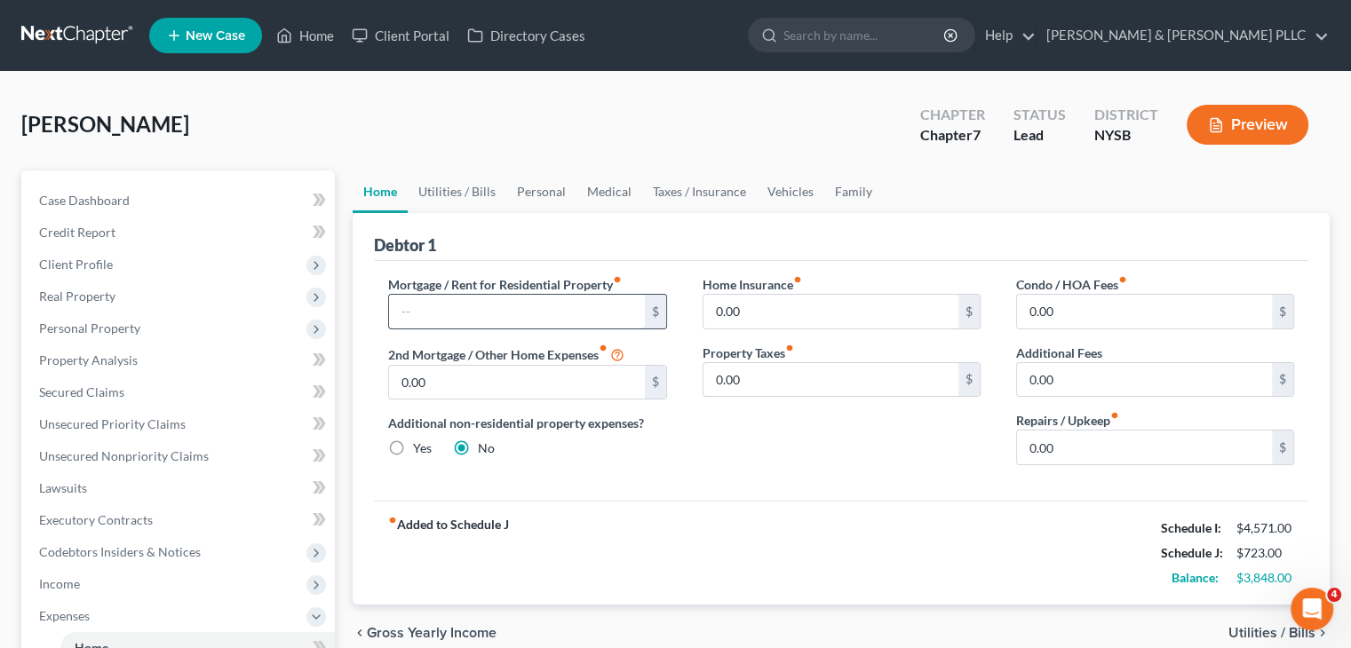
click at [417, 318] on input "text" at bounding box center [516, 312] width 255 height 34
click at [1025, 434] on input "0.00" at bounding box center [1144, 448] width 255 height 34
click at [1236, 631] on span "Utilities / Bills" at bounding box center [1271, 633] width 87 height 14
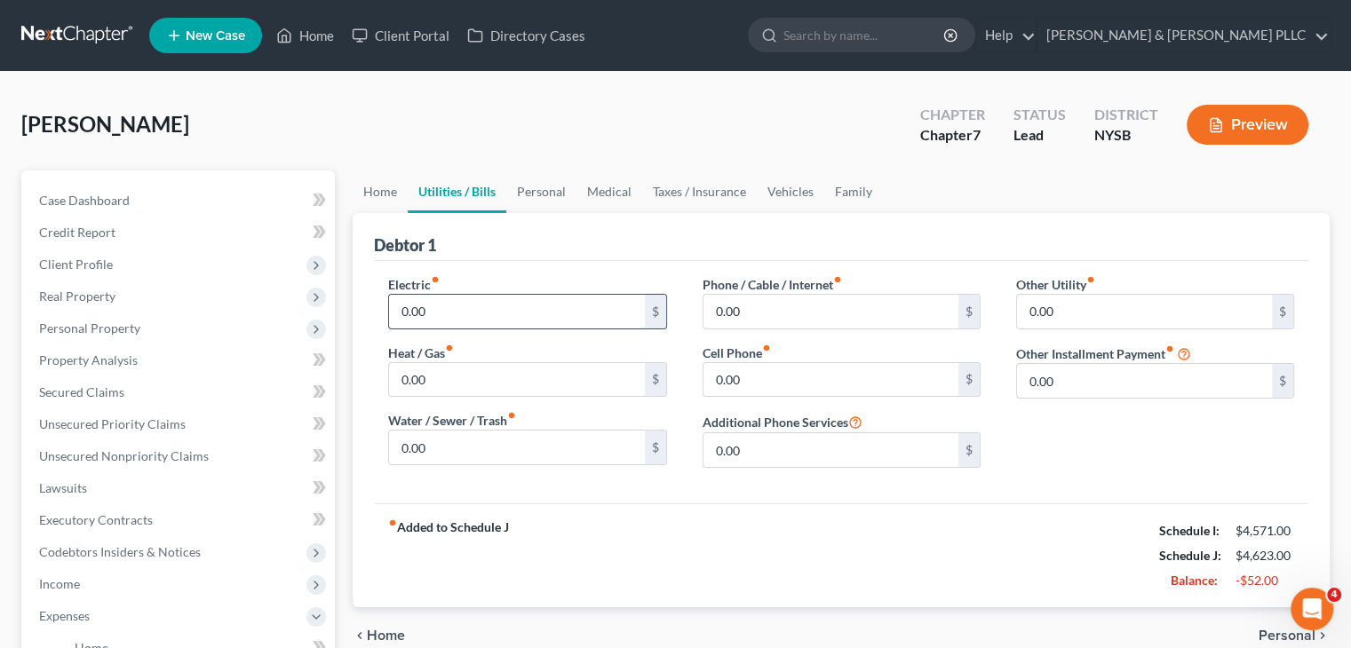
click at [426, 316] on input "0.00" at bounding box center [516, 312] width 255 height 34
click at [721, 300] on input "0.00" at bounding box center [830, 312] width 255 height 34
drag, startPoint x: 401, startPoint y: 452, endPoint x: 419, endPoint y: 445, distance: 20.0
click at [401, 451] on input "0.00" at bounding box center [516, 448] width 255 height 34
click at [743, 295] on input "0.00" at bounding box center [830, 312] width 255 height 34
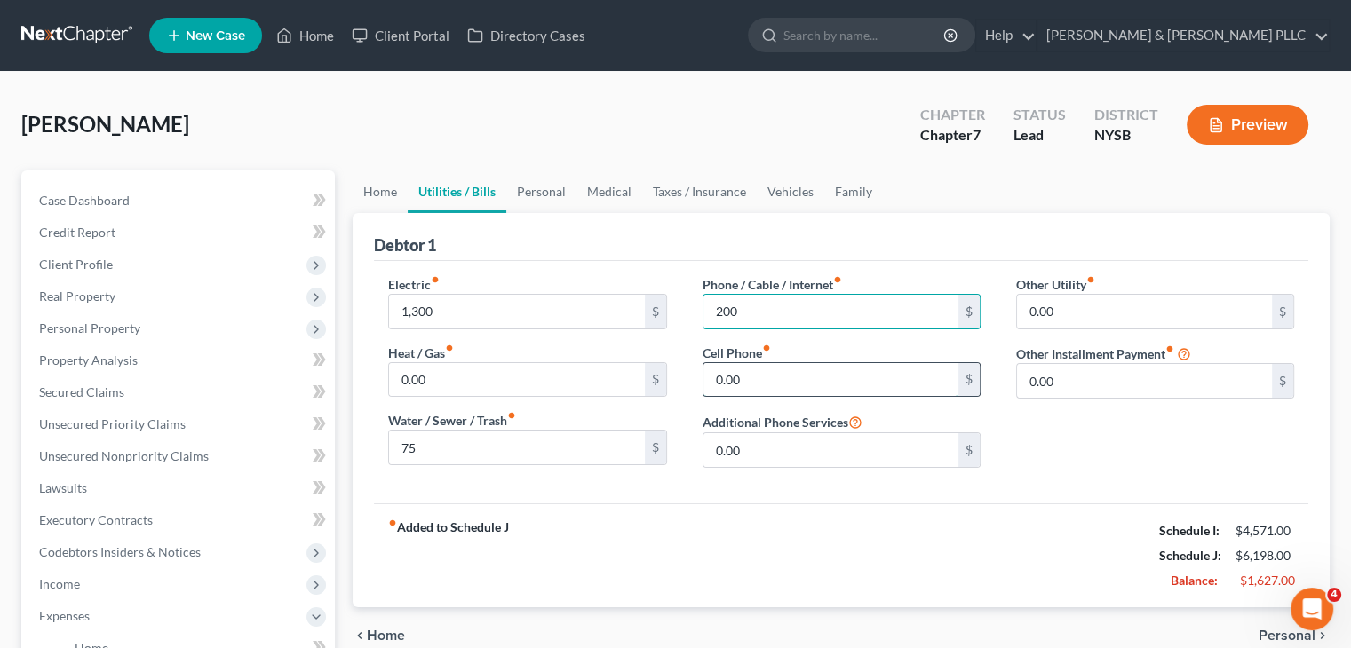
click at [717, 381] on input "0.00" at bounding box center [830, 380] width 255 height 34
click at [1259, 631] on span "Personal" at bounding box center [1287, 636] width 57 height 14
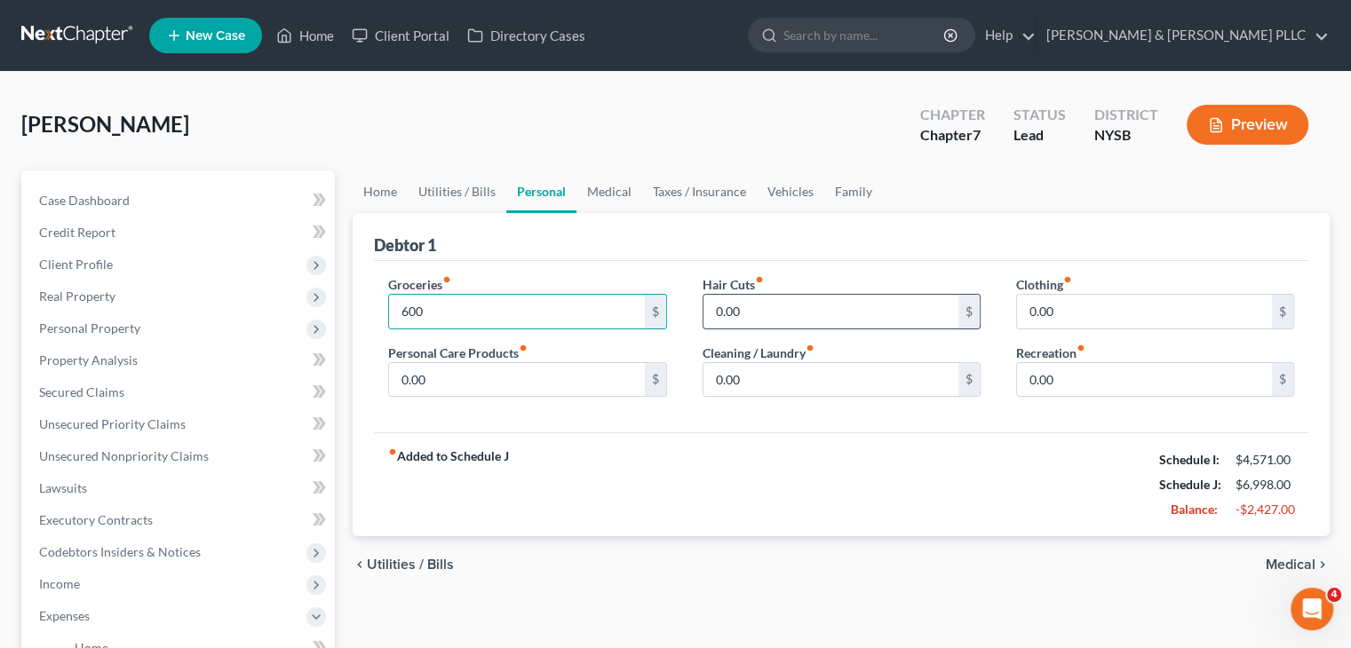
click at [724, 314] on input "0.00" at bounding box center [830, 312] width 255 height 34
click at [1031, 318] on input "0.00" at bounding box center [1144, 312] width 255 height 34
click at [749, 385] on input "0.00" at bounding box center [830, 380] width 255 height 34
click at [1276, 560] on span "Medical" at bounding box center [1291, 565] width 50 height 14
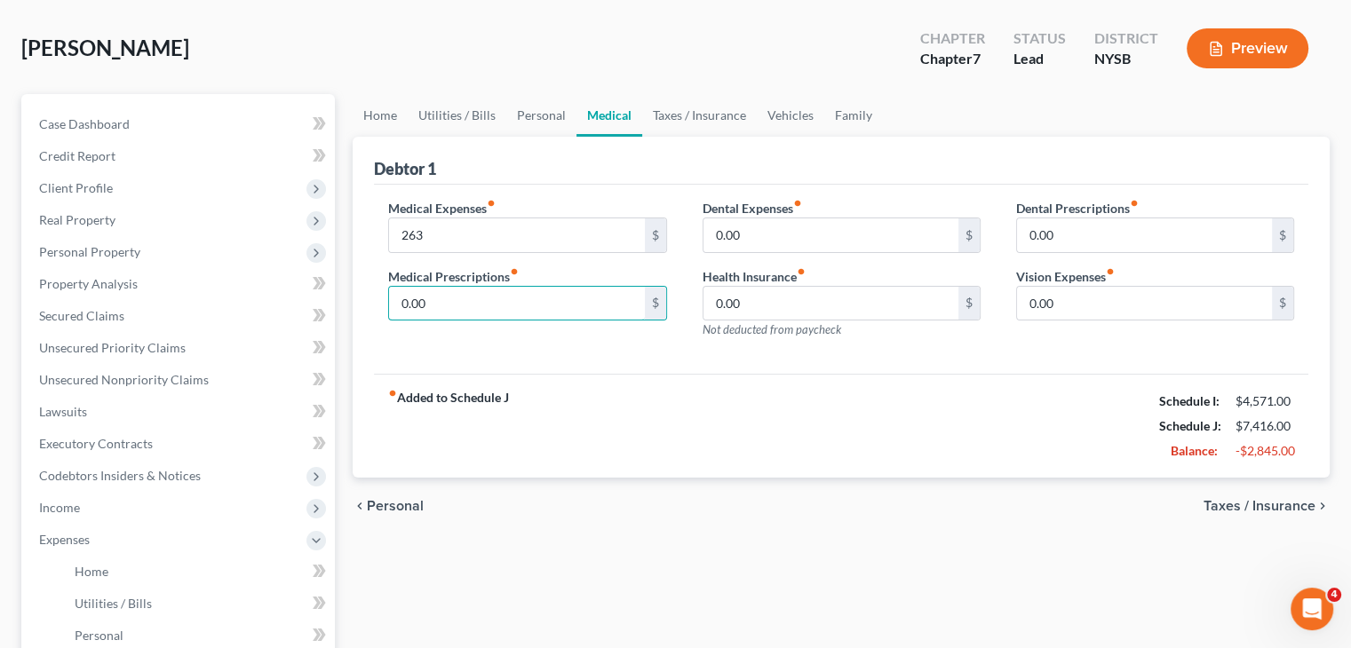
scroll to position [178, 0]
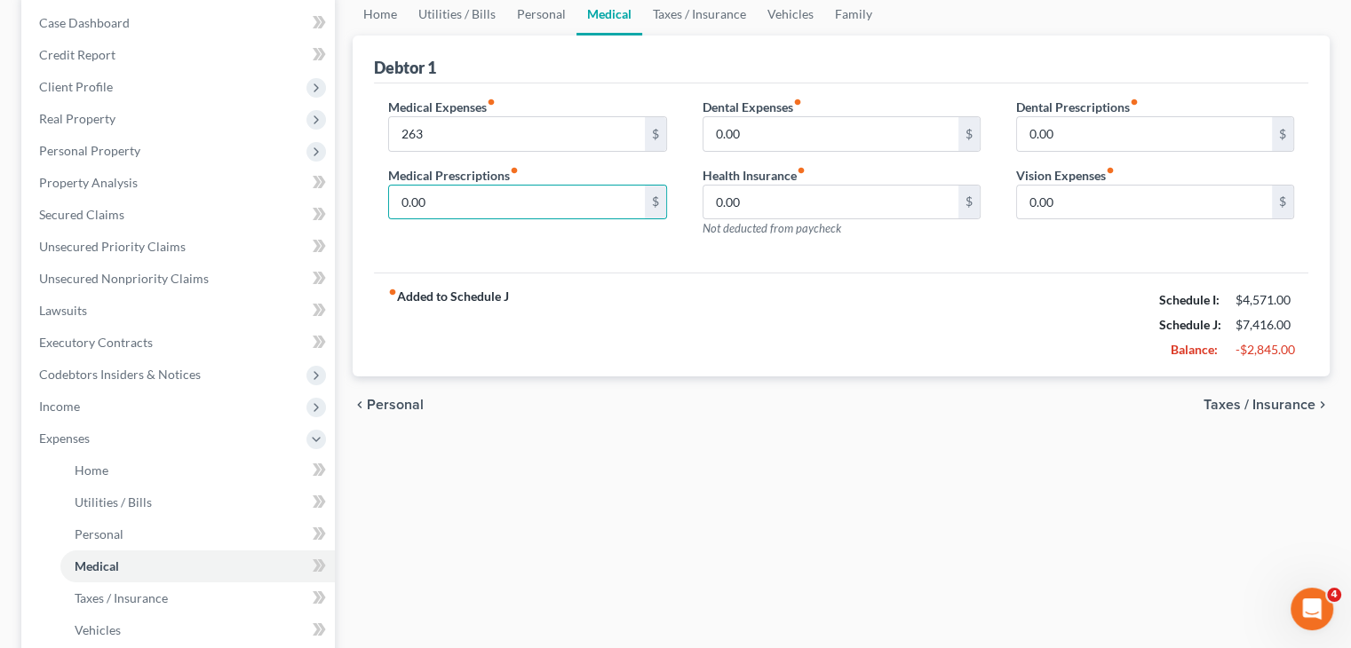
click at [1251, 403] on span "Taxes / Insurance" at bounding box center [1259, 405] width 112 height 14
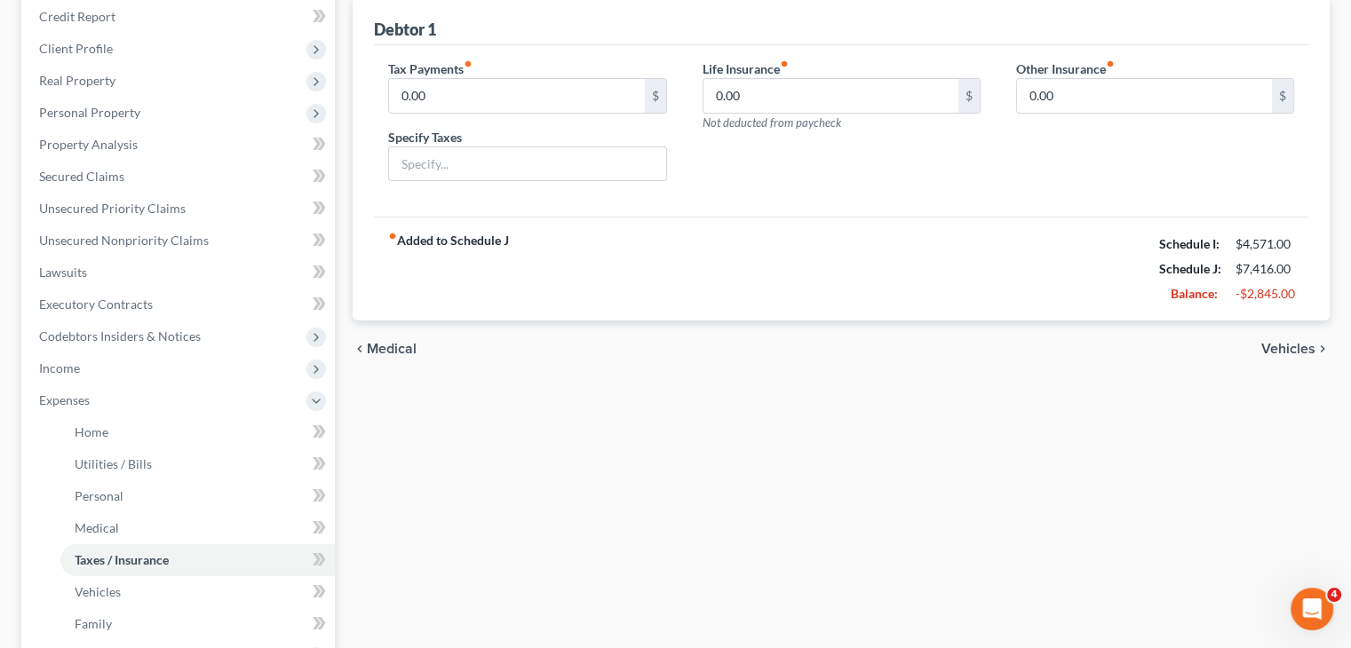
scroll to position [266, 0]
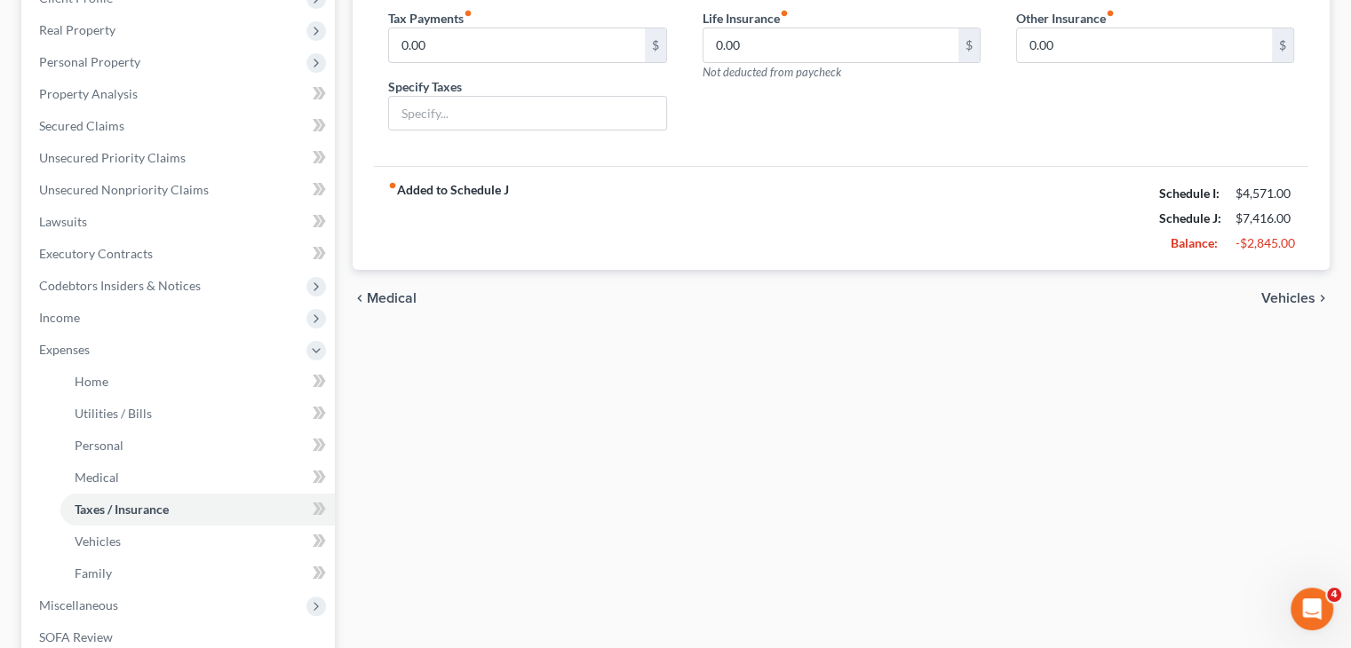
click at [1274, 297] on span "Vehicles" at bounding box center [1288, 298] width 54 height 14
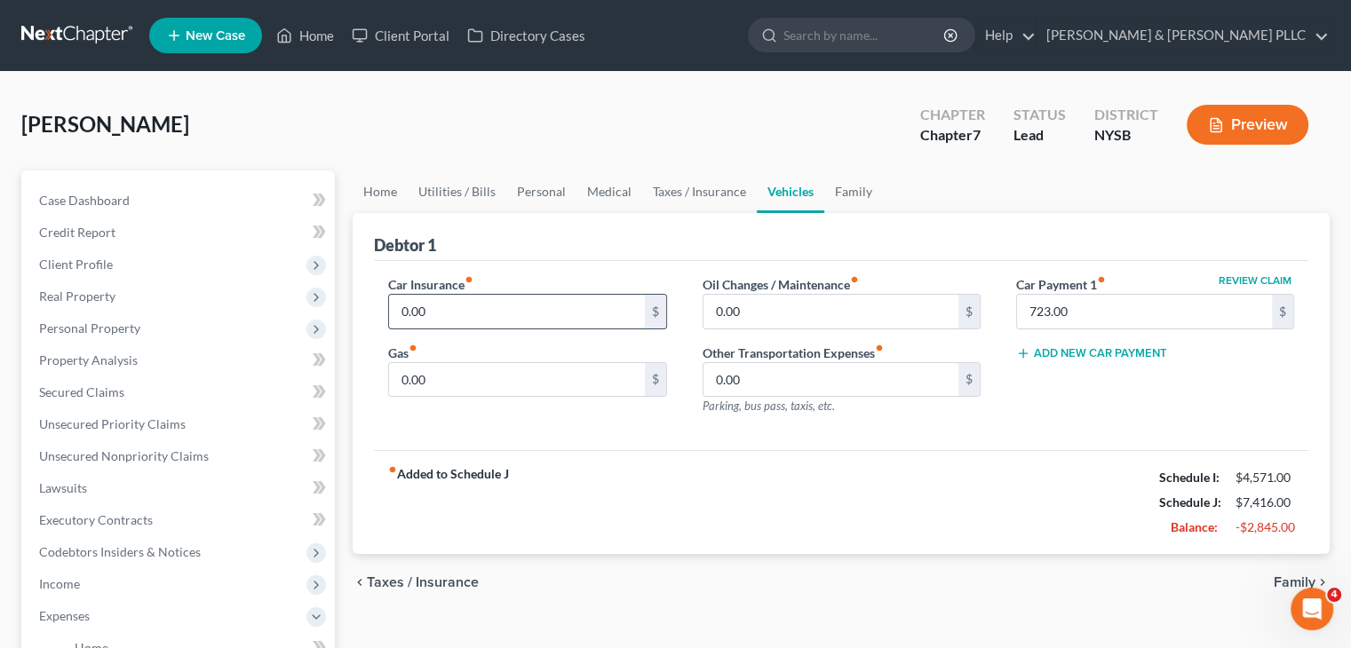
click at [465, 303] on input "0.00" at bounding box center [516, 312] width 255 height 34
click at [745, 310] on input "0.00" at bounding box center [830, 312] width 255 height 34
click at [430, 385] on input "0.00" at bounding box center [516, 380] width 255 height 34
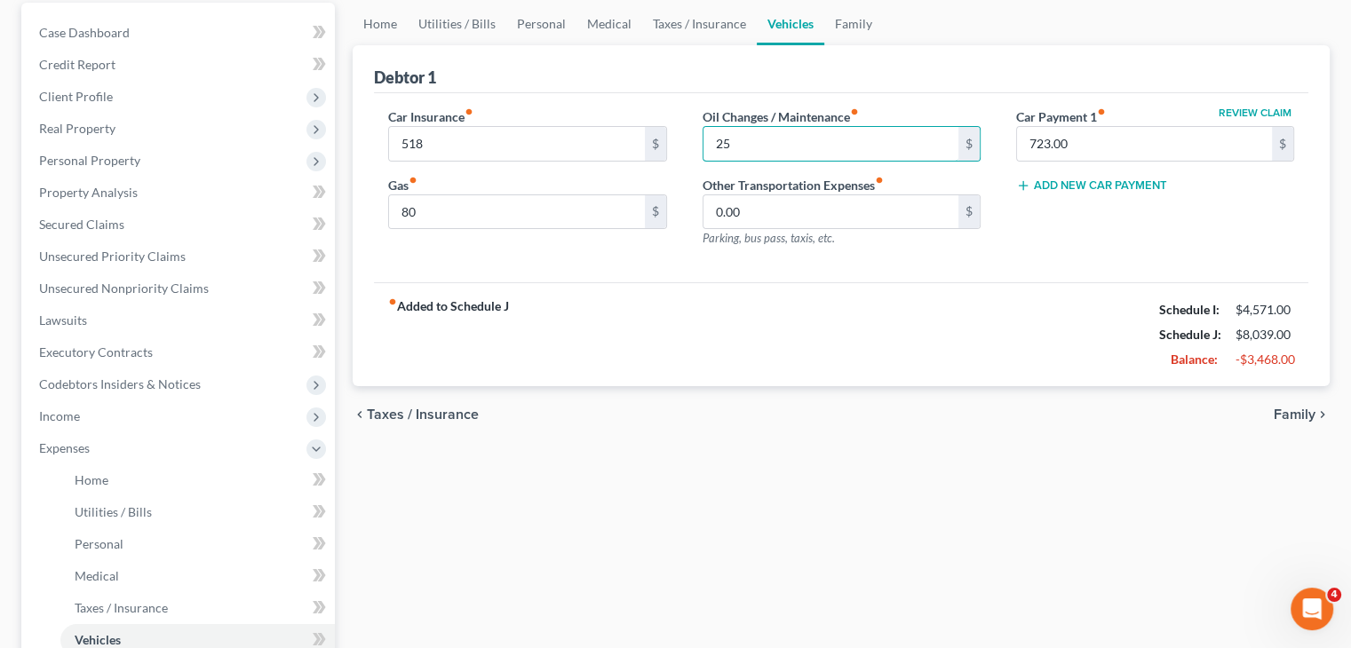
scroll to position [355, 0]
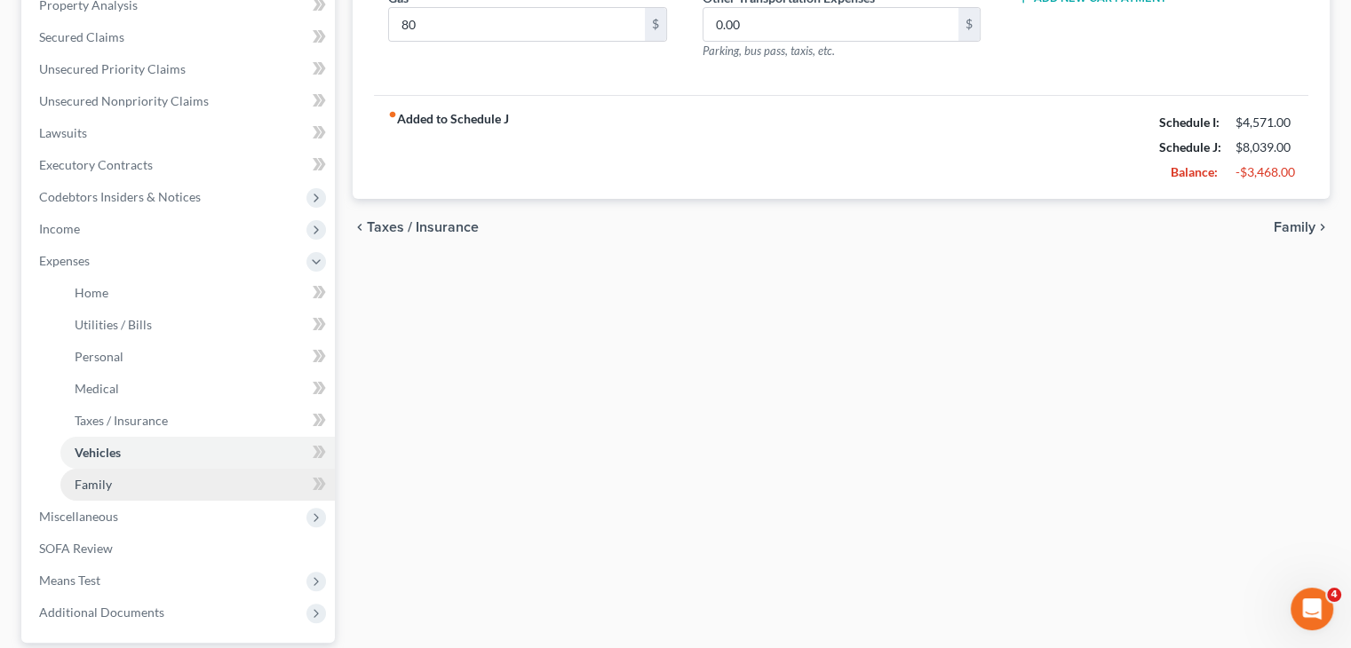
click at [208, 479] on link "Family" at bounding box center [197, 485] width 274 height 32
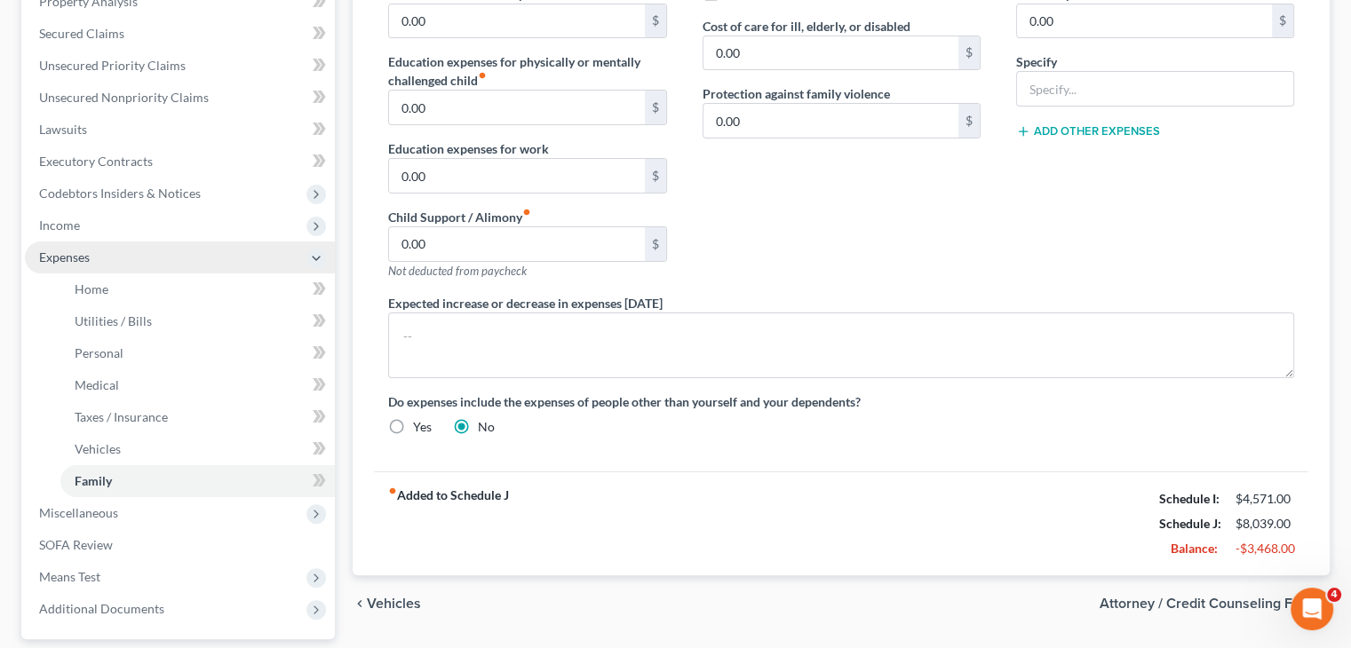
scroll to position [444, 0]
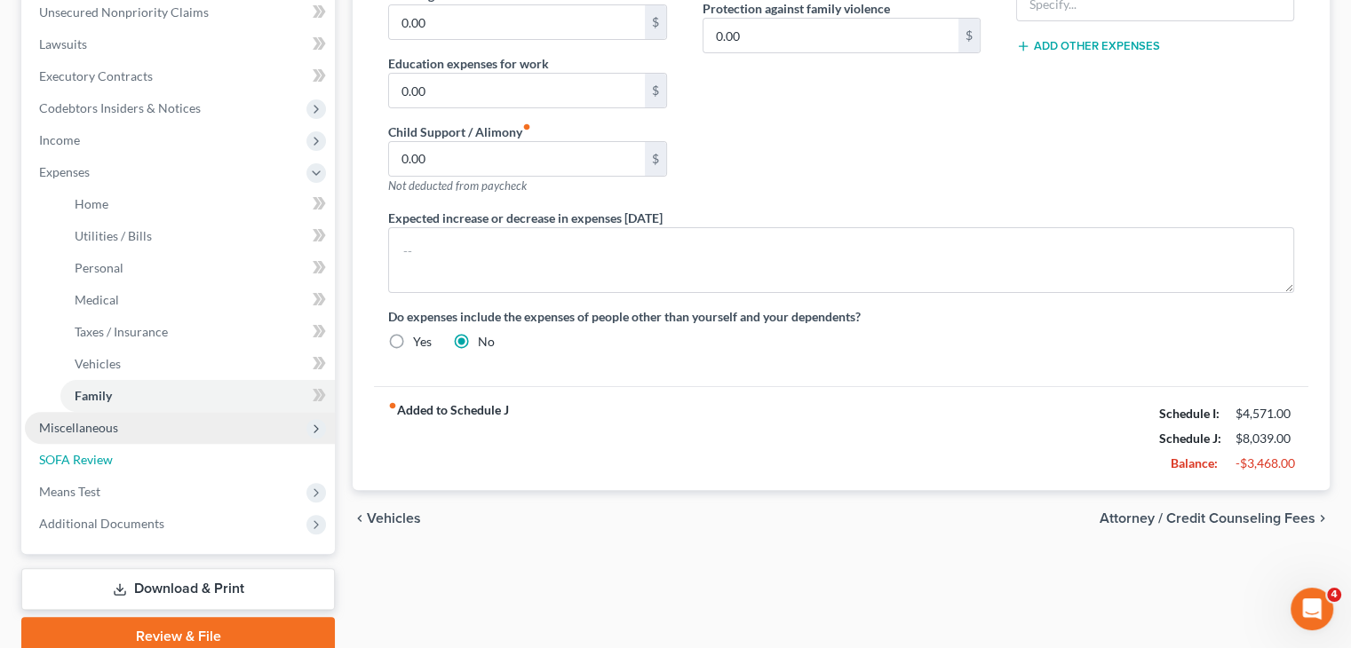
click at [169, 441] on ul "Case Dashboard Payments Invoices Payments Payments Credit Report Client Profile" at bounding box center [180, 140] width 310 height 799
click at [173, 424] on span "Miscellaneous" at bounding box center [180, 428] width 310 height 32
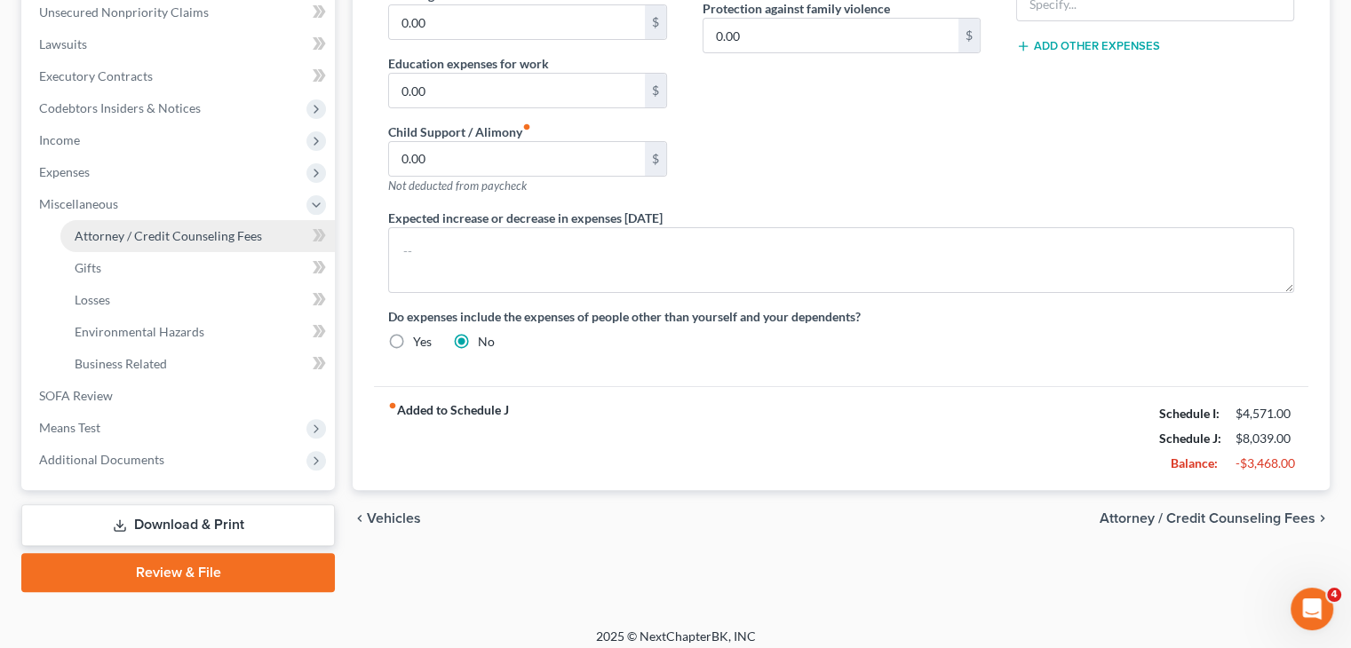
click at [167, 246] on link "Attorney / Credit Counseling Fees" at bounding box center [197, 236] width 274 height 32
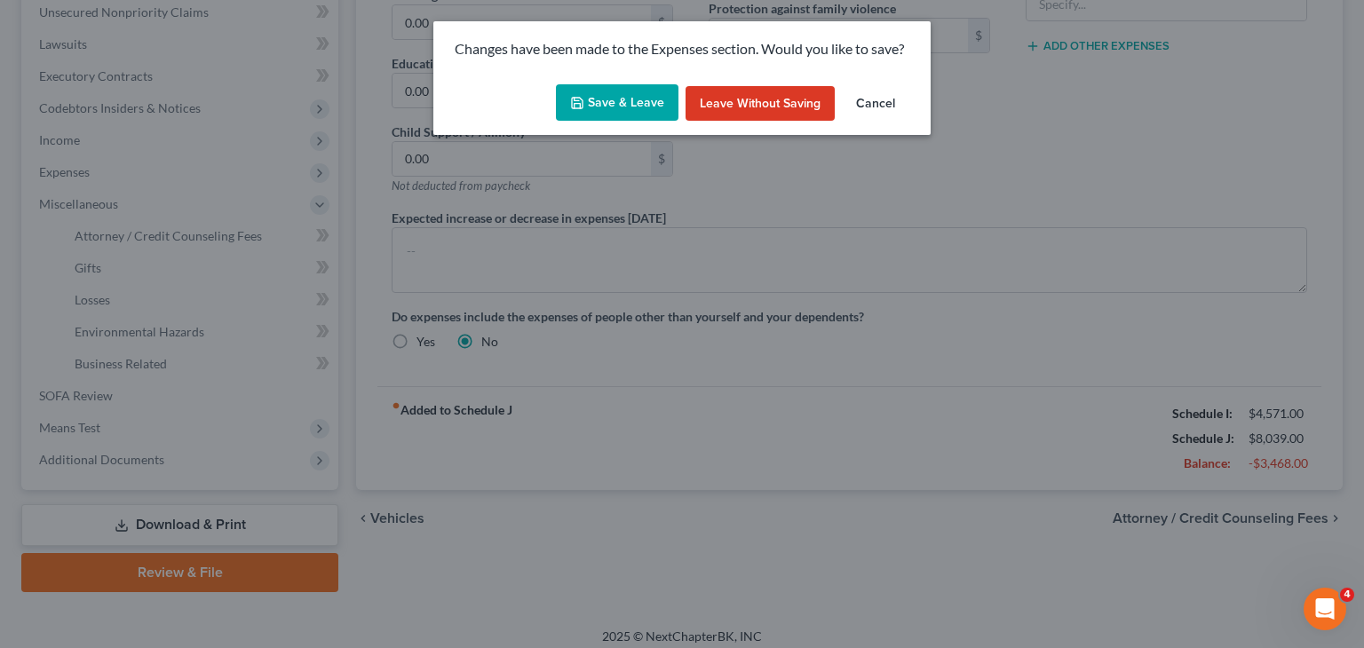
click at [600, 91] on button "Save & Leave" at bounding box center [617, 102] width 123 height 37
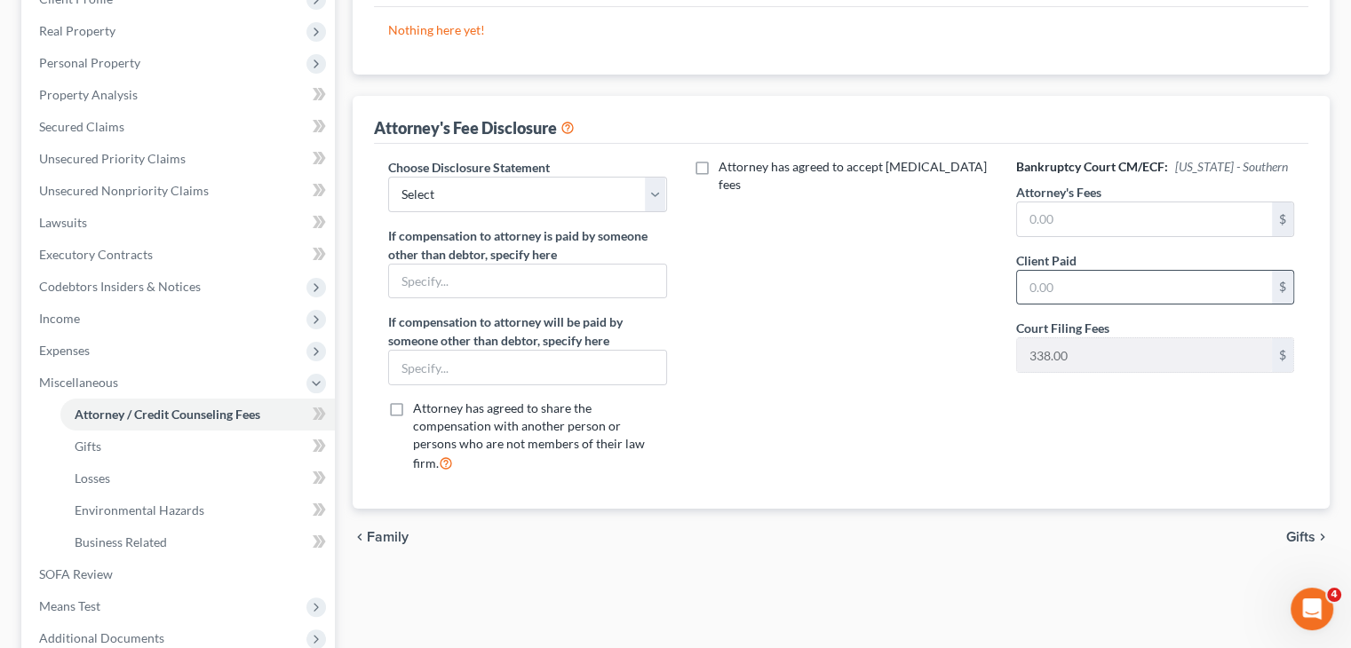
scroll to position [266, 0]
click at [1040, 221] on input "text" at bounding box center [1144, 219] width 255 height 34
click at [1033, 282] on input "text" at bounding box center [1144, 287] width 255 height 34
click at [657, 200] on select "Select Ch 13 - CT Ch 13 - SDNY Ch 13 - EDNY Ch 7 - CT Ch 7 - SDNY Ch 7 - EDNY" at bounding box center [527, 194] width 278 height 36
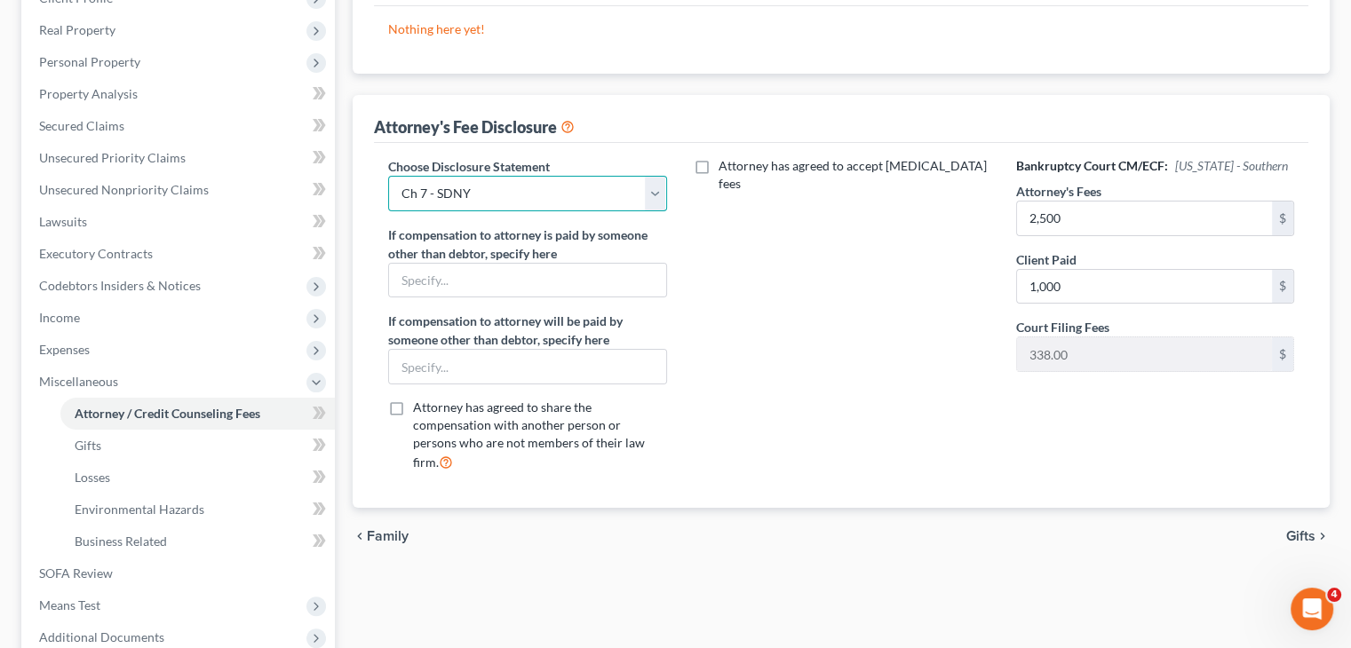
click at [388, 176] on select "Select Ch 13 - CT Ch 13 - SDNY Ch 13 - EDNY Ch 7 - CT Ch 7 - SDNY Ch 7 - EDNY" at bounding box center [527, 194] width 278 height 36
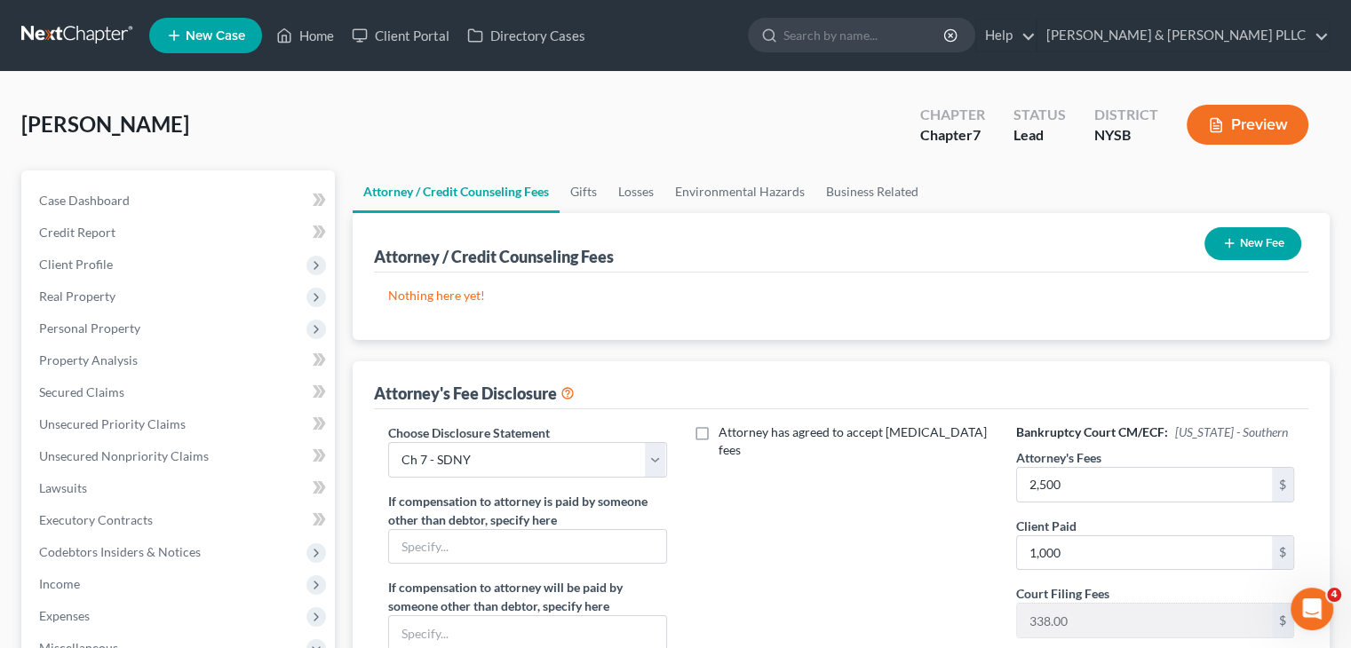
click at [1251, 242] on button "New Fee" at bounding box center [1252, 243] width 97 height 33
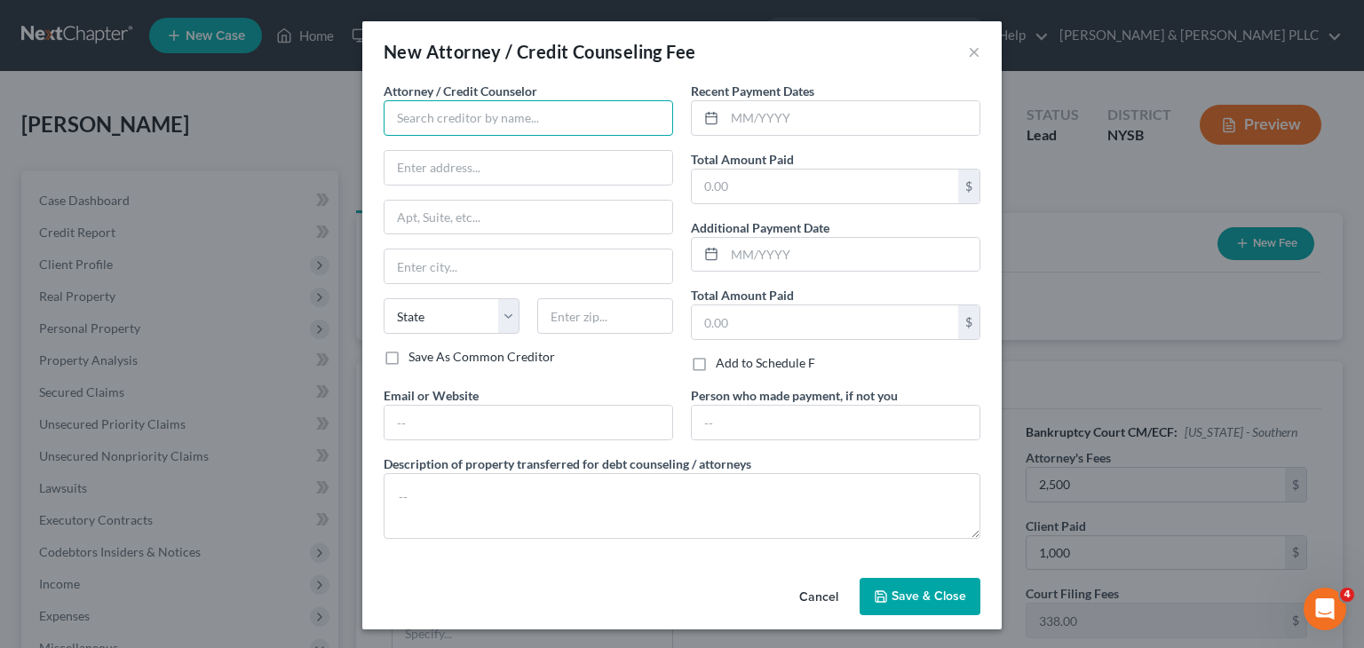
click at [533, 115] on input "text" at bounding box center [529, 118] width 290 height 36
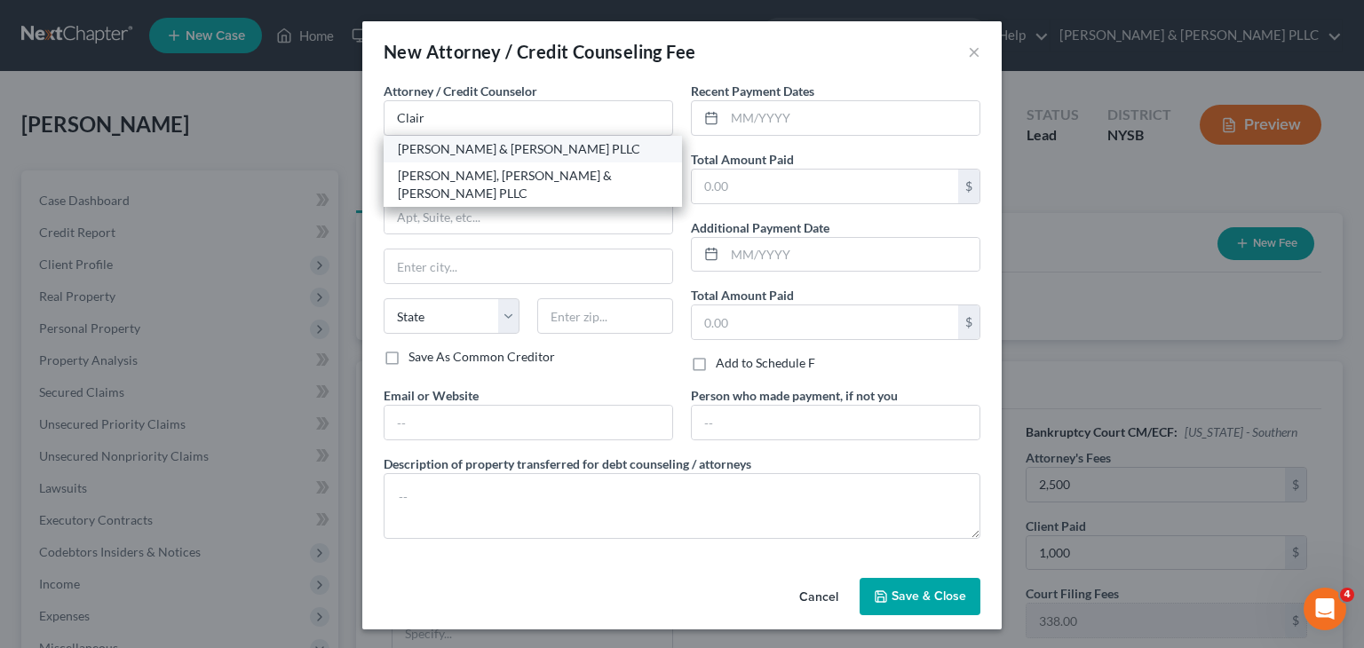
click at [524, 147] on div "[PERSON_NAME] & [PERSON_NAME] PLLC" at bounding box center [533, 149] width 270 height 18
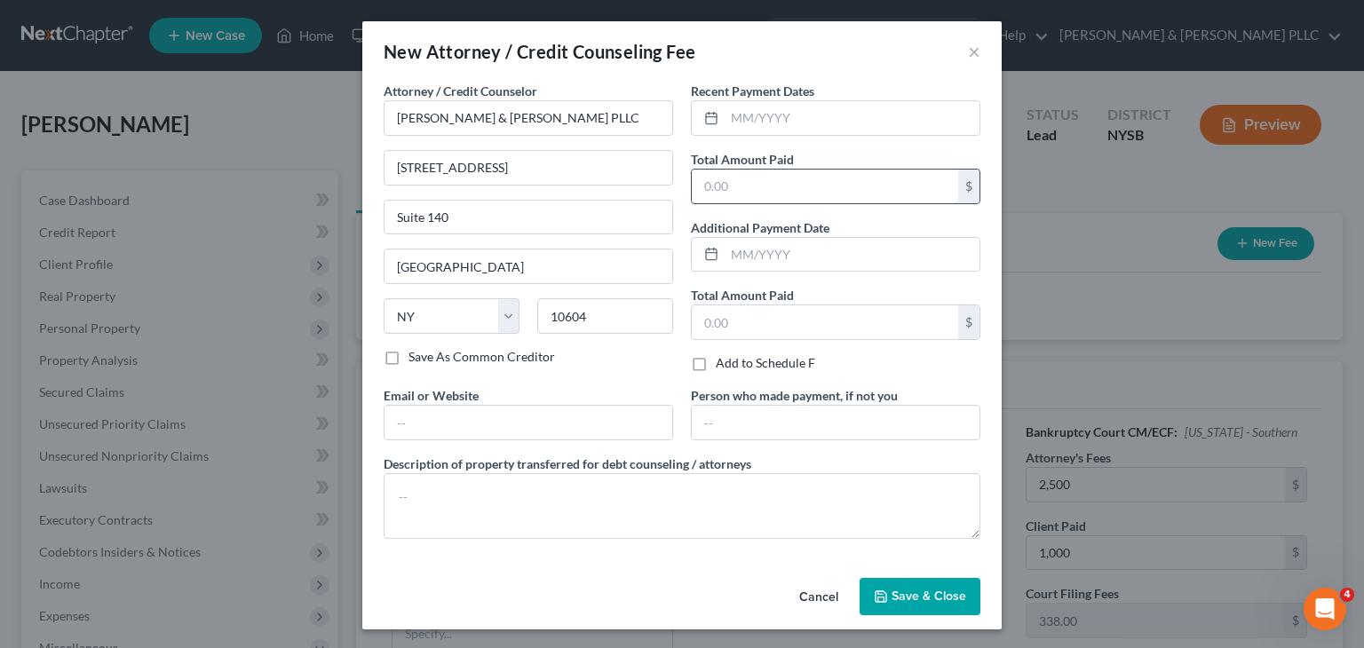
click at [696, 183] on input "text" at bounding box center [825, 187] width 266 height 34
click at [934, 584] on button "Save & Close" at bounding box center [920, 596] width 121 height 37
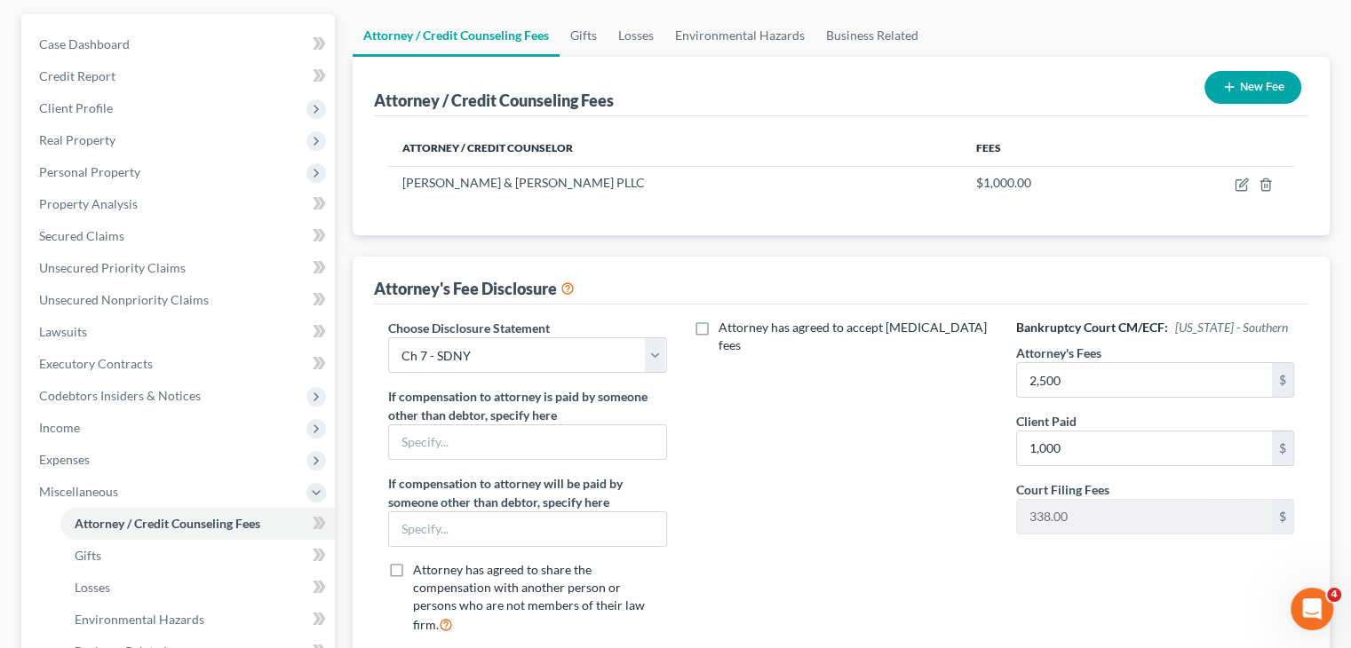
scroll to position [355, 0]
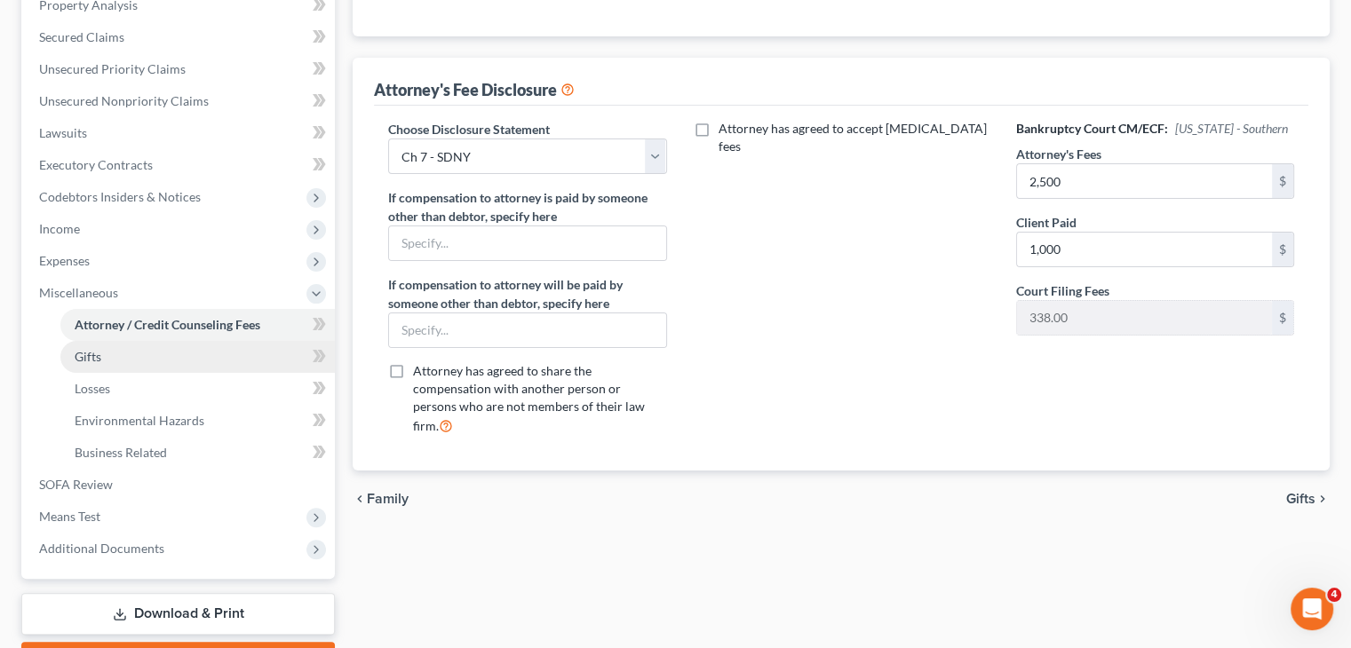
click at [160, 367] on link "Gifts" at bounding box center [197, 357] width 274 height 32
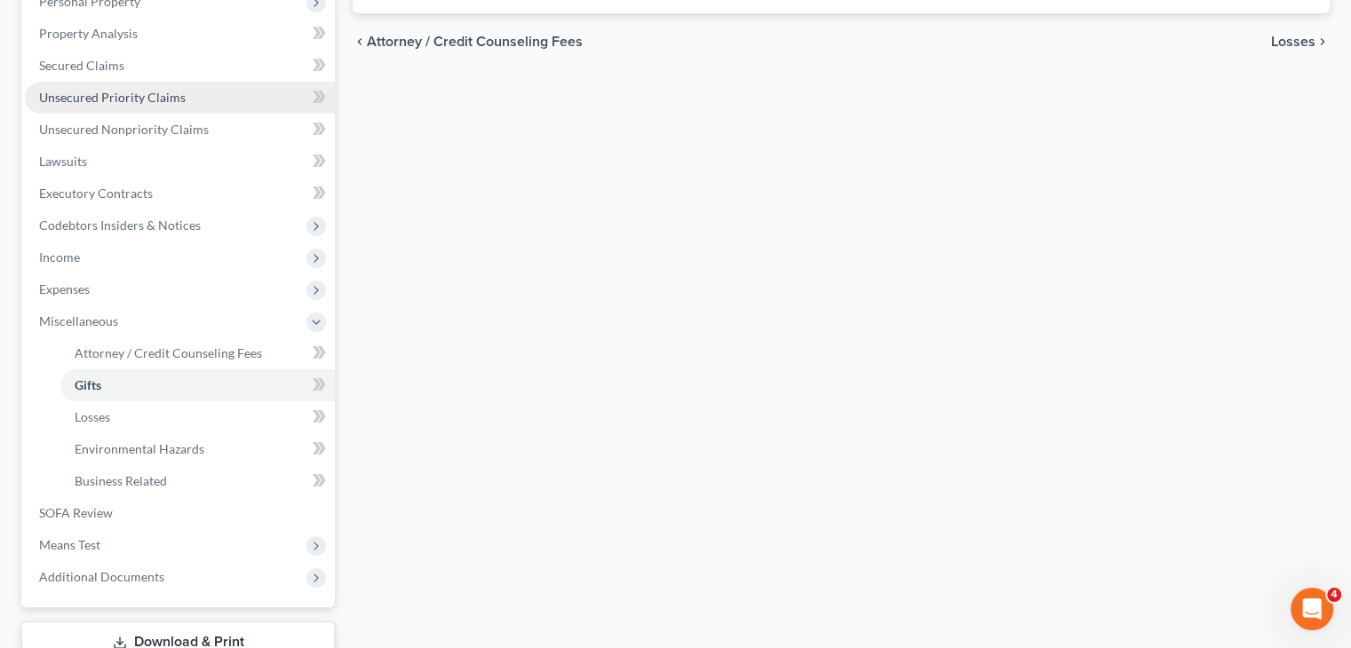
scroll to position [355, 0]
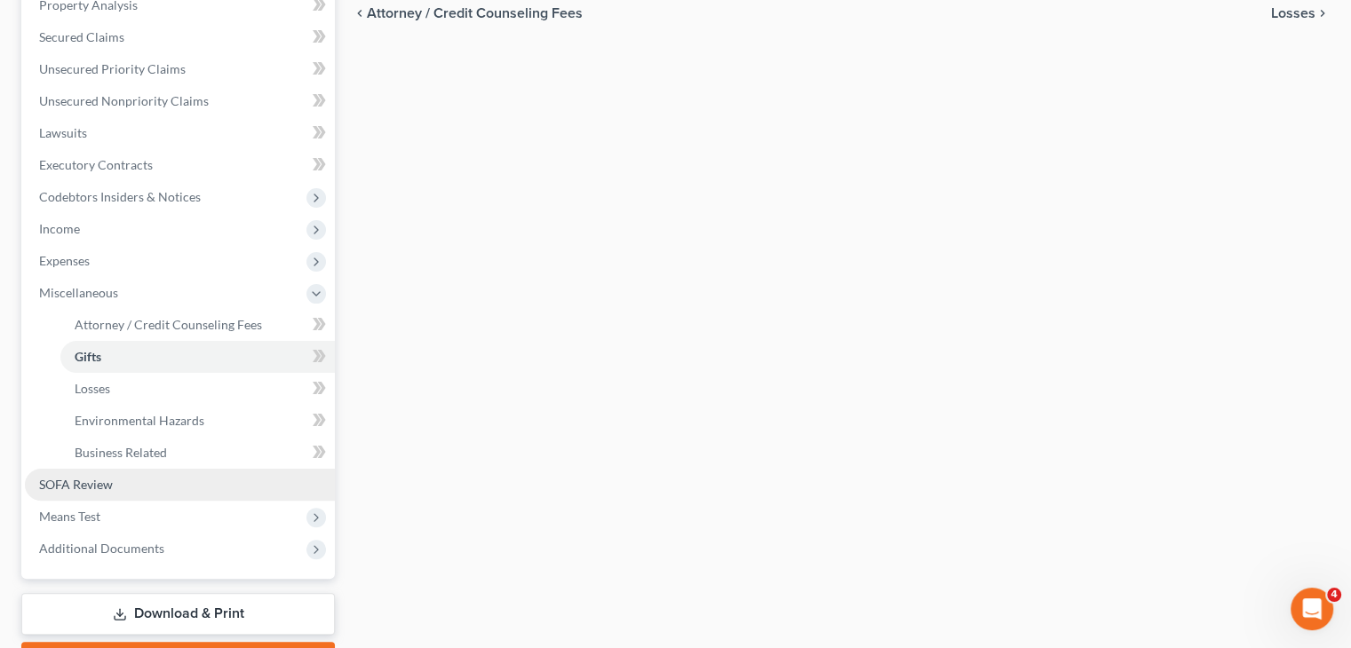
click at [131, 481] on link "SOFA Review" at bounding box center [180, 485] width 310 height 32
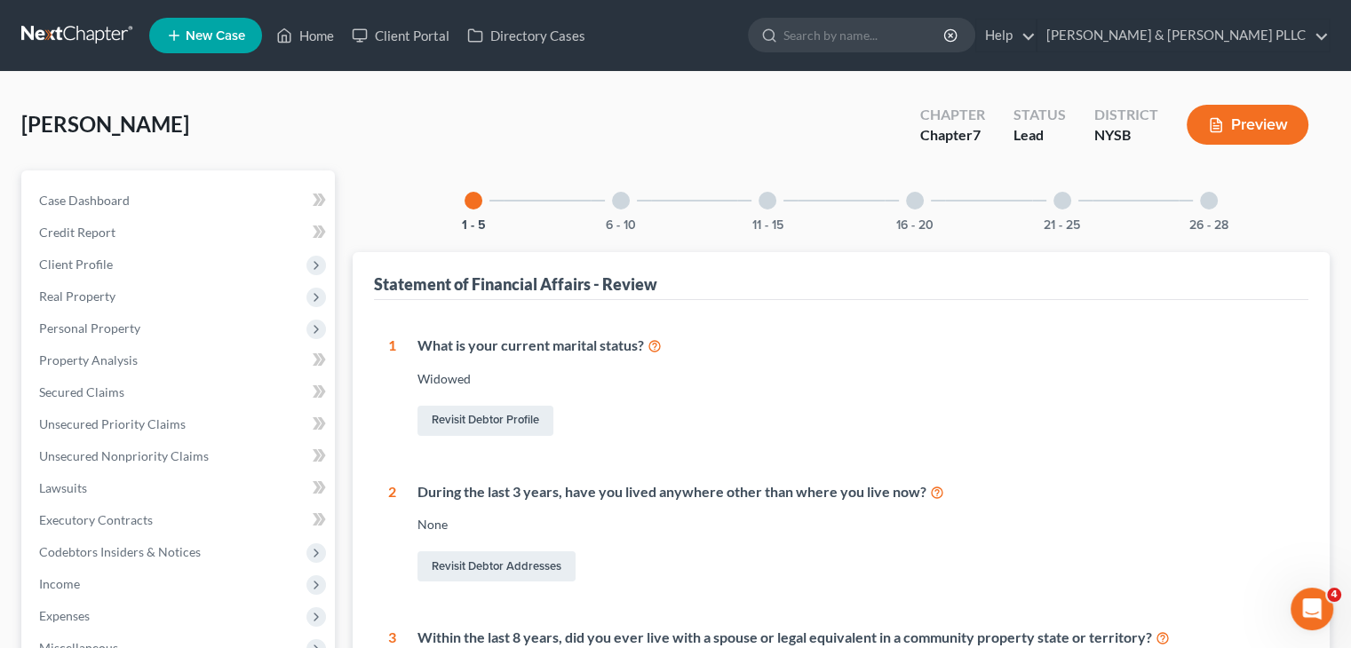
click at [615, 203] on div at bounding box center [621, 201] width 18 height 18
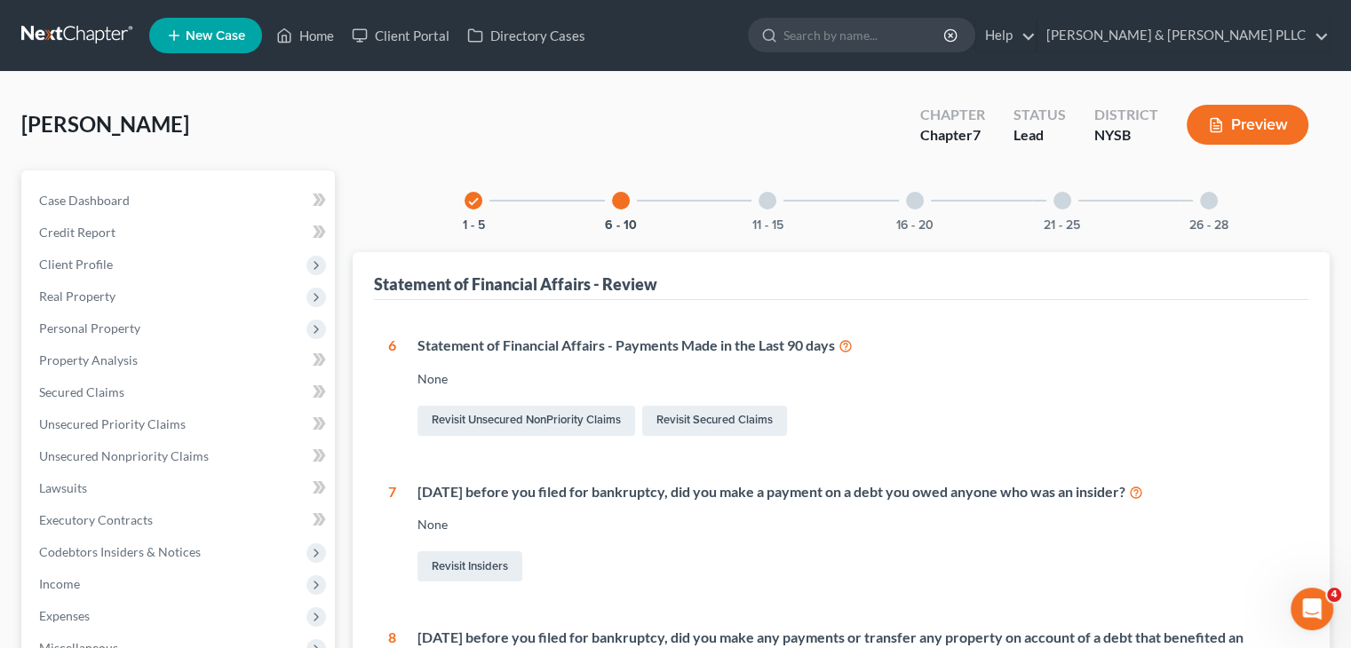
click at [767, 197] on div at bounding box center [768, 201] width 18 height 18
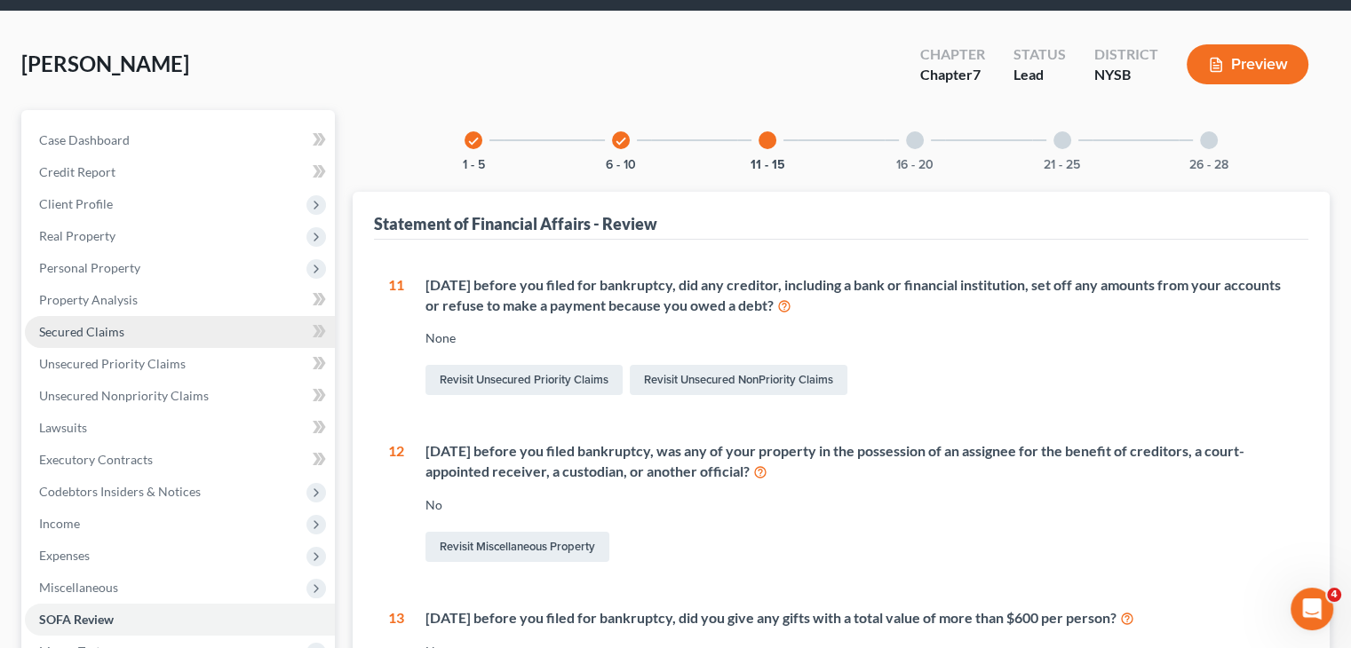
scroll to position [178, 0]
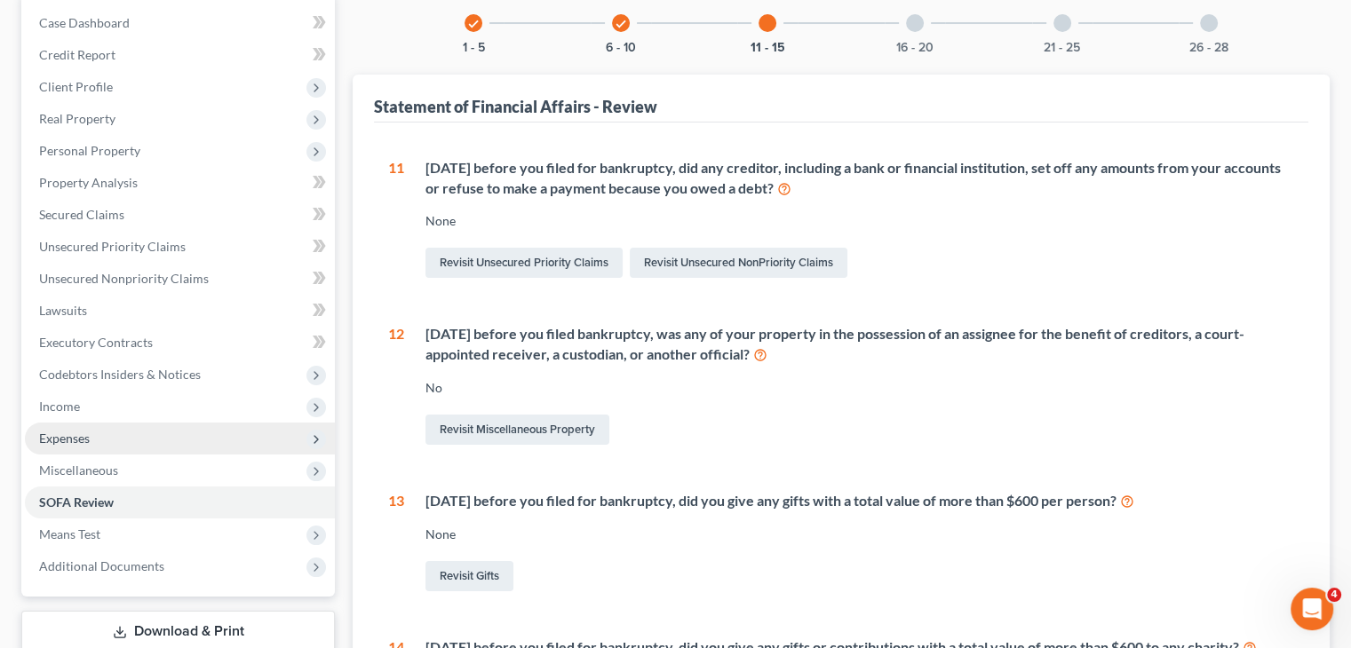
click at [155, 428] on span "Expenses" at bounding box center [180, 439] width 310 height 32
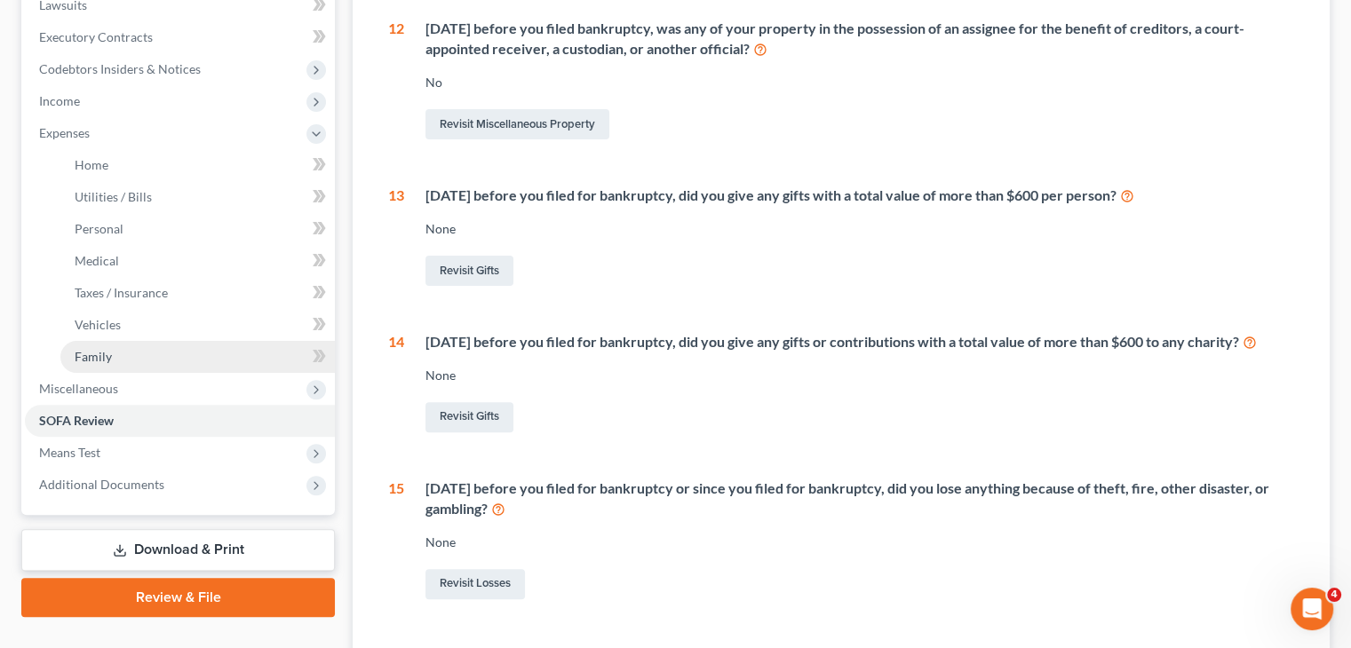
scroll to position [444, 0]
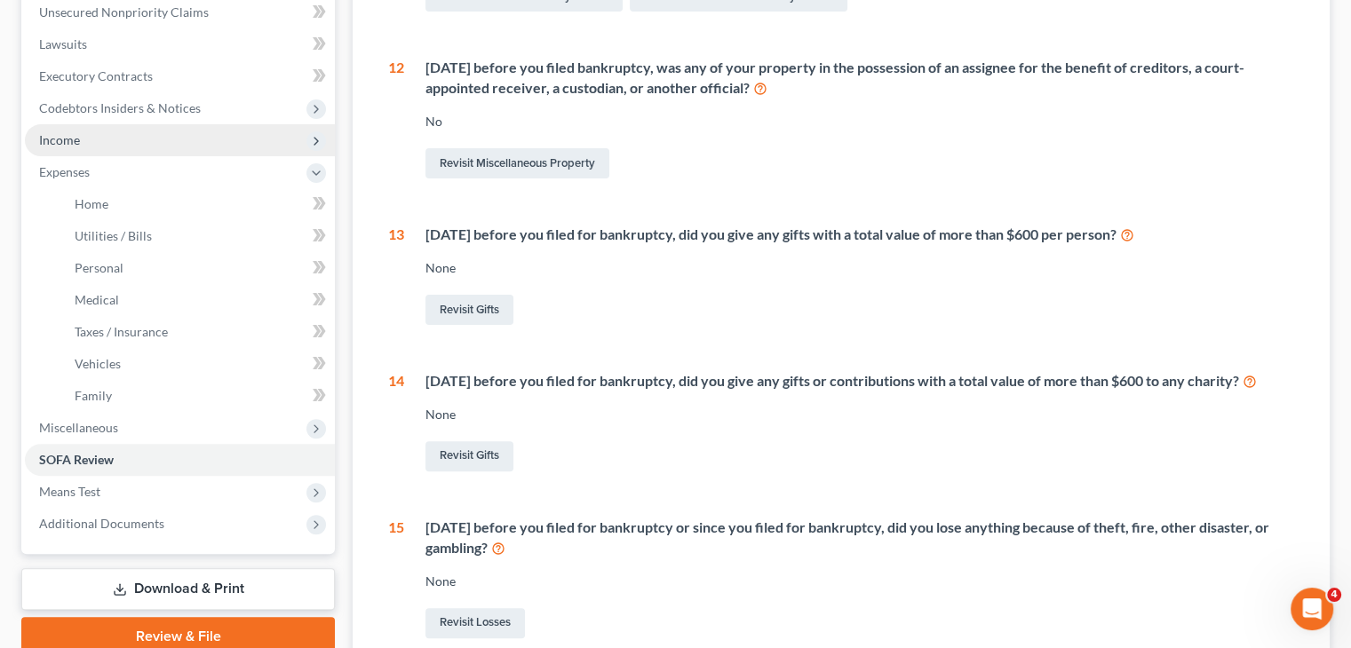
click at [114, 140] on span "Income" at bounding box center [180, 140] width 310 height 32
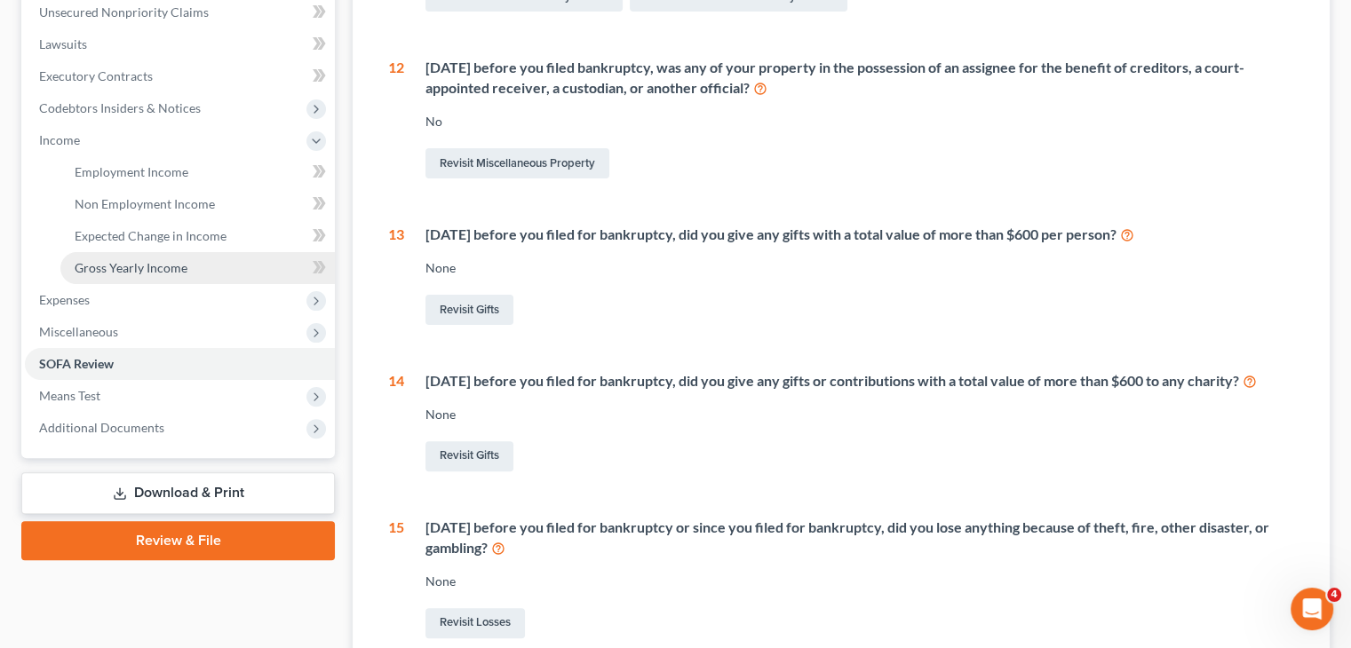
click at [124, 267] on span "Gross Yearly Income" at bounding box center [131, 267] width 113 height 15
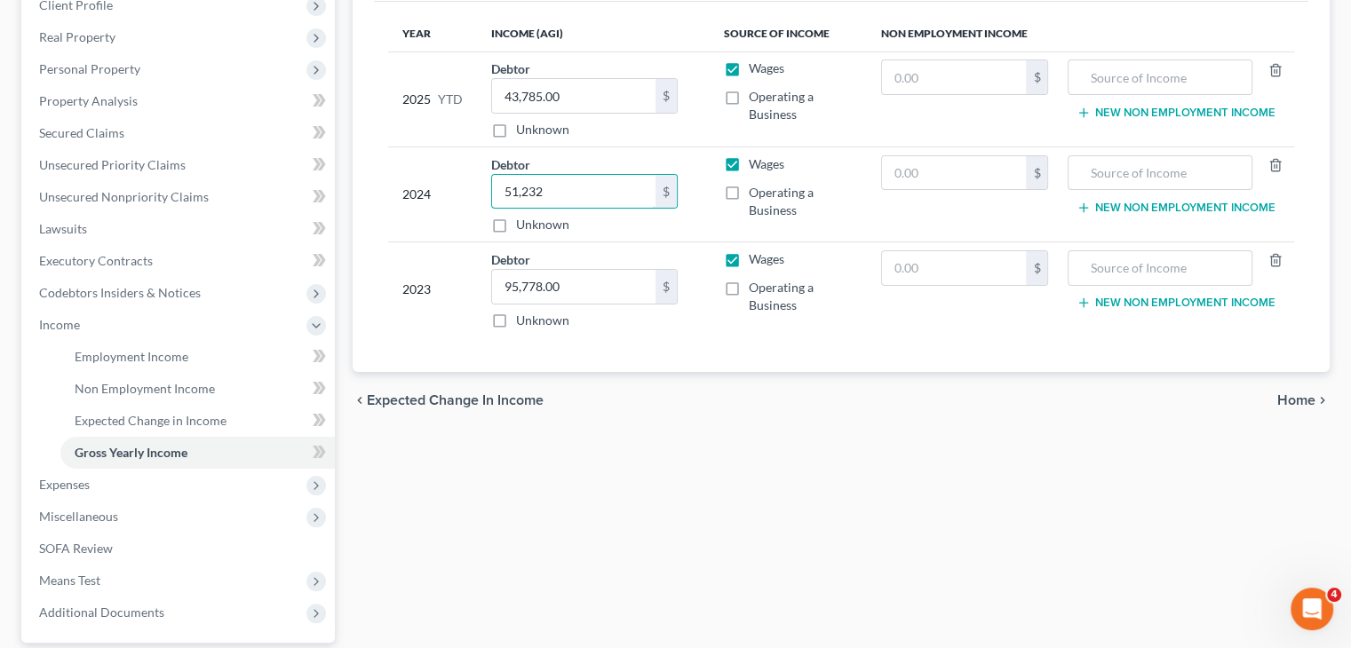
scroll to position [266, 0]
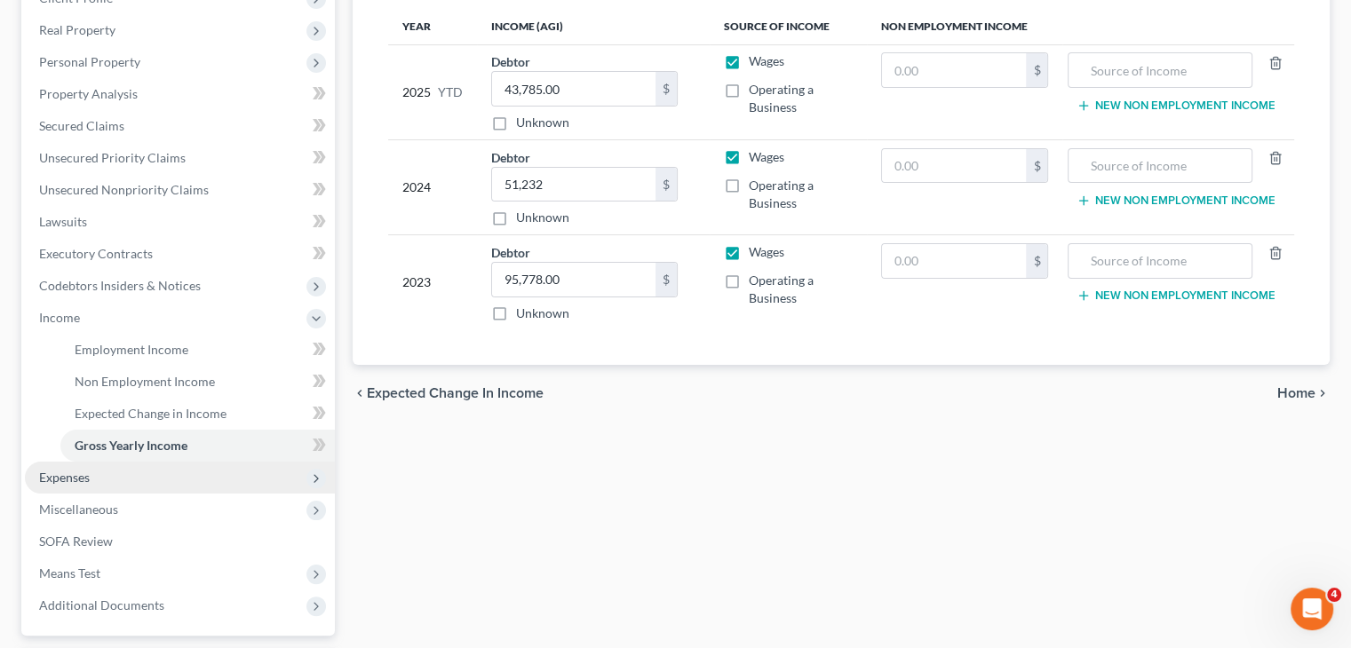
click at [151, 484] on span "Expenses" at bounding box center [180, 478] width 310 height 32
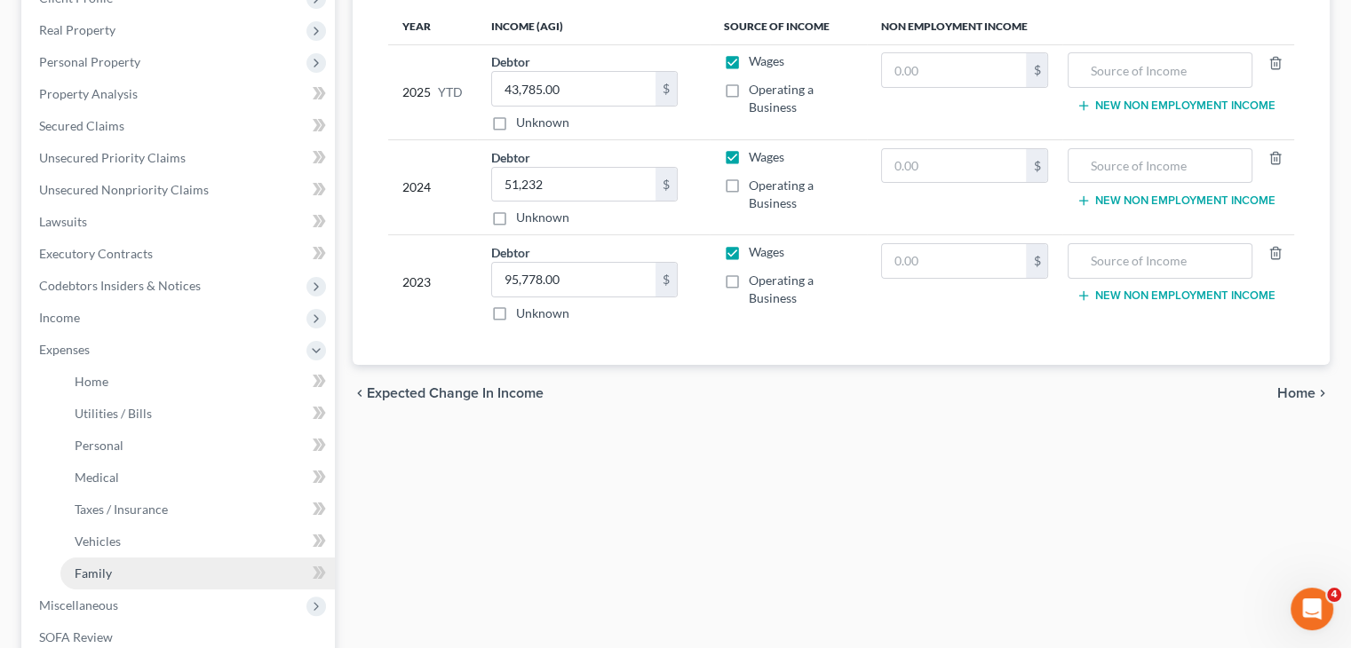
click at [144, 576] on link "Family" at bounding box center [197, 574] width 274 height 32
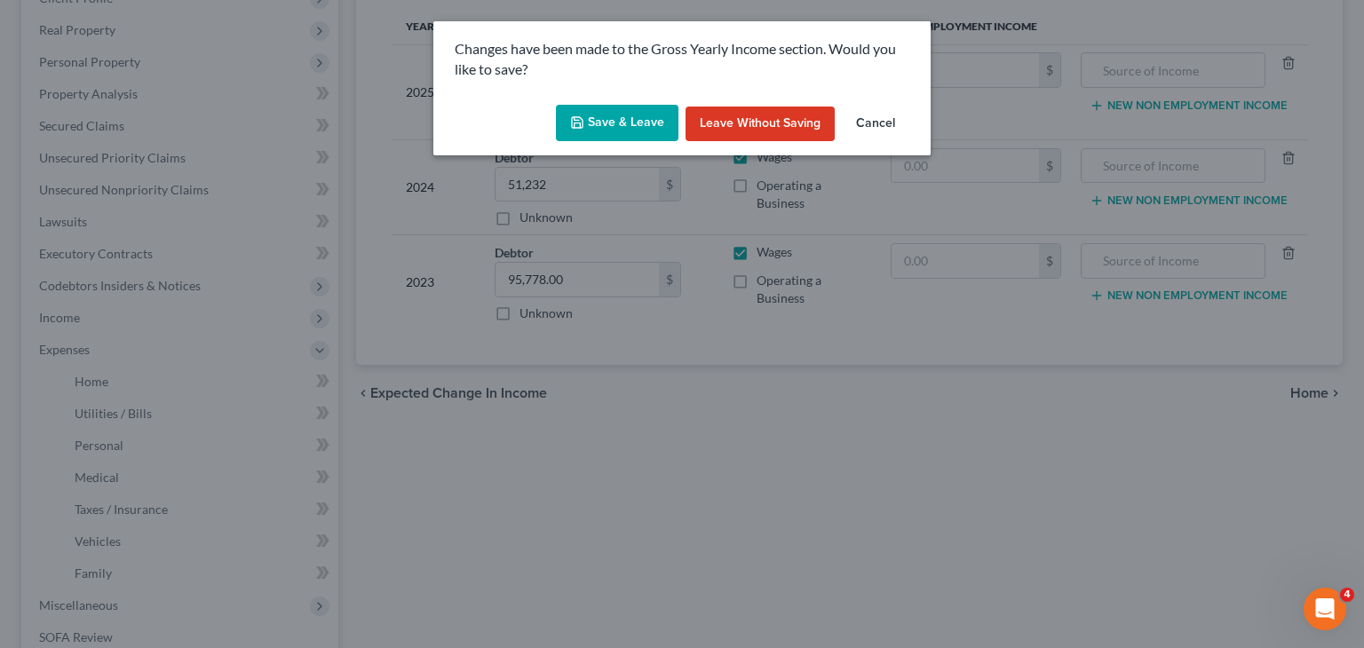
click at [575, 124] on icon "button" at bounding box center [577, 122] width 11 height 11
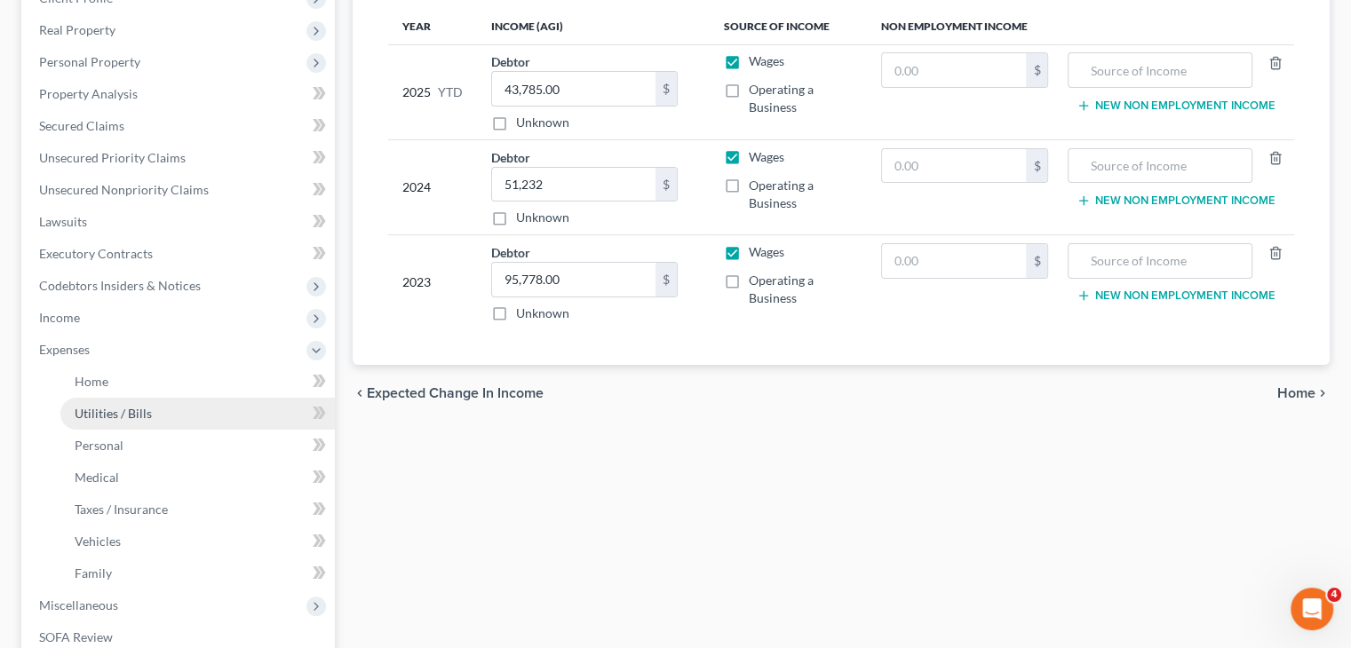
scroll to position [519, 0]
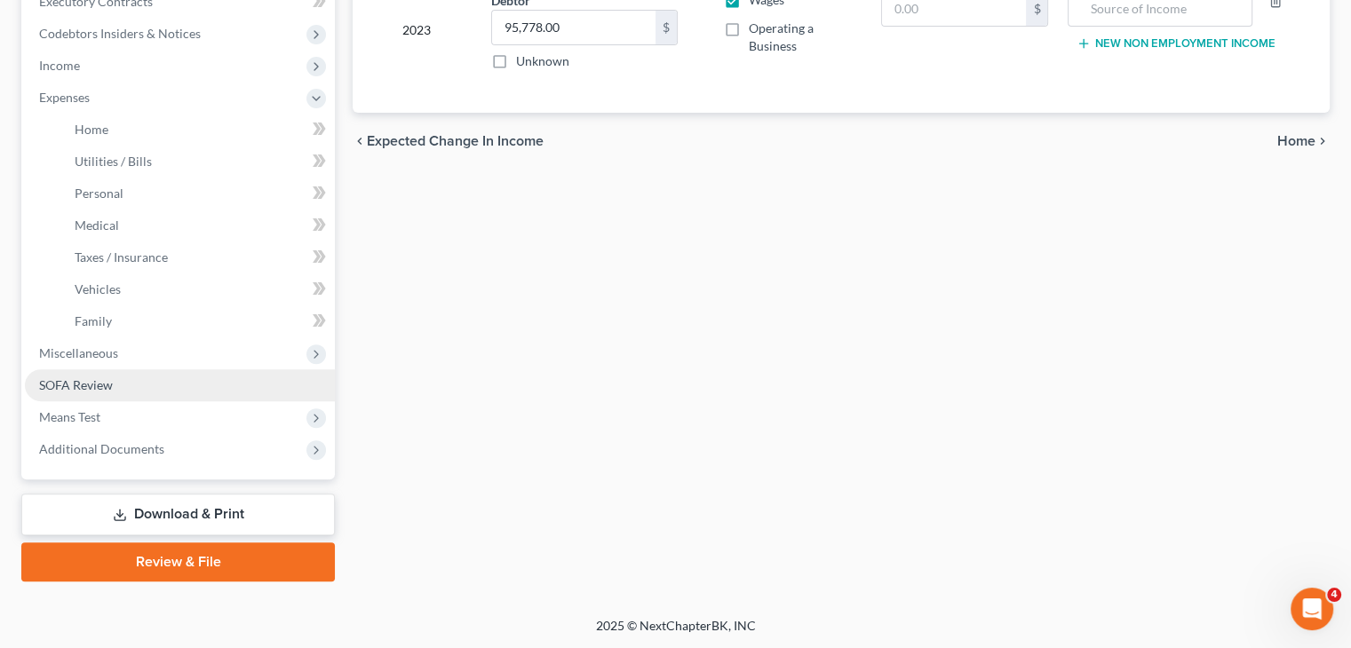
click at [125, 380] on link "SOFA Review" at bounding box center [180, 385] width 310 height 32
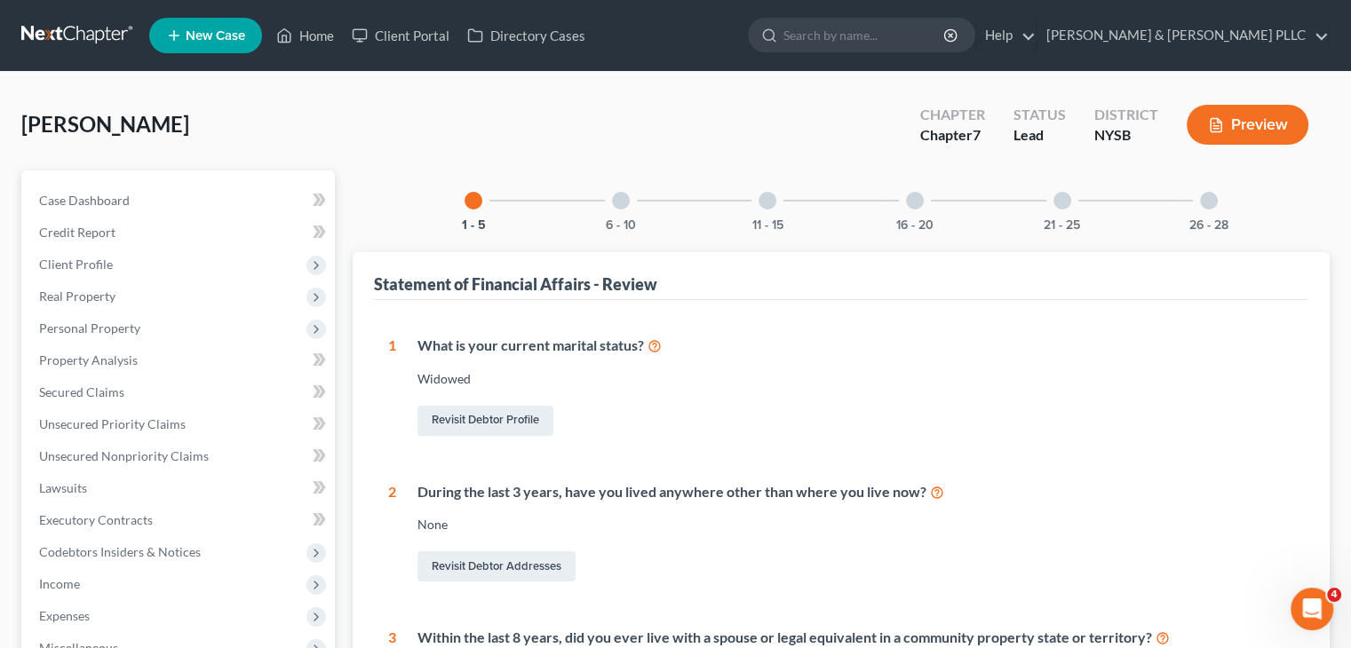
click at [767, 207] on div at bounding box center [768, 201] width 18 height 18
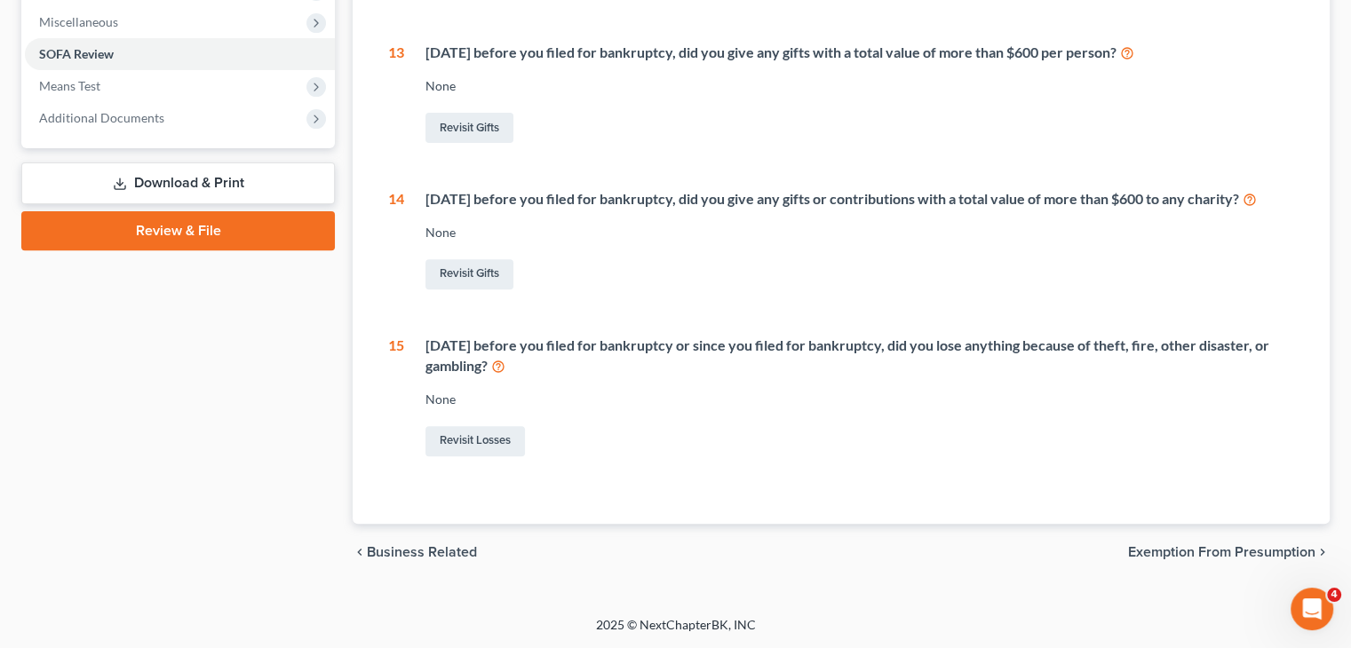
scroll to position [24, 0]
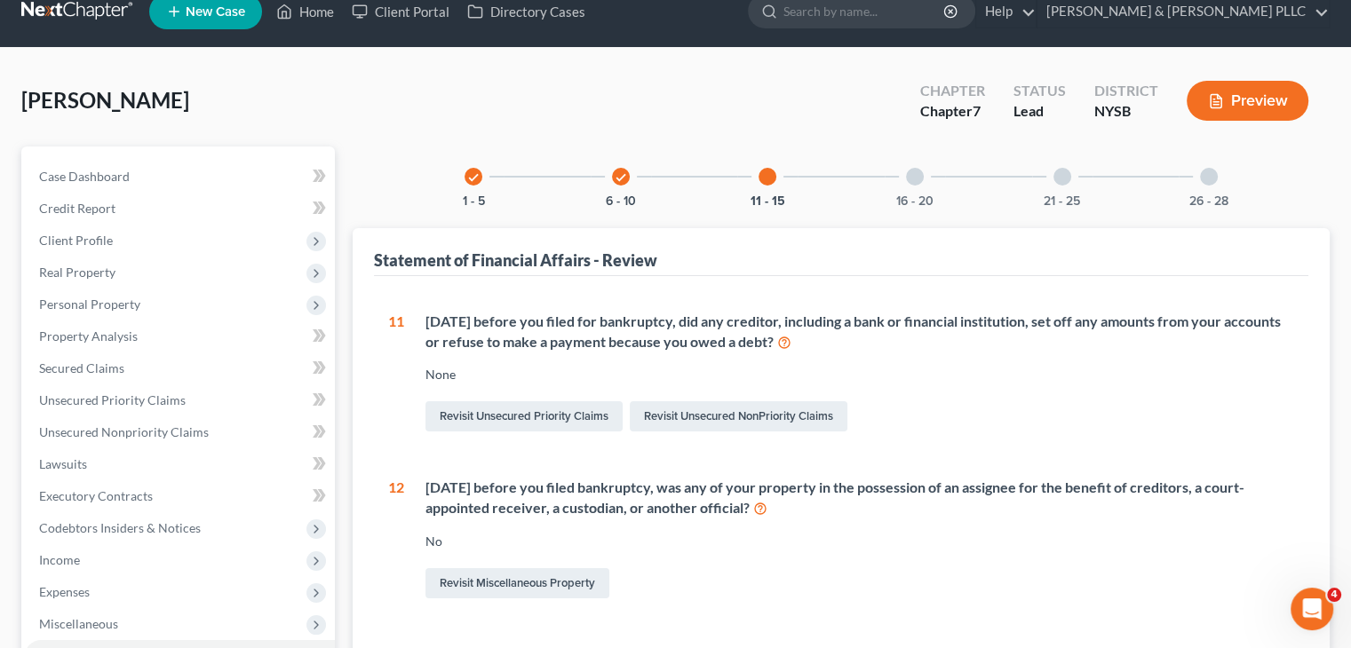
click at [916, 175] on div at bounding box center [915, 177] width 18 height 18
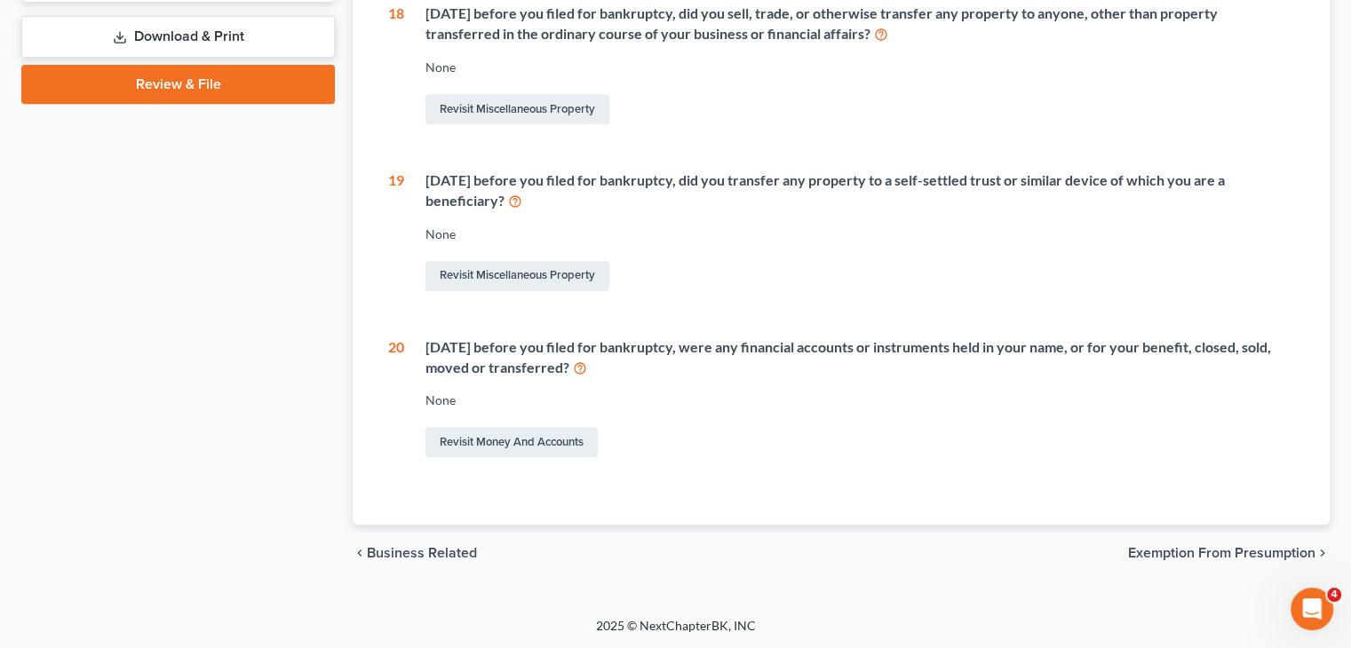
scroll to position [0, 0]
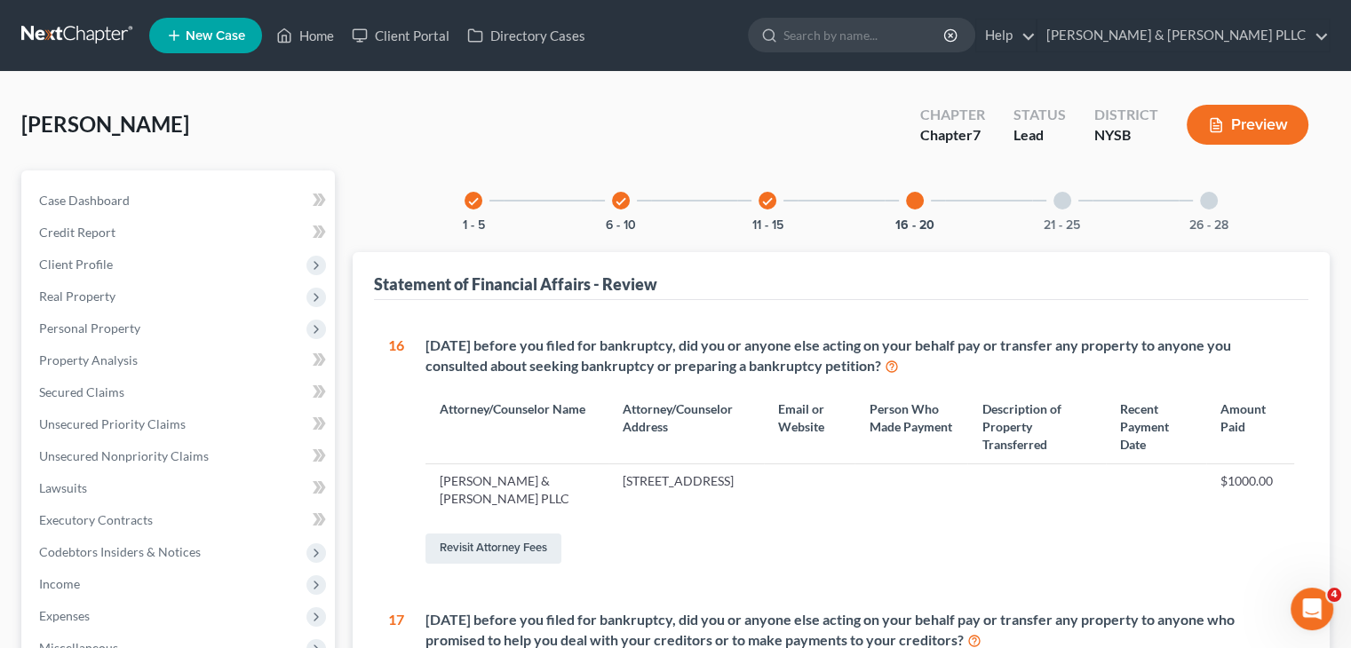
click at [1056, 201] on div at bounding box center [1062, 201] width 18 height 18
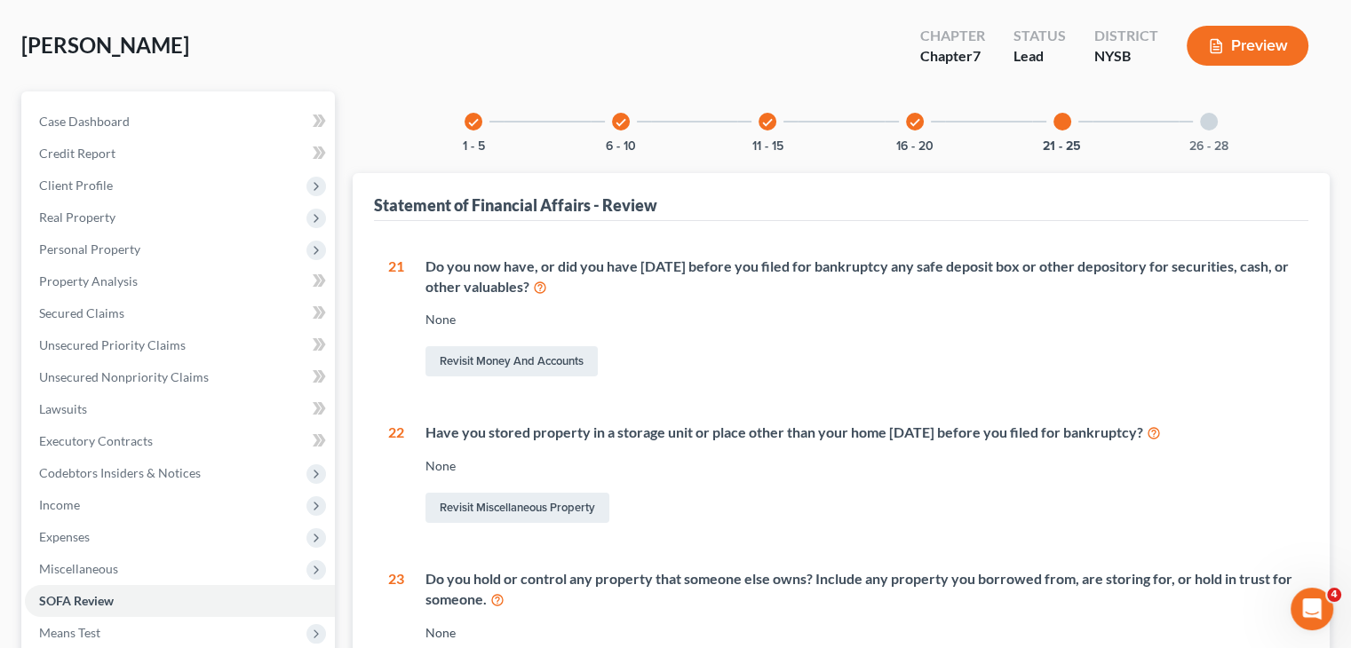
scroll to position [71, 0]
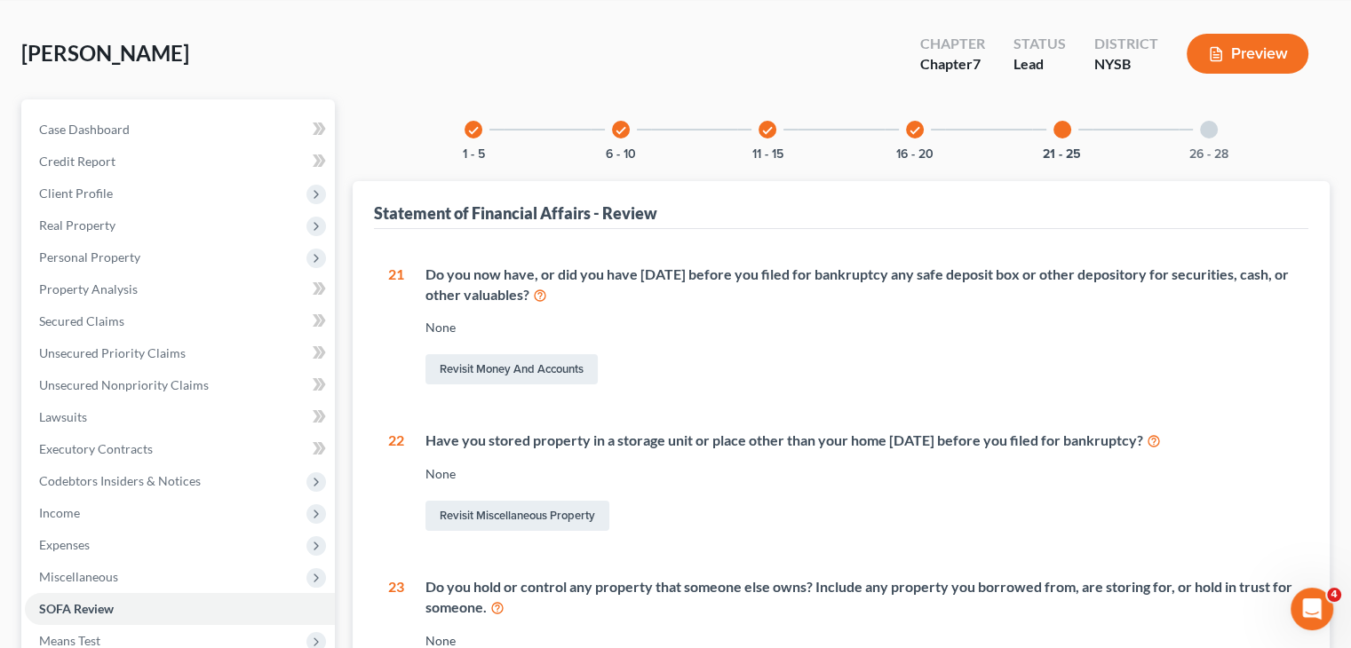
click at [1211, 132] on div at bounding box center [1209, 130] width 18 height 18
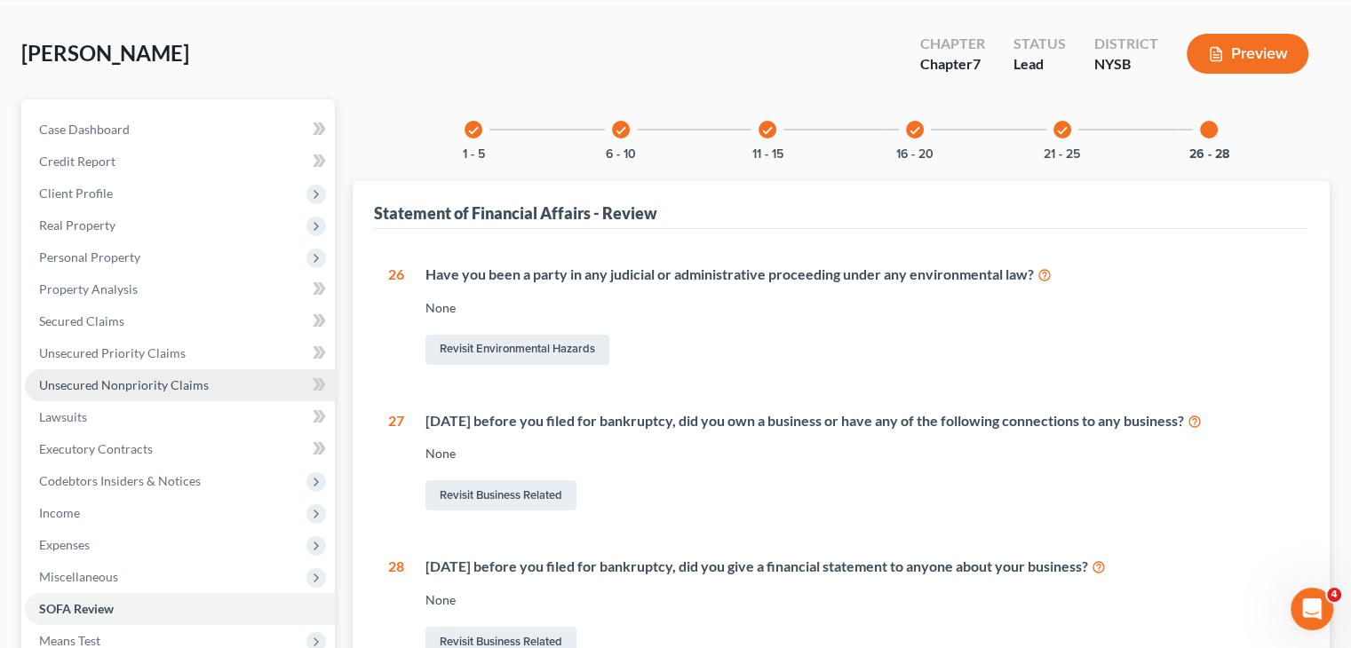
click at [124, 379] on span "Unsecured Nonpriority Claims" at bounding box center [124, 384] width 170 height 15
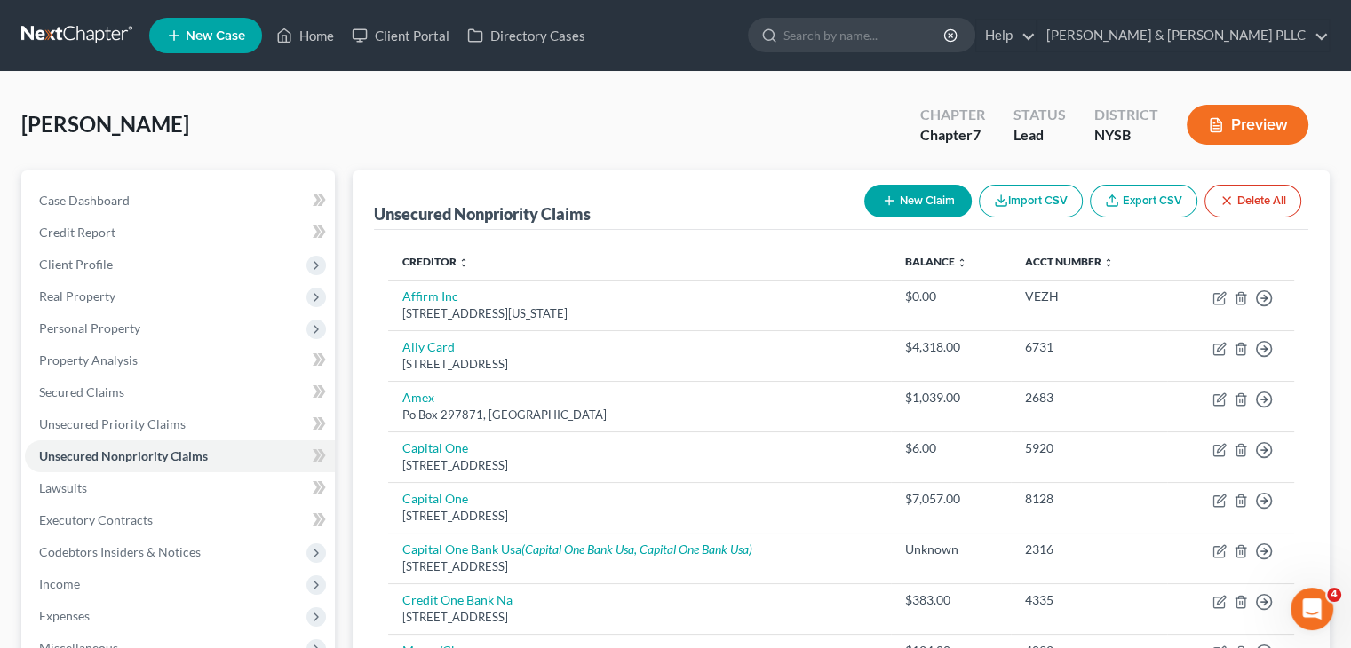
click at [949, 179] on div "New Claim Import CSV Export CSV Delete All" at bounding box center [1082, 201] width 451 height 47
click at [925, 196] on button "New Claim" at bounding box center [917, 201] width 107 height 33
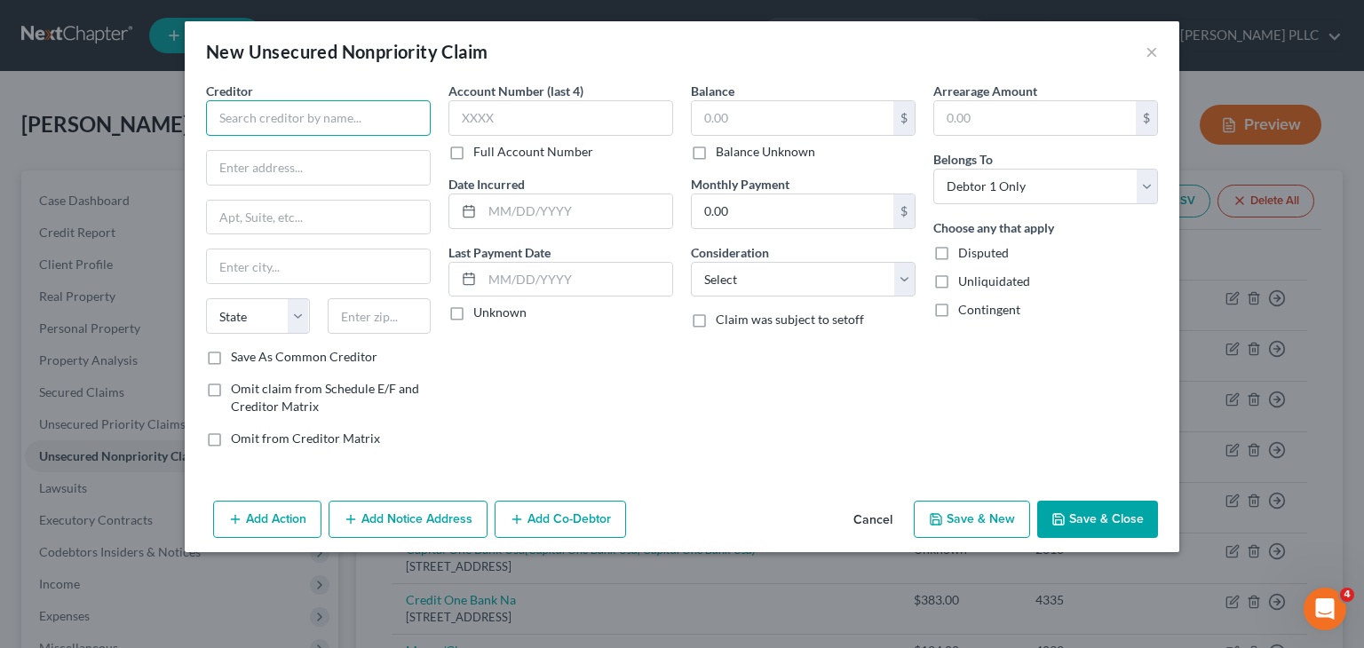
click at [320, 130] on input "text" at bounding box center [318, 118] width 225 height 36
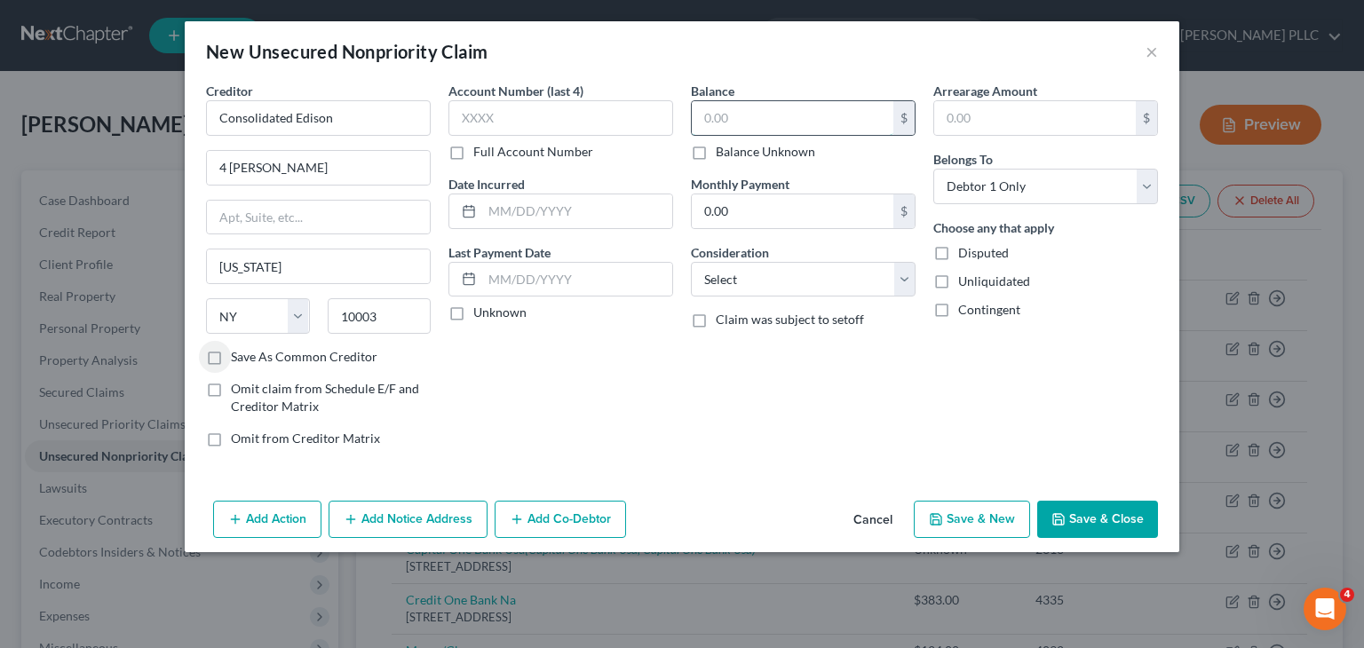
click at [729, 119] on input "text" at bounding box center [793, 118] width 202 height 34
click at [1078, 516] on button "Save & Close" at bounding box center [1097, 519] width 121 height 37
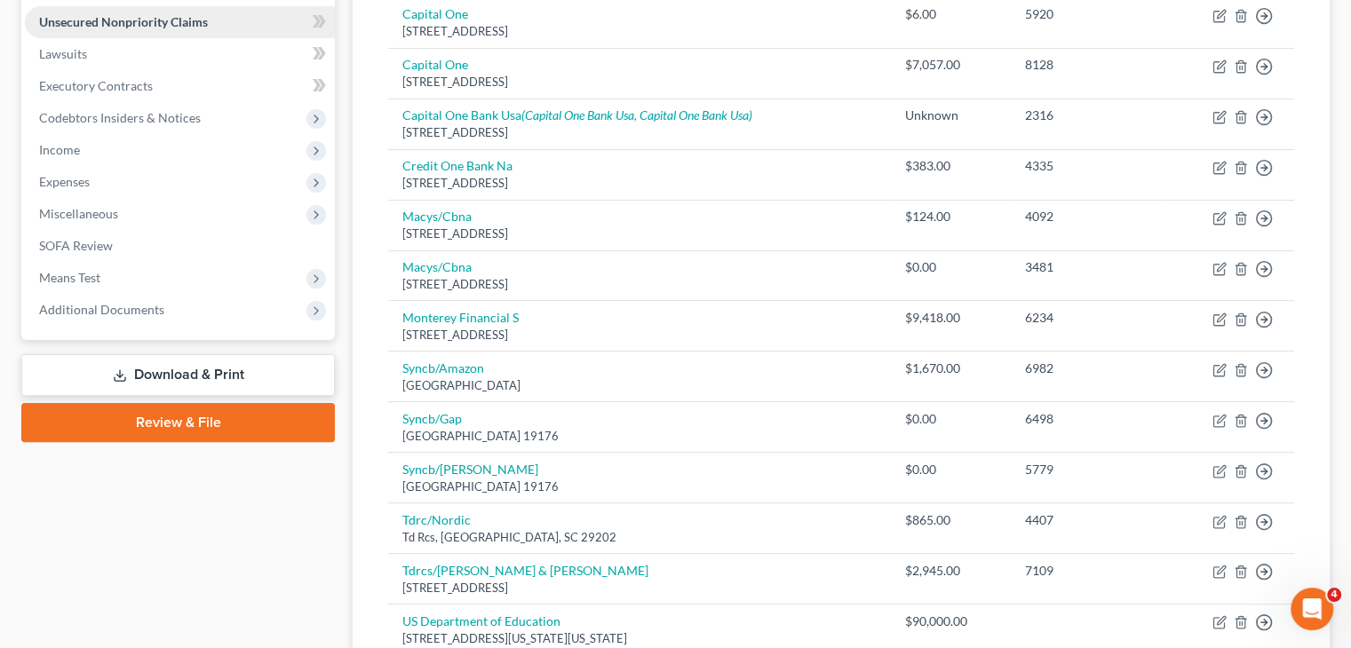
scroll to position [236, 0]
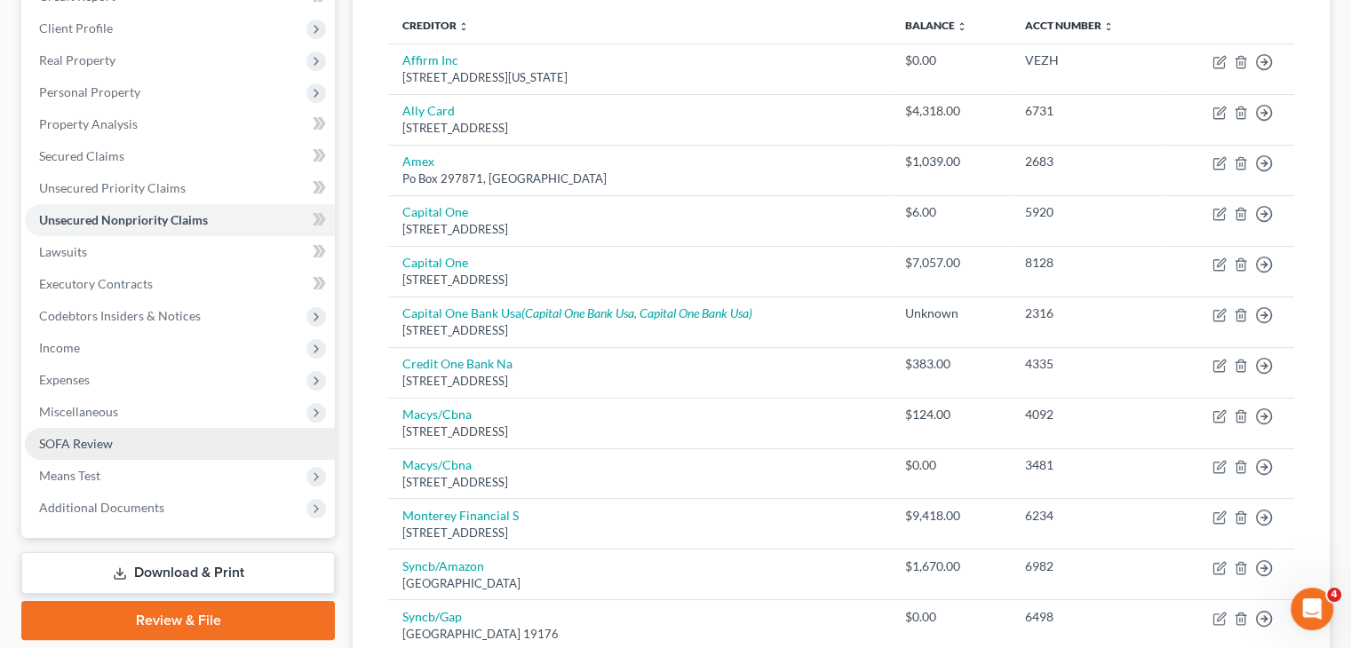
click at [106, 443] on span "SOFA Review" at bounding box center [76, 443] width 74 height 15
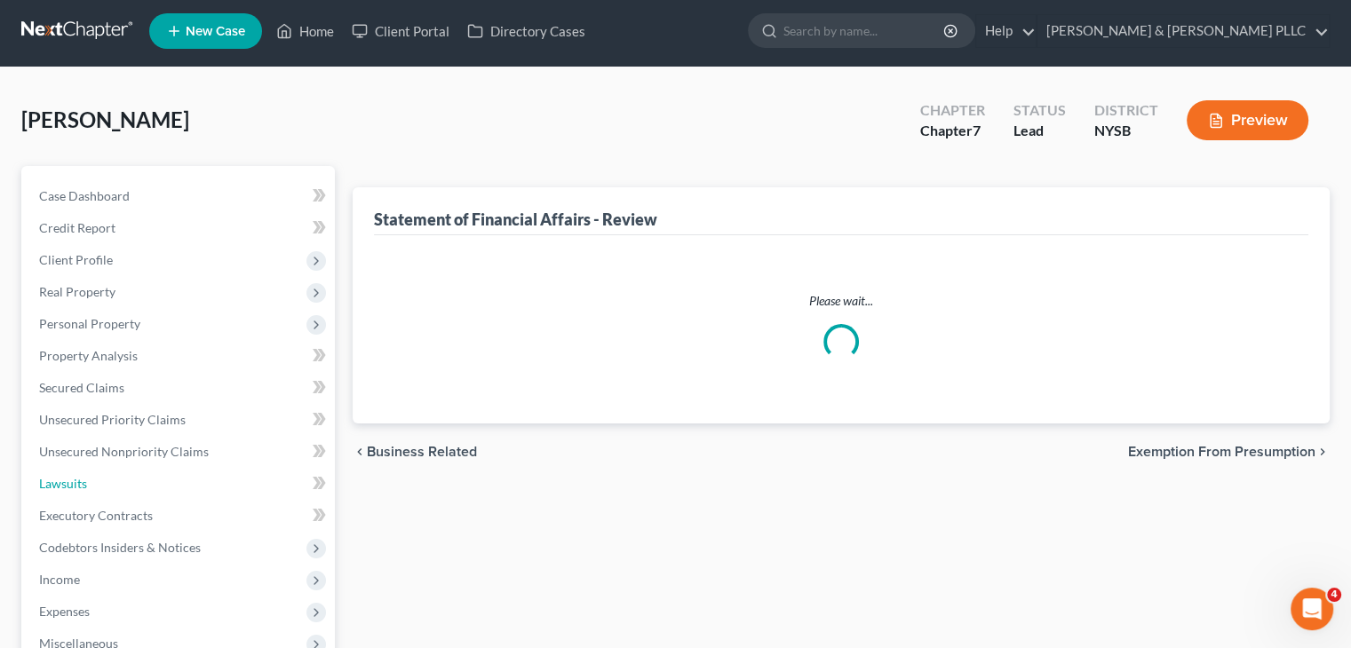
click at [107, 473] on link "Lawsuits" at bounding box center [180, 484] width 310 height 32
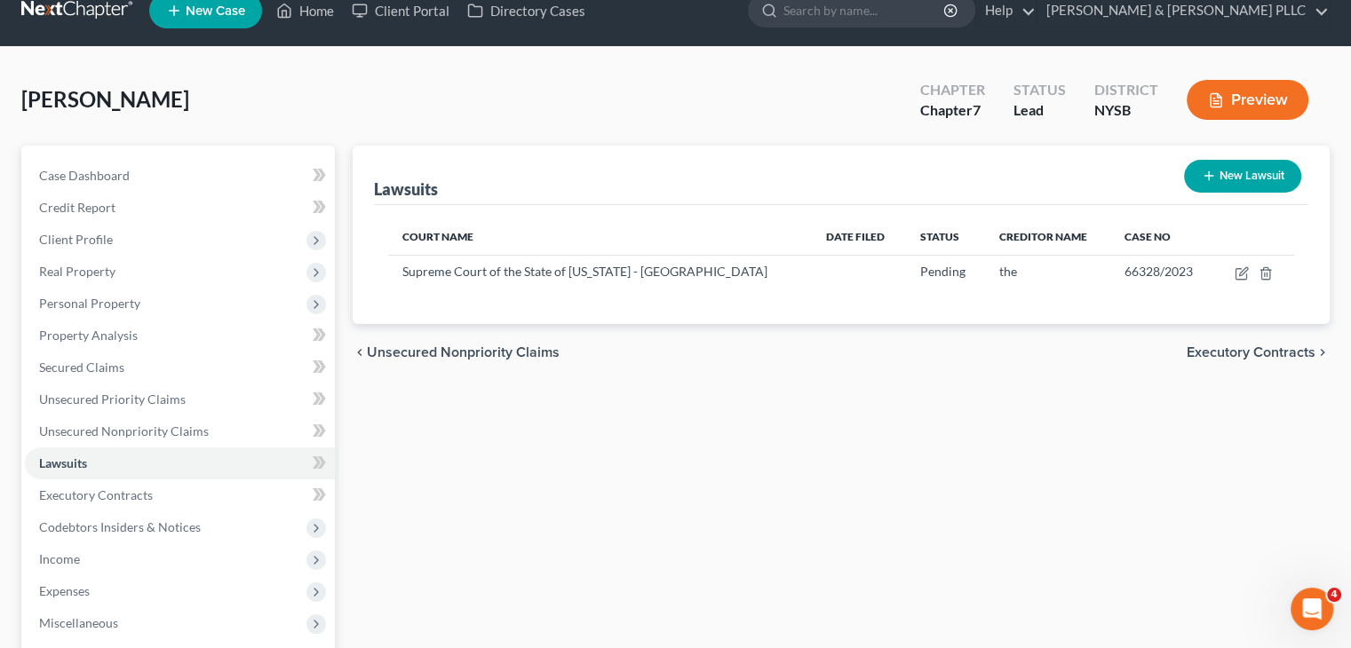
scroll to position [295, 0]
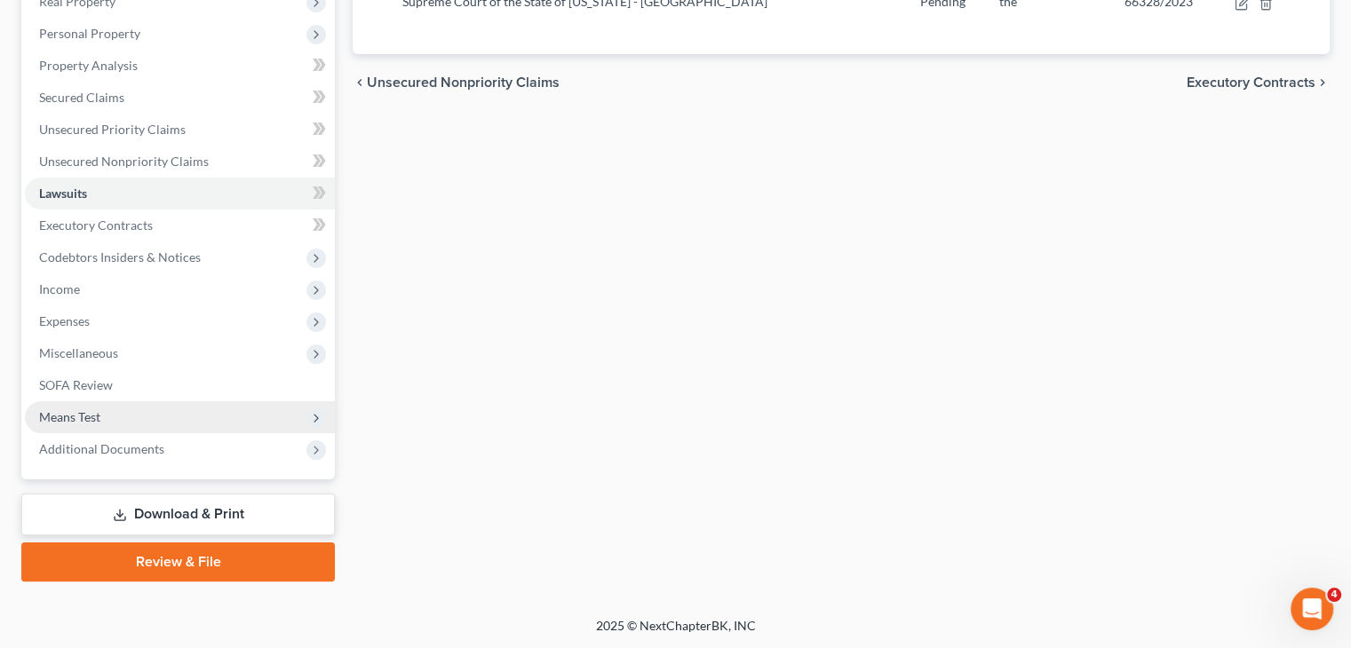
click at [106, 416] on span "Means Test" at bounding box center [180, 417] width 310 height 32
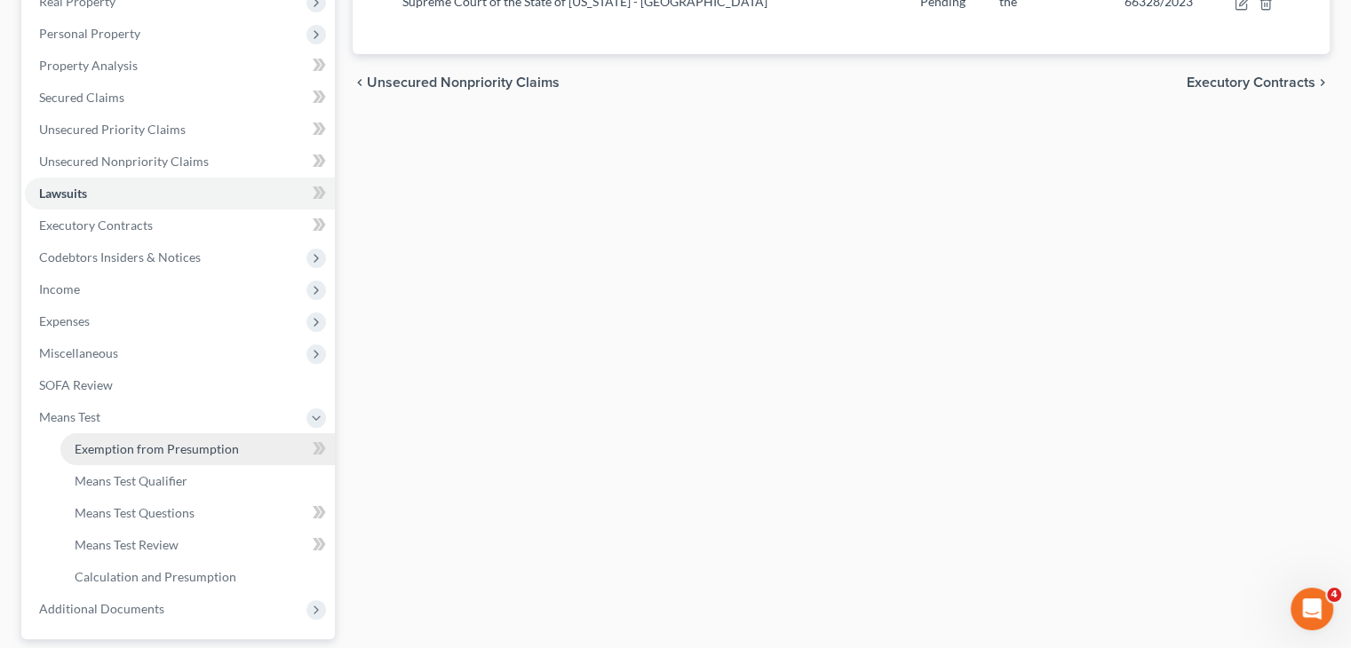
click at [121, 463] on link "Exemption from Presumption" at bounding box center [197, 449] width 274 height 32
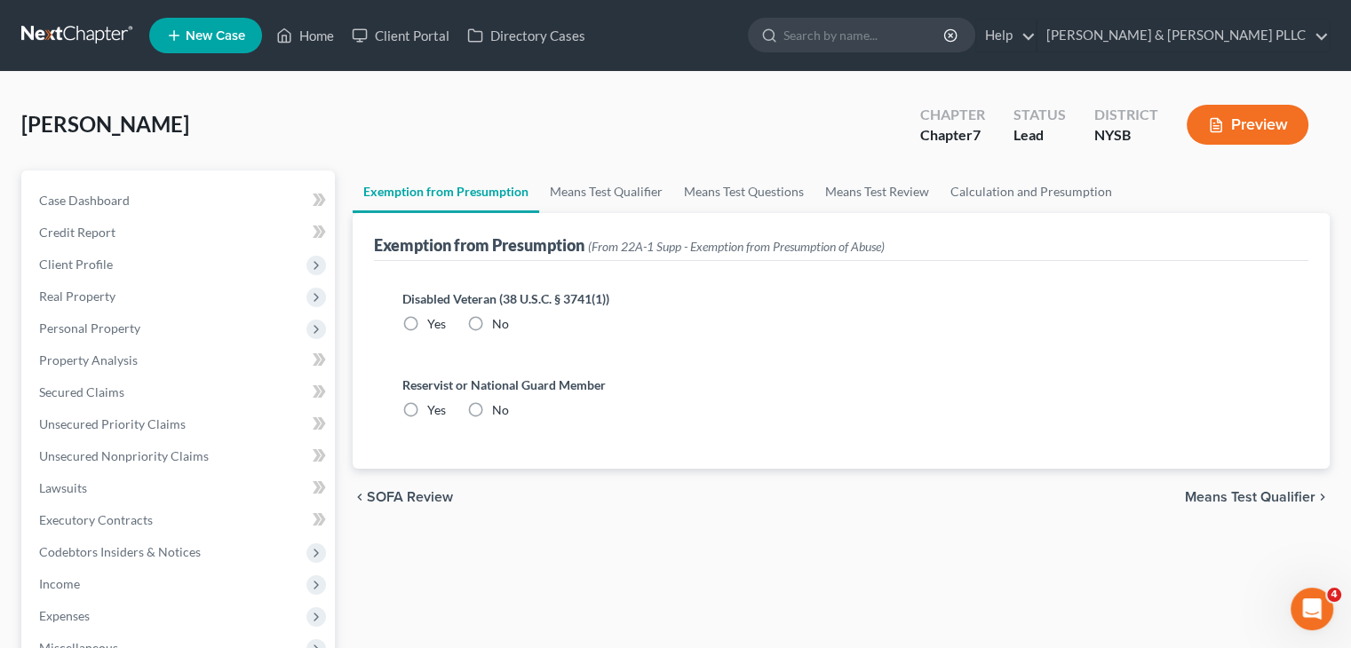
click at [492, 315] on label "No" at bounding box center [500, 324] width 17 height 18
click at [499, 315] on input "No" at bounding box center [505, 321] width 12 height 12
click at [492, 409] on label "No" at bounding box center [500, 410] width 17 height 18
click at [499, 409] on input "No" at bounding box center [505, 407] width 12 height 12
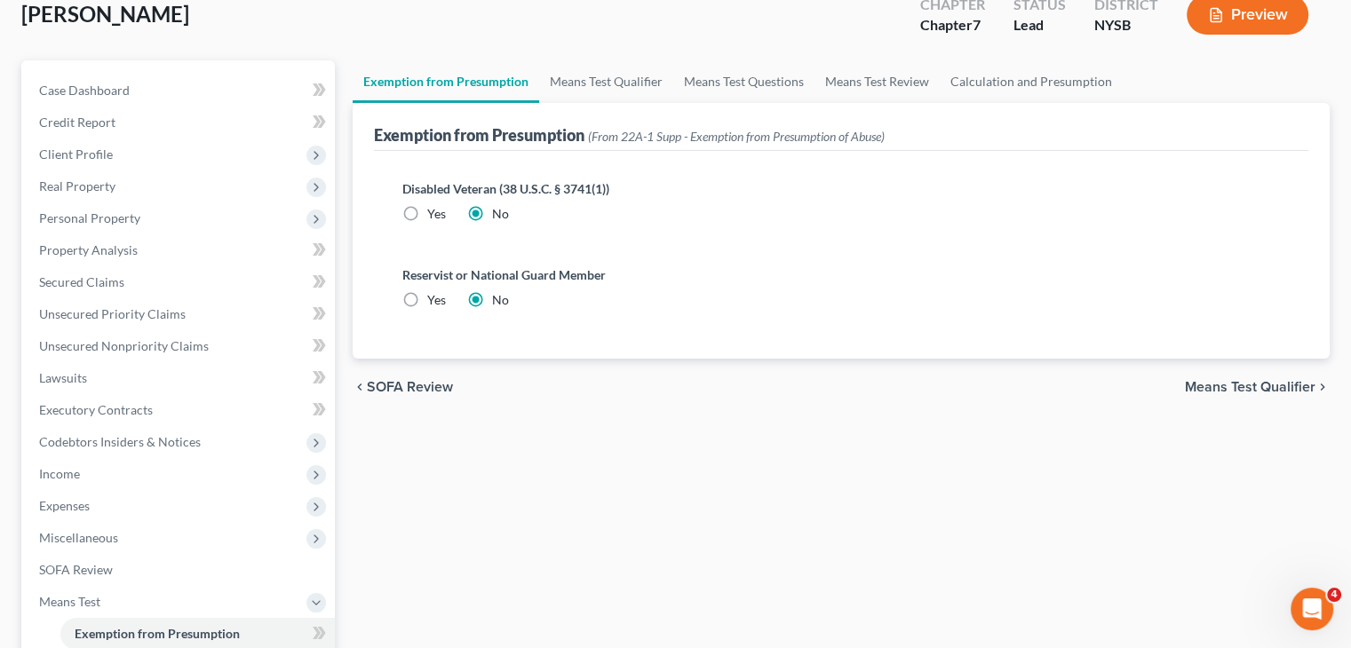
scroll to position [355, 0]
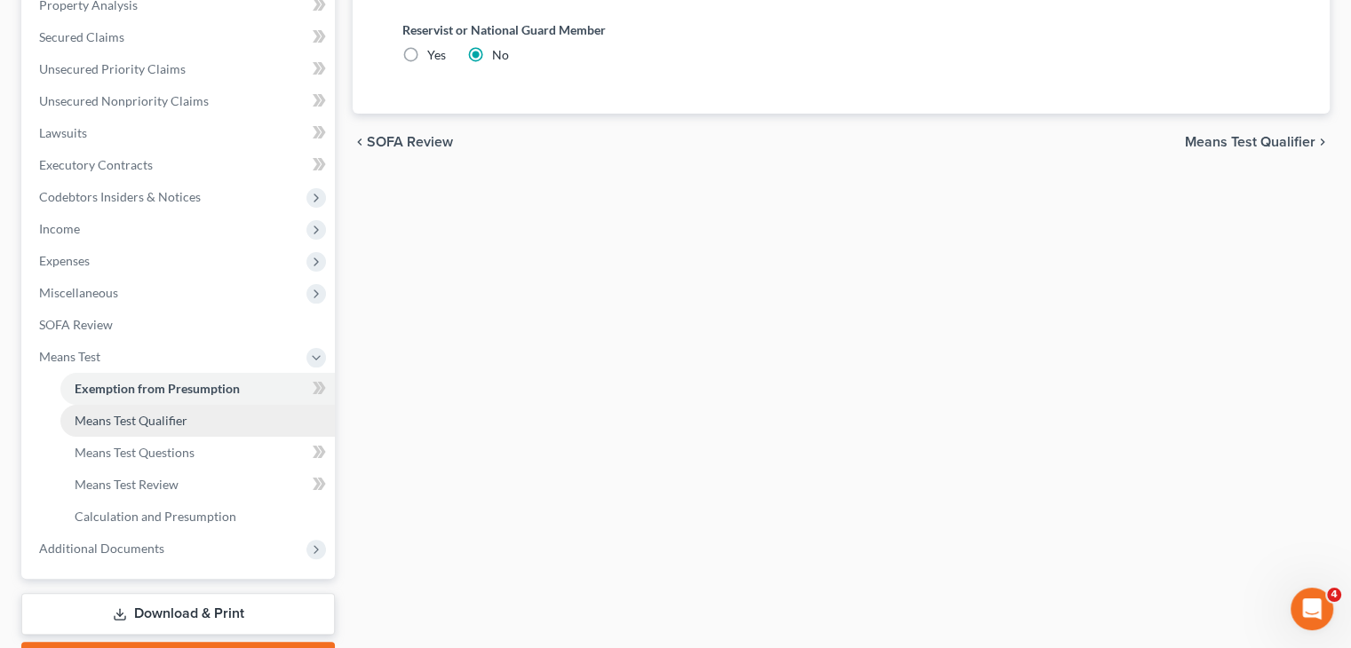
click at [203, 425] on link "Means Test Qualifier" at bounding box center [197, 421] width 274 height 32
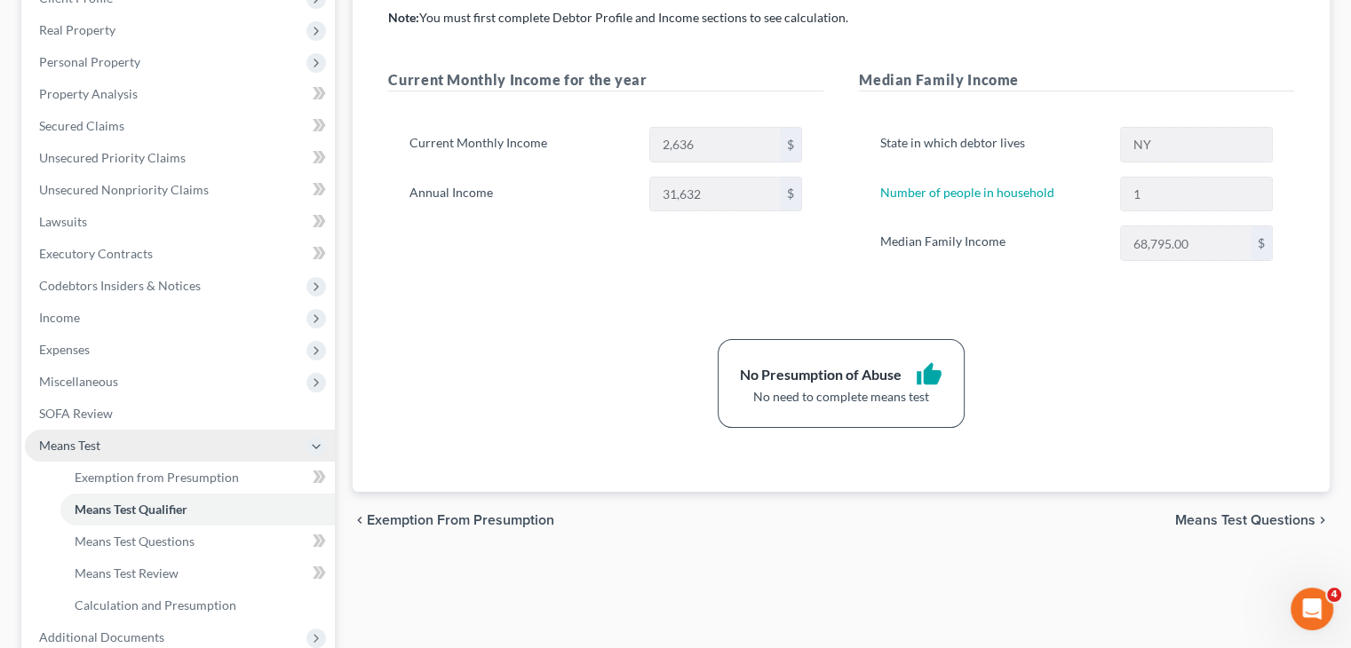
scroll to position [455, 0]
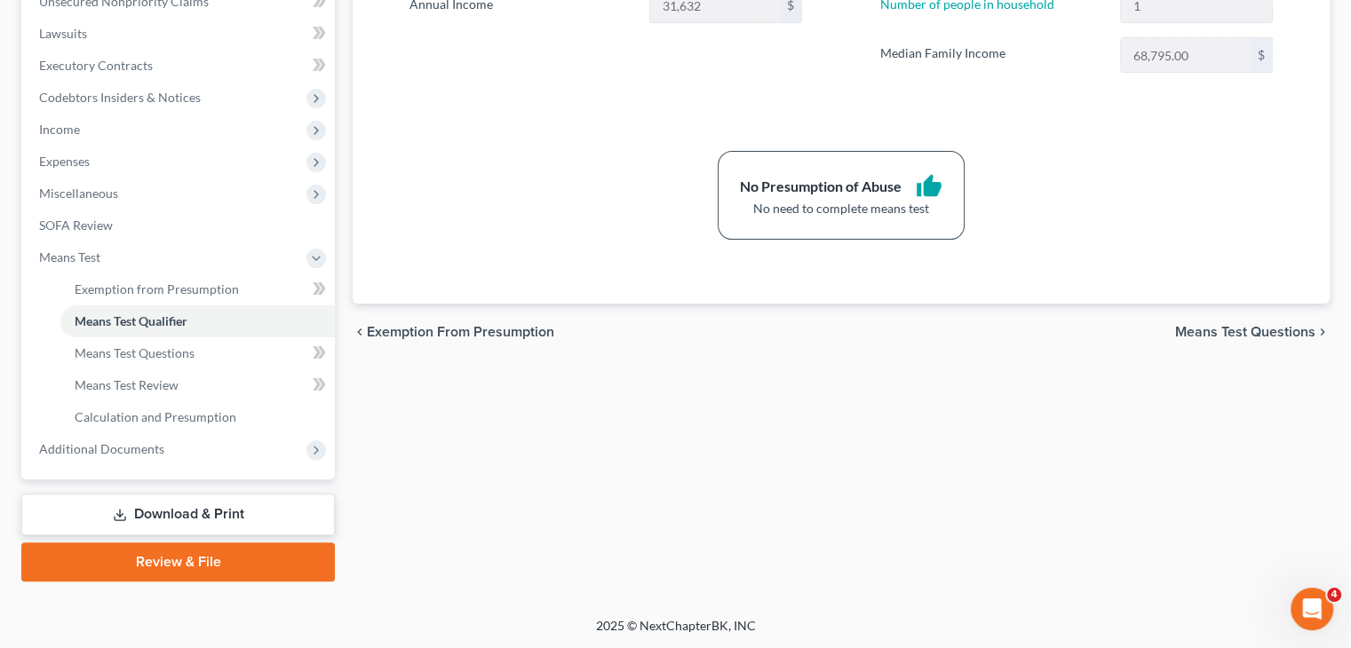
click at [181, 516] on link "Download & Print" at bounding box center [178, 515] width 314 height 42
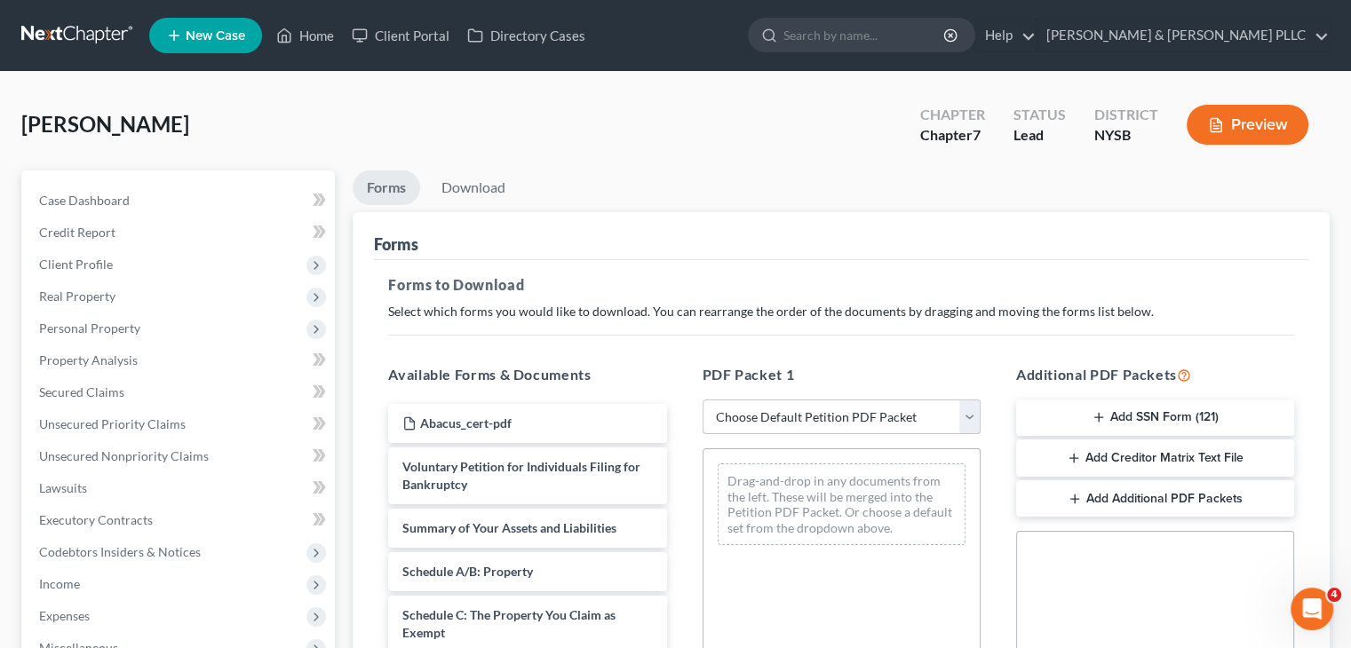
click at [964, 417] on select "Choose Default Petition PDF Packet Complete Bankruptcy Petition (all forms and …" at bounding box center [842, 418] width 278 height 36
click at [703, 400] on select "Choose Default Petition PDF Packet Complete Bankruptcy Petition (all forms and …" at bounding box center [842, 418] width 278 height 36
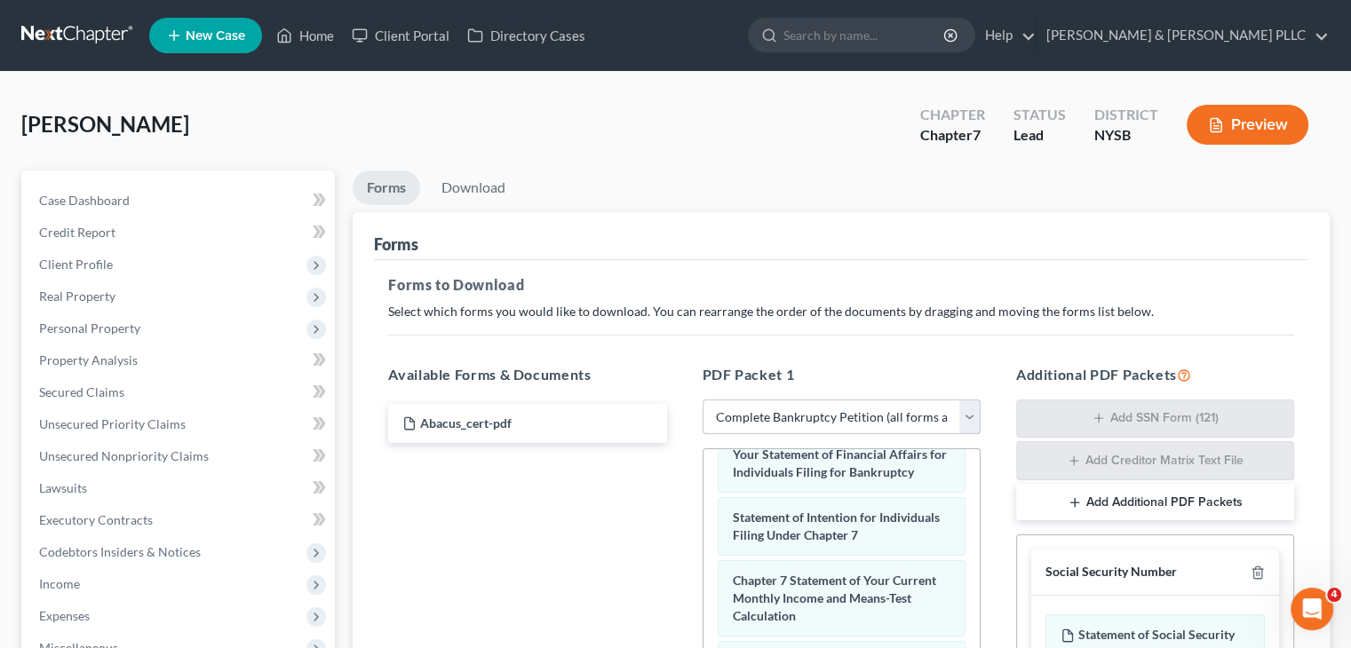
scroll to position [355, 0]
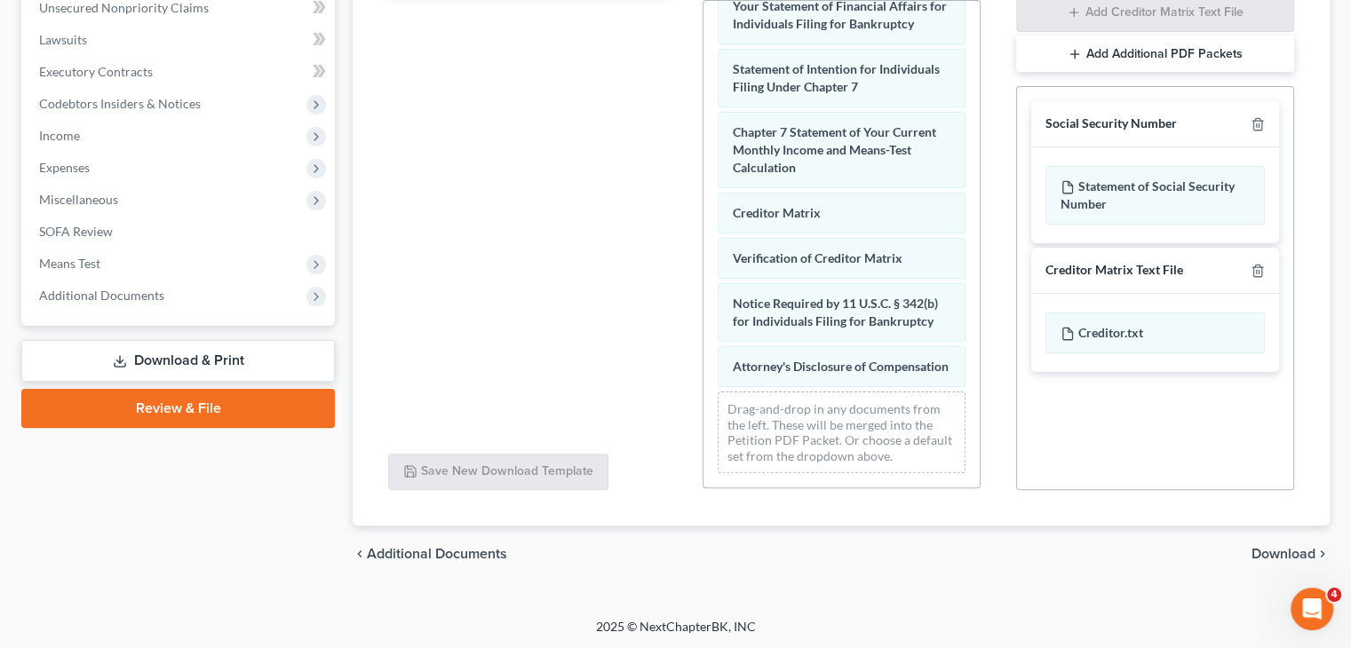
click at [1275, 547] on span "Download" at bounding box center [1283, 554] width 64 height 14
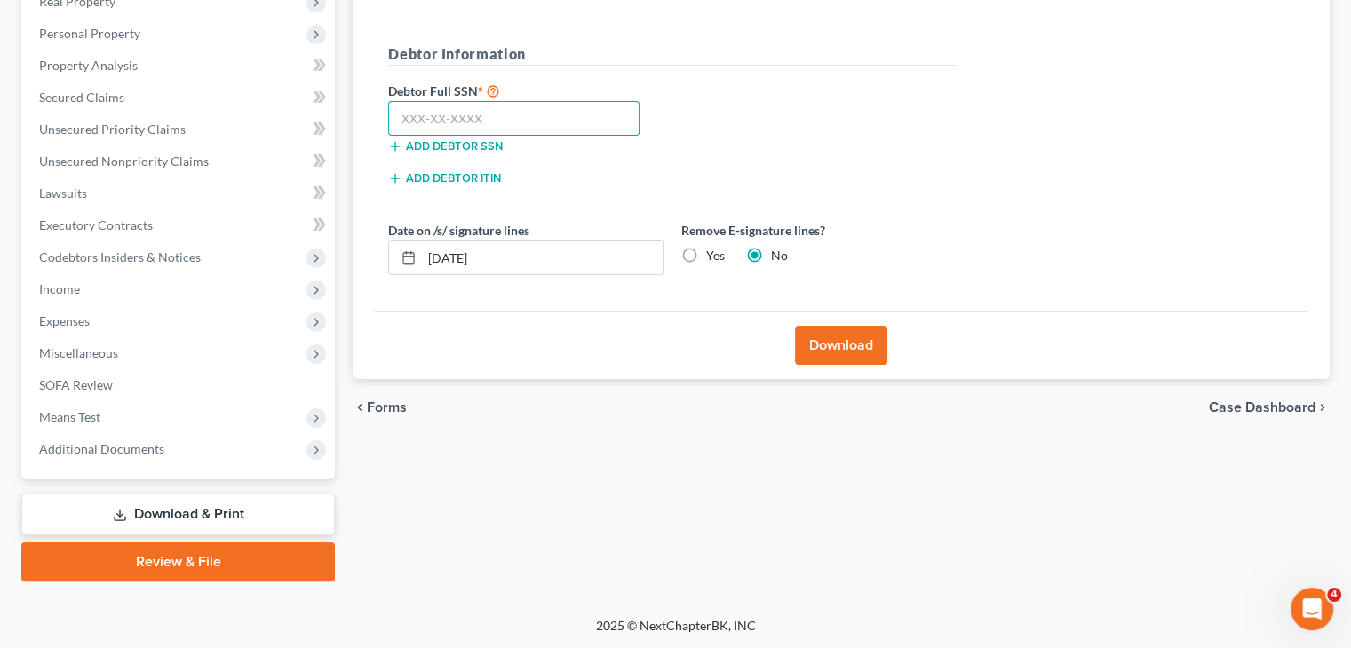
click at [401, 112] on input "text" at bounding box center [513, 119] width 251 height 36
click at [810, 332] on button "Download" at bounding box center [841, 345] width 92 height 39
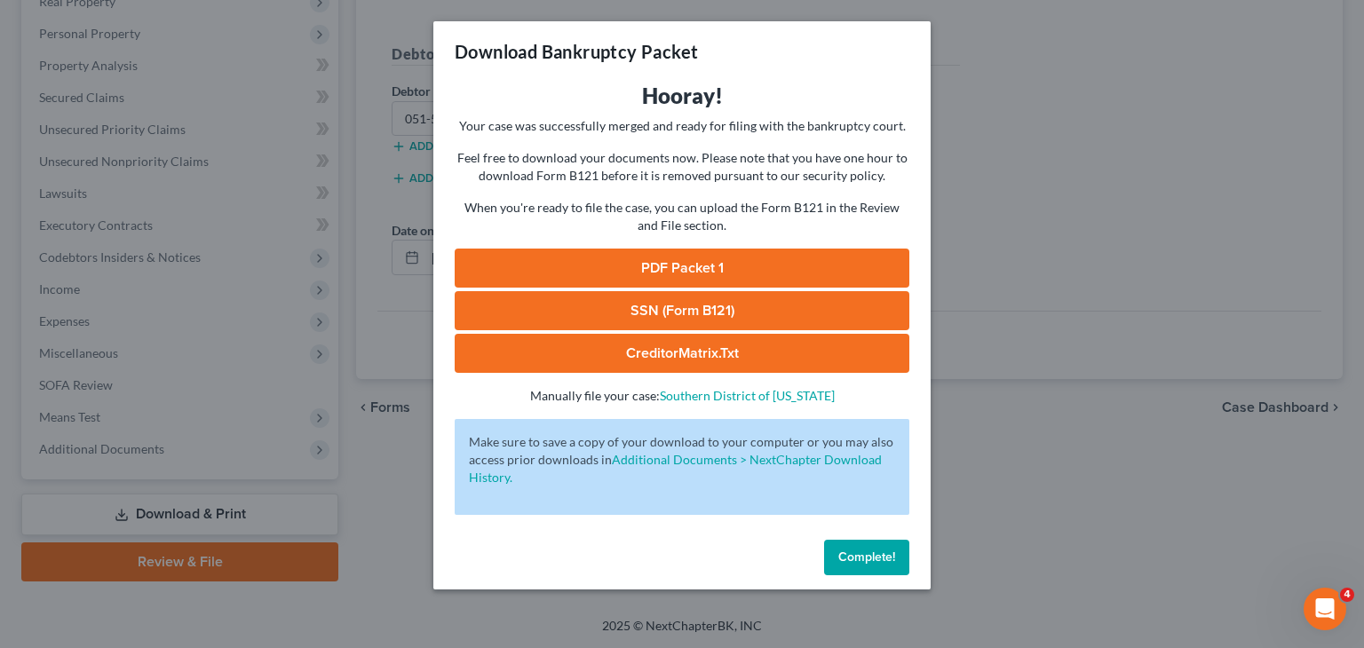
click at [740, 265] on link "PDF Packet 1" at bounding box center [682, 268] width 455 height 39
drag, startPoint x: 848, startPoint y: 562, endPoint x: 711, endPoint y: 467, distance: 167.3
click at [848, 562] on span "Complete!" at bounding box center [866, 557] width 57 height 15
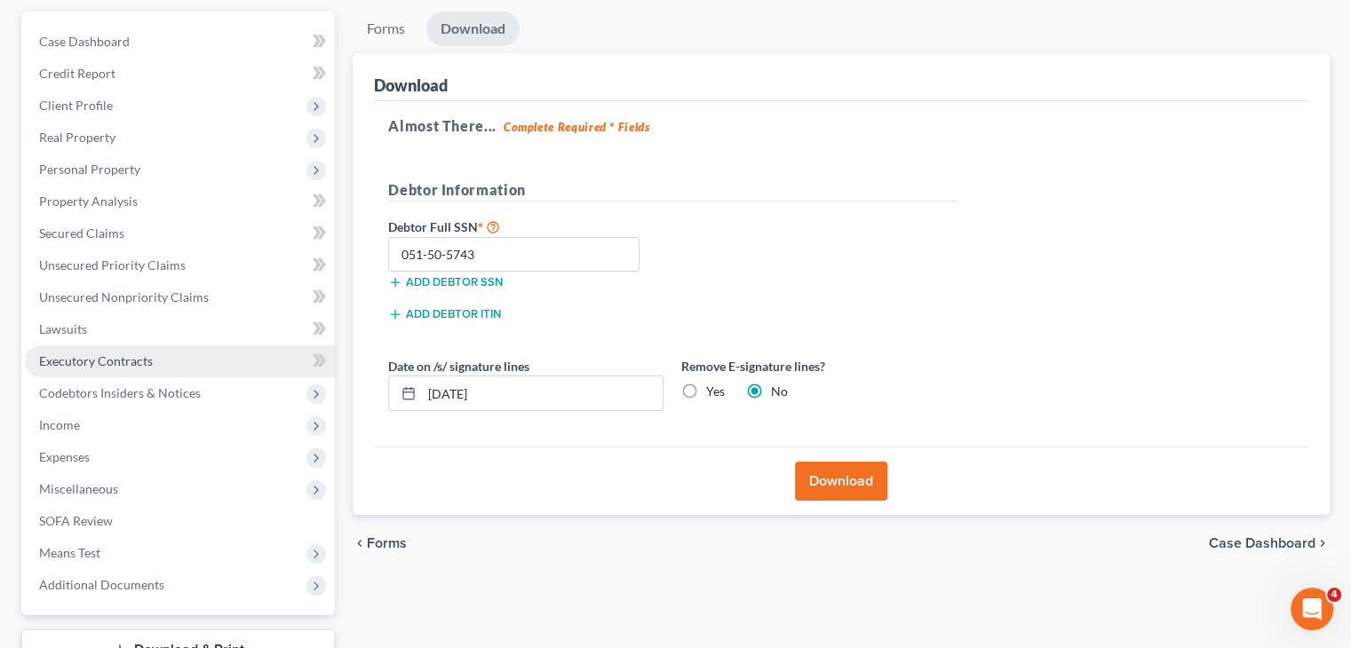
scroll to position [28, 0]
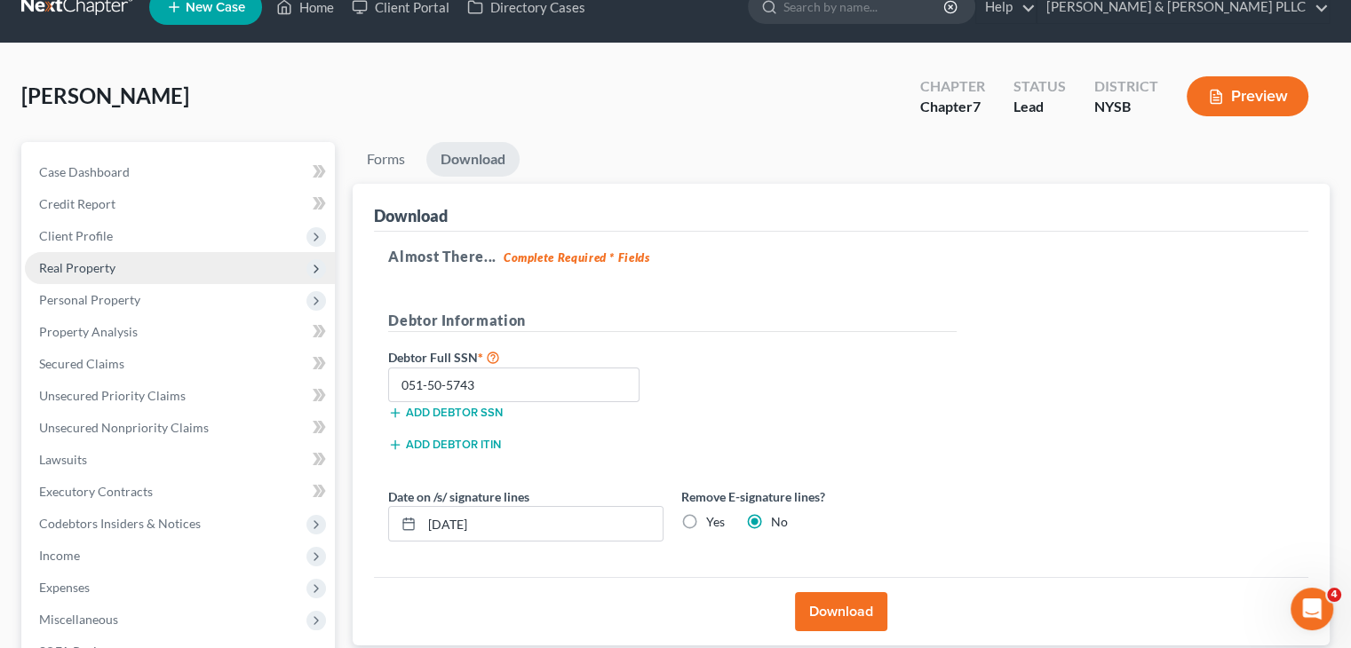
click at [116, 273] on span "Real Property" at bounding box center [180, 268] width 310 height 32
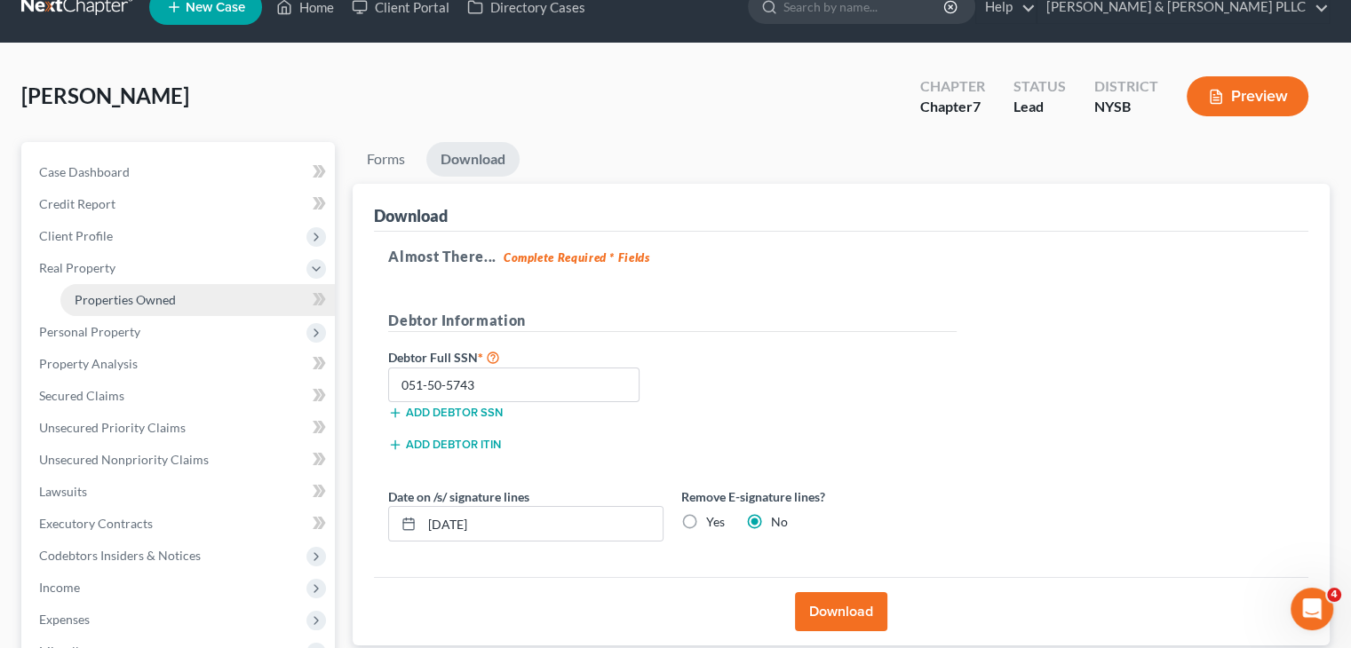
click at [122, 302] on span "Properties Owned" at bounding box center [125, 299] width 101 height 15
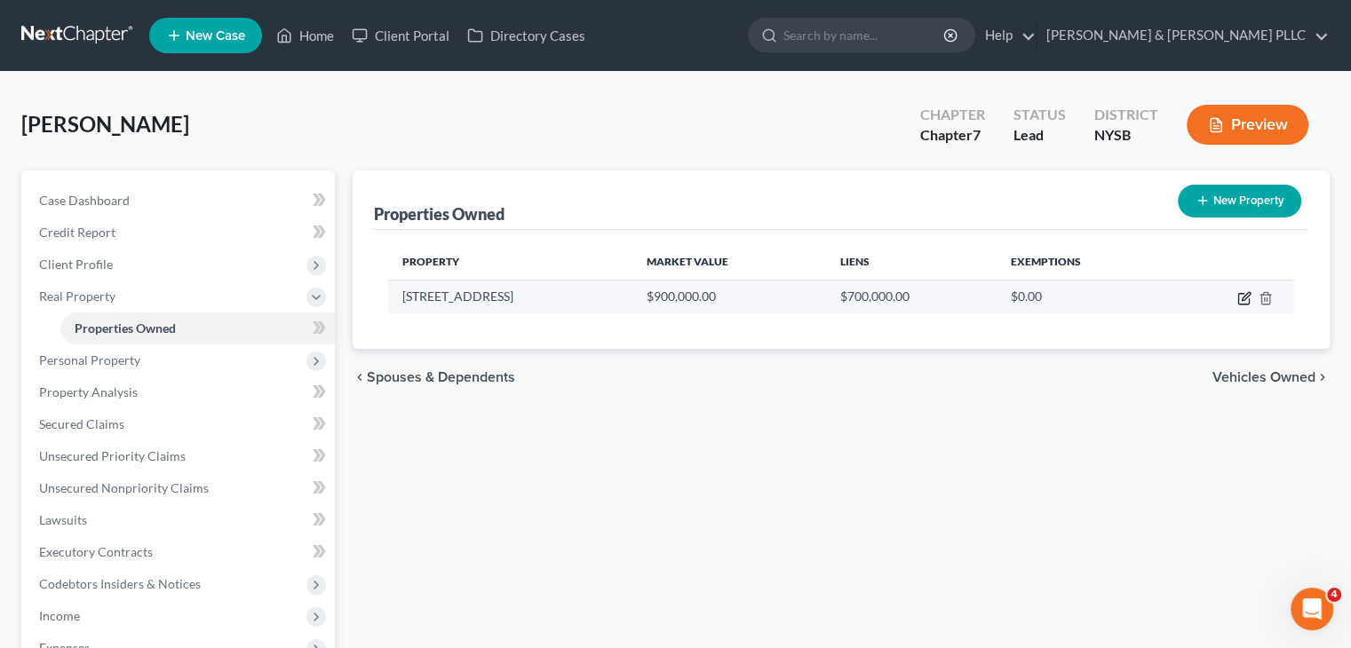
click at [1251, 294] on td at bounding box center [1232, 297] width 124 height 34
click at [1242, 294] on icon "button" at bounding box center [1244, 298] width 14 height 14
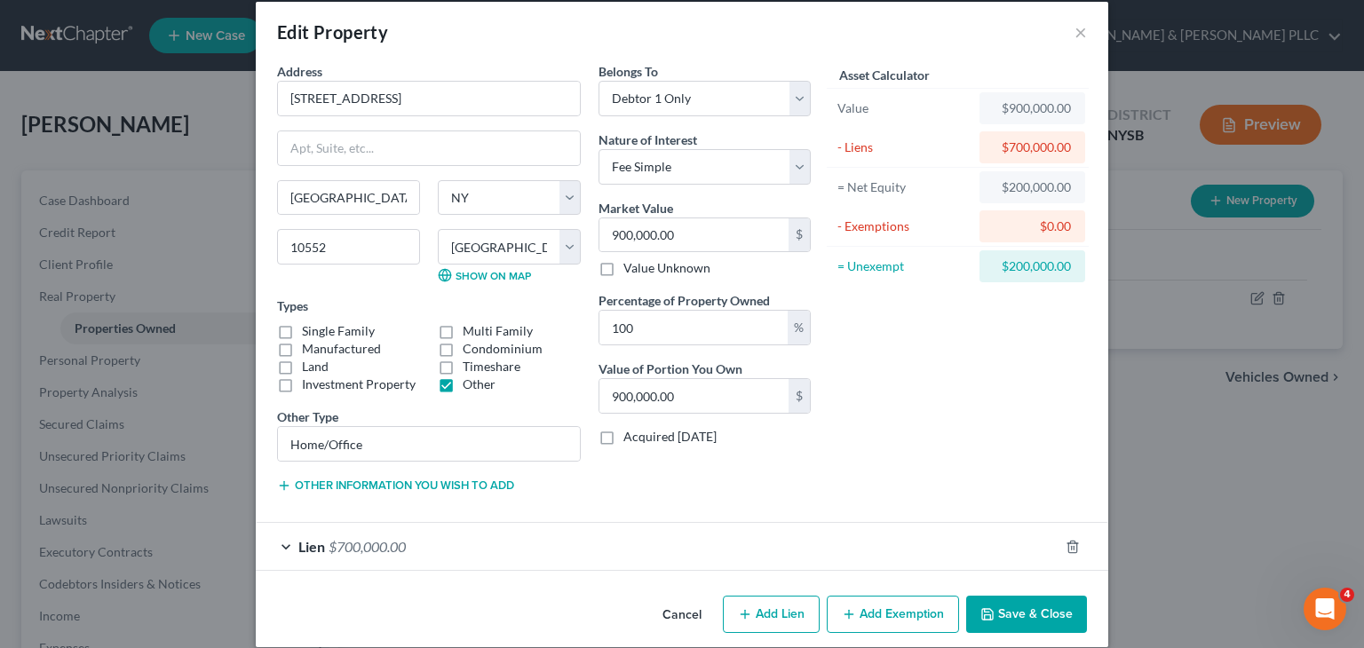
scroll to position [38, 0]
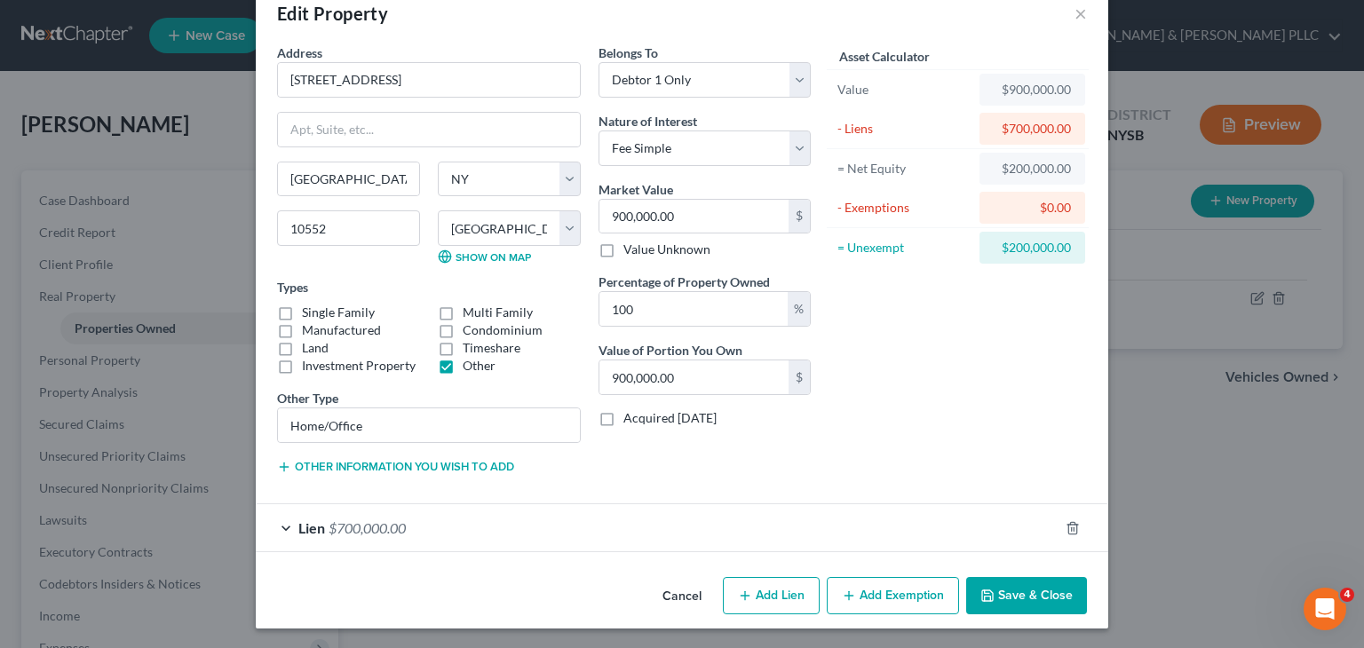
click at [883, 598] on button "Add Exemption" at bounding box center [893, 595] width 132 height 37
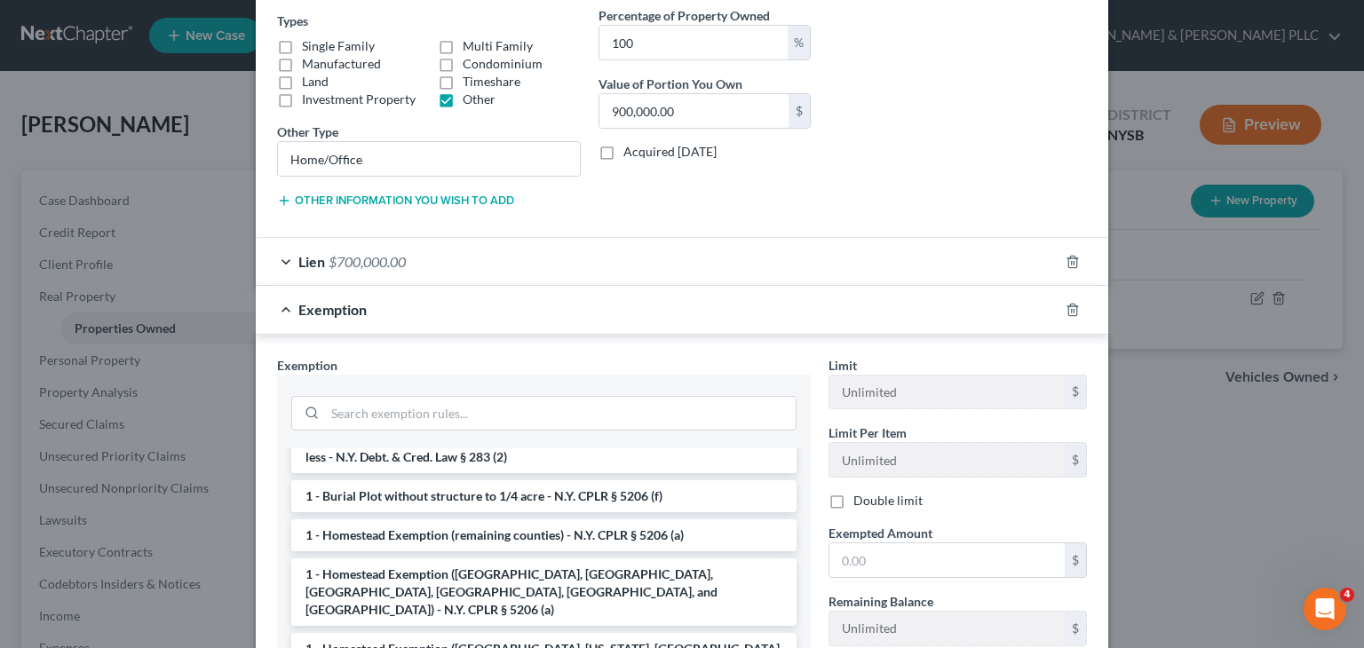
scroll to position [178, 0]
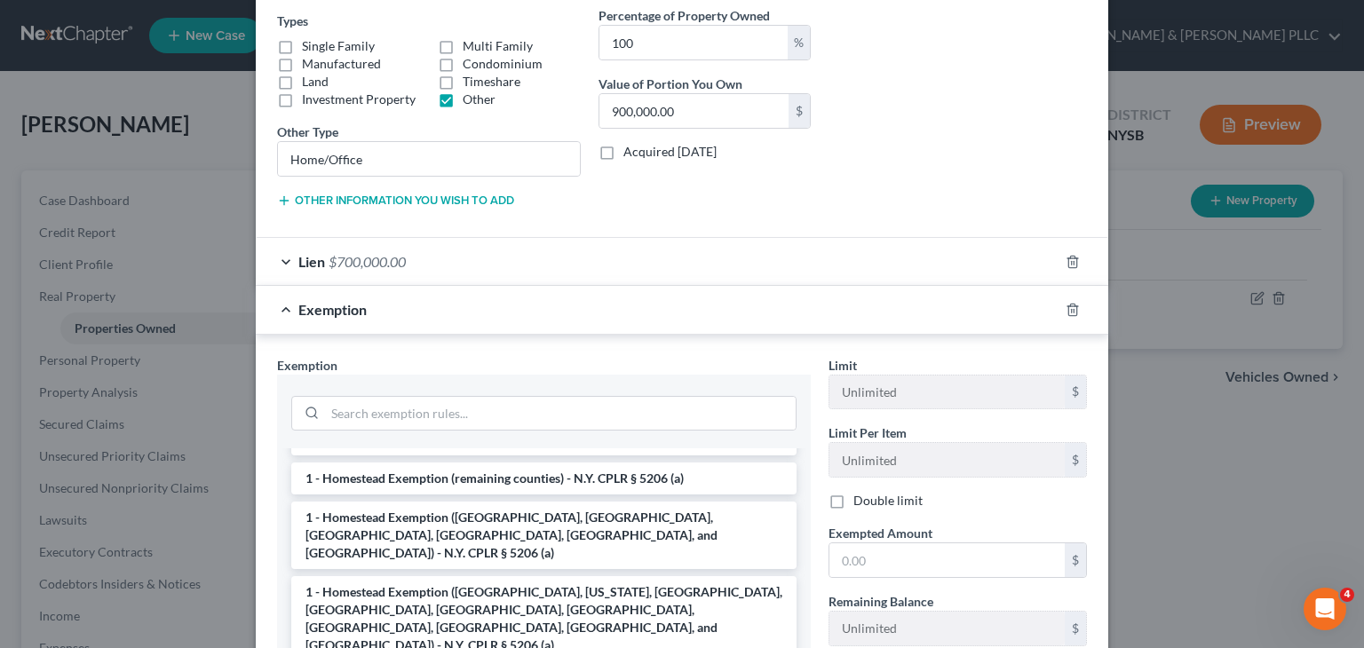
click at [599, 576] on li "1 - Homestead Exemption ([GEOGRAPHIC_DATA], [US_STATE], [GEOGRAPHIC_DATA], [GEO…" at bounding box center [543, 618] width 505 height 85
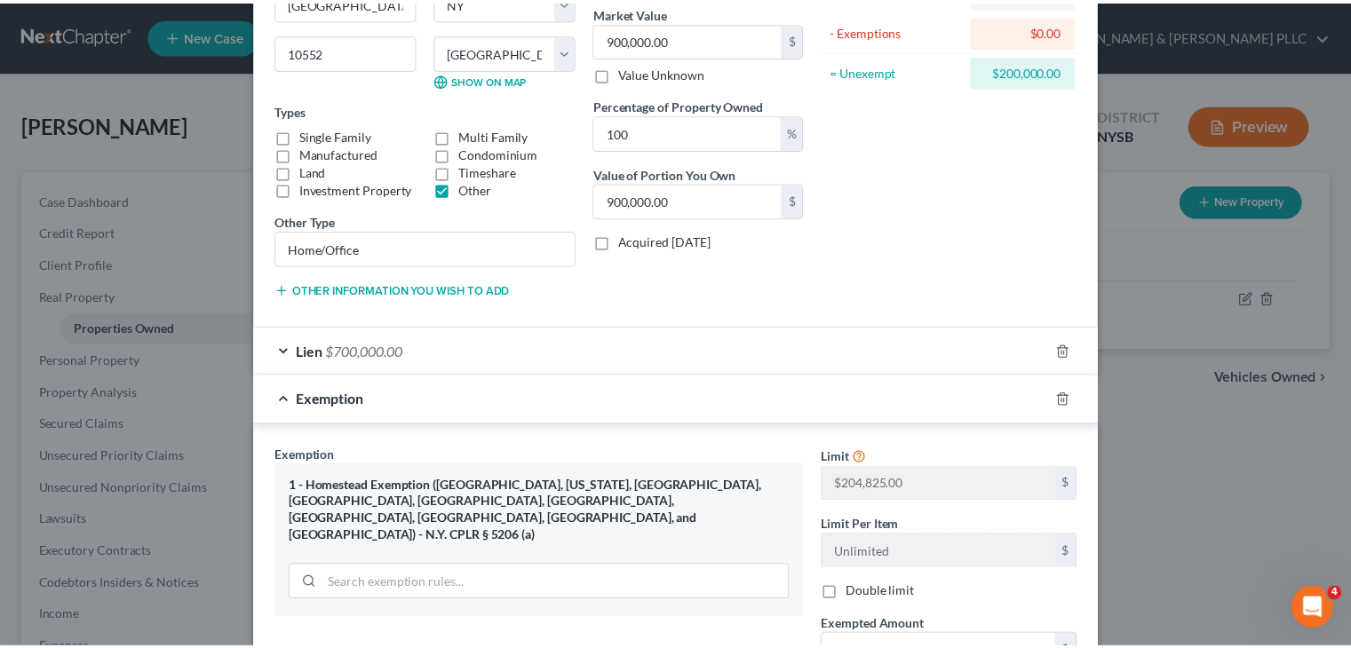
scroll to position [393, 0]
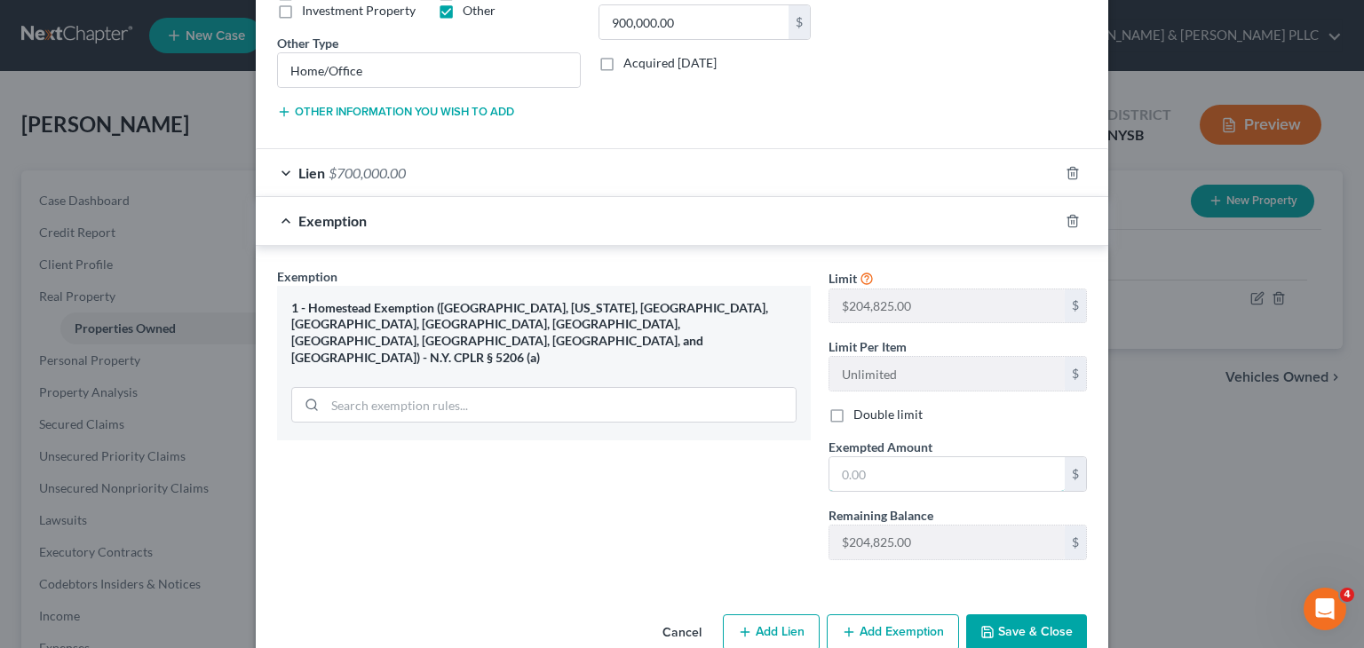
click at [835, 473] on input "text" at bounding box center [947, 474] width 235 height 34
click at [1041, 623] on button "Save & Close" at bounding box center [1026, 633] width 121 height 37
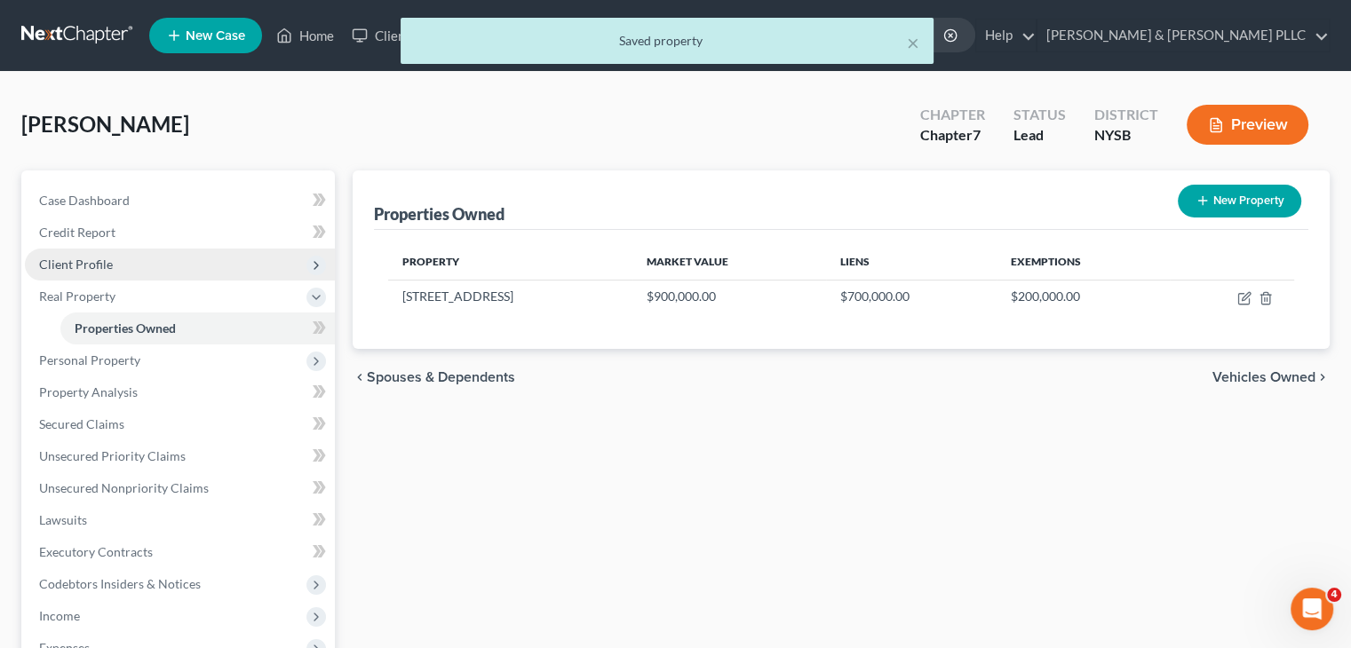
click at [135, 262] on span "Client Profile" at bounding box center [180, 265] width 310 height 32
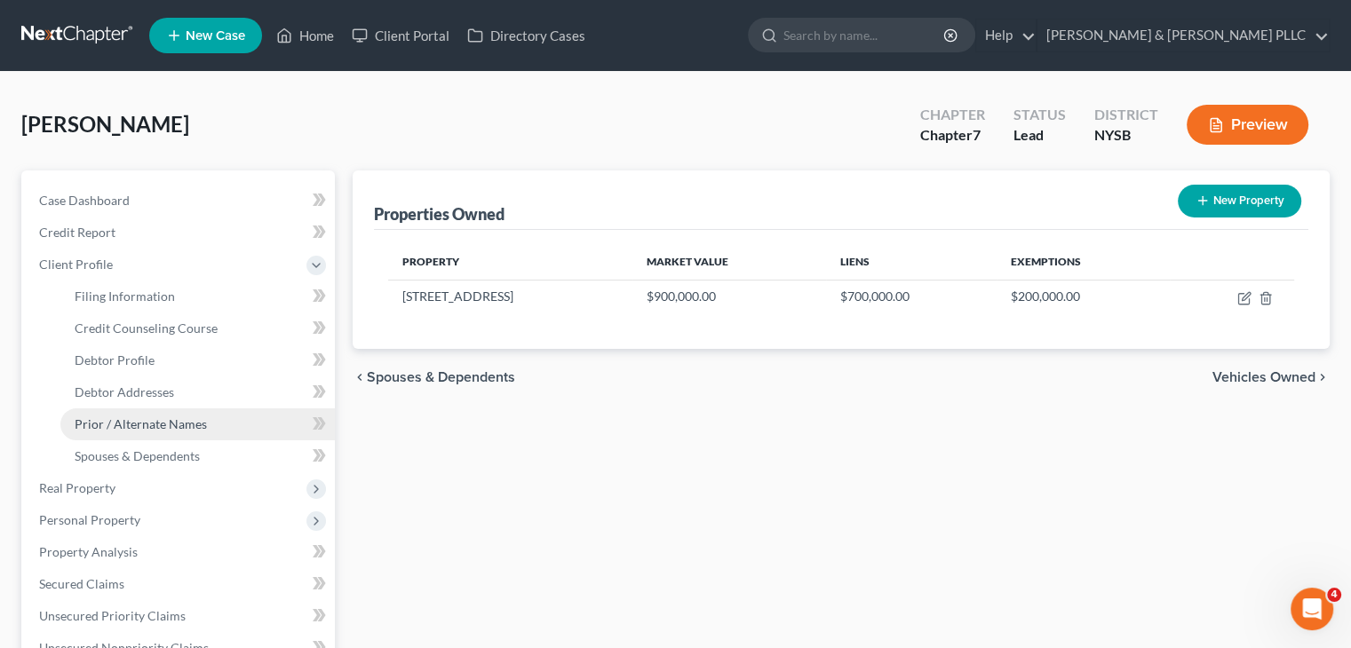
click at [146, 423] on span "Prior / Alternate Names" at bounding box center [141, 424] width 132 height 15
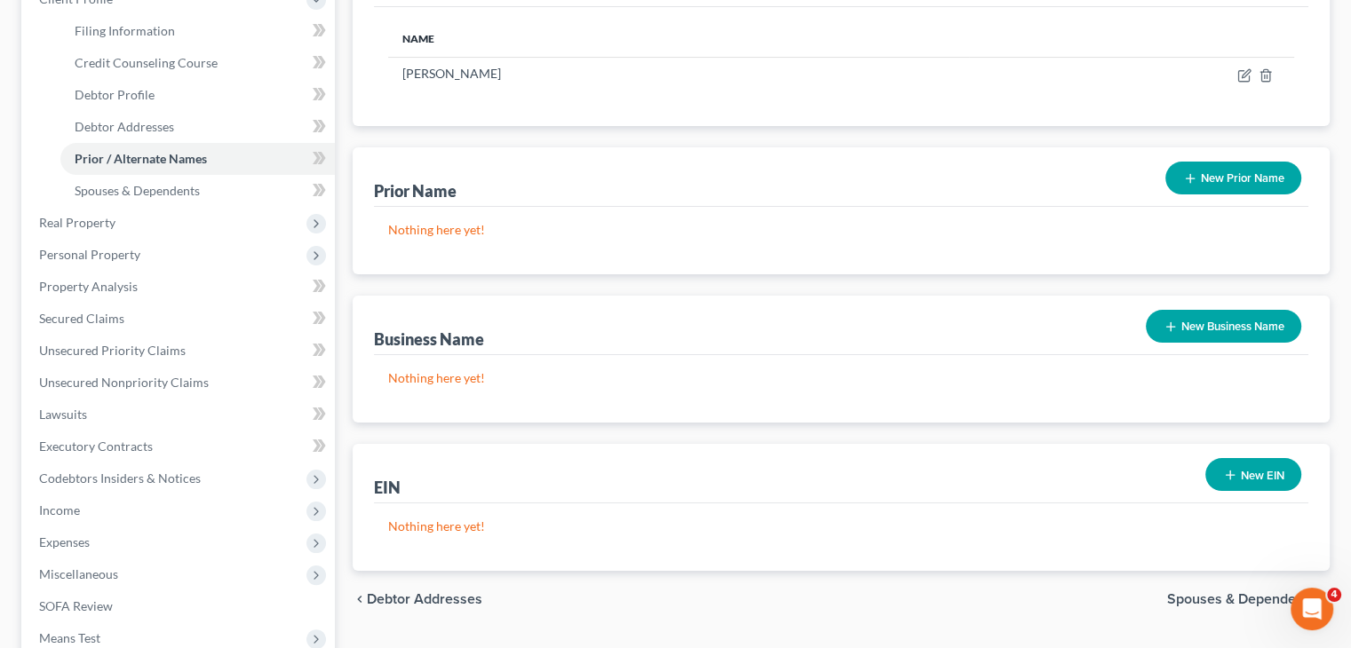
scroll to position [266, 0]
click at [1185, 322] on button "New Business Name" at bounding box center [1223, 325] width 155 height 33
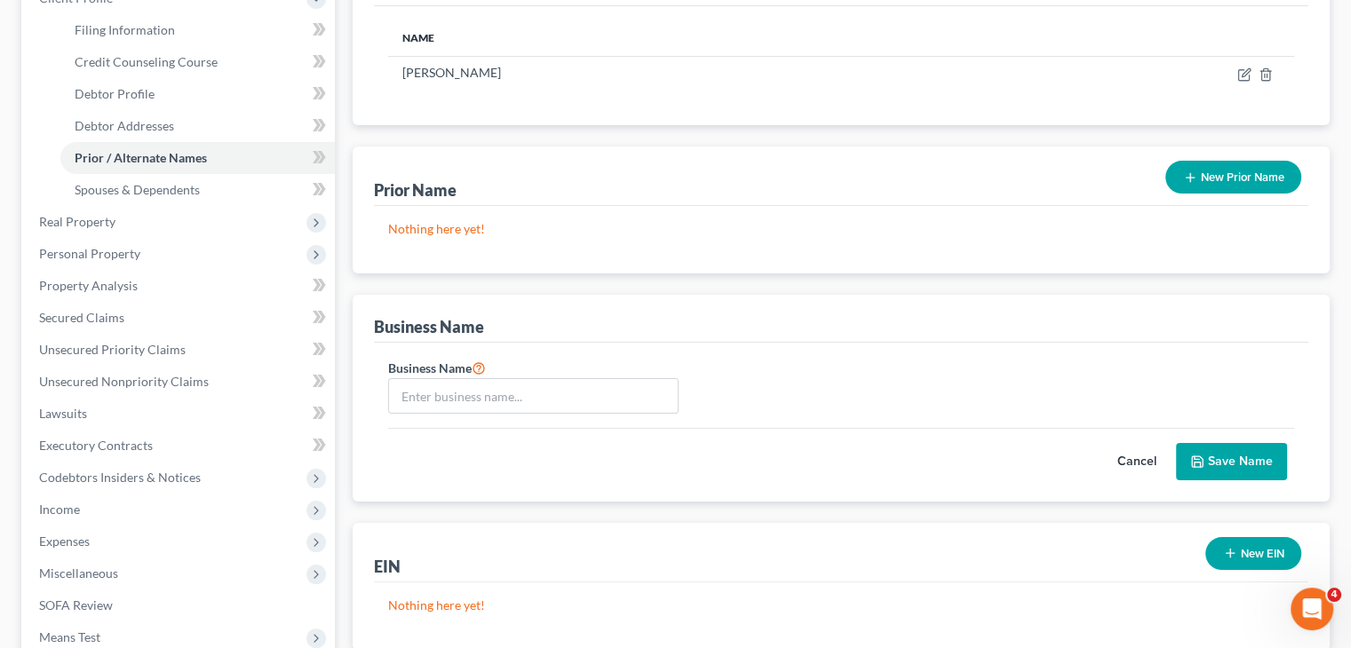
click at [576, 296] on div "Business Name" at bounding box center [841, 319] width 934 height 48
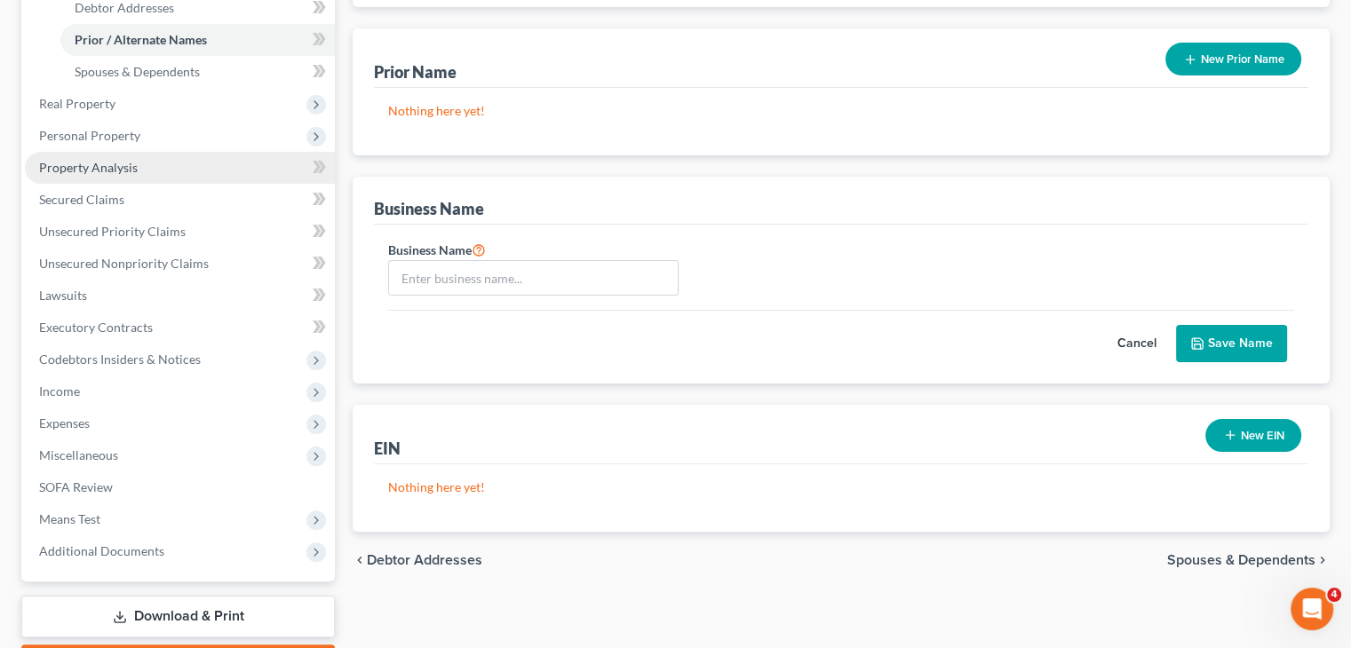
scroll to position [309, 0]
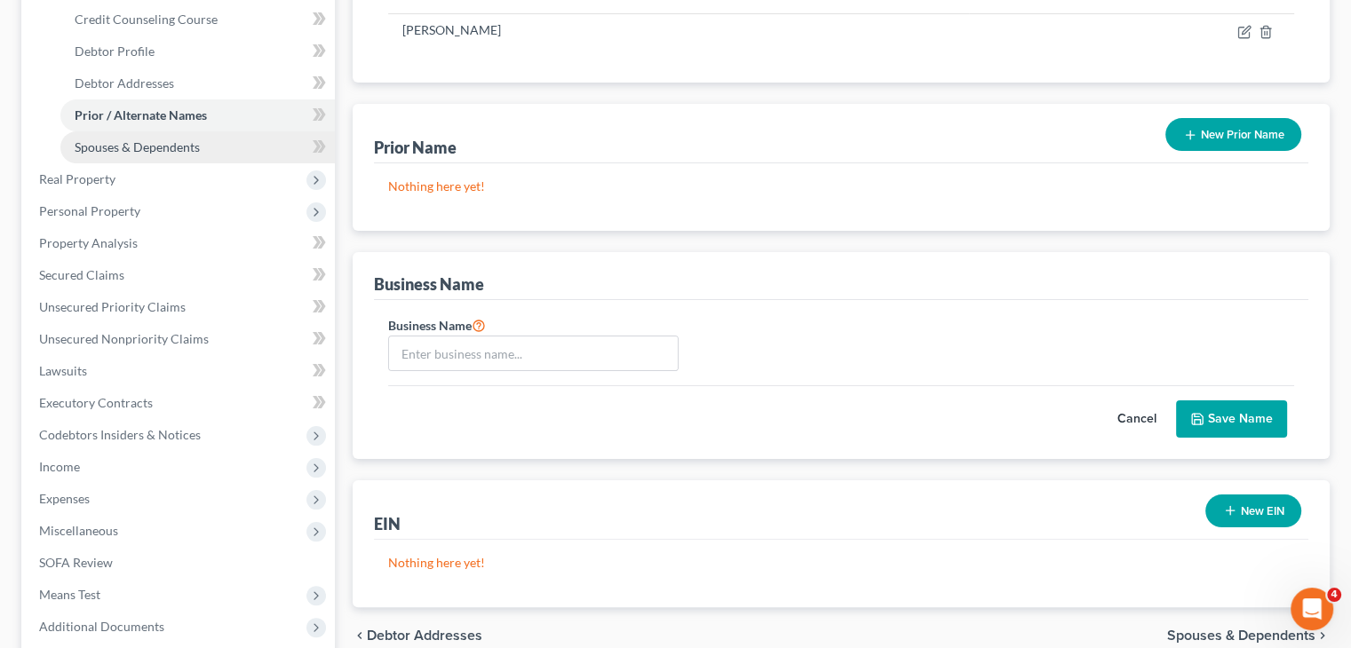
click at [186, 146] on span "Spouses & Dependents" at bounding box center [137, 146] width 125 height 15
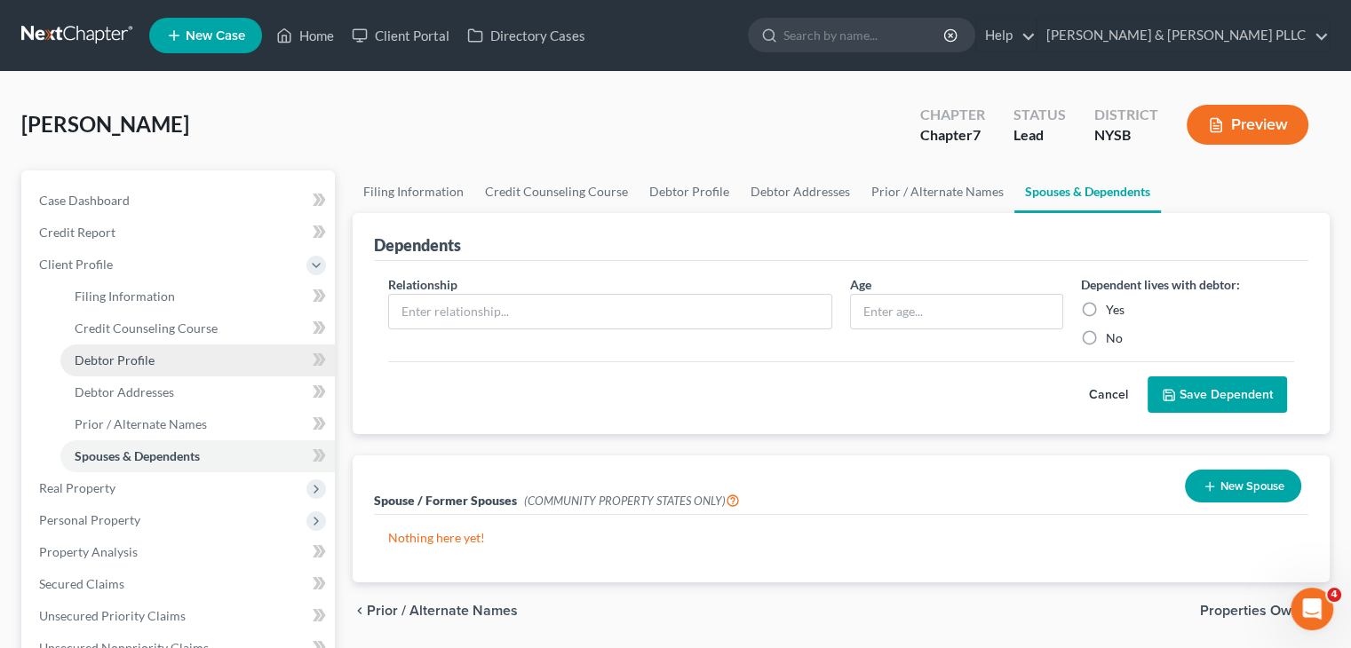
click at [97, 360] on span "Debtor Profile" at bounding box center [115, 360] width 80 height 15
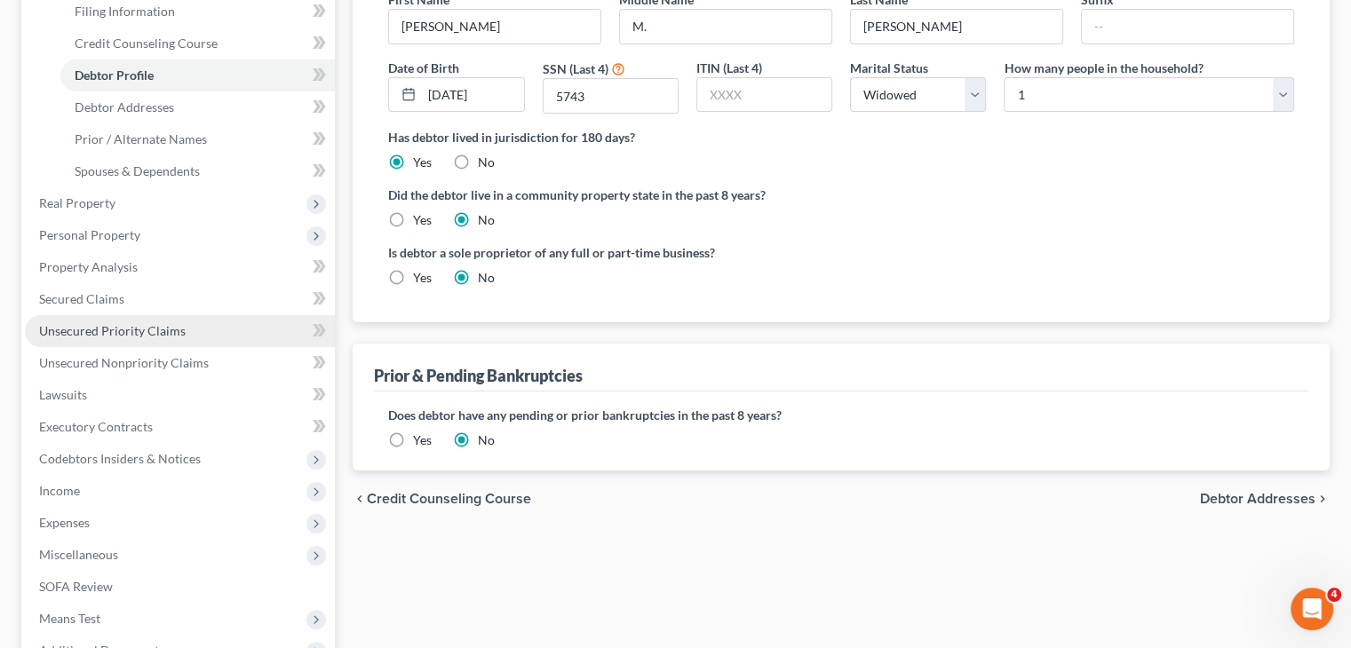
scroll to position [178, 0]
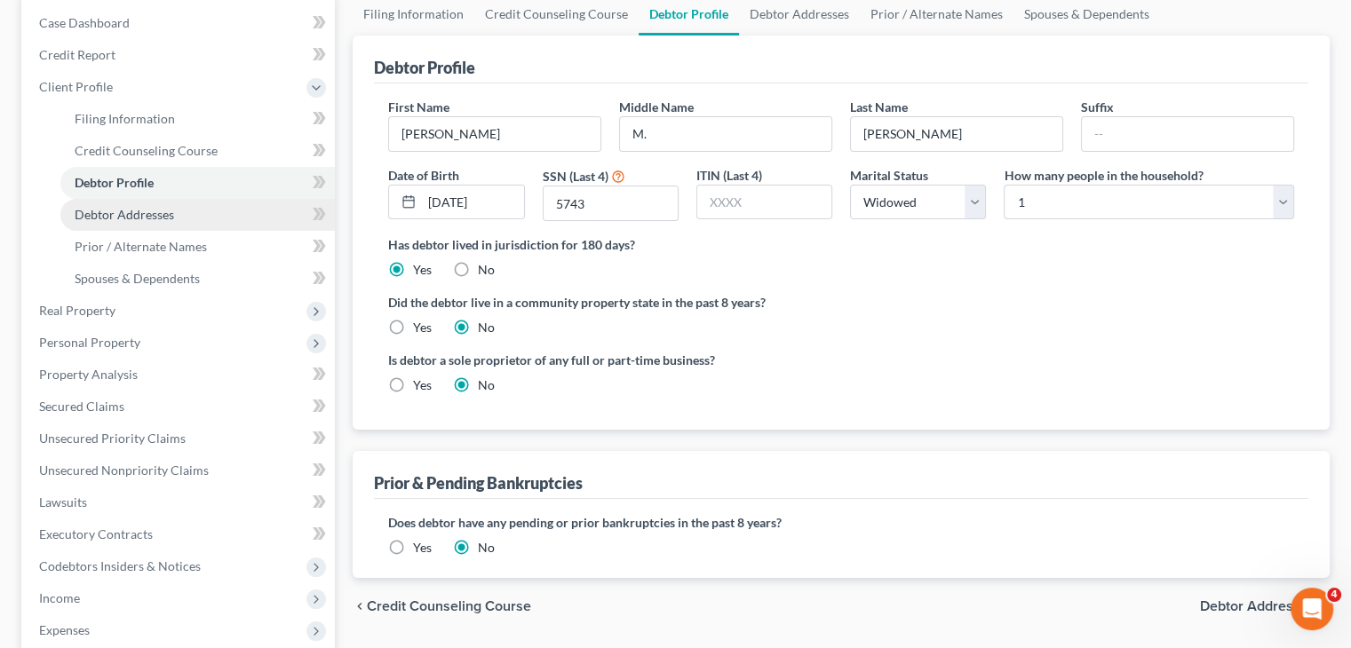
click at [125, 225] on link "Debtor Addresses" at bounding box center [197, 215] width 274 height 32
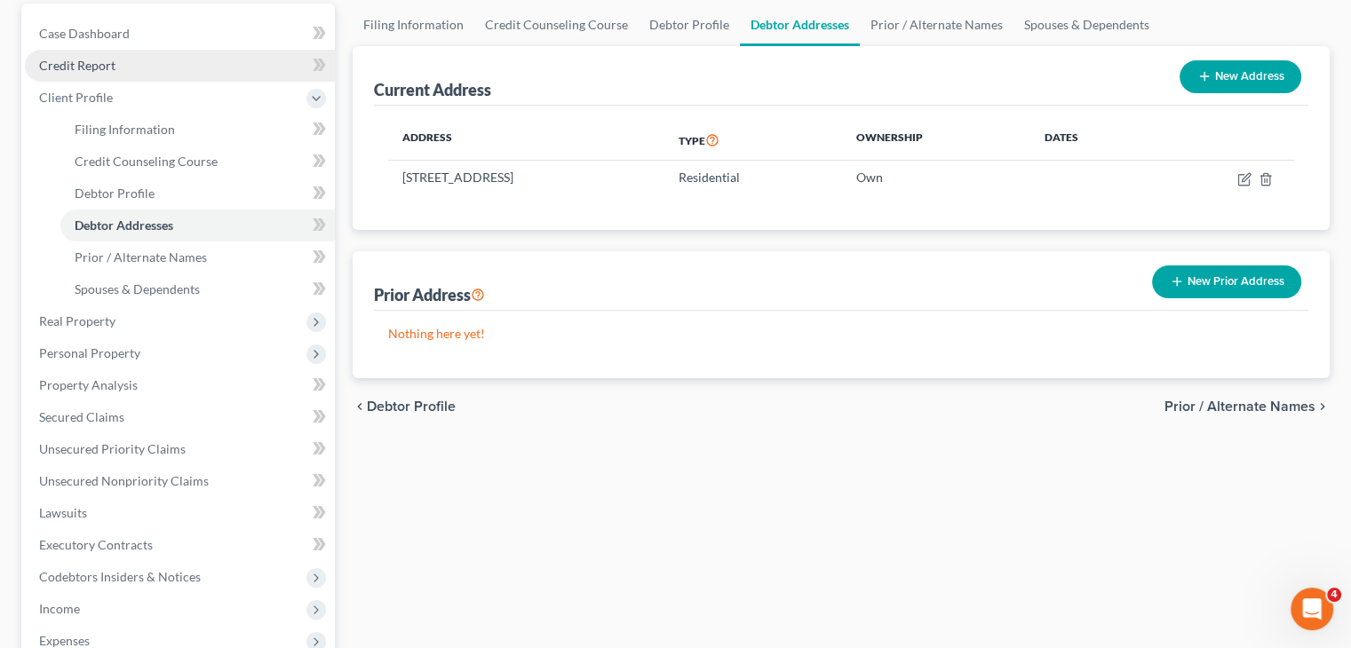
scroll to position [178, 0]
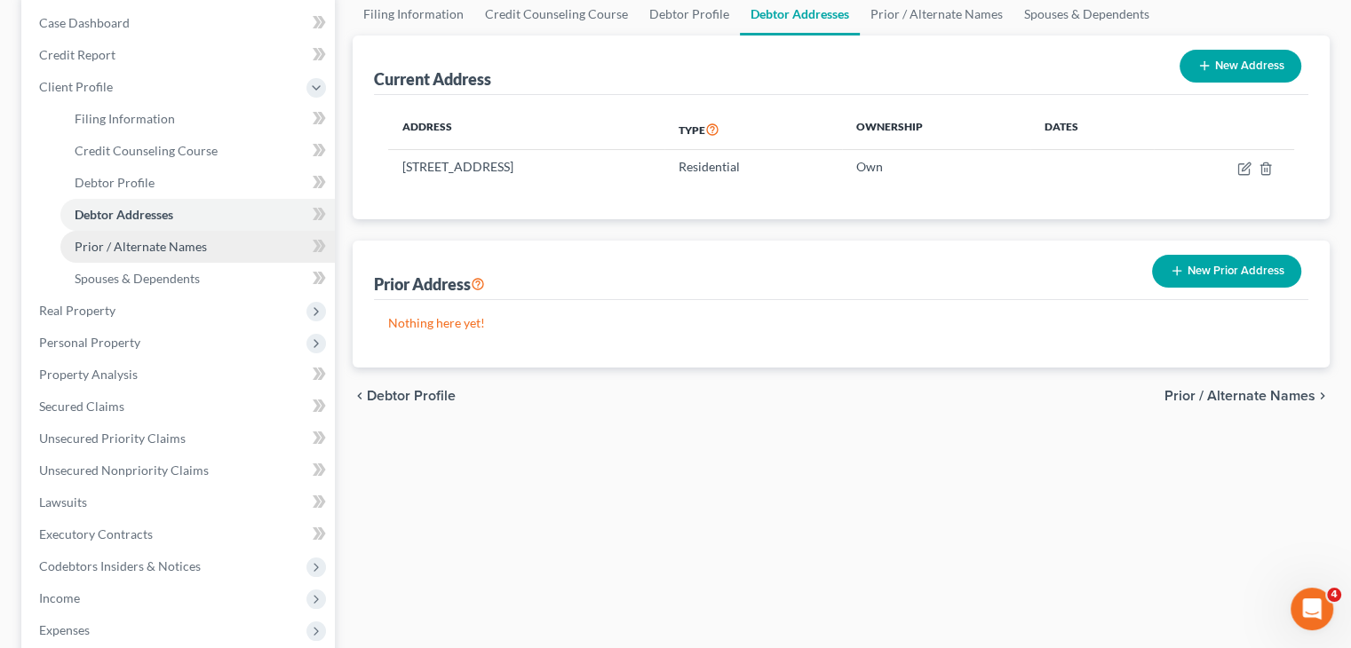
click at [131, 251] on span "Prior / Alternate Names" at bounding box center [141, 246] width 132 height 15
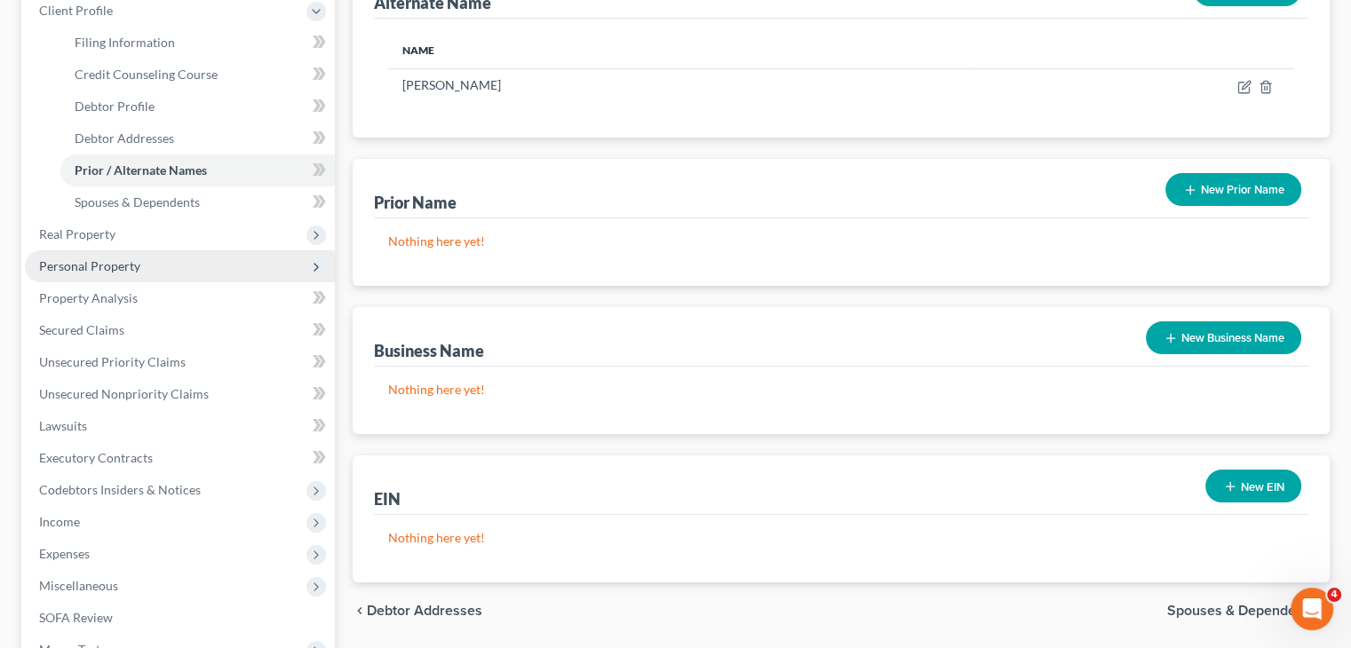
scroll to position [266, 0]
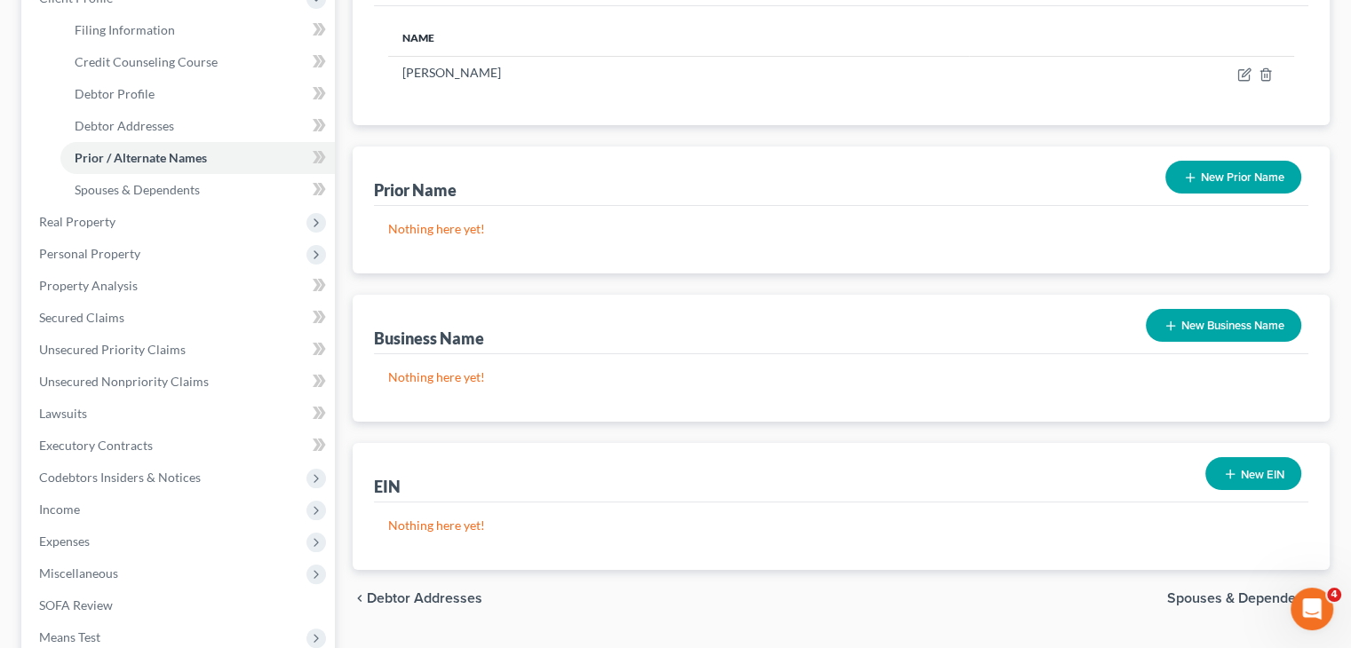
click at [1231, 330] on button "New Business Name" at bounding box center [1223, 325] width 155 height 33
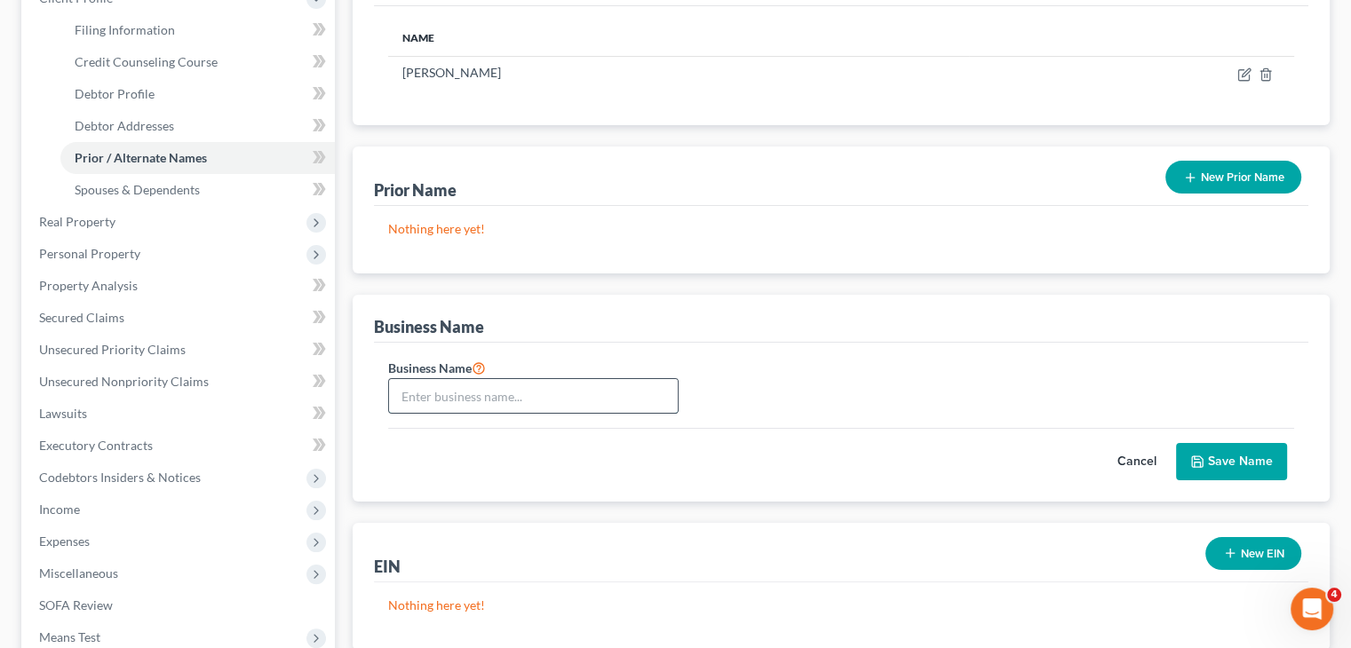
click at [404, 387] on input "text" at bounding box center [533, 396] width 289 height 34
click at [1233, 459] on button "Save Name" at bounding box center [1231, 461] width 111 height 37
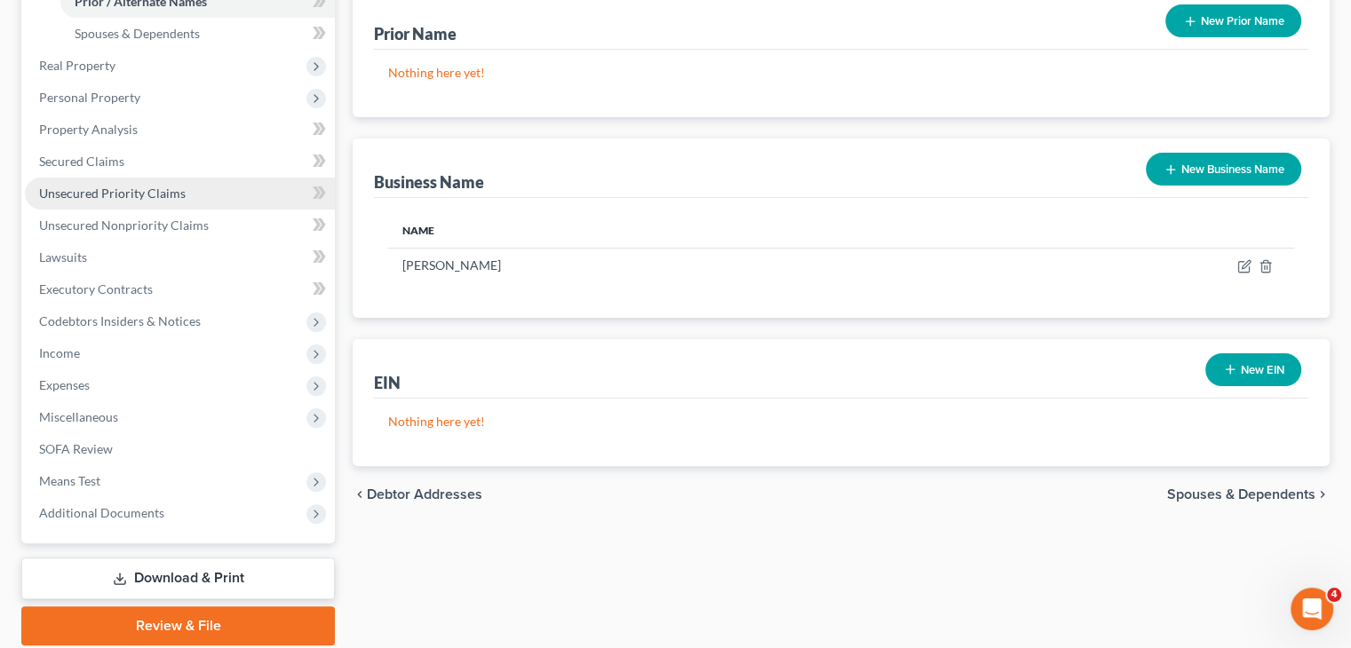
scroll to position [487, 0]
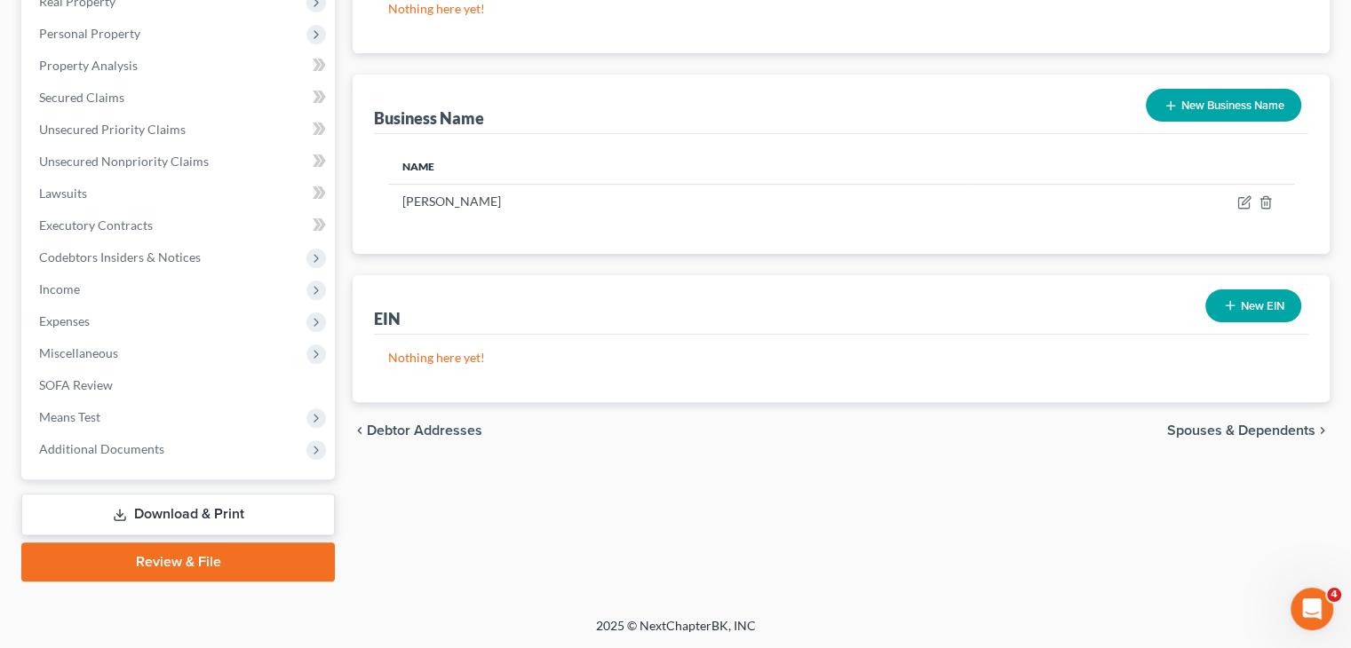
click at [156, 516] on link "Download & Print" at bounding box center [178, 515] width 314 height 42
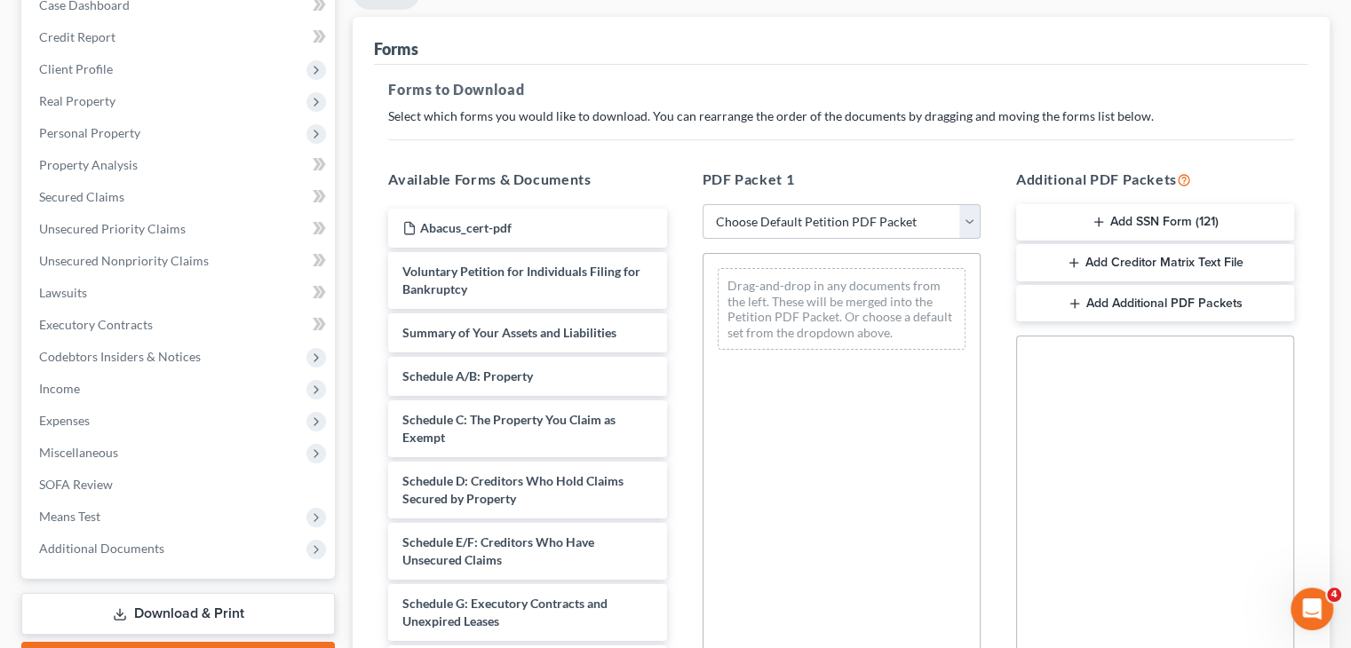
scroll to position [89, 0]
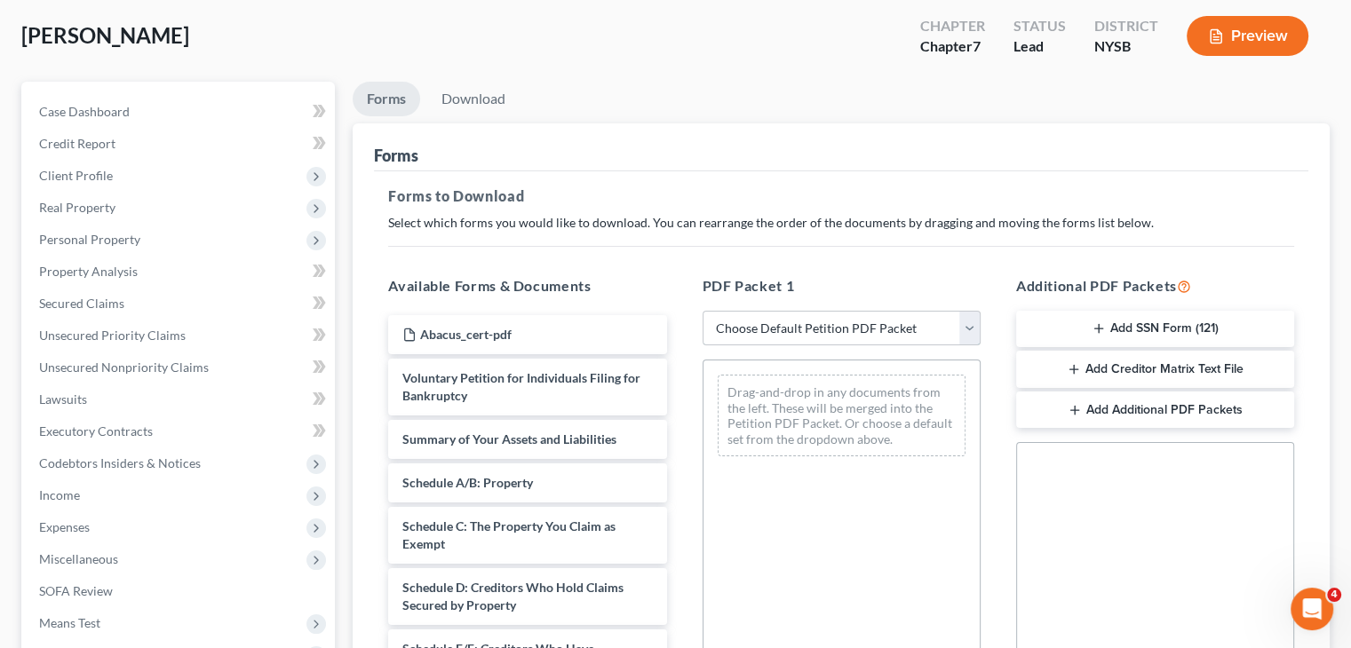
click at [972, 322] on select "Choose Default Petition PDF Packet Complete Bankruptcy Petition (all forms and …" at bounding box center [842, 329] width 278 height 36
click at [703, 311] on select "Choose Default Petition PDF Packet Complete Bankruptcy Petition (all forms and …" at bounding box center [842, 329] width 278 height 36
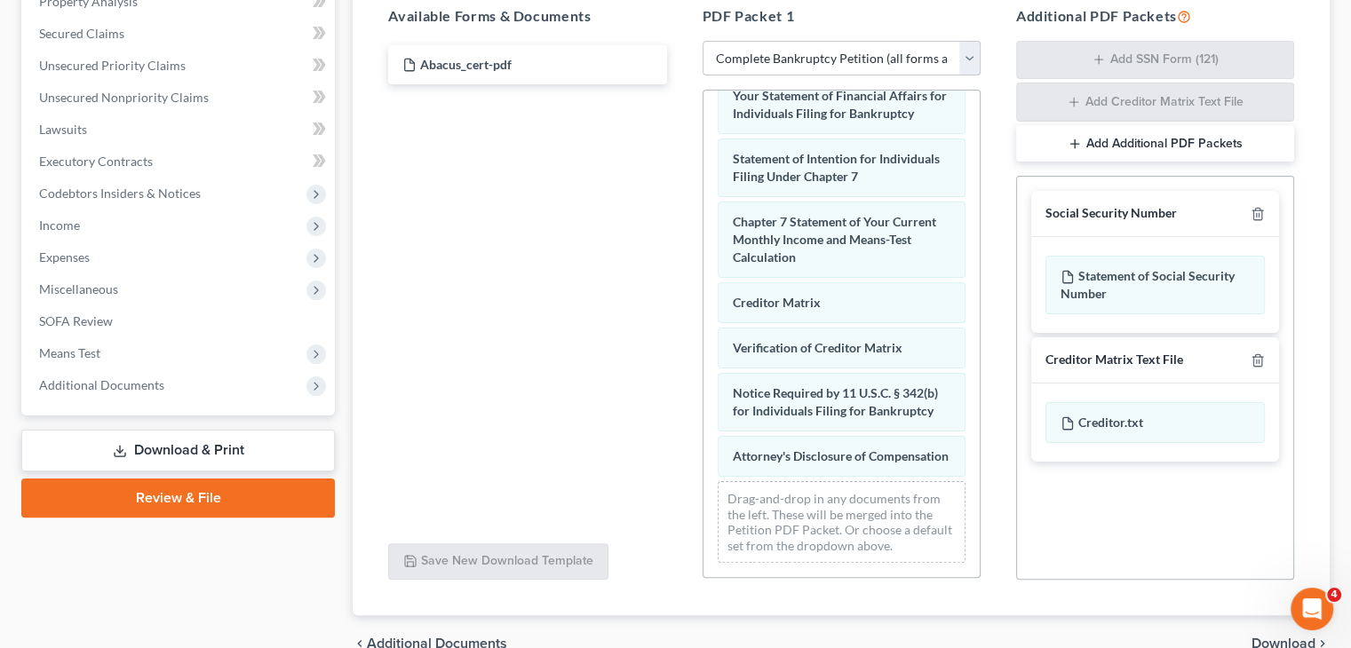
scroll to position [449, 0]
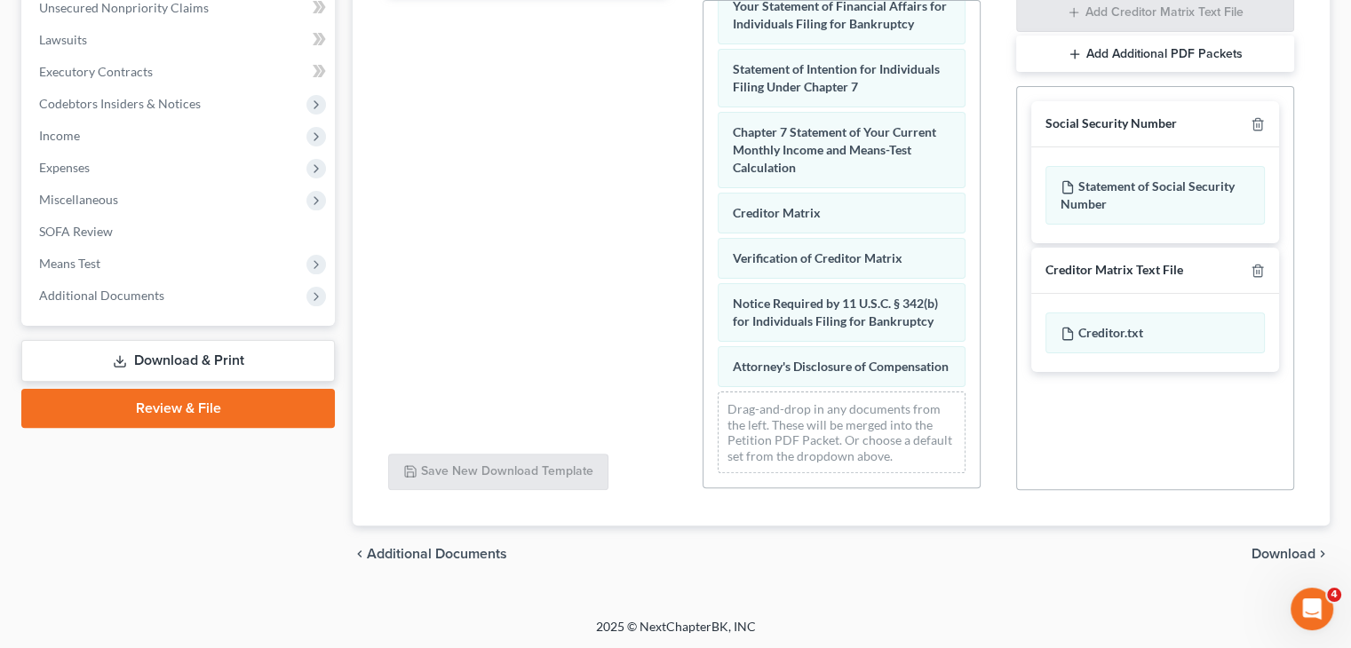
click at [1290, 552] on span "Download" at bounding box center [1283, 554] width 64 height 14
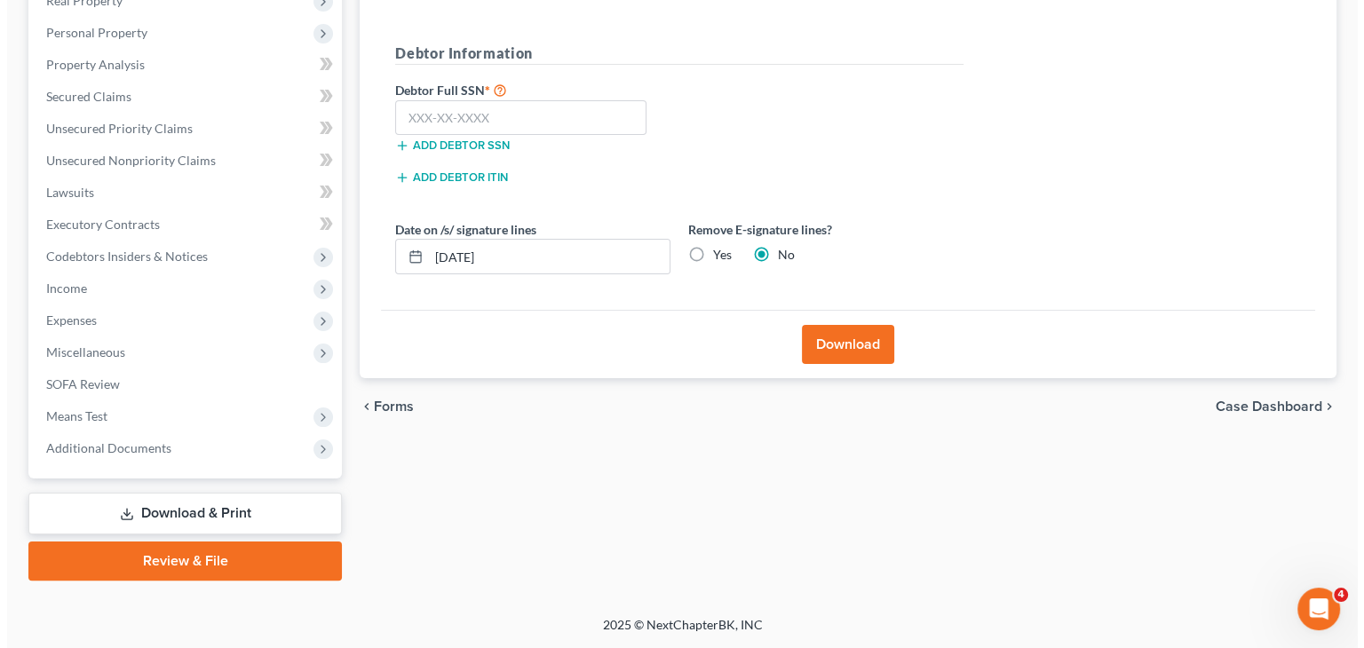
scroll to position [295, 0]
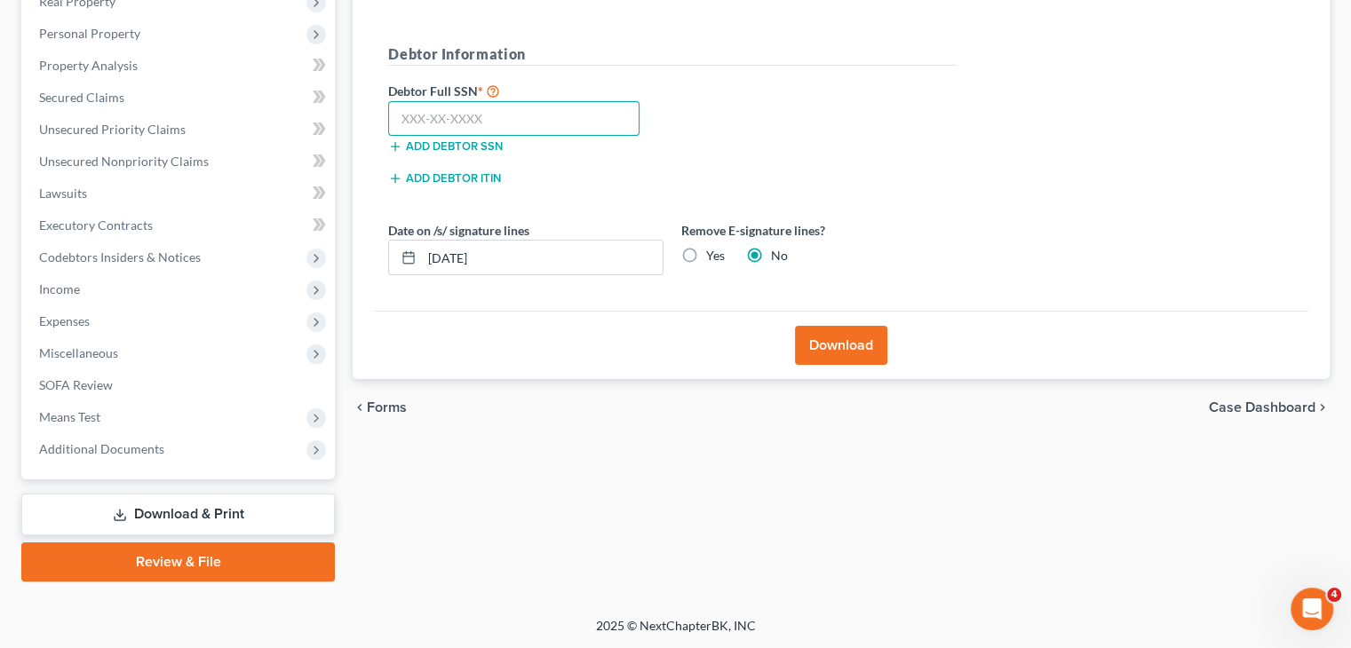
click at [425, 127] on input "text" at bounding box center [513, 119] width 251 height 36
click at [821, 342] on button "Download" at bounding box center [841, 345] width 92 height 39
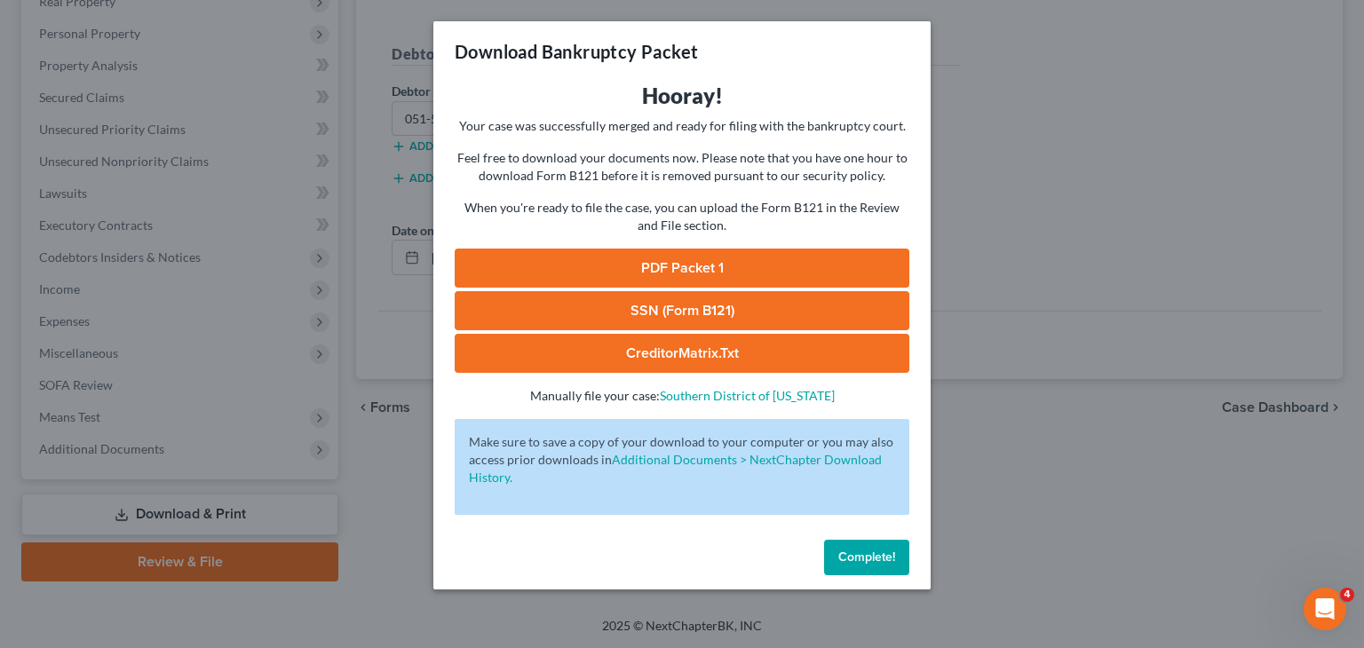
click at [713, 263] on link "PDF Packet 1" at bounding box center [682, 268] width 455 height 39
click at [629, 302] on link "SSN (Form B121)" at bounding box center [682, 310] width 455 height 39
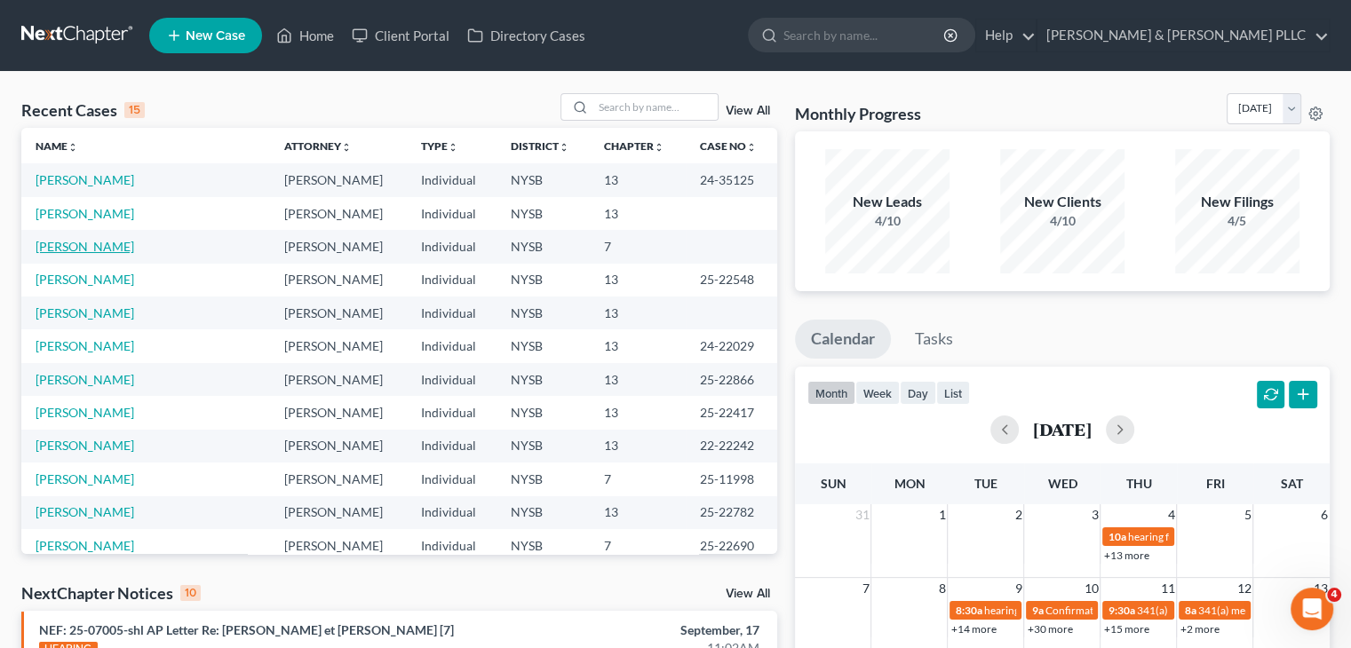
click at [75, 246] on link "[PERSON_NAME]" at bounding box center [85, 246] width 99 height 15
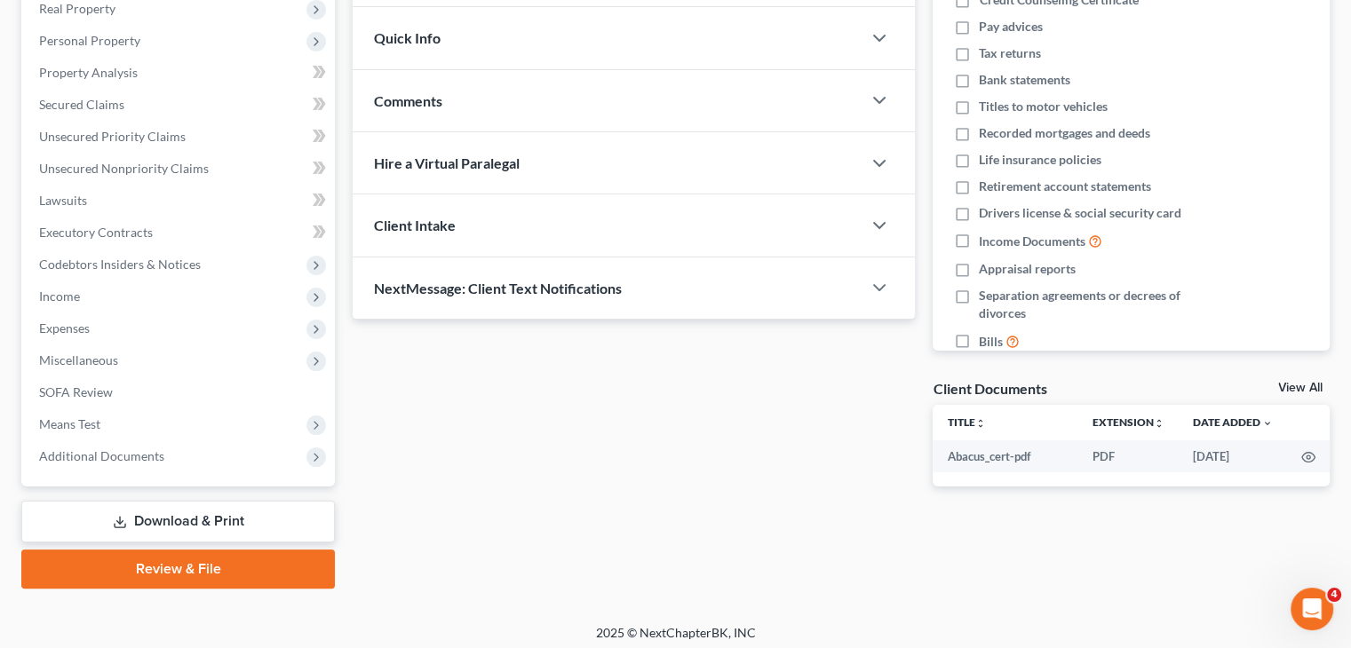
scroll to position [295, 0]
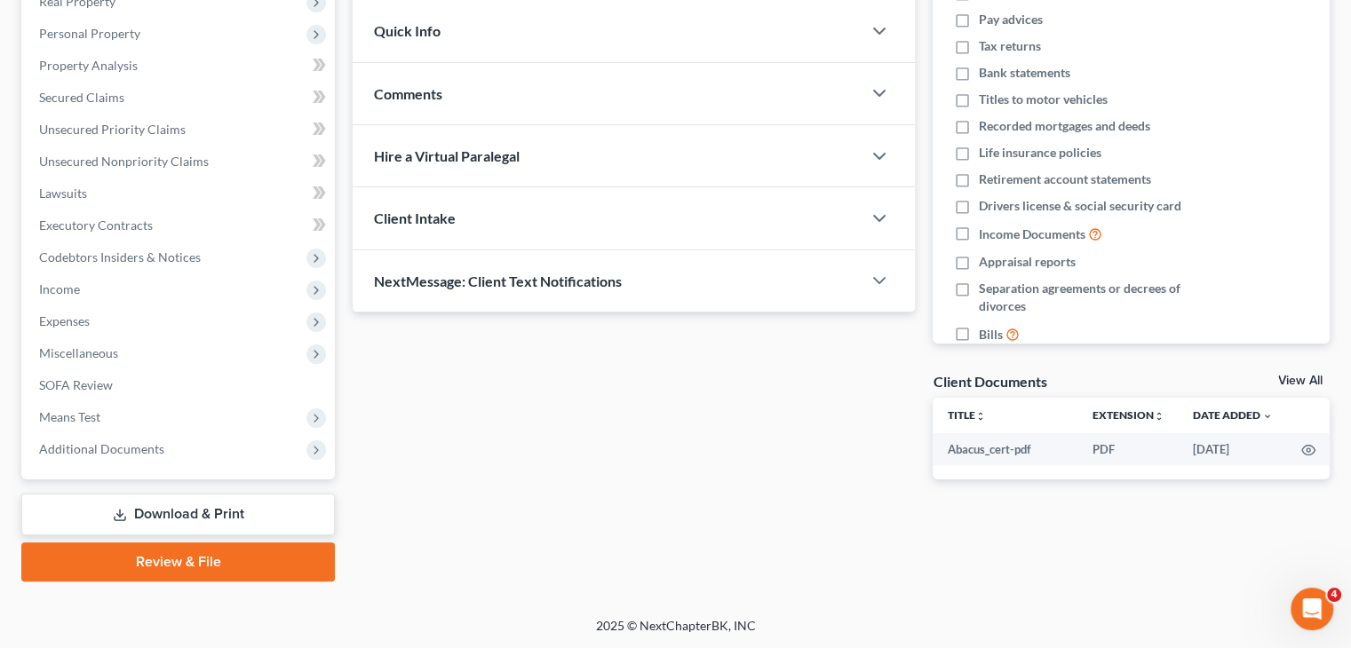
click at [181, 557] on link "Review & File" at bounding box center [178, 562] width 314 height 39
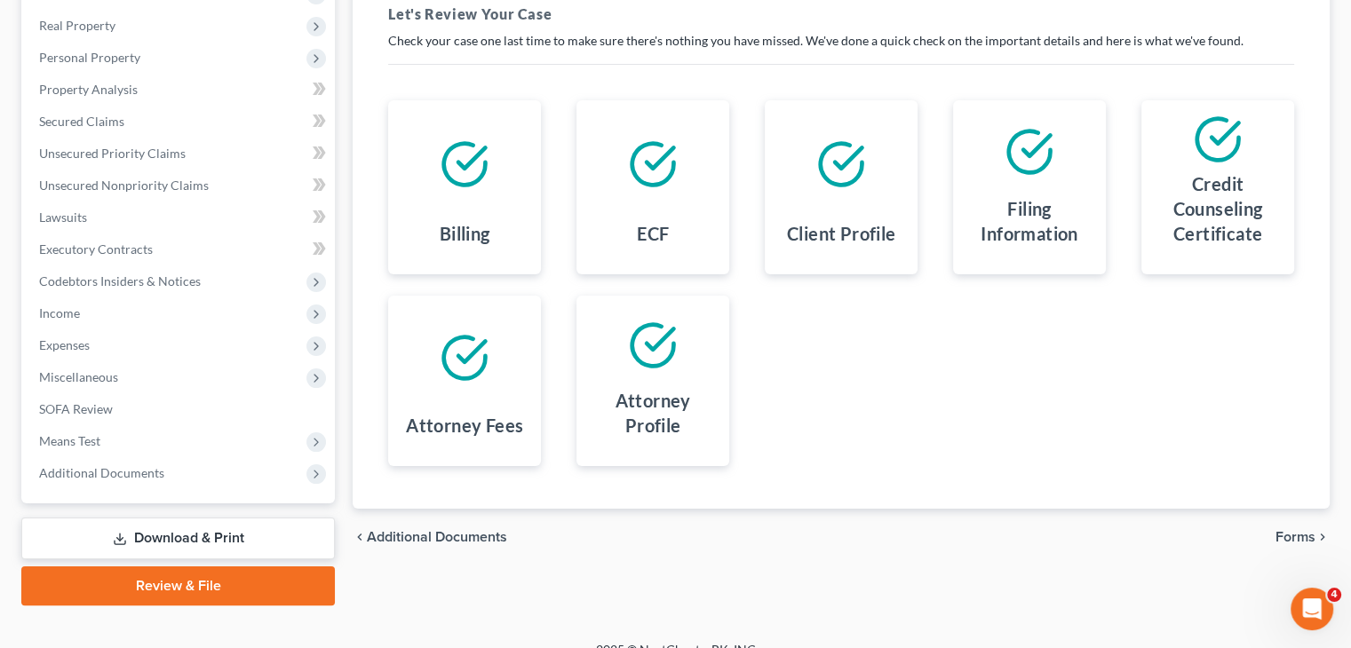
scroll to position [295, 0]
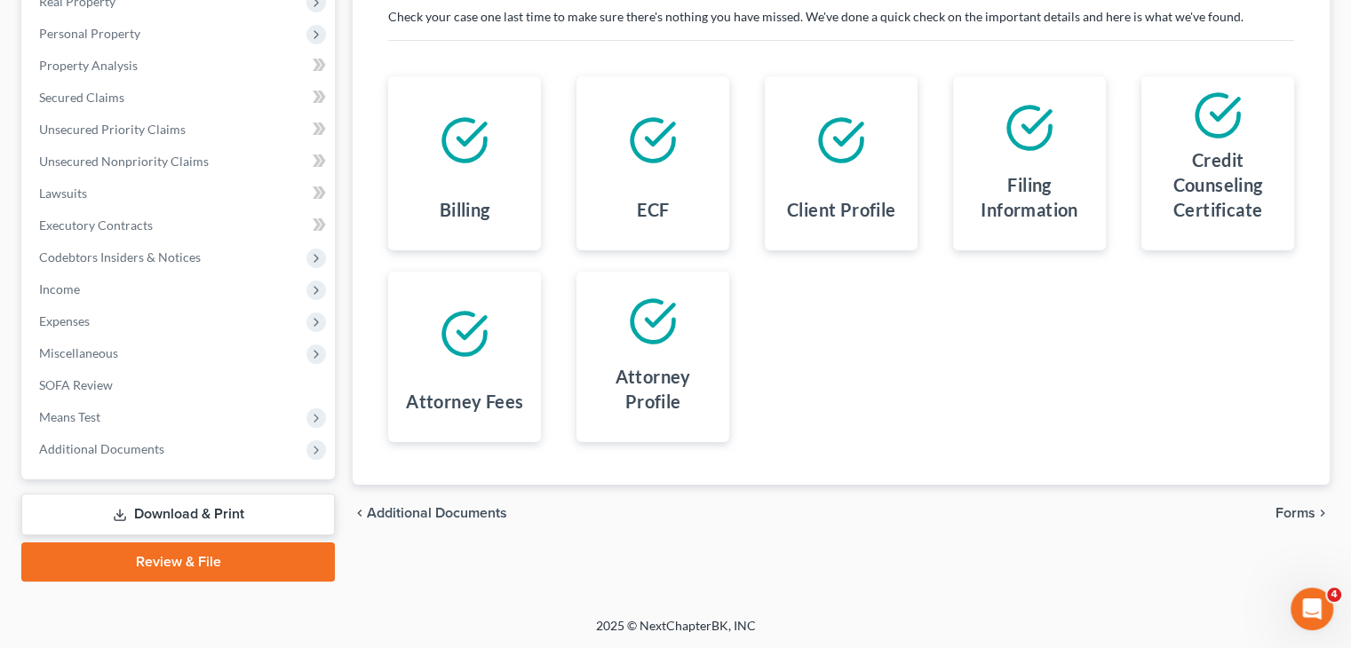
click at [1290, 514] on span "Forms" at bounding box center [1295, 513] width 40 height 14
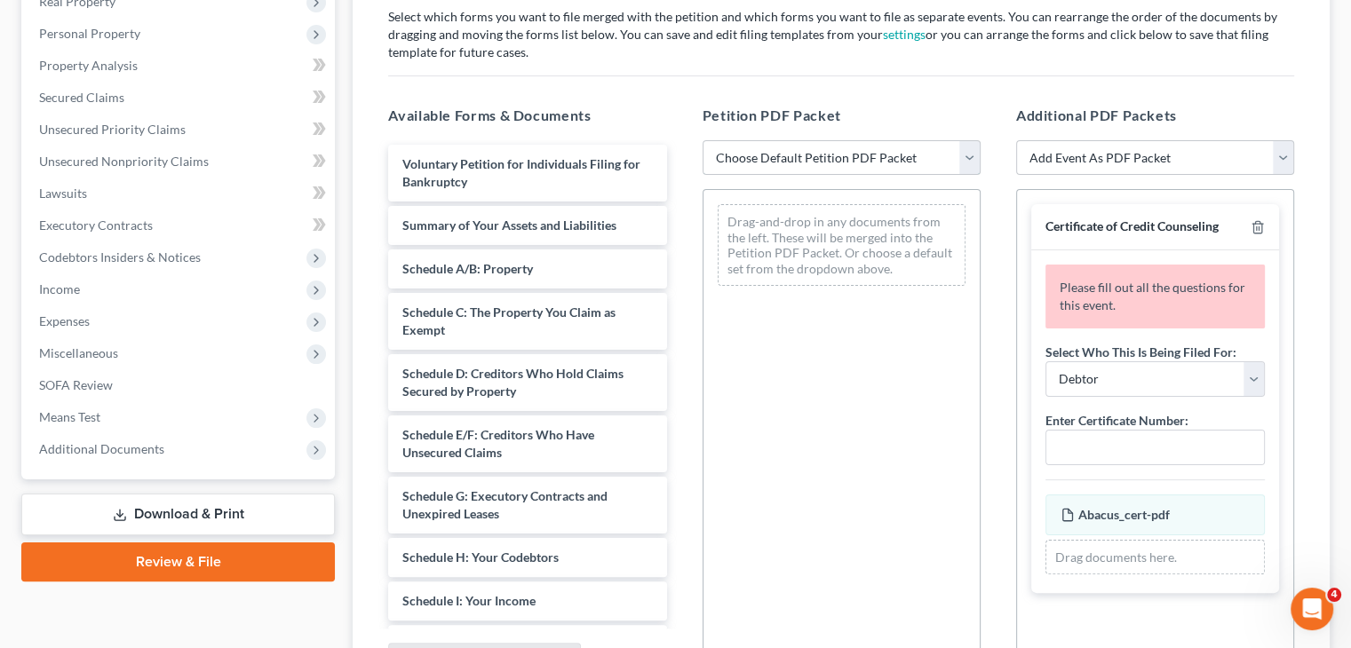
click at [963, 157] on select "Choose Default Petition PDF Packet Emergency Filing (Voluntary Petition and Cre…" at bounding box center [842, 158] width 278 height 36
select select "1"
click at [703, 140] on select "Choose Default Petition PDF Packet Emergency Filing (Voluntary Petition and Cre…" at bounding box center [842, 158] width 278 height 36
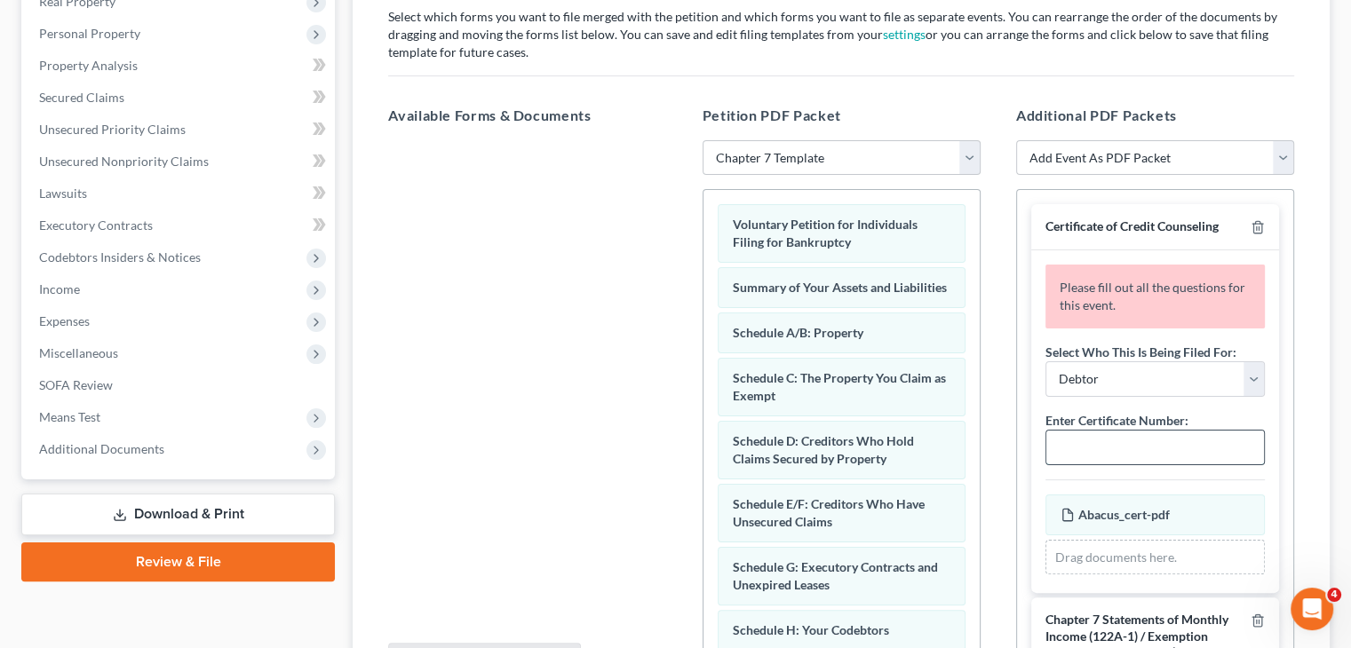
click at [1108, 443] on input "text" at bounding box center [1155, 448] width 218 height 34
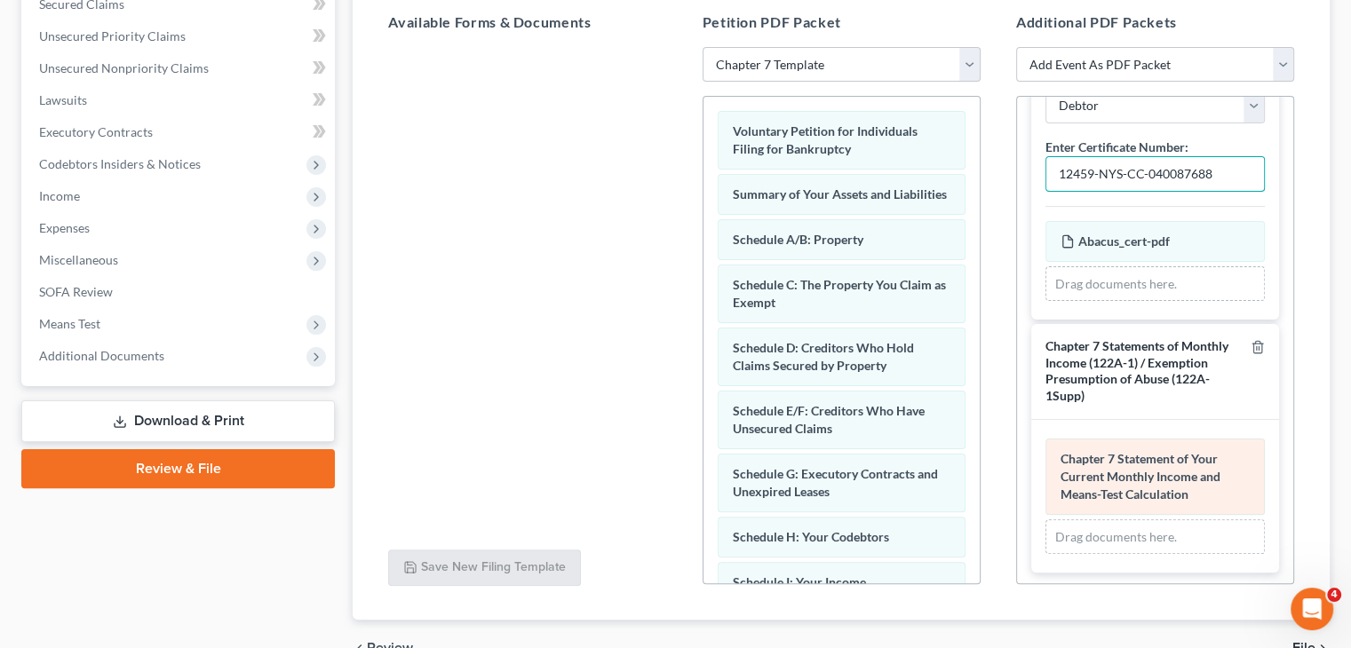
scroll to position [483, 0]
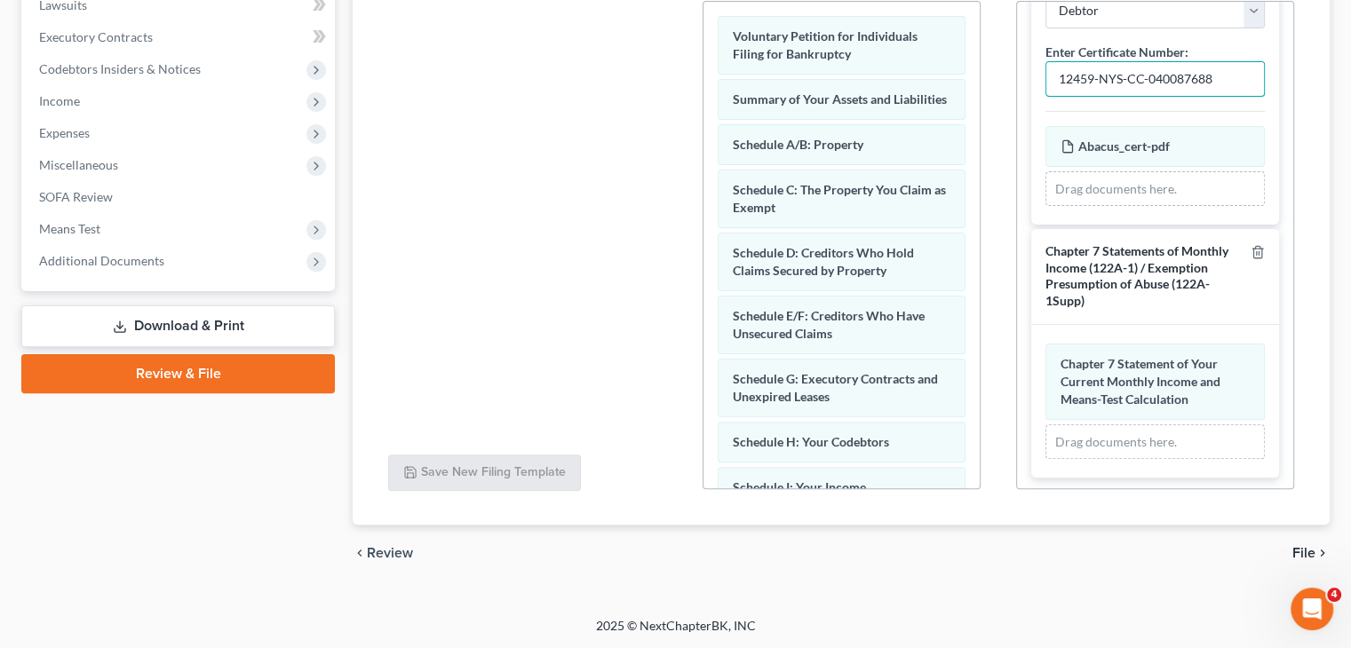
type input "12459-NYS-CC-040087688"
click at [1301, 546] on span "File" at bounding box center [1303, 553] width 23 height 14
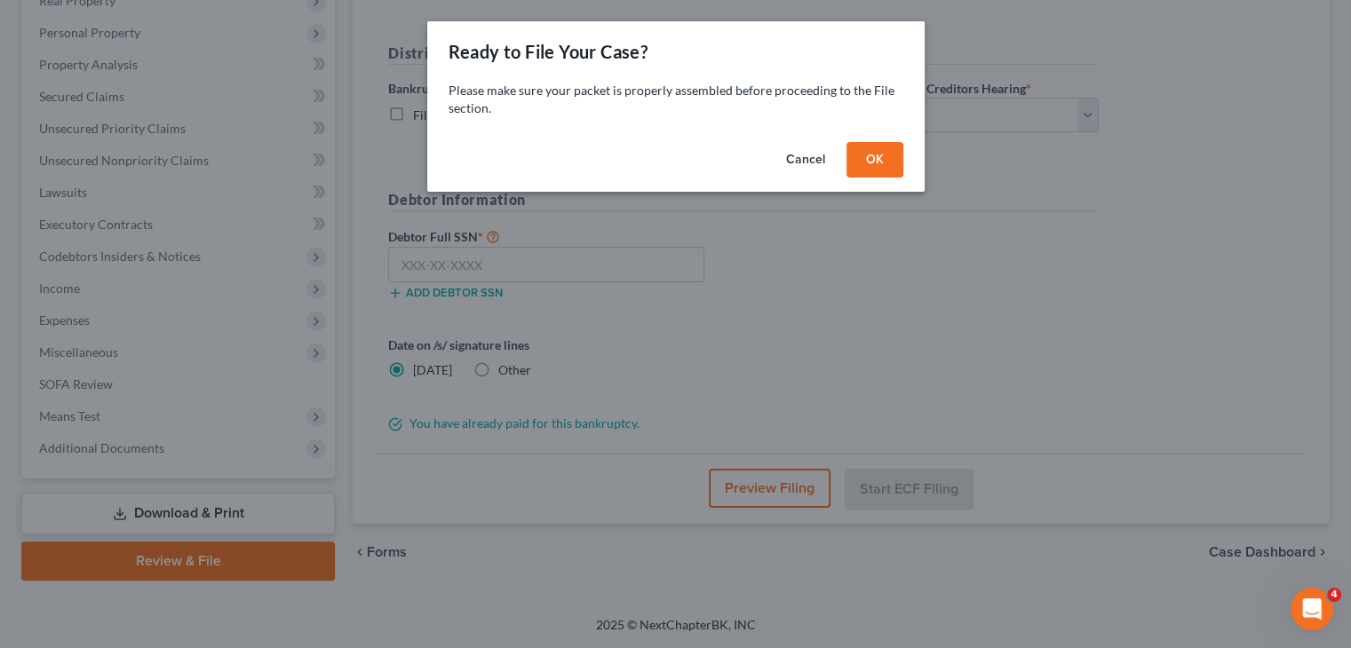
scroll to position [295, 0]
click at [871, 163] on button "OK" at bounding box center [881, 160] width 57 height 36
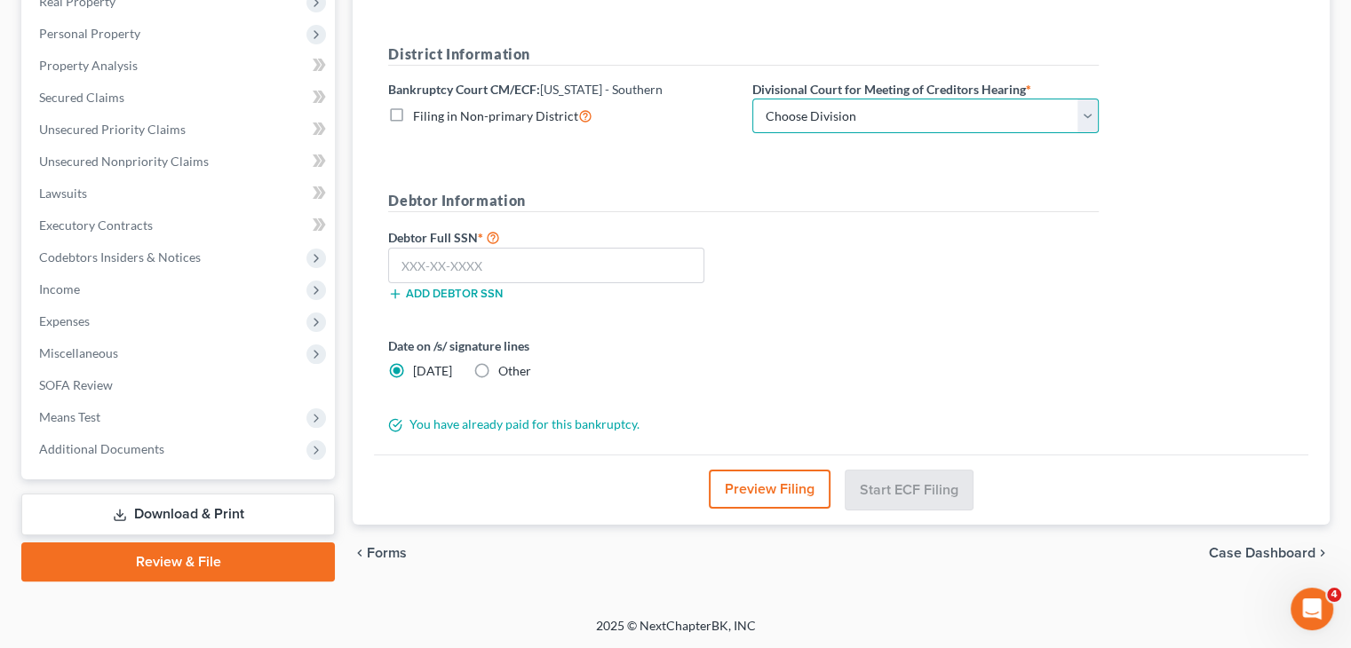
drag, startPoint x: 1094, startPoint y: 111, endPoint x: 1083, endPoint y: 111, distance: 11.5
click at [1092, 111] on select "Choose Division Manhattan Poughkeepsie White Plains" at bounding box center [925, 117] width 346 height 36
select select "2"
click at [752, 99] on select "Choose Division Manhattan Poughkeepsie White Plains" at bounding box center [925, 117] width 346 height 36
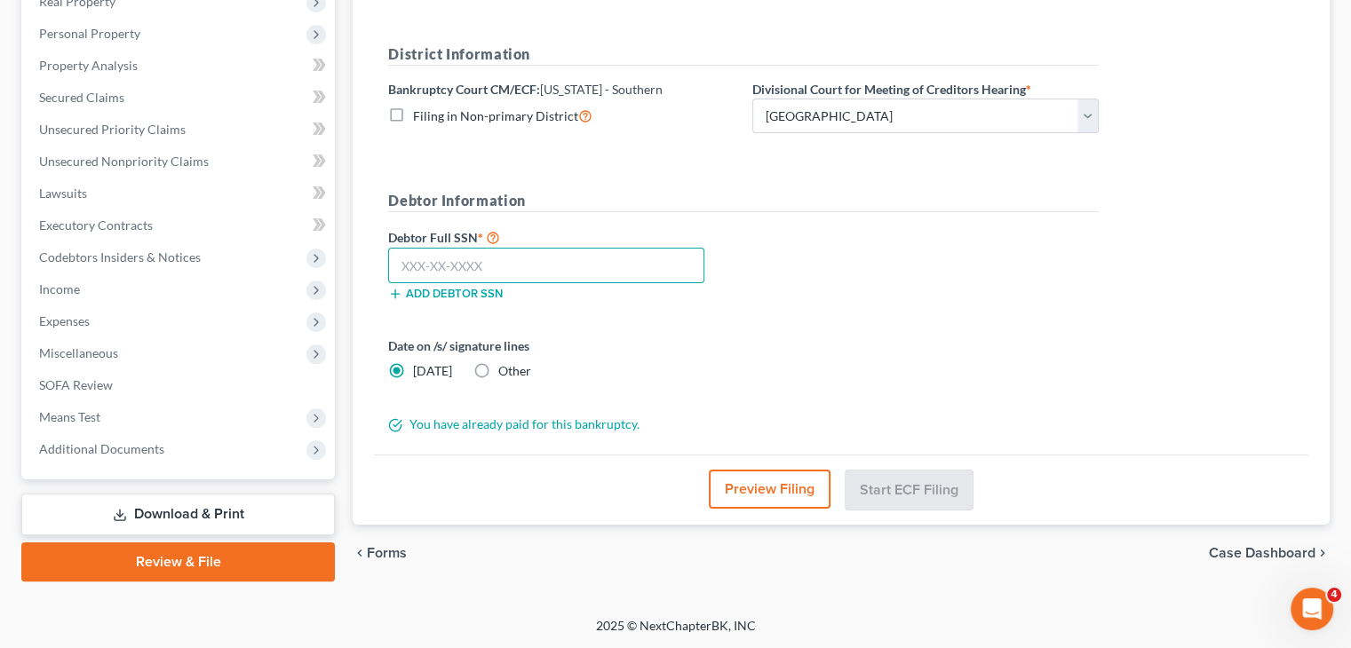
click at [435, 266] on input "text" at bounding box center [546, 266] width 316 height 36
type input "051-50-5743"
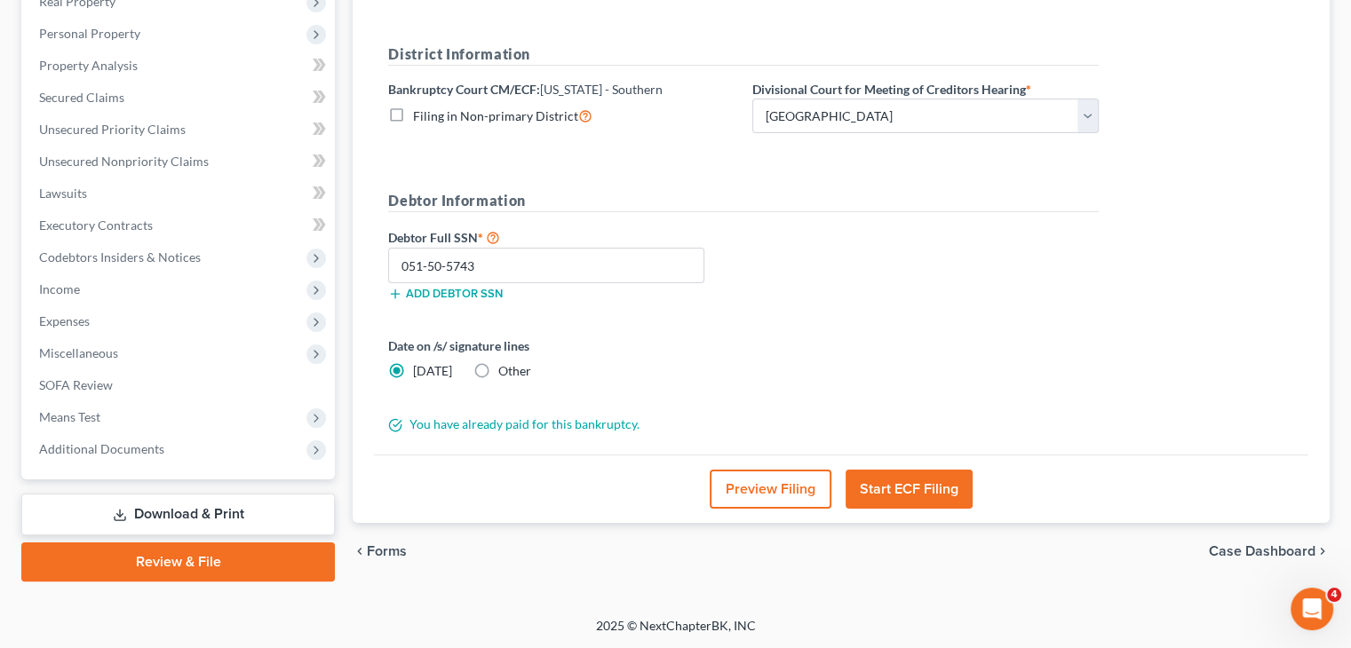
click at [927, 499] on button "Start ECF Filing" at bounding box center [909, 489] width 127 height 39
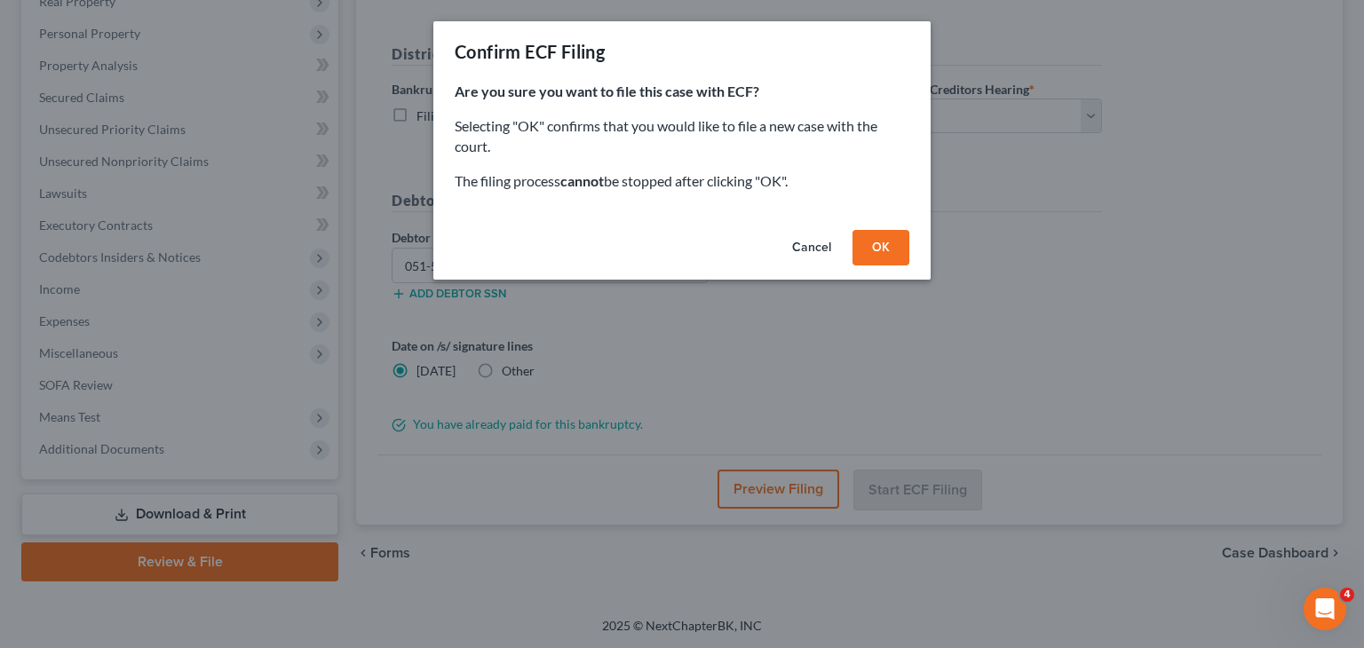
click at [893, 252] on button "OK" at bounding box center [881, 248] width 57 height 36
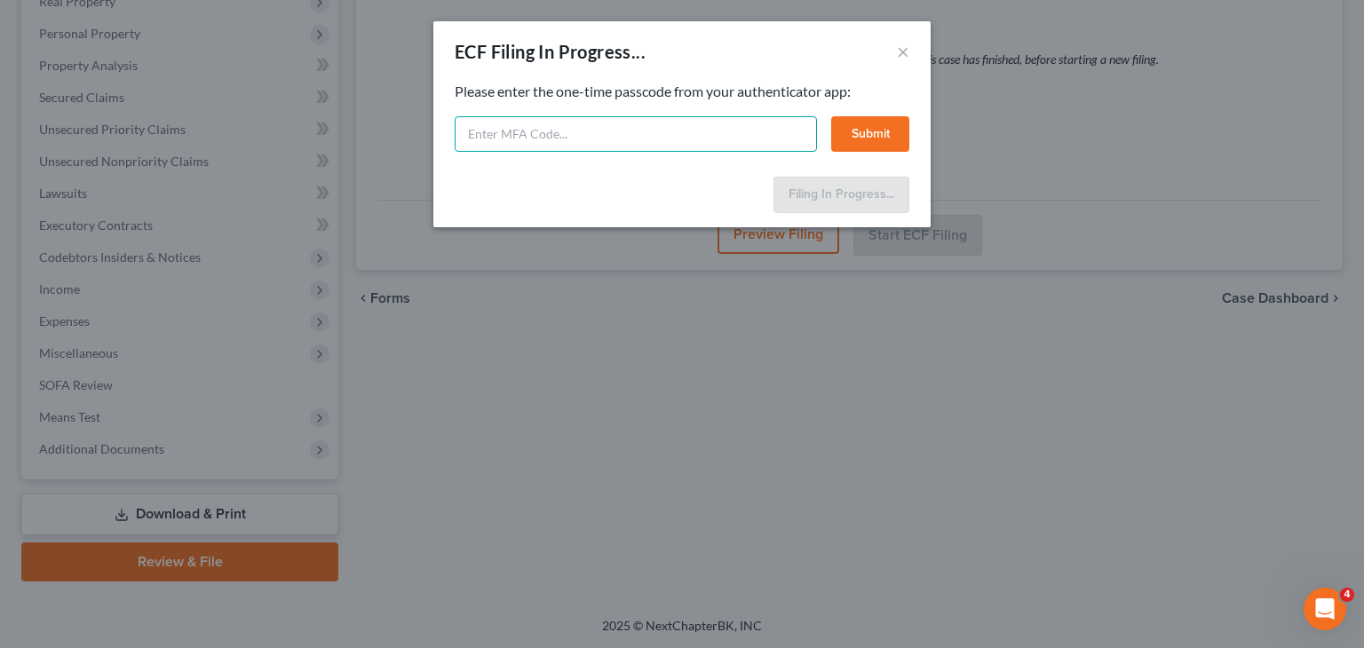
click at [462, 137] on input "text" at bounding box center [636, 134] width 362 height 36
type input "291253"
click at [854, 139] on button "Submit" at bounding box center [870, 134] width 78 height 36
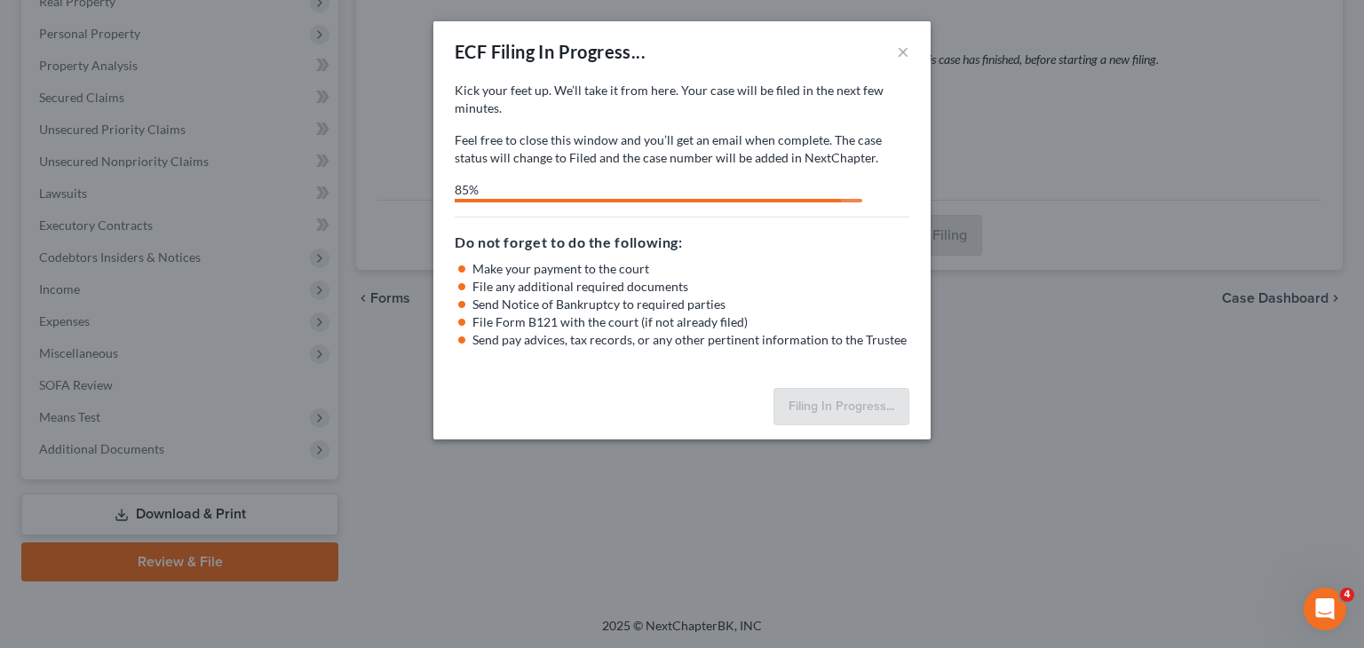
select select "2"
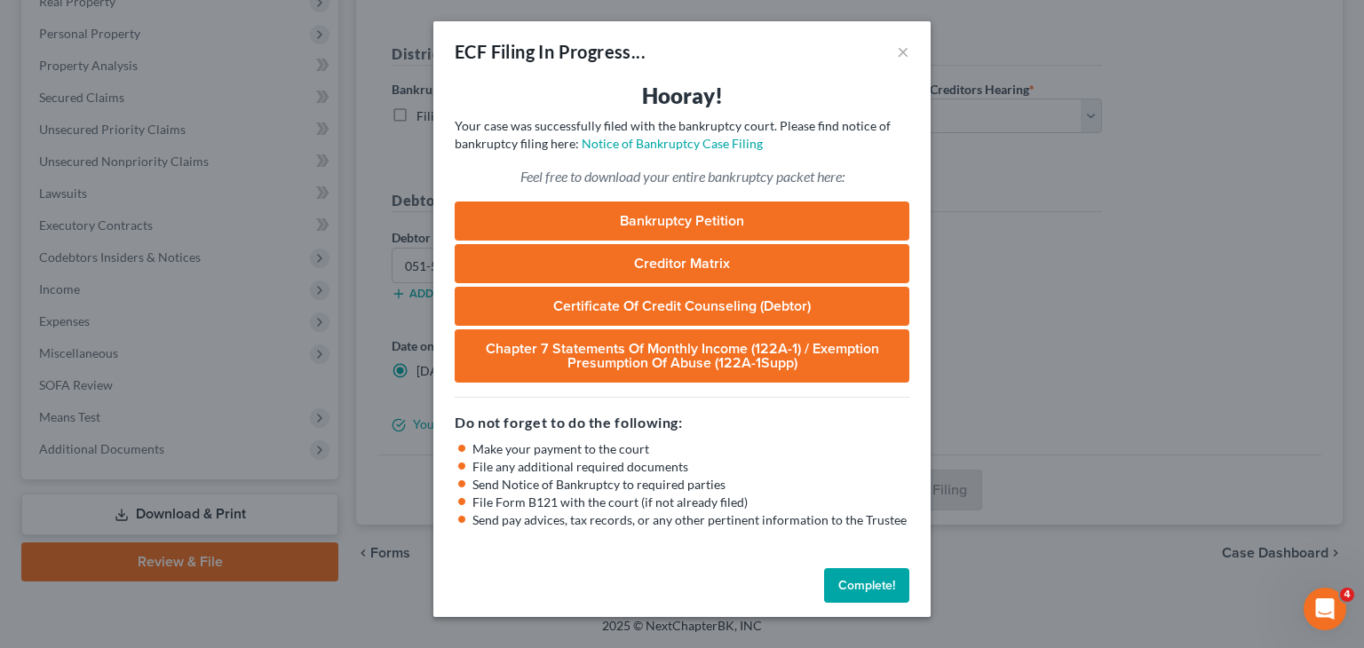
click at [843, 576] on button "Complete!" at bounding box center [866, 586] width 85 height 36
